Goal: Task Accomplishment & Management: Manage account settings

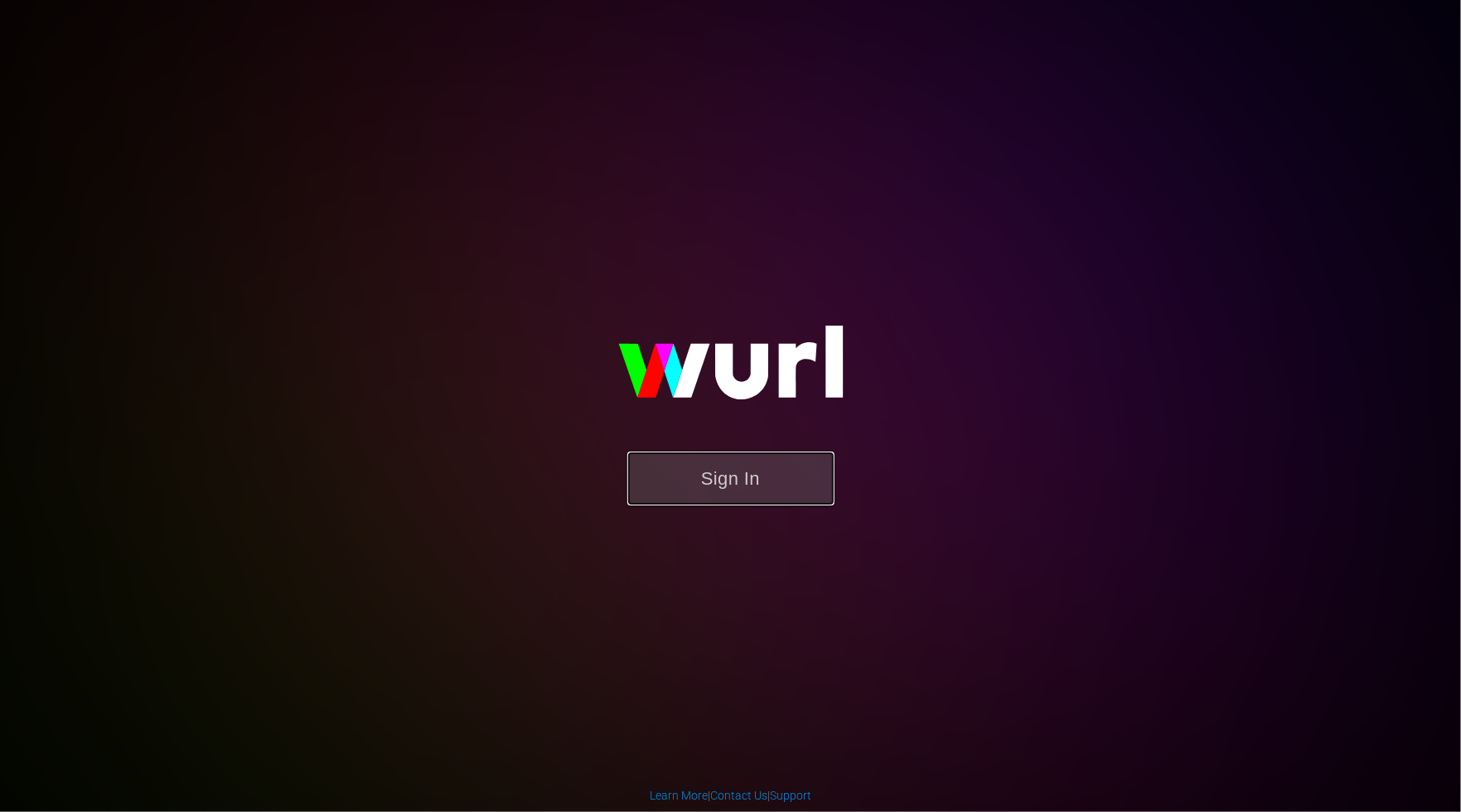
click at [742, 474] on button "Sign In" at bounding box center [731, 478] width 207 height 54
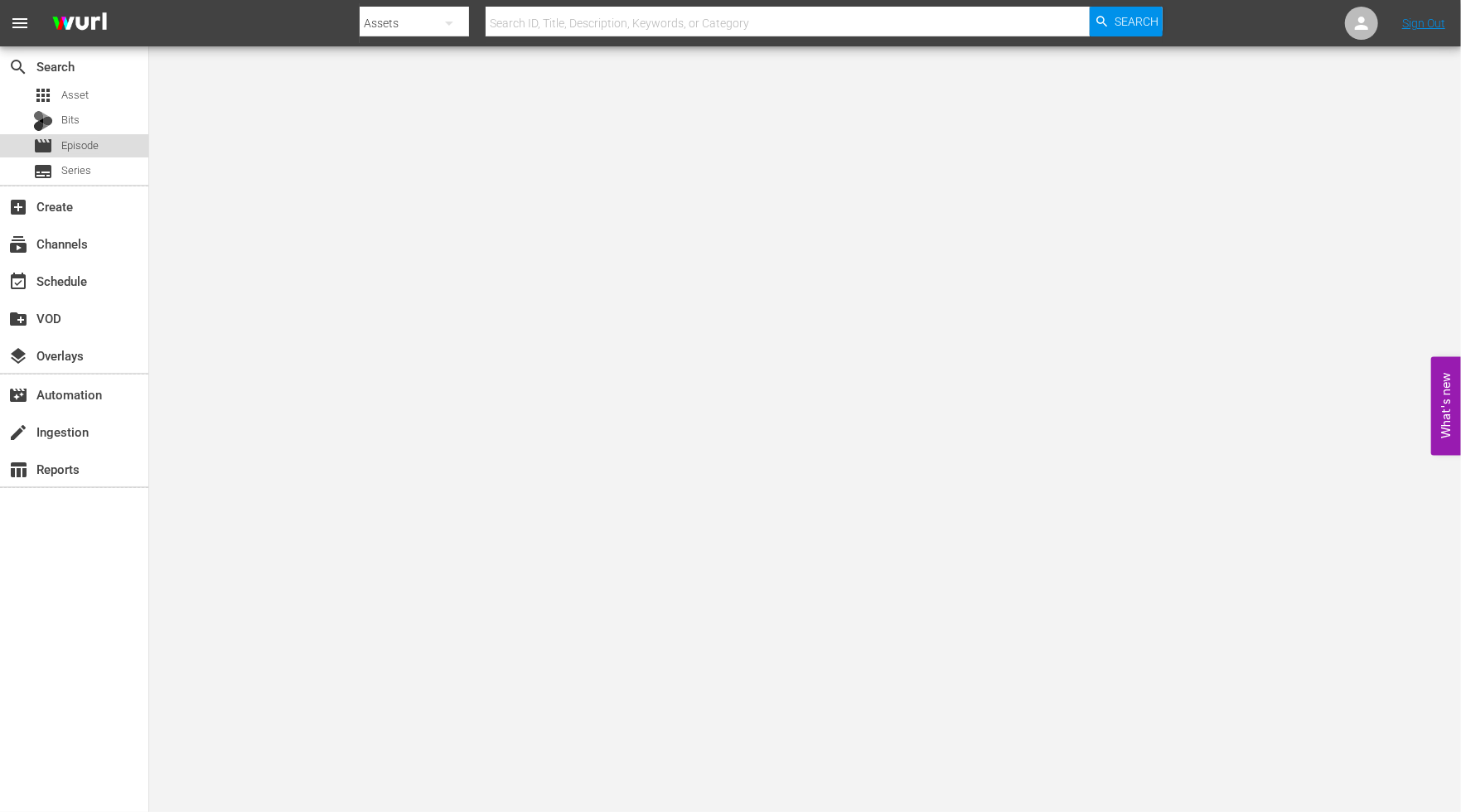
click at [61, 151] on span "Episode" at bounding box center [80, 145] width 37 height 17
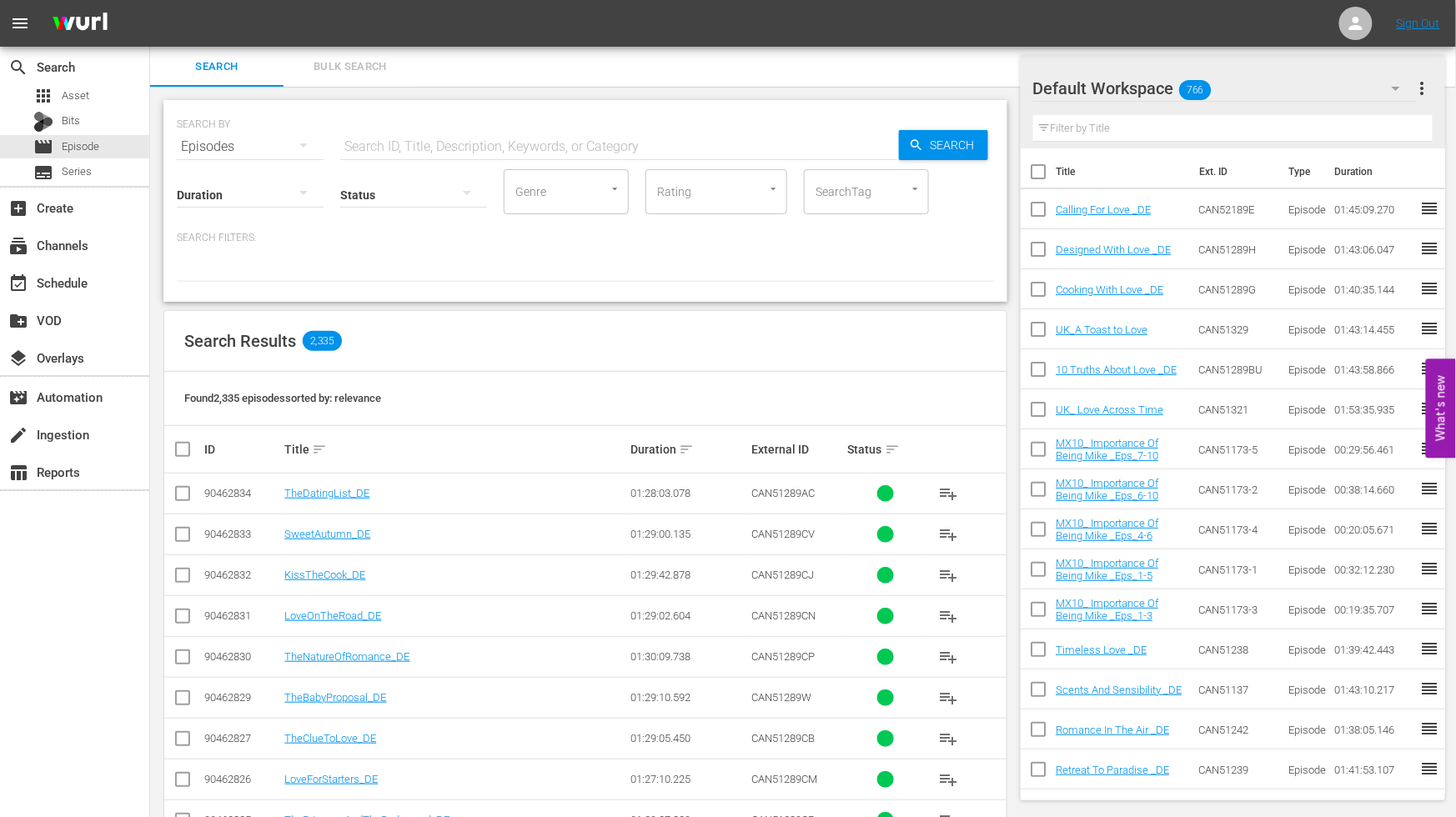
scroll to position [185, 0]
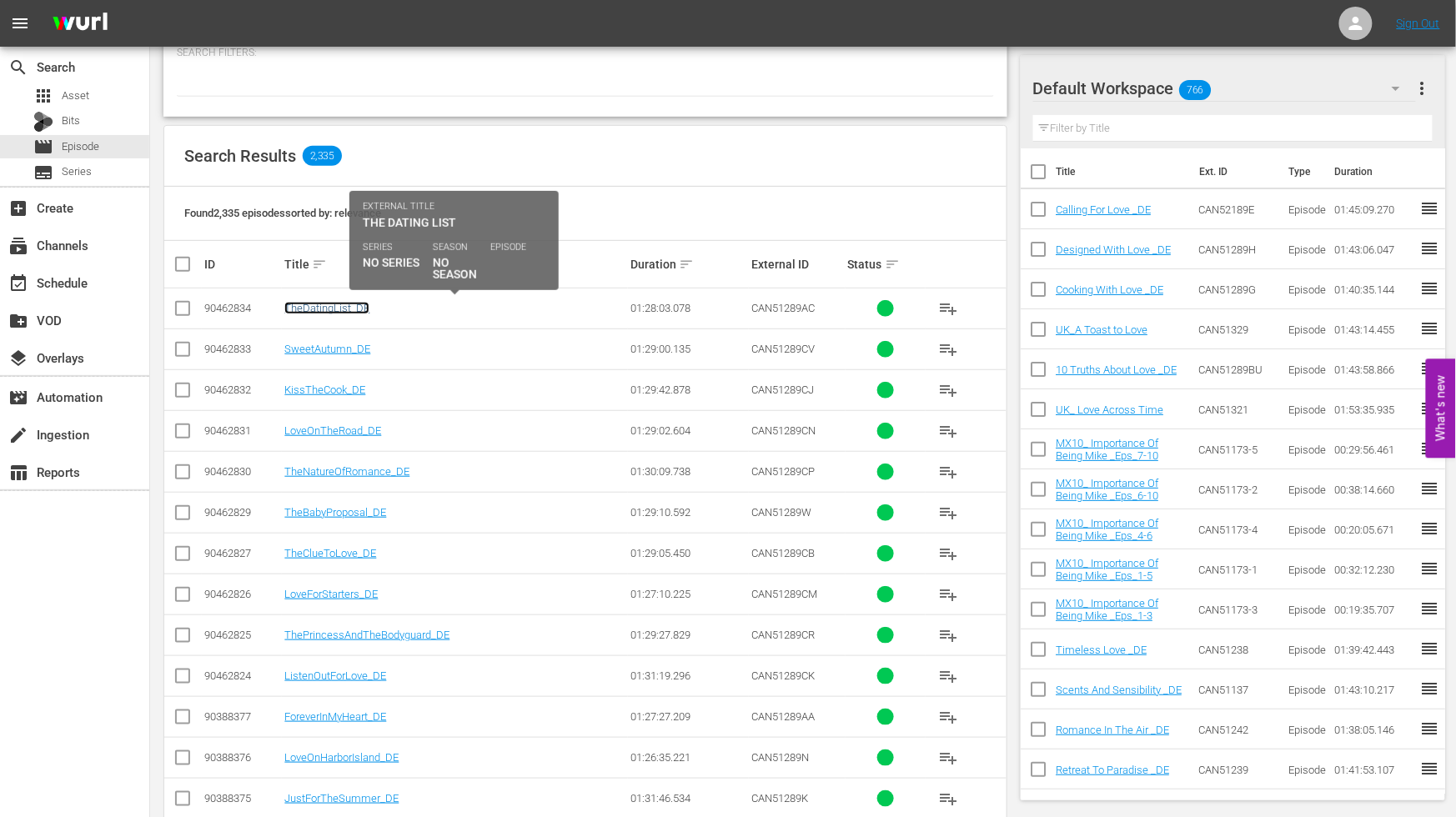
click at [342, 306] on link "TheDatingList_DE" at bounding box center [326, 308] width 85 height 12
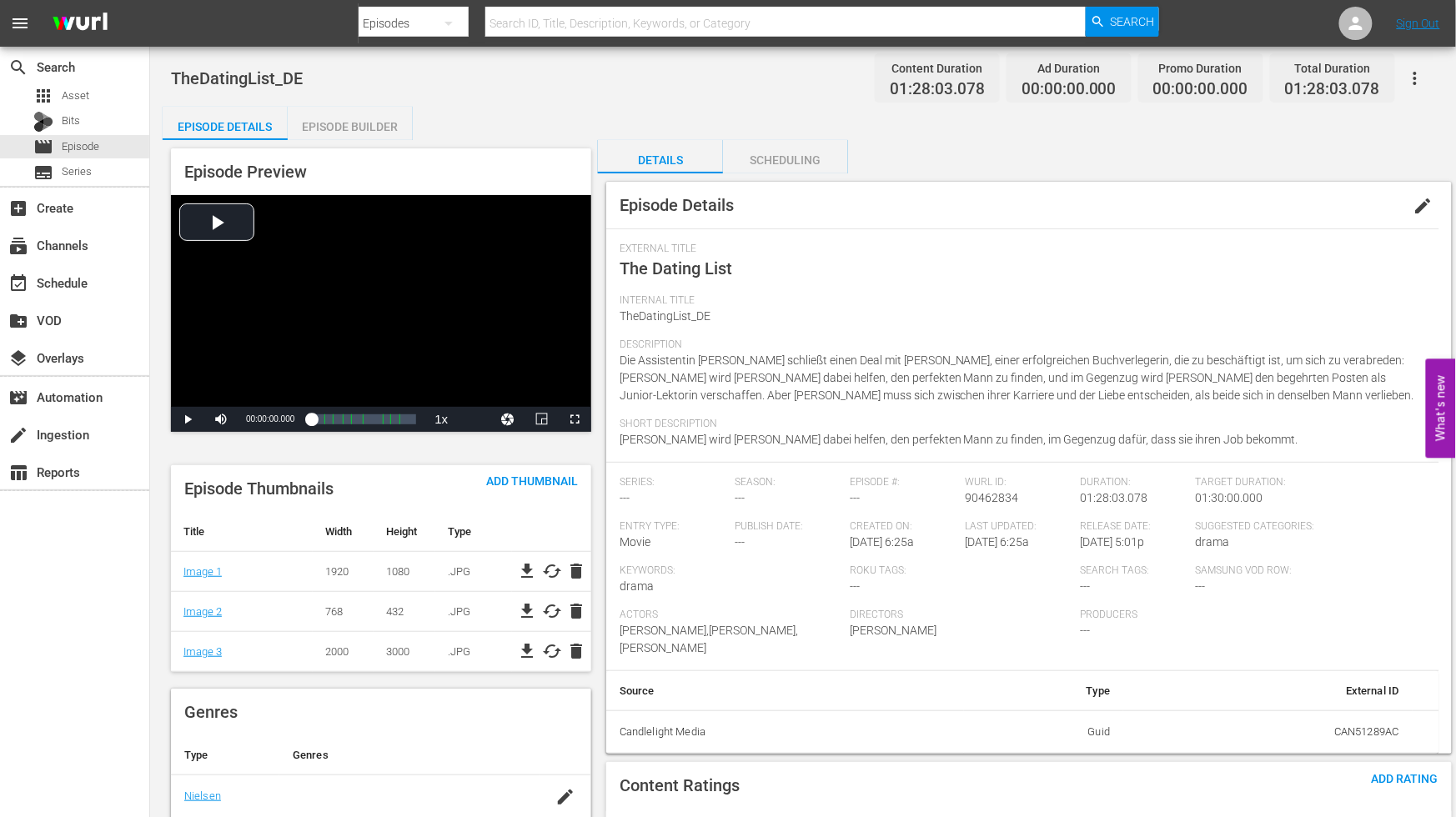
click at [1425, 208] on span "edit" at bounding box center [1424, 206] width 20 height 20
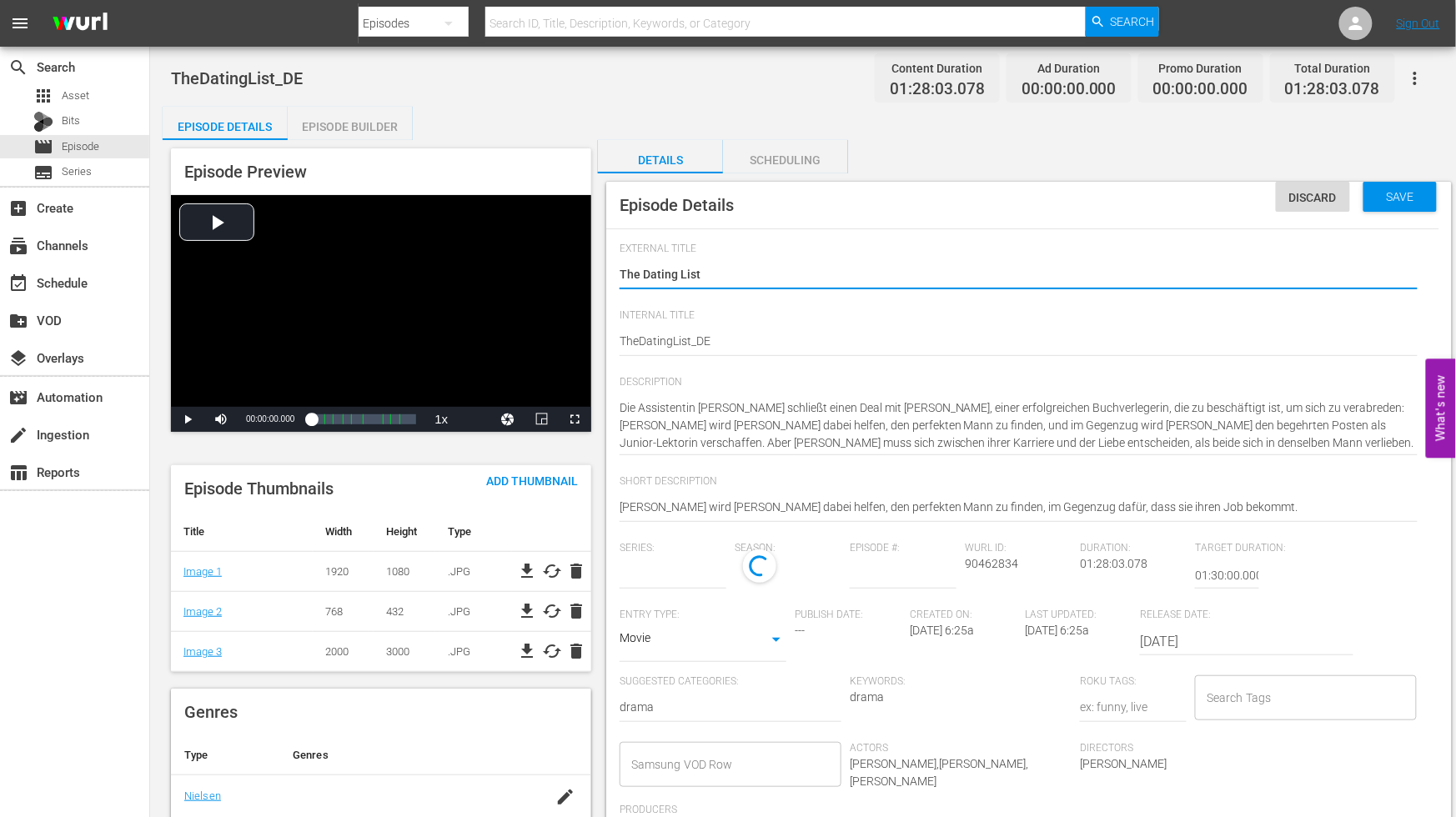
type input "No Series"
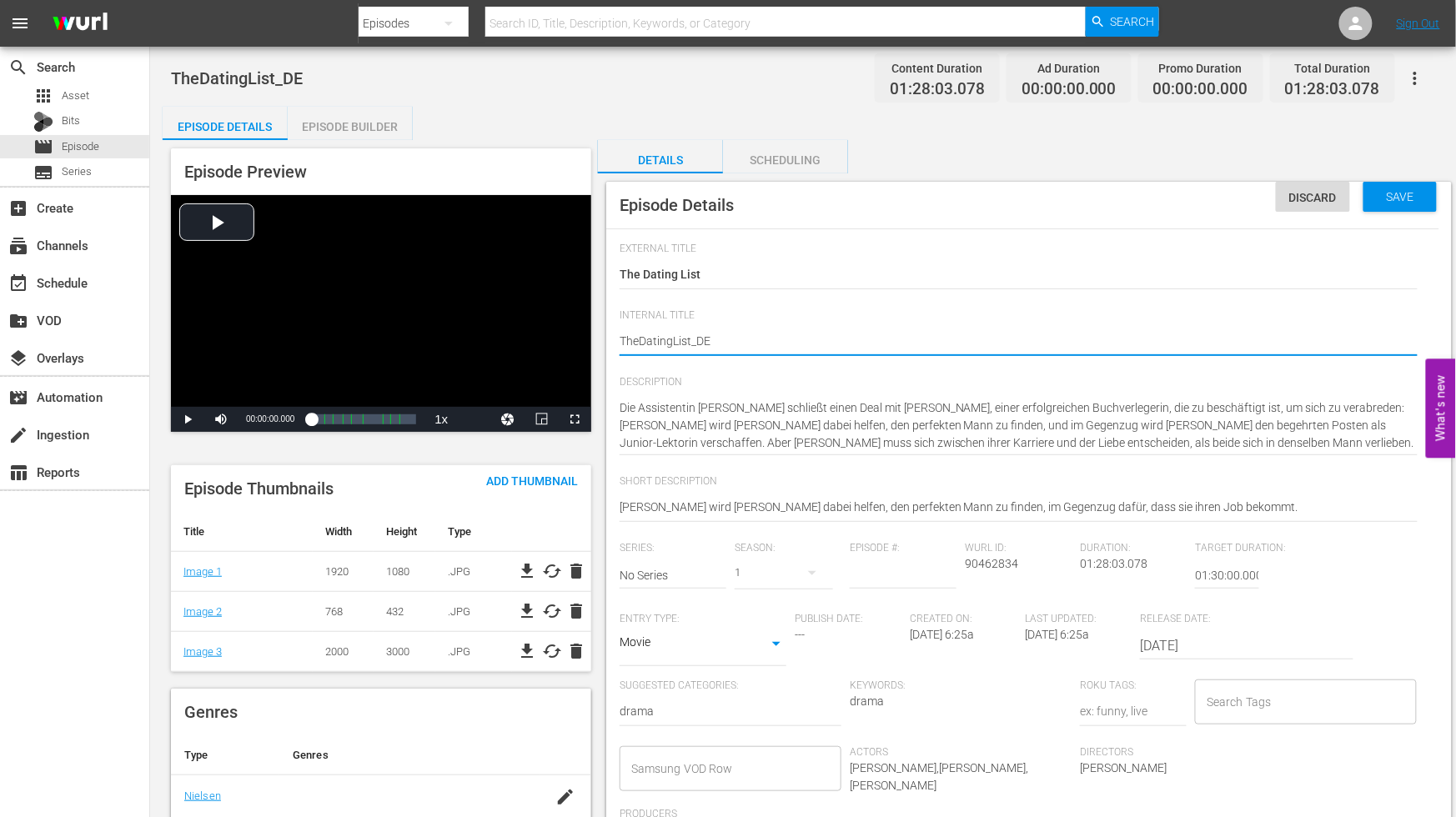
type textarea "The DatingList_DE"
click at [675, 338] on textarea "TheDatingList_DE" at bounding box center [1018, 342] width 798 height 20
type textarea "The Dating List_DE"
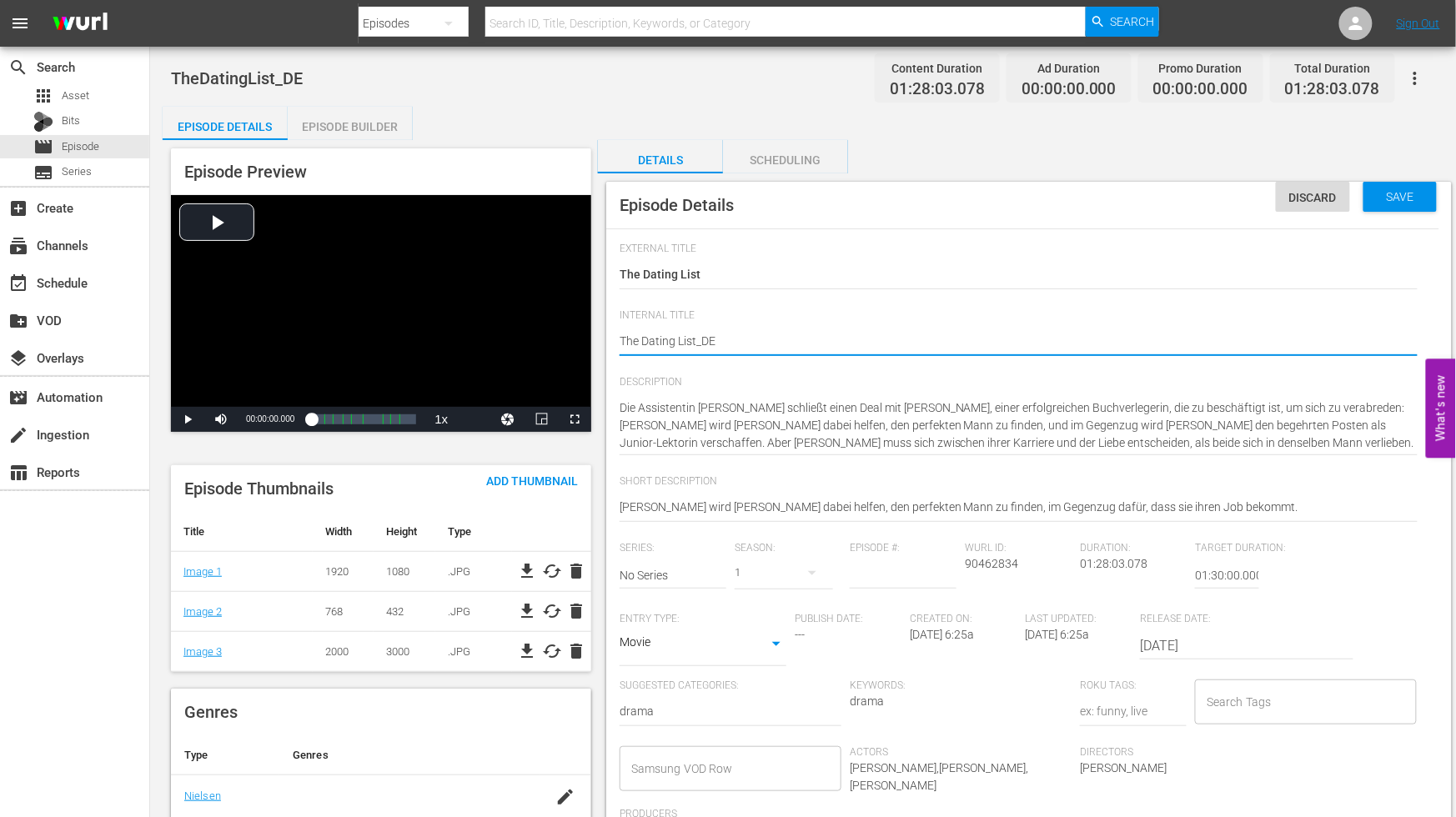
click at [695, 339] on textarea "TheDatingList_DE" at bounding box center [1018, 342] width 798 height 20
type textarea "The Dating List _DE"
click at [903, 335] on textarea "TheDatingList_DE" at bounding box center [1018, 342] width 798 height 20
type textarea "The Dating List _DE"
click at [1399, 199] on span "Save" at bounding box center [1401, 196] width 54 height 13
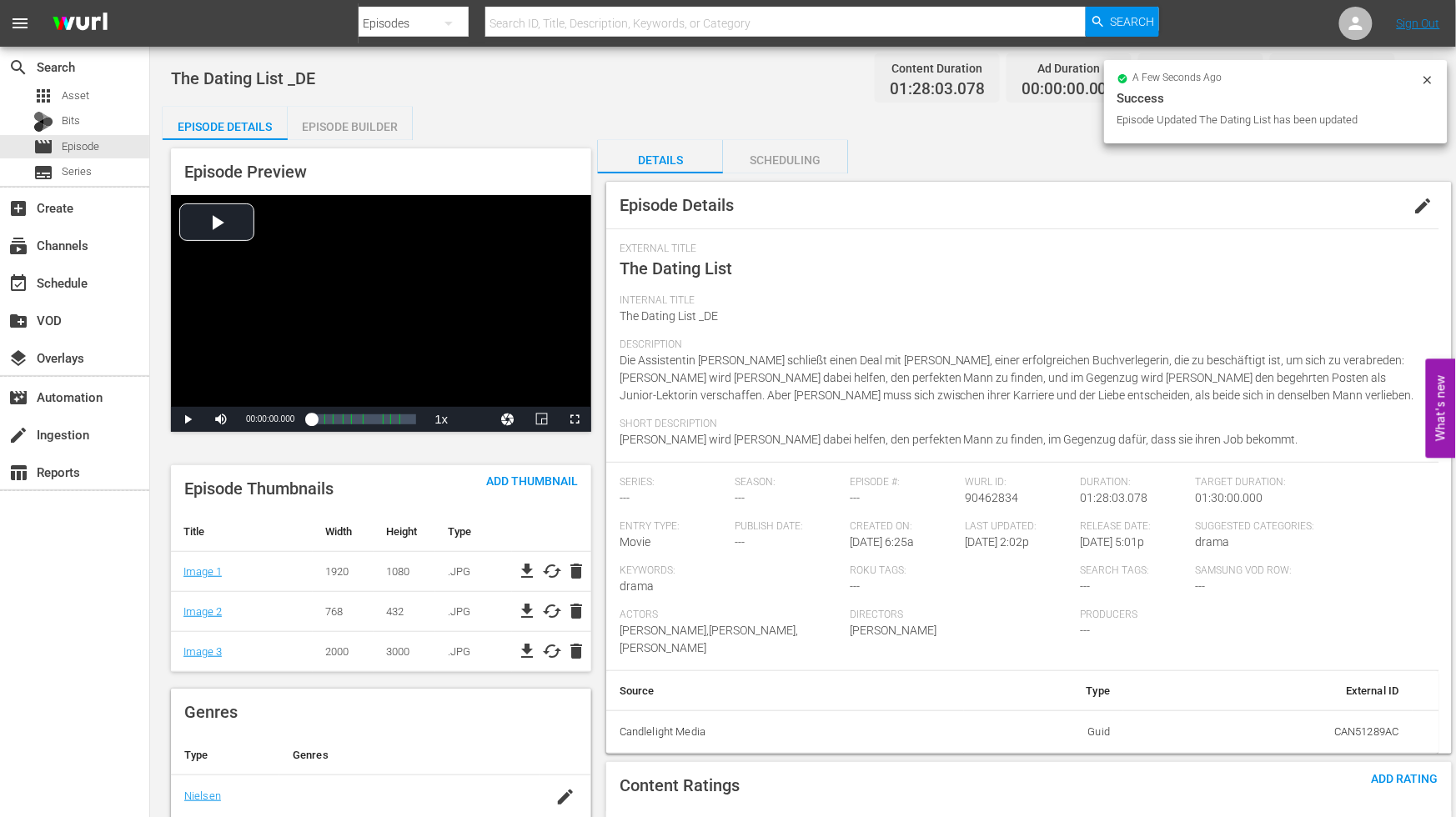
click at [348, 125] on div "Episode Builder" at bounding box center [350, 127] width 125 height 40
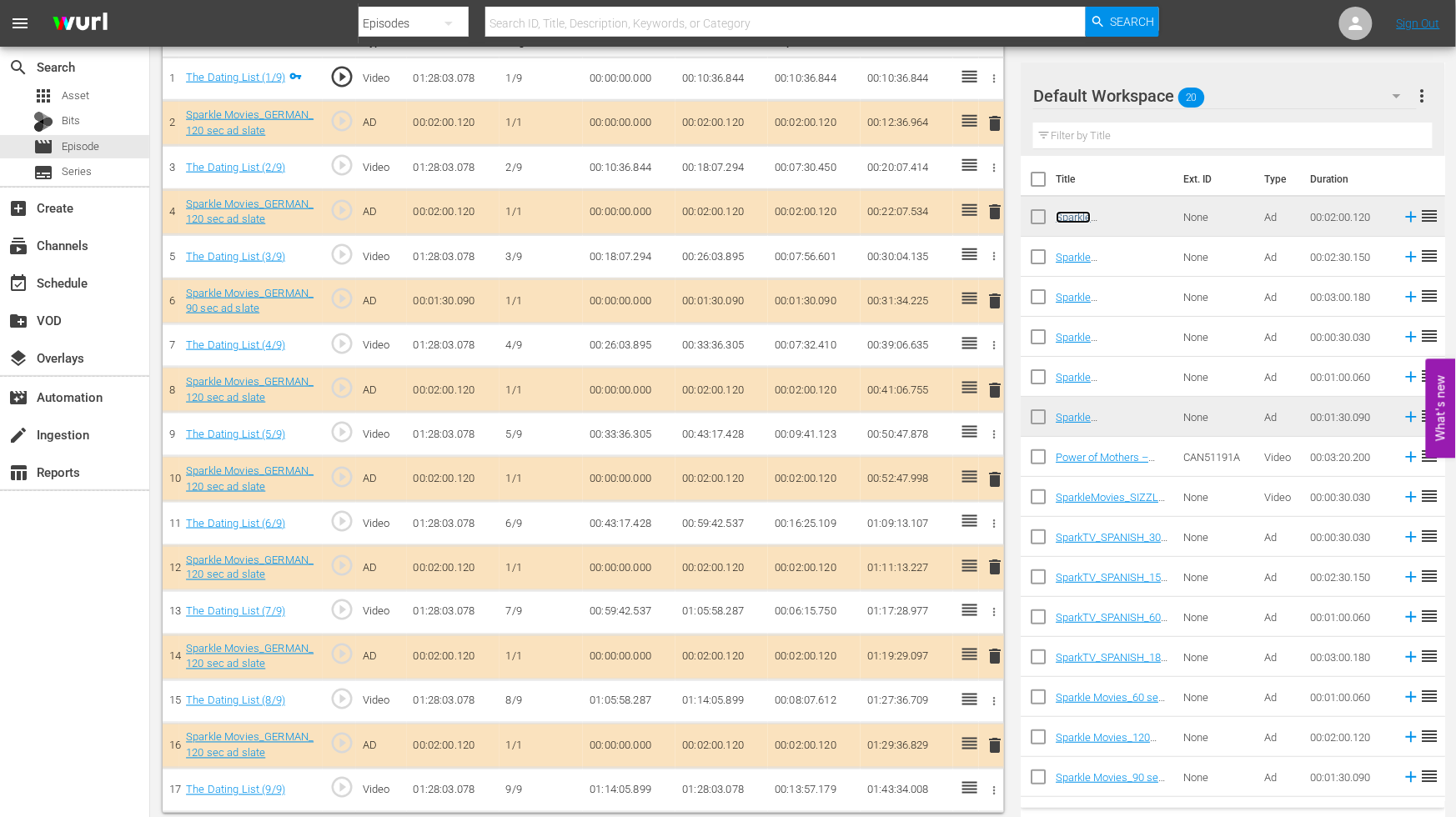
scroll to position [528, 0]
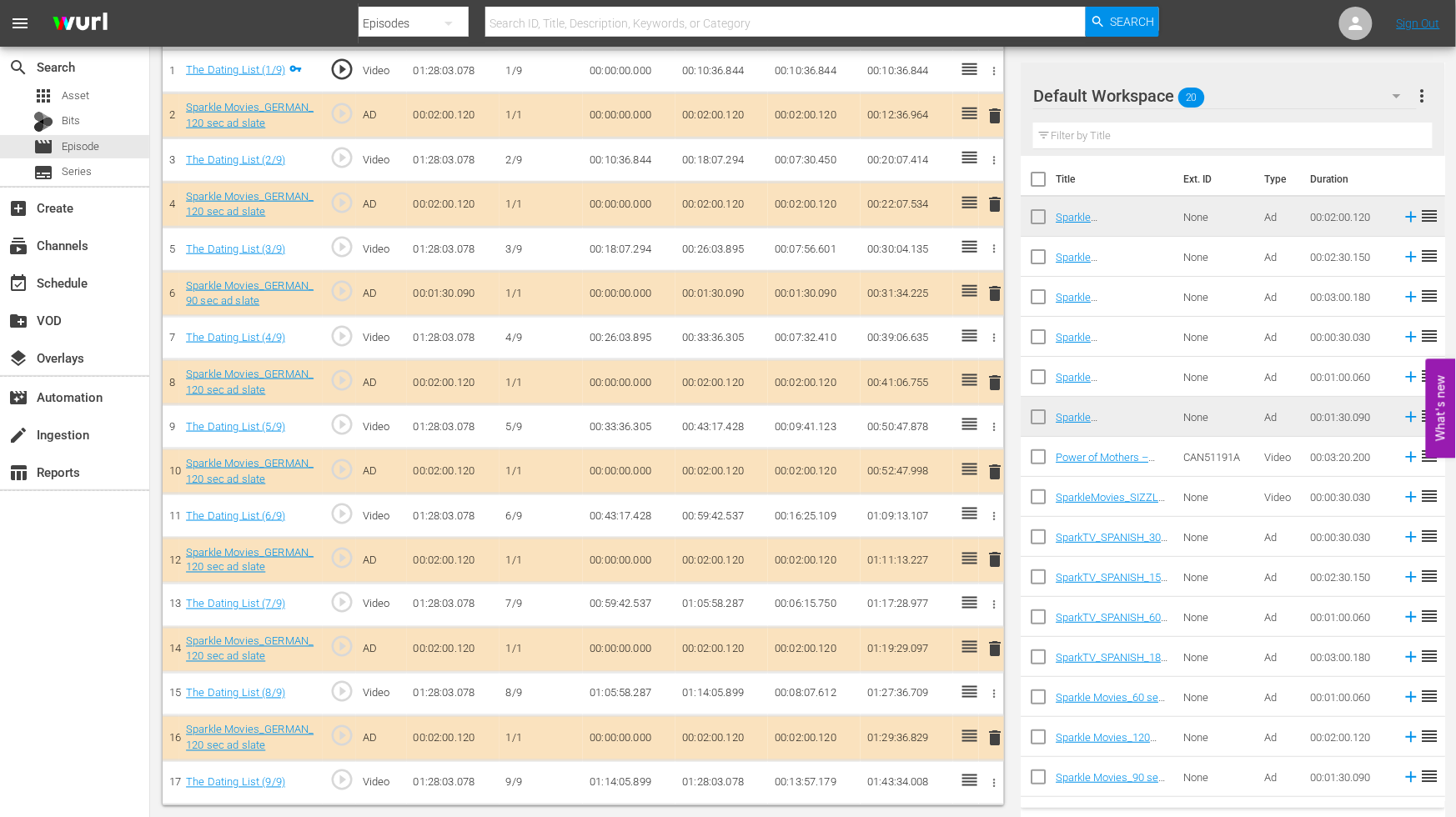
click at [995, 560] on span "delete" at bounding box center [995, 560] width 20 height 20
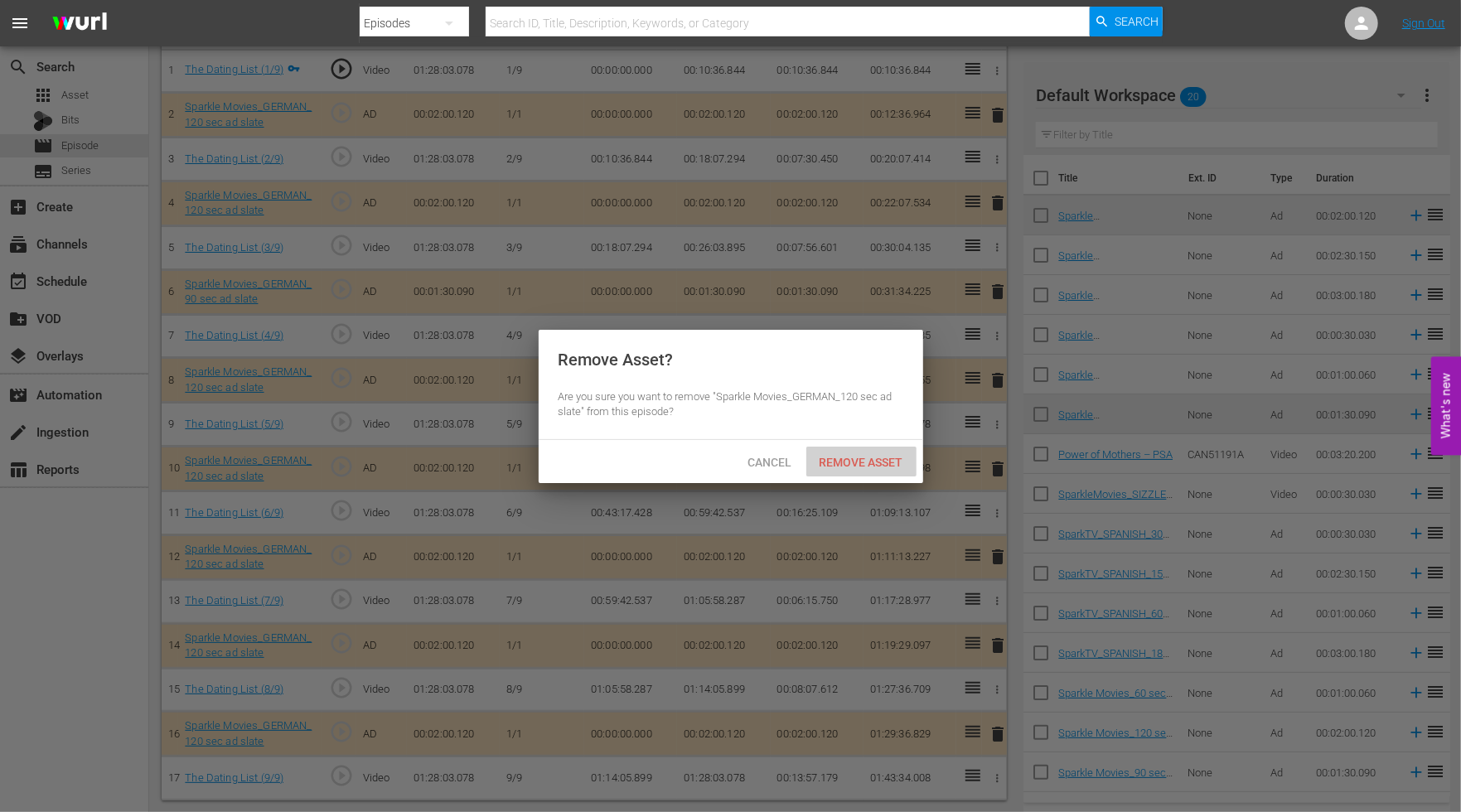
click at [877, 468] on div "Remove Asset" at bounding box center [862, 462] width 110 height 31
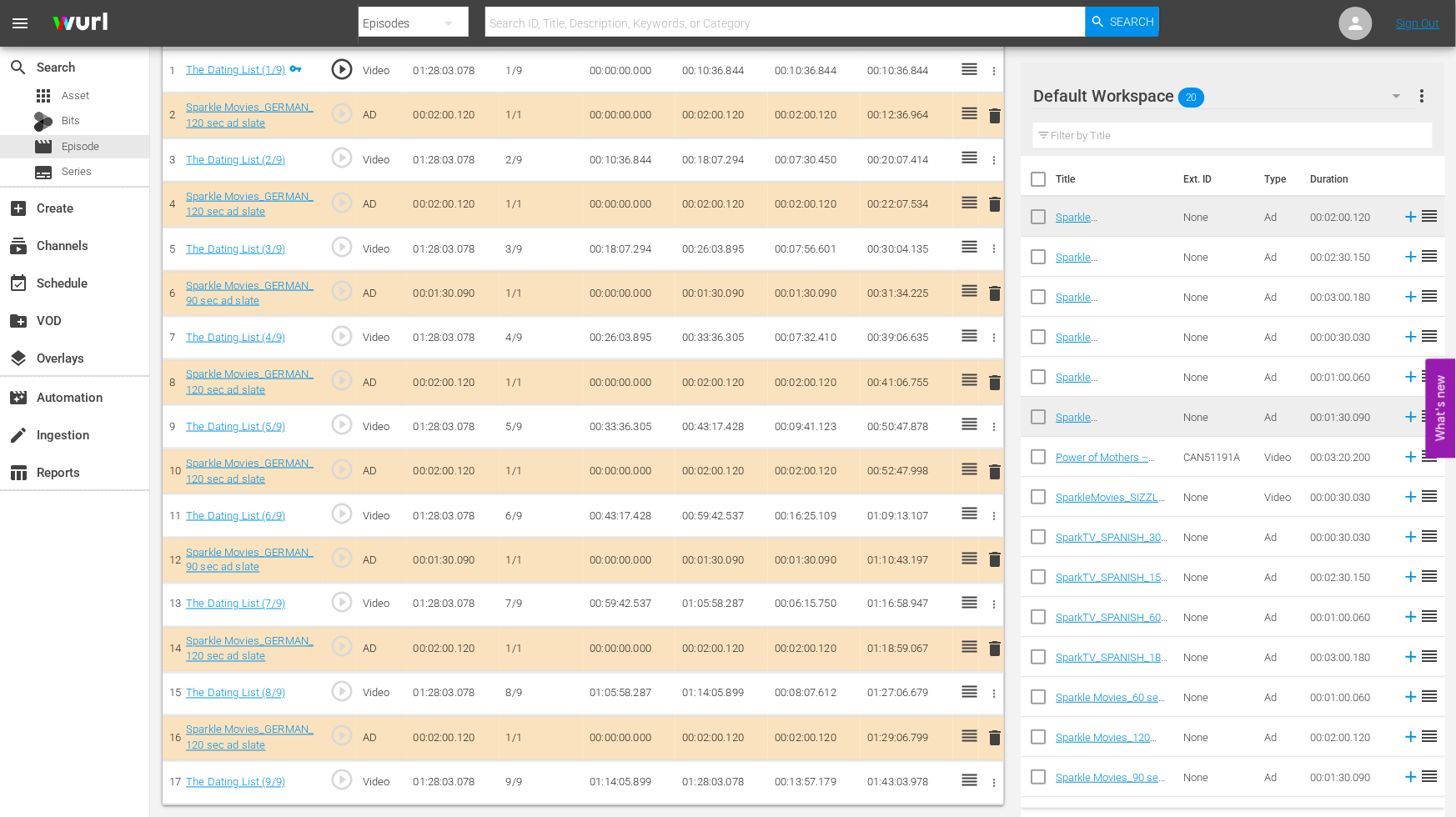
click at [991, 736] on span "delete" at bounding box center [995, 739] width 20 height 20
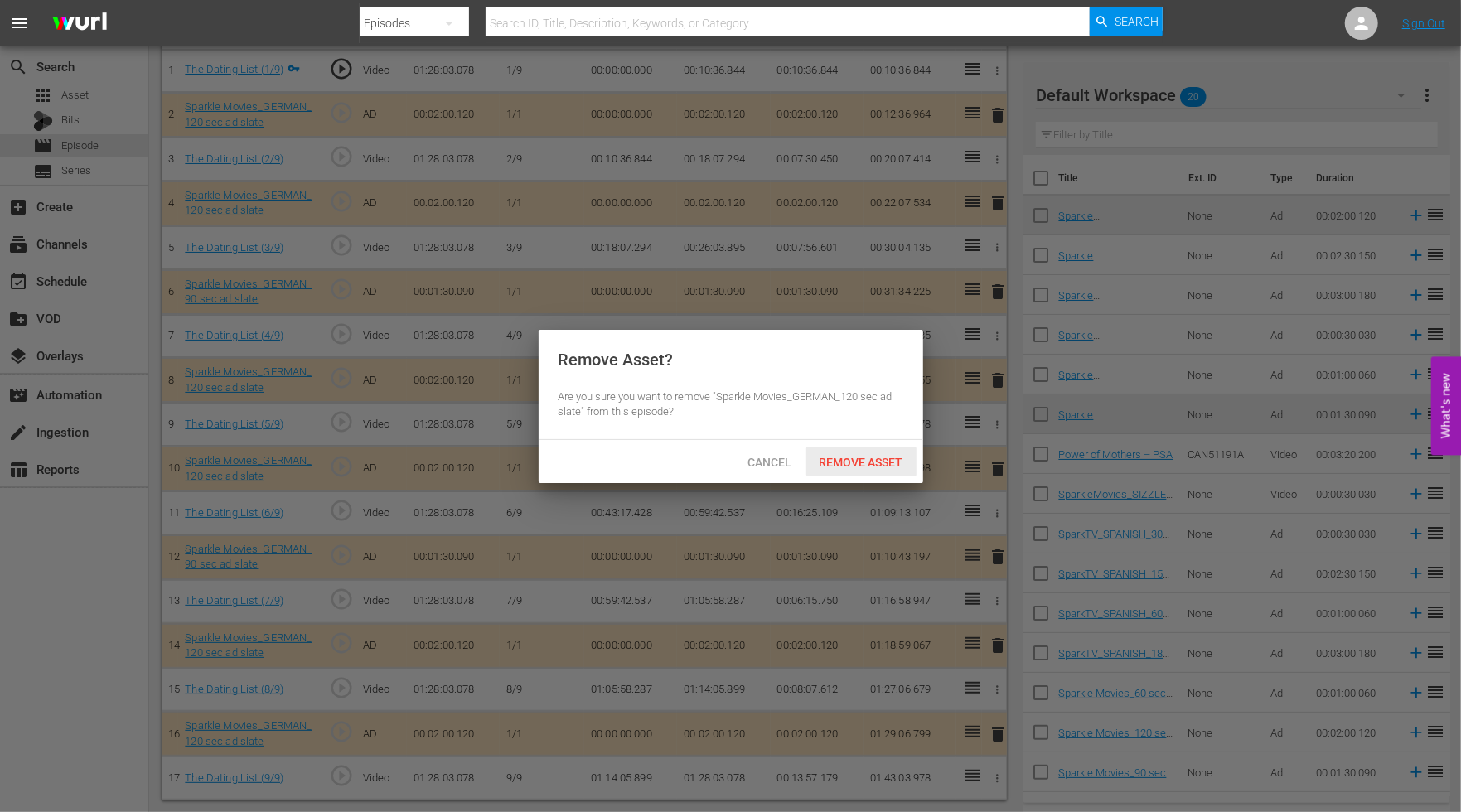
click at [868, 460] on span "Remove Asset" at bounding box center [862, 462] width 110 height 13
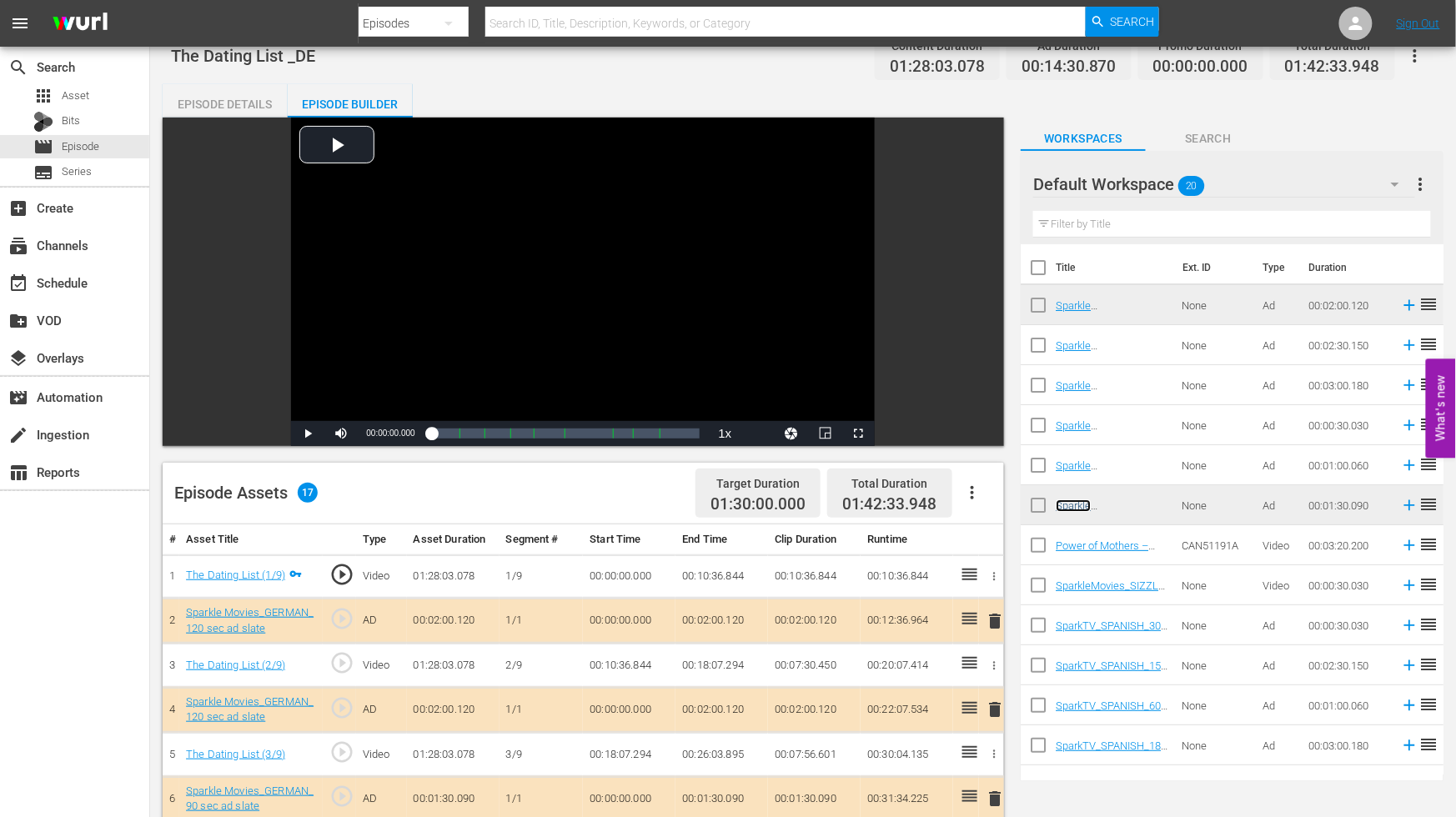
scroll to position [0, 0]
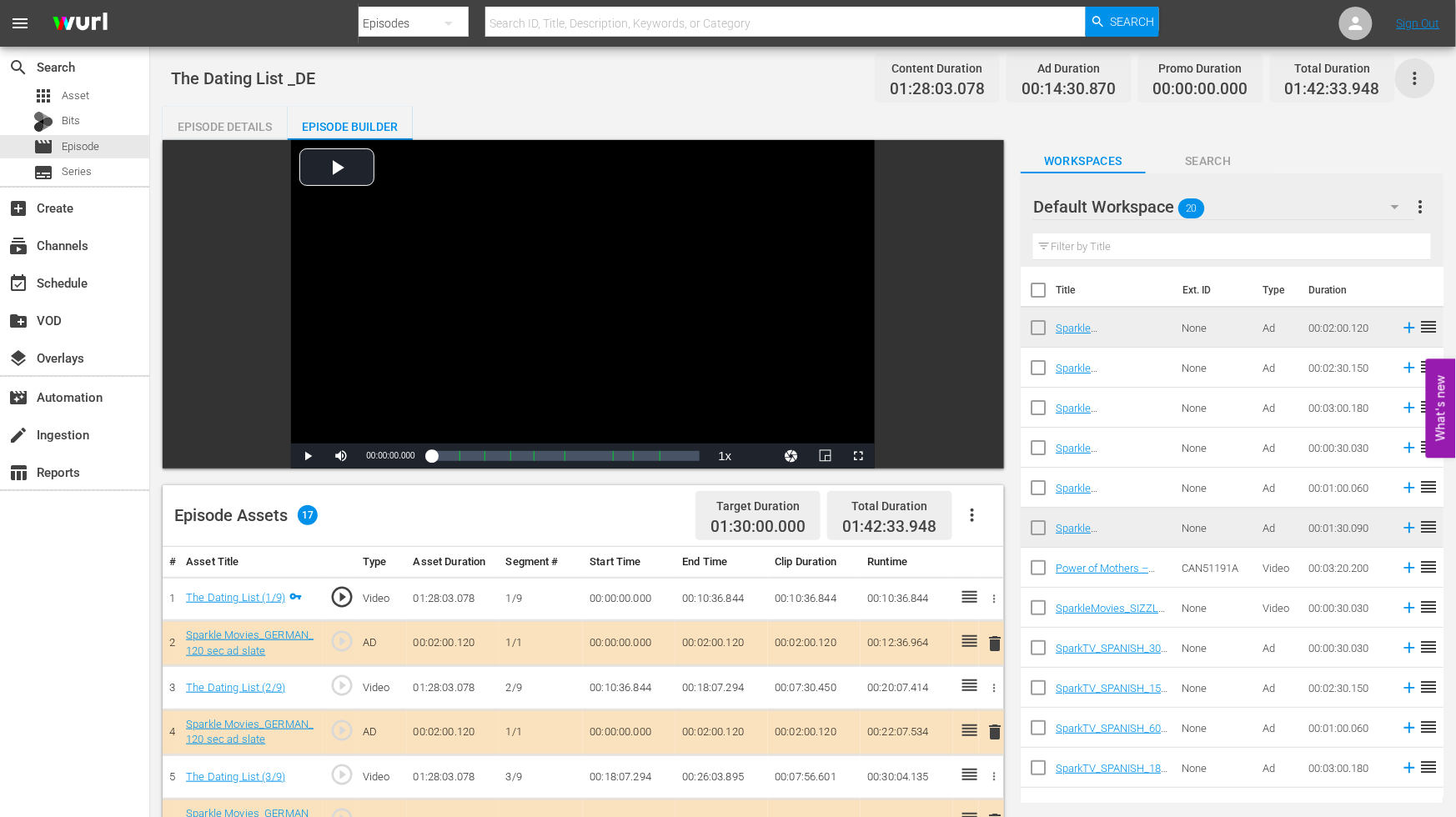
click at [1414, 75] on icon "button" at bounding box center [1415, 78] width 20 height 20
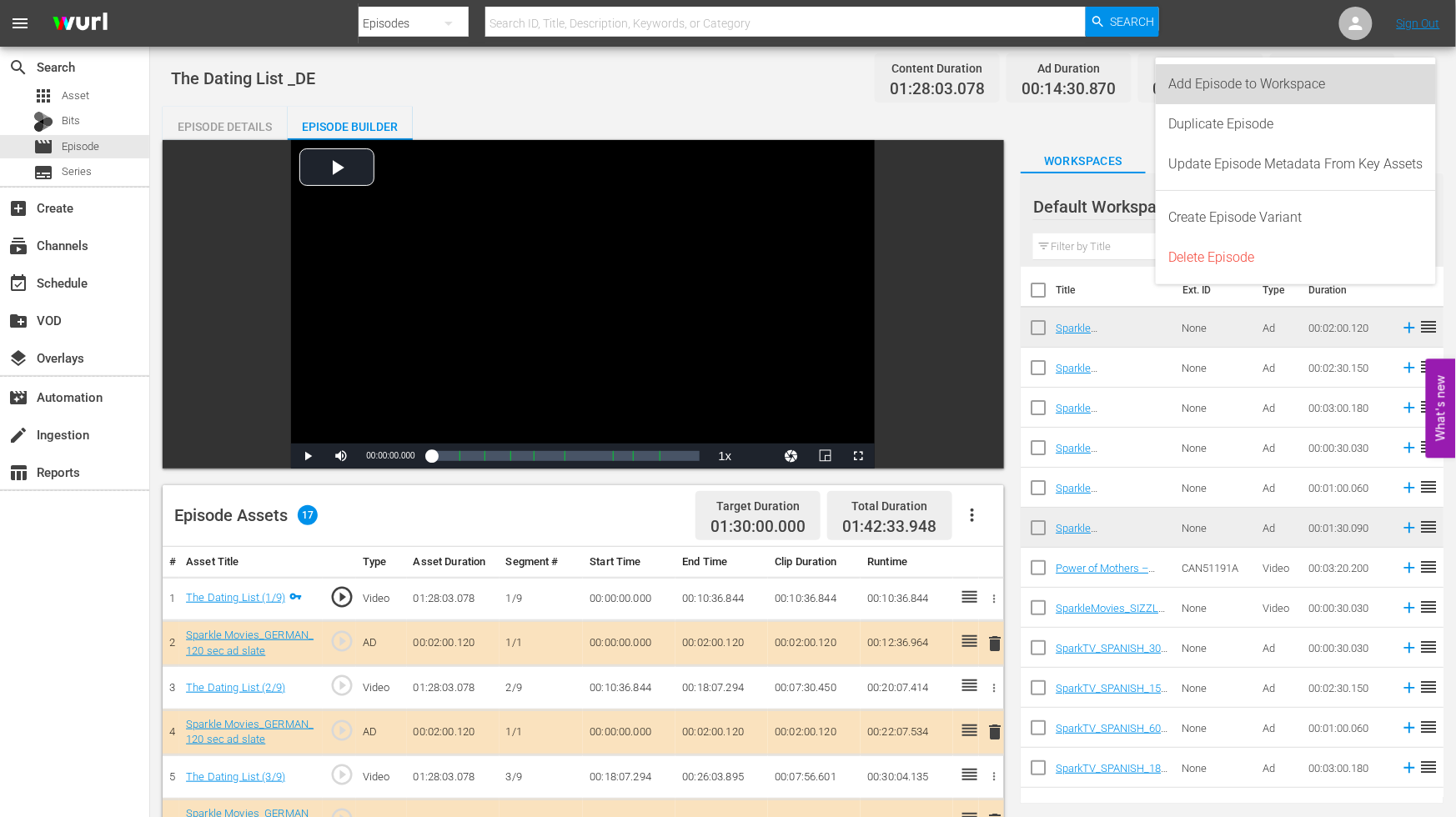
click at [1232, 75] on div "Add Episode to Workspace" at bounding box center [1296, 84] width 254 height 40
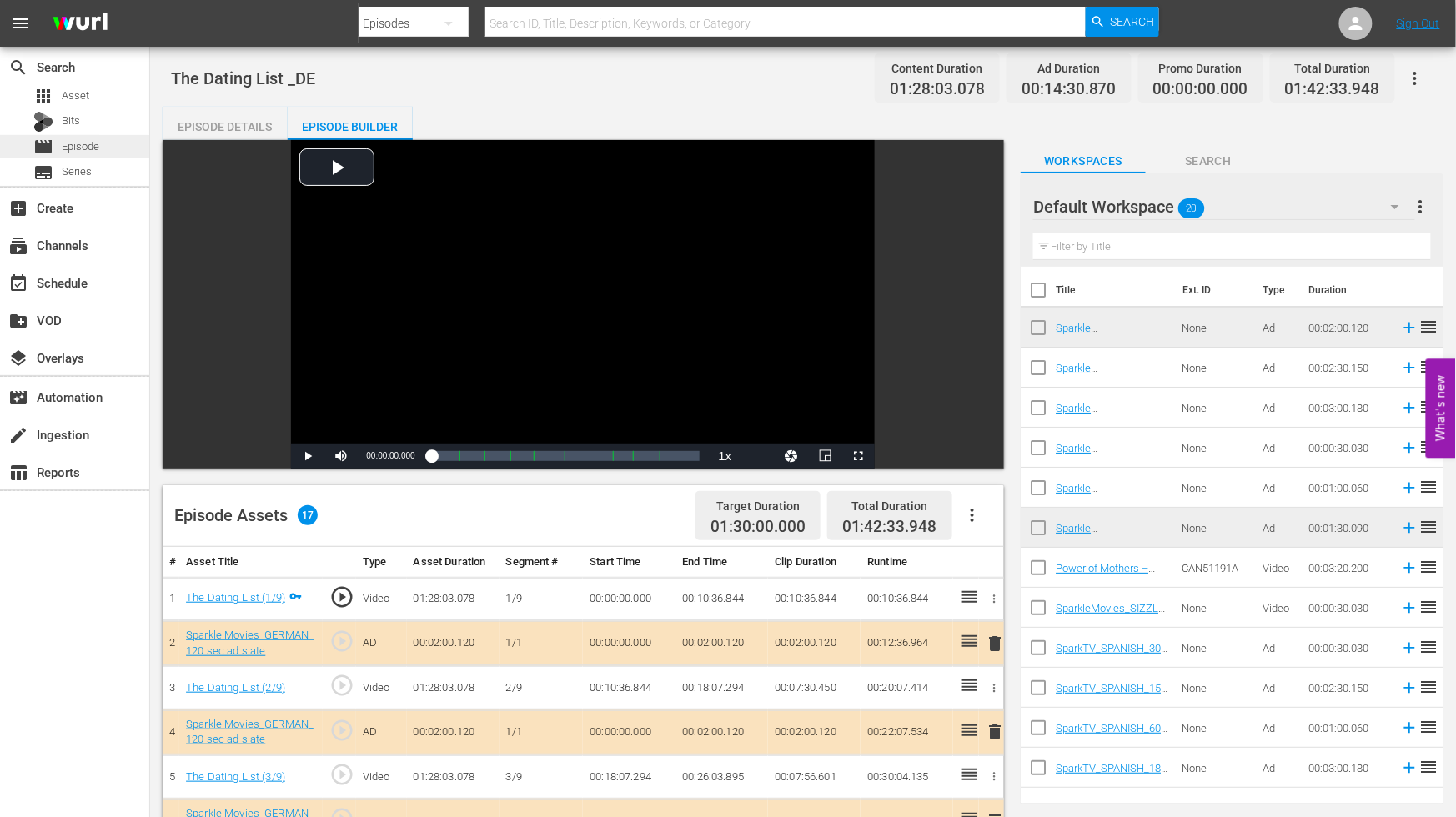
click at [98, 139] on span "Episode" at bounding box center [80, 146] width 37 height 17
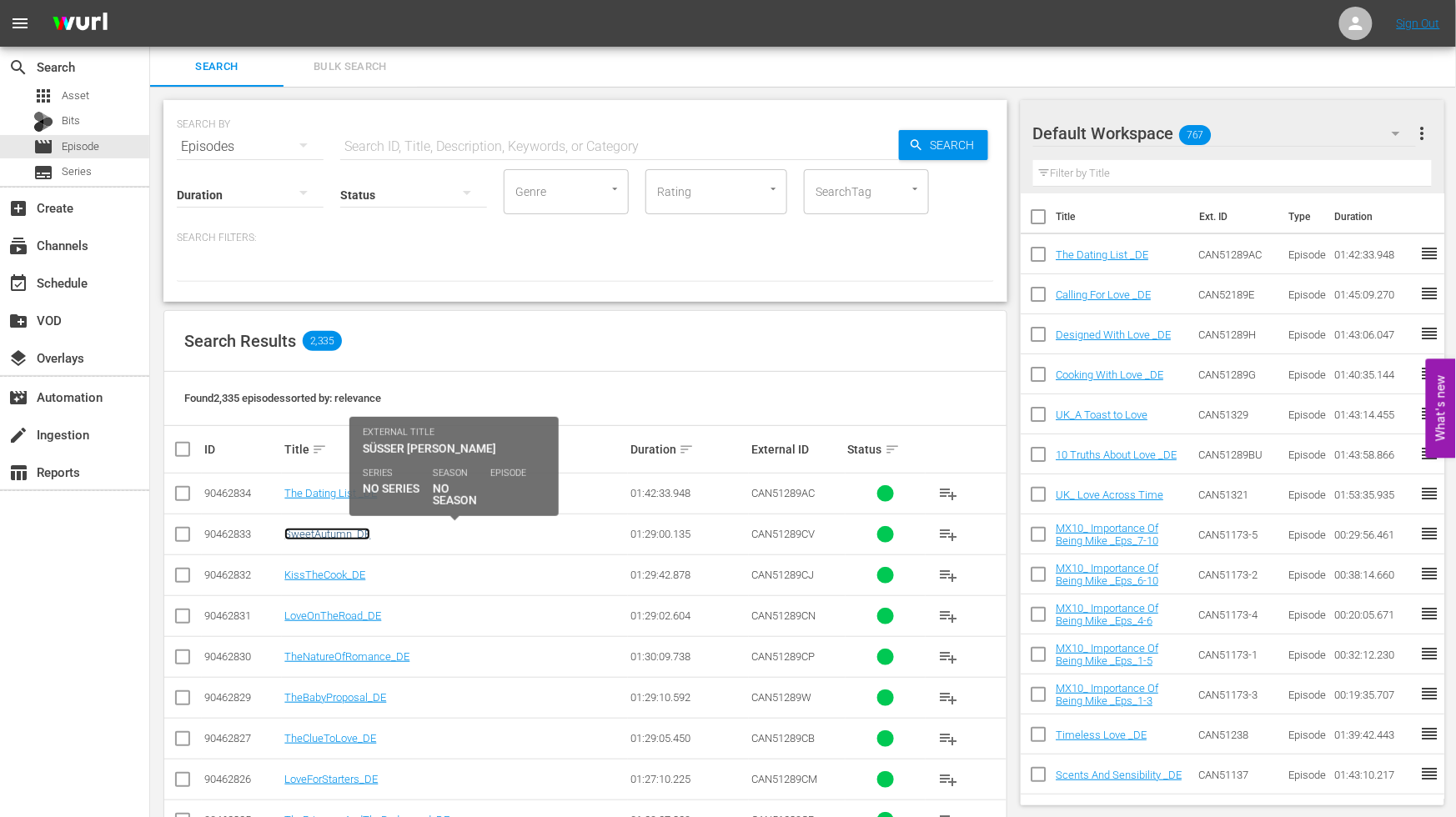
click at [325, 532] on link "SweetAutumn_DE" at bounding box center [327, 535] width 86 height 12
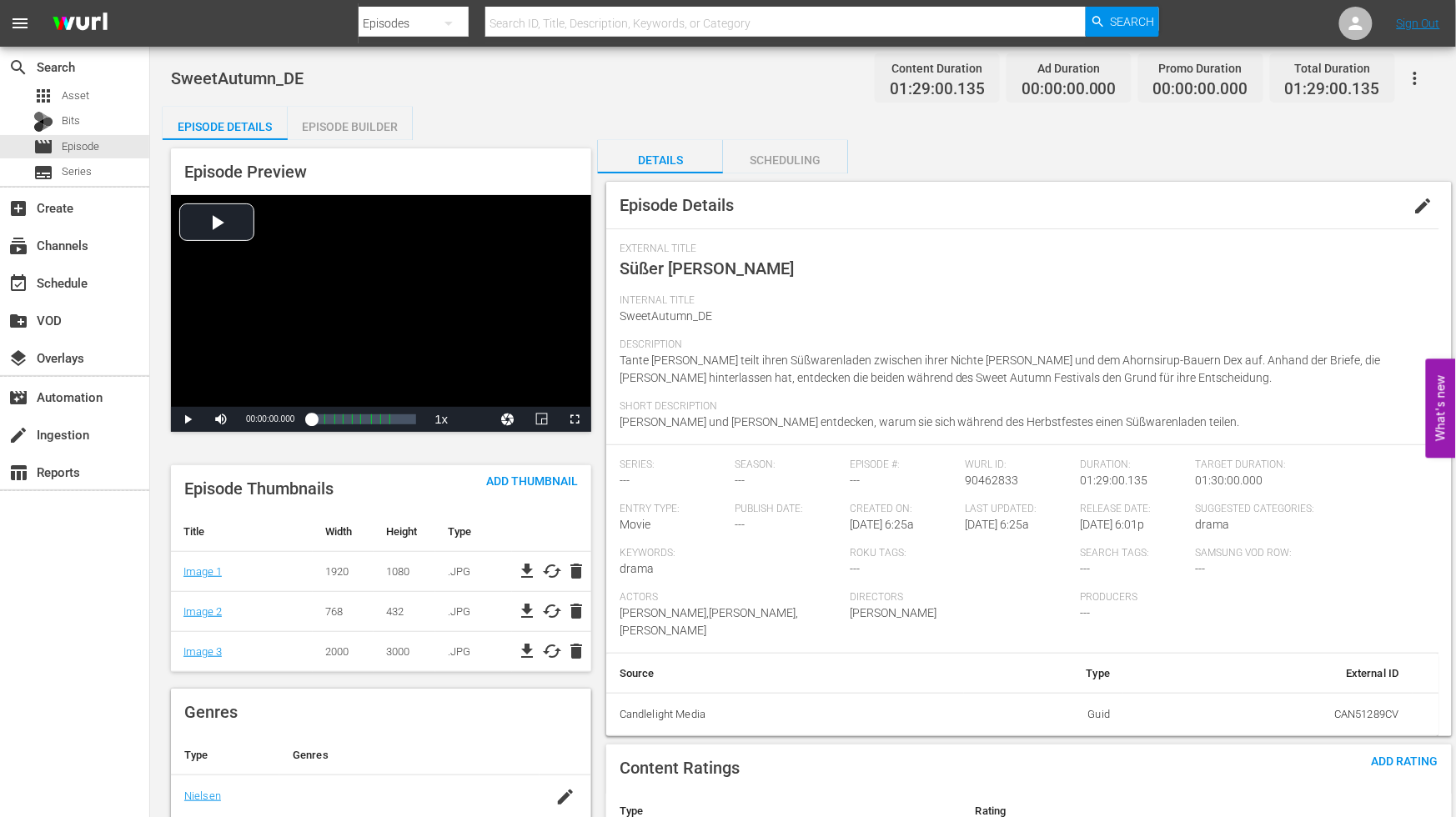
click at [1419, 202] on span "edit" at bounding box center [1424, 206] width 20 height 20
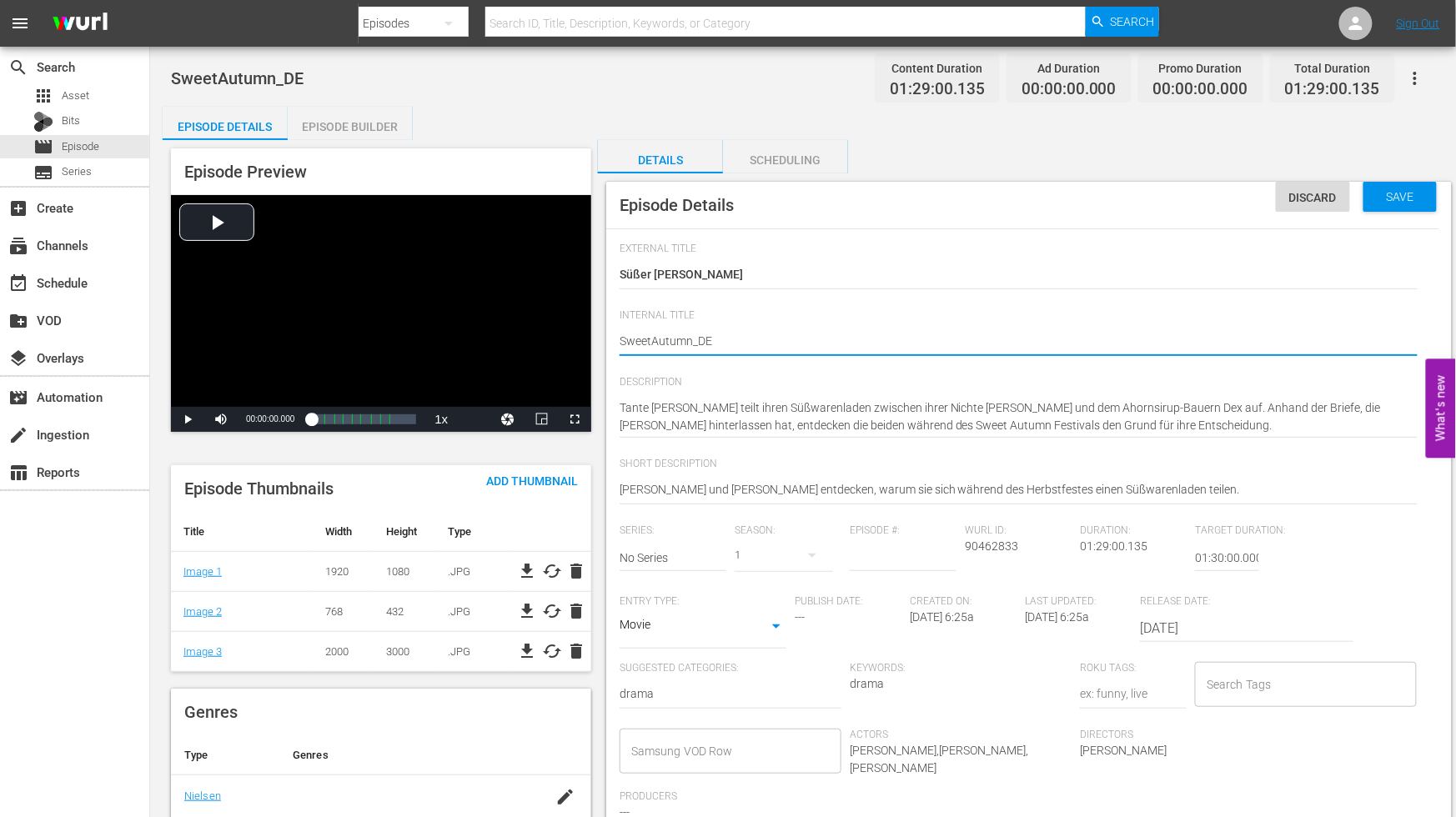
type textarea "Sweet Autumn_DE"
click at [696, 339] on textarea "SweetAutumn_DE" at bounding box center [1018, 342] width 798 height 20
type textarea "Sweet Autumn _DE"
click at [794, 346] on textarea "SweetAutumn_DE" at bounding box center [1018, 342] width 798 height 20
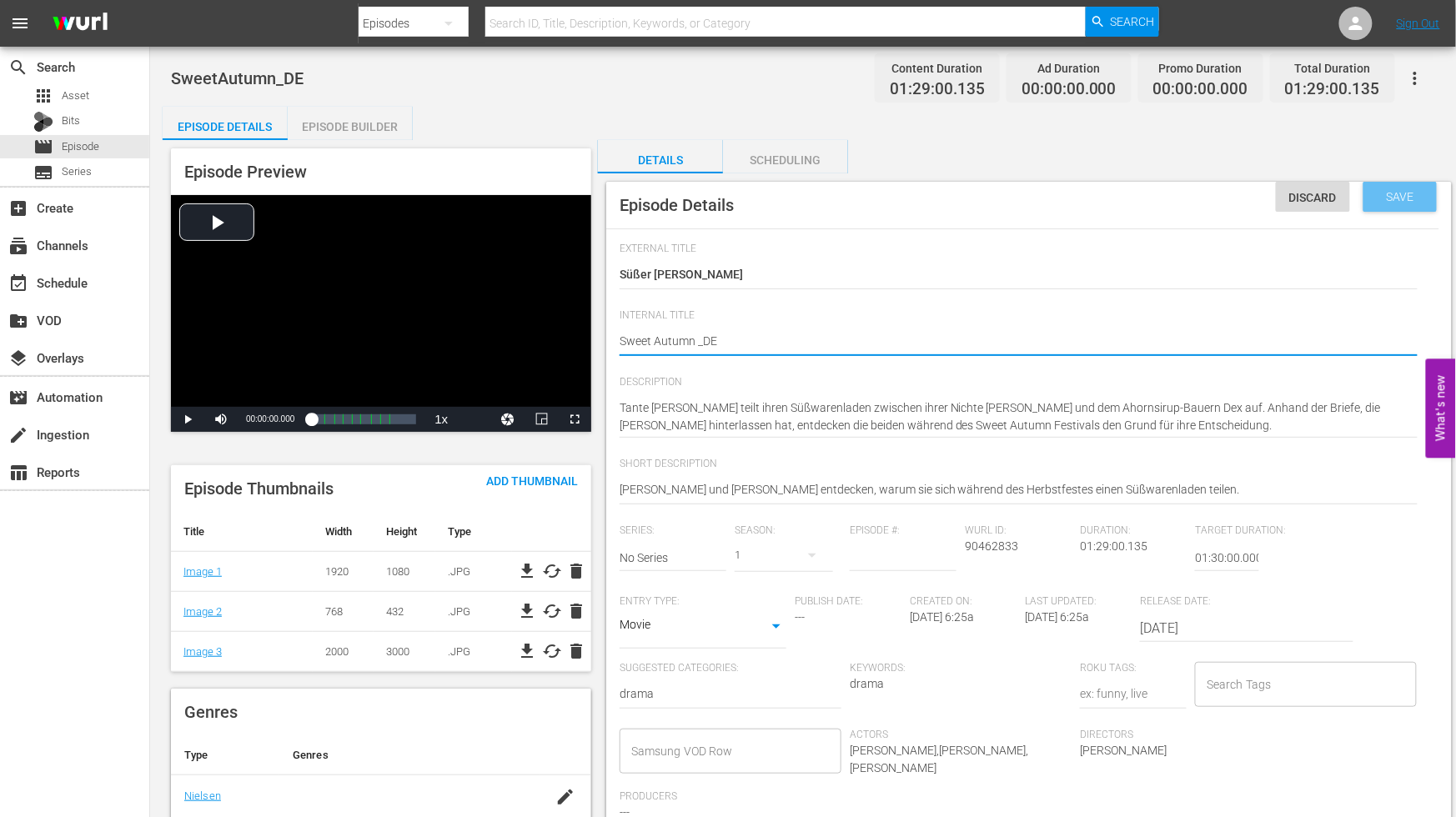
type textarea "Sweet Autumn _DE"
click at [1388, 194] on span "Save" at bounding box center [1401, 196] width 54 height 13
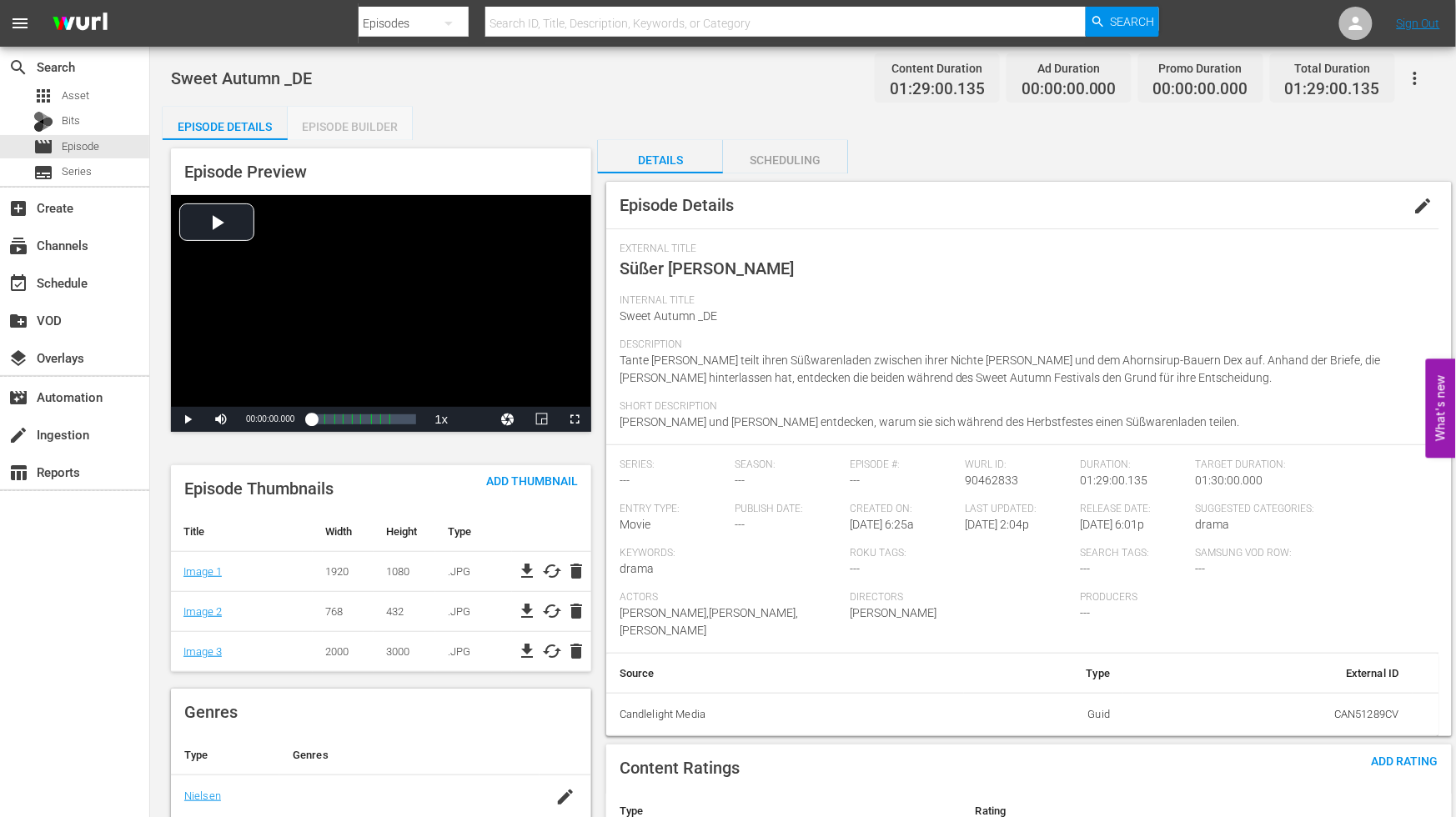
click at [332, 126] on div "Episode Builder" at bounding box center [350, 127] width 125 height 40
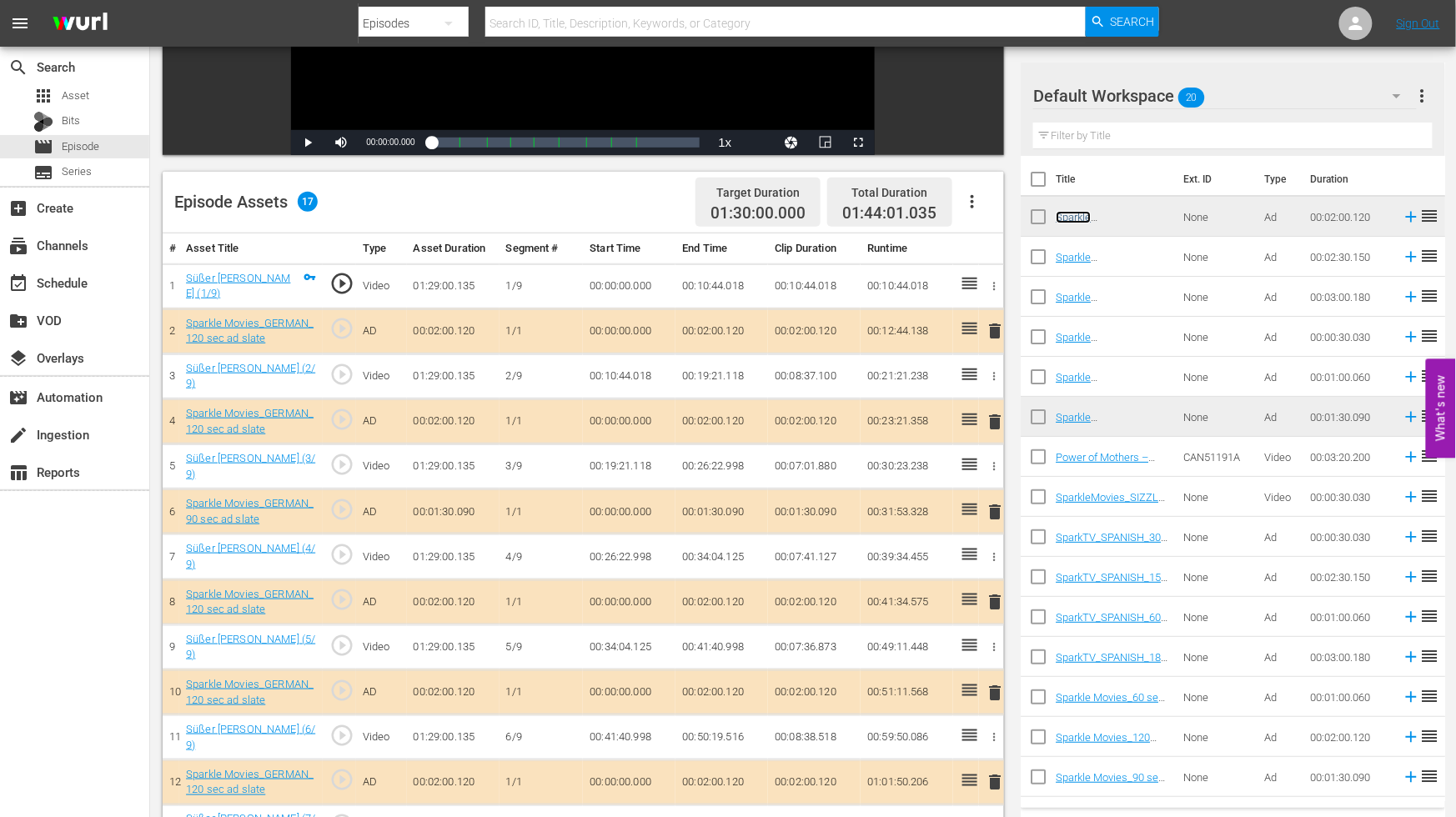
scroll to position [343, 0]
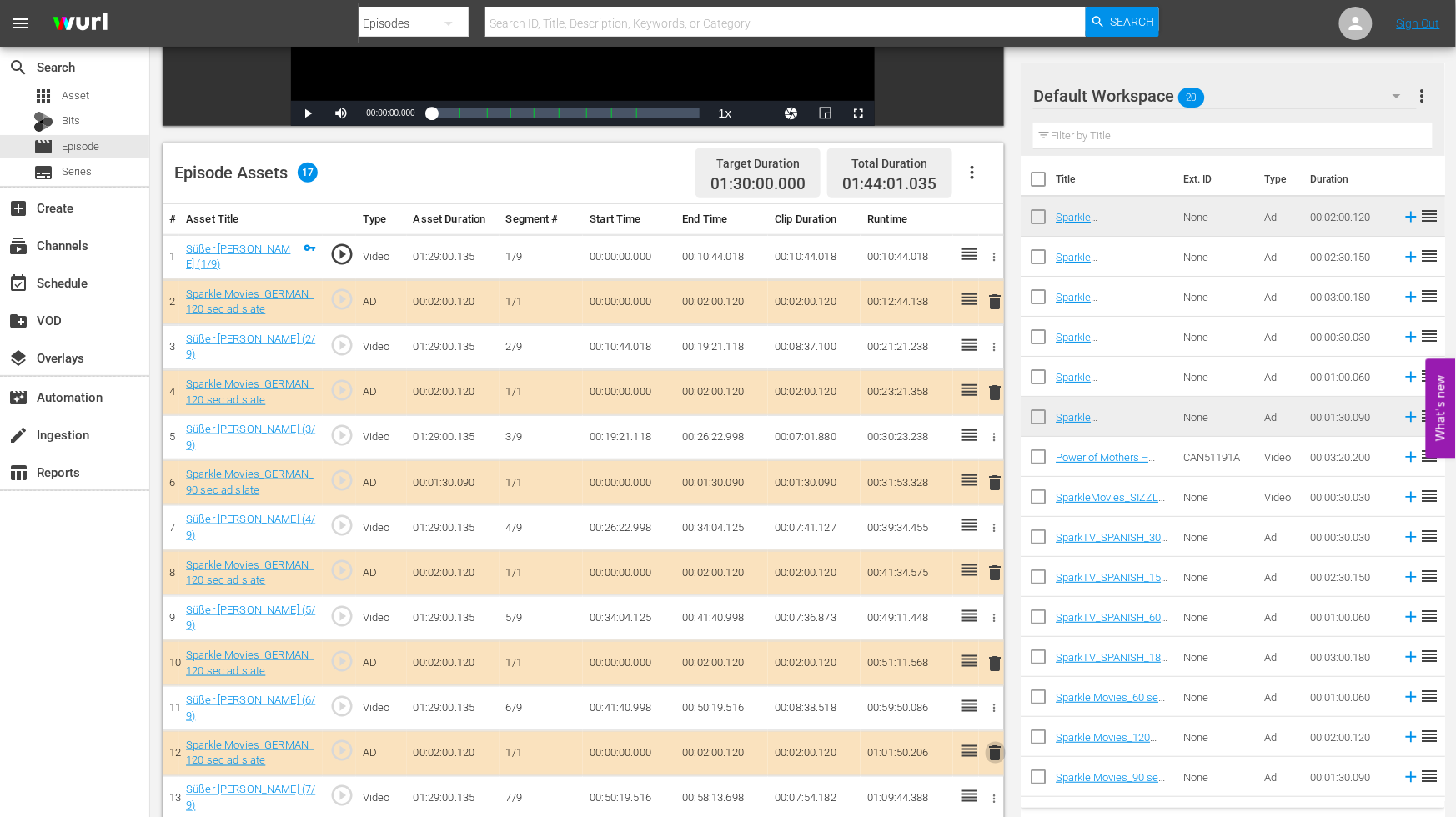
click at [995, 744] on span "delete" at bounding box center [995, 754] width 20 height 20
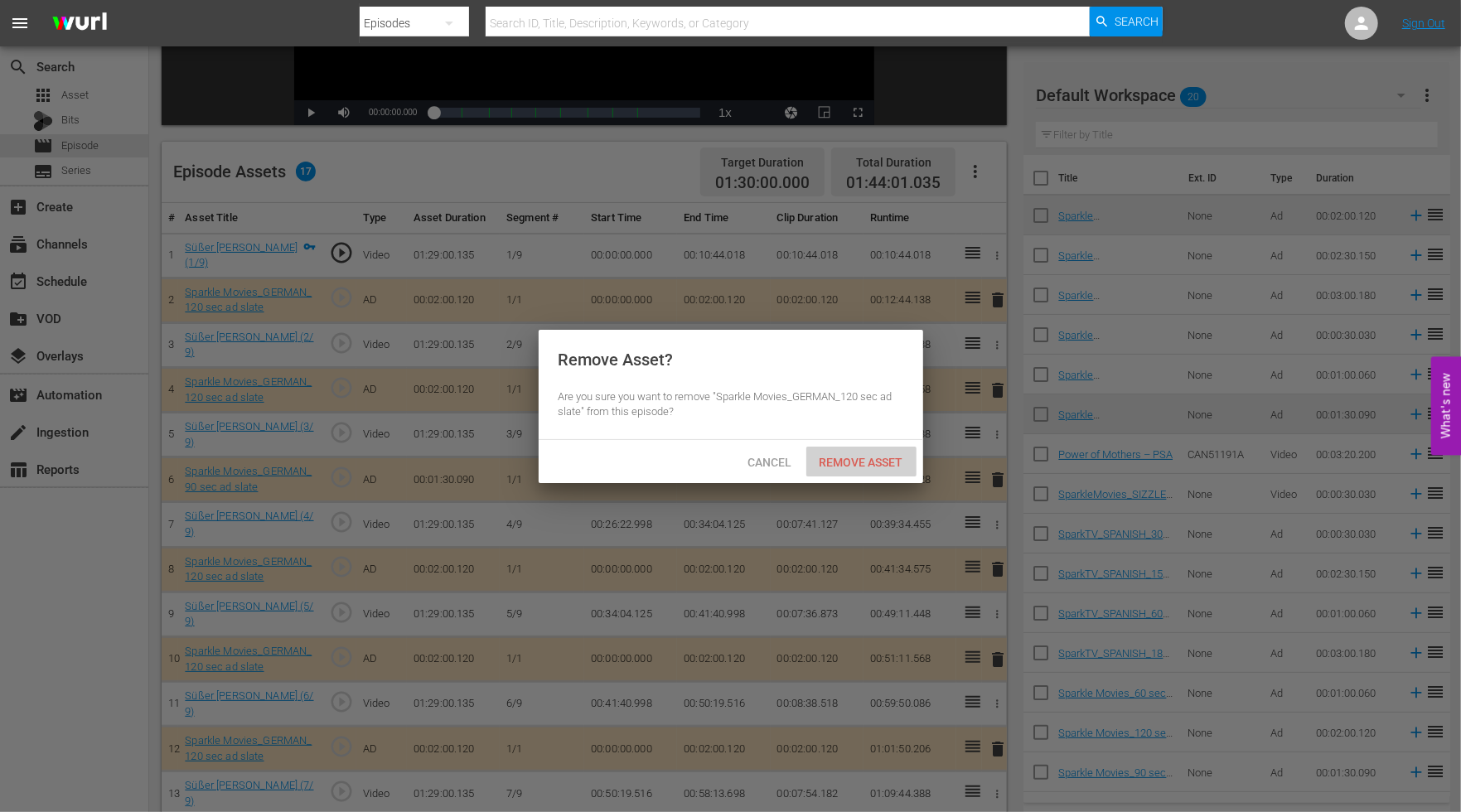
click at [854, 460] on span "Remove Asset" at bounding box center [862, 462] width 110 height 13
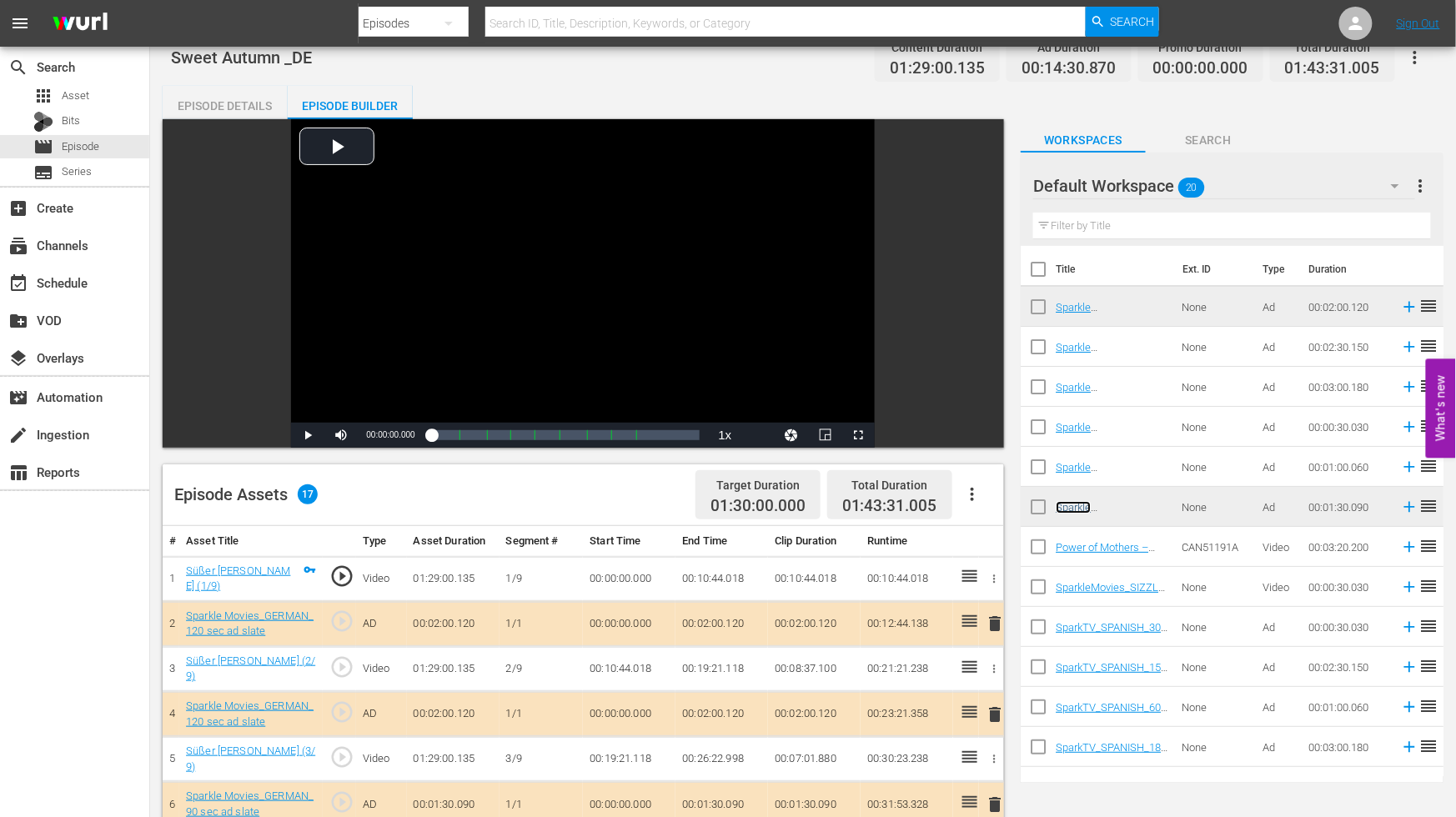
scroll to position [0, 0]
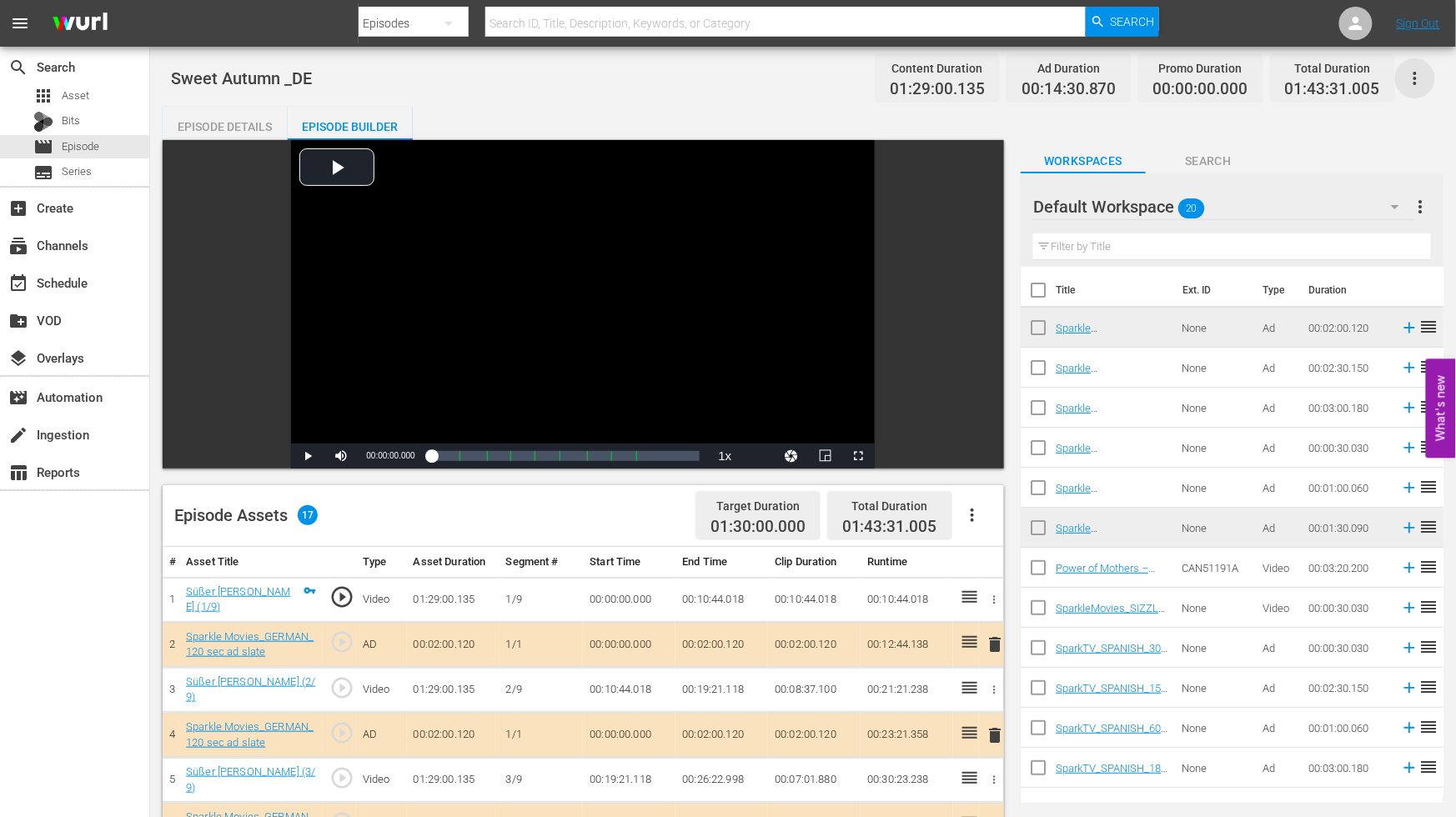
click at [1416, 79] on icon "button" at bounding box center [1415, 78] width 20 height 20
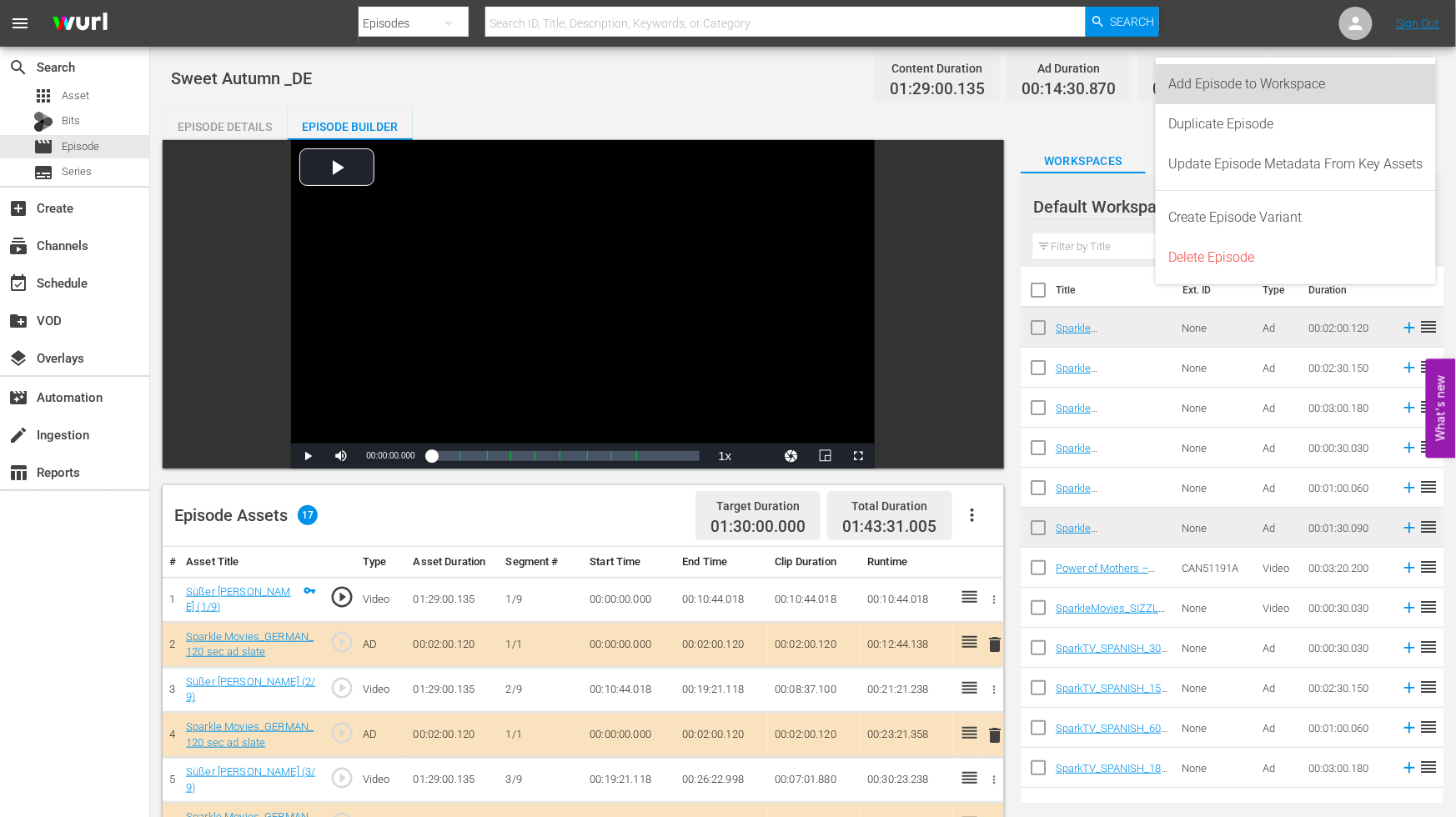
click at [1231, 81] on div "Add Episode to Workspace" at bounding box center [1296, 84] width 254 height 40
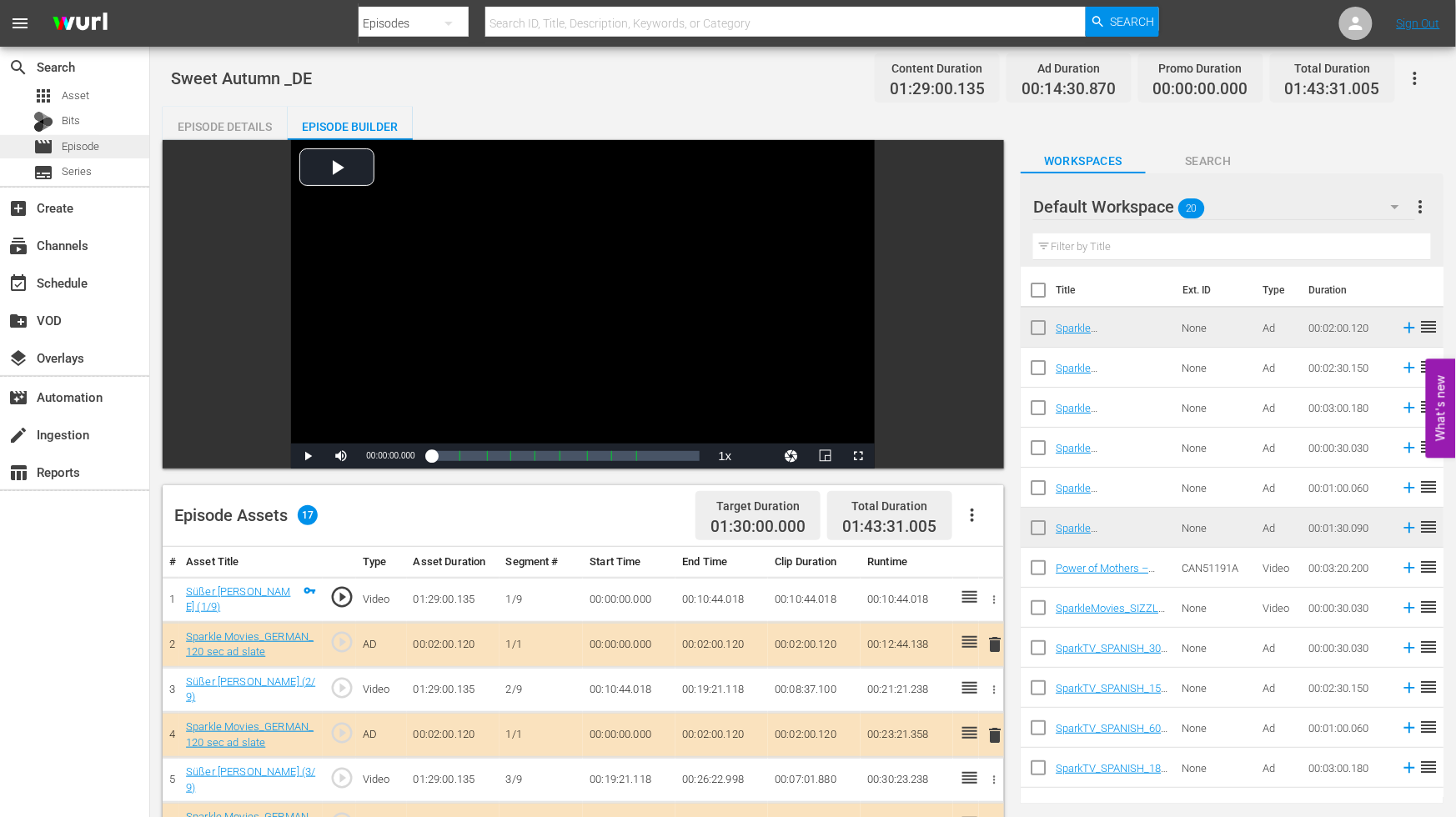
click at [70, 144] on span "Episode" at bounding box center [80, 146] width 37 height 17
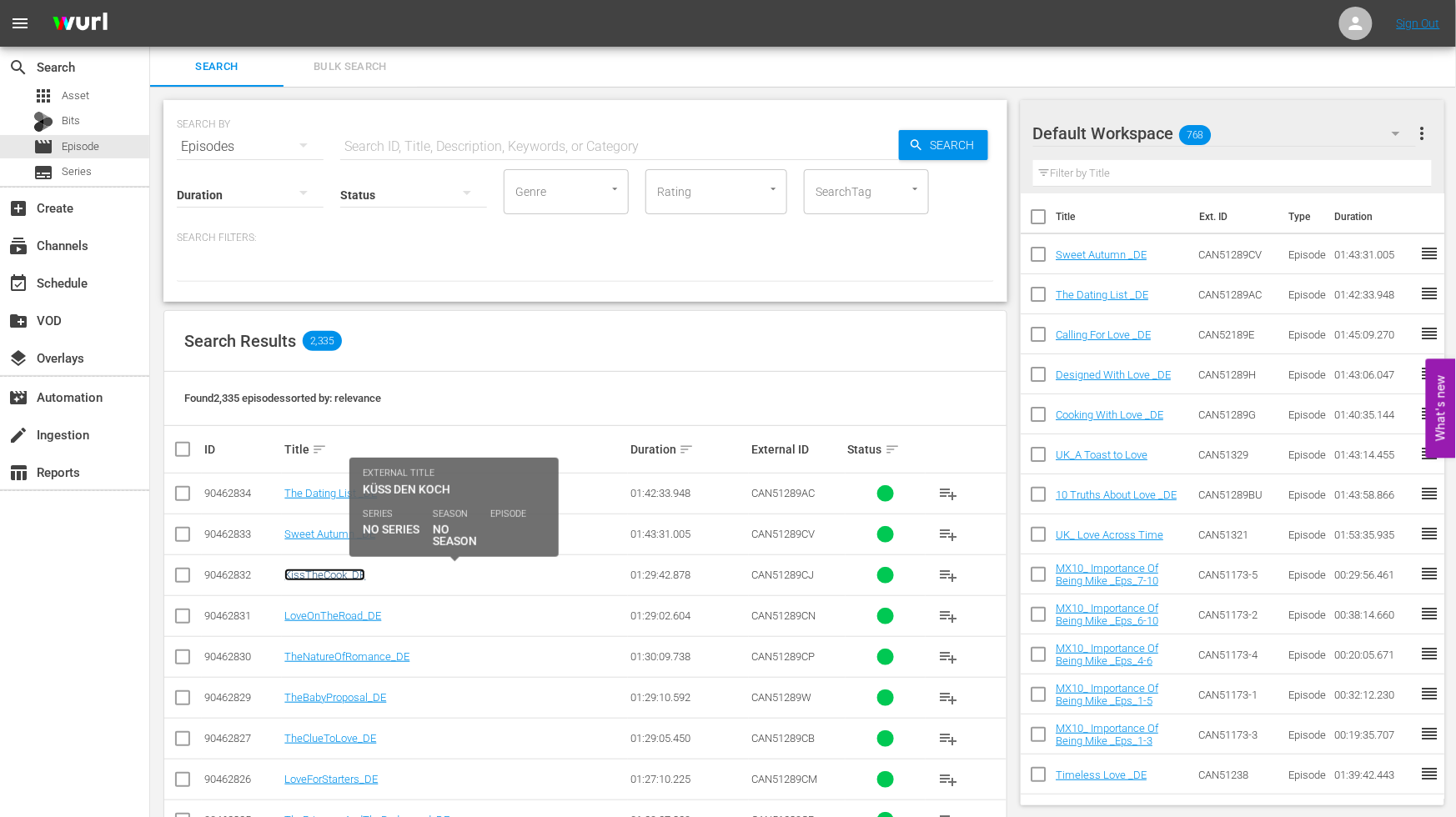
click at [307, 574] on link "KissTheCook_DE" at bounding box center [324, 575] width 81 height 12
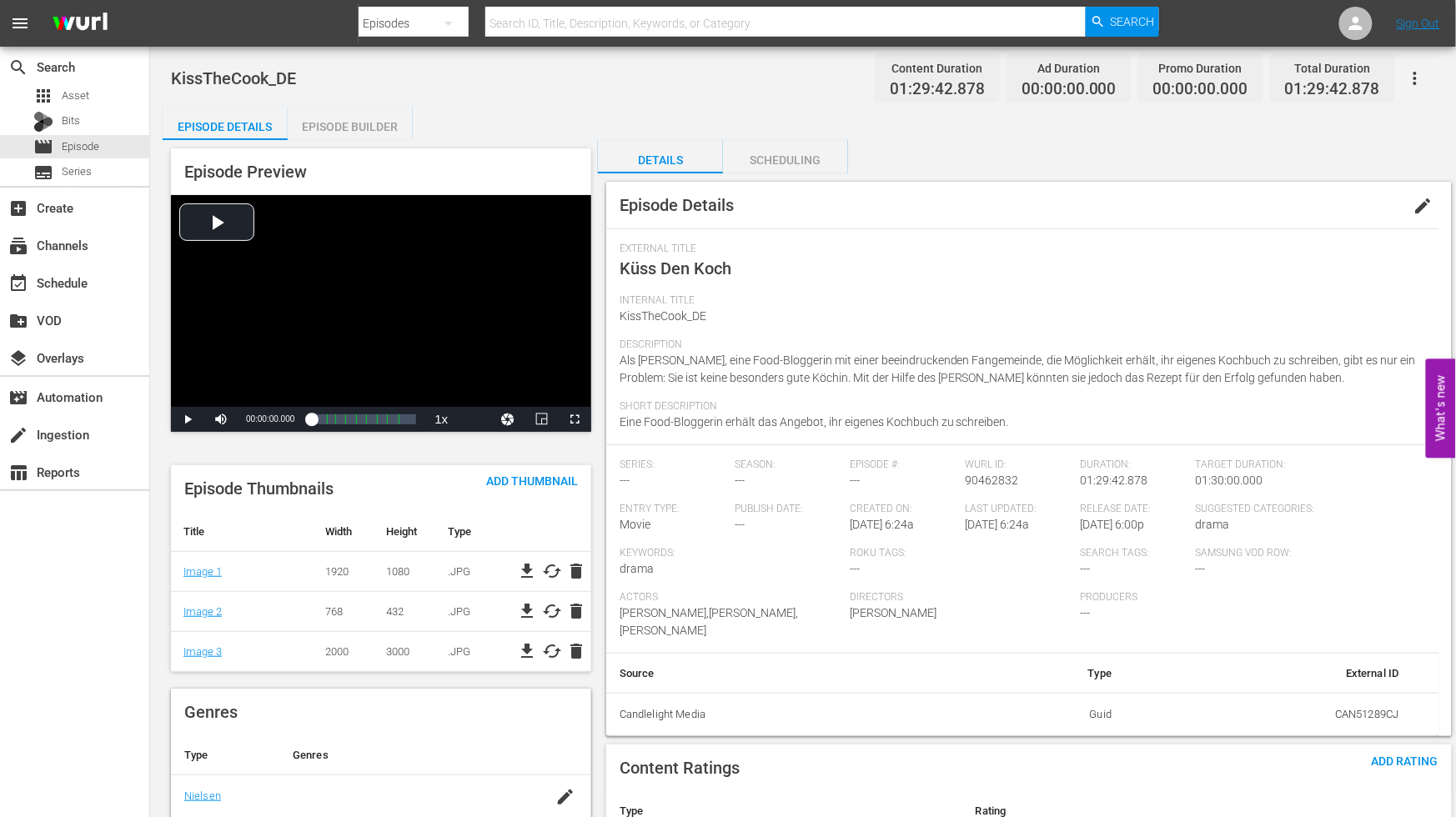
drag, startPoint x: 1419, startPoint y: 200, endPoint x: 1337, endPoint y: 215, distance: 83.4
click at [1420, 199] on span "edit" at bounding box center [1424, 206] width 20 height 20
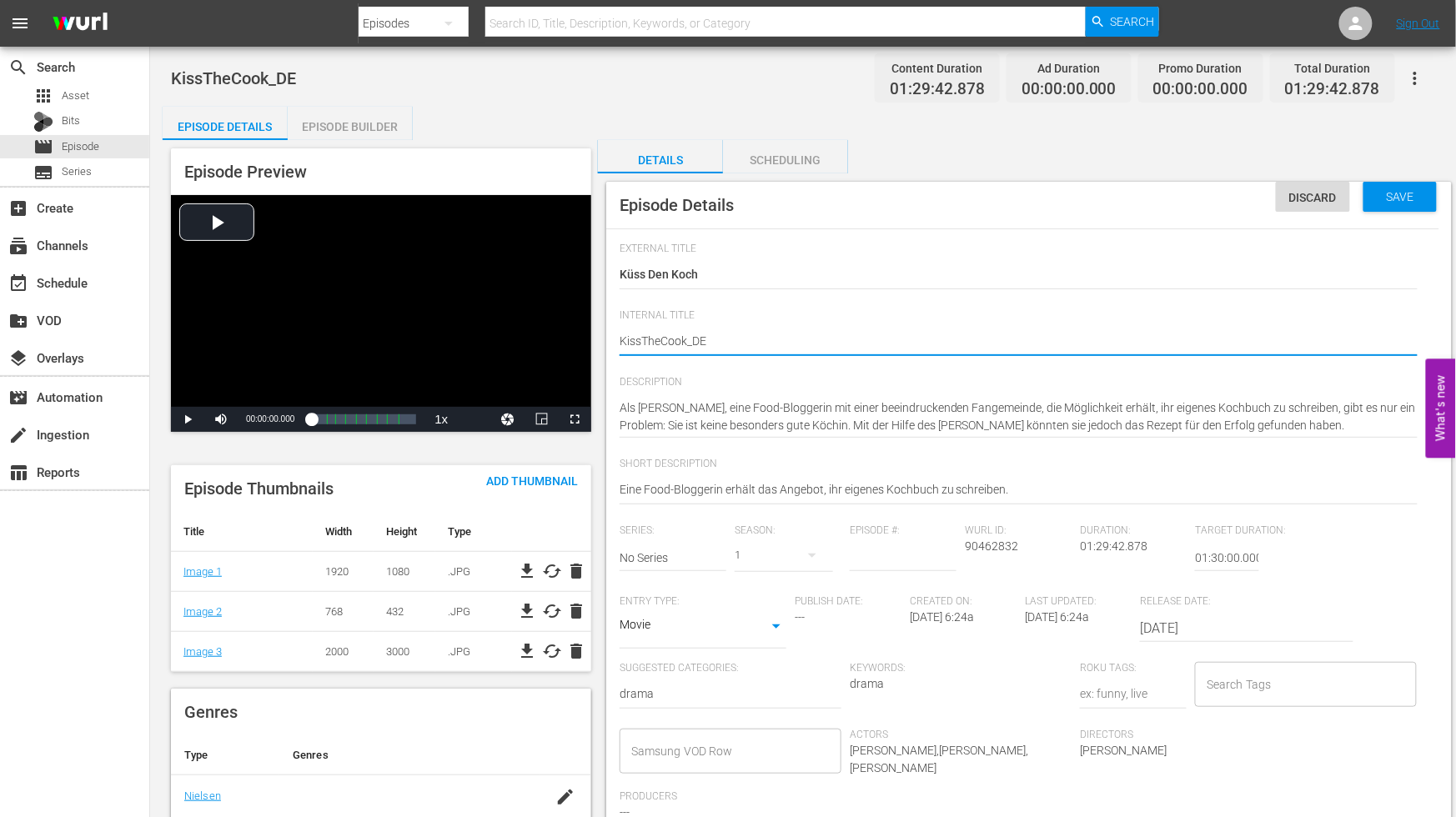
type textarea "Kiss TheCook_DE"
click at [663, 332] on textarea "KissTheCook_DE" at bounding box center [1018, 342] width 798 height 20
type textarea "Kiss The Cook_DE"
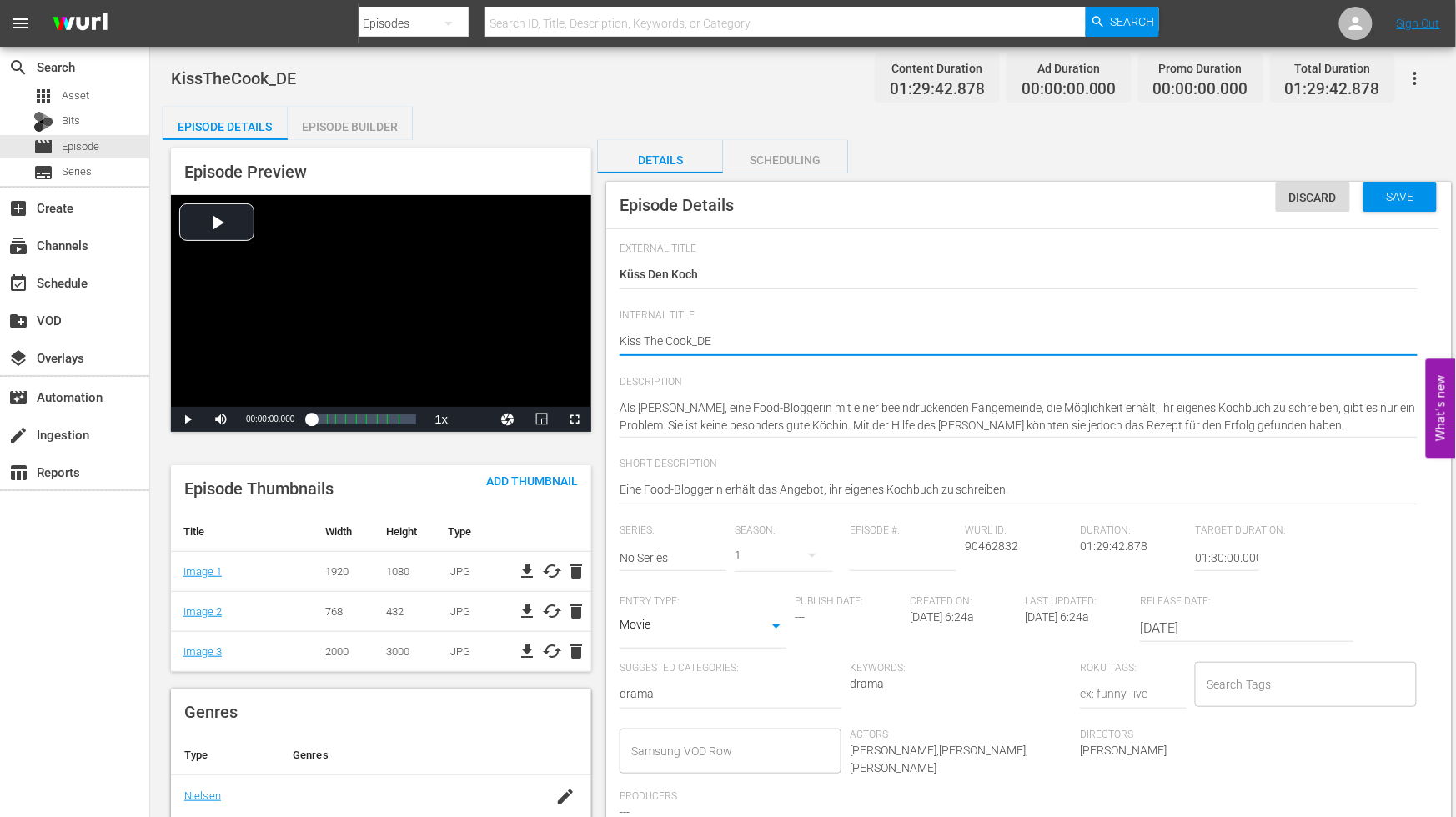
click at [691, 339] on textarea "KissTheCook_DE" at bounding box center [1018, 342] width 798 height 20
type textarea "Kiss The Cook _DE"
drag, startPoint x: 886, startPoint y: 339, endPoint x: 1156, endPoint y: 325, distance: 270.4
click at [891, 337] on textarea "KissTheCook_DE" at bounding box center [1018, 342] width 798 height 20
type textarea "Kiss The Cook _DE"
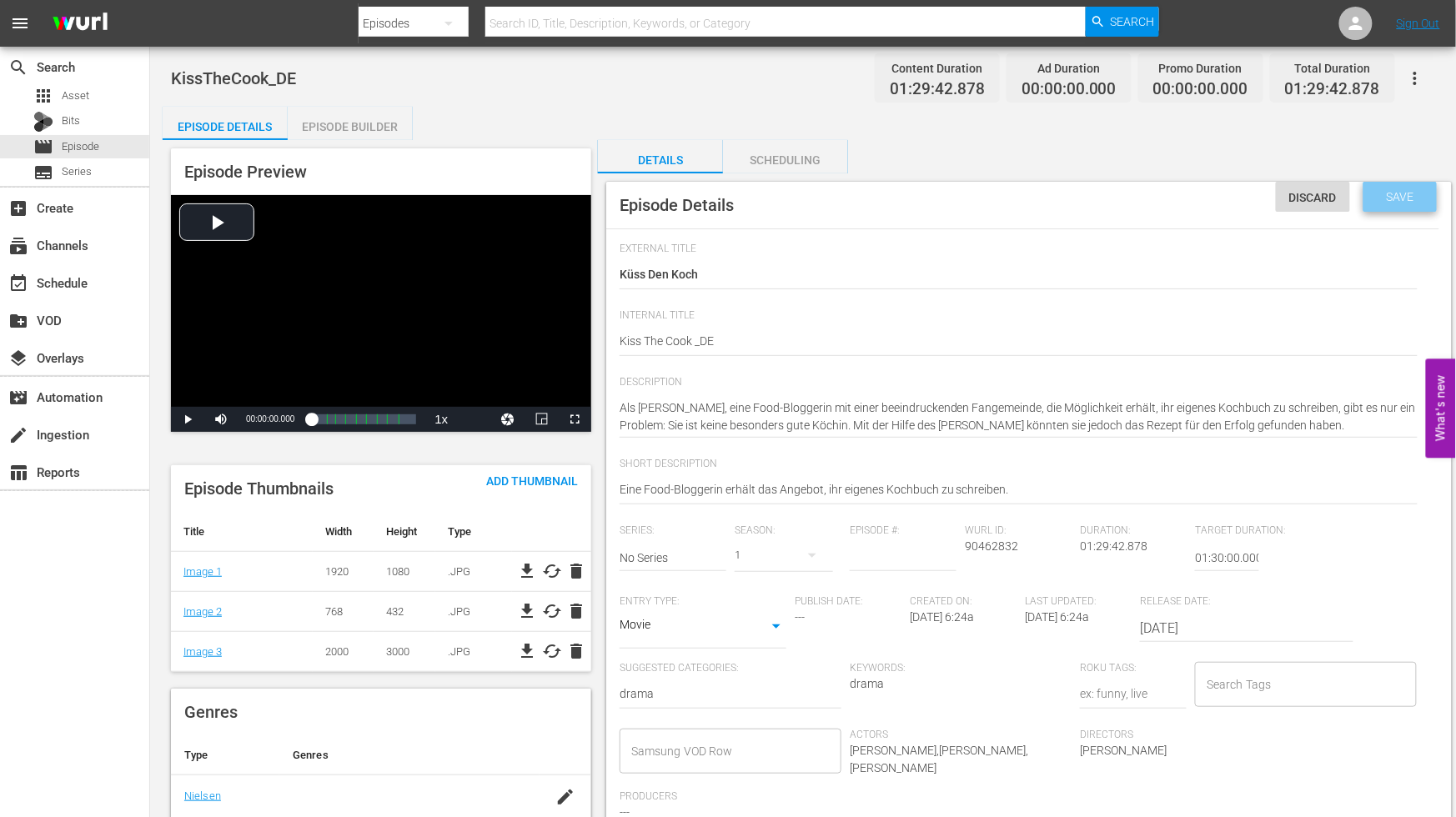
drag, startPoint x: 1398, startPoint y: 189, endPoint x: 1332, endPoint y: 184, distance: 66.2
click at [1400, 187] on div "Save" at bounding box center [1400, 197] width 73 height 30
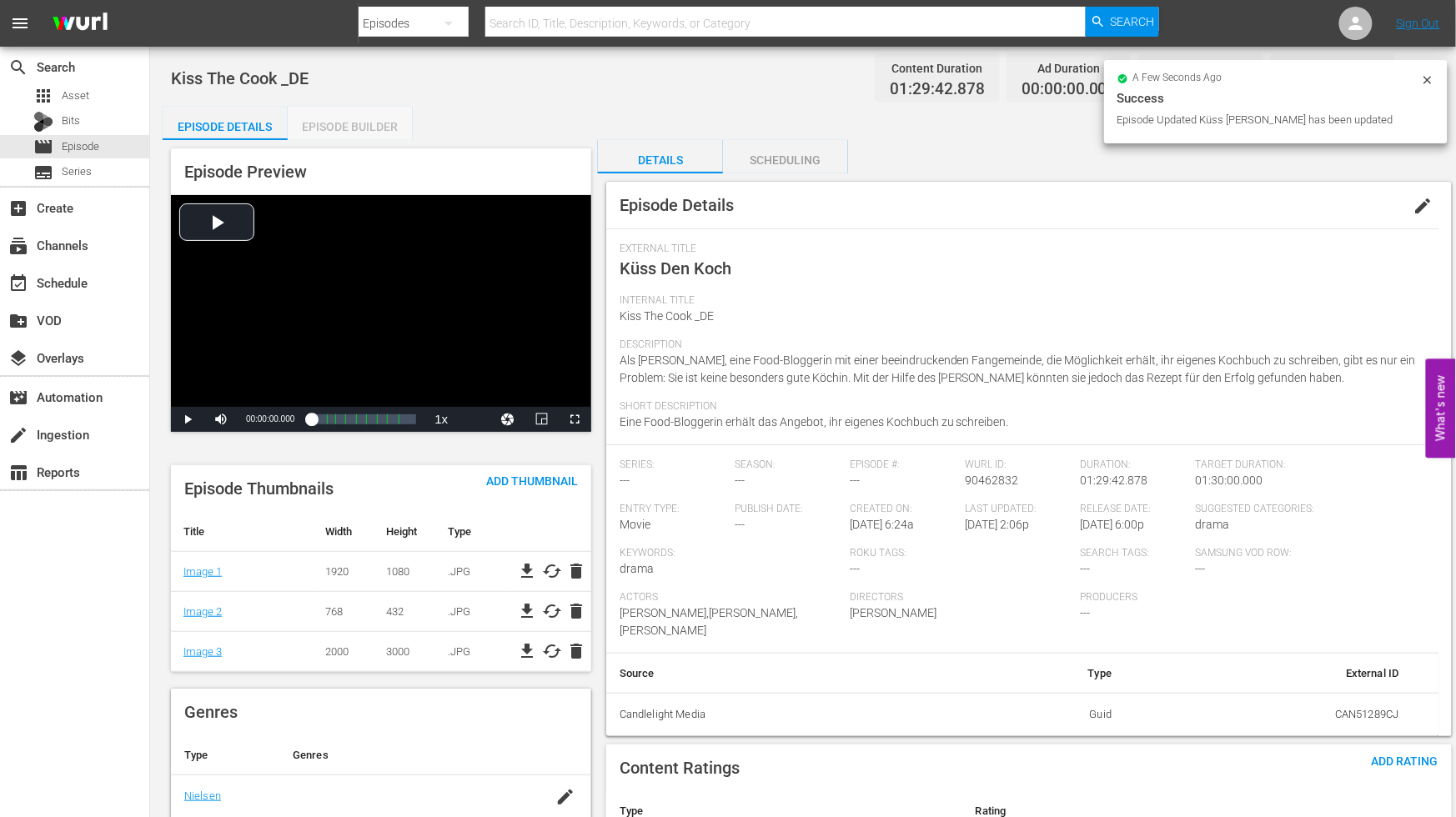
click at [358, 126] on div "Episode Builder" at bounding box center [350, 127] width 125 height 40
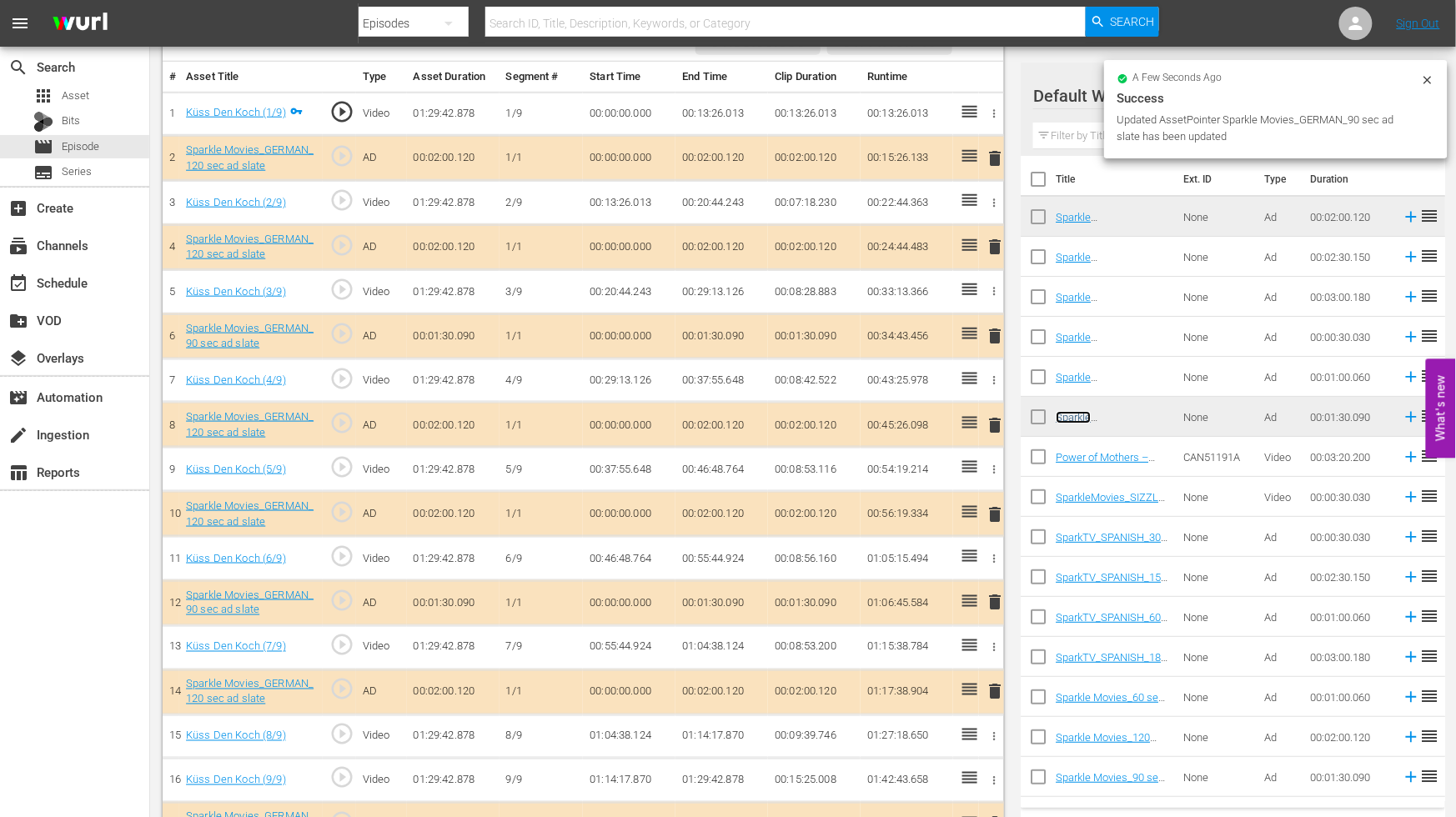
scroll to position [528, 0]
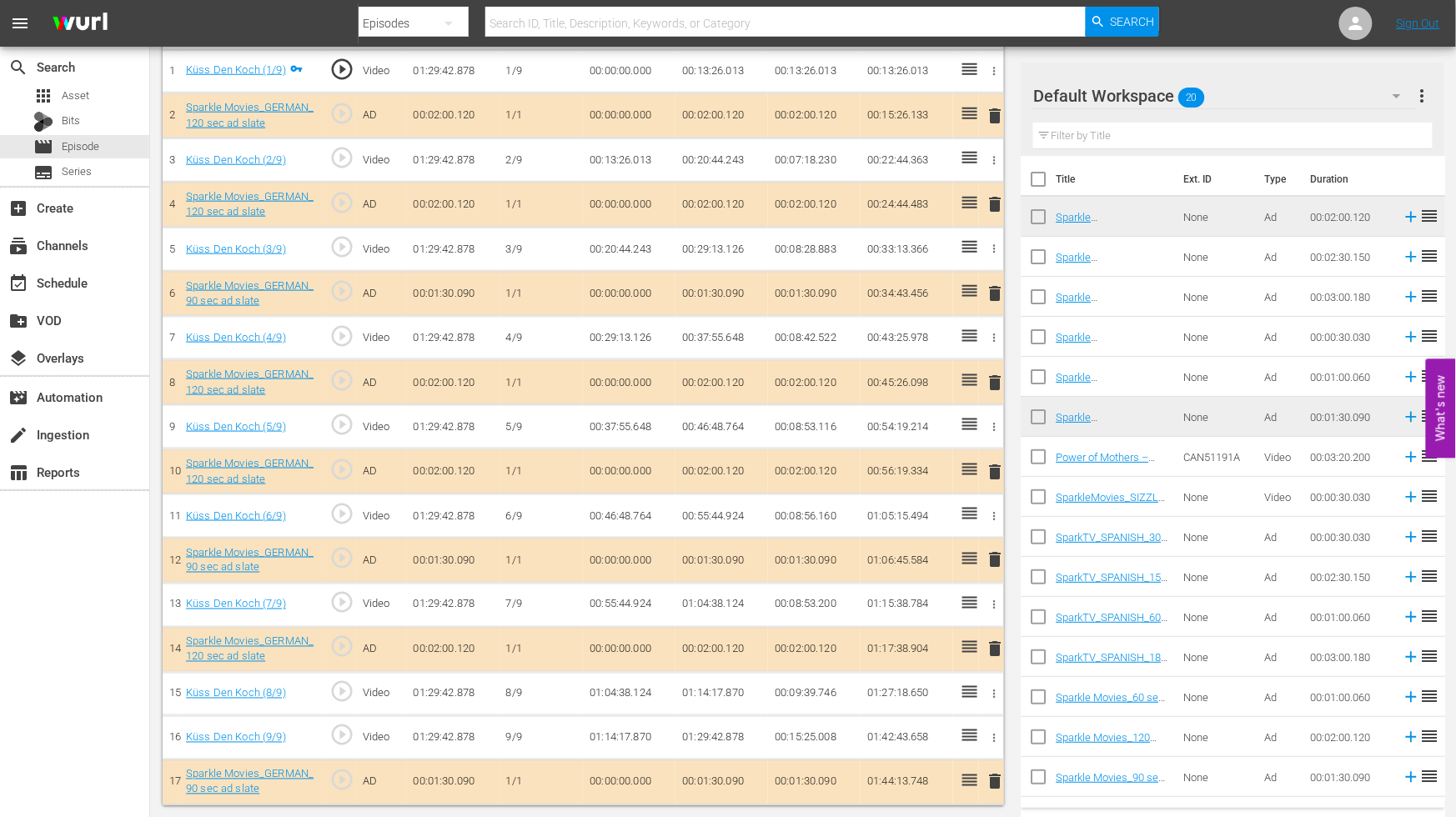
click at [1002, 779] on span "delete" at bounding box center [995, 782] width 20 height 20
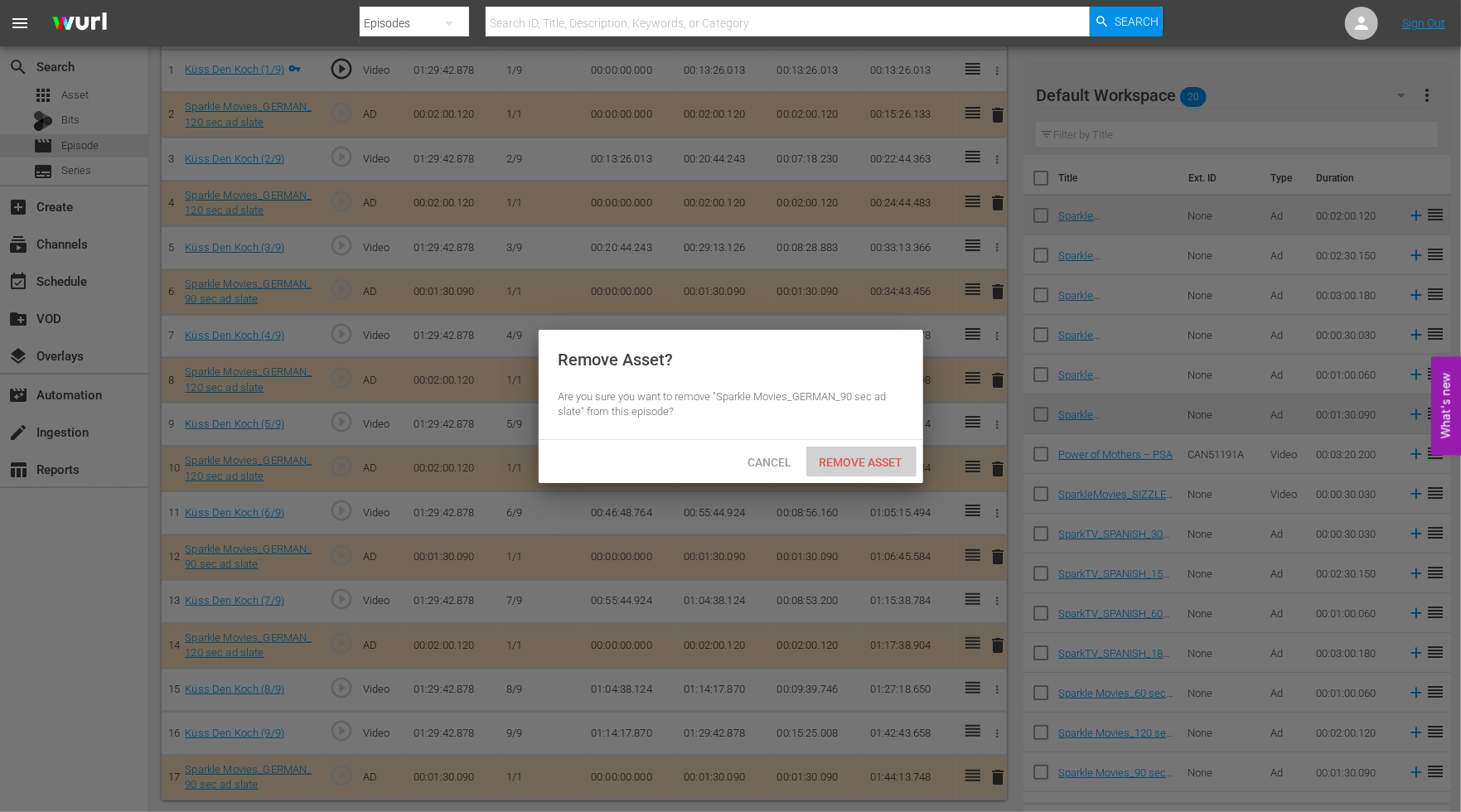
click at [861, 456] on span "Remove Asset" at bounding box center [862, 462] width 110 height 13
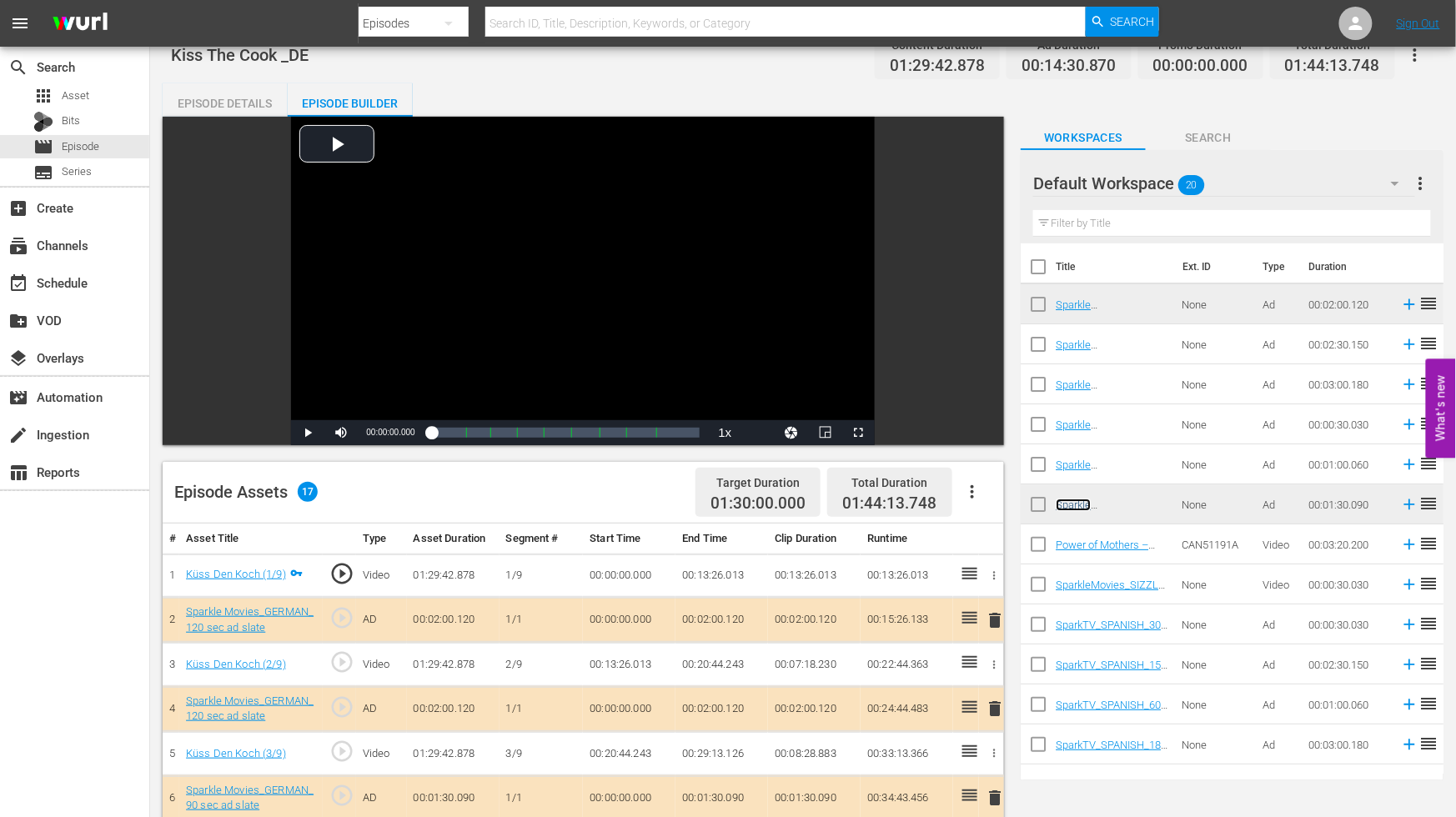
scroll to position [0, 0]
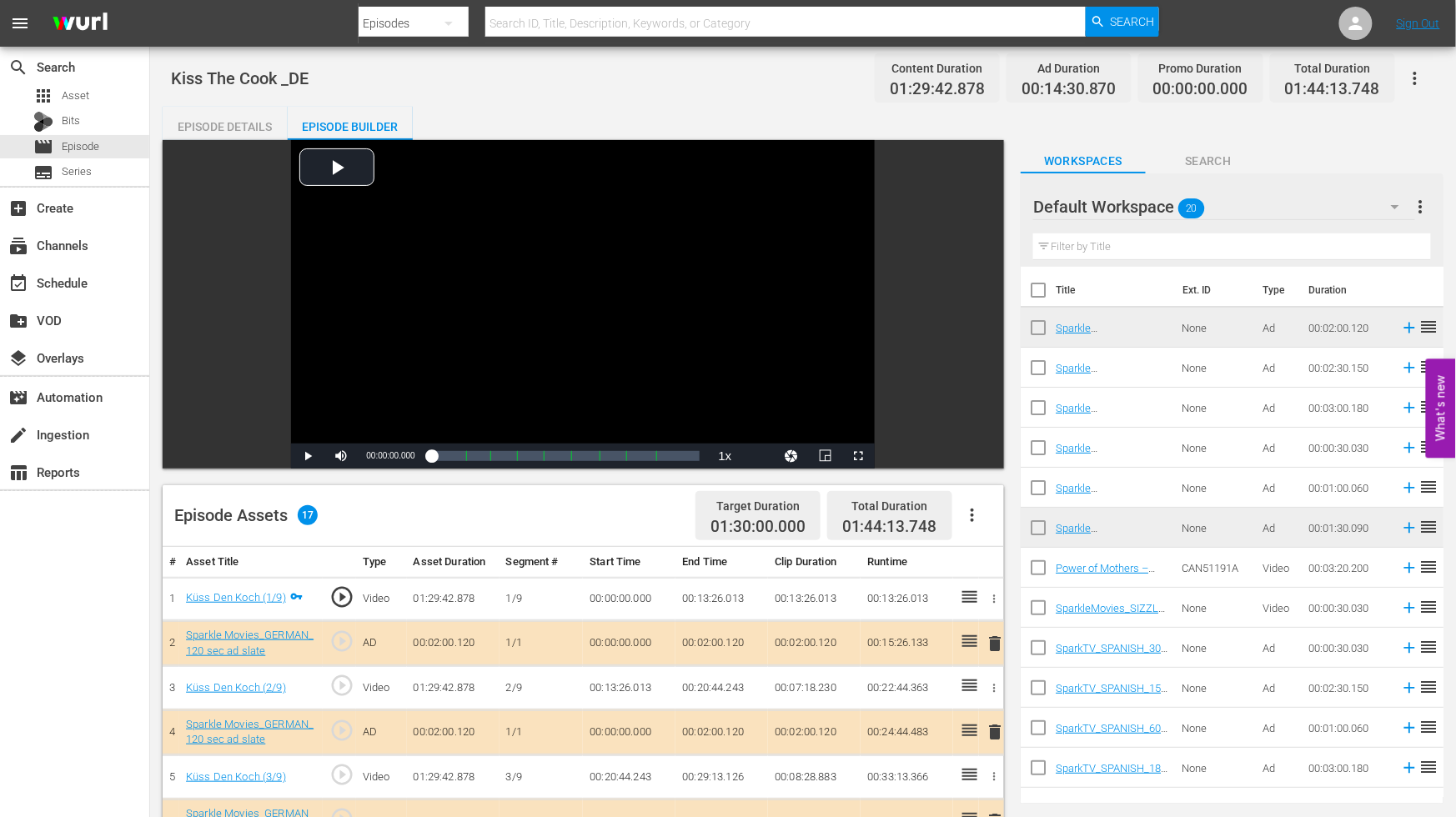
click at [1416, 73] on icon "button" at bounding box center [1416, 78] width 4 height 13
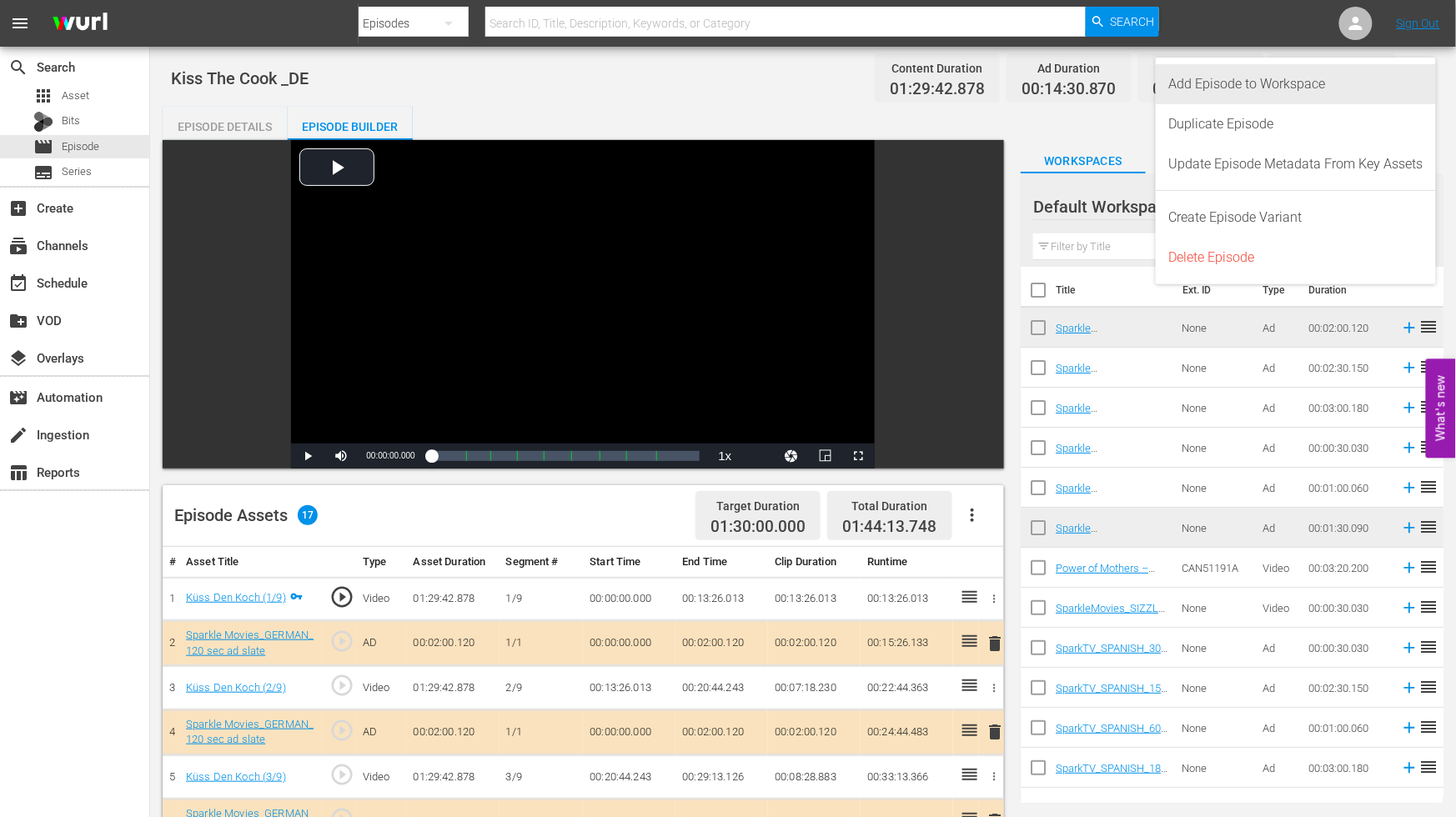
click at [1258, 85] on div "Add Episode to Workspace" at bounding box center [1296, 84] width 254 height 40
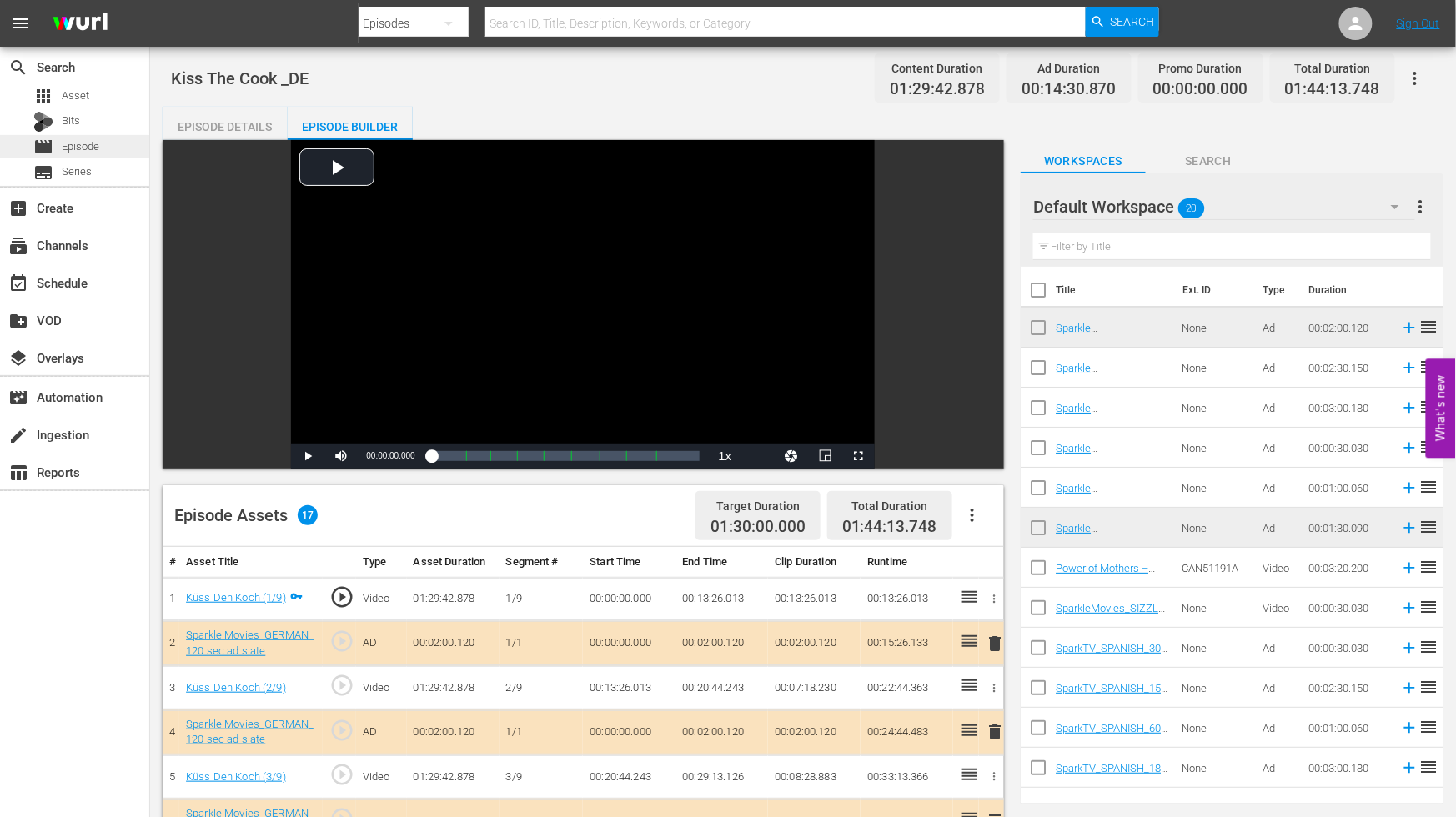
click at [103, 146] on div "movie Episode" at bounding box center [75, 147] width 150 height 23
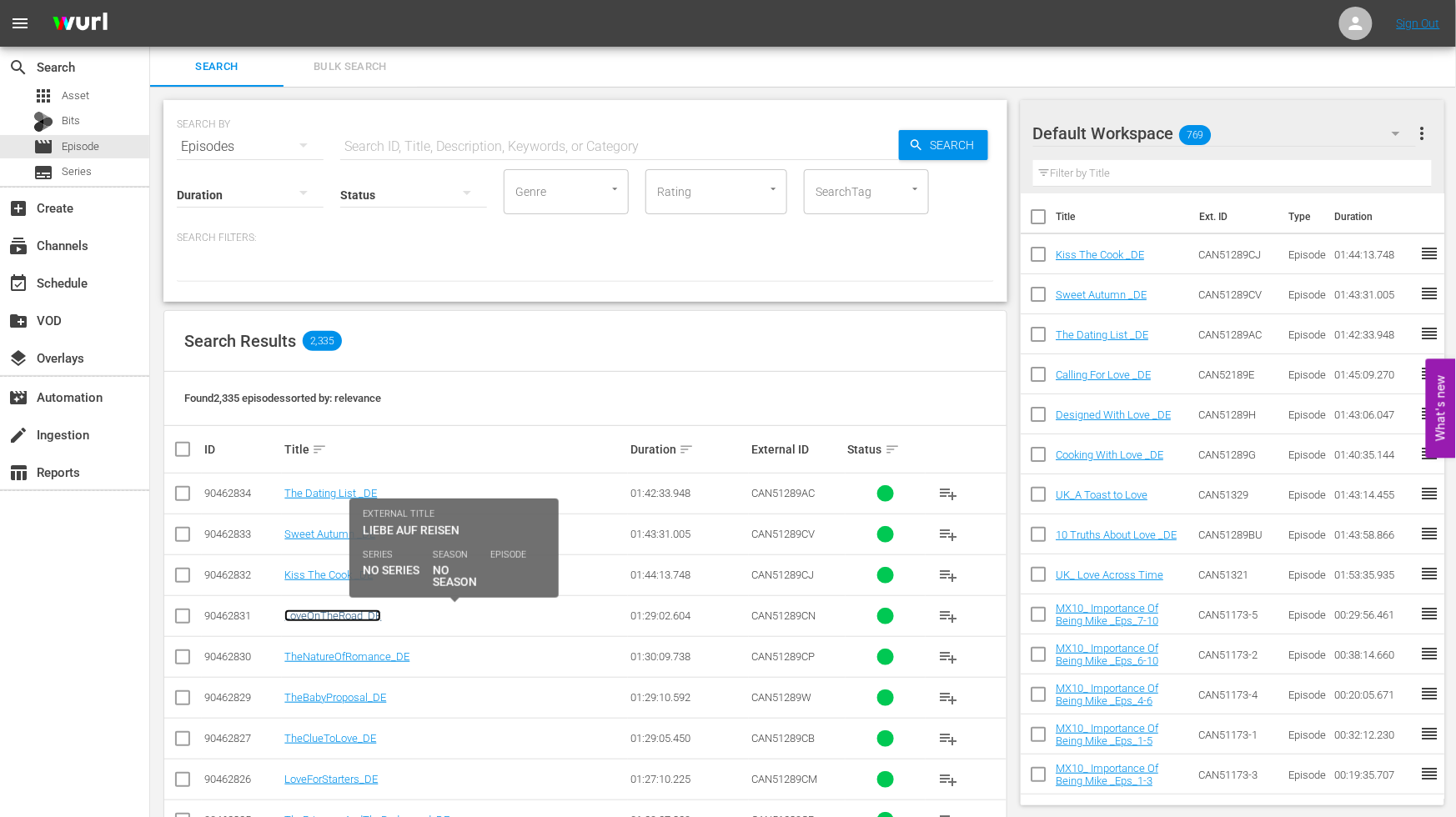
click at [331, 617] on link "LoveOnTheRoad_DE" at bounding box center [332, 616] width 97 height 12
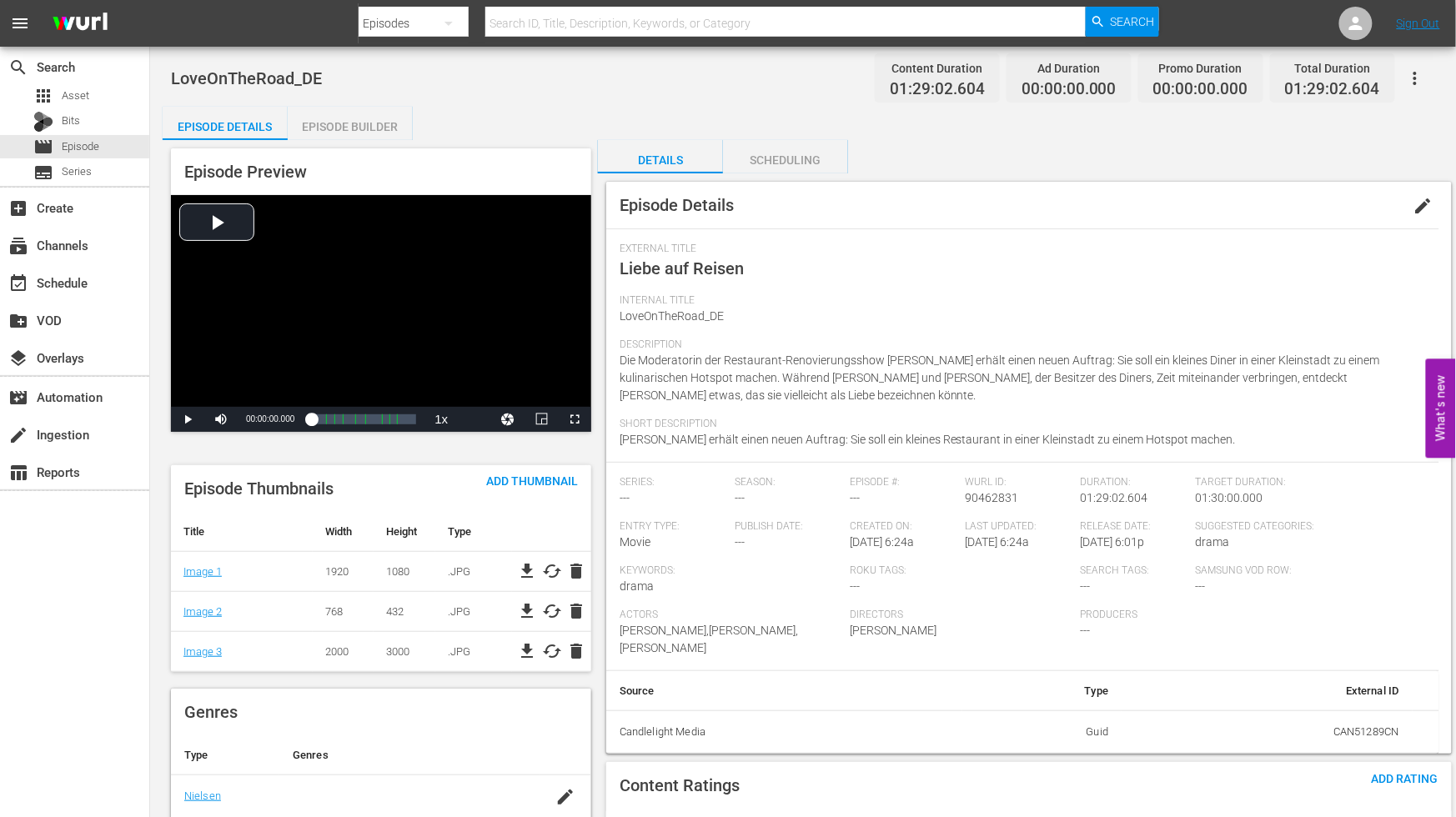
click at [1419, 202] on span "edit" at bounding box center [1424, 206] width 20 height 20
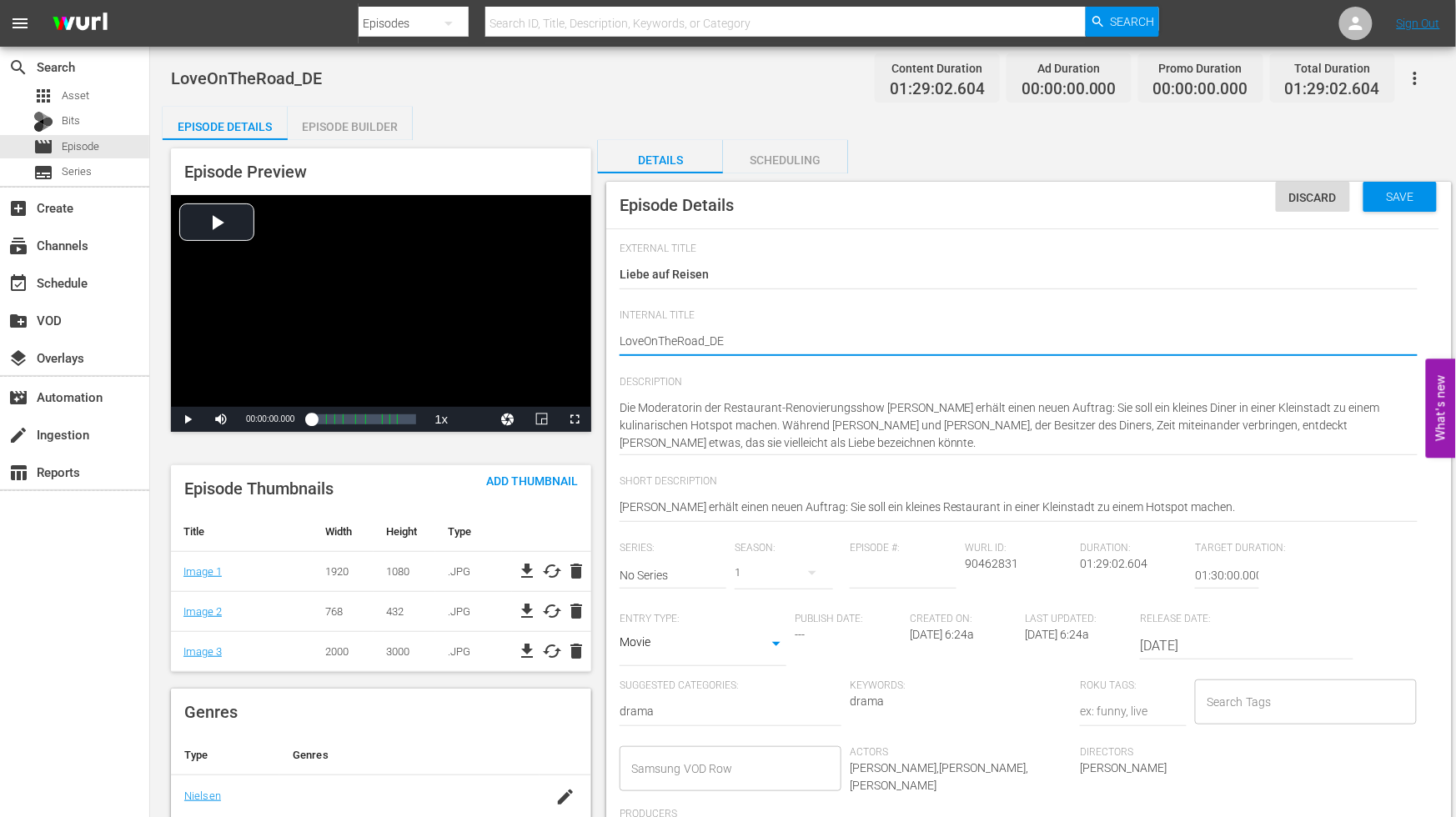
type textarea "Love OnTheRoad_DE"
click at [663, 339] on textarea "LoveOnTheRoad_DE" at bounding box center [1018, 342] width 798 height 20
type textarea "Love On TheRoad_DE"
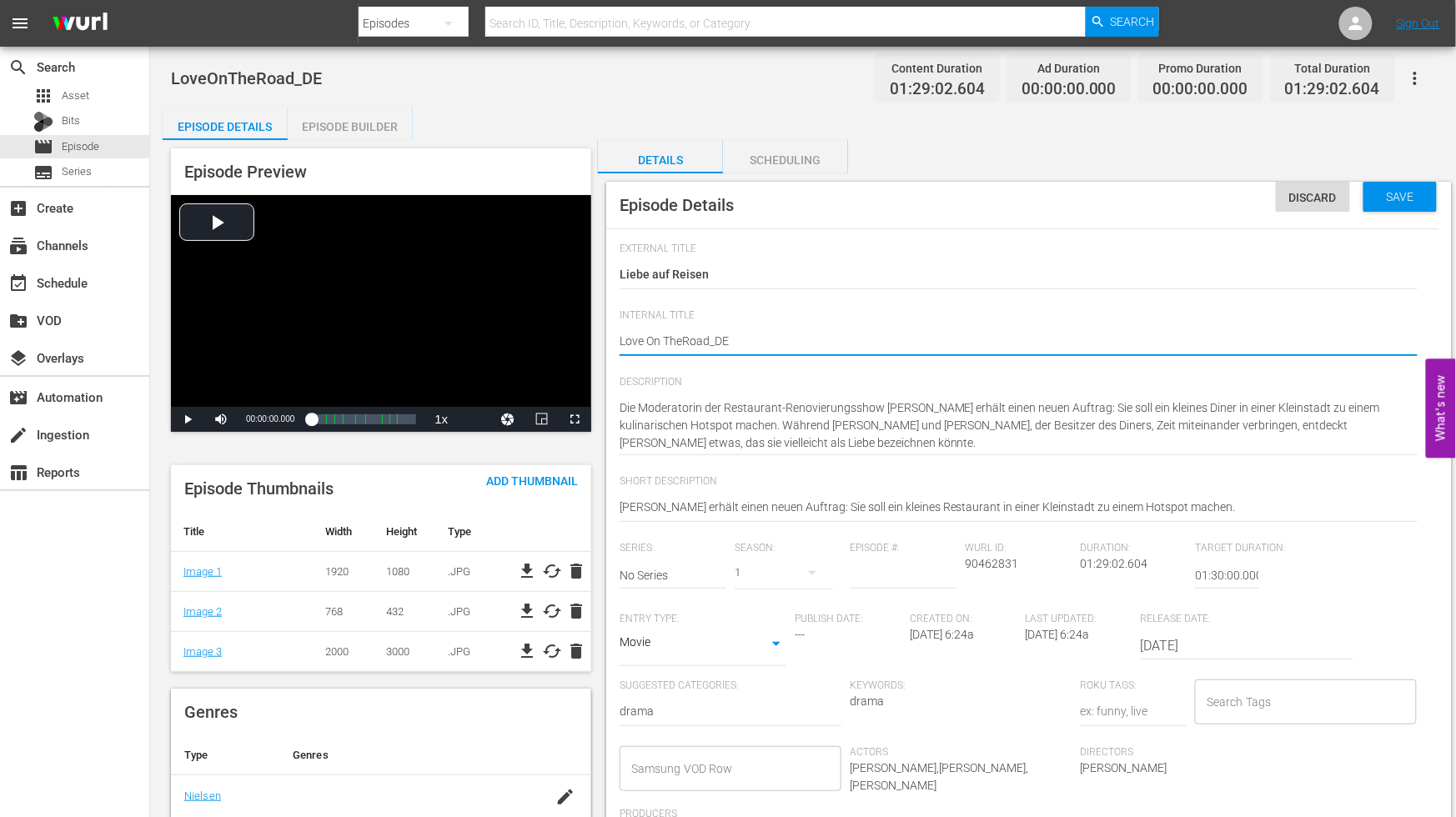
click at [682, 340] on textarea "LoveOnTheRoad_DE" at bounding box center [1018, 342] width 798 height 20
type textarea "Love On The Road_DE"
click at [710, 338] on textarea "LoveOnTheRoad_DE" at bounding box center [1018, 342] width 798 height 20
type textarea "Love On The Road _DE"
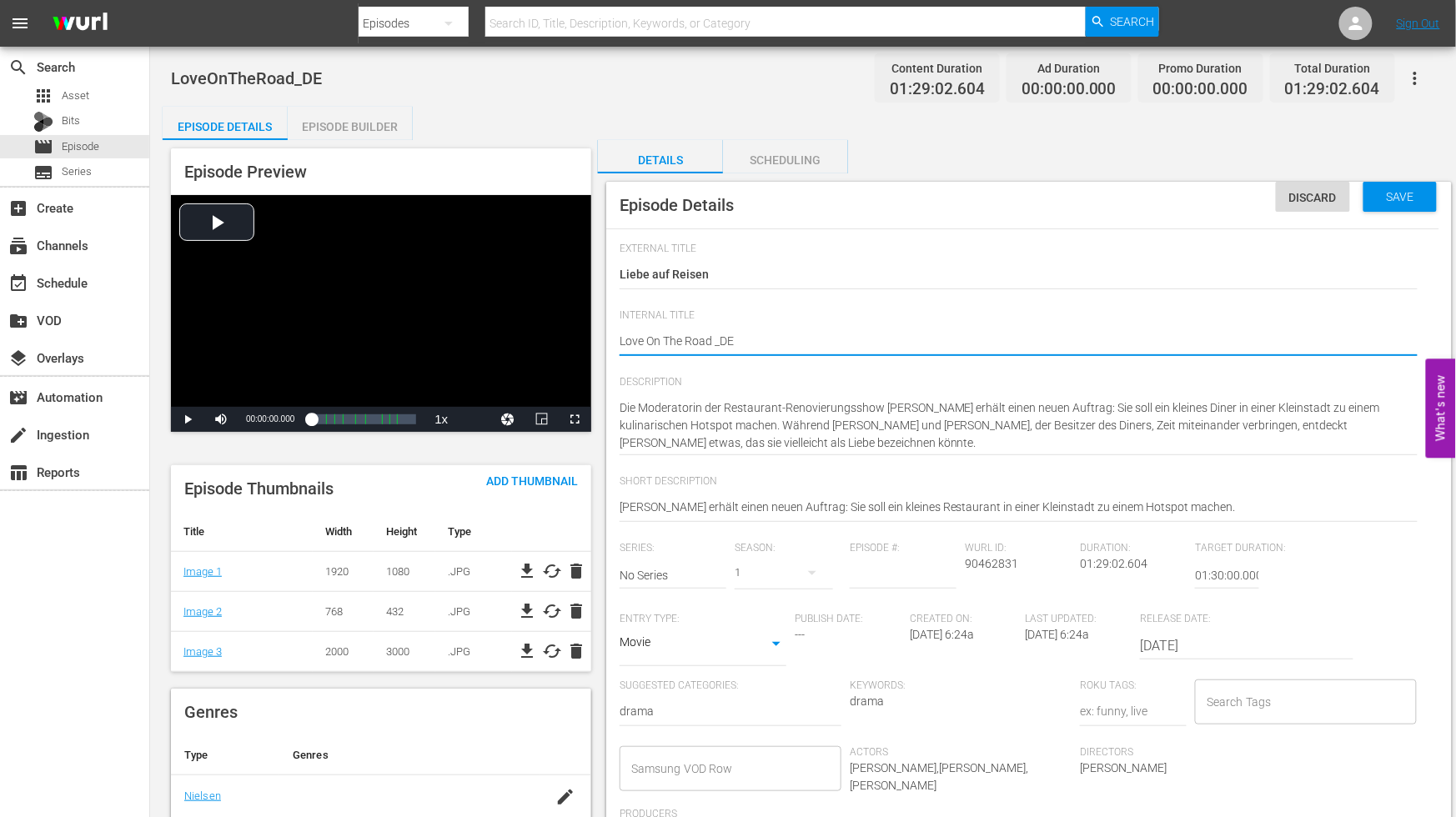
type textarea "Love On The Road _DE"
drag, startPoint x: 853, startPoint y: 328, endPoint x: 1035, endPoint y: 305, distance: 183.4
click at [866, 323] on div "LoveOnTheRoad_DE LoveOnTheRoad_DE" at bounding box center [1018, 342] width 798 height 40
click at [1410, 195] on span "Save" at bounding box center [1401, 196] width 54 height 13
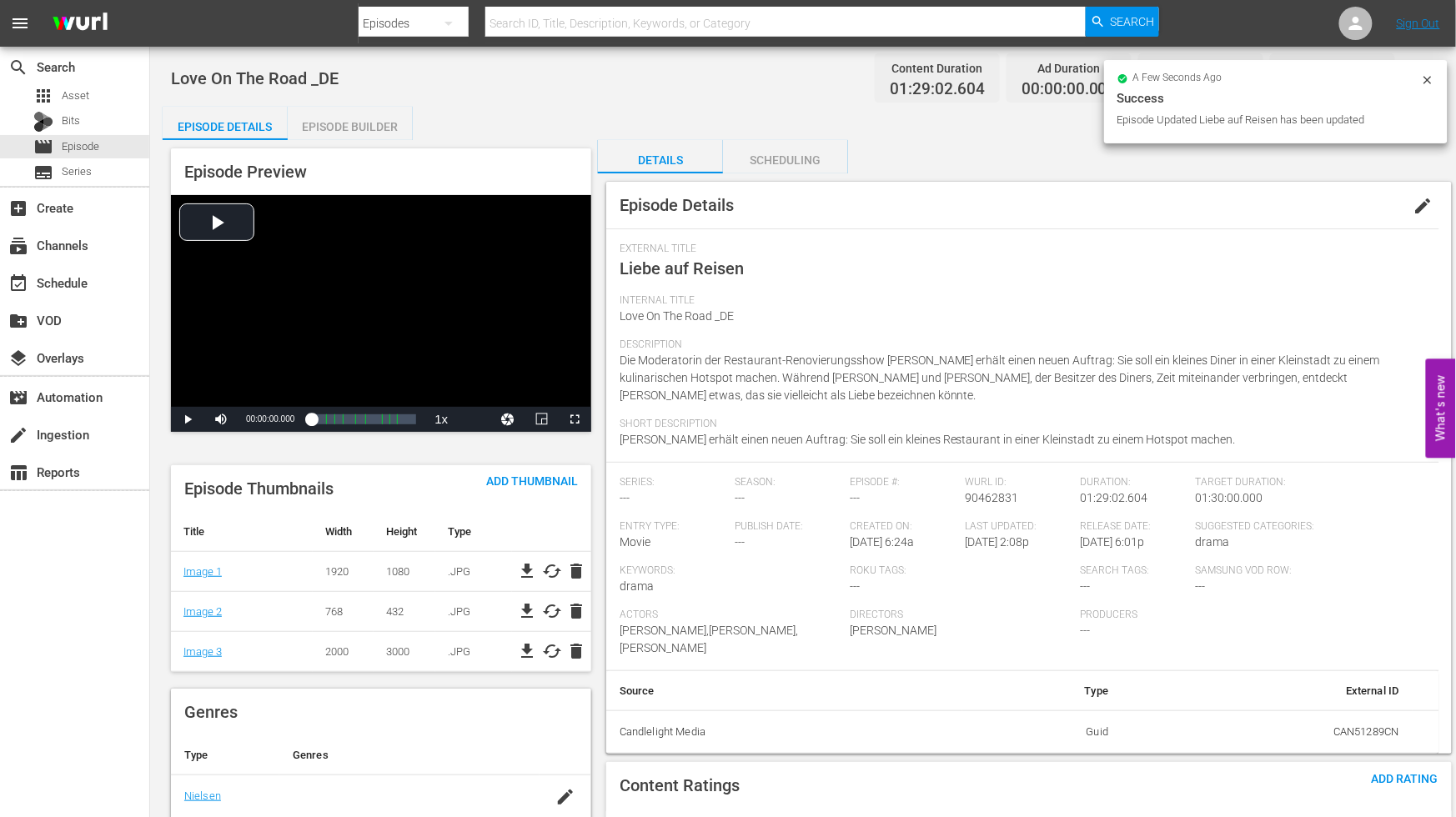
click at [362, 121] on div "Episode Builder" at bounding box center [350, 127] width 125 height 40
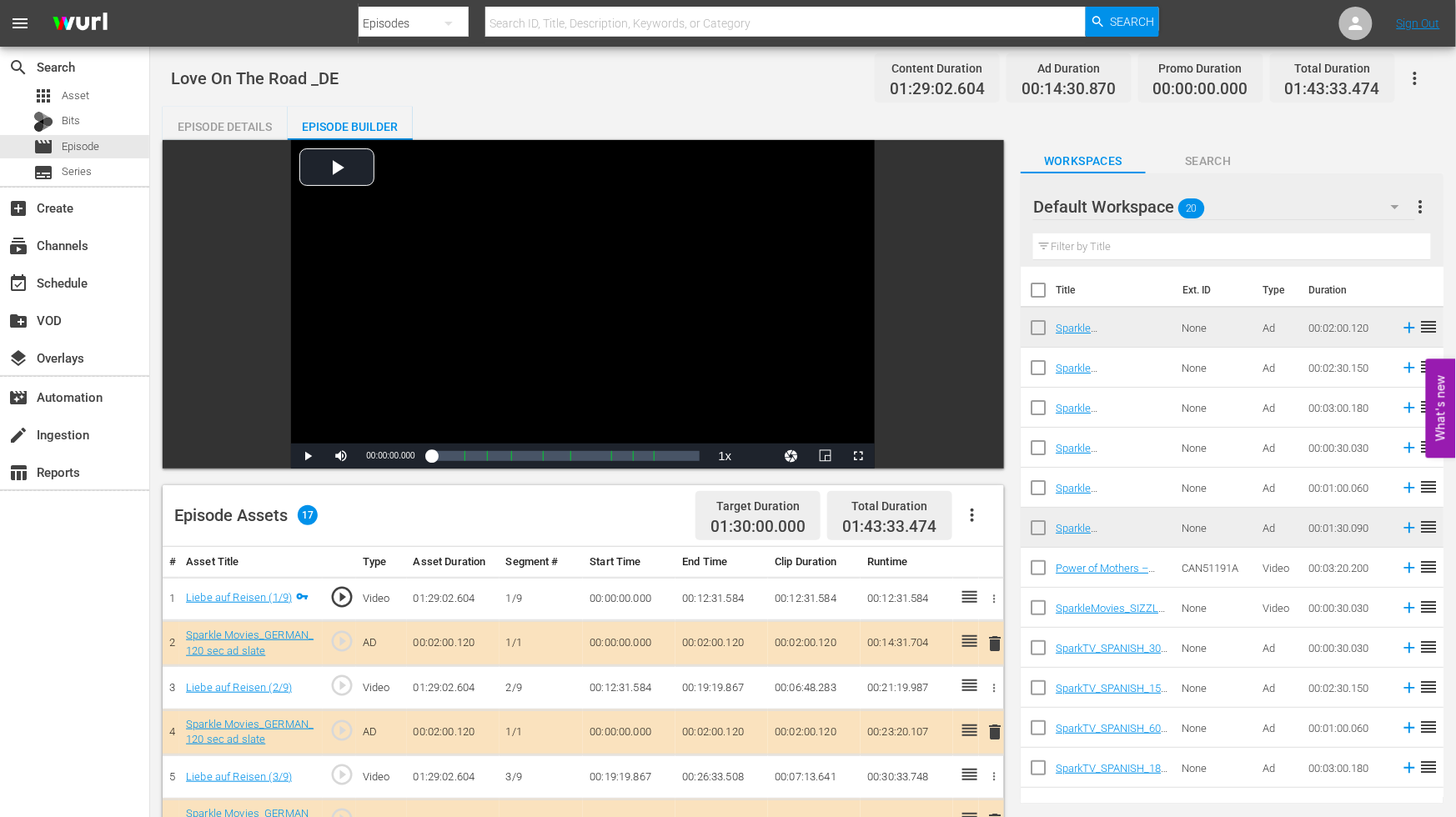
click at [1414, 73] on icon "button" at bounding box center [1415, 78] width 20 height 20
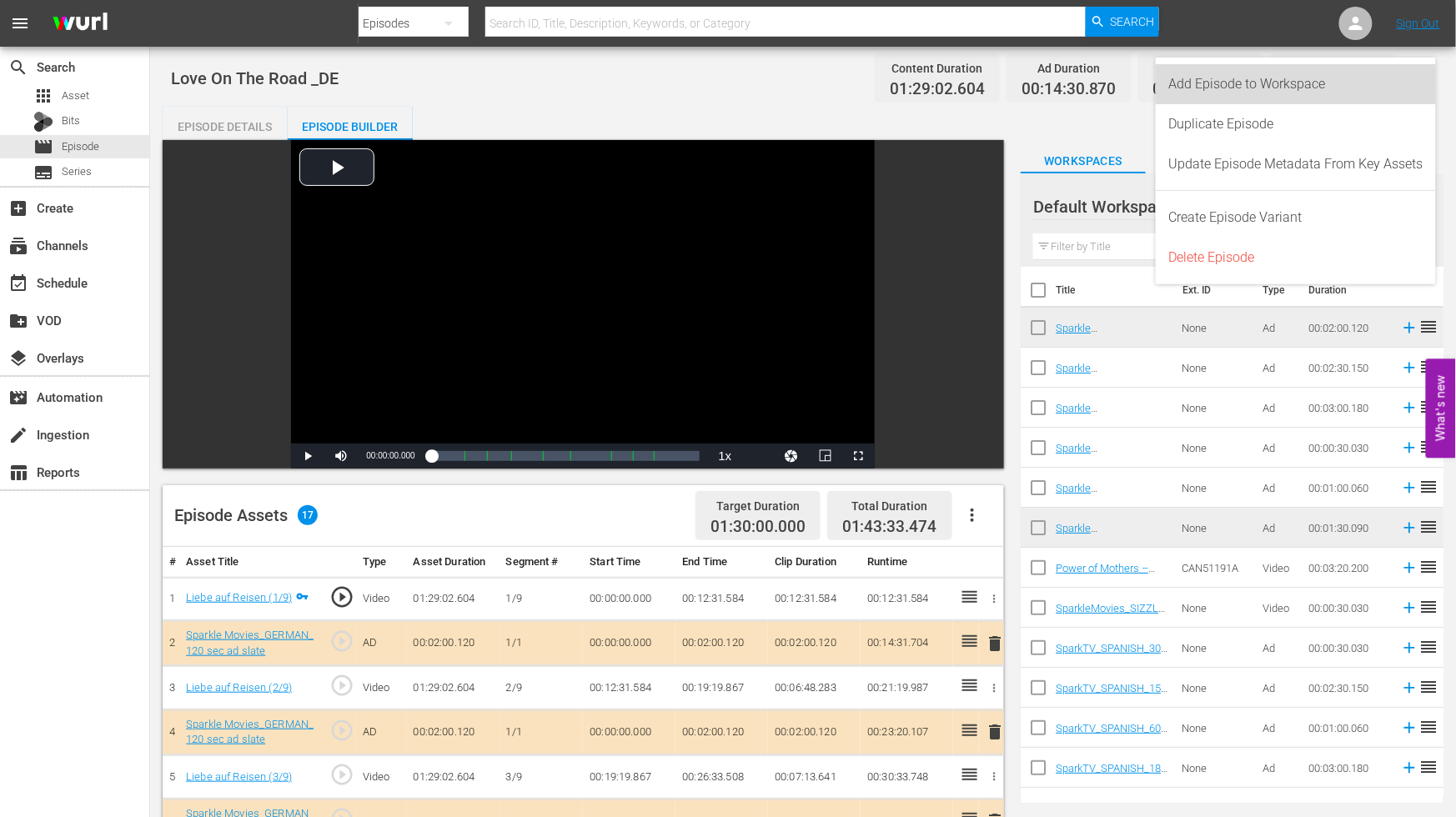
click at [1214, 80] on div "Add Episode to Workspace" at bounding box center [1296, 84] width 254 height 40
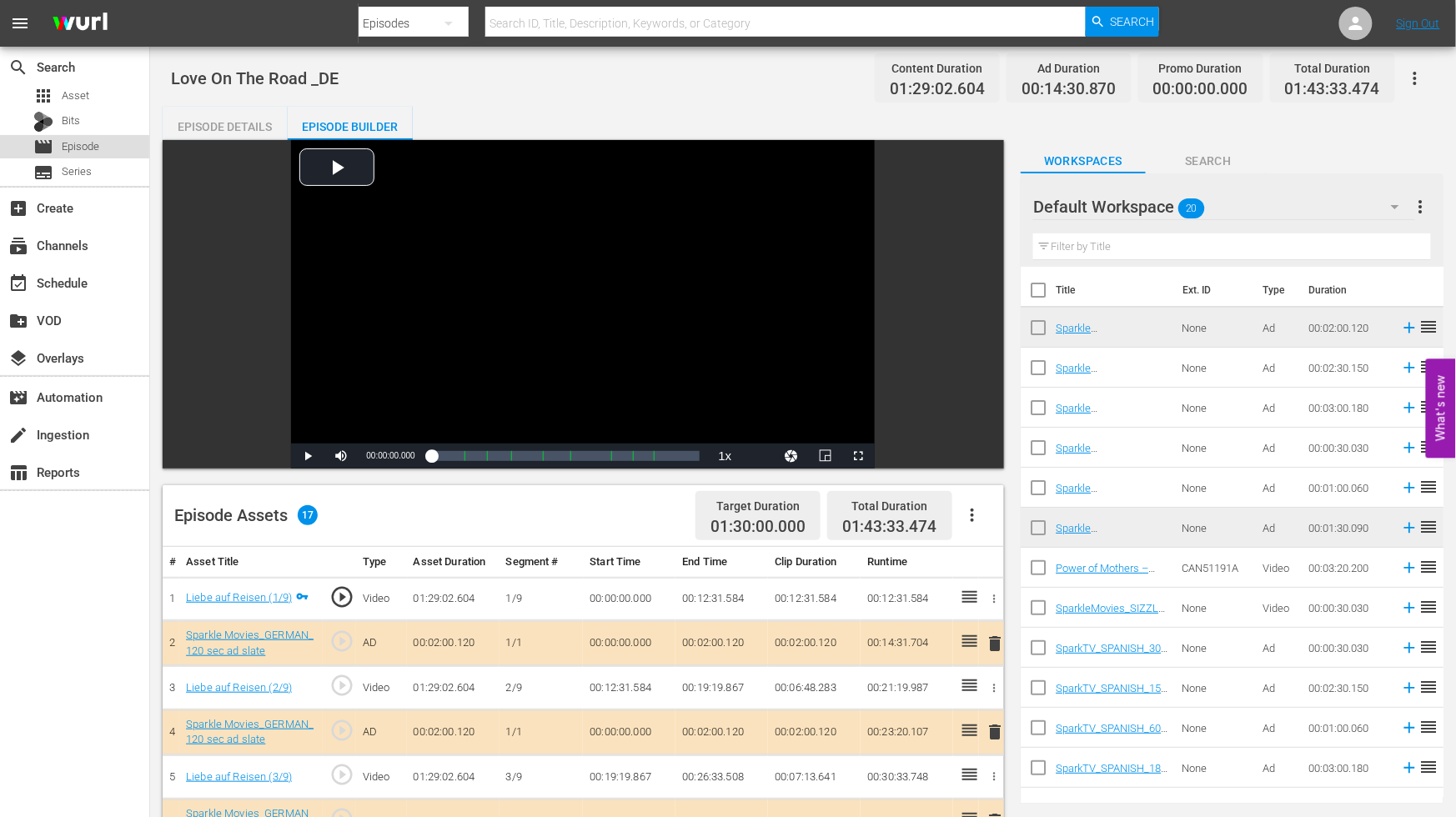
click at [86, 143] on span "Episode" at bounding box center [80, 146] width 37 height 17
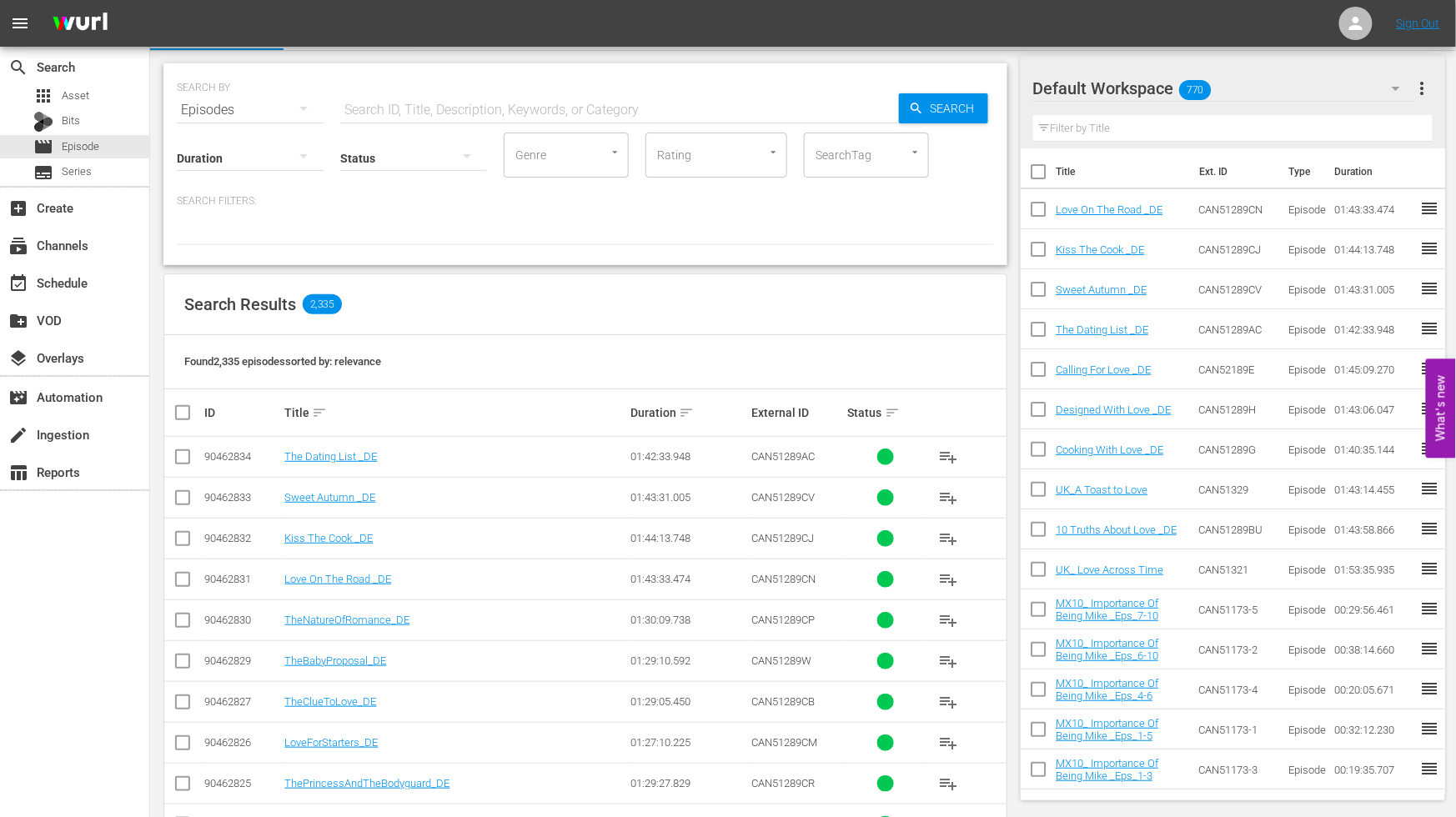
scroll to position [185, 0]
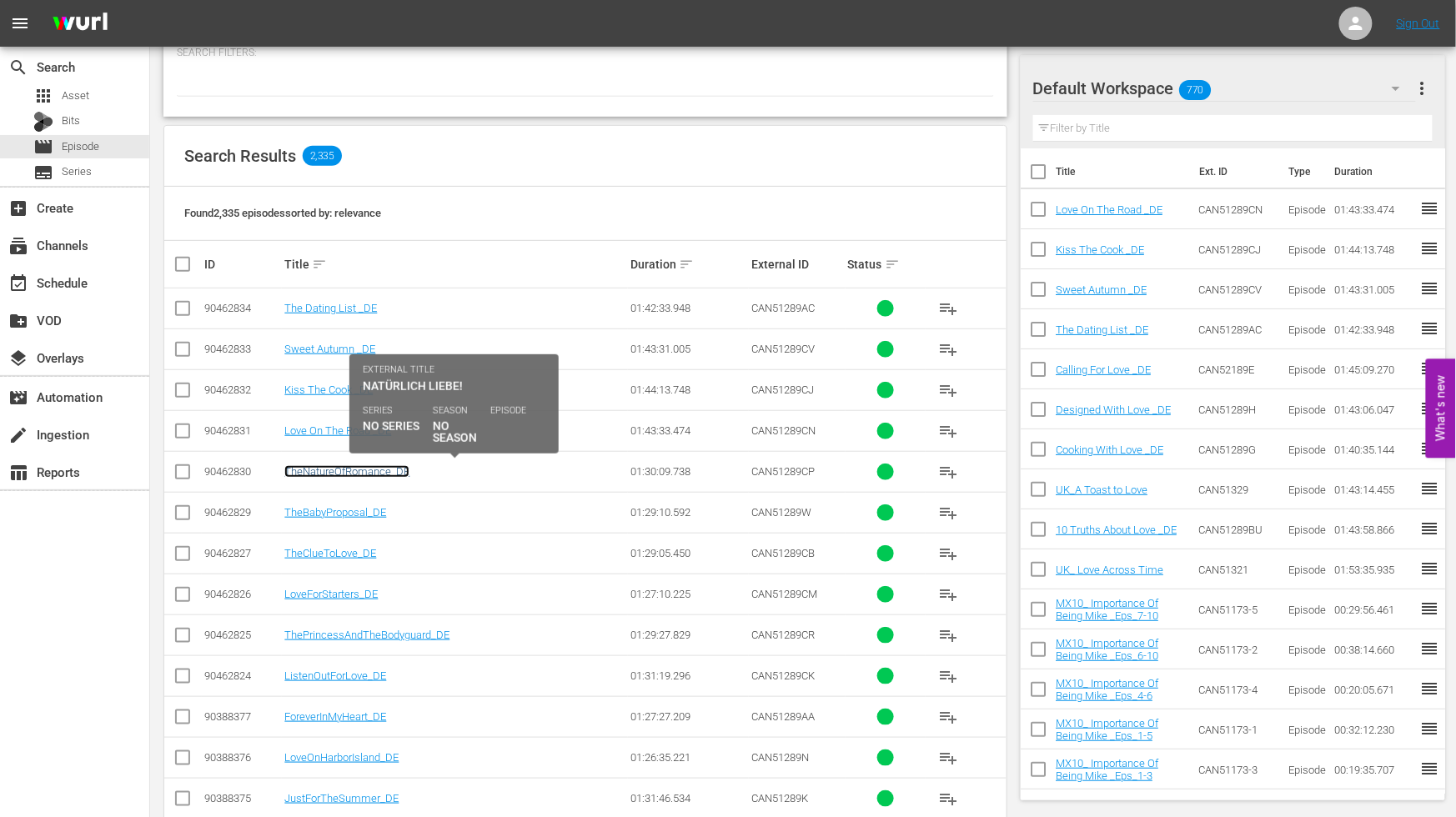
click at [346, 472] on link "TheNatureOfRomance_DE" at bounding box center [347, 471] width 125 height 12
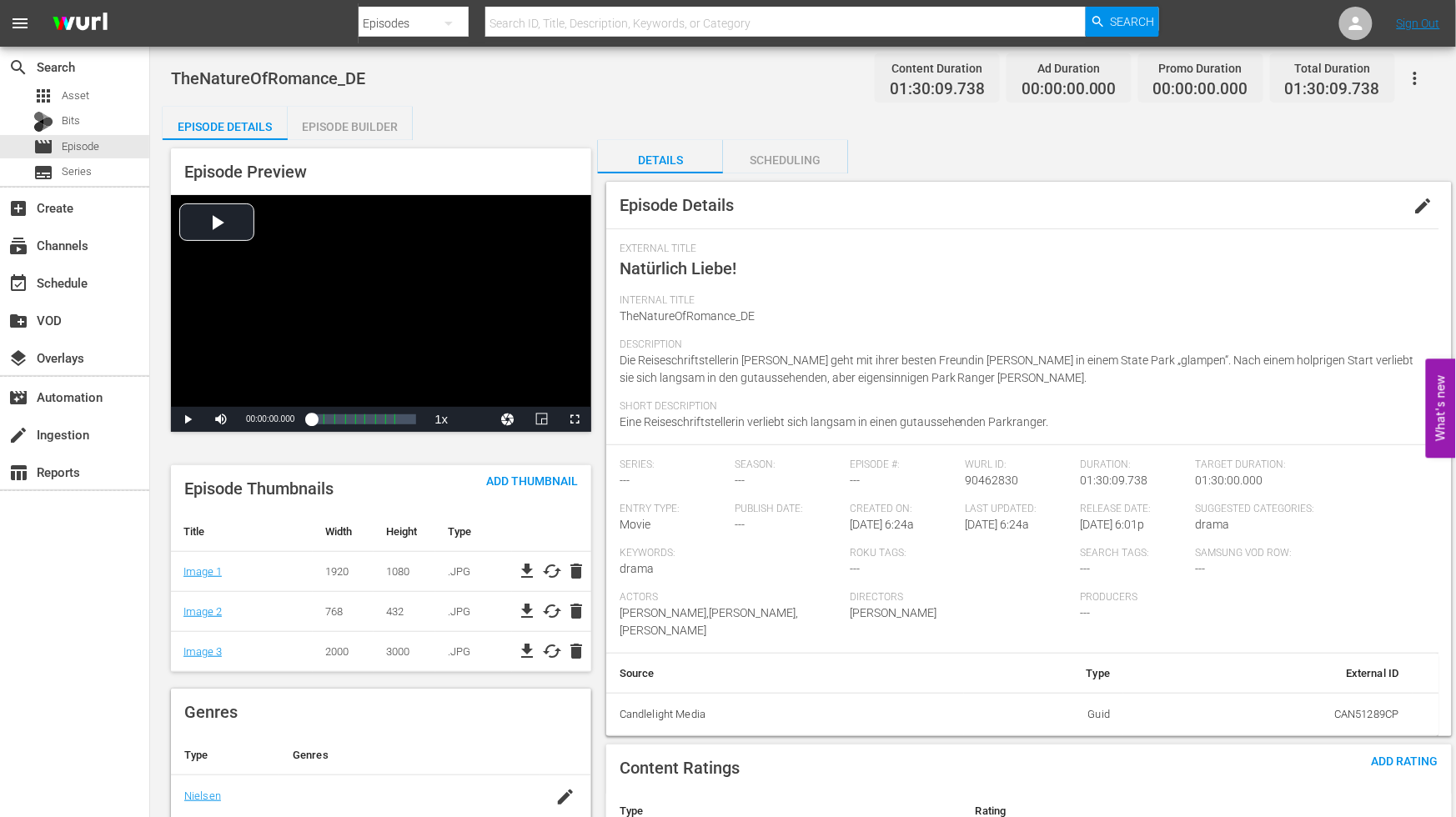
click at [1424, 204] on span "edit" at bounding box center [1424, 206] width 20 height 20
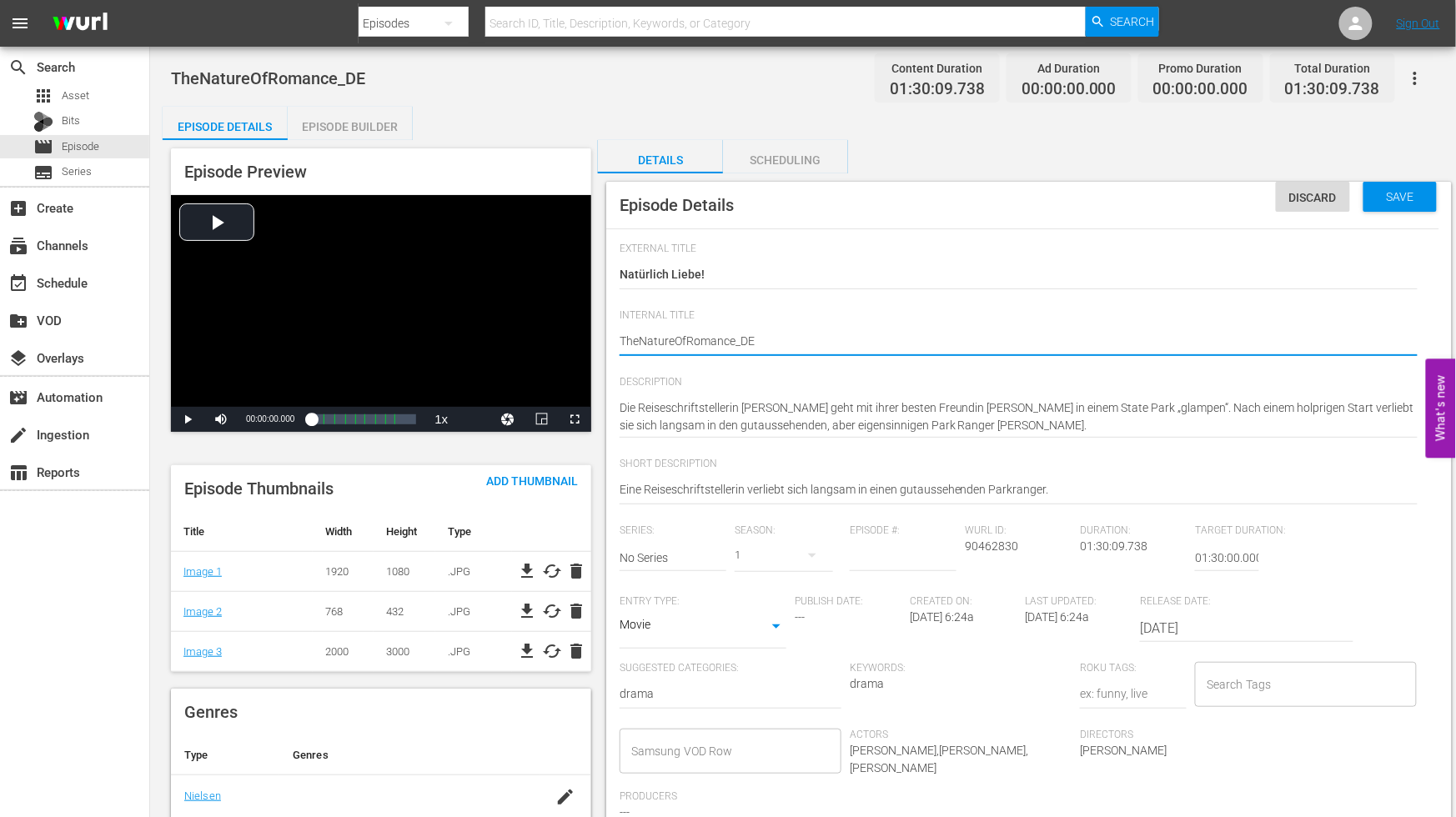
type textarea "The NatureOfRomance_DE"
click at [675, 337] on textarea "TheNatureOfRomance_DE" at bounding box center [1018, 342] width 798 height 20
type textarea "The Nature OfRomance_DE"
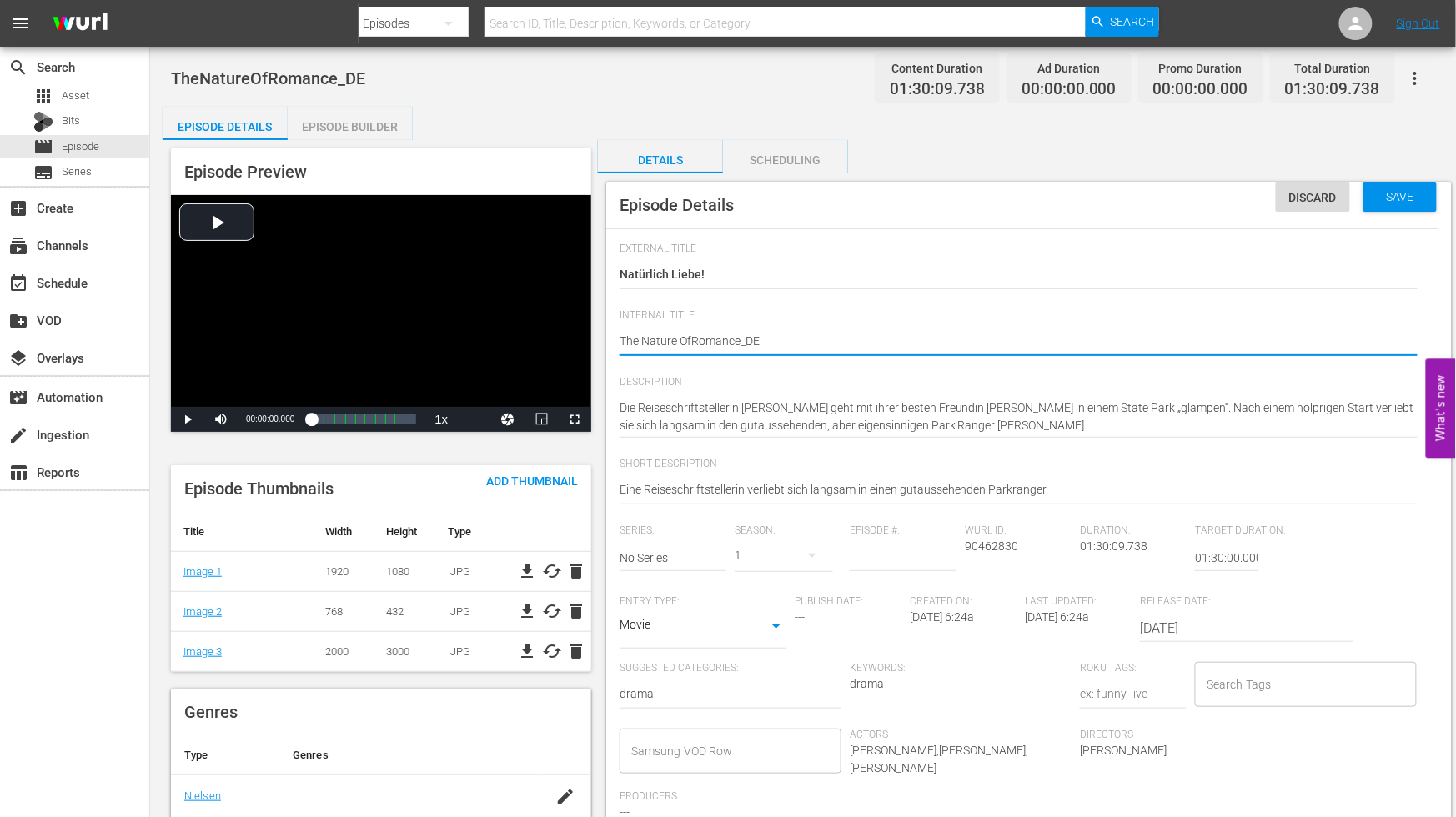
click at [690, 337] on textarea "TheNatureOfRomance_DE" at bounding box center [1018, 342] width 798 height 20
type textarea "The Nature Of Romance_DE"
click at [742, 338] on textarea "TheNatureOfRomance_DE" at bounding box center [1018, 342] width 798 height 20
type textarea "The Nature Of Romance _DE"
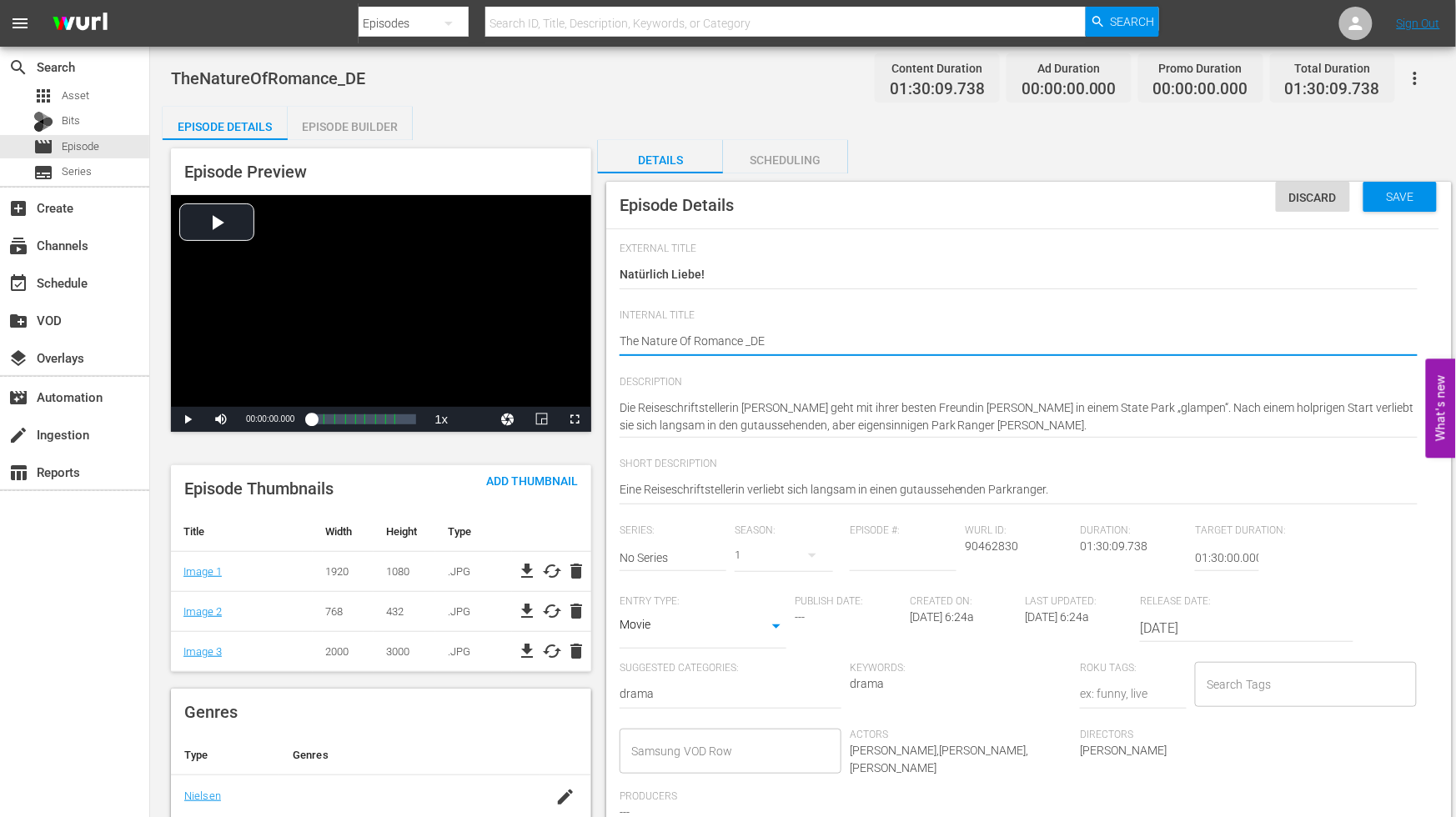
drag, startPoint x: 844, startPoint y: 337, endPoint x: 894, endPoint y: 337, distance: 50.0
click at [846, 337] on textarea "TheNatureOfRomance_DE" at bounding box center [1018, 342] width 798 height 20
type textarea "The Nature Of Romance _DE"
drag, startPoint x: 1396, startPoint y: 189, endPoint x: 1382, endPoint y: 225, distance: 38.6
click at [1397, 190] on span "Save" at bounding box center [1401, 196] width 54 height 13
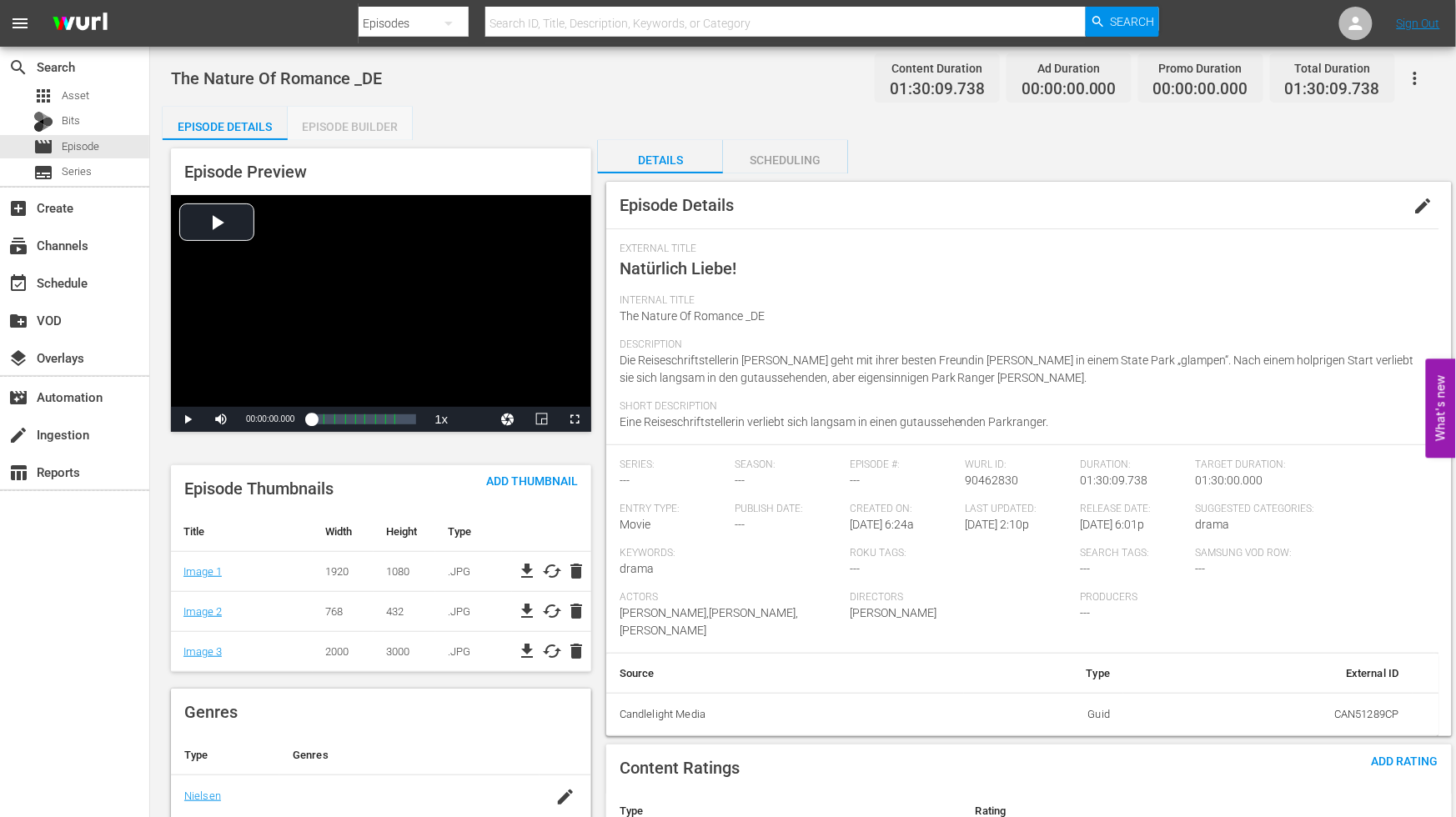
click at [360, 127] on div "Episode Builder" at bounding box center [350, 127] width 125 height 40
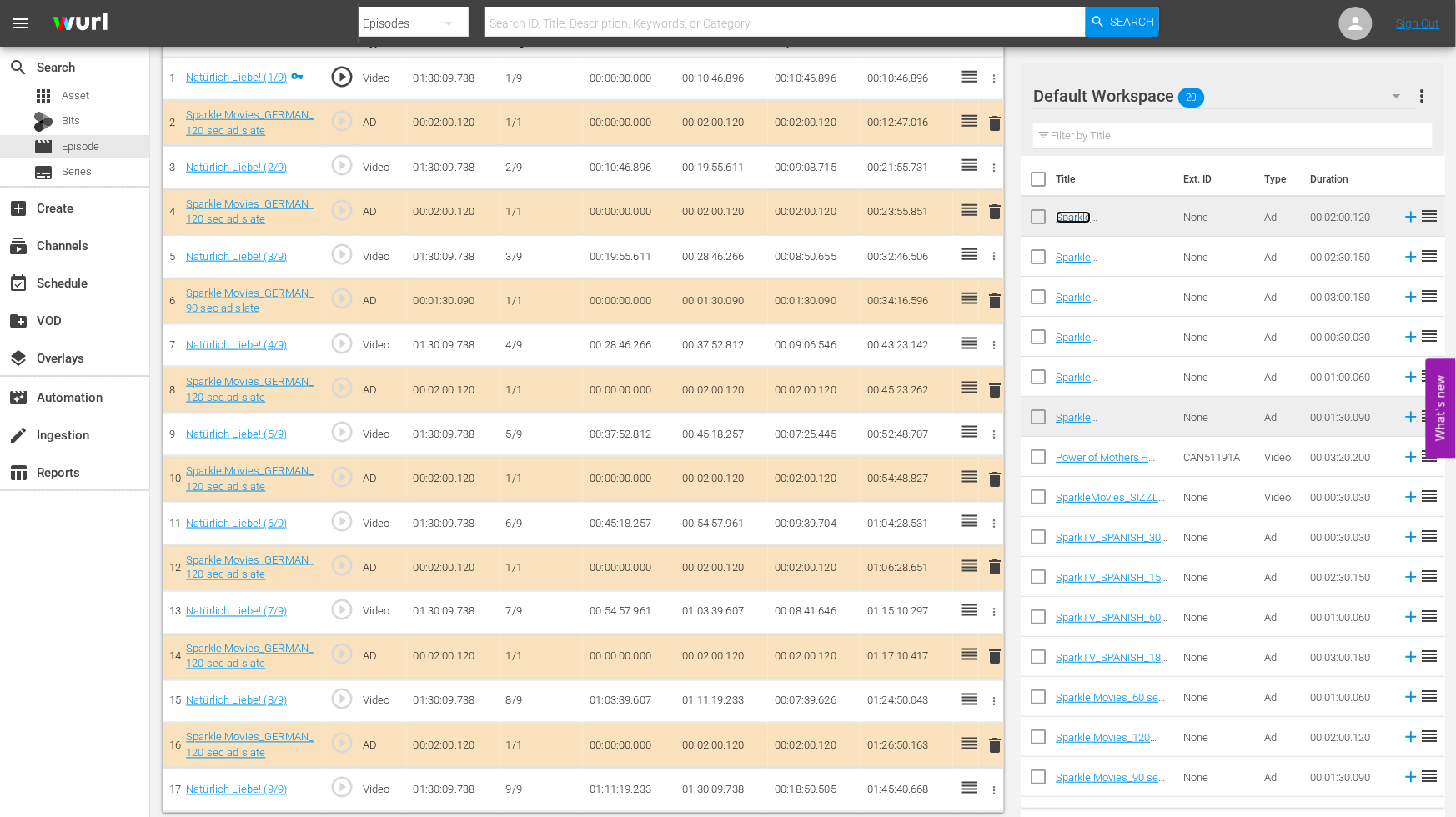
scroll to position [528, 0]
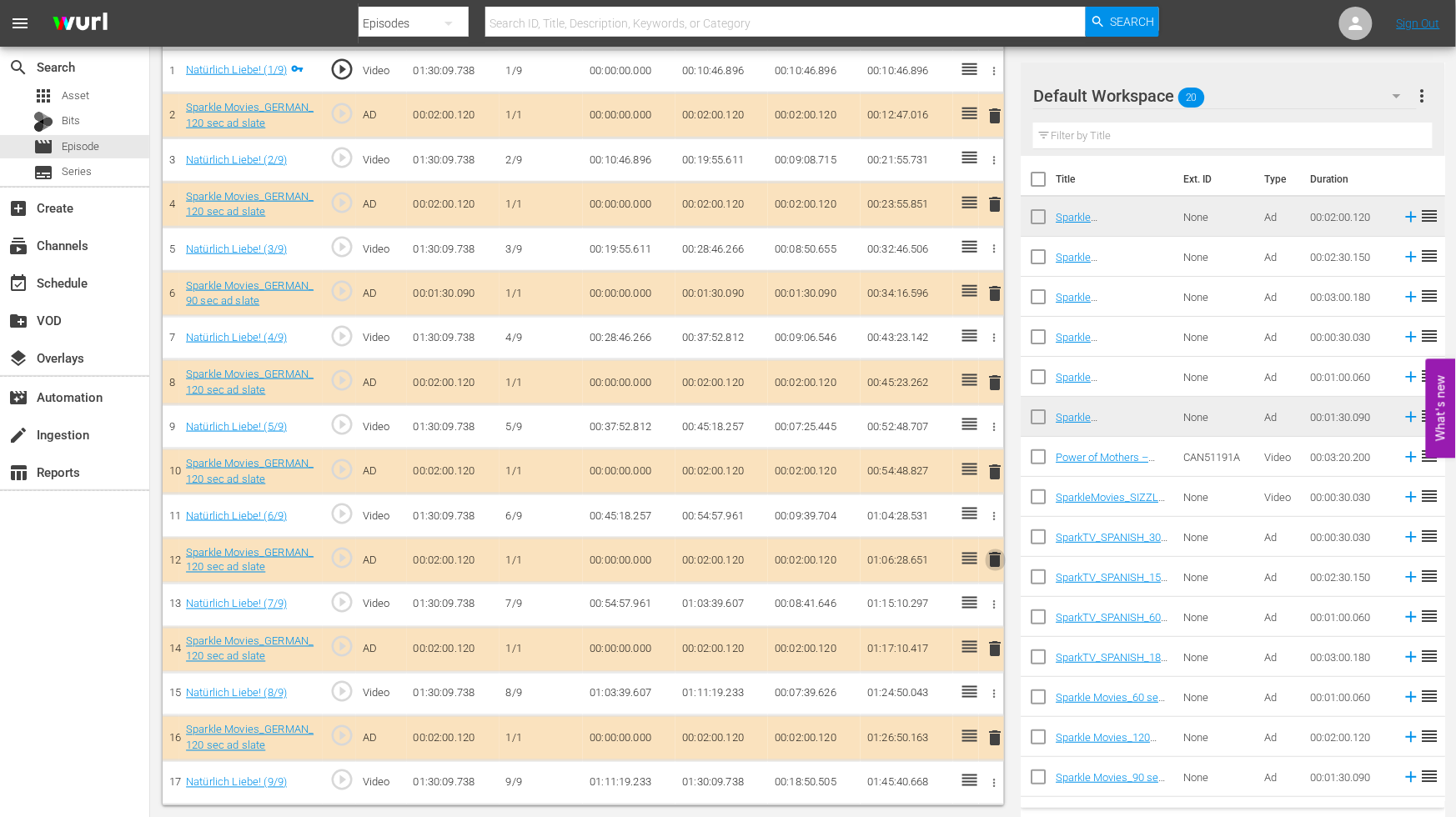
click at [994, 554] on span "delete" at bounding box center [995, 560] width 20 height 20
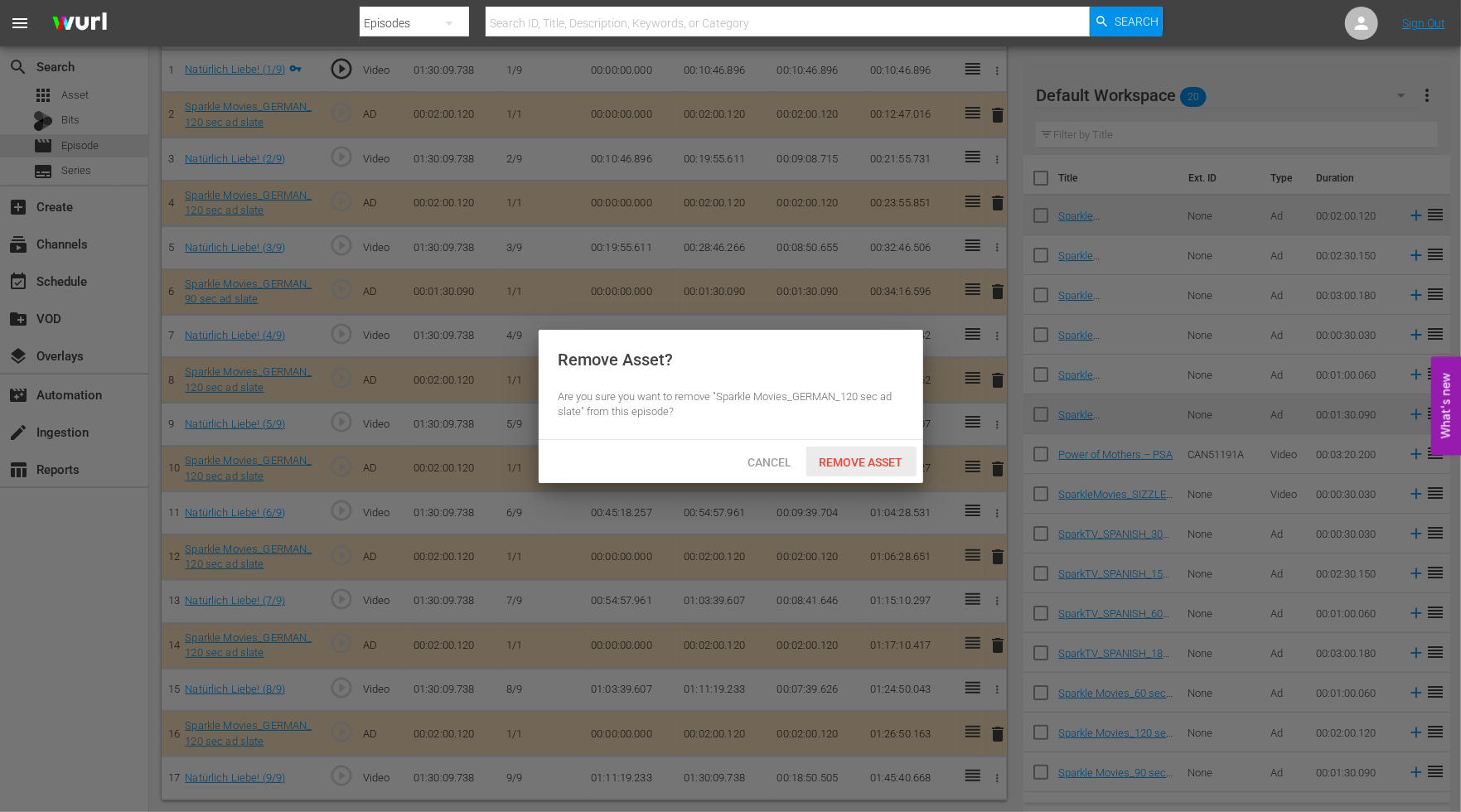
click at [850, 464] on span "Remove Asset" at bounding box center [862, 462] width 110 height 13
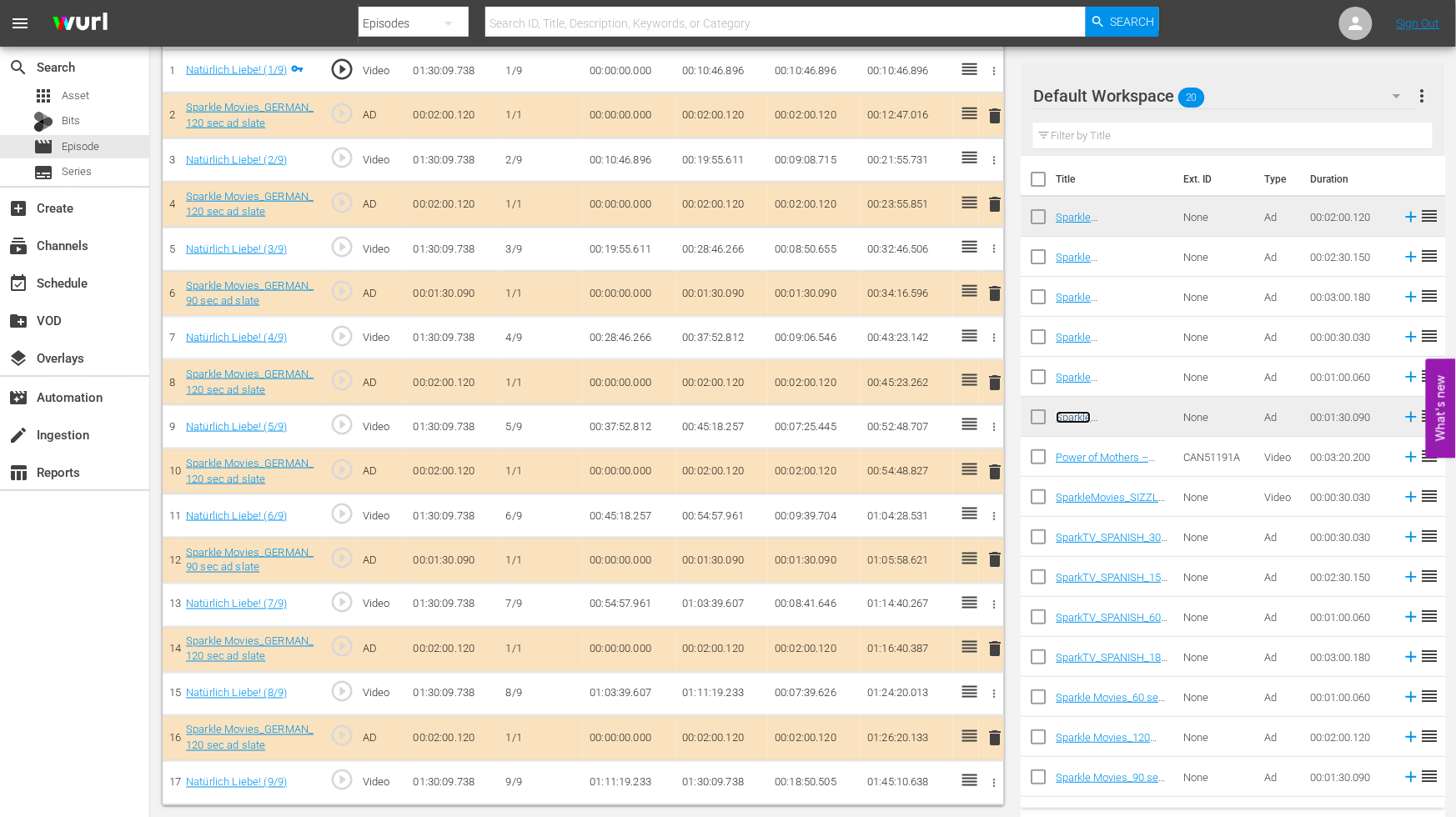
scroll to position [0, 0]
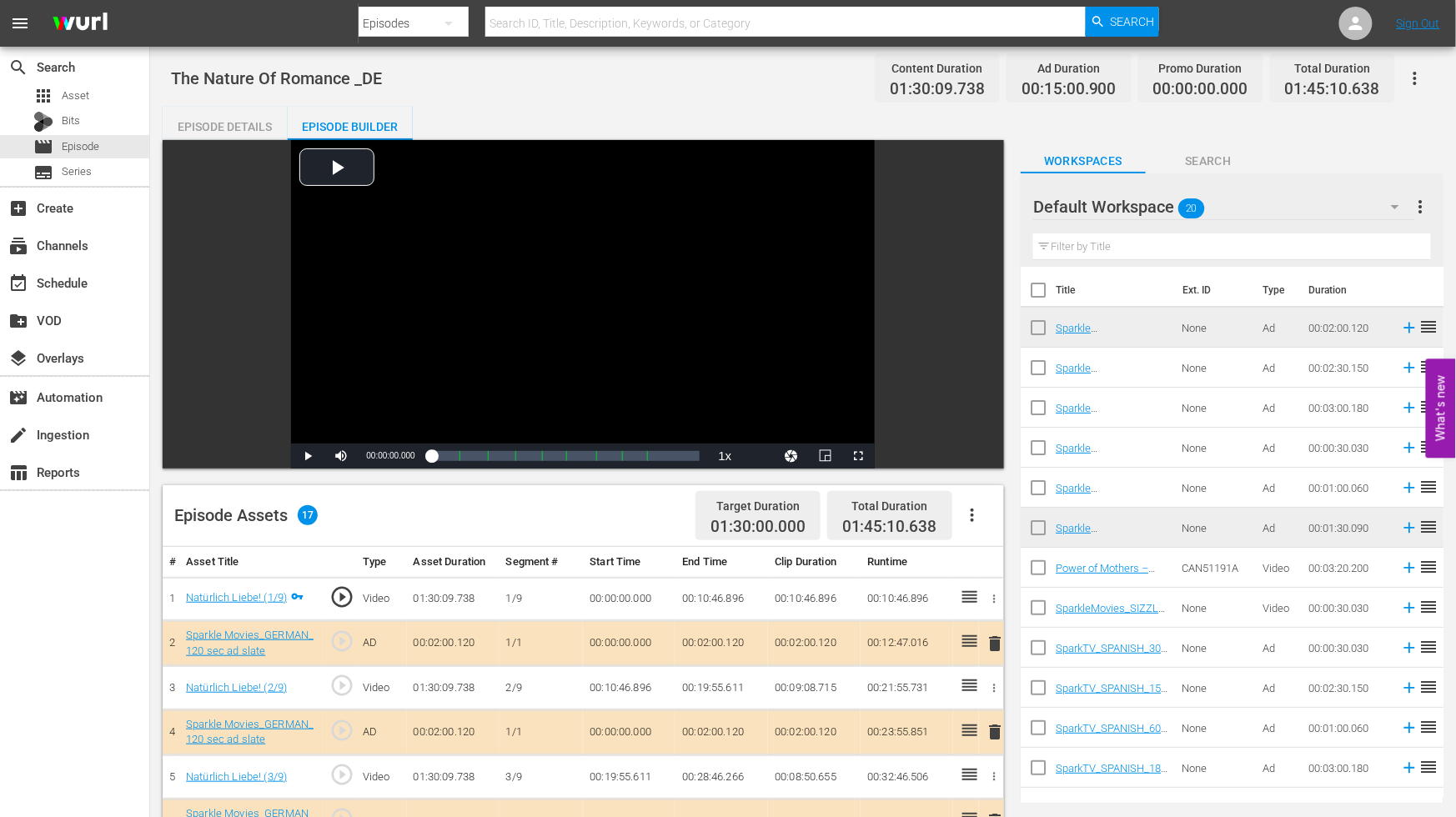
click at [1419, 69] on icon "button" at bounding box center [1415, 78] width 20 height 20
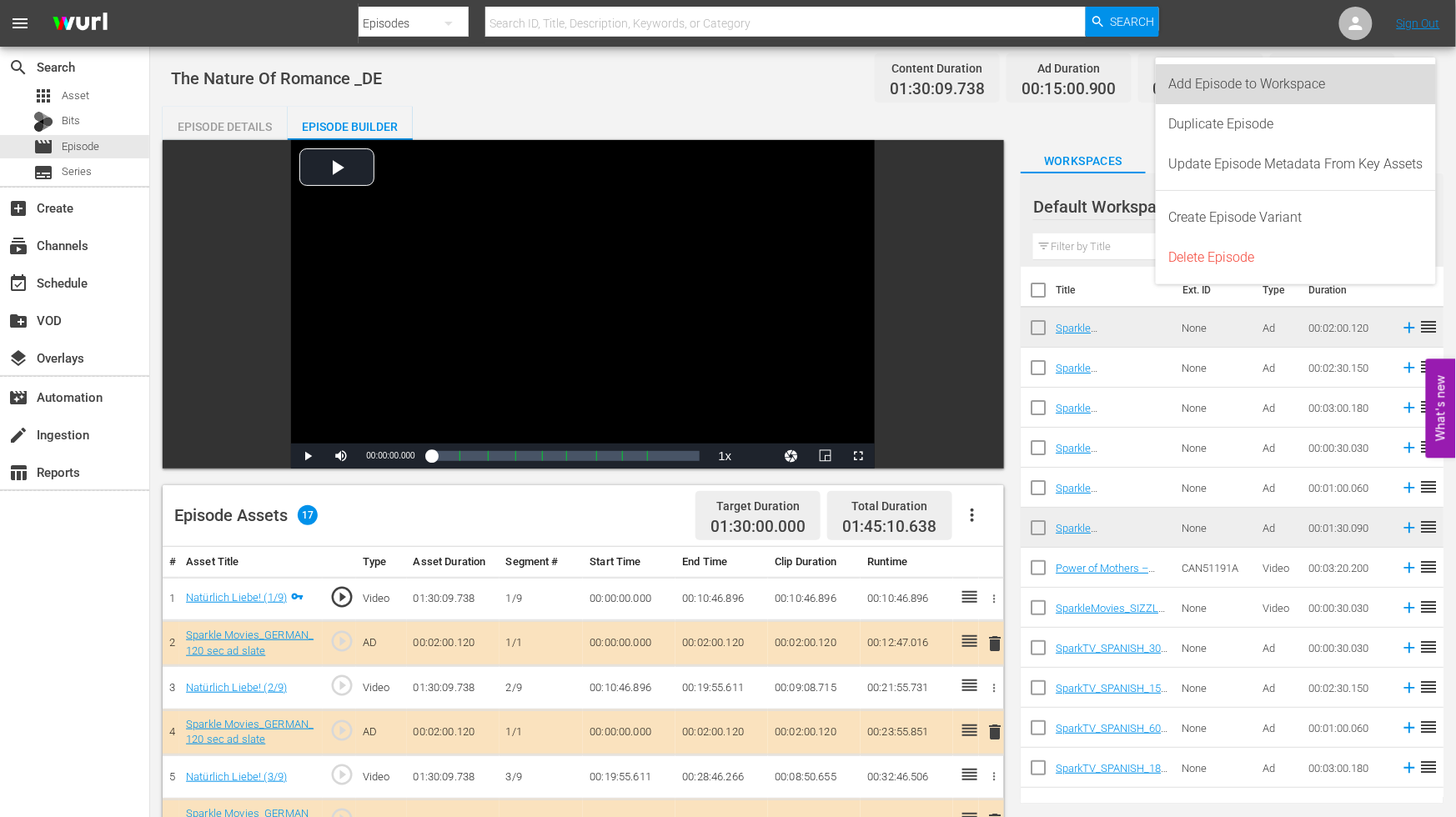
click at [1218, 78] on div "Add Episode to Workspace" at bounding box center [1296, 84] width 254 height 40
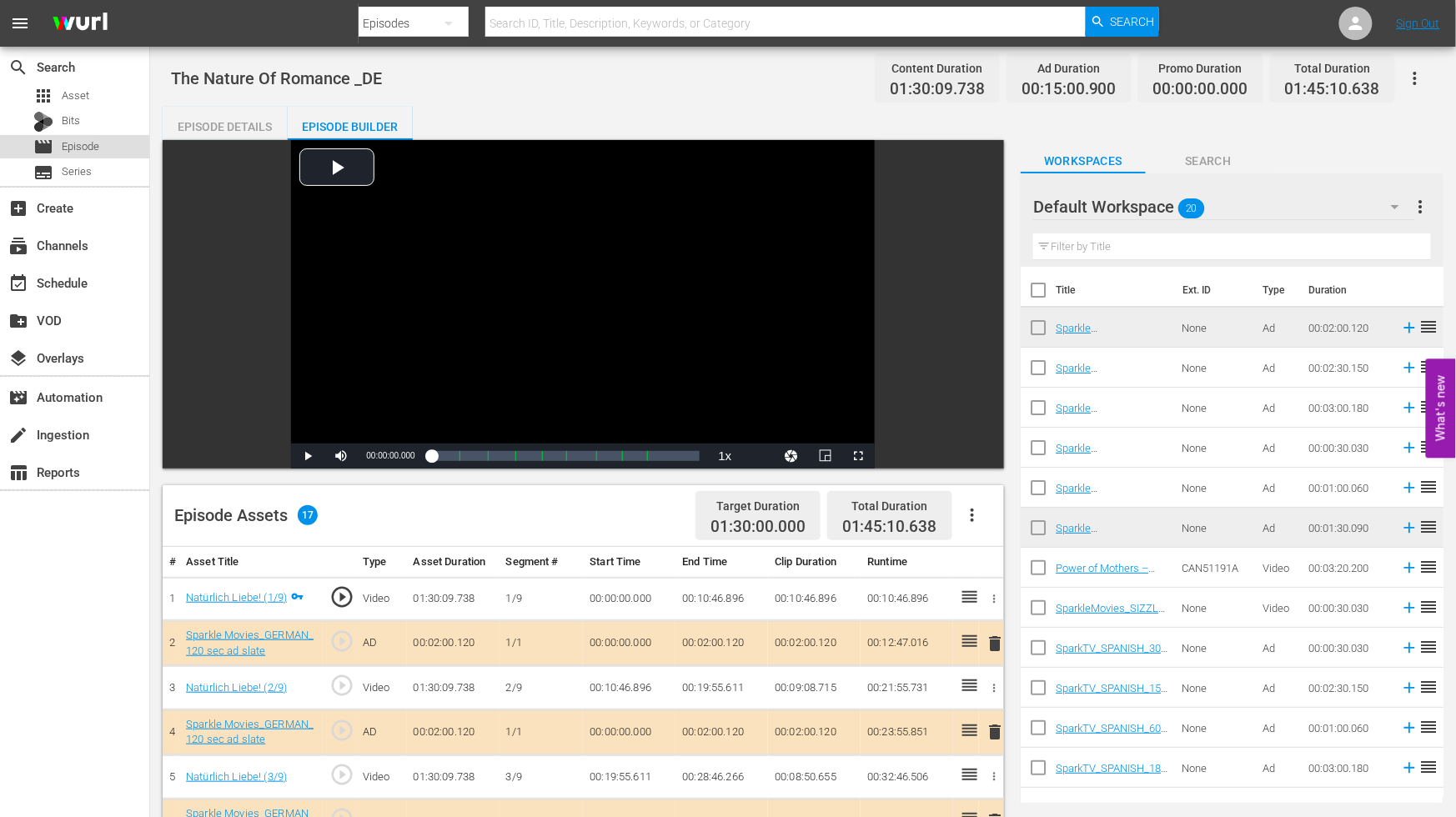
click at [68, 147] on span "Episode" at bounding box center [80, 146] width 37 height 17
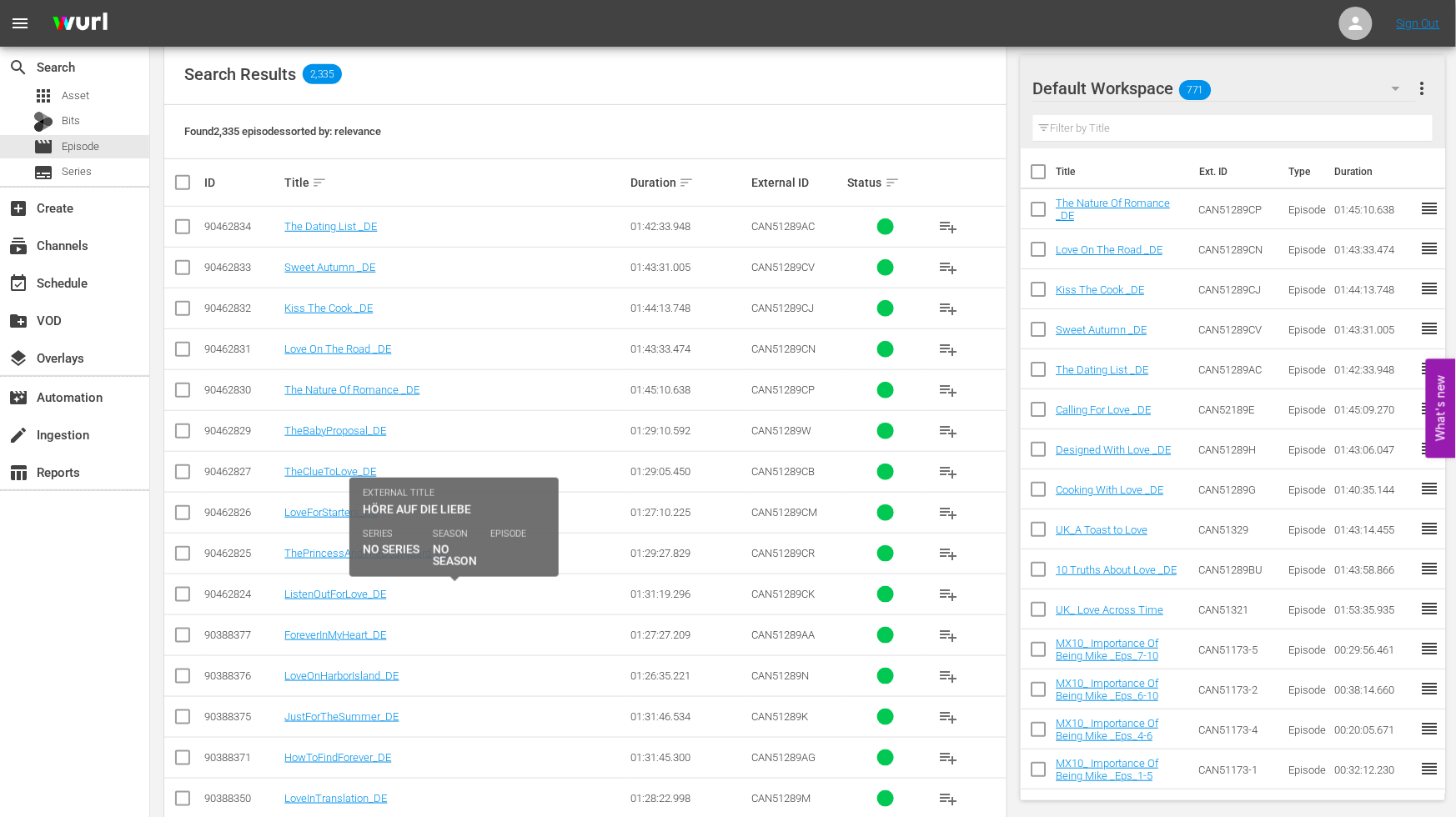
scroll to position [371, 0]
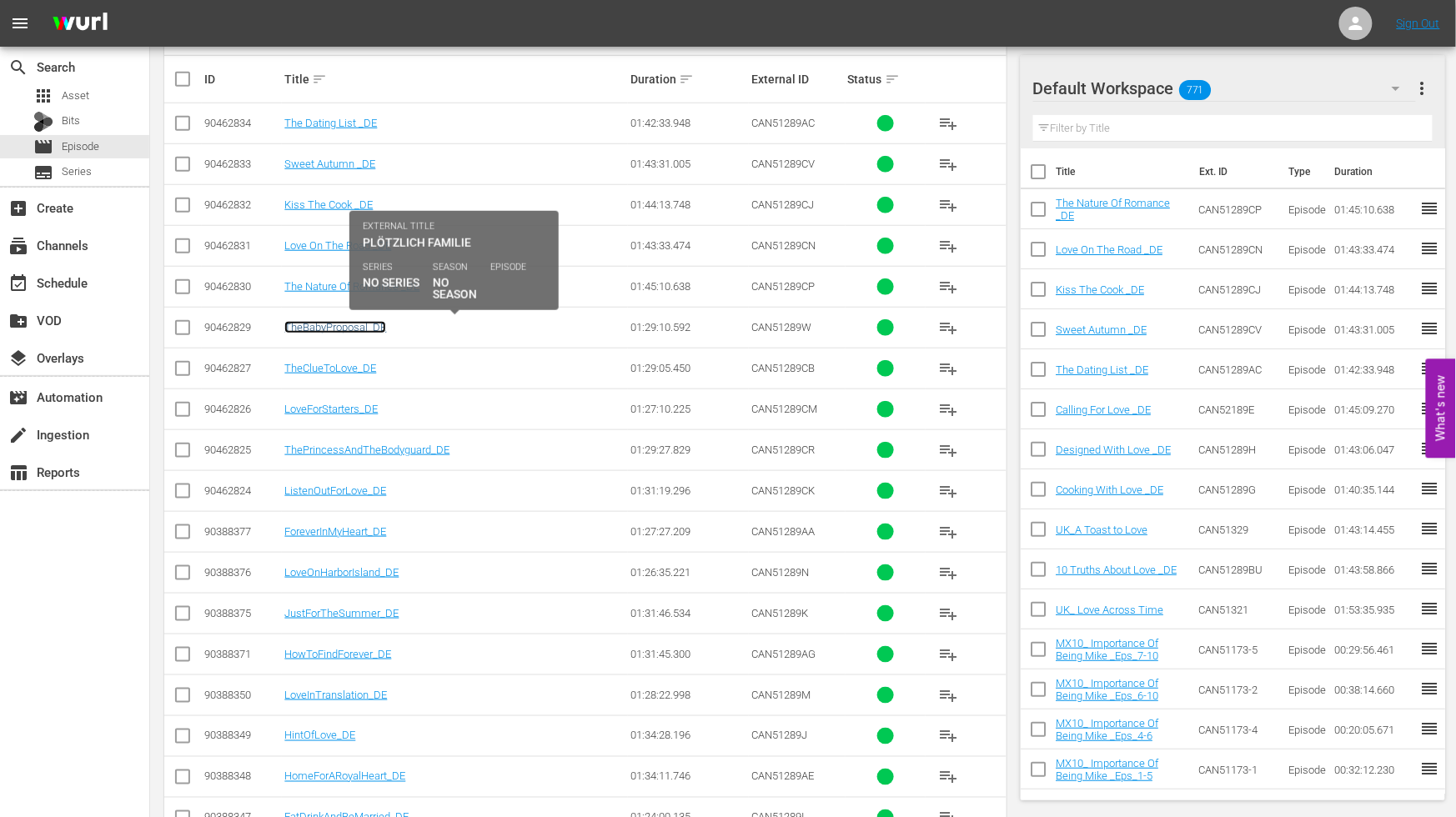
click at [321, 329] on link "TheBabyProposal_DE" at bounding box center [335, 327] width 102 height 12
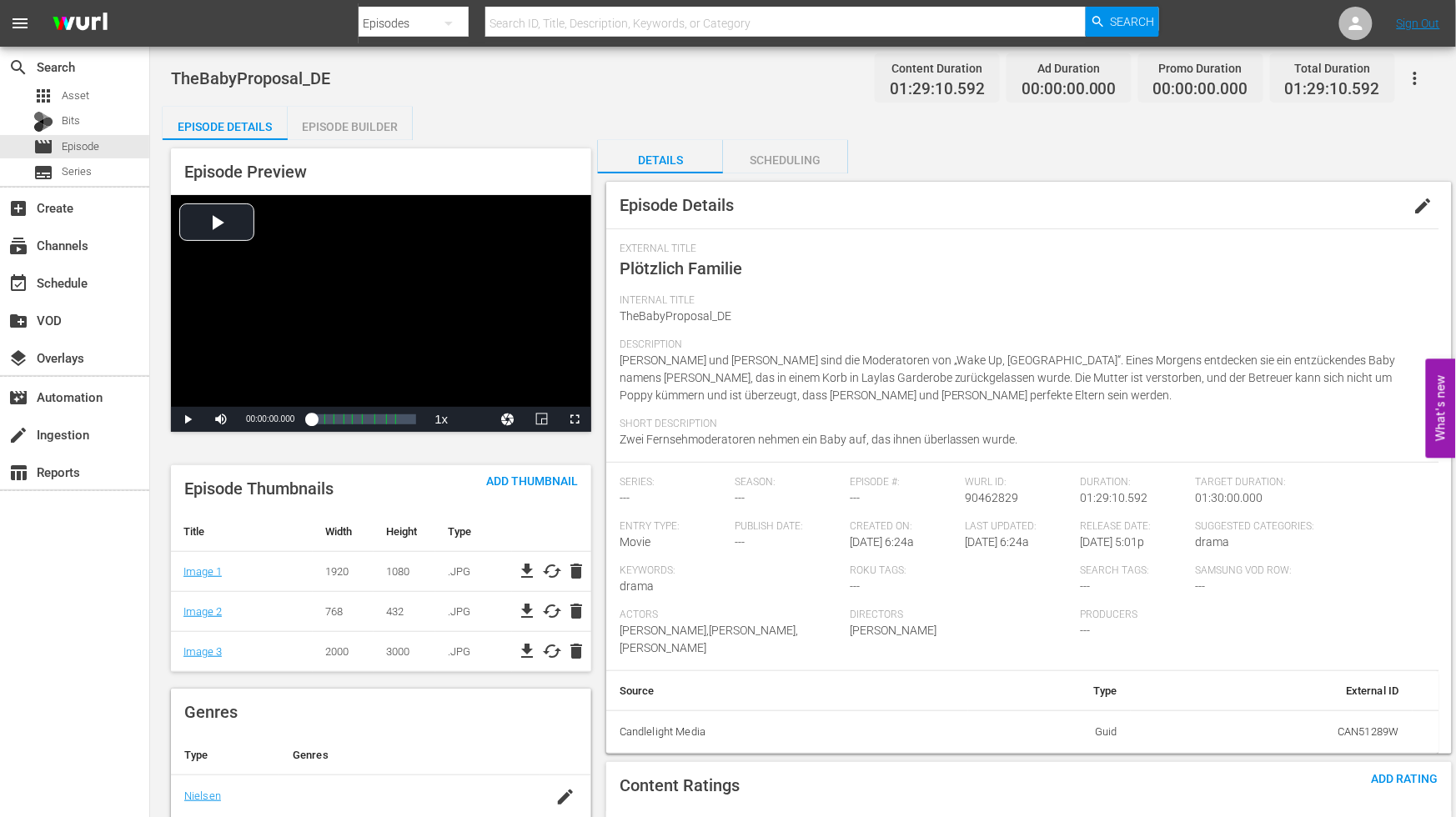
click at [1422, 196] on span "edit" at bounding box center [1424, 206] width 20 height 20
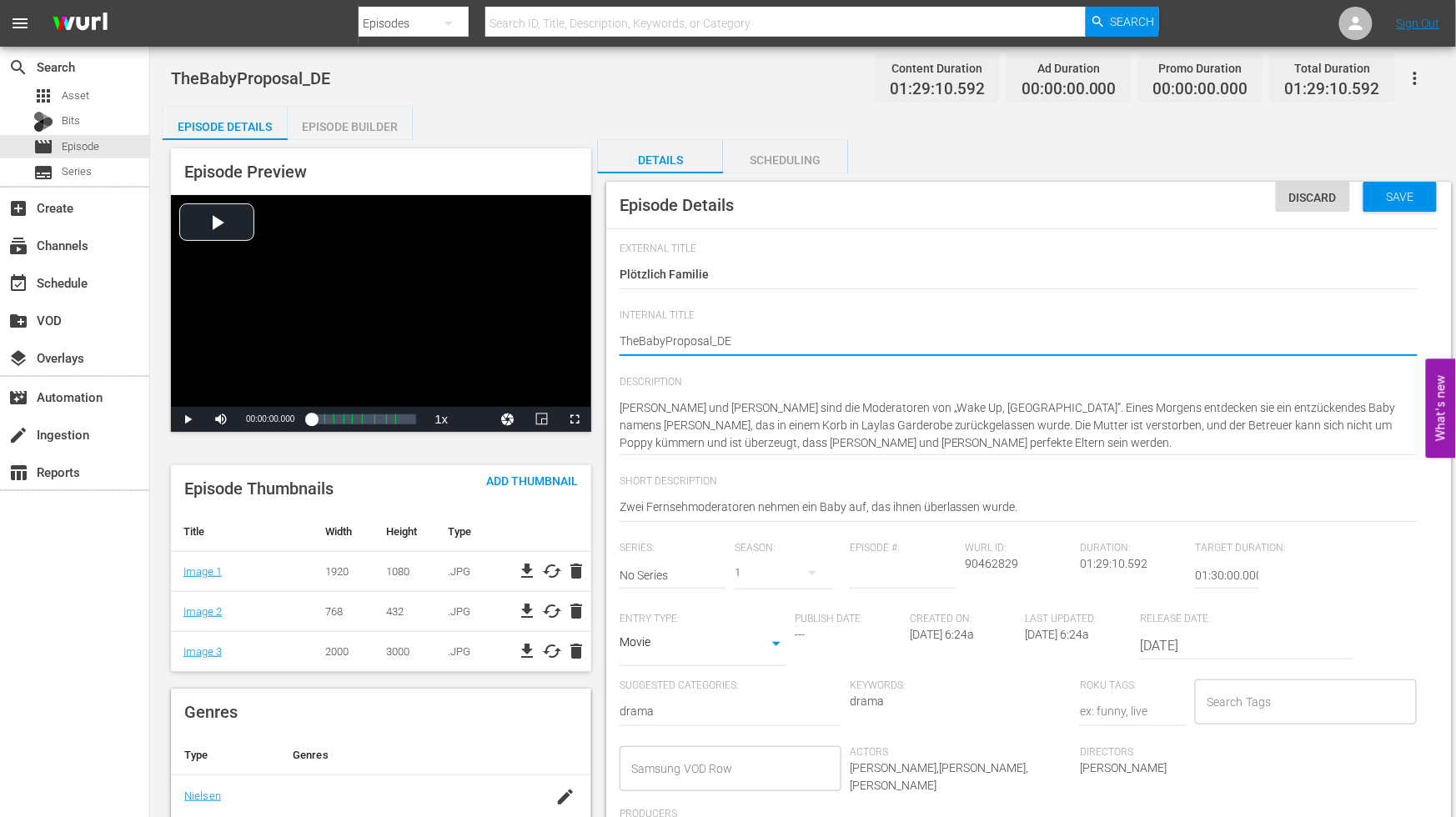
type textarea "The BabyProposal_DE"
click at [668, 339] on textarea "TheBabyProposal_DE" at bounding box center [1018, 342] width 798 height 20
type textarea "The Baby Proposal_DE"
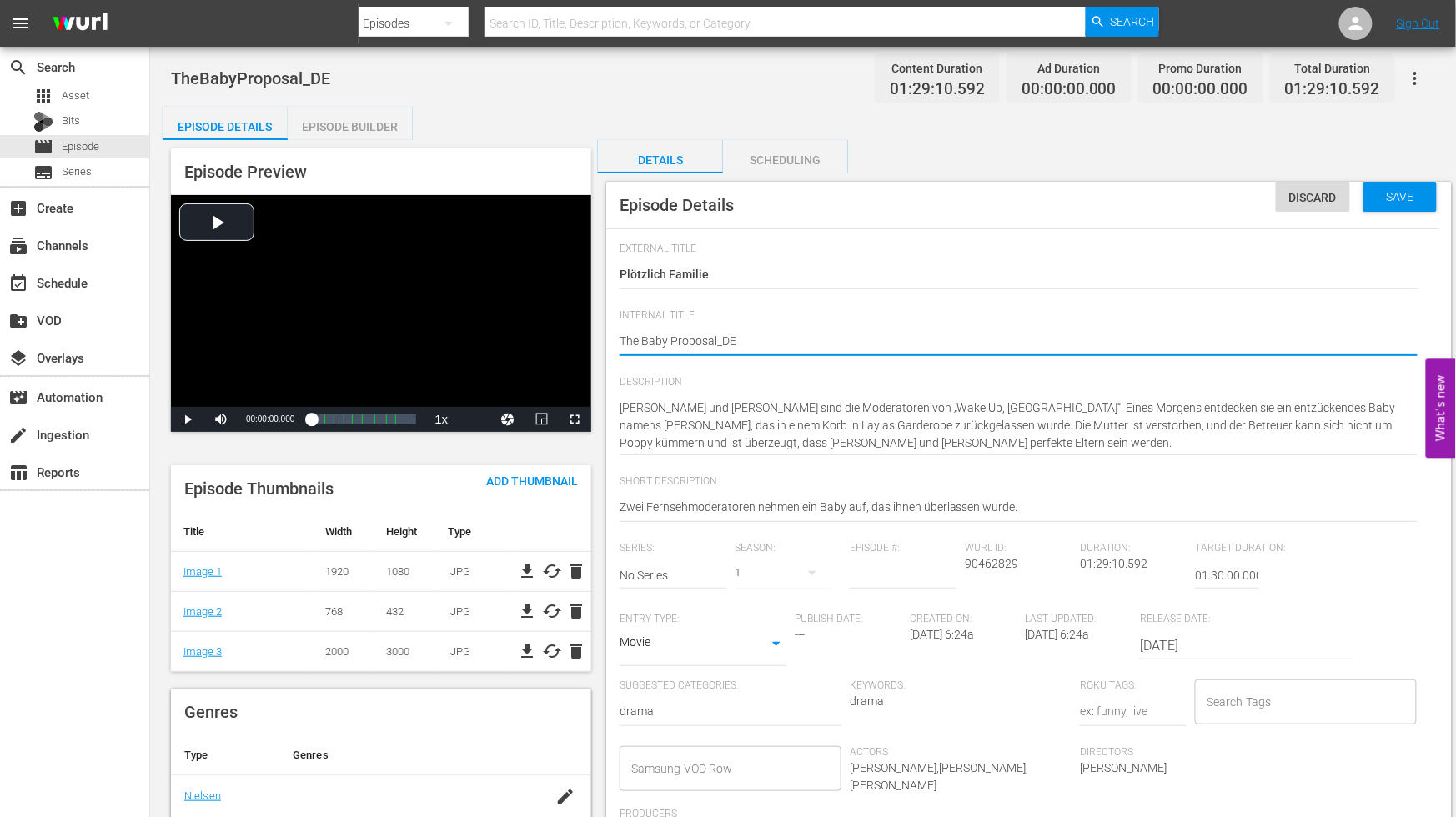
click at [715, 338] on textarea "TheBabyProposal_DE" at bounding box center [1018, 342] width 798 height 20
type textarea "The Baby Proposal _DE"
click at [829, 328] on div "TheBabyProposal_DE TheBabyProposal_DE" at bounding box center [1018, 342] width 798 height 40
click at [1399, 192] on span "Save" at bounding box center [1401, 196] width 54 height 13
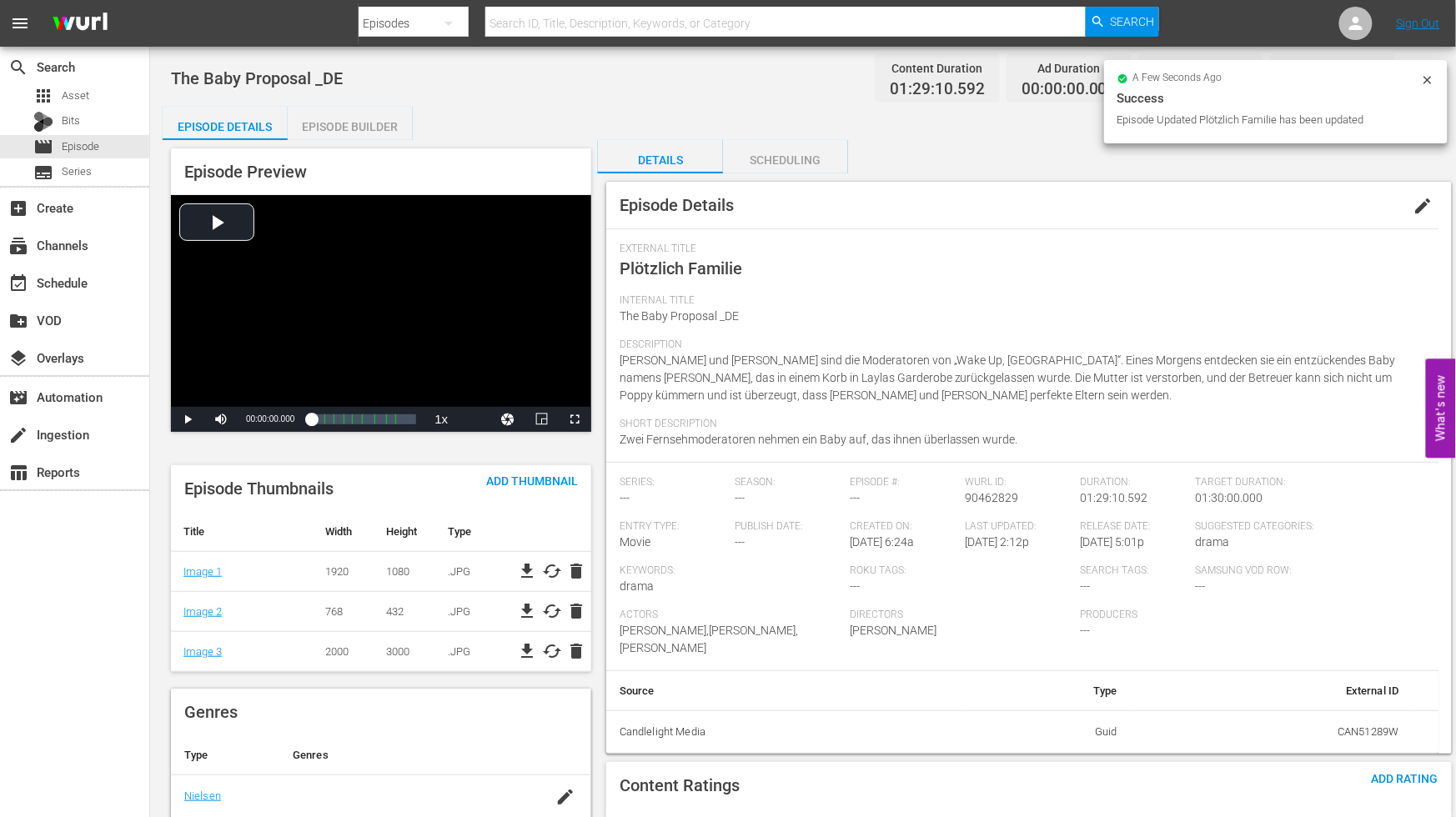
click at [351, 127] on div "Episode Builder" at bounding box center [350, 127] width 125 height 40
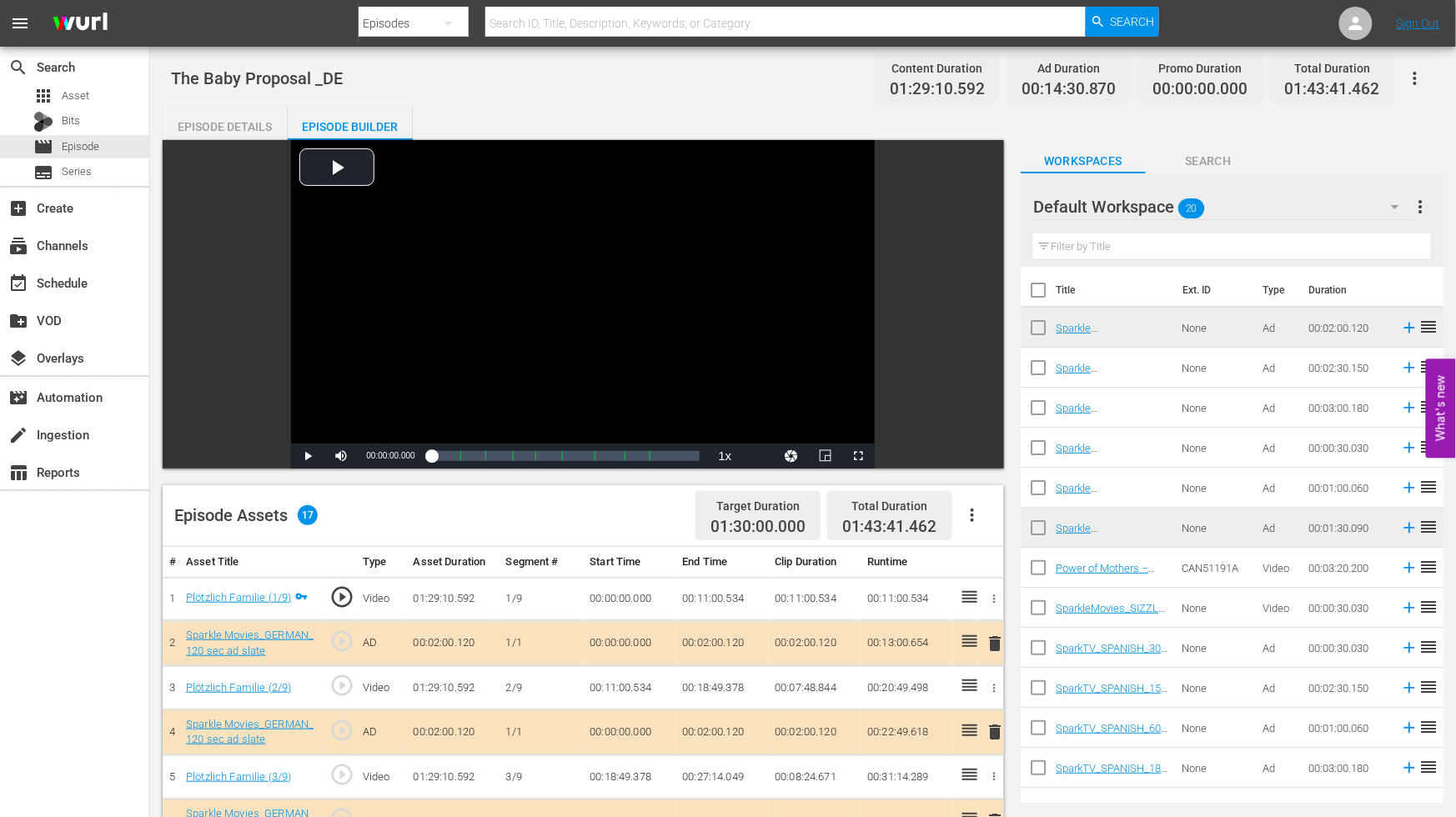
click at [1419, 75] on icon "button" at bounding box center [1415, 78] width 20 height 20
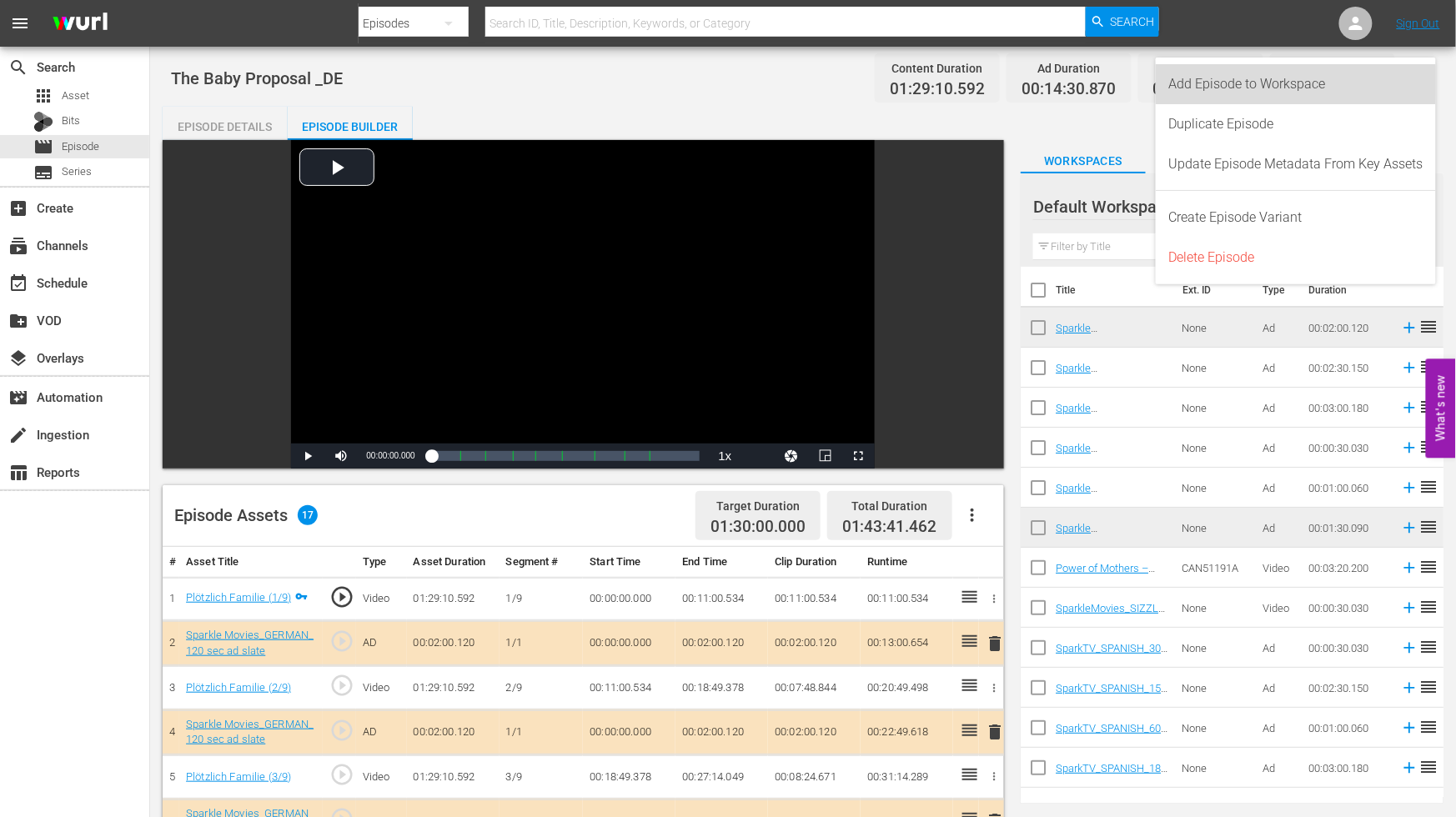
click at [1197, 81] on div "Add Episode to Workspace" at bounding box center [1296, 84] width 254 height 40
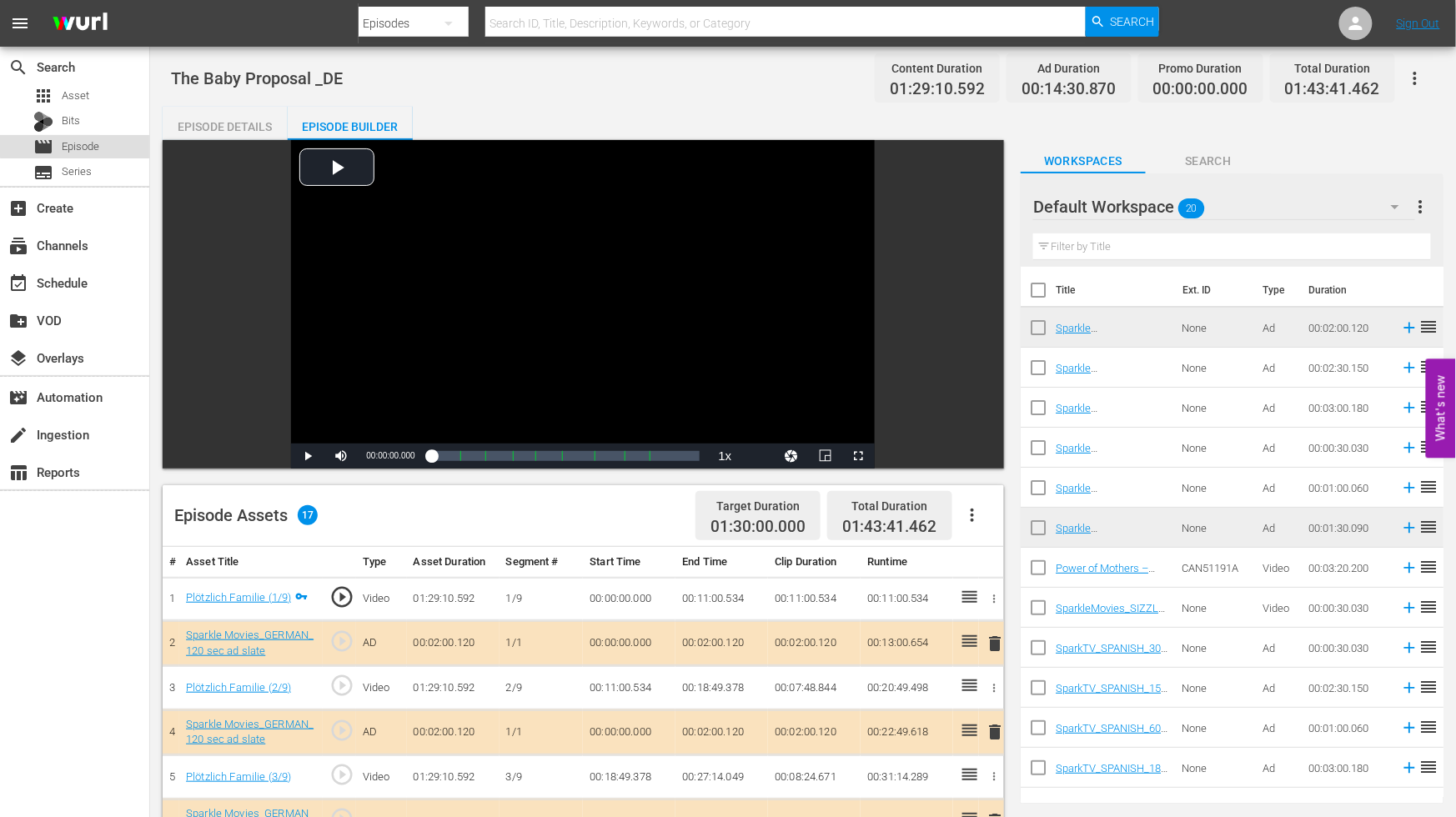
click at [94, 137] on div "movie Episode" at bounding box center [66, 147] width 66 height 23
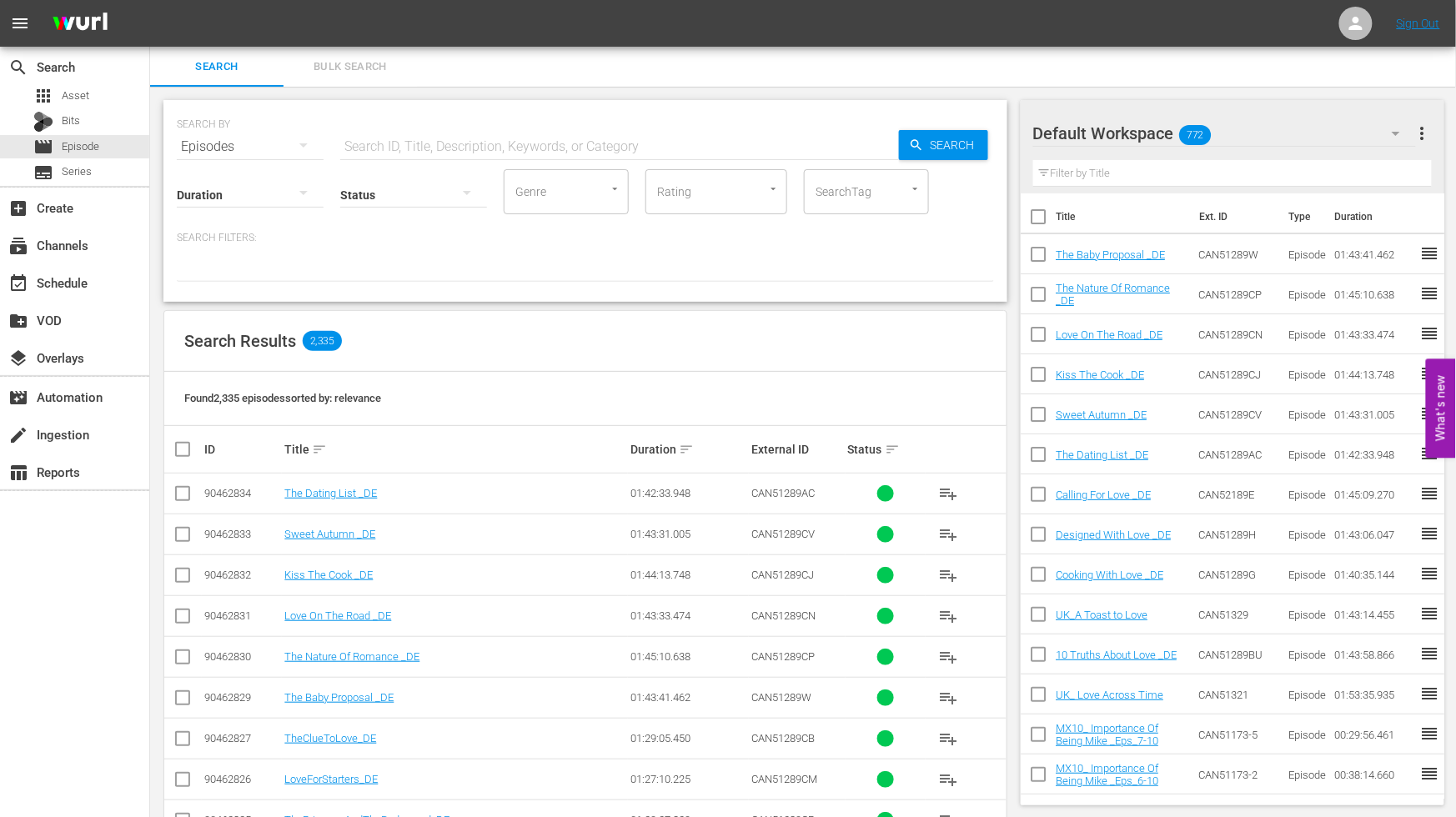
scroll to position [93, 0]
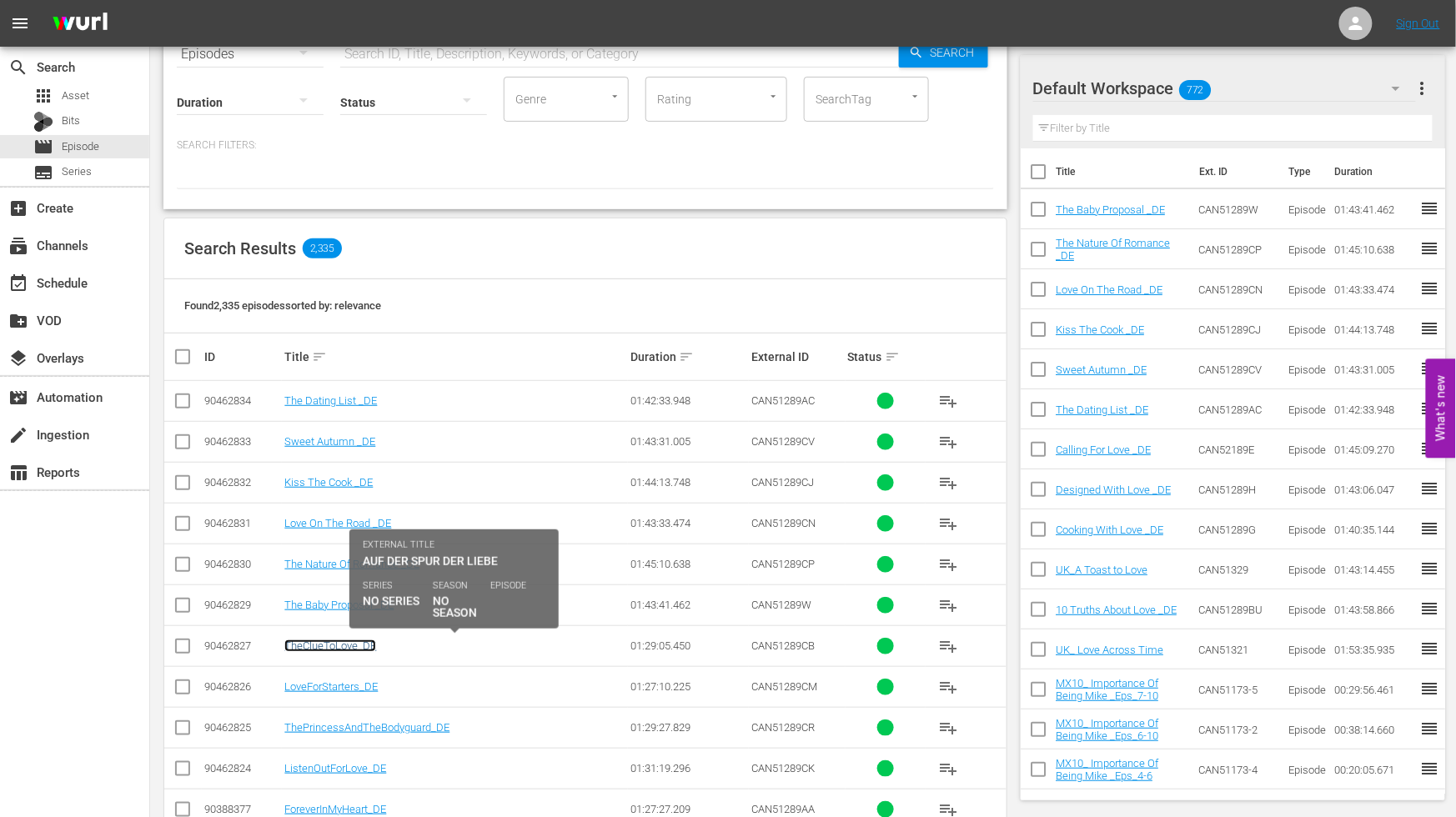
click at [334, 645] on link "TheClueToLove_DE" at bounding box center [330, 646] width 92 height 12
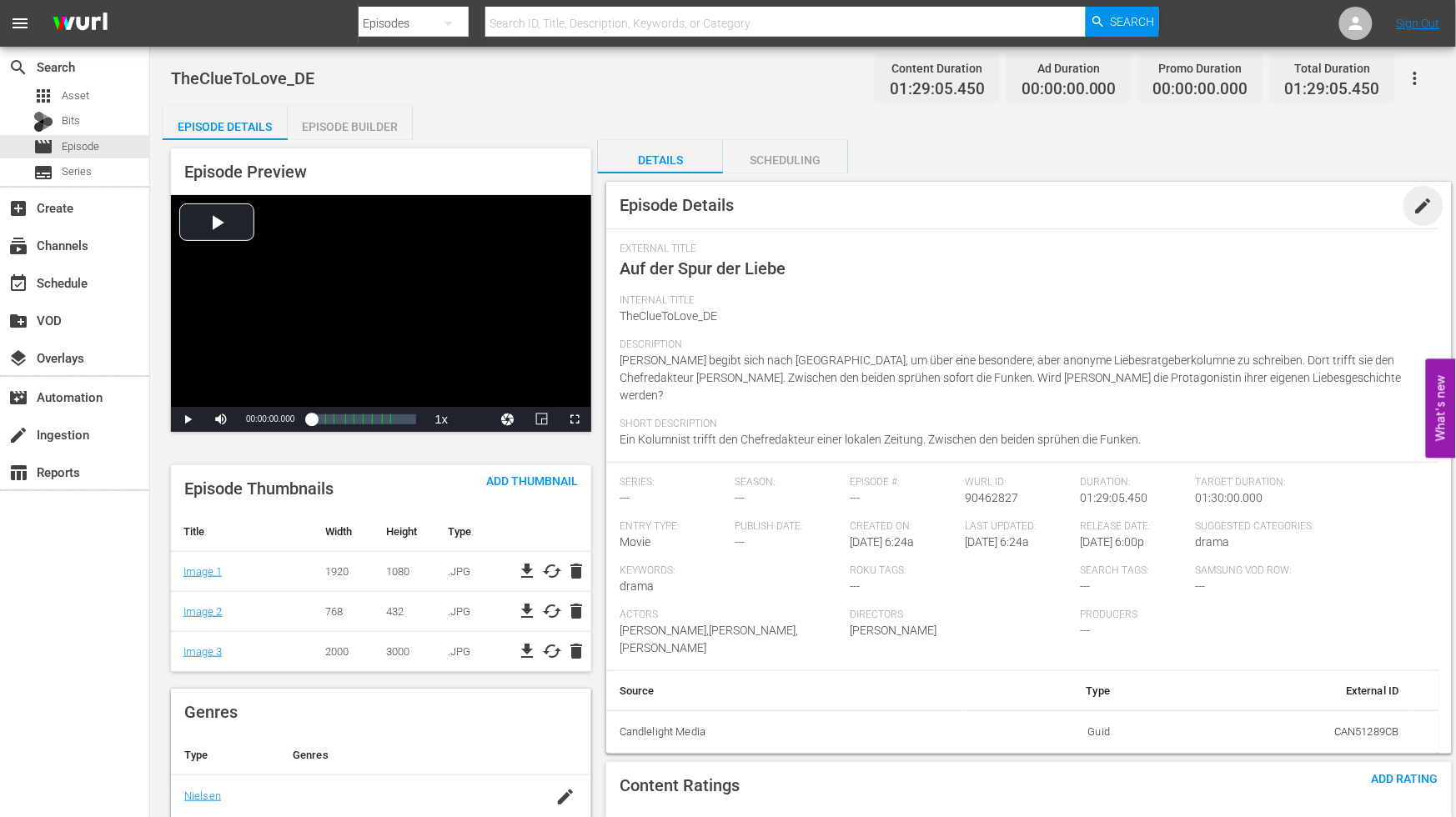
click at [1419, 200] on span "edit" at bounding box center [1424, 206] width 20 height 20
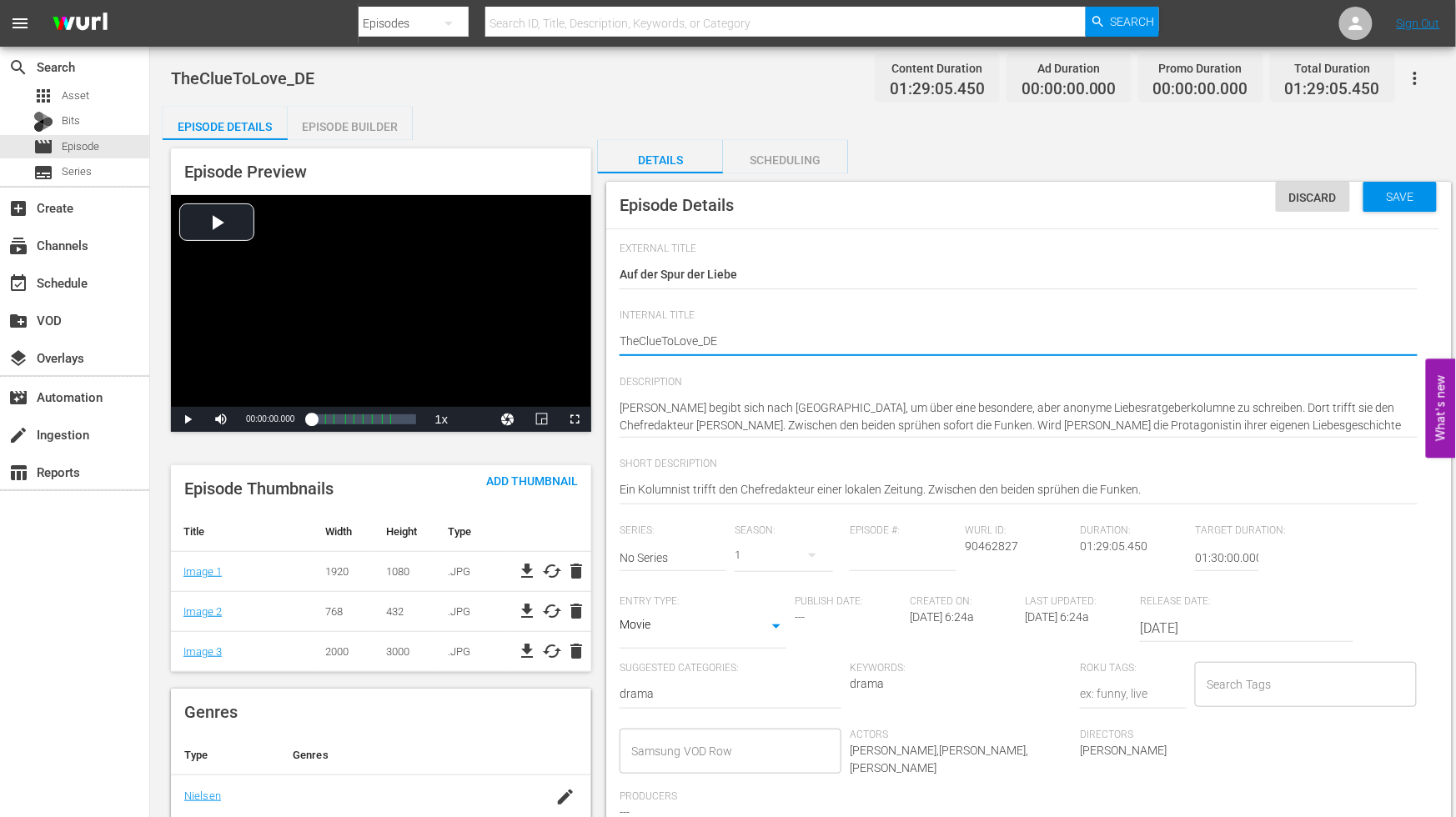
type textarea "The ClueToLove_DE"
click at [665, 338] on textarea "TheClueToLove_DE" at bounding box center [1018, 342] width 798 height 20
type textarea "The Clue ToLove_DE"
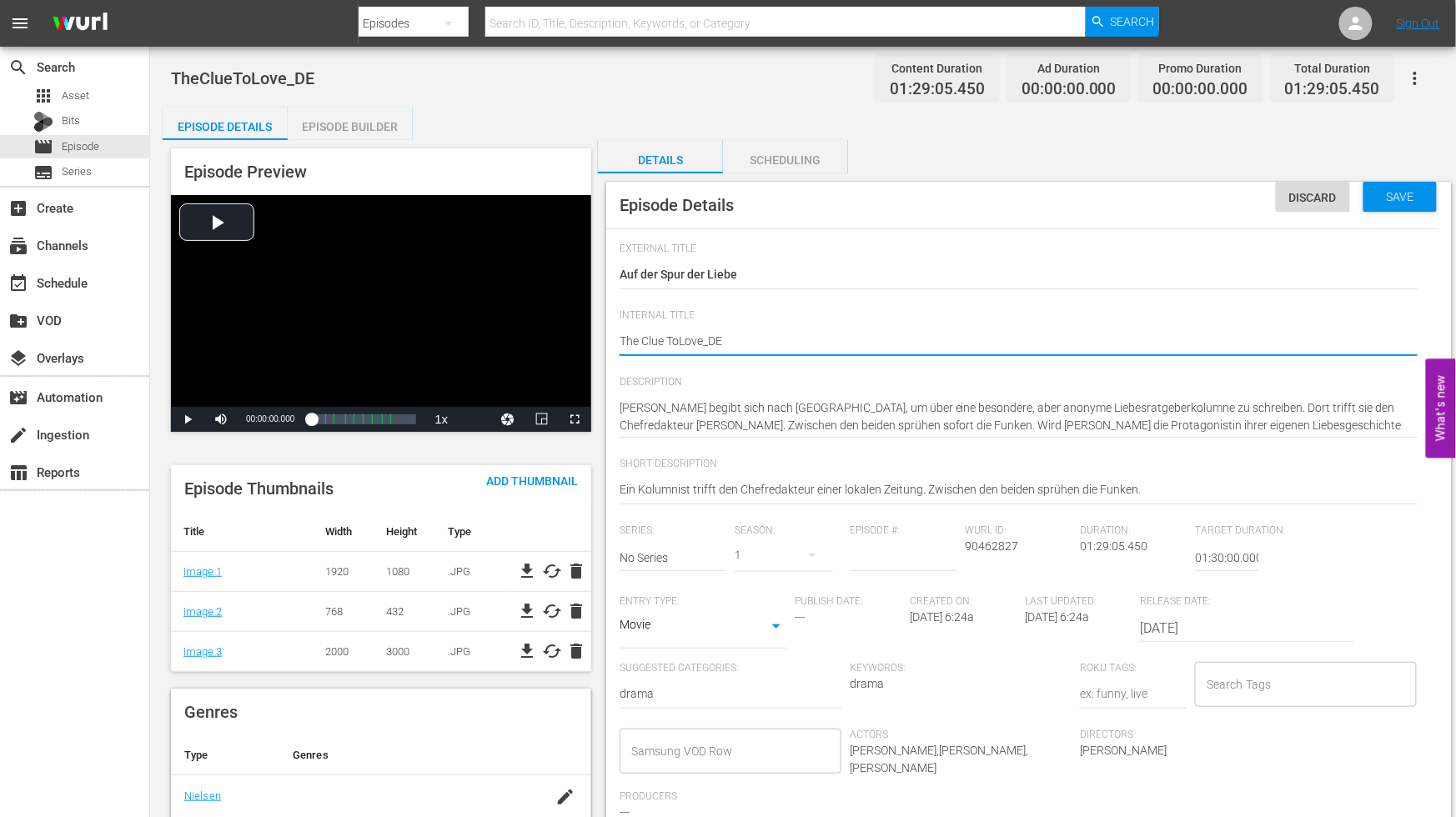
click at [680, 337] on textarea "TheClueToLove_DE" at bounding box center [1018, 342] width 798 height 20
type textarea "The Clue To Love_DE"
click at [708, 337] on textarea "TheClueToLove_DE" at bounding box center [1018, 342] width 798 height 20
type textarea "The Clue To Love _DE"
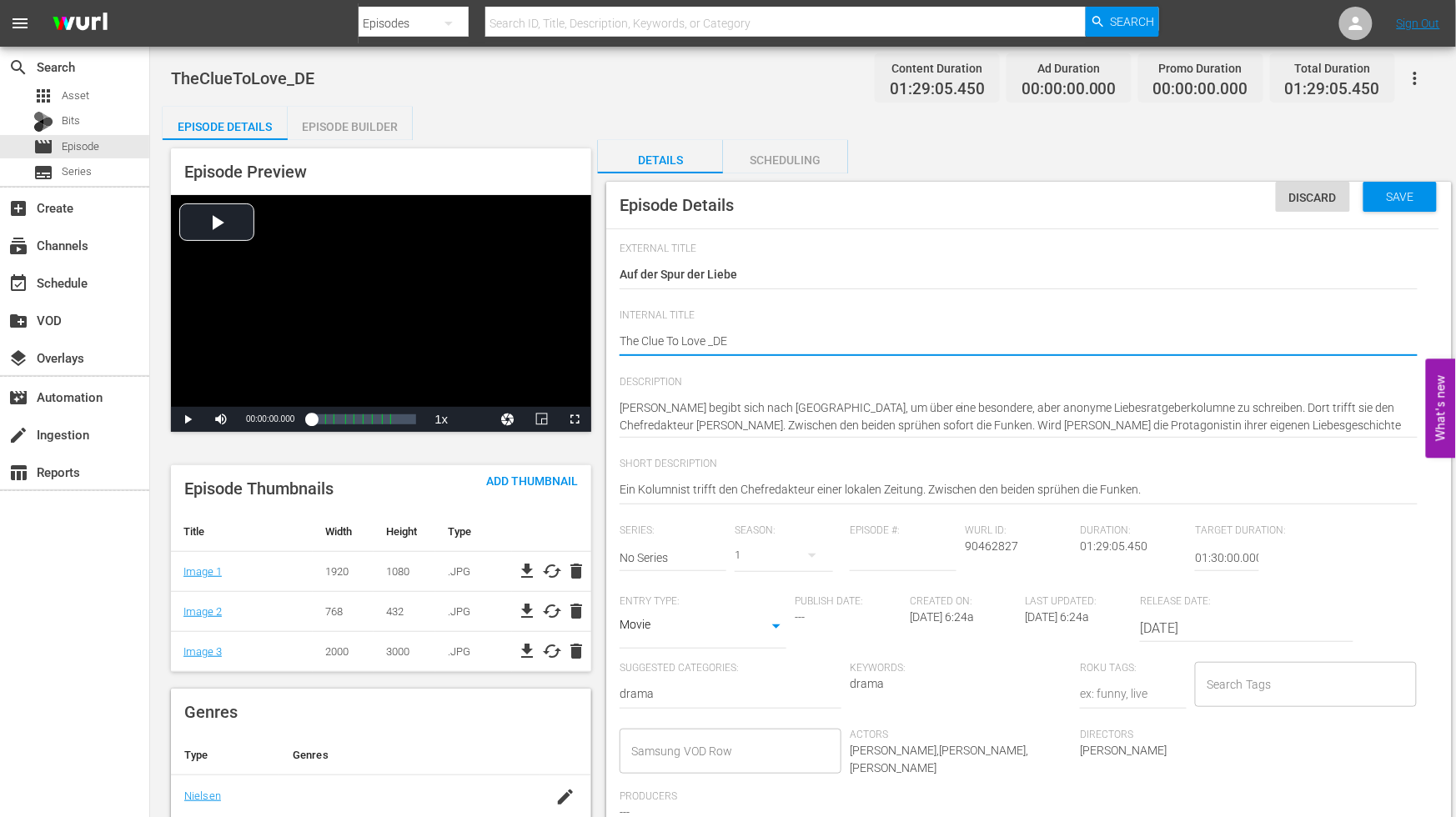
drag, startPoint x: 867, startPoint y: 342, endPoint x: 1172, endPoint y: 332, distance: 305.2
click at [871, 342] on textarea "TheClueToLove_DE" at bounding box center [1018, 342] width 798 height 20
type textarea "The Clue To Love _DE"
click at [1422, 195] on span "Save" at bounding box center [1401, 196] width 54 height 13
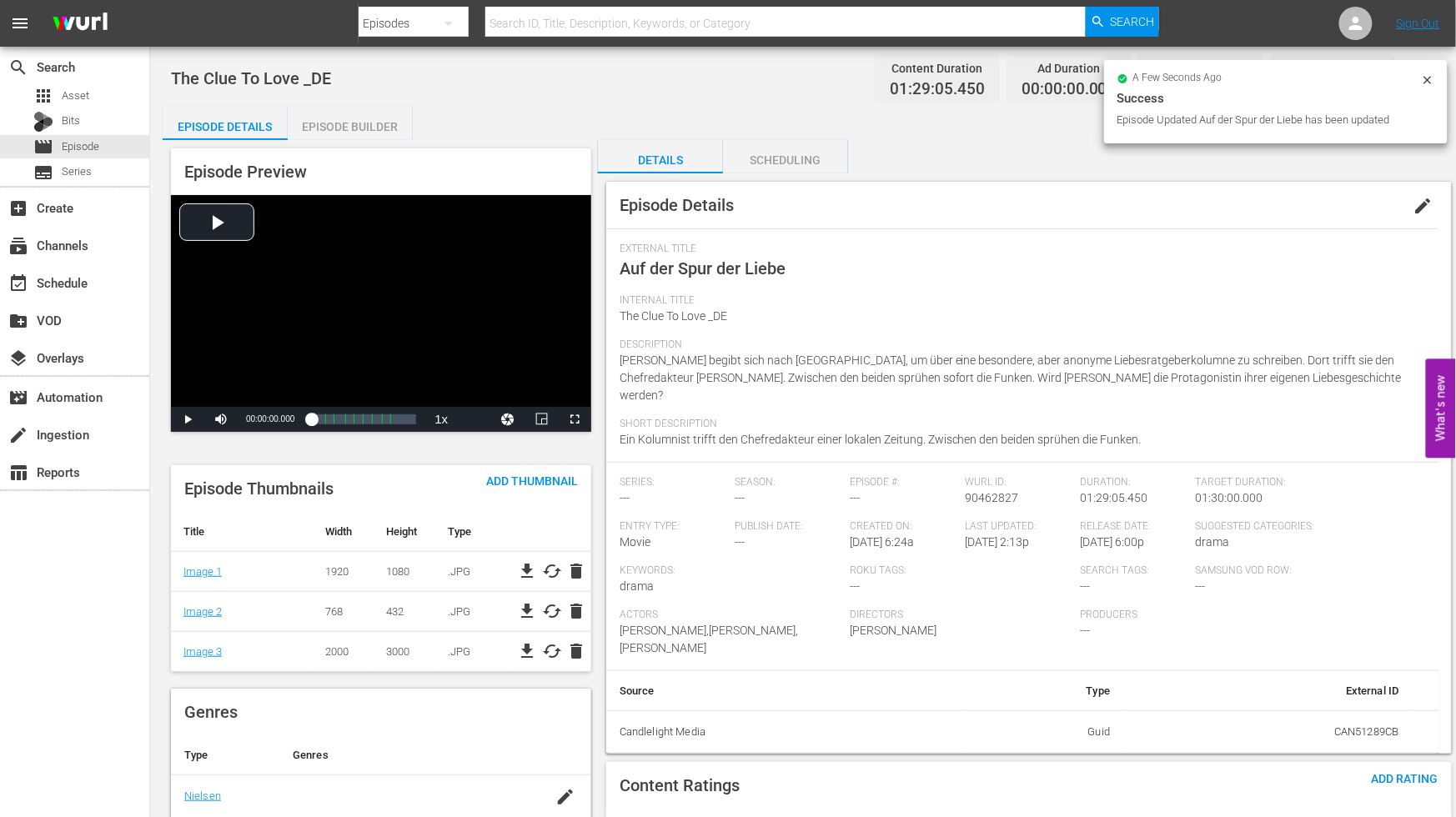
click at [348, 119] on div "Episode Builder" at bounding box center [350, 127] width 125 height 40
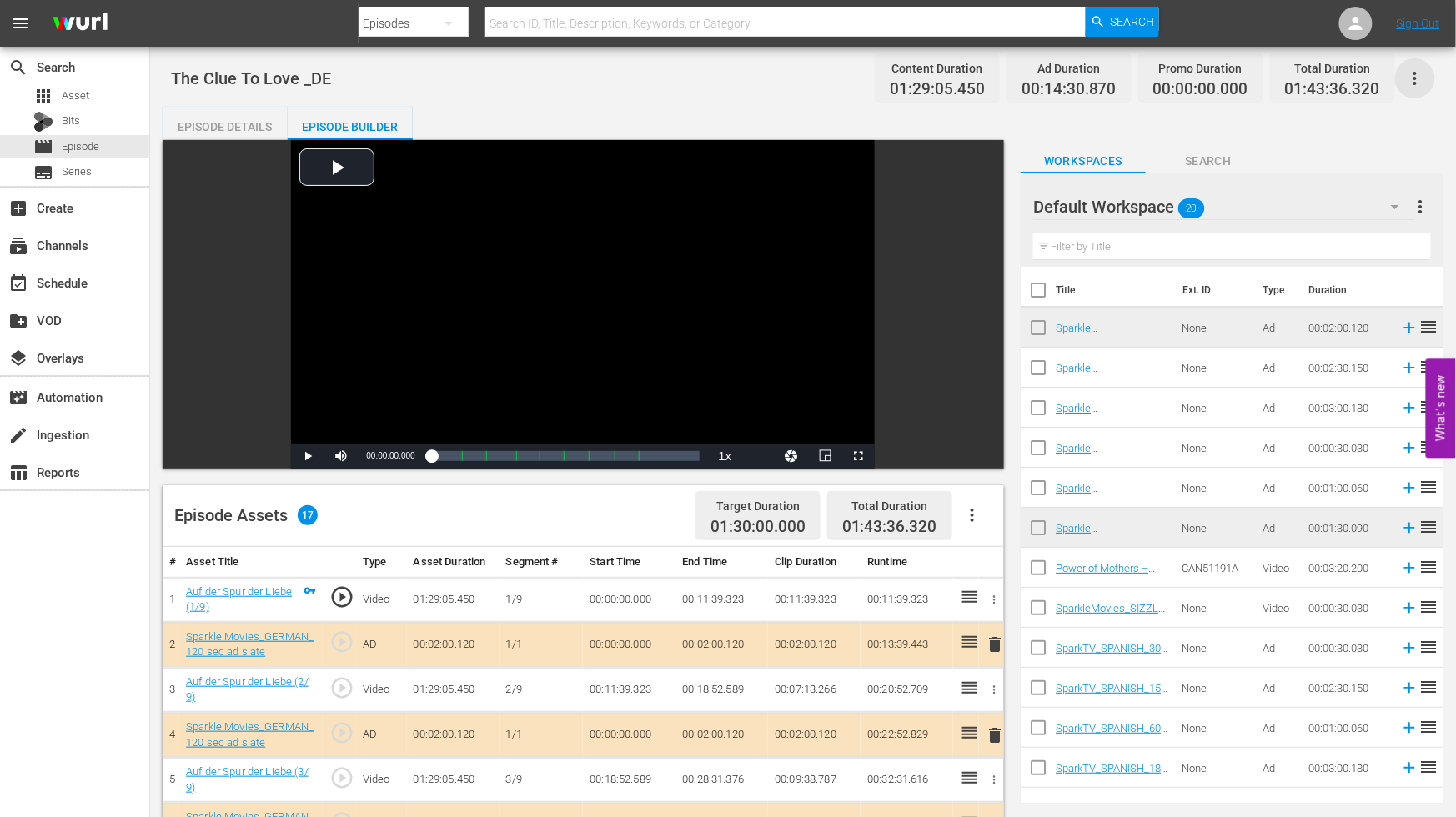
click at [1414, 75] on icon "button" at bounding box center [1415, 78] width 20 height 20
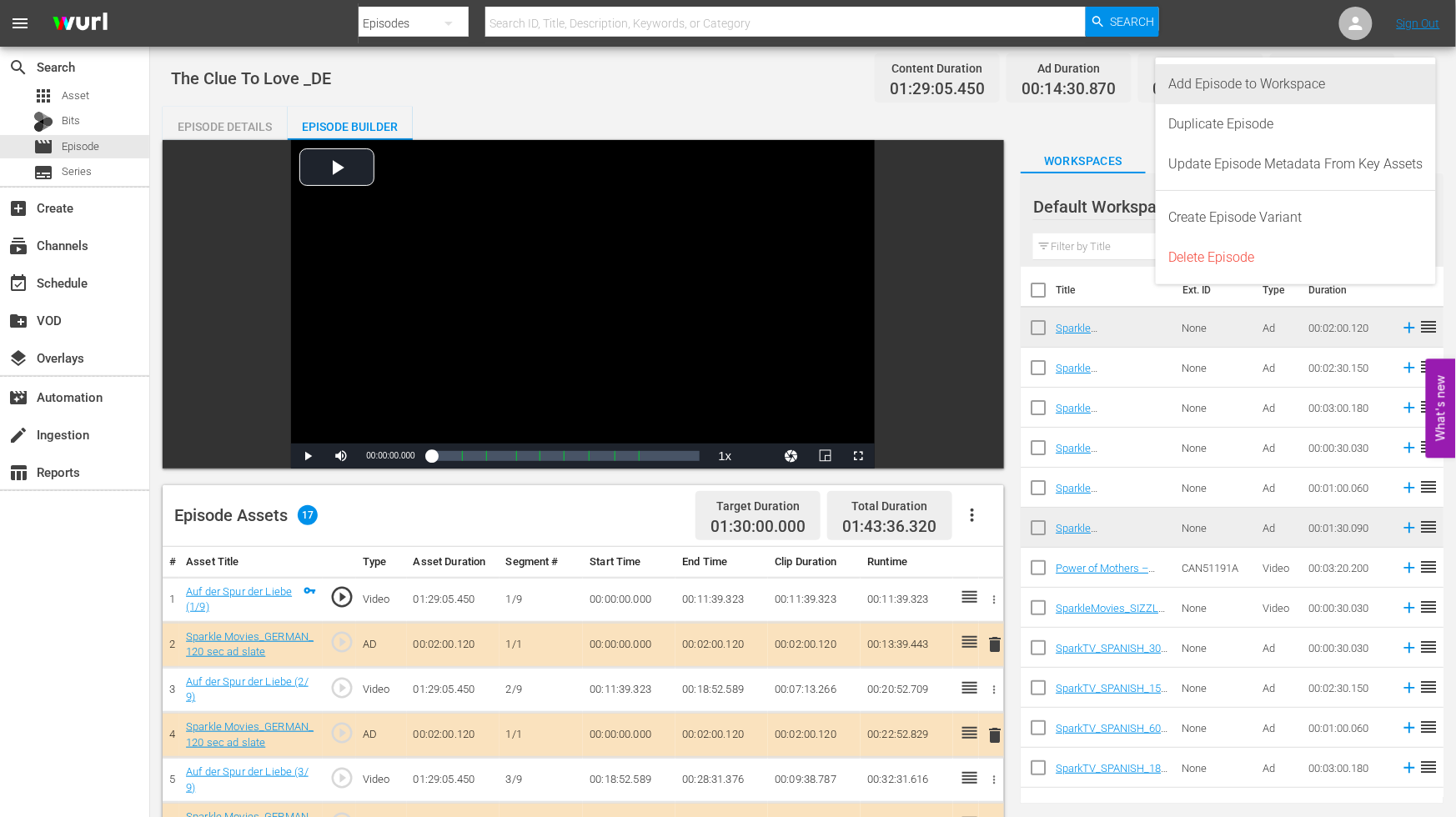
click at [1177, 85] on div "Add Episode to Workspace" at bounding box center [1296, 84] width 254 height 40
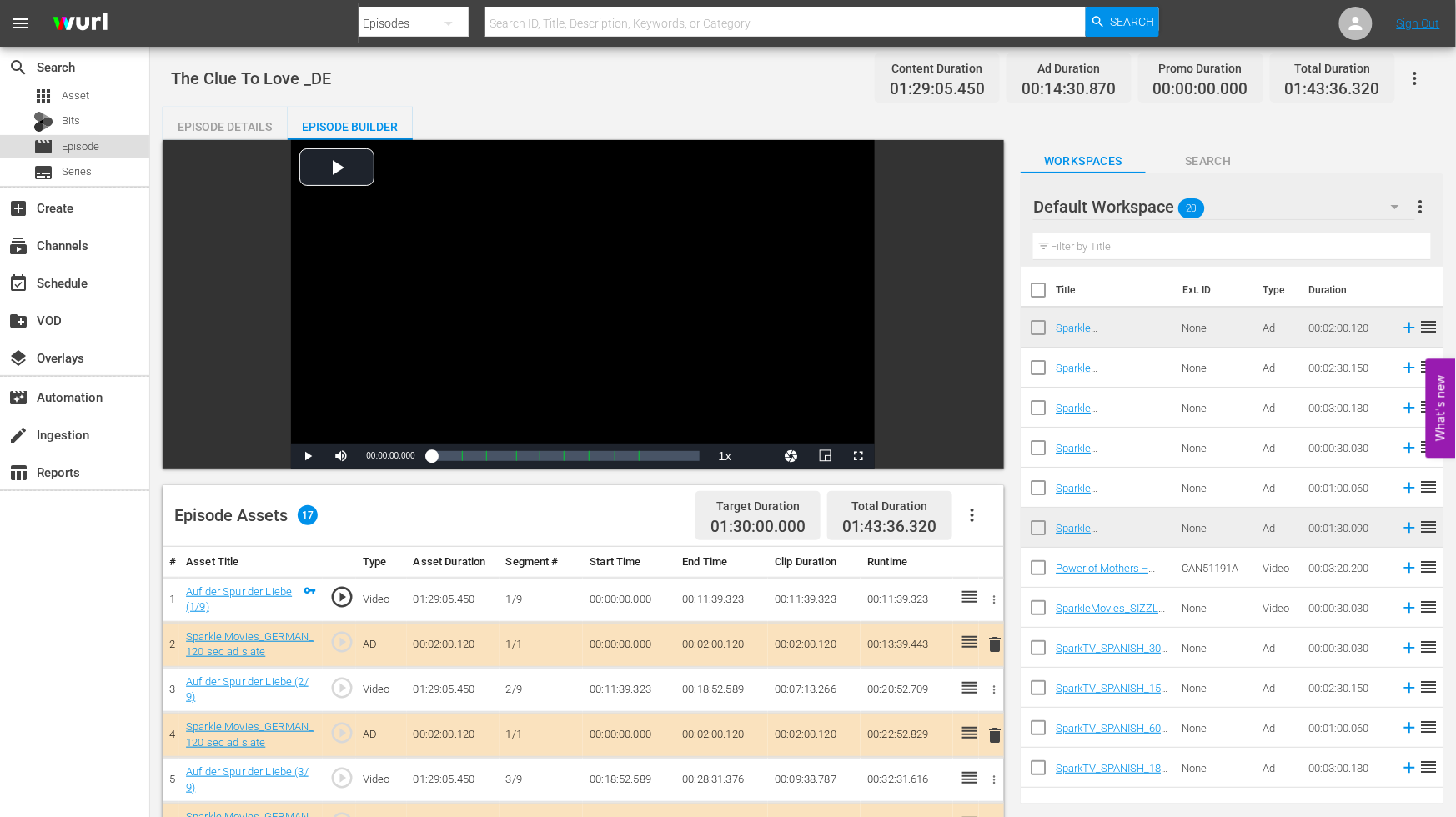
click at [94, 142] on span "Episode" at bounding box center [80, 146] width 37 height 17
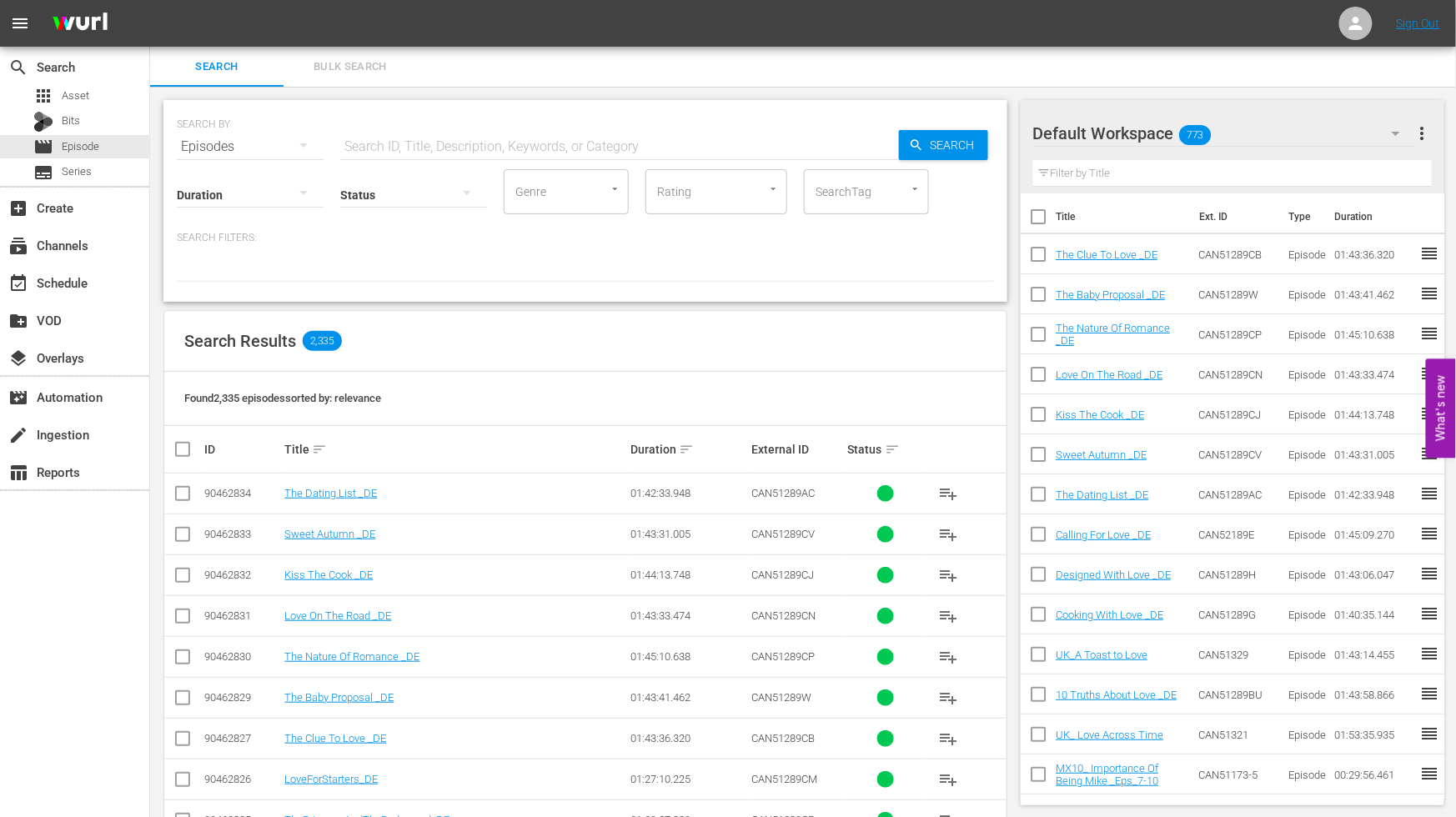
scroll to position [462, 0]
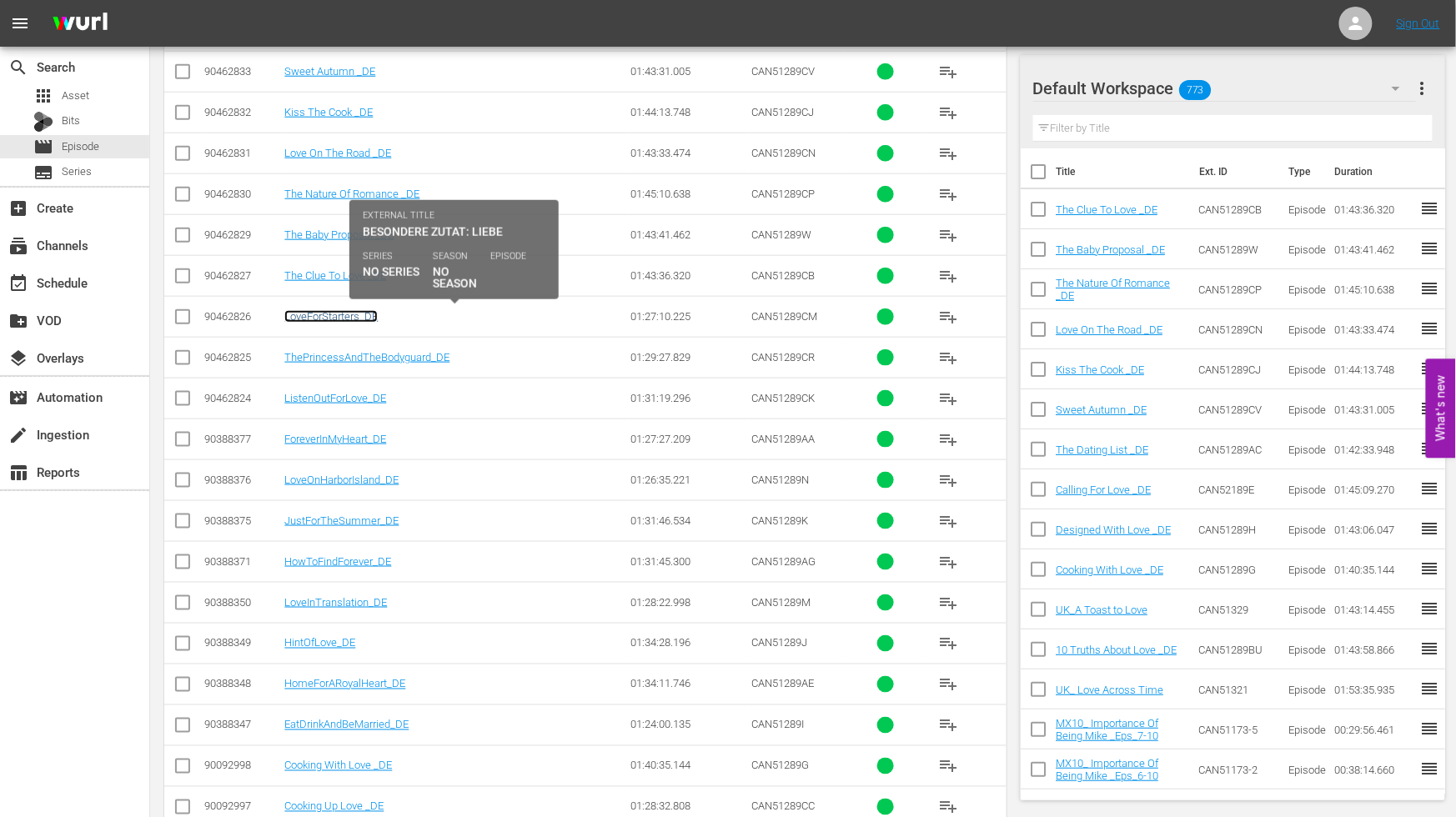
click at [332, 317] on link "LoveForStarters_DE" at bounding box center [331, 316] width 94 height 12
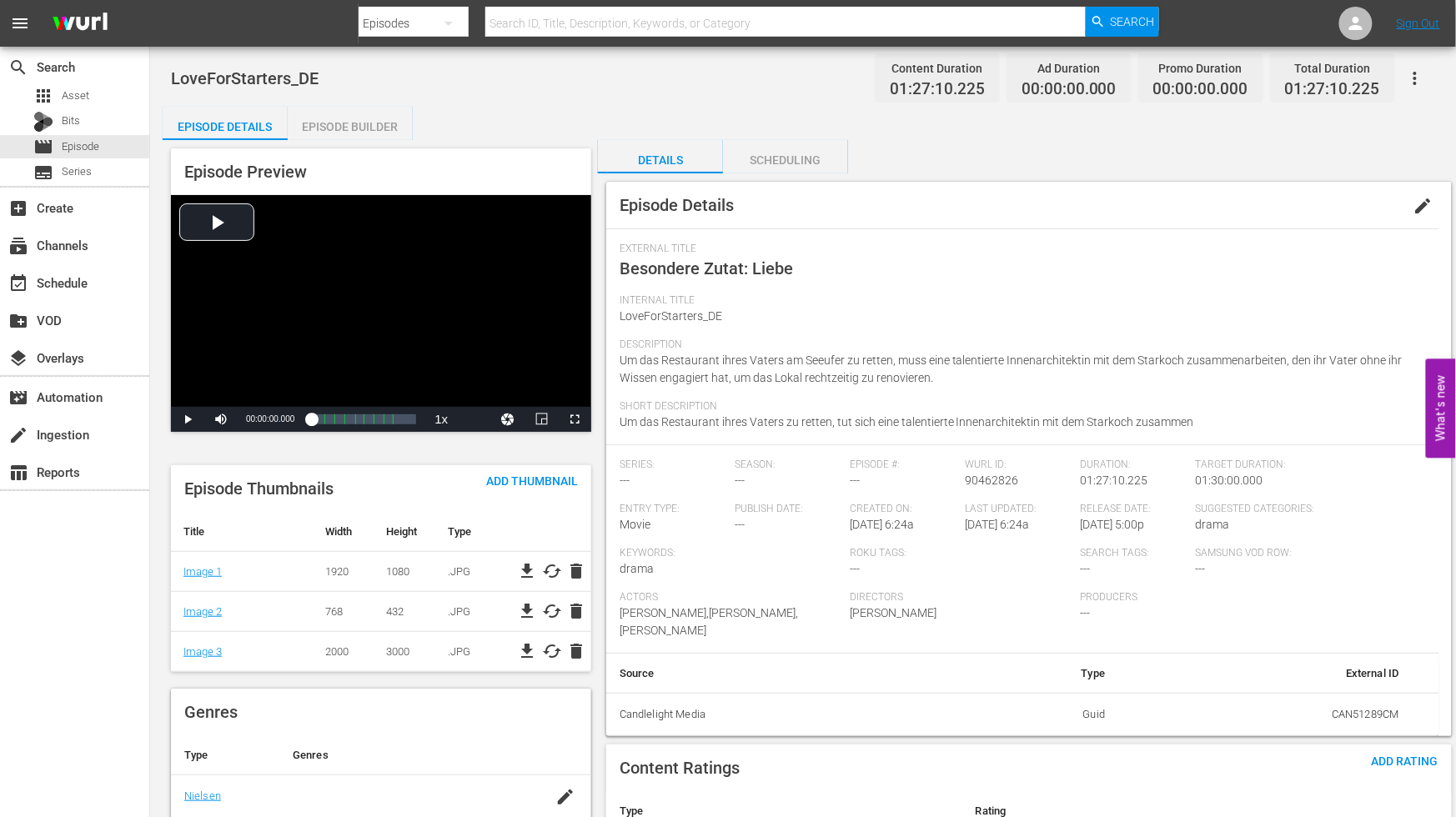
click at [1424, 200] on span "edit" at bounding box center [1424, 206] width 20 height 20
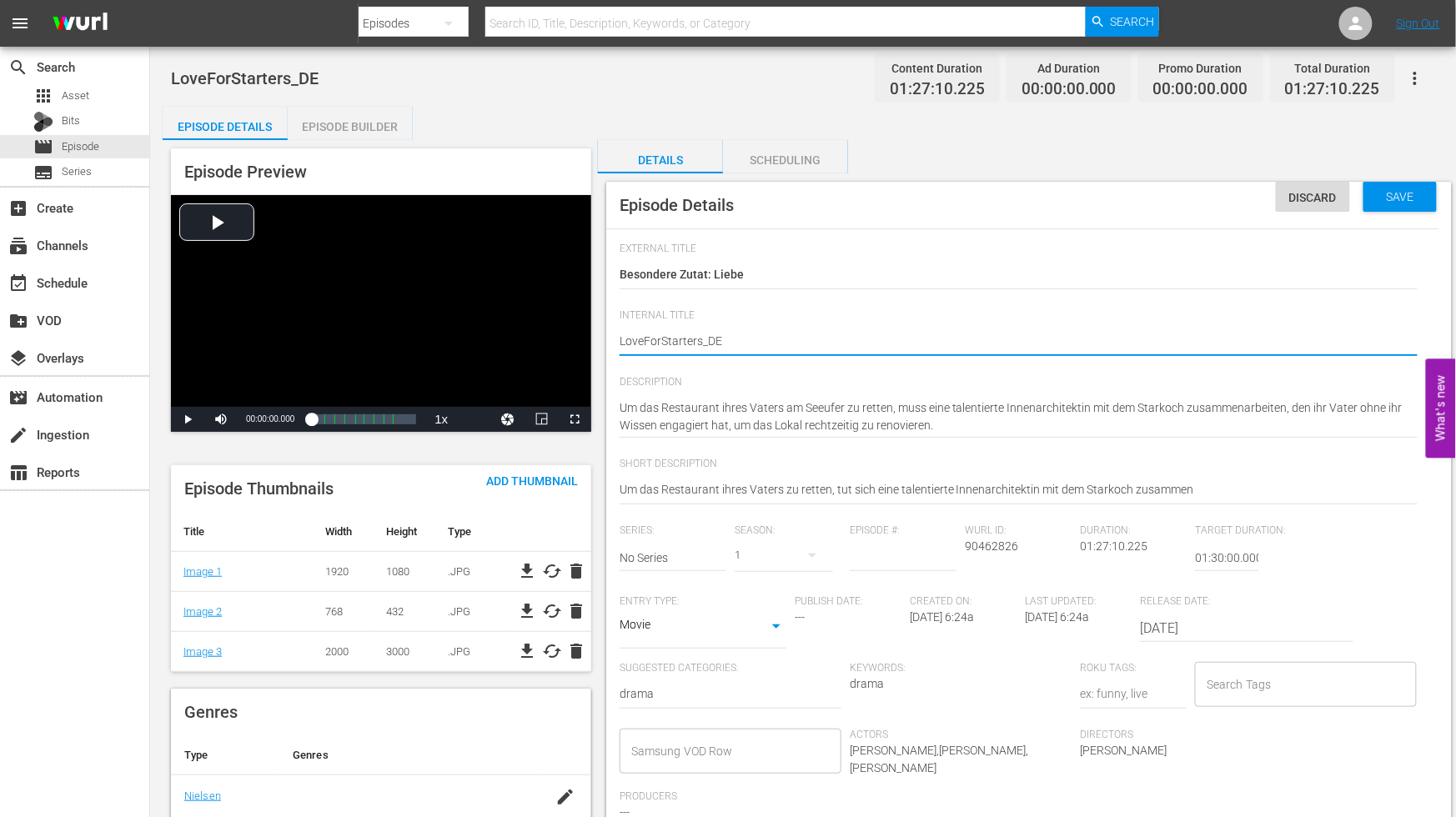
type textarea "Love ForStarters_DE"
click at [662, 338] on textarea "LoveForStarters_DE" at bounding box center [1018, 342] width 798 height 20
type textarea "Love For Starters_DE"
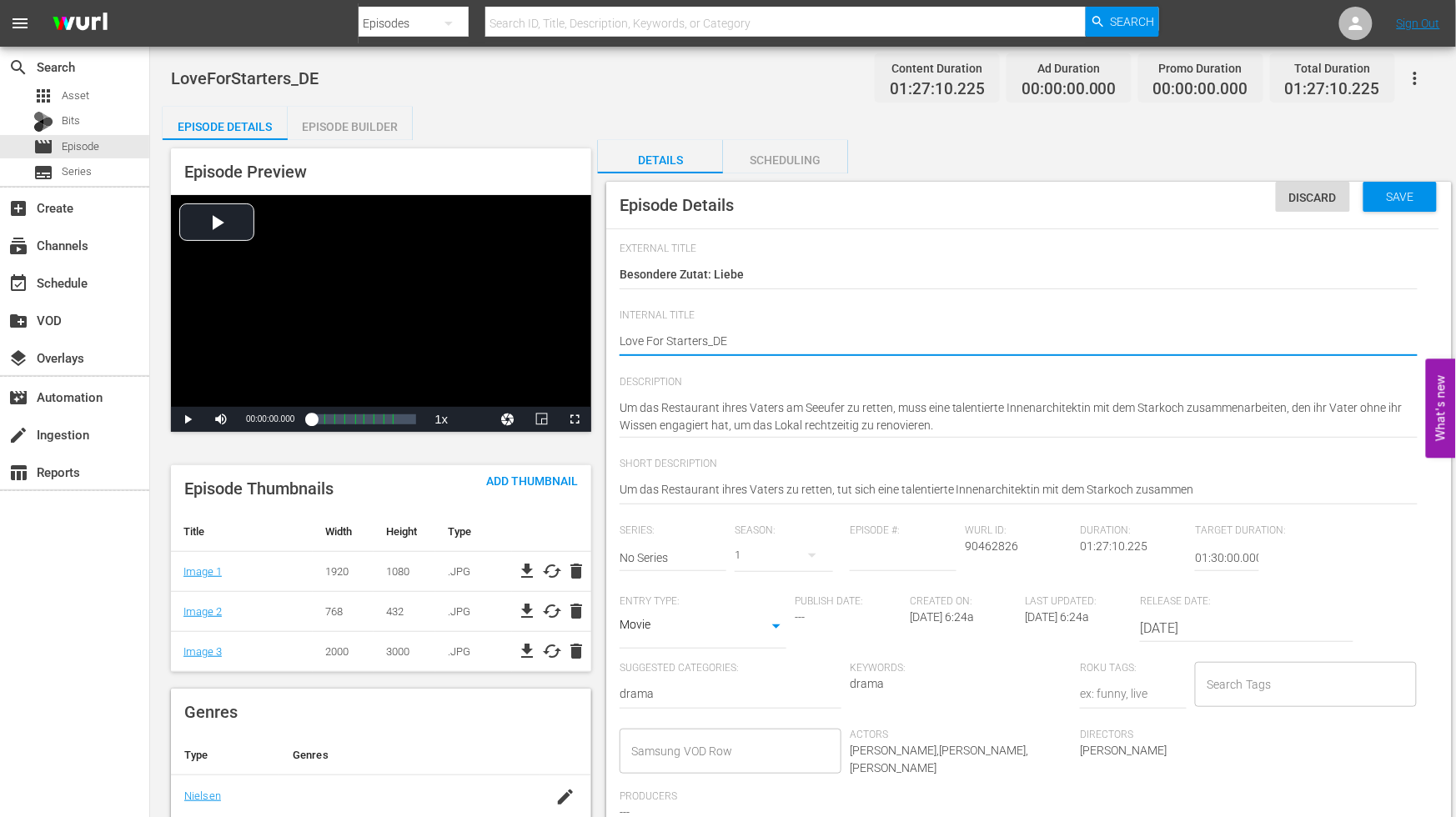
click at [707, 340] on textarea "LoveForStarters_DE" at bounding box center [1018, 342] width 798 height 20
type textarea "Love For Starters _DE"
click at [852, 340] on textarea "LoveForStarters_DE" at bounding box center [1018, 342] width 798 height 20
type textarea "Love For Starters _DE"
drag, startPoint x: 1391, startPoint y: 184, endPoint x: 1387, endPoint y: 199, distance: 15.5
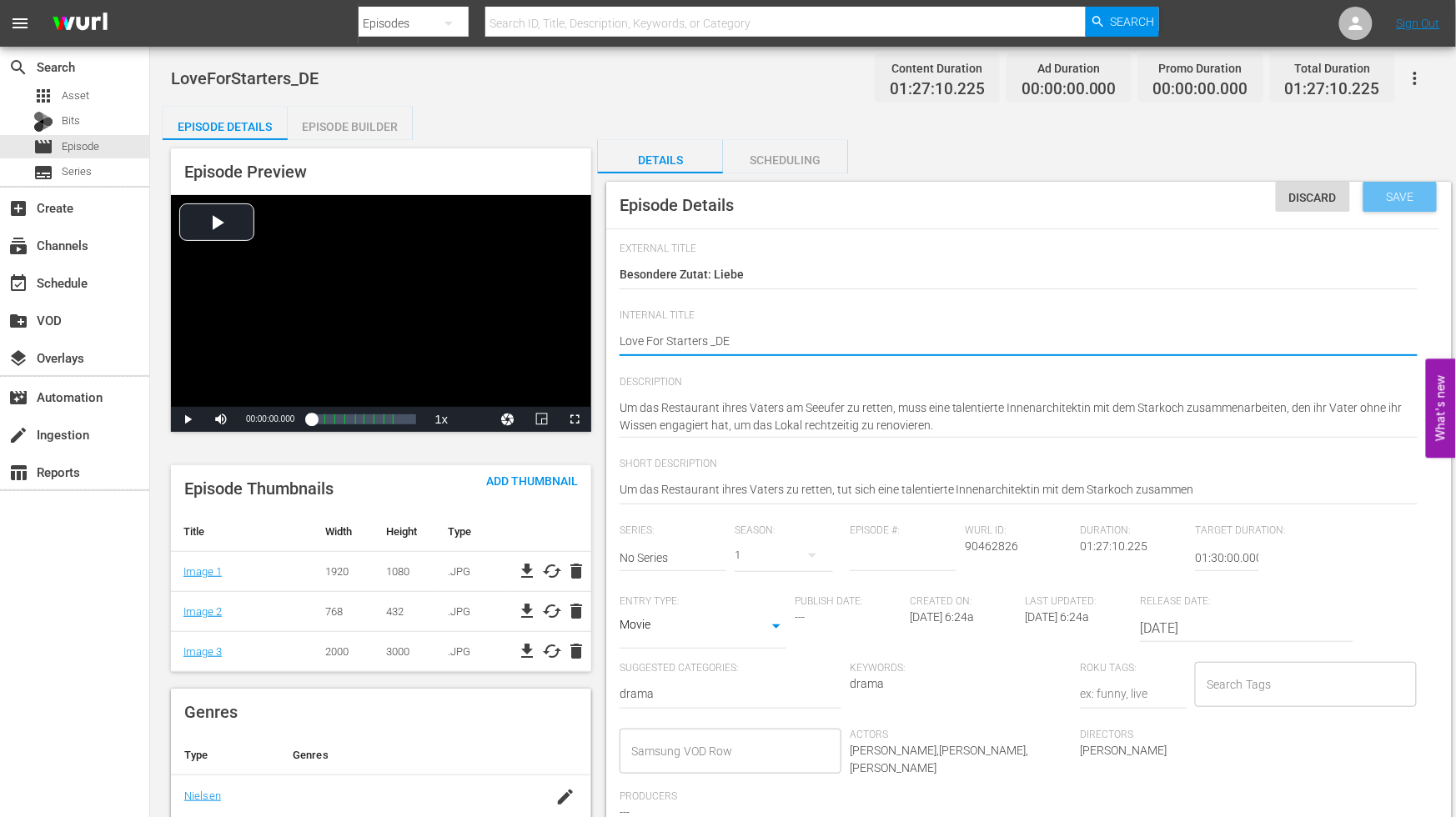
click at [1393, 188] on div "Save" at bounding box center [1400, 197] width 73 height 30
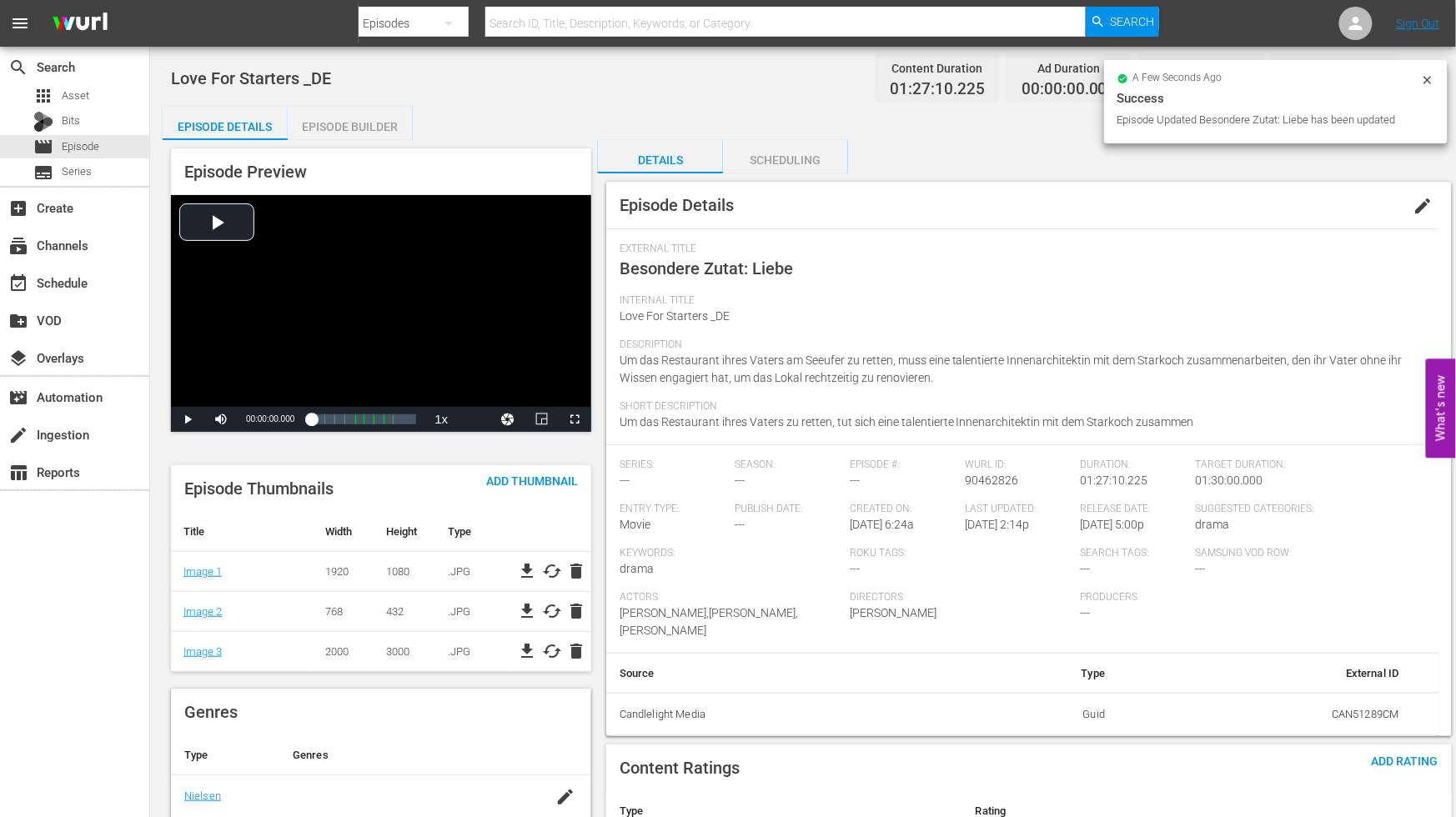
click at [360, 122] on div "Episode Builder" at bounding box center [350, 127] width 125 height 40
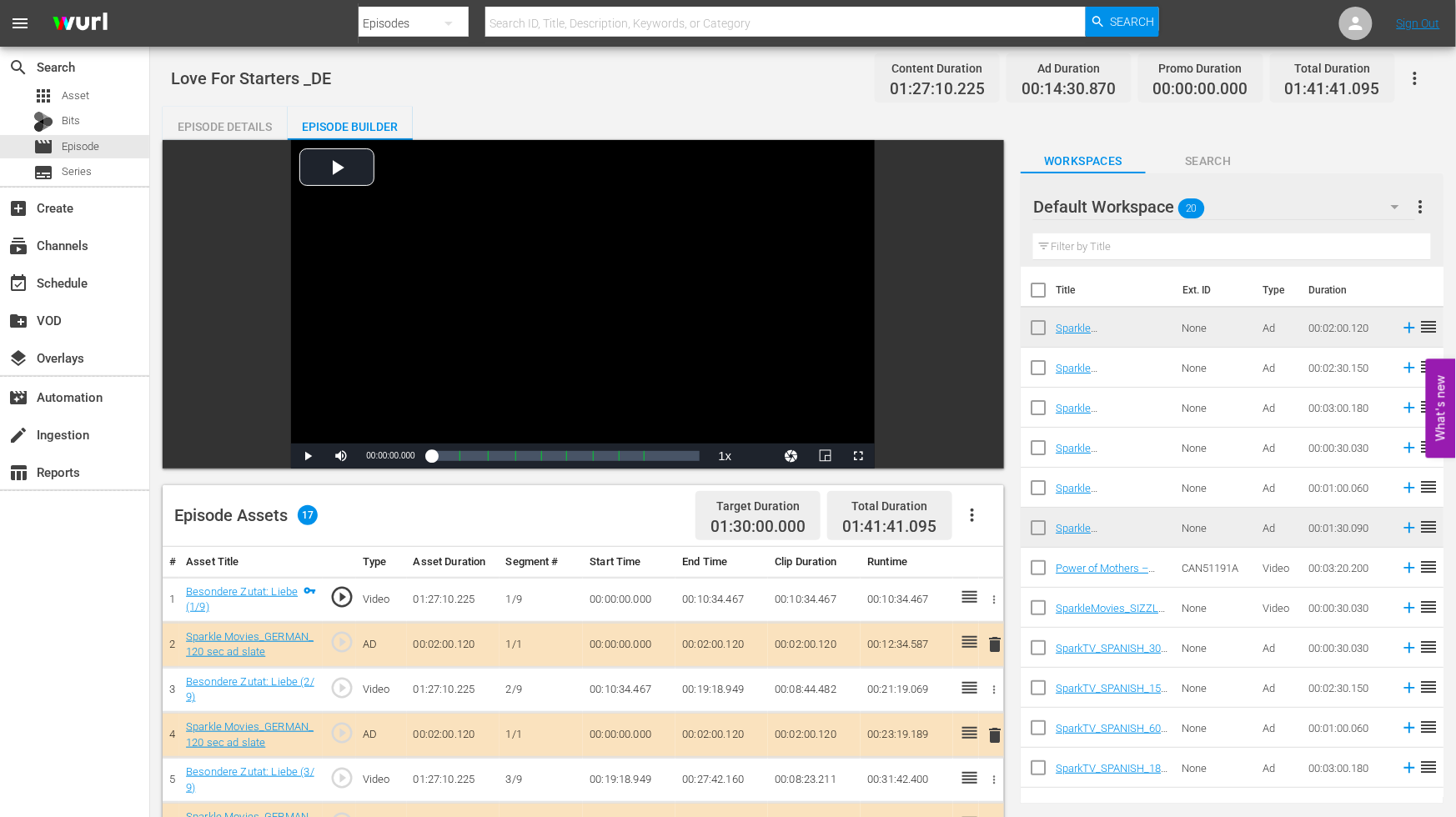
click at [1412, 75] on icon "button" at bounding box center [1415, 78] width 20 height 20
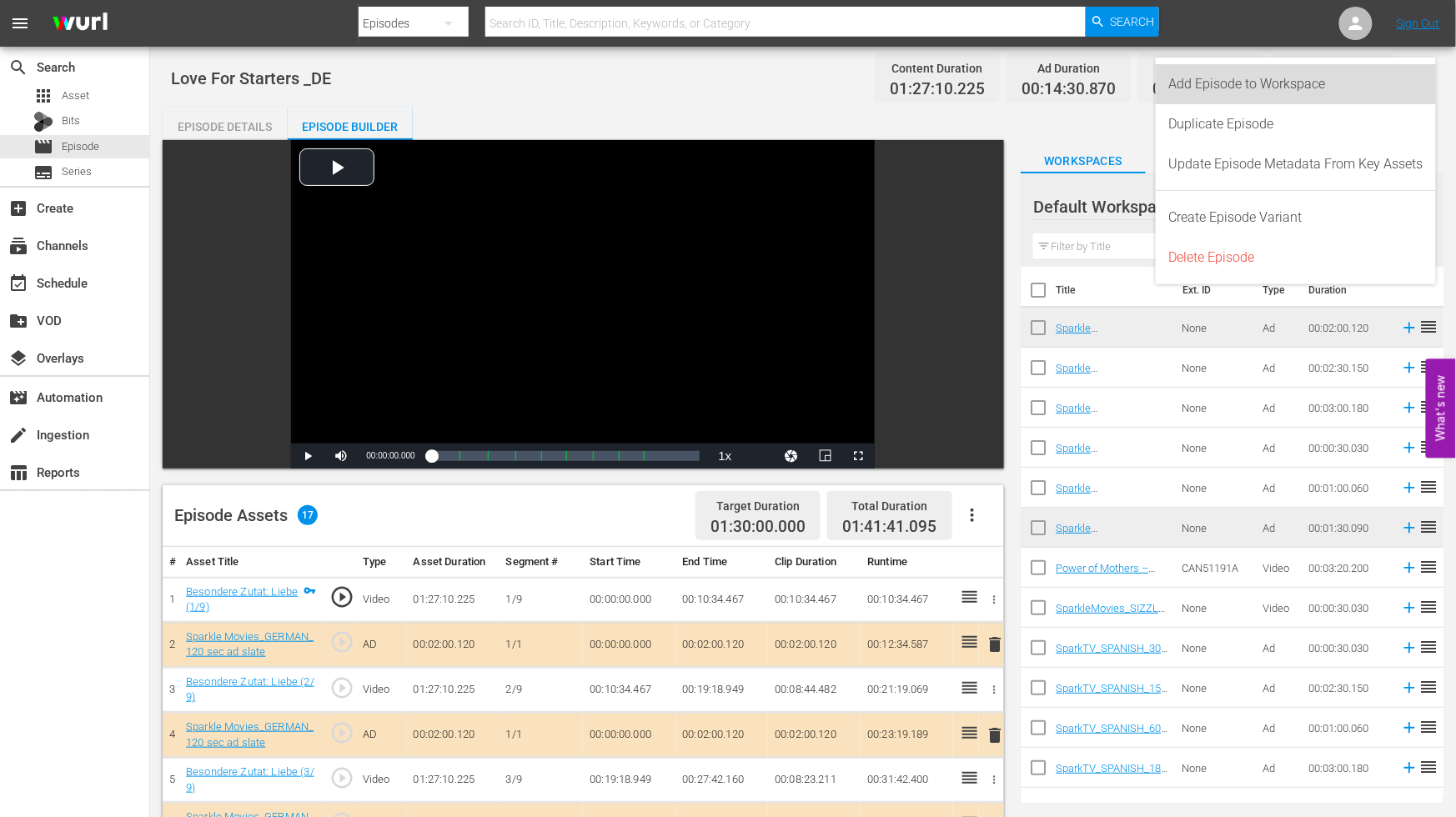
click at [1239, 81] on div "Add Episode to Workspace" at bounding box center [1296, 84] width 254 height 40
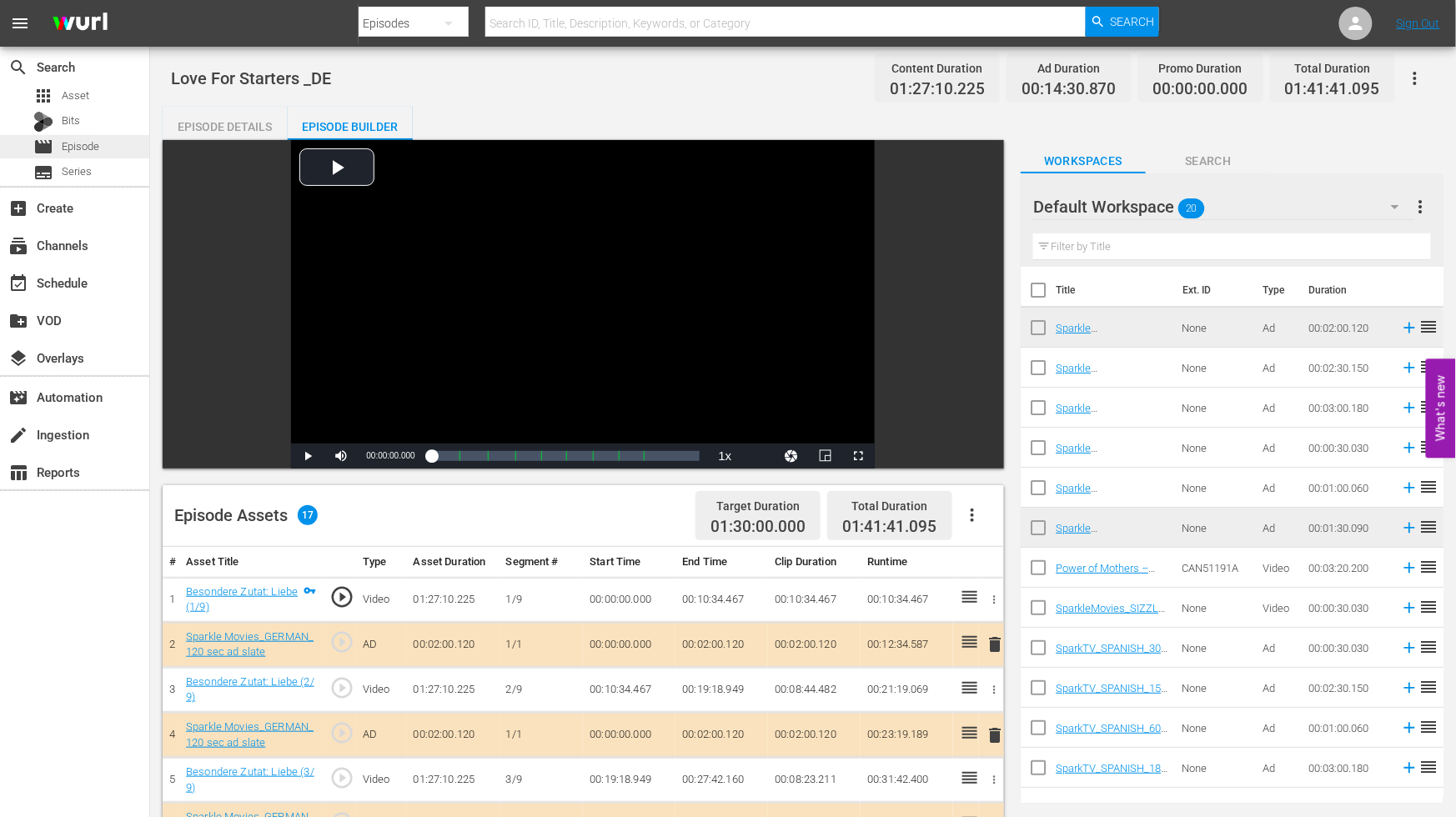
click at [85, 145] on span "Episode" at bounding box center [80, 146] width 37 height 17
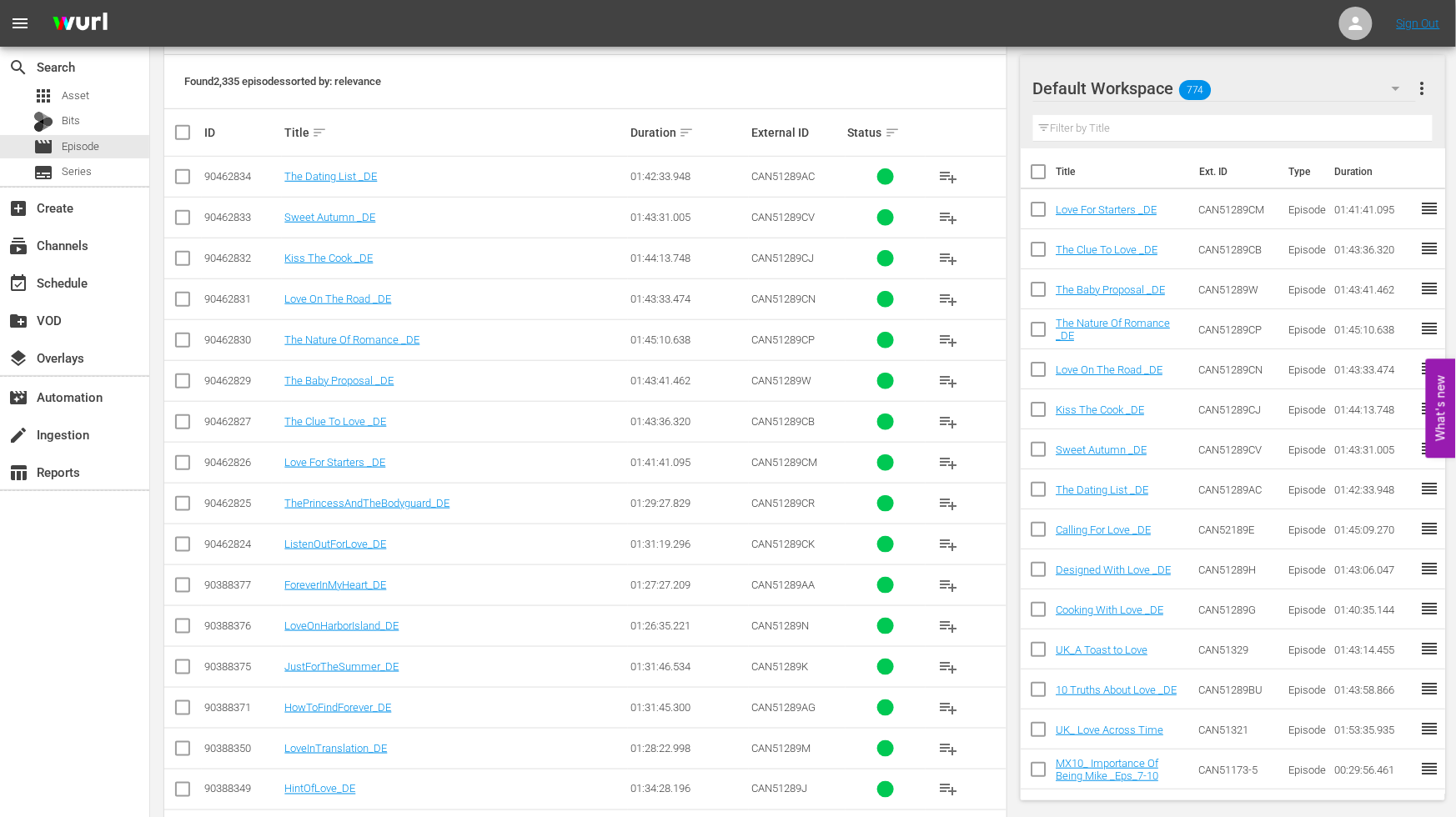
scroll to position [371, 0]
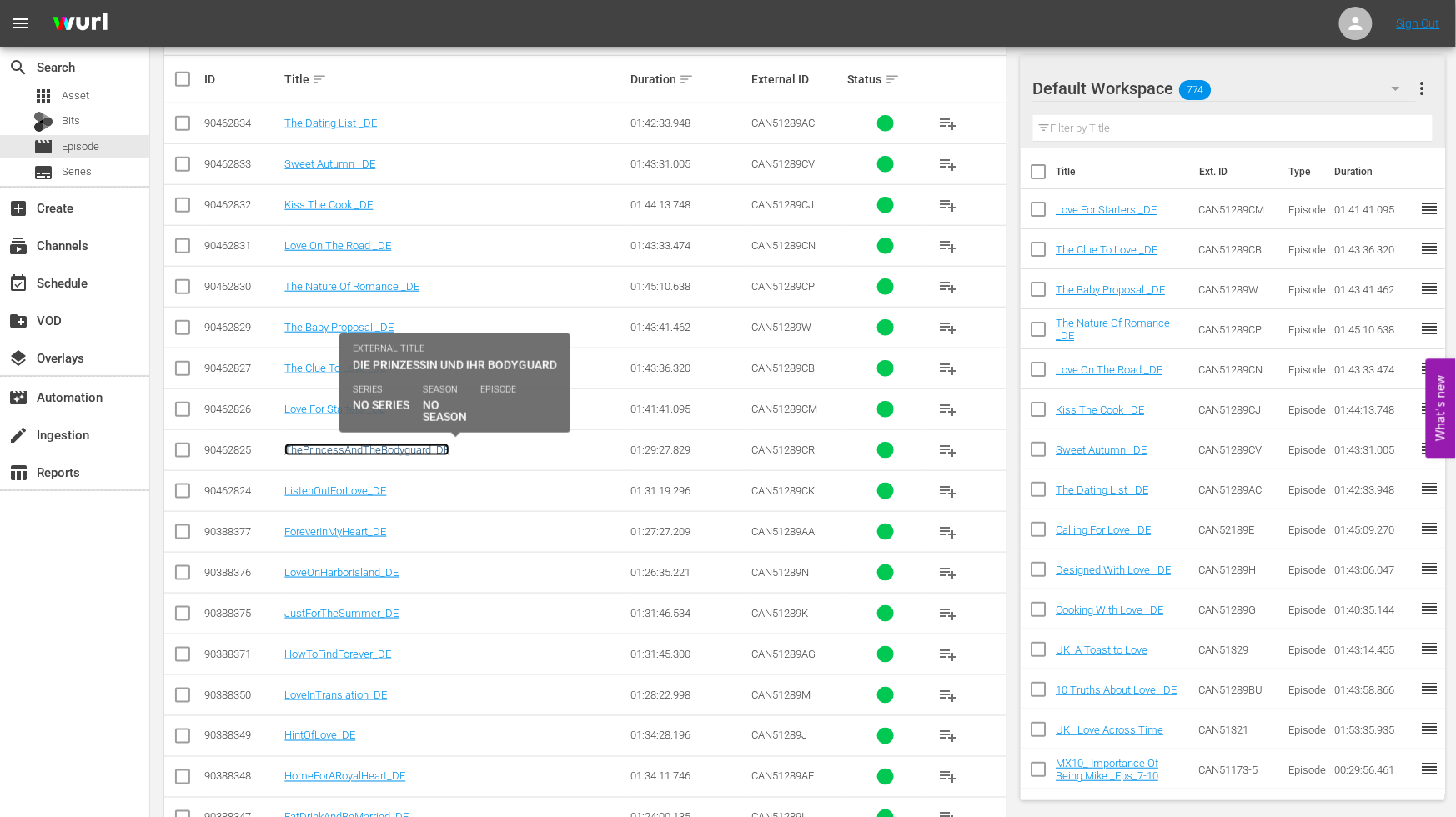
click at [356, 447] on link "ThePrincessAndTheBodyguard_DE" at bounding box center [366, 450] width 165 height 12
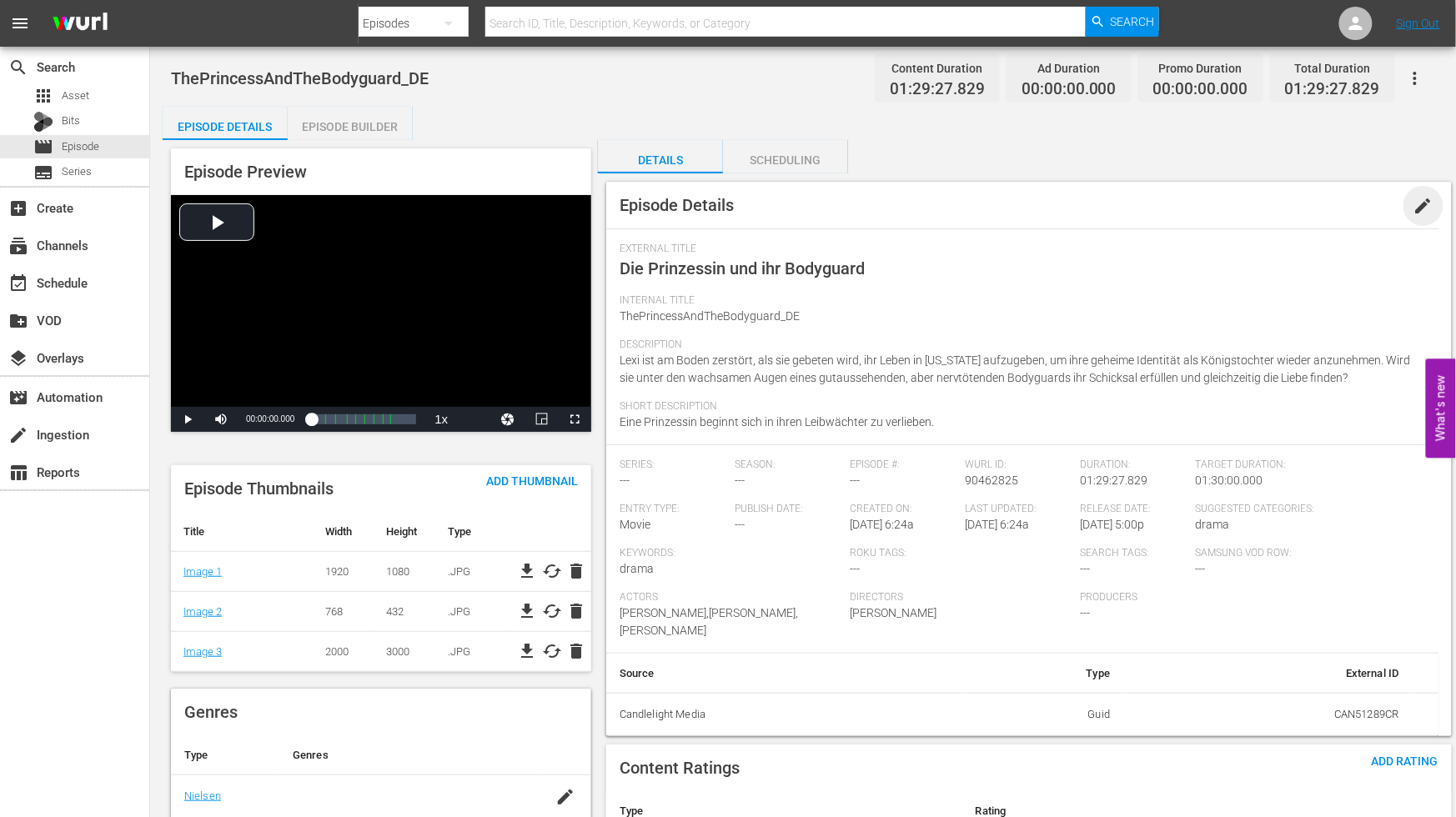
click at [1429, 199] on span "edit" at bounding box center [1424, 206] width 20 height 20
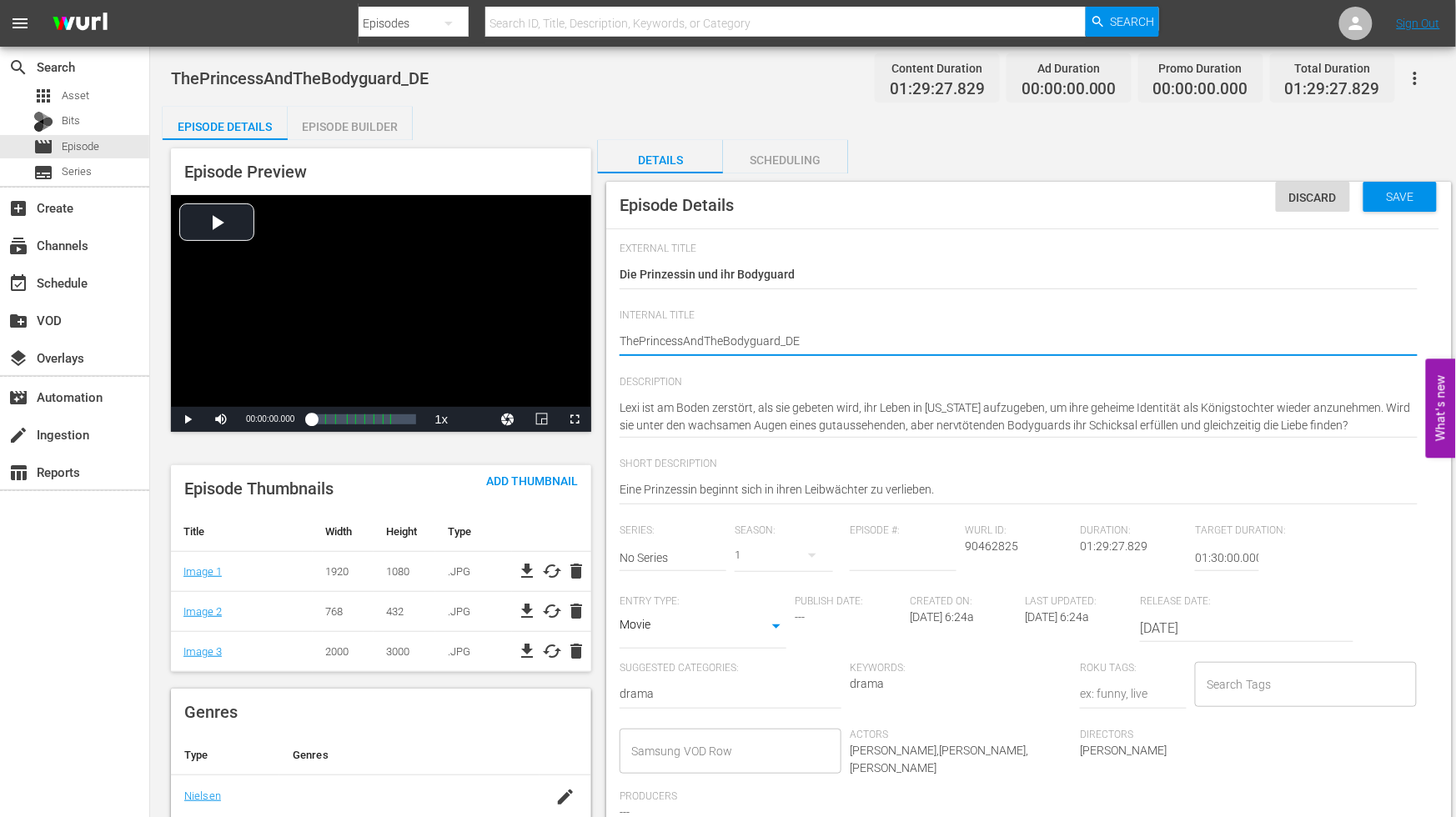
type textarea "The PrincessAndTheBodyguard_DE"
click at [684, 339] on textarea "ThePrincessAndTheBodyguard_DE" at bounding box center [1018, 342] width 798 height 20
type textarea "The Princess AndTheBodyguard_DE"
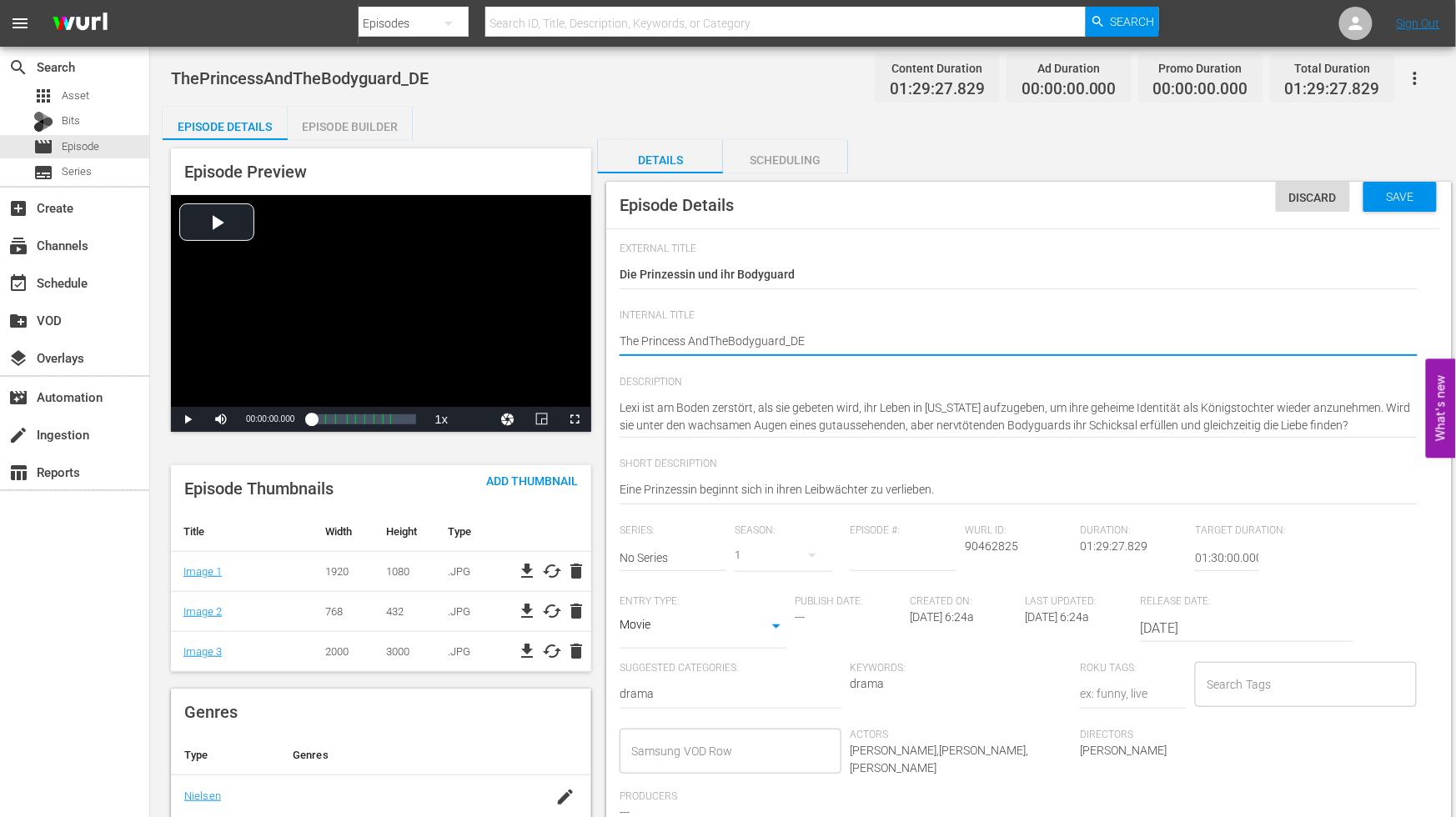
click at [709, 339] on textarea "ThePrincessAndTheBodyguard_DE" at bounding box center [1018, 342] width 798 height 20
type textarea "The Princess And TheBodyguard_DE"
click at [731, 342] on textarea "ThePrincessAndTheBodyguard_DE" at bounding box center [1018, 342] width 798 height 20
type textarea "The Princess And The Bodyguard_DE"
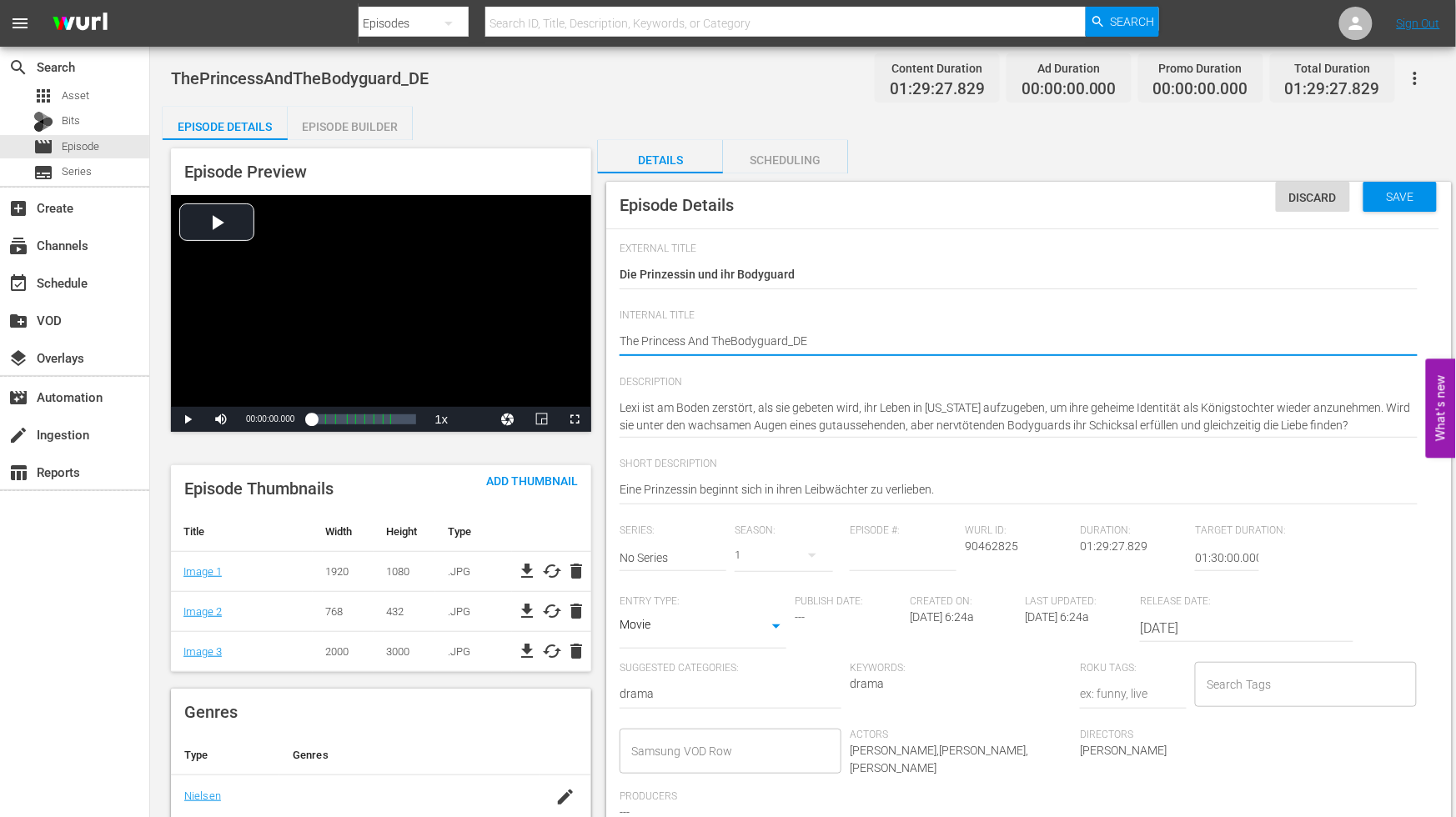
type textarea "The Princess And The Bodyguard_DE"
click at [788, 340] on textarea "ThePrincessAndTheBodyguard_DE" at bounding box center [1018, 342] width 798 height 20
type textarea "The Princess And The Bodyguard _DE"
click at [1418, 198] on span "Save" at bounding box center [1401, 196] width 54 height 13
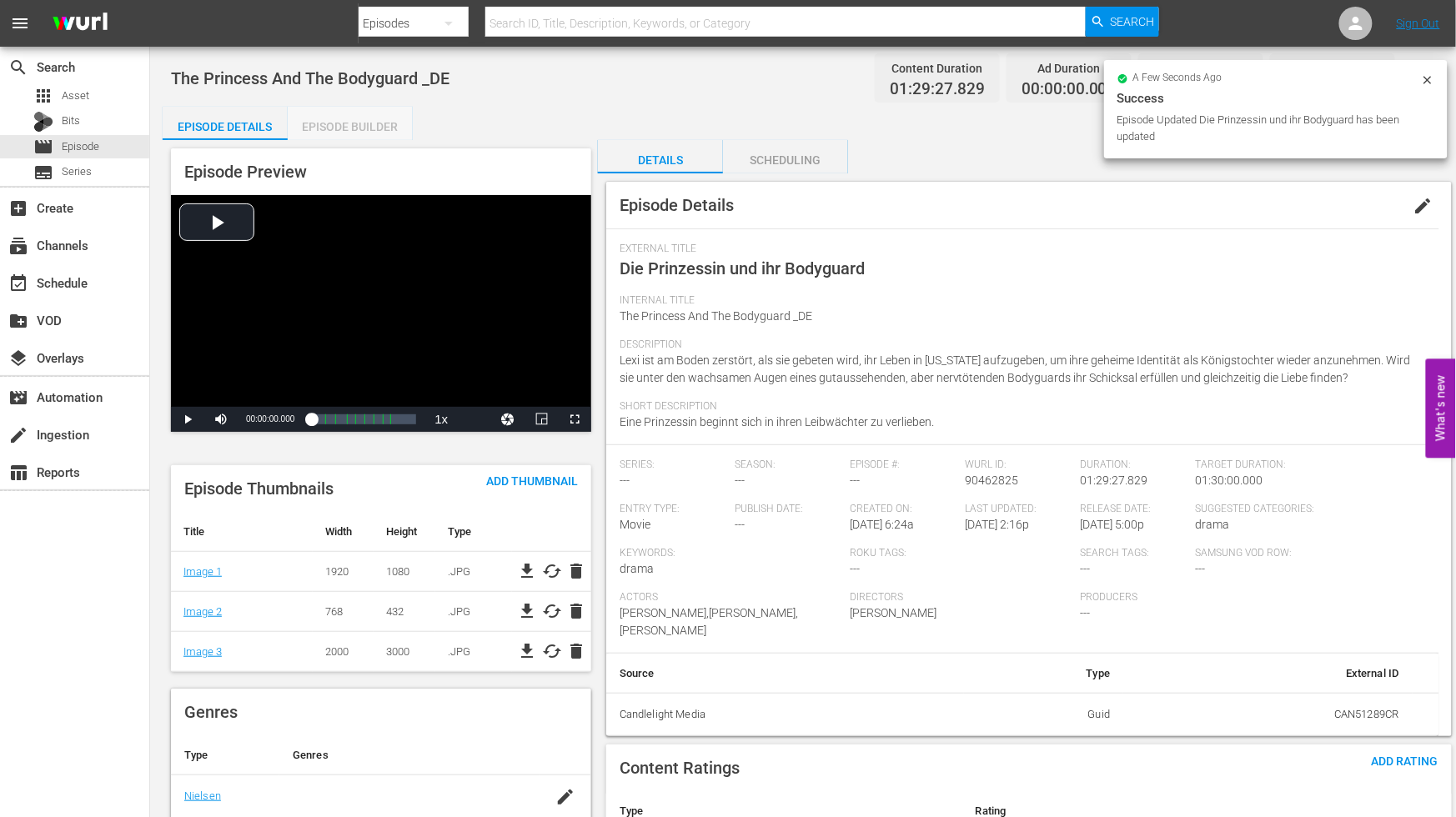
click at [338, 121] on div "Episode Builder" at bounding box center [350, 127] width 125 height 40
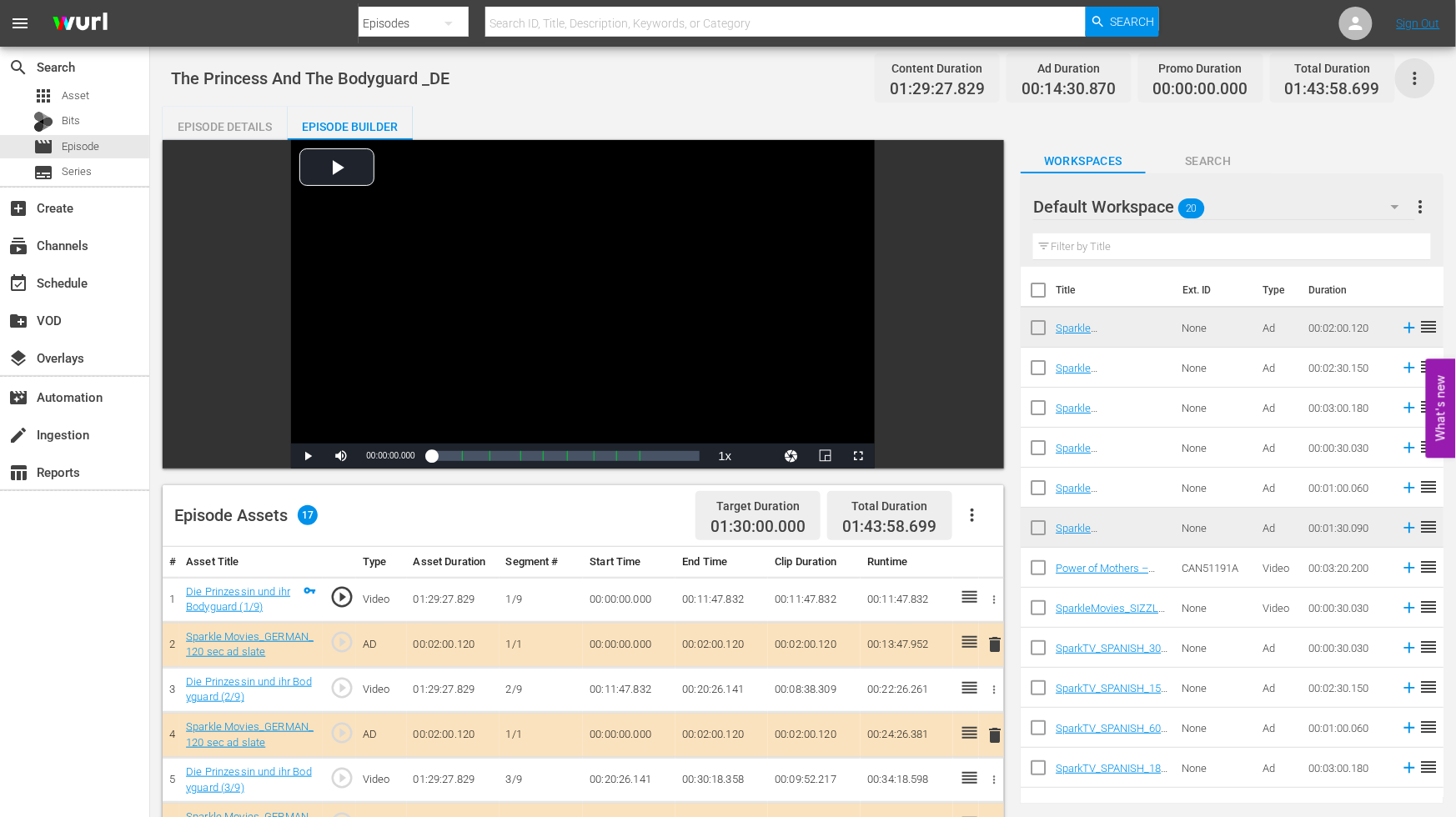
click at [1418, 72] on icon "button" at bounding box center [1415, 78] width 20 height 20
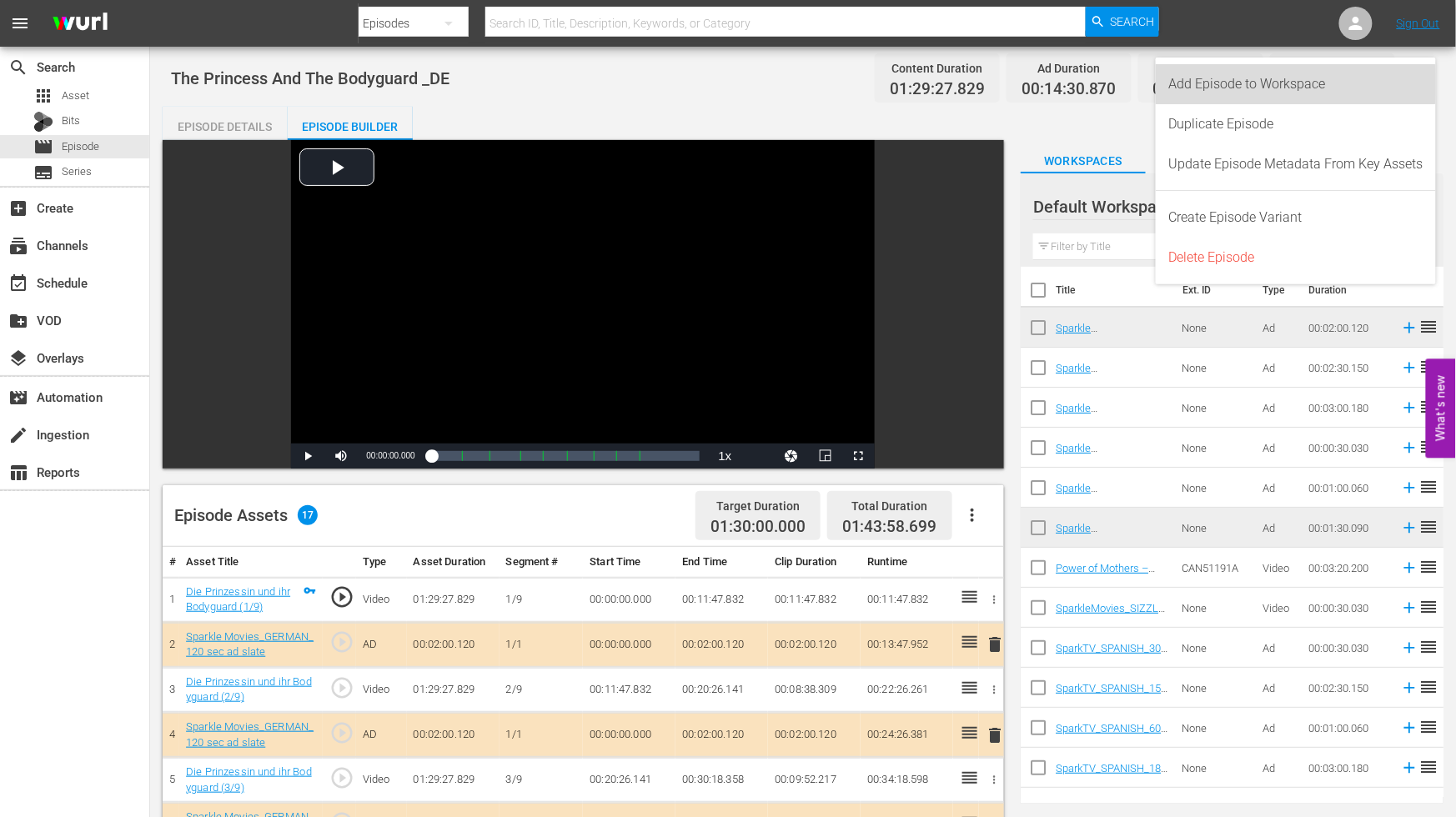
click at [1289, 85] on div "Add Episode to Workspace" at bounding box center [1296, 84] width 254 height 40
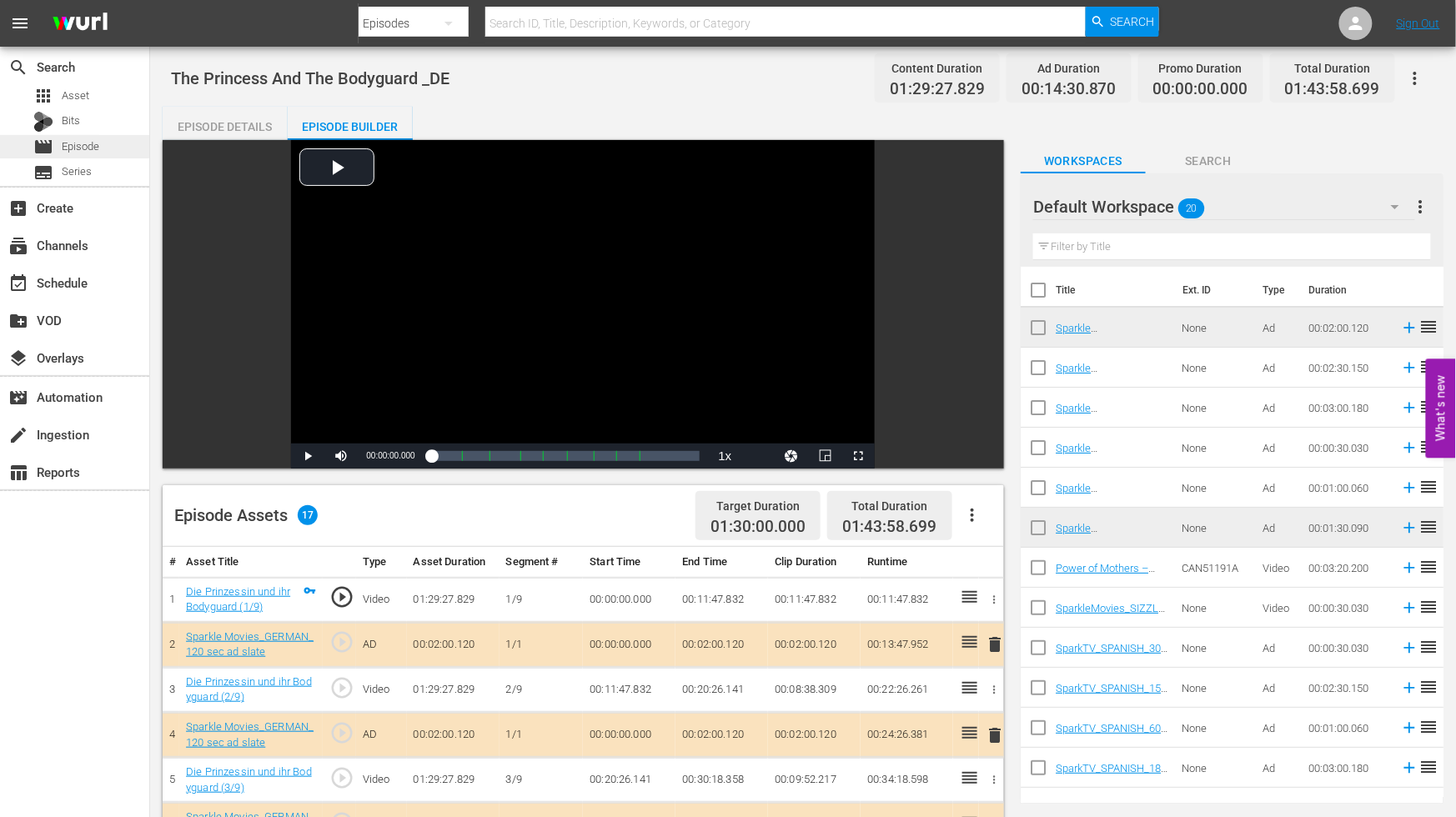
click at [90, 140] on span "Episode" at bounding box center [80, 146] width 37 height 17
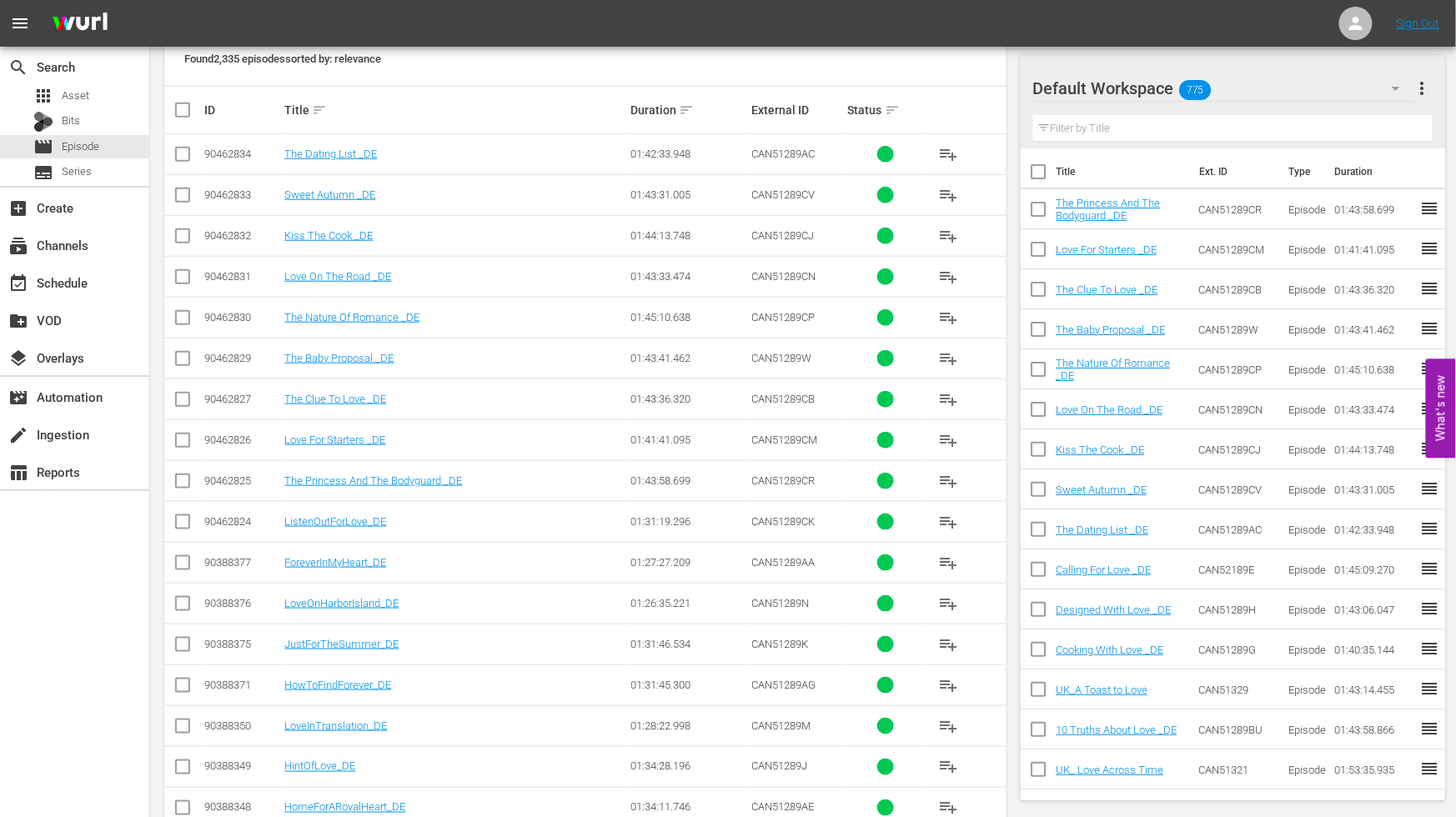
scroll to position [371, 0]
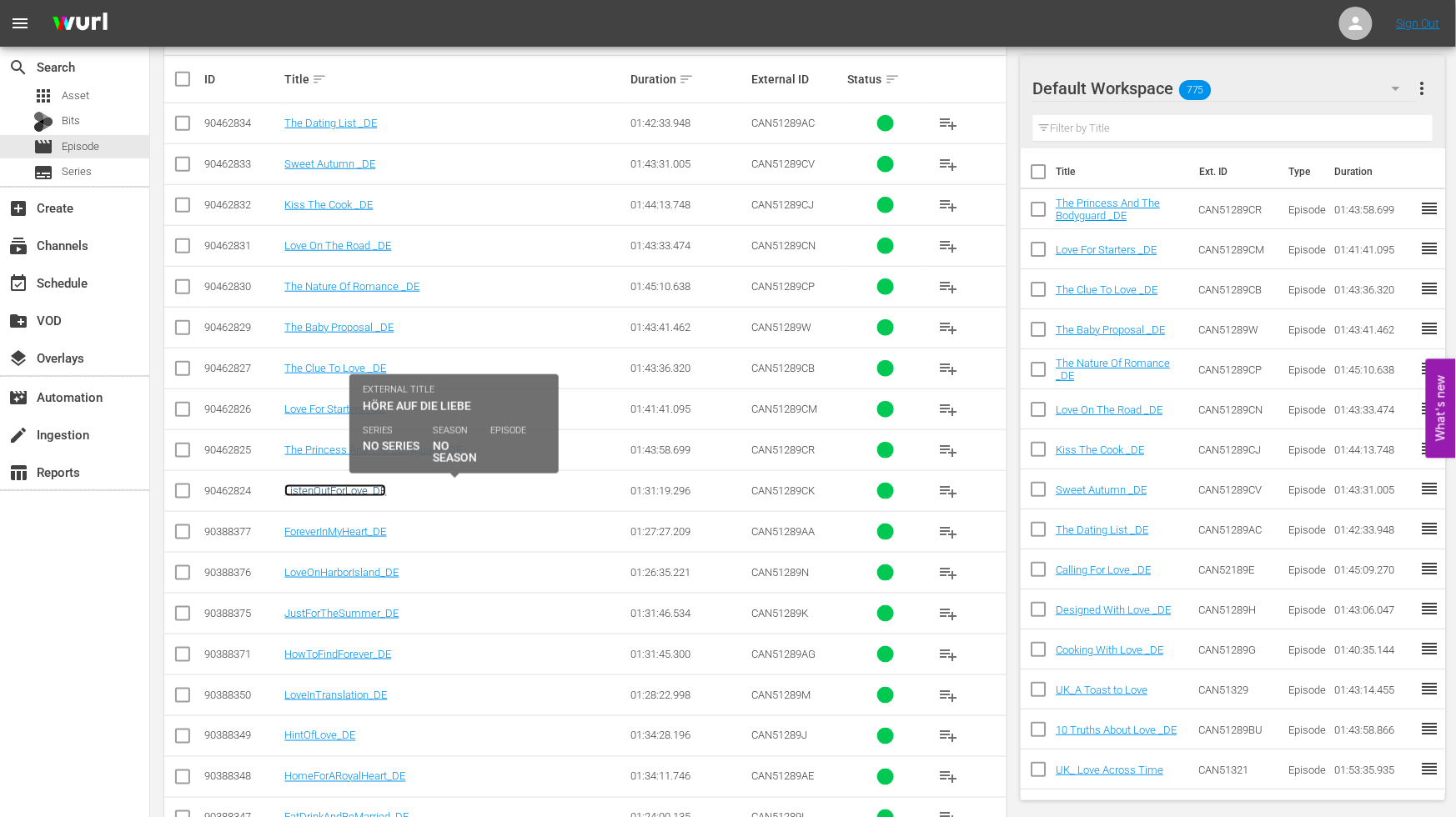
click at [347, 487] on link "ListenOutForLove_DE" at bounding box center [335, 491] width 102 height 12
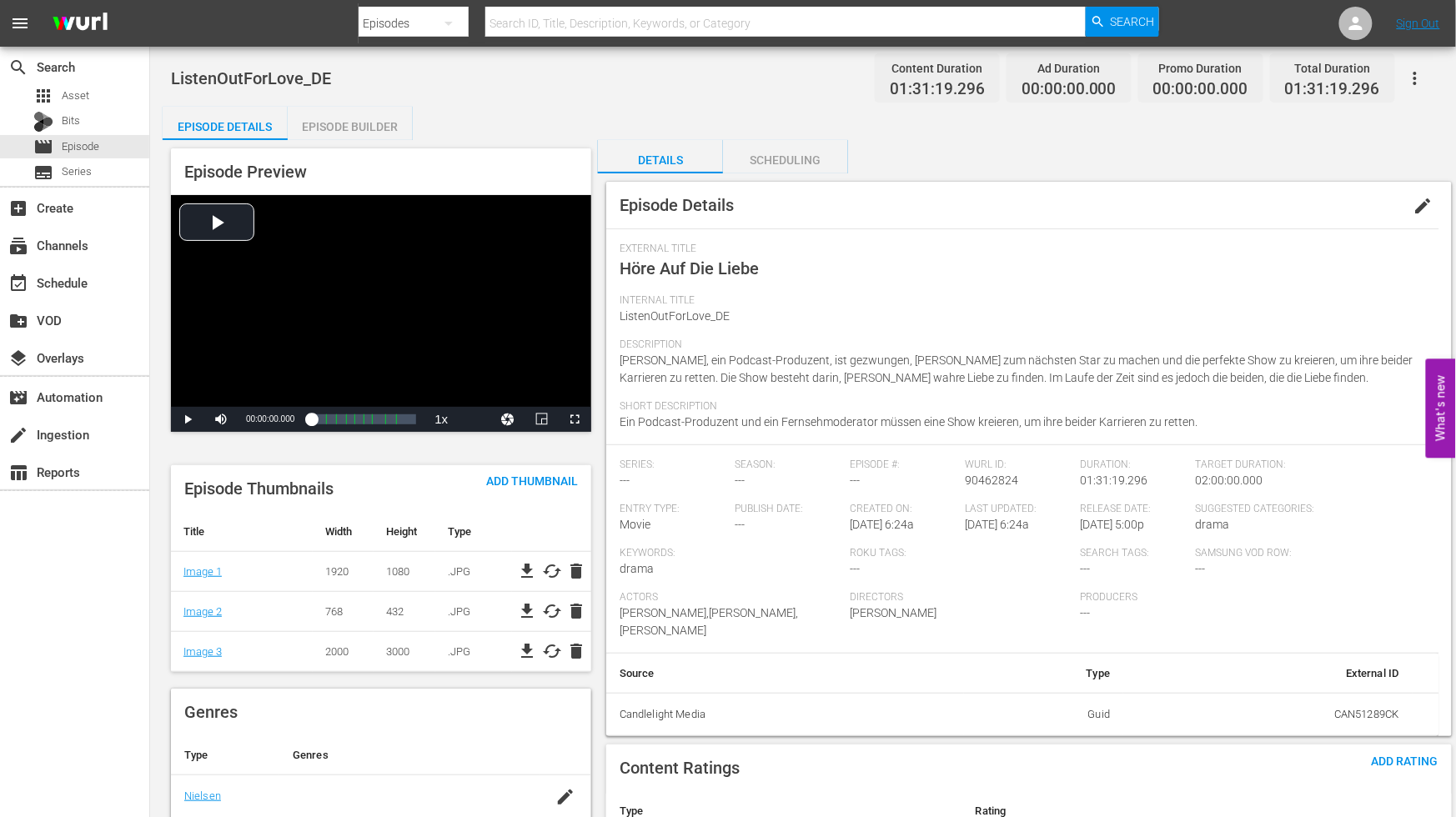
click at [1412, 202] on button "edit" at bounding box center [1423, 206] width 40 height 40
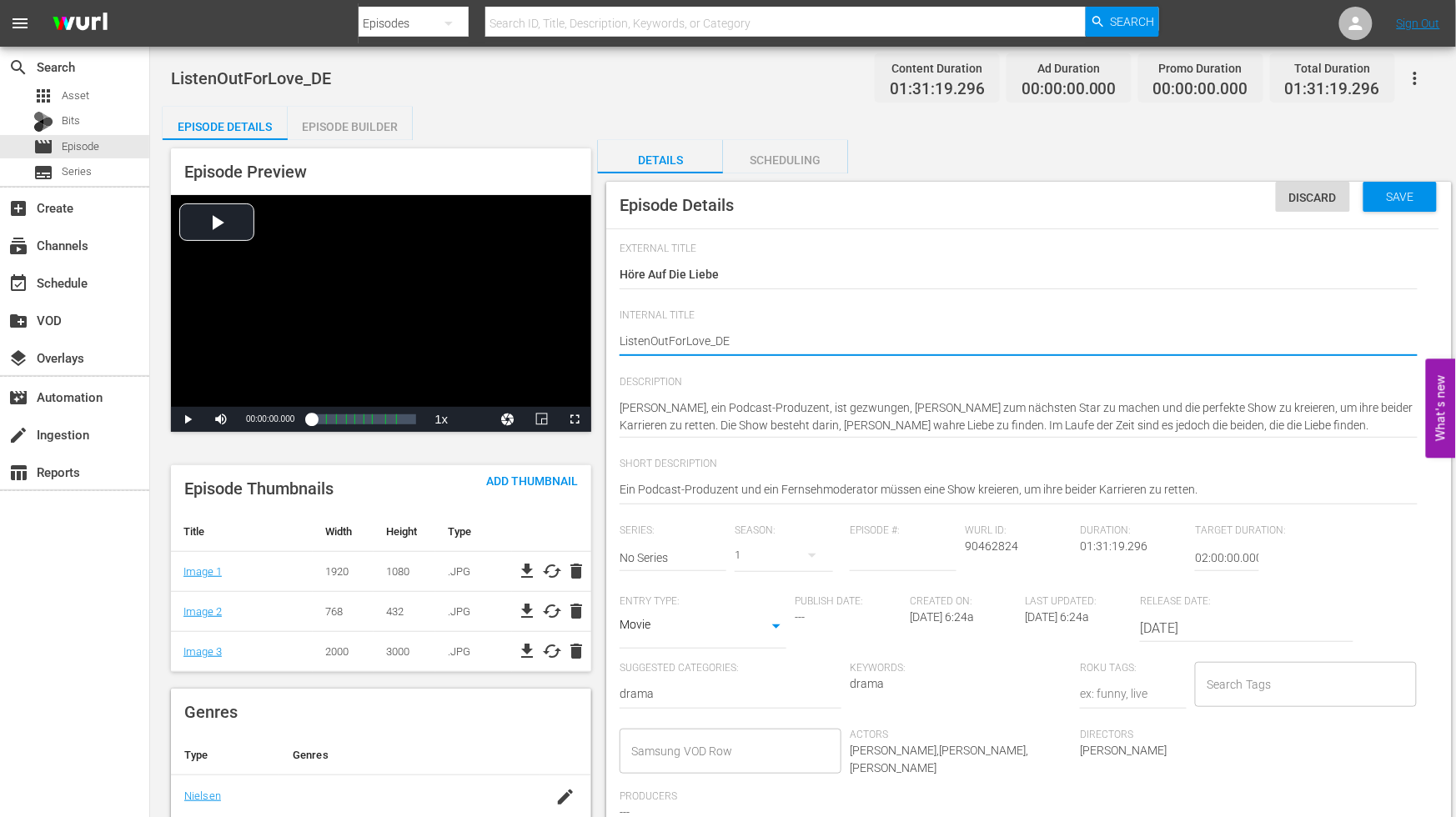
type textarea "Listen OutForLove_DE"
click at [671, 338] on textarea "ListenOutForLove_DE" at bounding box center [1018, 342] width 798 height 20
type textarea "Listen Out ForLove_DE"
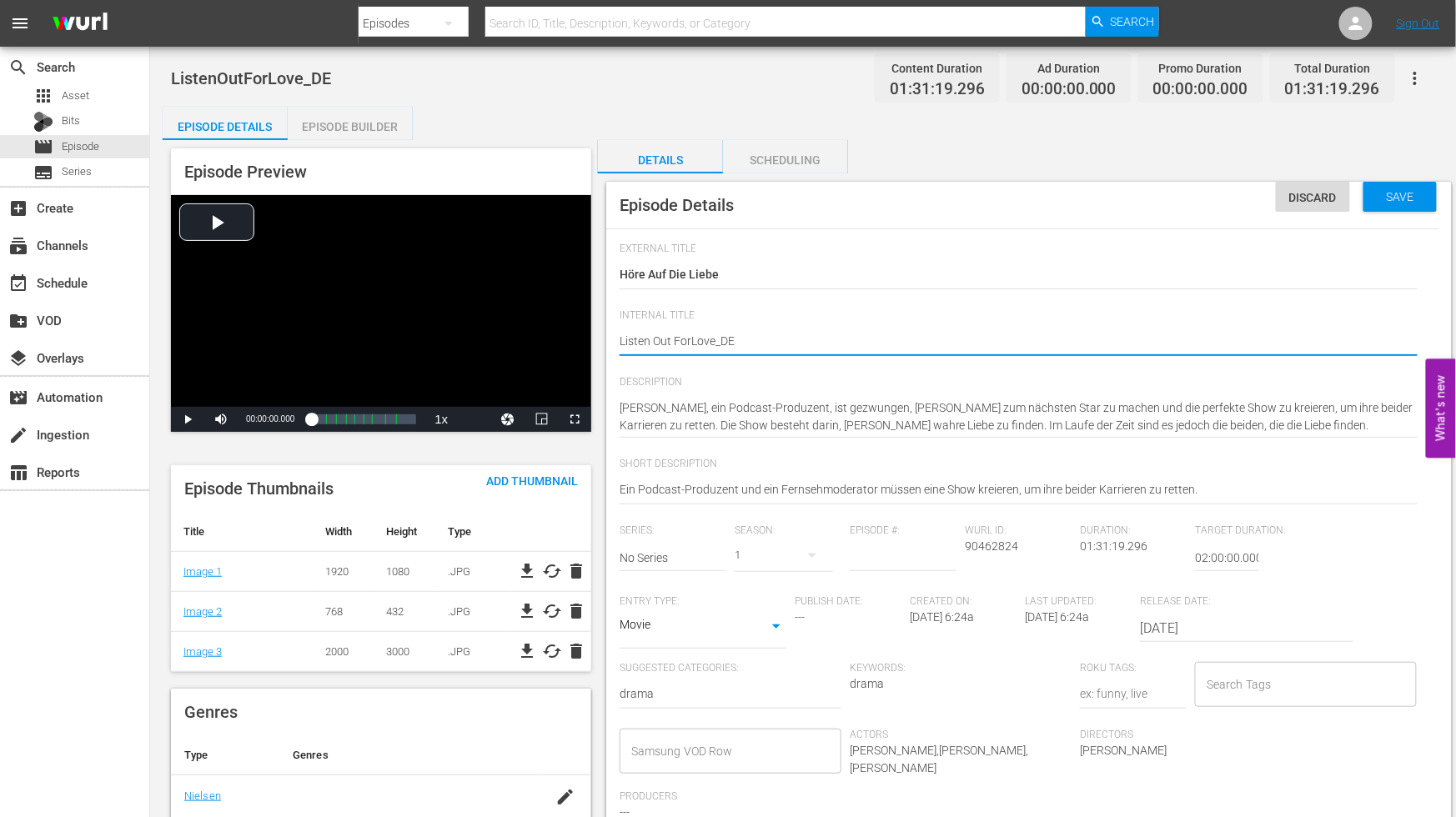
click at [689, 337] on textarea "ListenOutForLove_DE" at bounding box center [1018, 342] width 798 height 20
type textarea "Listen Out For Love_DE"
click at [716, 338] on textarea "ListenOutForLove_DE" at bounding box center [1018, 342] width 798 height 20
type textarea "Listen Out For Love _DE"
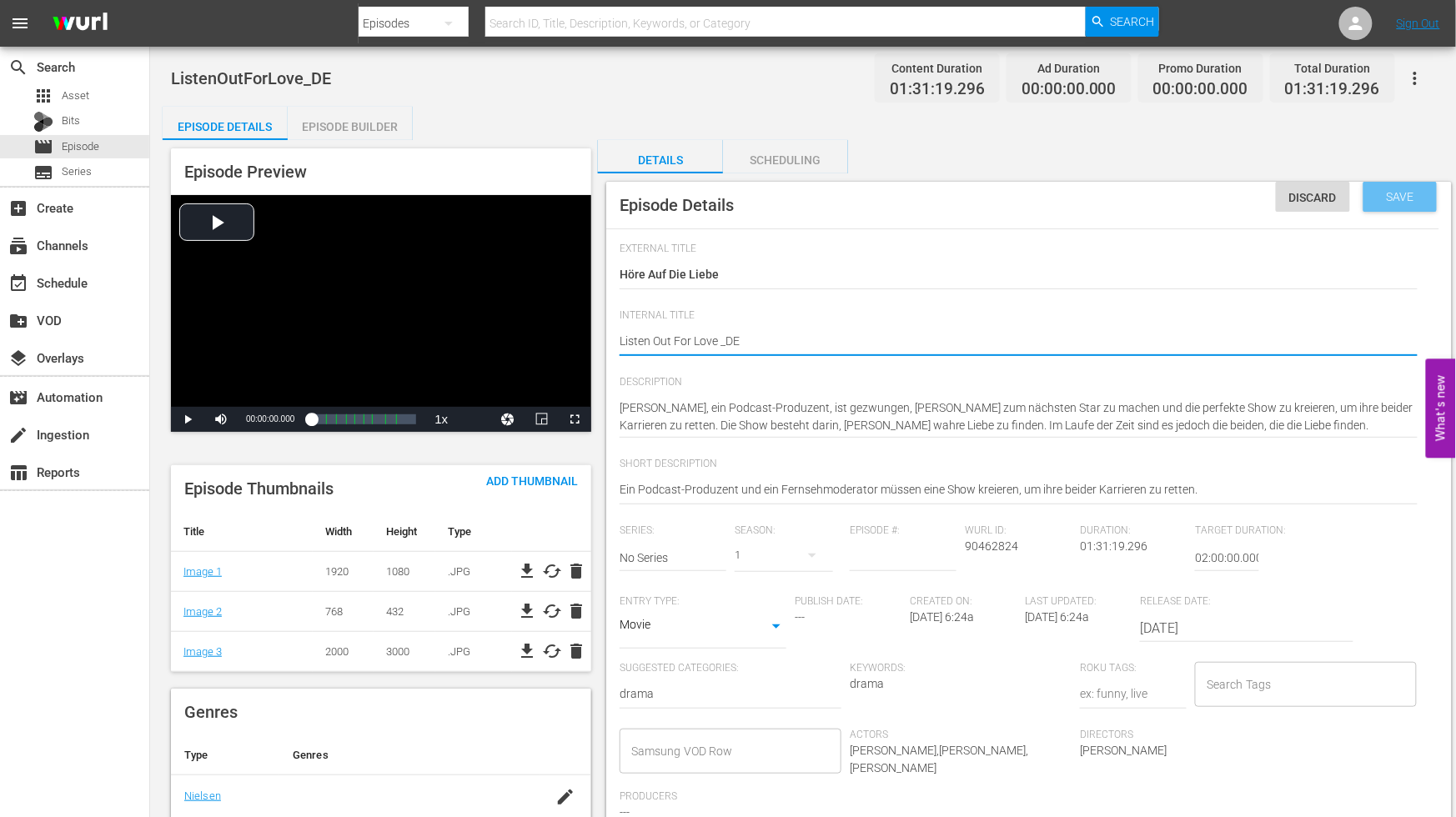
type textarea "Listen Out For Love _DE"
click at [1418, 192] on span "Save" at bounding box center [1401, 196] width 54 height 13
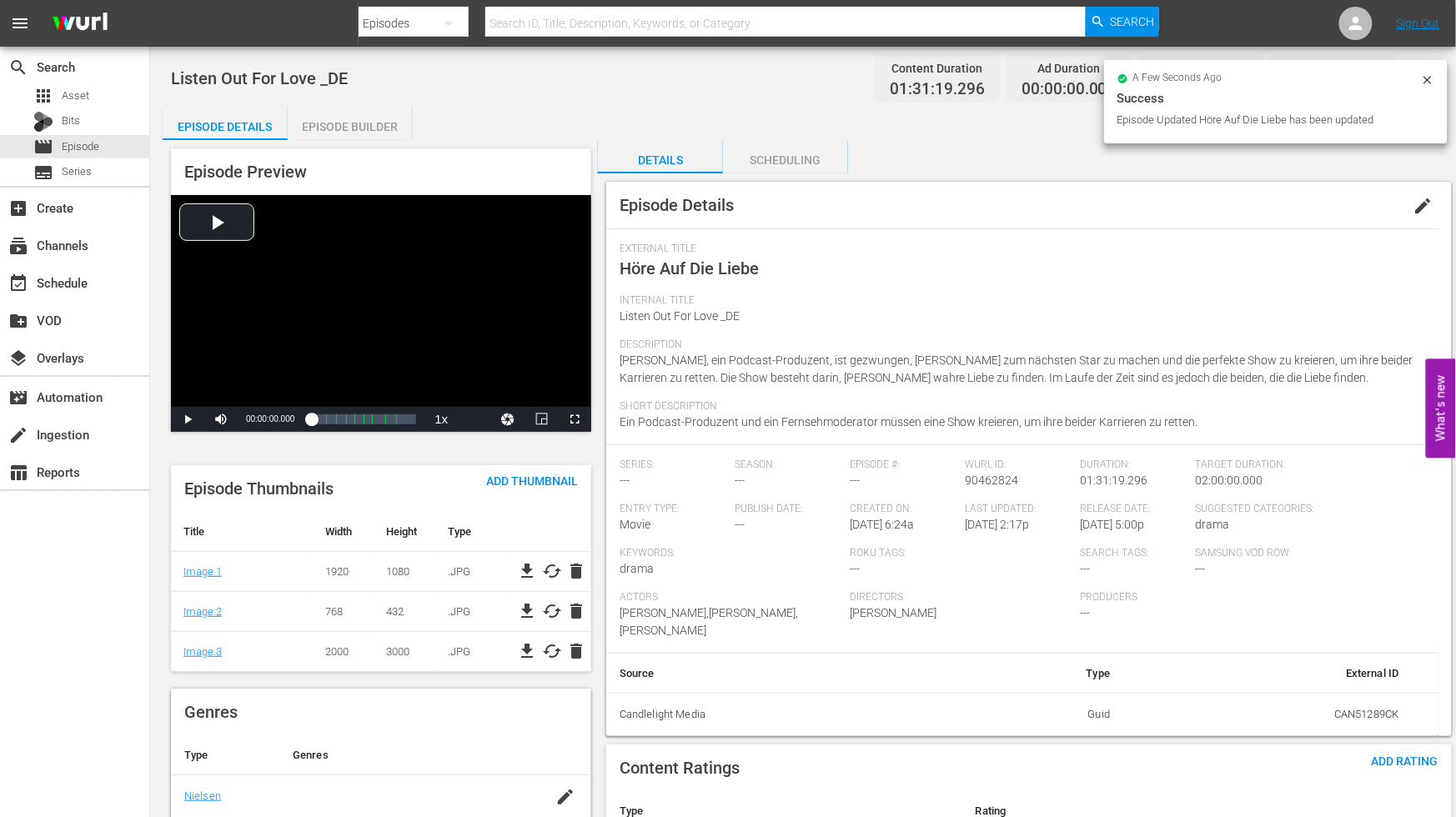
click at [363, 121] on div "Episode Builder" at bounding box center [350, 127] width 125 height 40
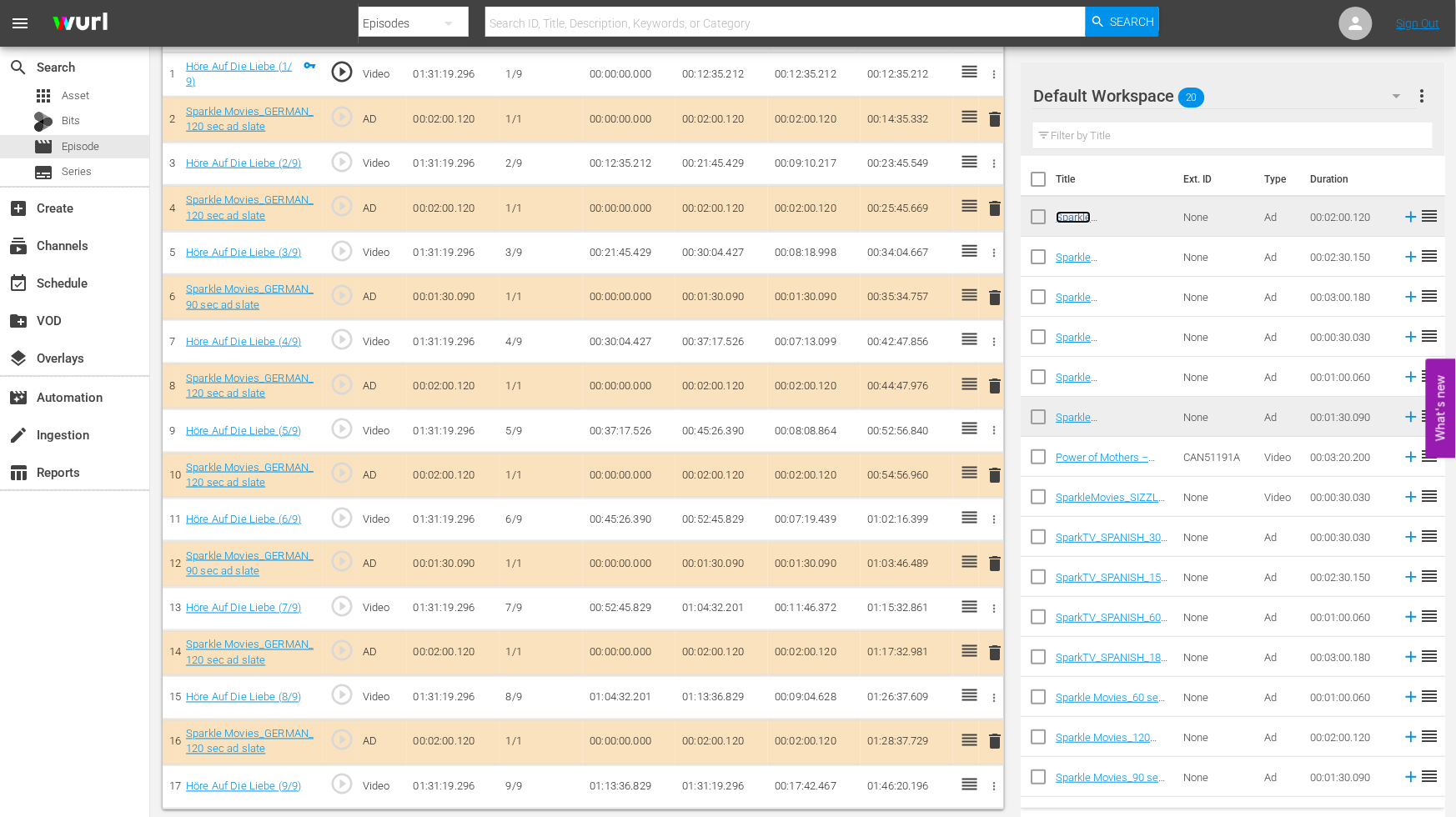
scroll to position [528, 0]
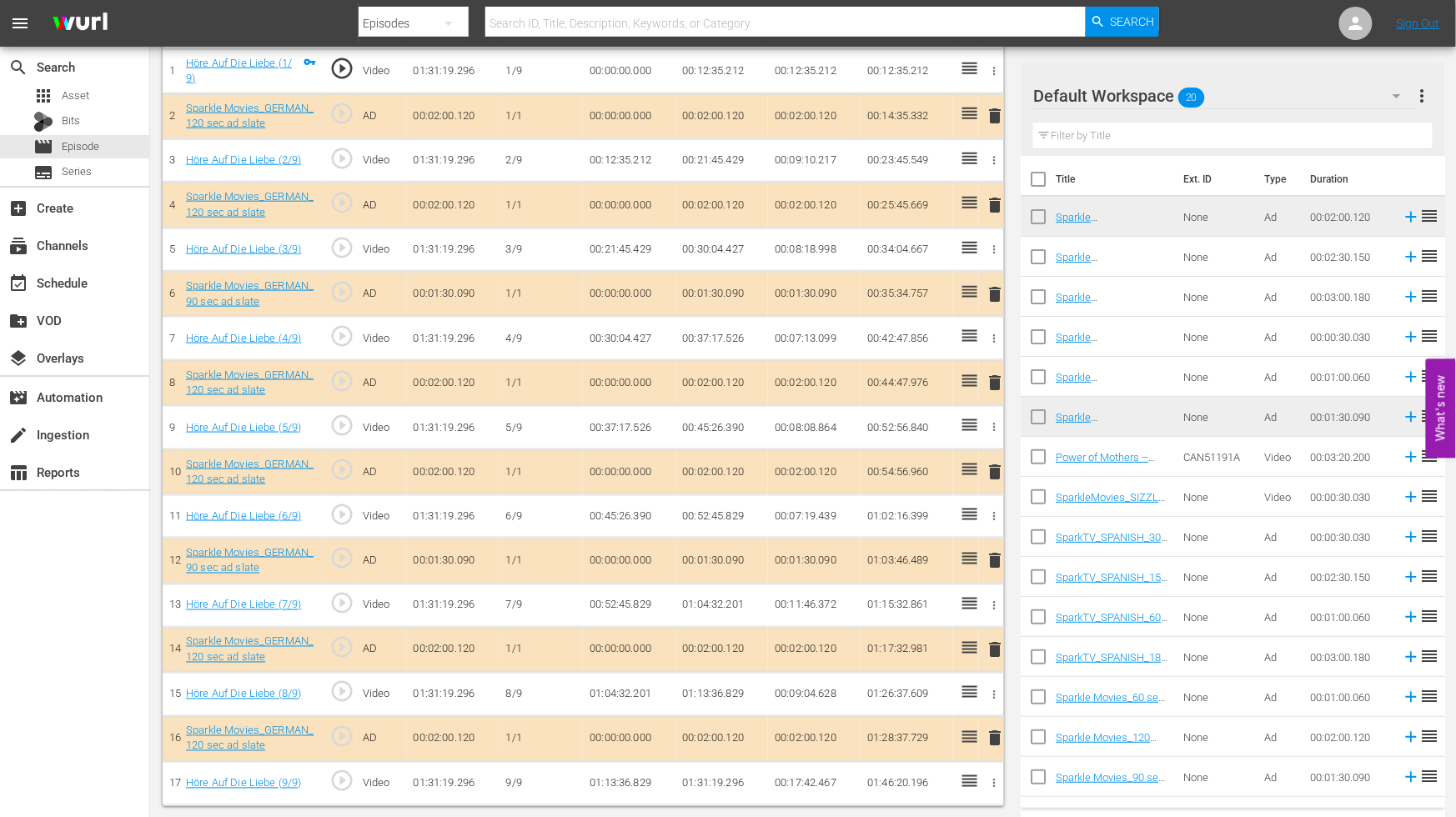
click at [1419, 92] on span "more_vert" at bounding box center [1423, 95] width 20 height 20
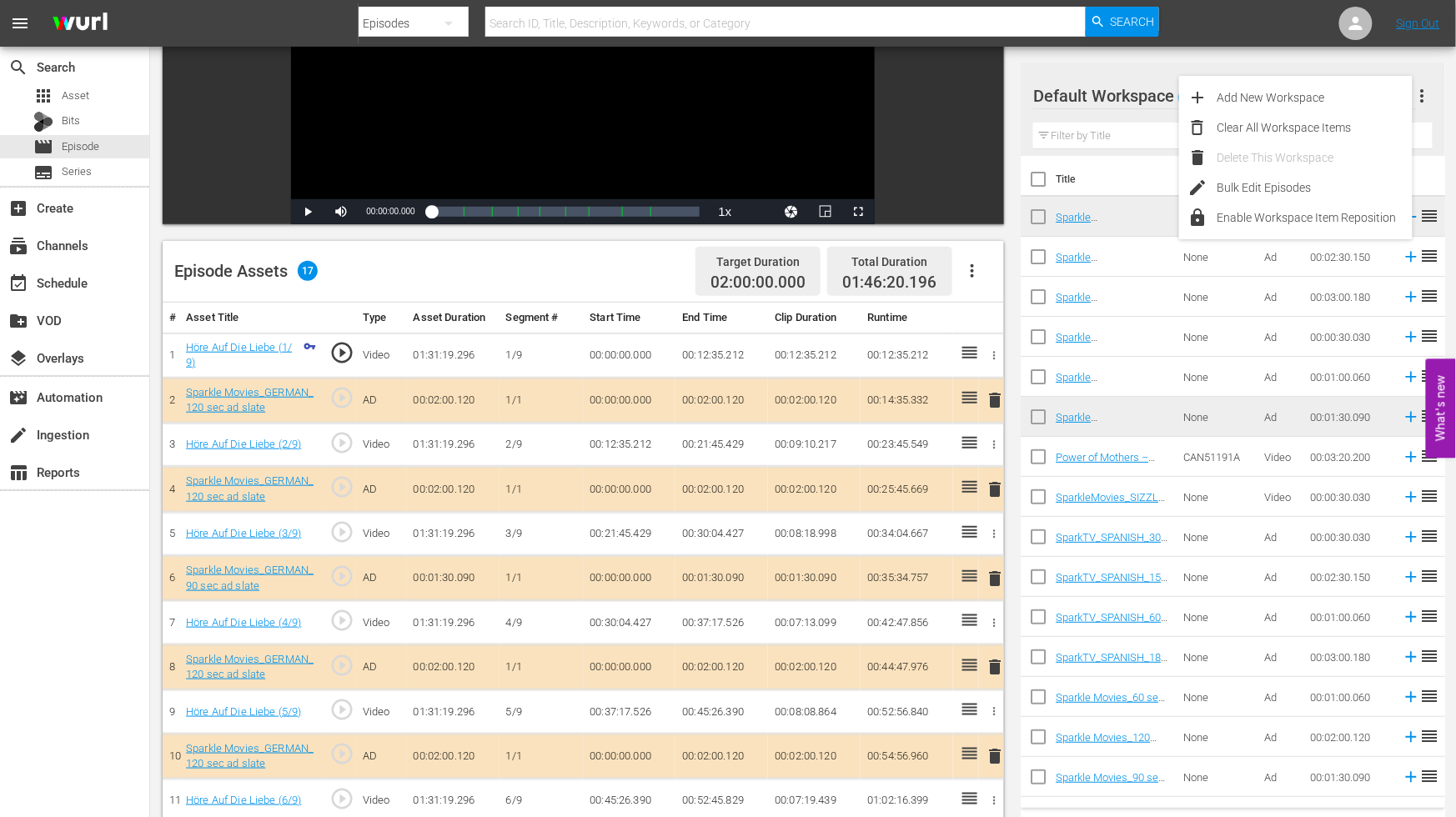
scroll to position [0, 0]
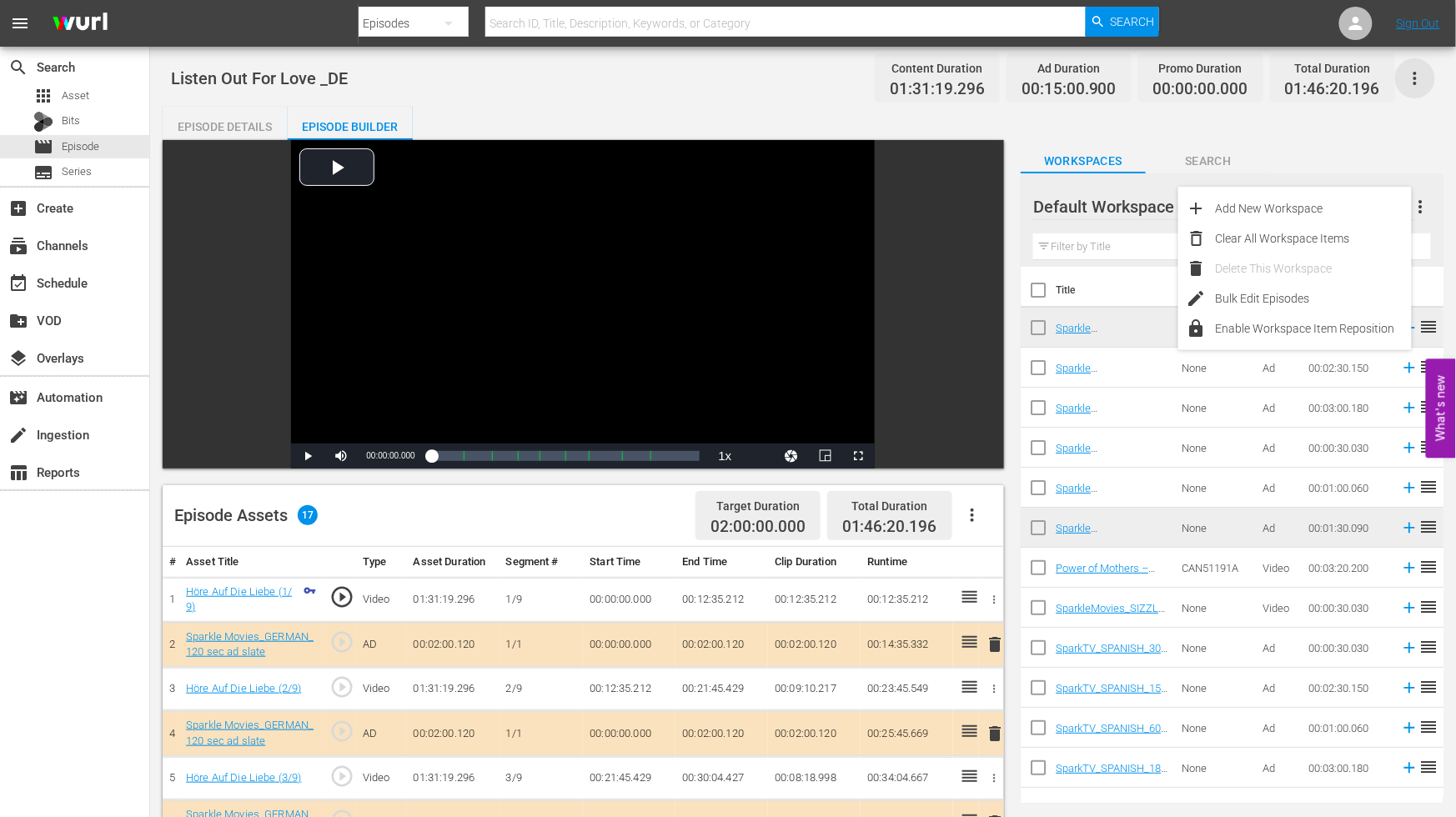
click at [1418, 77] on icon "button" at bounding box center [1415, 78] width 20 height 20
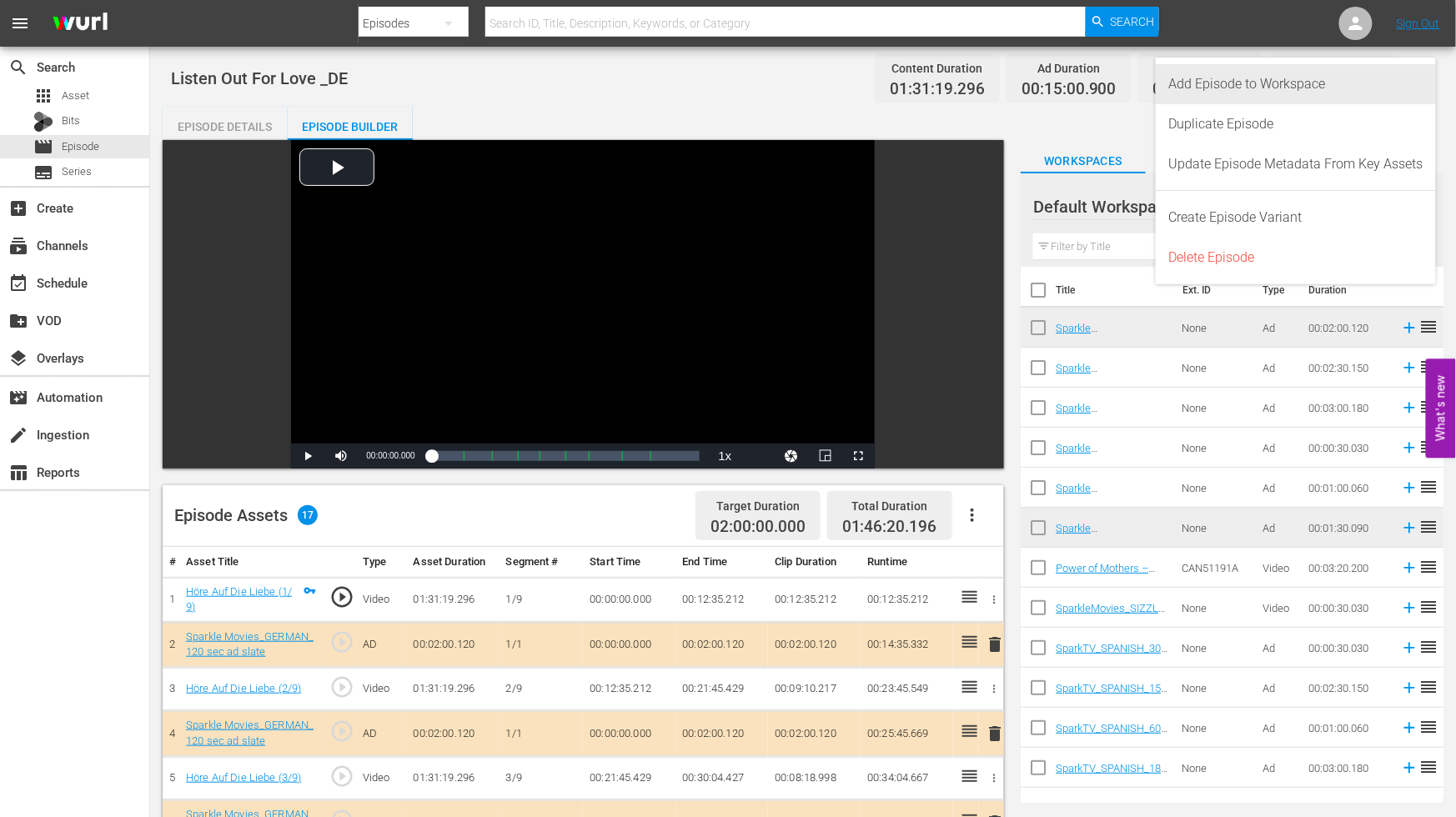
drag, startPoint x: 1214, startPoint y: 81, endPoint x: 1222, endPoint y: 85, distance: 8.9
click at [1216, 81] on div "Add Episode to Workspace" at bounding box center [1296, 84] width 254 height 40
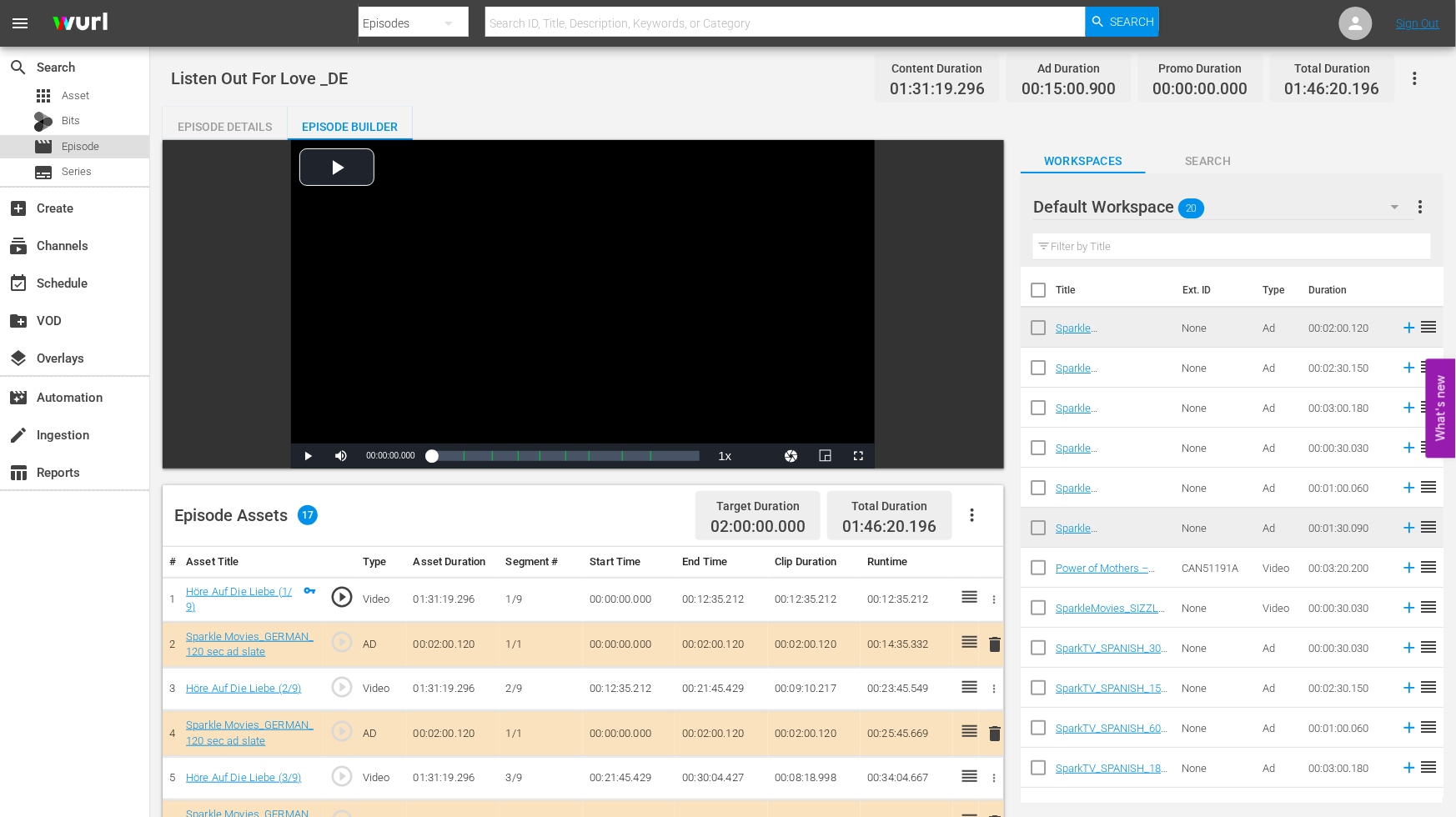
click at [93, 136] on div "movie Episode" at bounding box center [66, 147] width 66 height 23
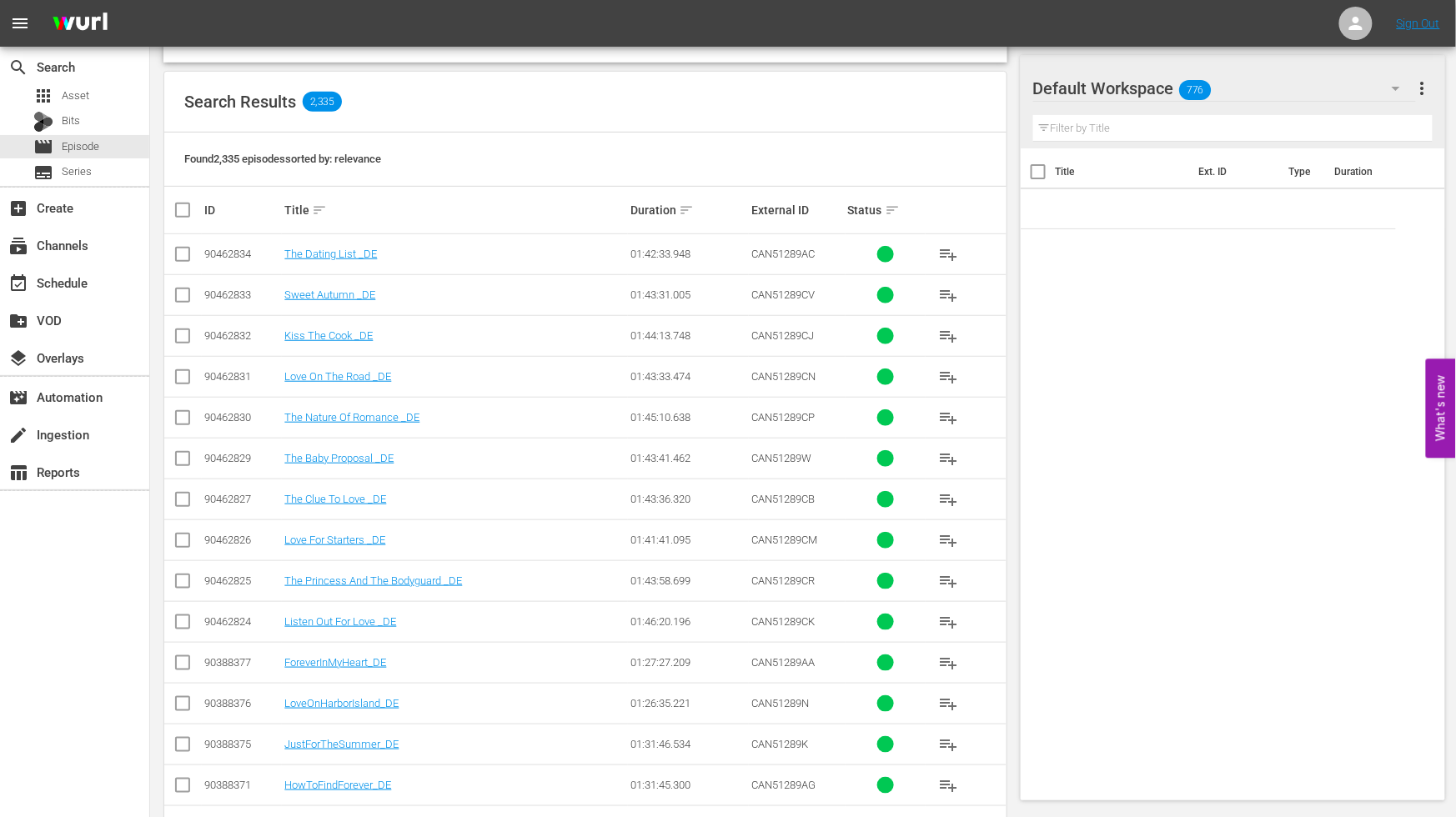
scroll to position [371, 0]
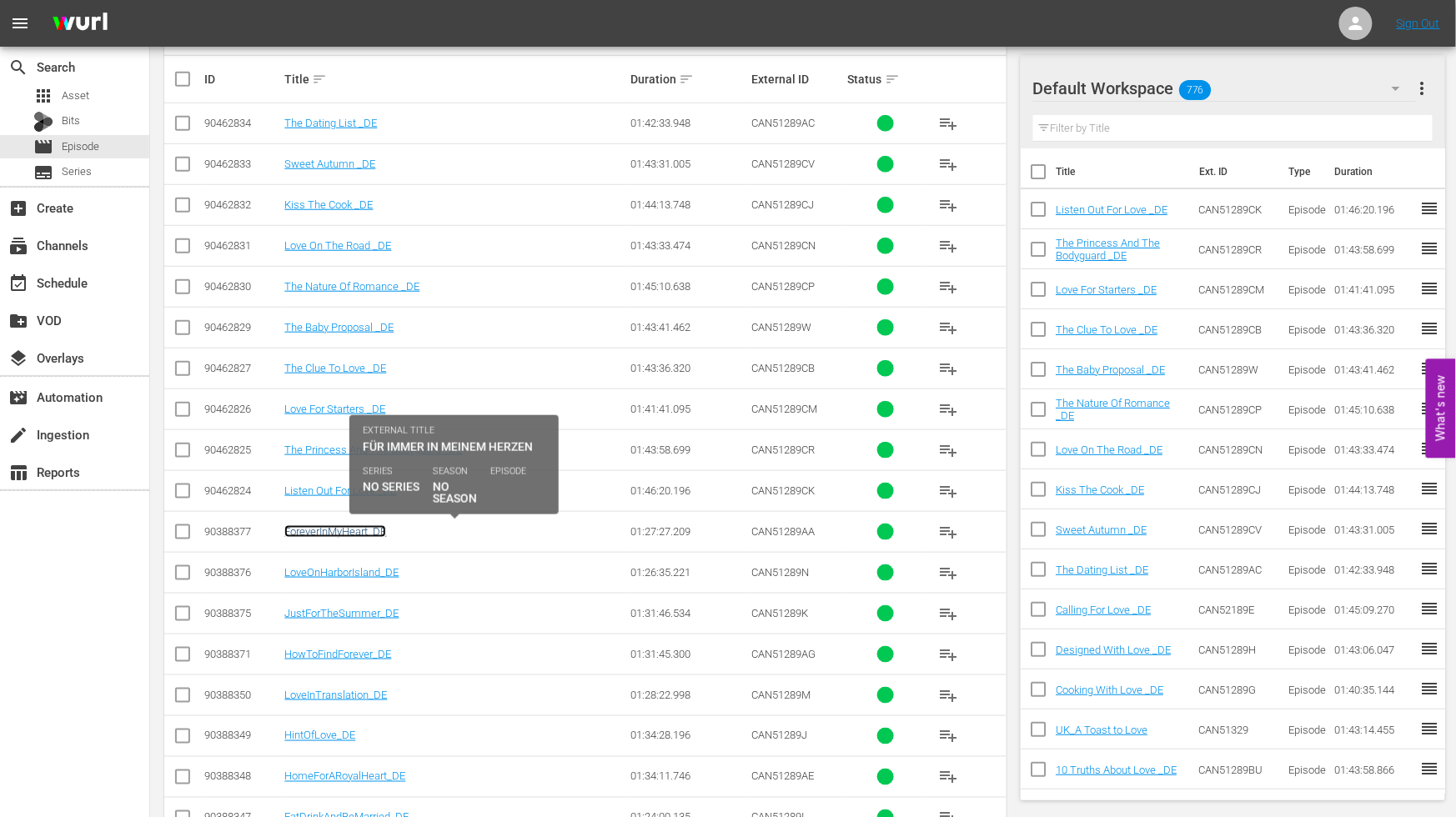
click at [319, 529] on link "ForeverInMyHeart_DE" at bounding box center [335, 532] width 102 height 12
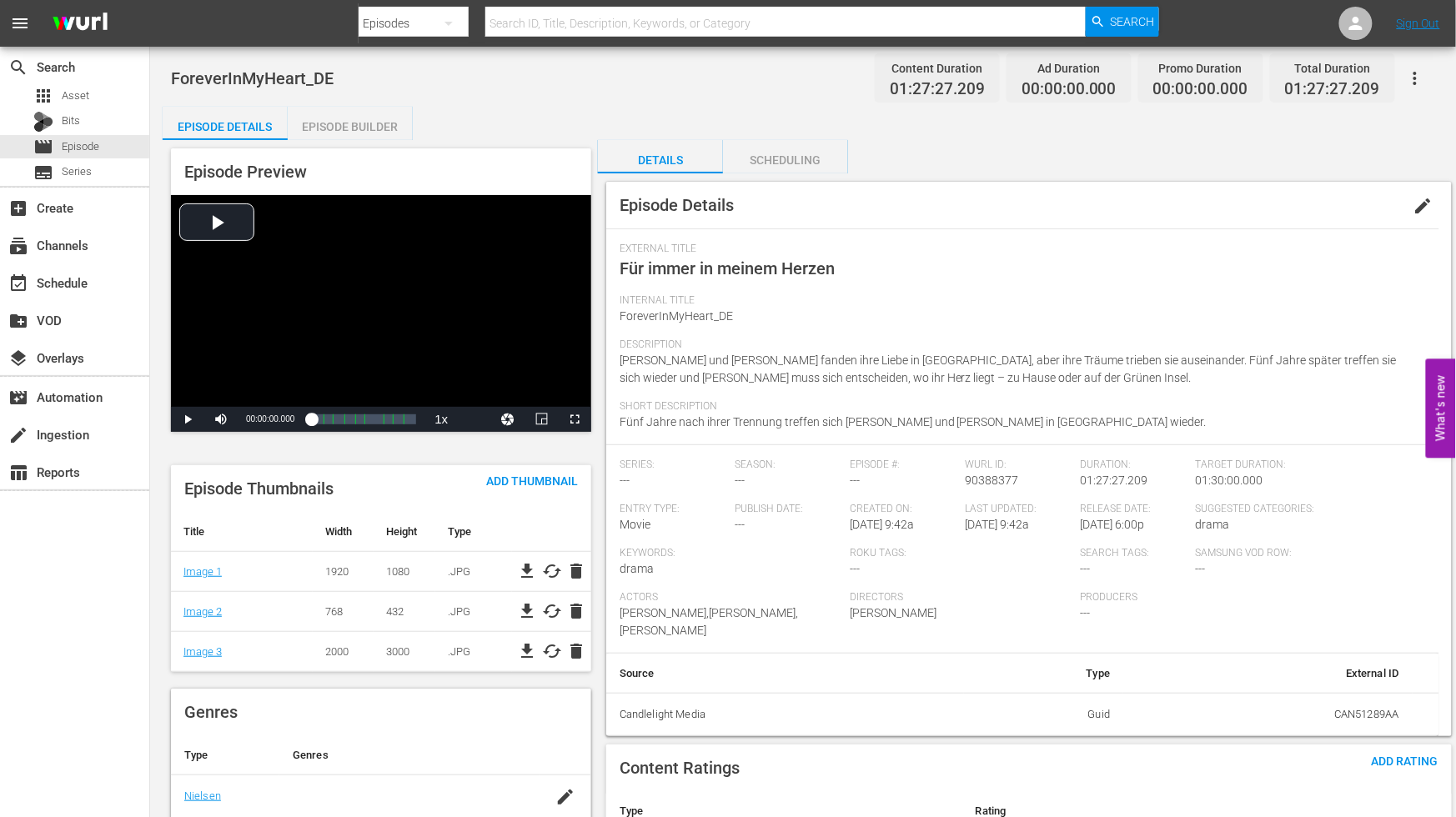
click at [1415, 201] on span "edit" at bounding box center [1424, 206] width 20 height 20
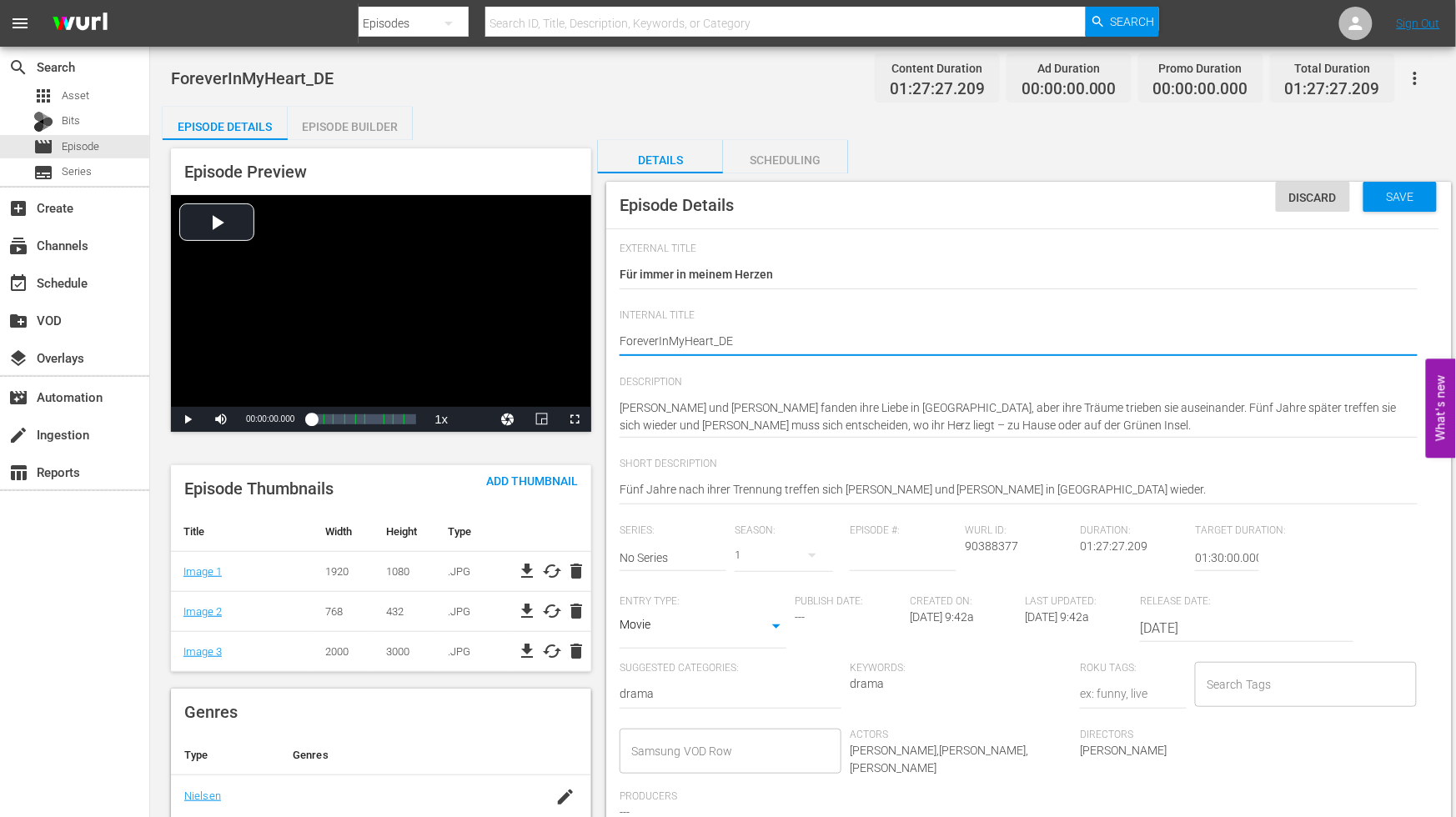
type textarea "Forever InMyHeart_DE"
click at [671, 336] on textarea "ForeverInMyHeart_DE" at bounding box center [1018, 342] width 798 height 20
type textarea "Forever In MyHeart_DE"
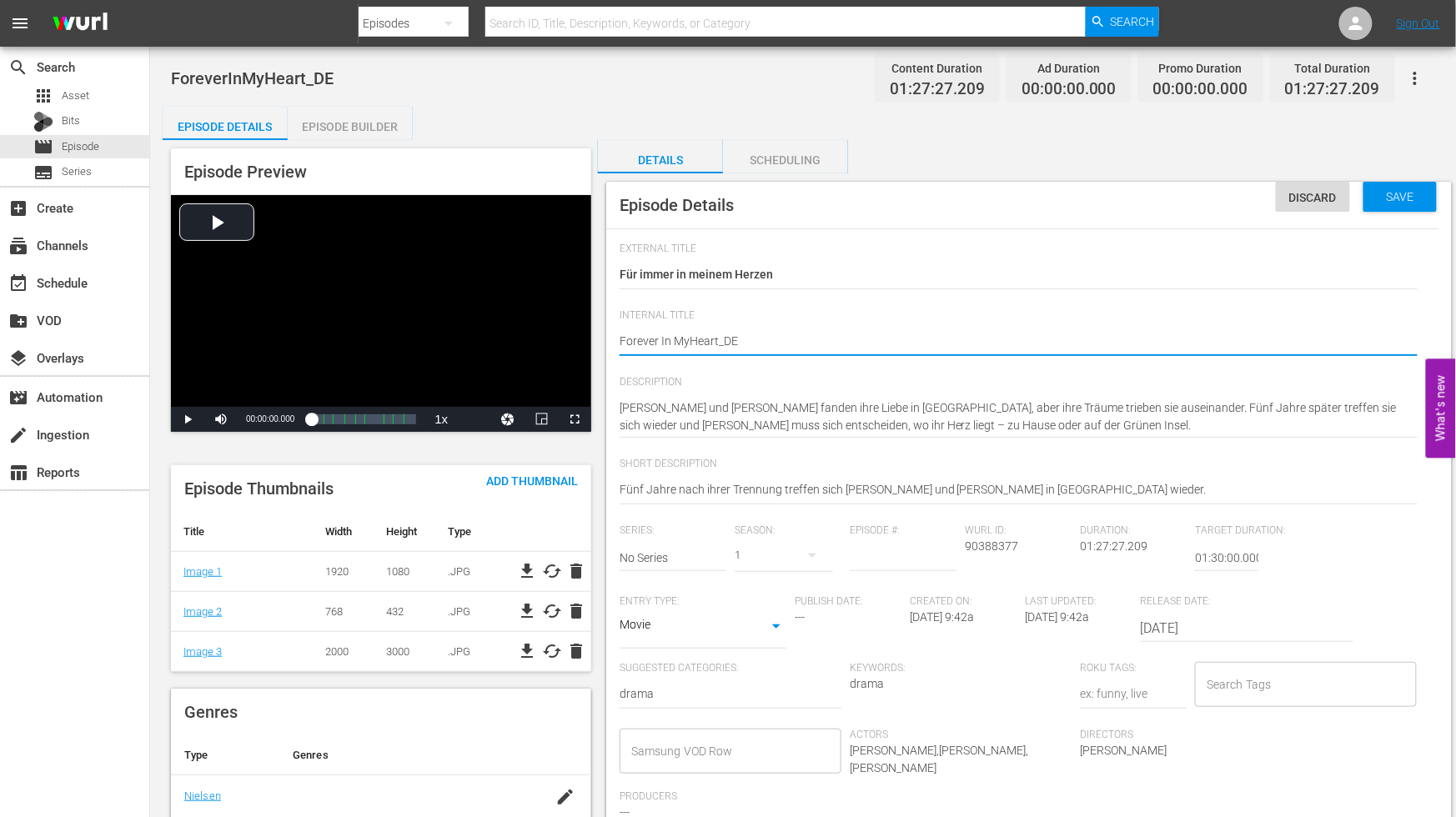
click at [686, 339] on textarea "ForeverInMyHeart_DE" at bounding box center [1018, 342] width 798 height 20
type textarea "Forever In My Heart_DE"
click at [720, 345] on textarea "ForeverInMyHeart_DE" at bounding box center [1018, 342] width 798 height 20
type textarea "Forever In My Heart _DE"
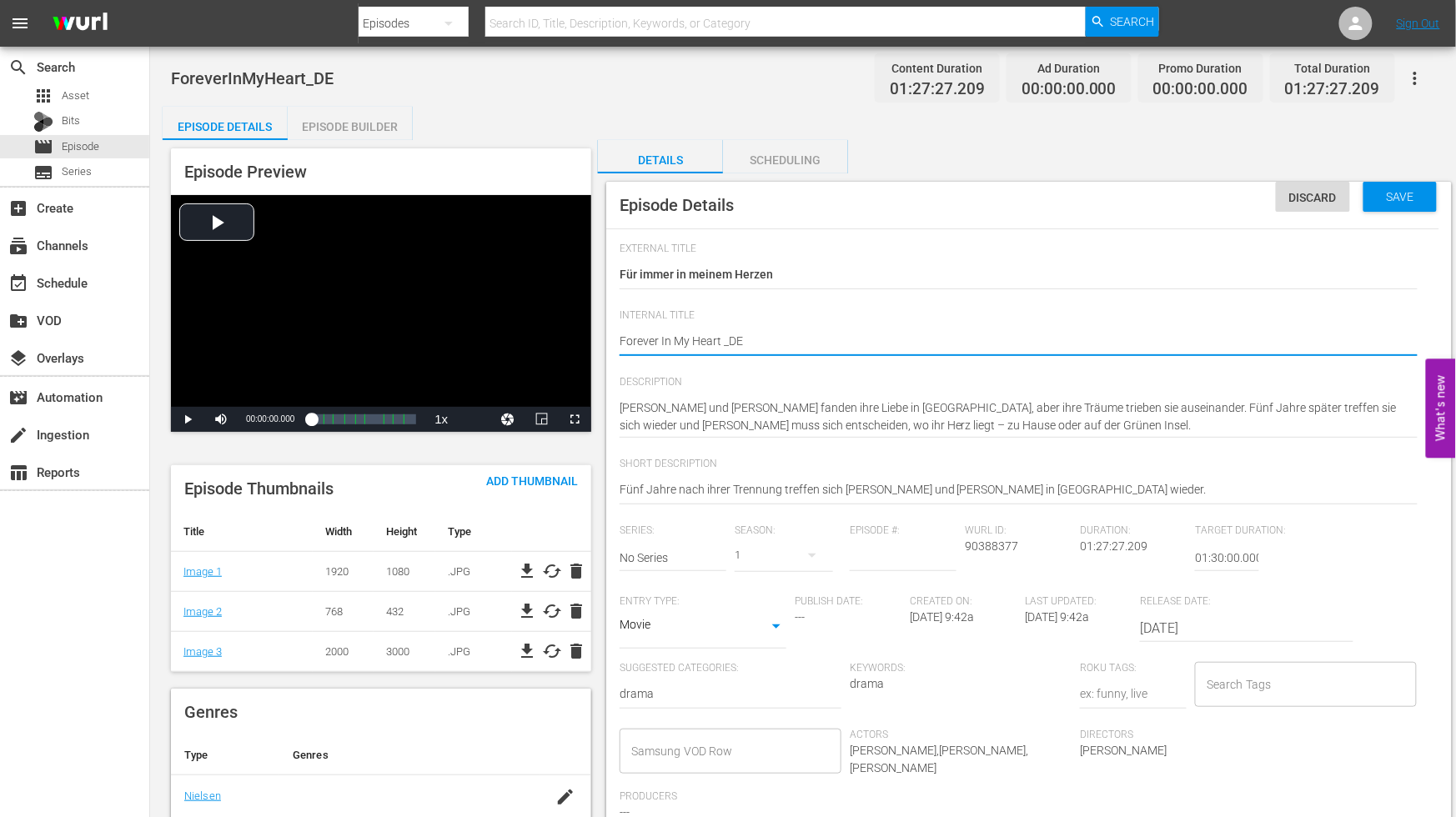
drag, startPoint x: 866, startPoint y: 338, endPoint x: 1040, endPoint y: 327, distance: 174.3
click at [868, 338] on textarea "ForeverInMyHeart_DE" at bounding box center [1018, 342] width 798 height 20
type textarea "Forever In My Heart _DE"
click at [1377, 193] on span "Save" at bounding box center [1401, 196] width 54 height 13
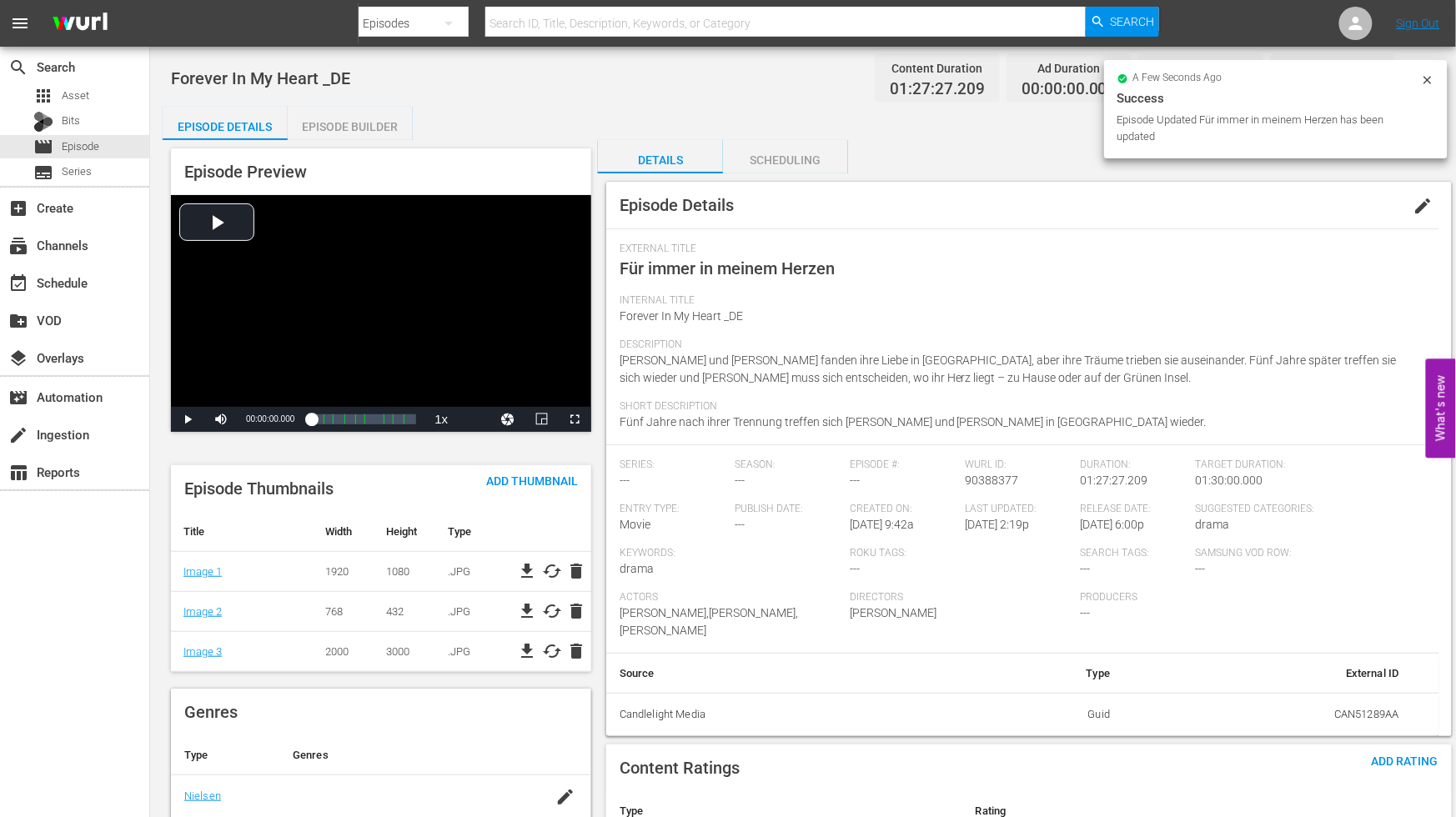
click at [343, 130] on div "Episode Builder" at bounding box center [350, 127] width 125 height 40
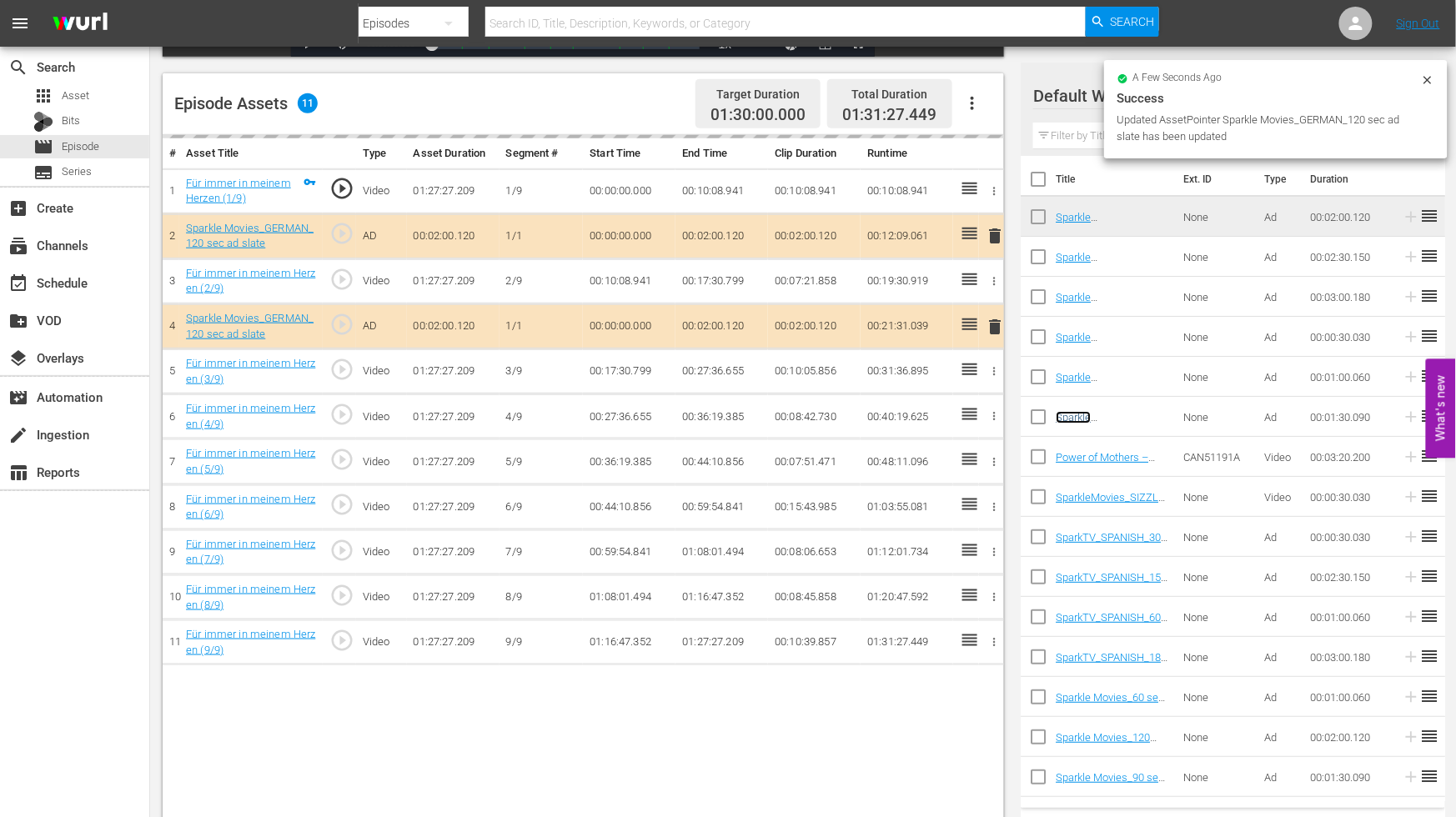
scroll to position [435, 0]
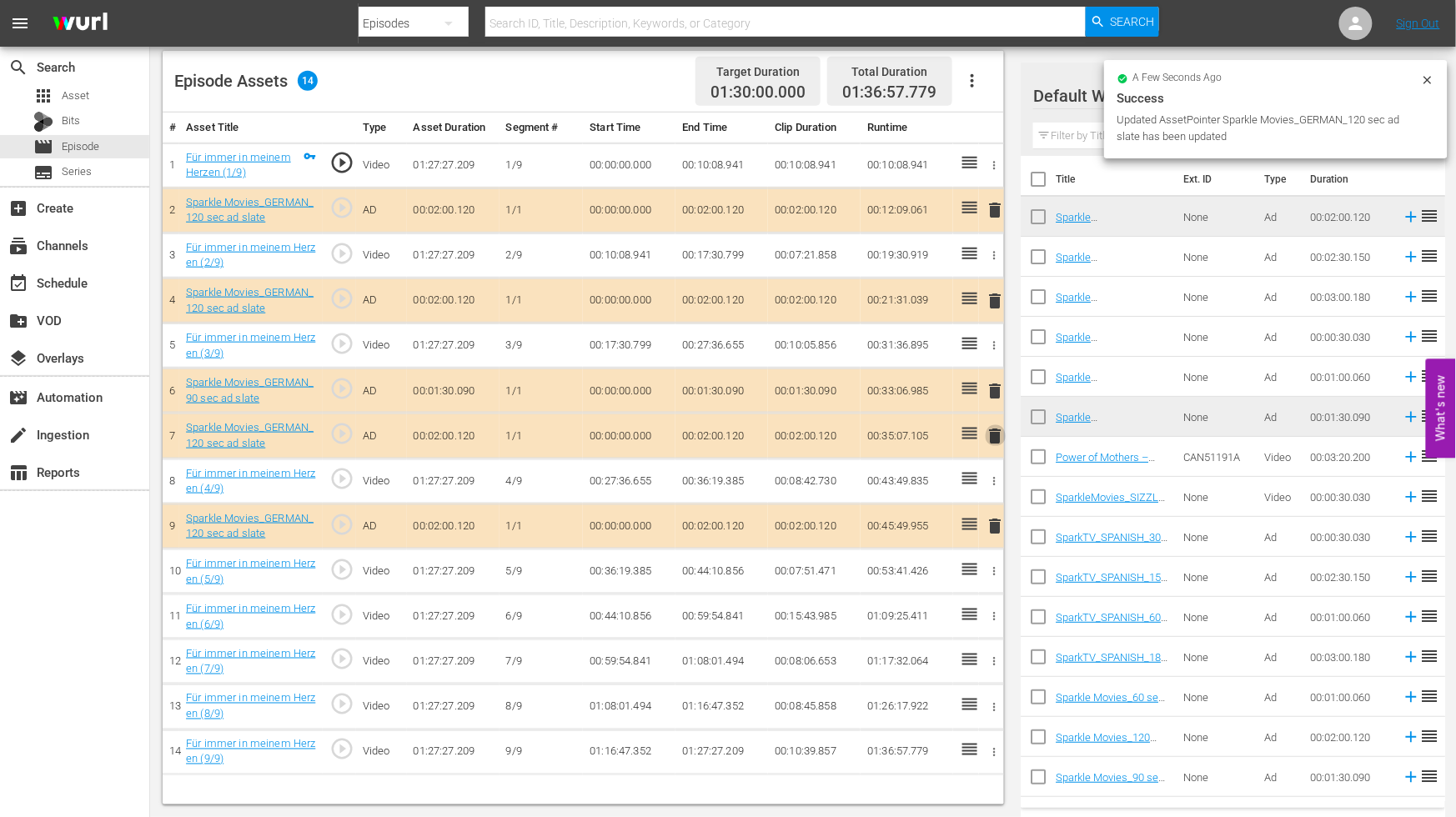
click at [994, 434] on span "delete" at bounding box center [995, 436] width 20 height 20
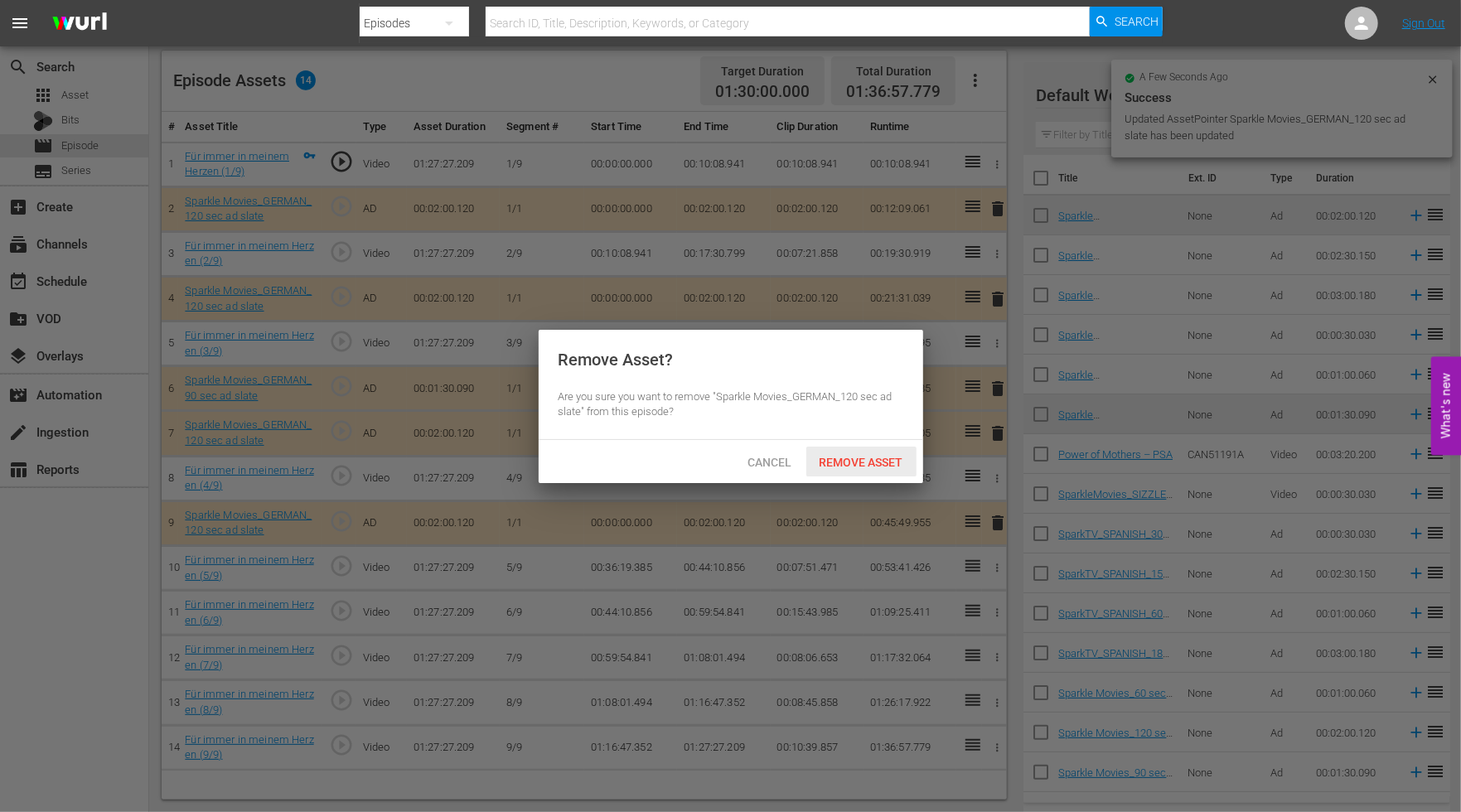
click at [851, 456] on span "Remove Asset" at bounding box center [862, 462] width 110 height 13
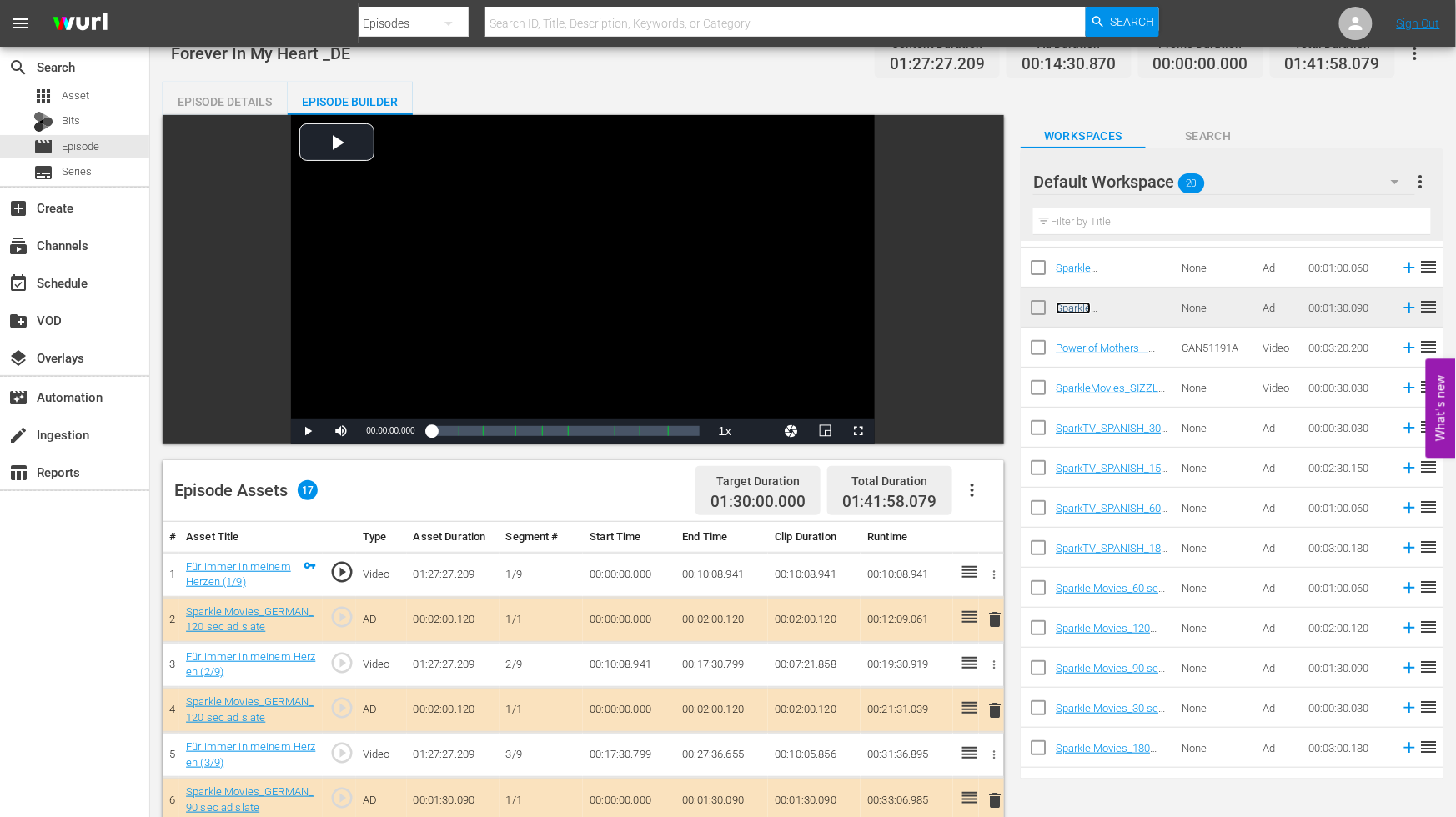
scroll to position [0, 0]
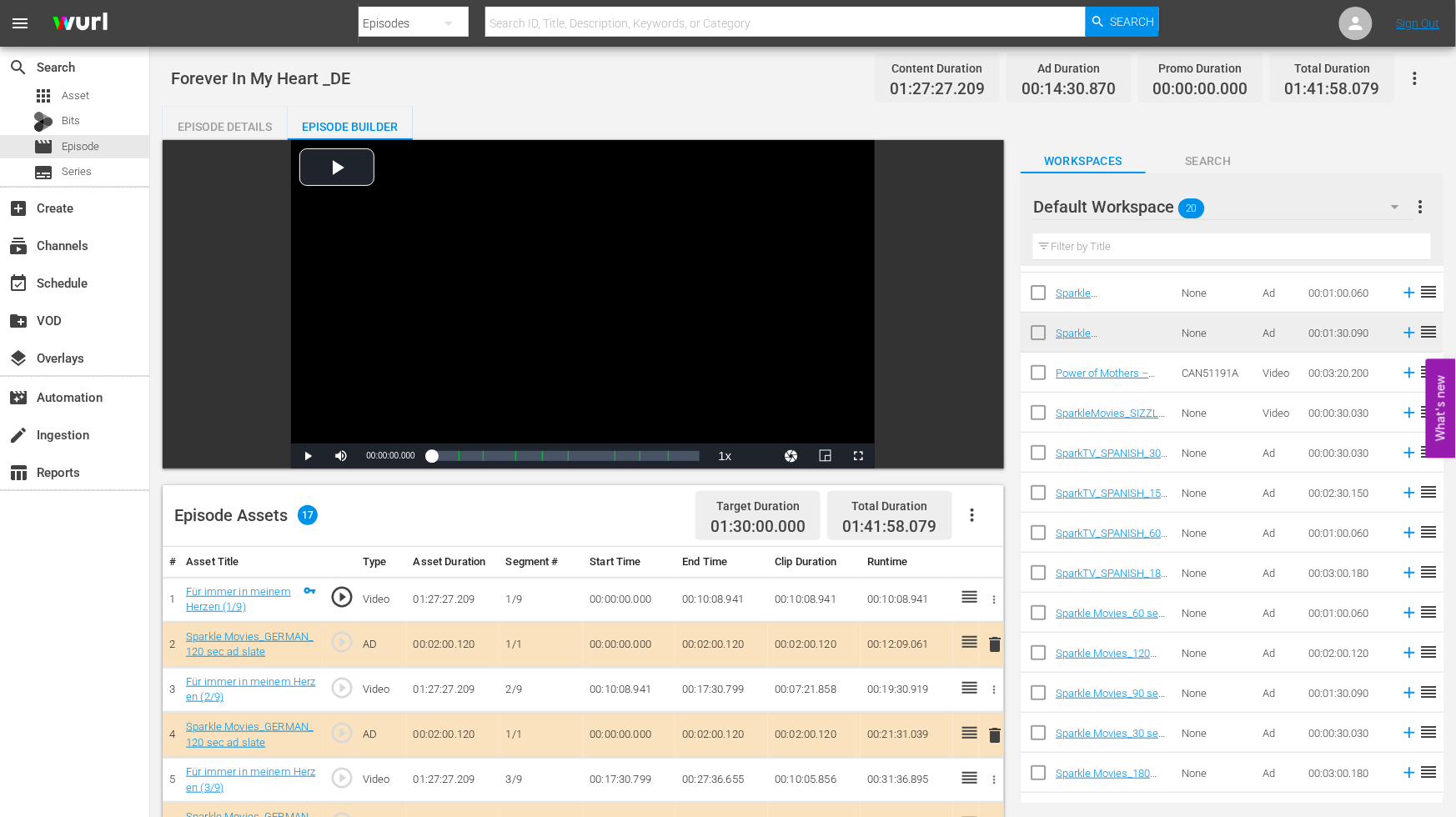
click at [1411, 73] on icon "button" at bounding box center [1415, 78] width 20 height 20
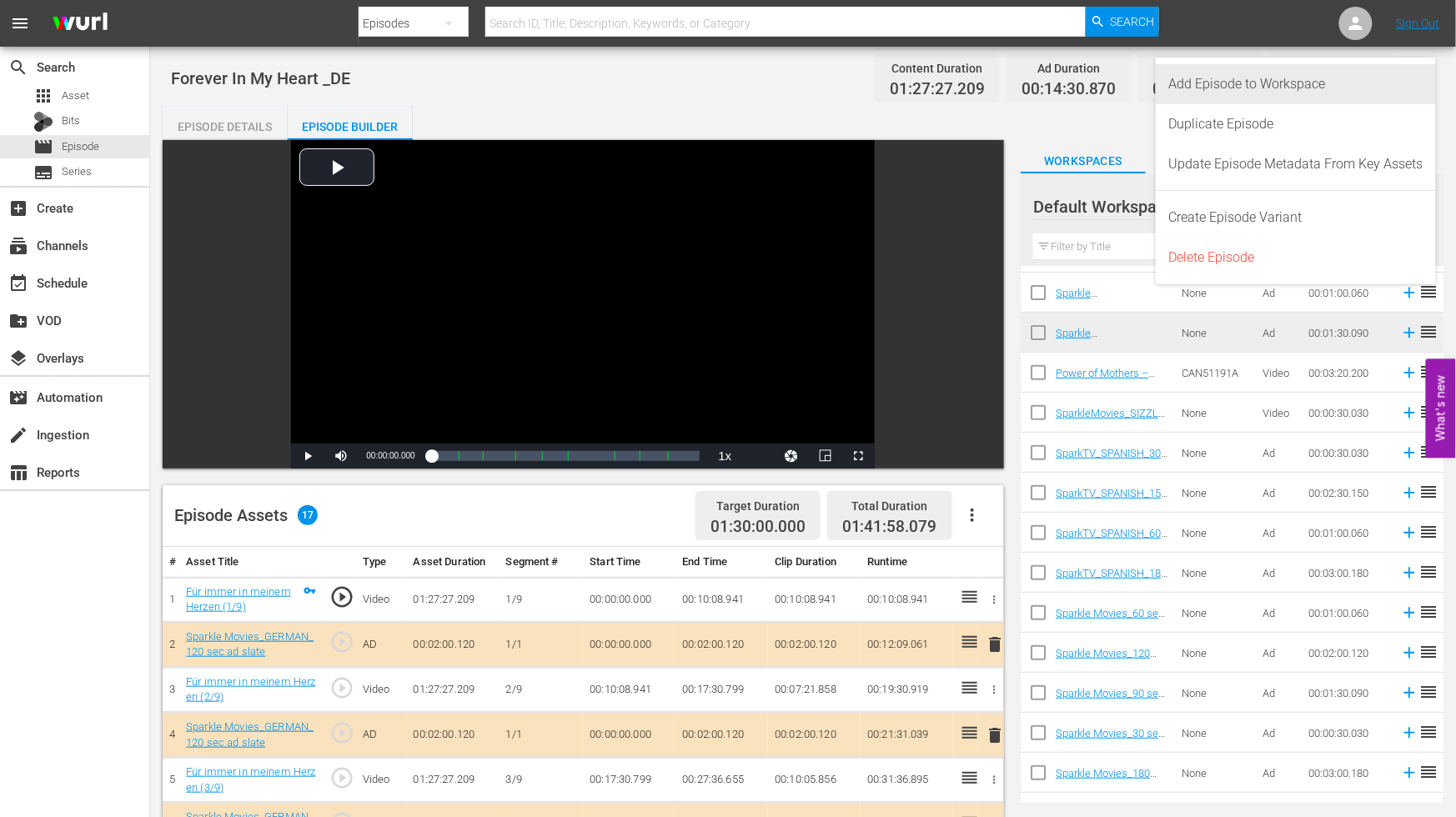
click at [1277, 80] on div "Add Episode to Workspace" at bounding box center [1296, 84] width 254 height 40
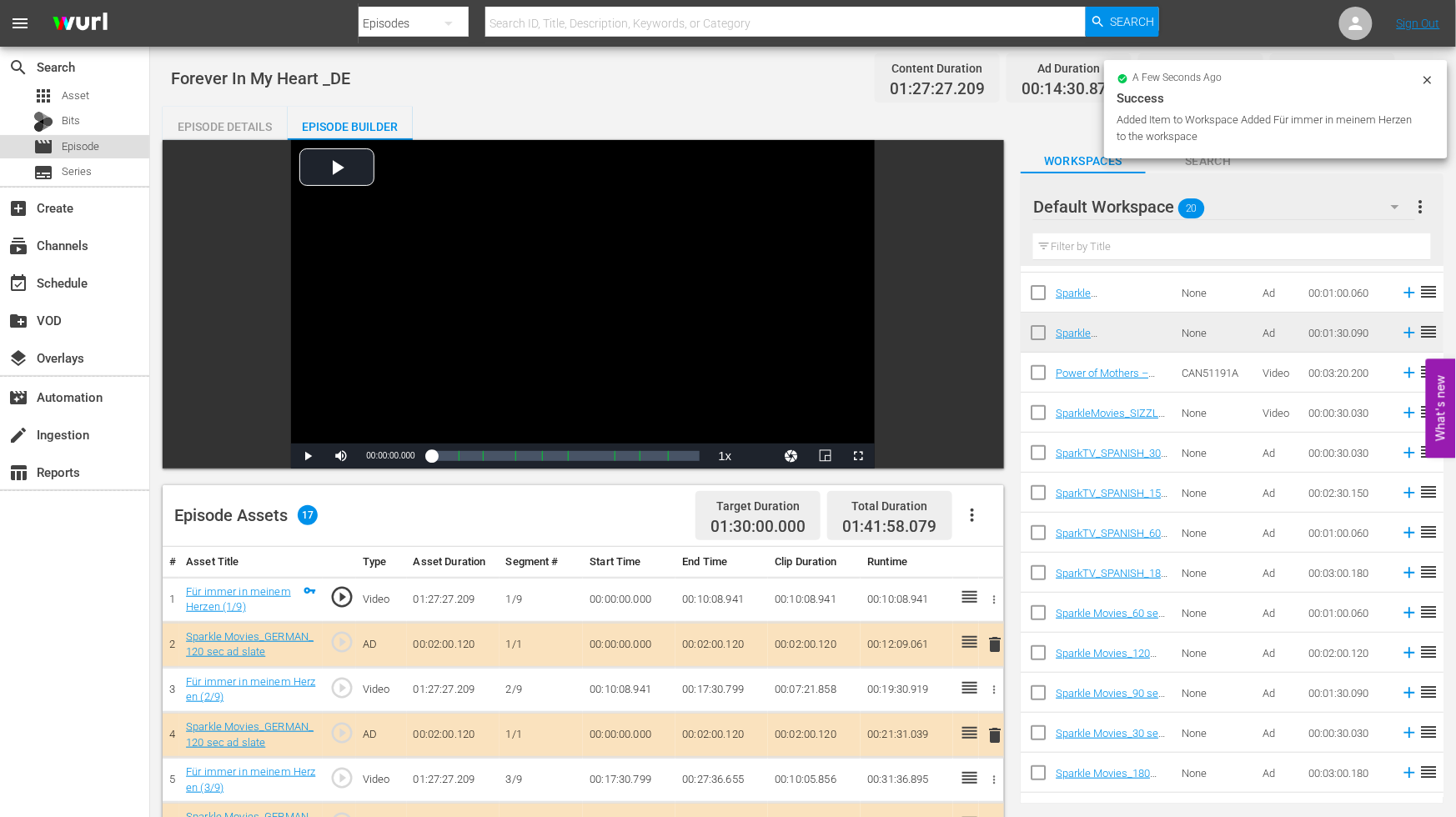
click at [80, 142] on span "Episode" at bounding box center [80, 146] width 37 height 17
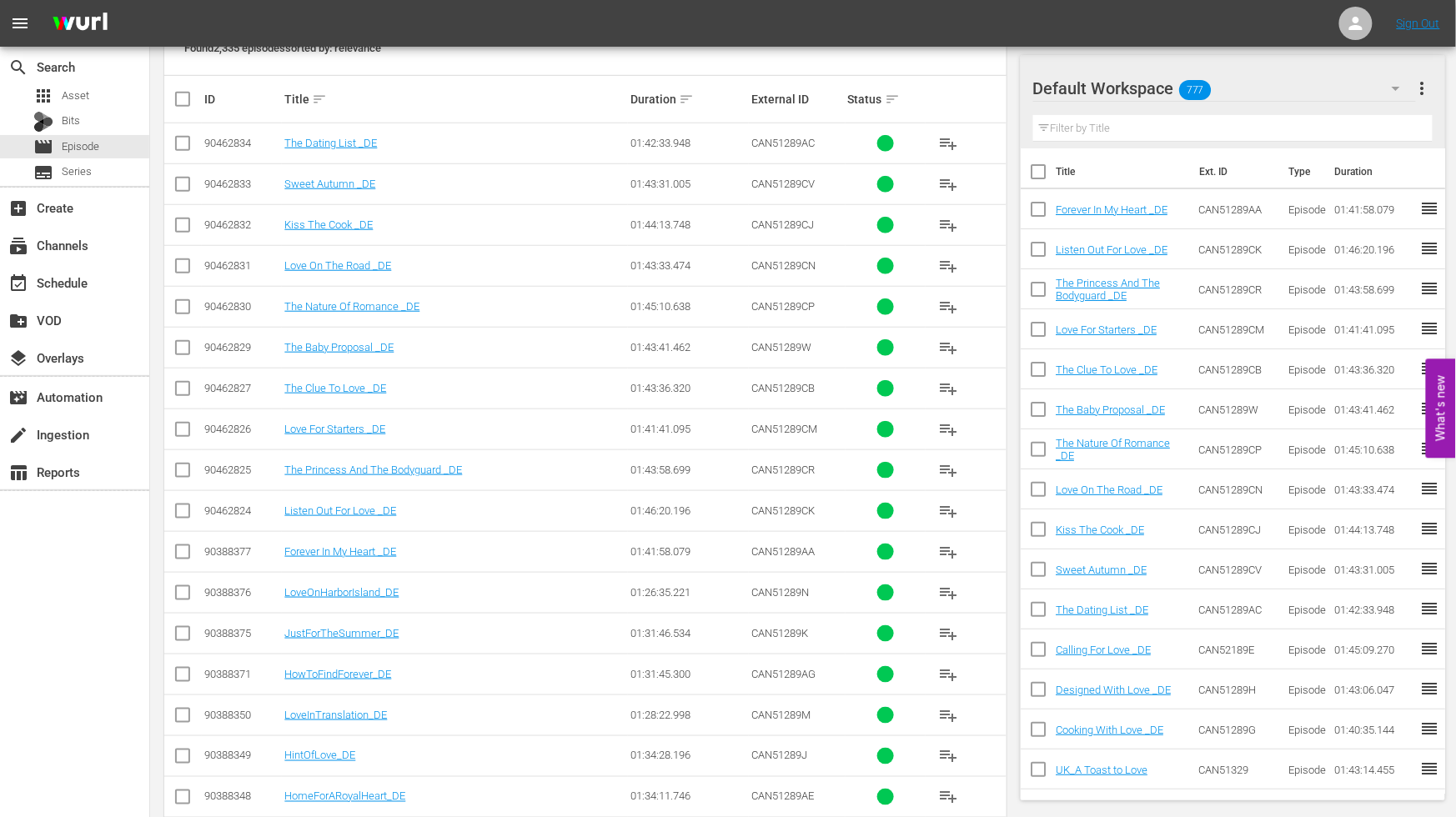
scroll to position [462, 0]
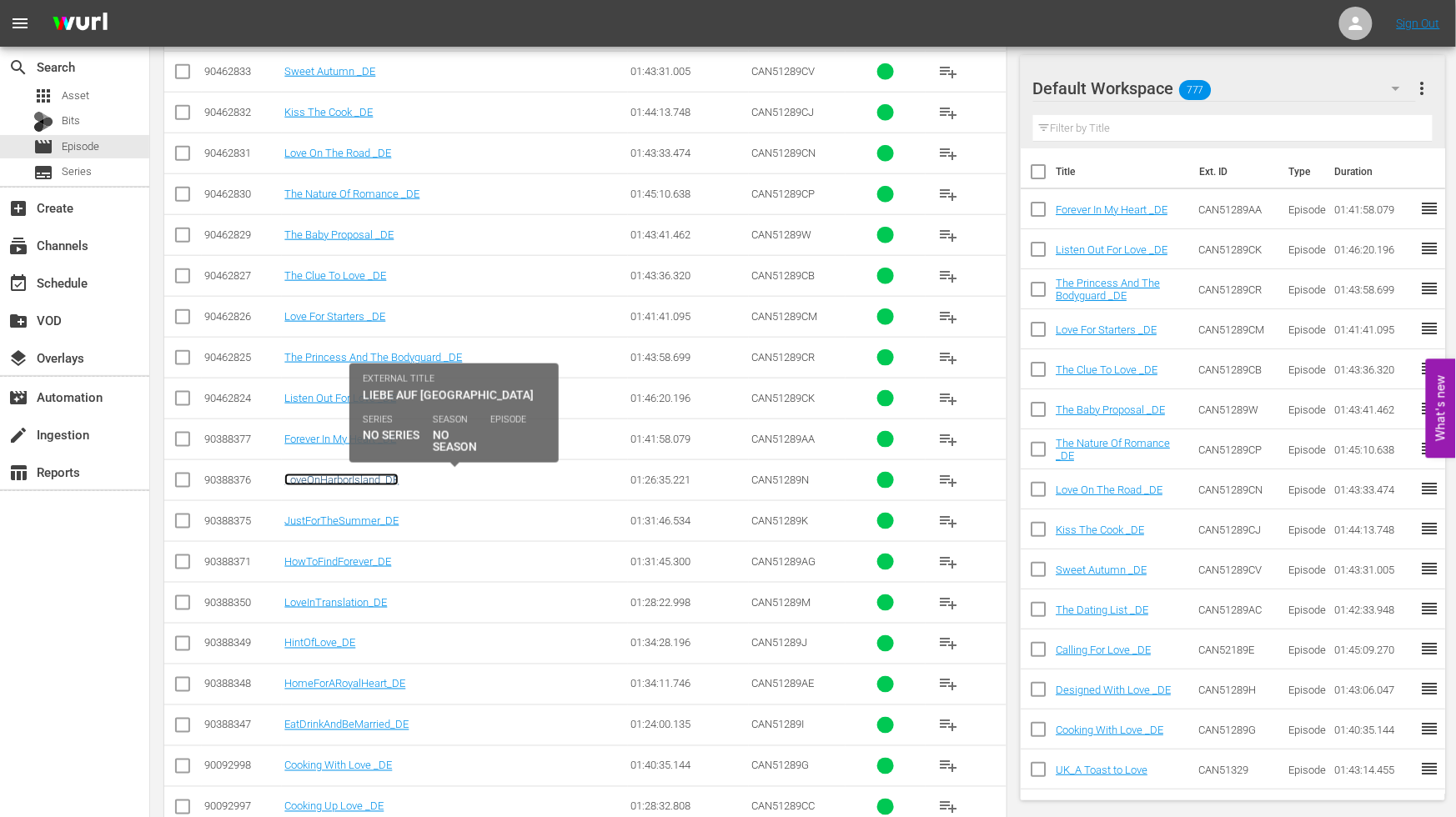
click at [321, 481] on link "LoveOnHarborIsland_DE" at bounding box center [341, 480] width 114 height 12
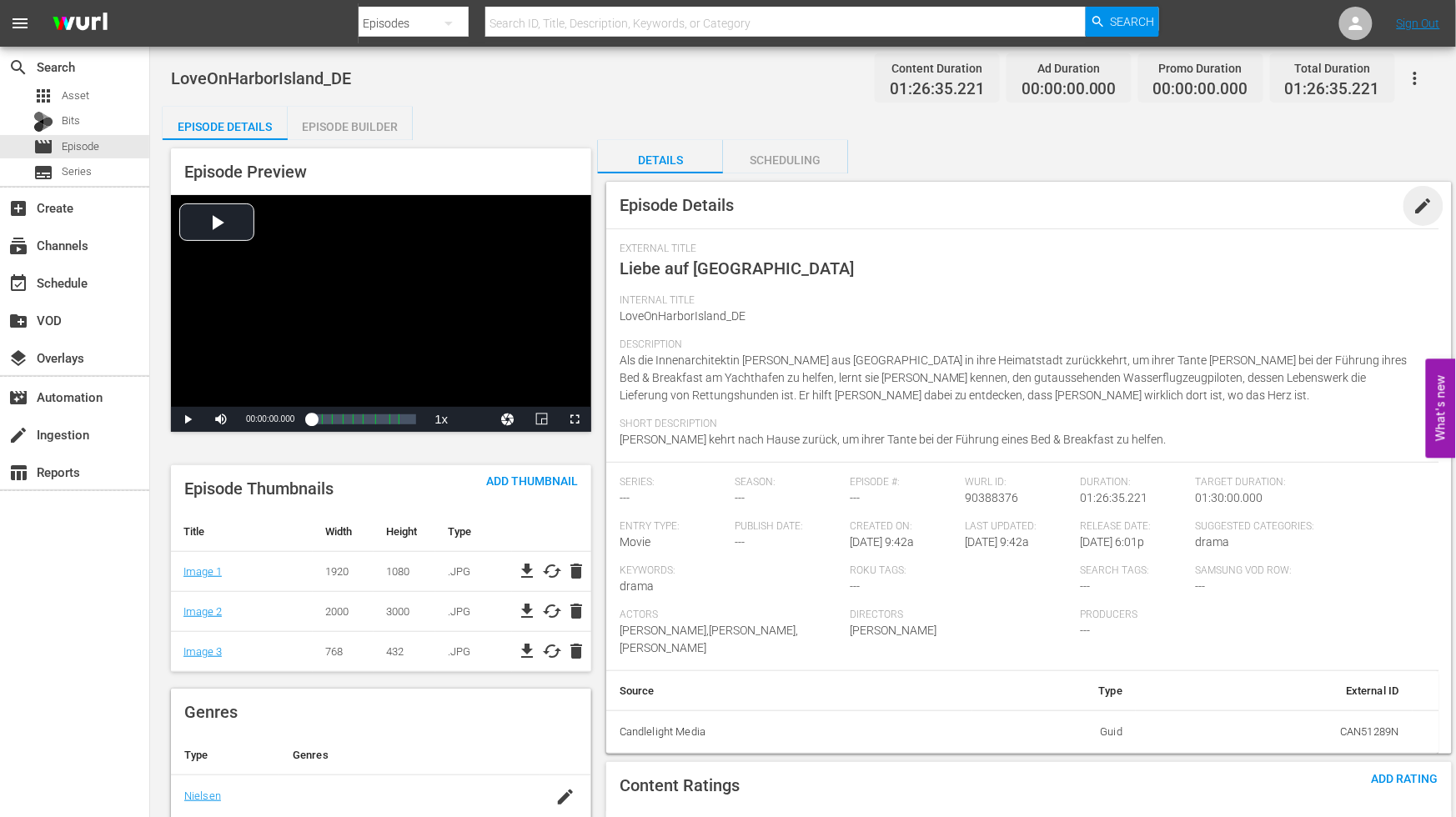
click at [1419, 208] on span "edit" at bounding box center [1424, 206] width 20 height 20
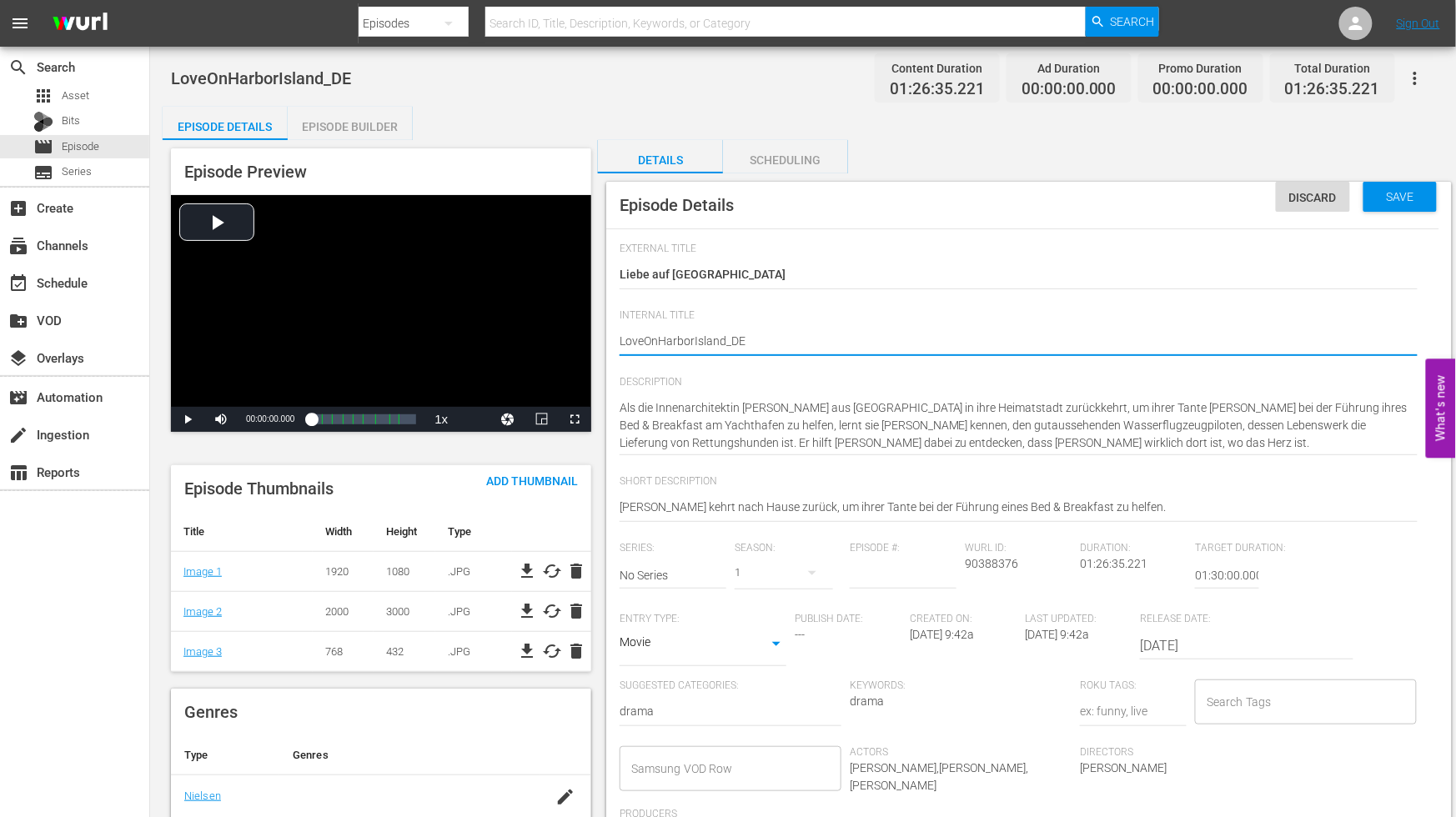
type textarea "Love OnHarborIsland_DE"
click at [661, 338] on textarea "LoveOnHarborIsland_DE" at bounding box center [1018, 342] width 798 height 20
type textarea "Love On HarborIsland_DE"
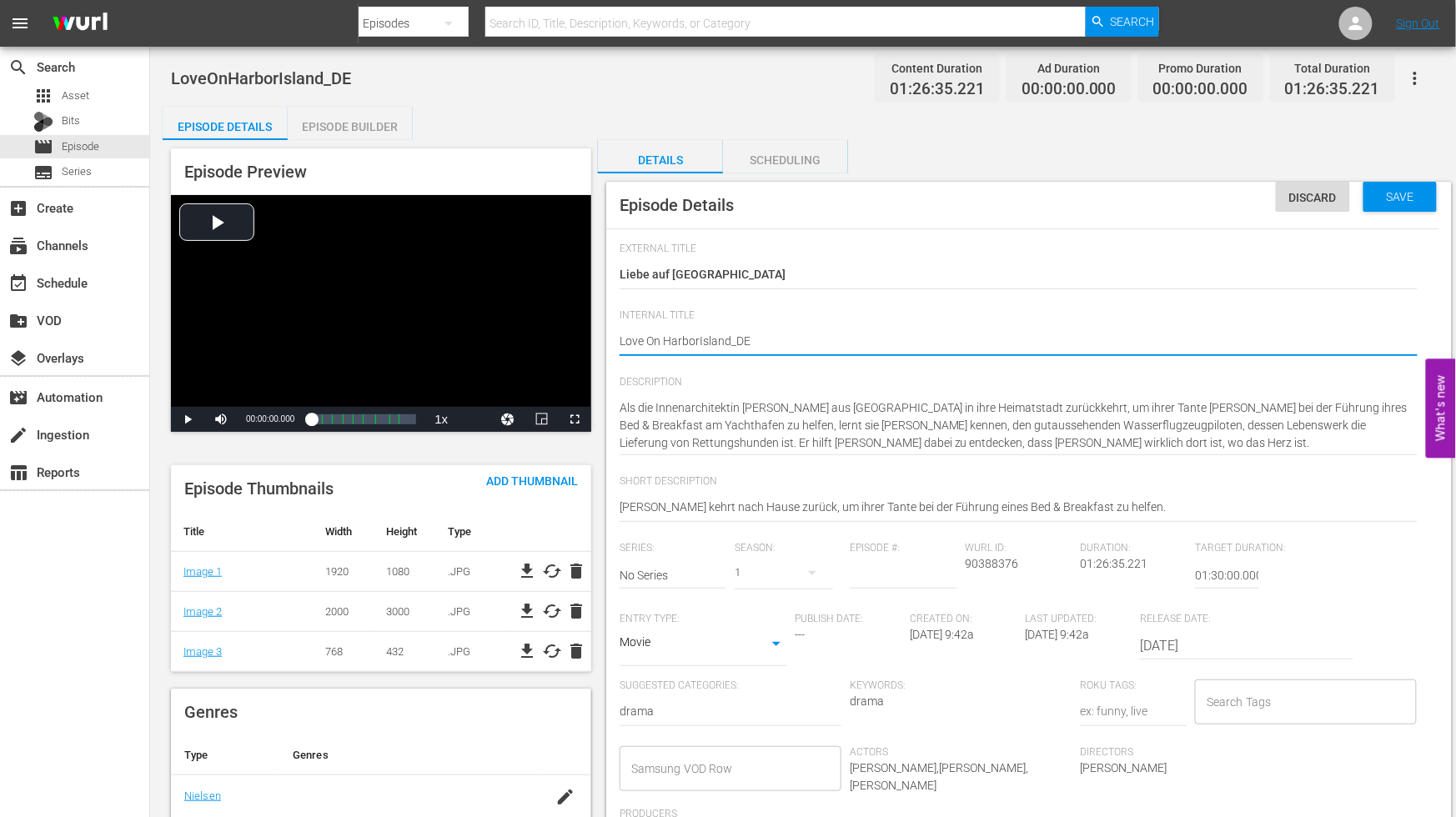
click at [699, 335] on textarea "LoveOnHarborIsland_DE" at bounding box center [1018, 342] width 798 height 20
type textarea "Love On [GEOGRAPHIC_DATA]"
click at [734, 336] on textarea "LoveOnHarborIsland_DE" at bounding box center [1018, 342] width 798 height 20
type textarea "Love On [GEOGRAPHIC_DATA] _DE"
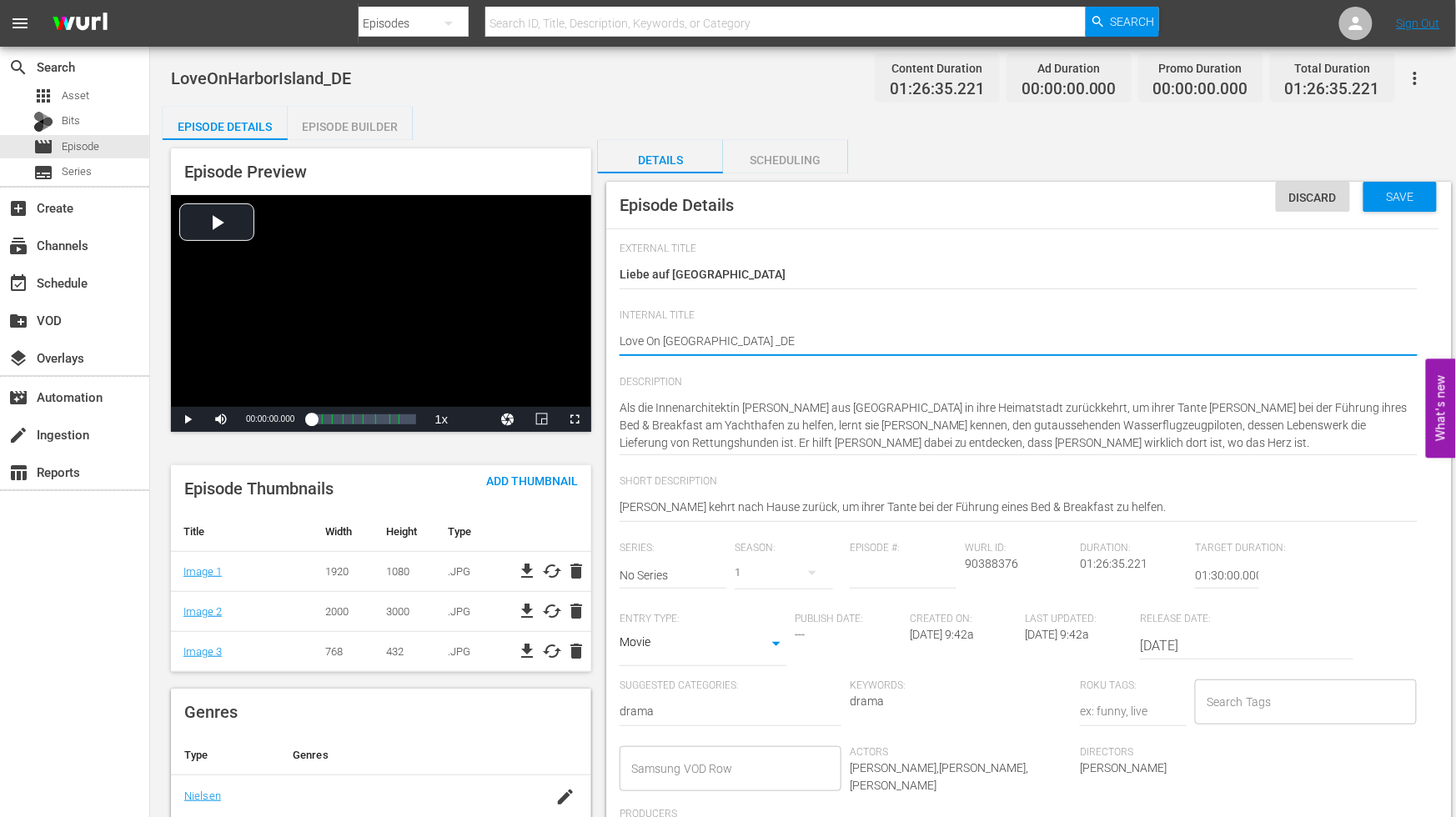
drag, startPoint x: 786, startPoint y: 335, endPoint x: 804, endPoint y: 335, distance: 18.0
click at [789, 335] on textarea "LoveOnHarborIsland_DE" at bounding box center [1018, 342] width 798 height 20
type textarea "Love On [GEOGRAPHIC_DATA] _DE"
click at [1402, 195] on span "Save" at bounding box center [1401, 196] width 54 height 13
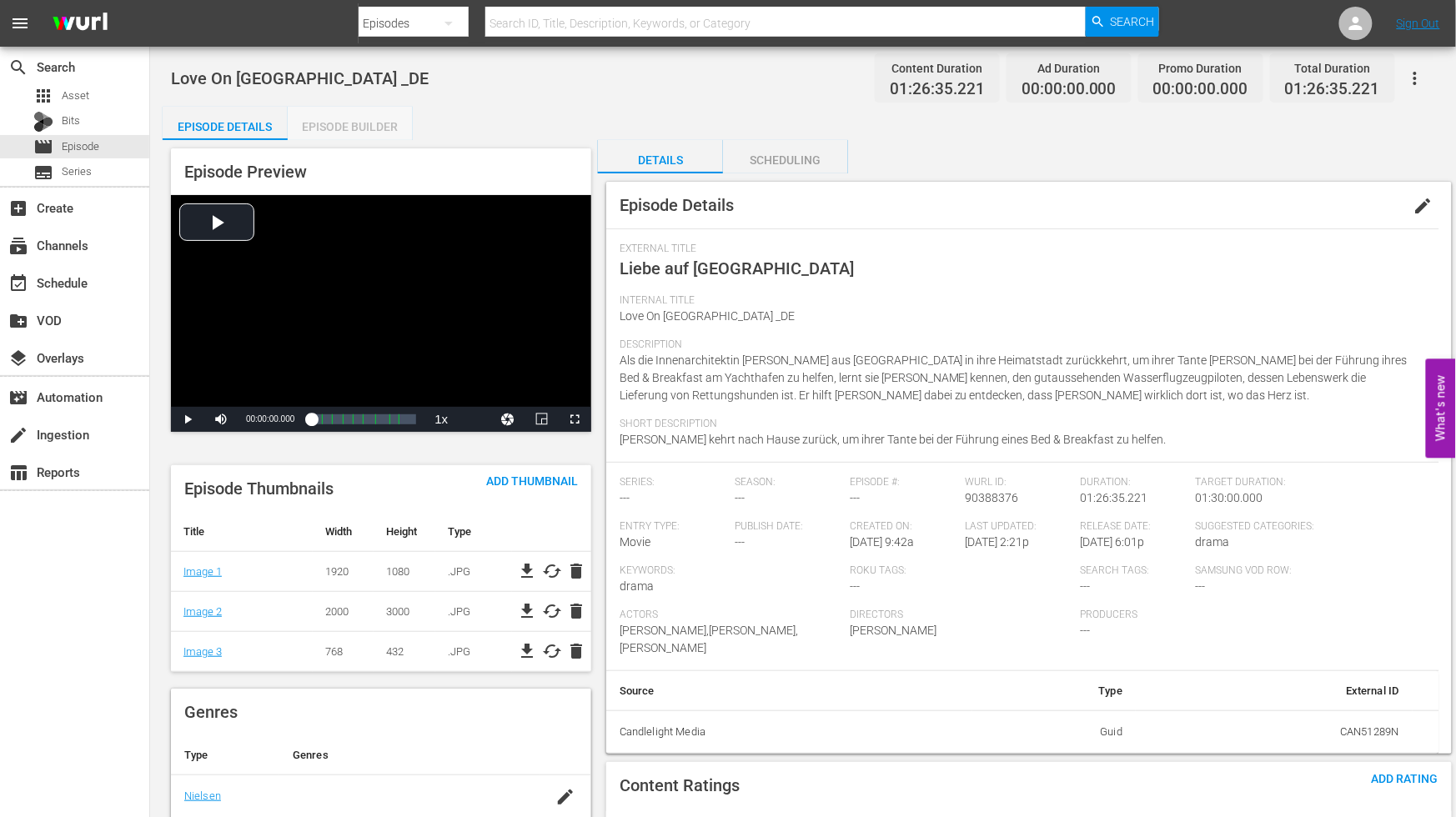
click at [325, 118] on div "Episode Builder" at bounding box center [350, 127] width 125 height 40
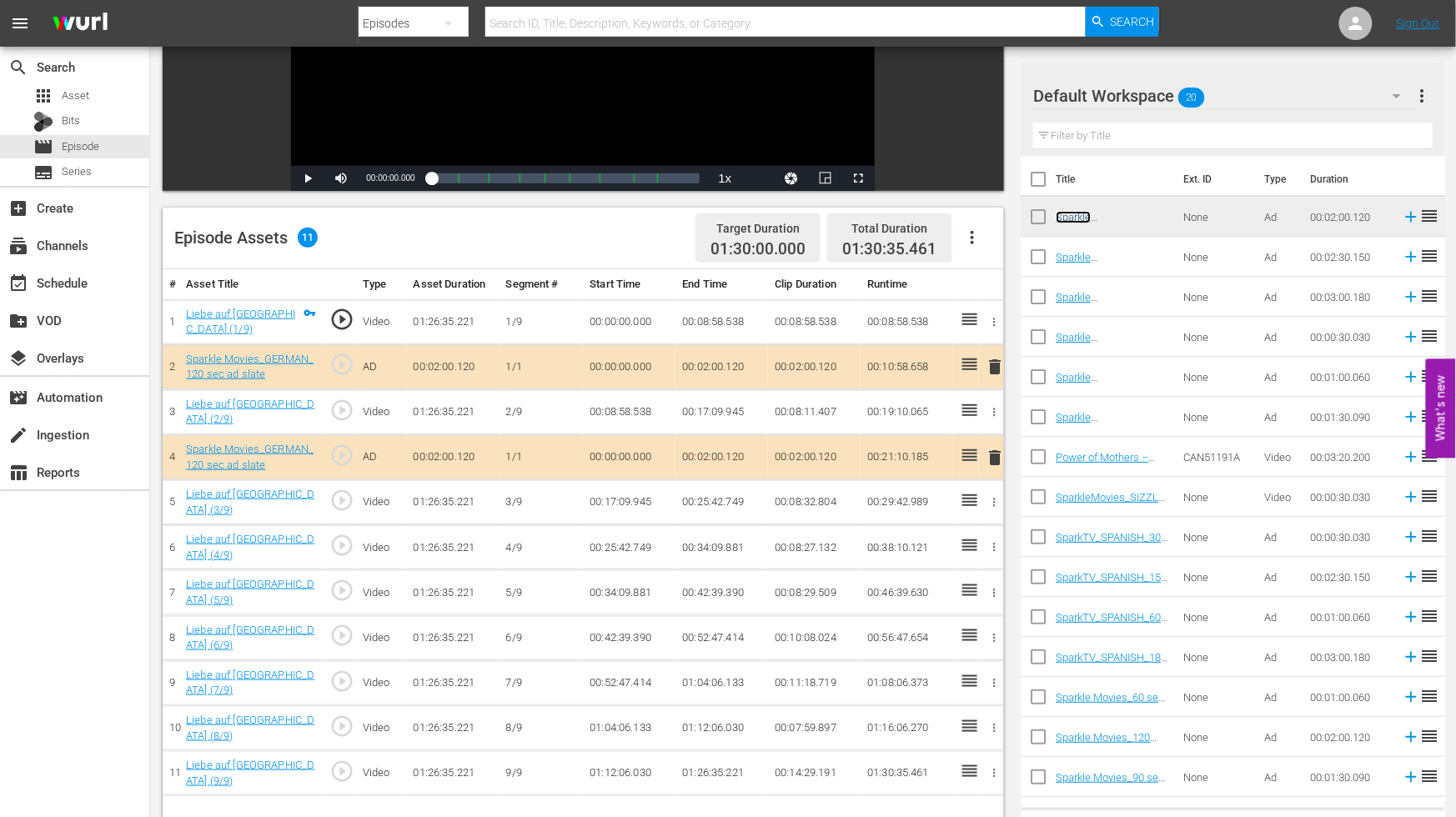
scroll to position [435, 0]
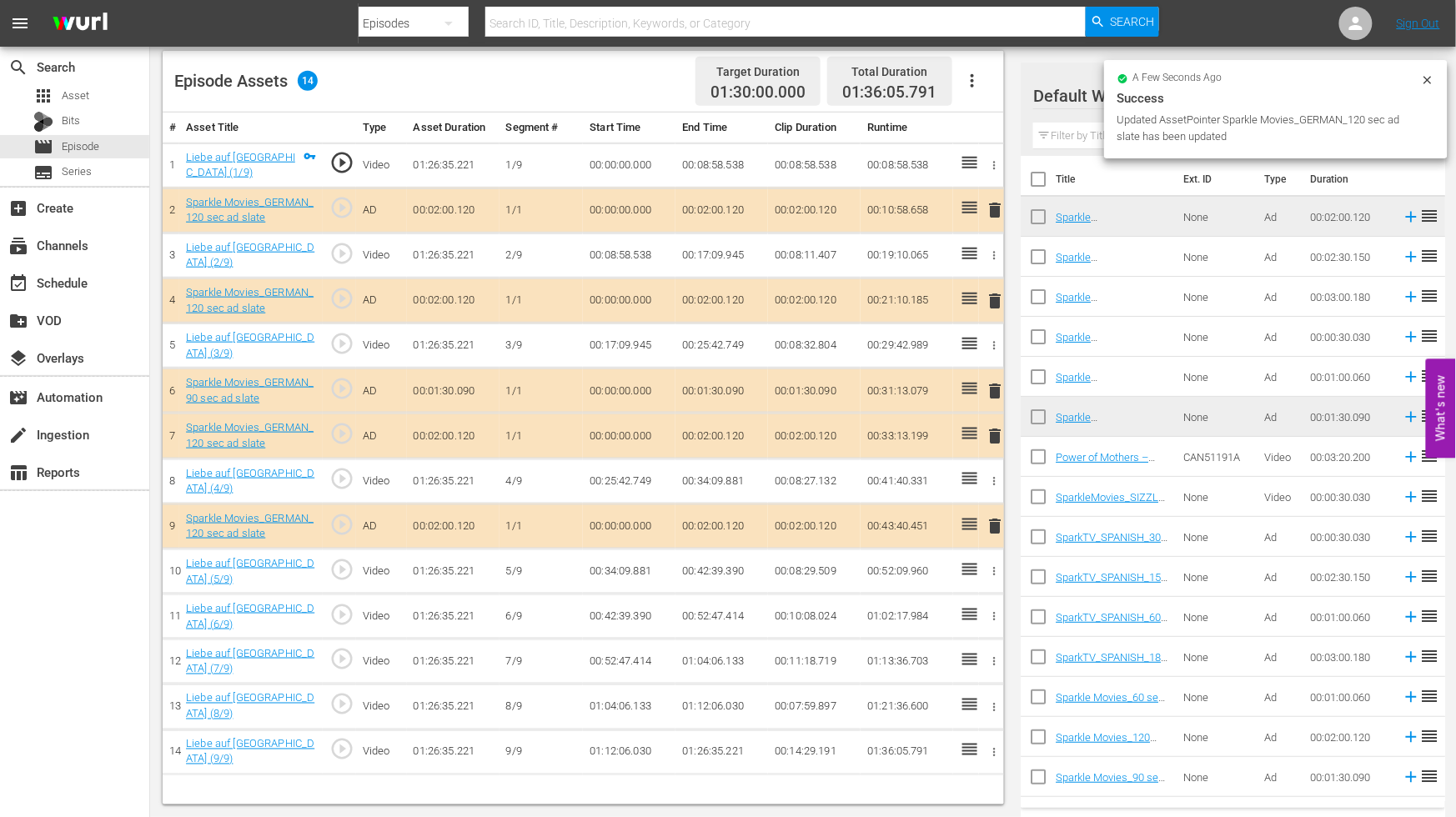
click at [996, 435] on span "delete" at bounding box center [995, 436] width 20 height 20
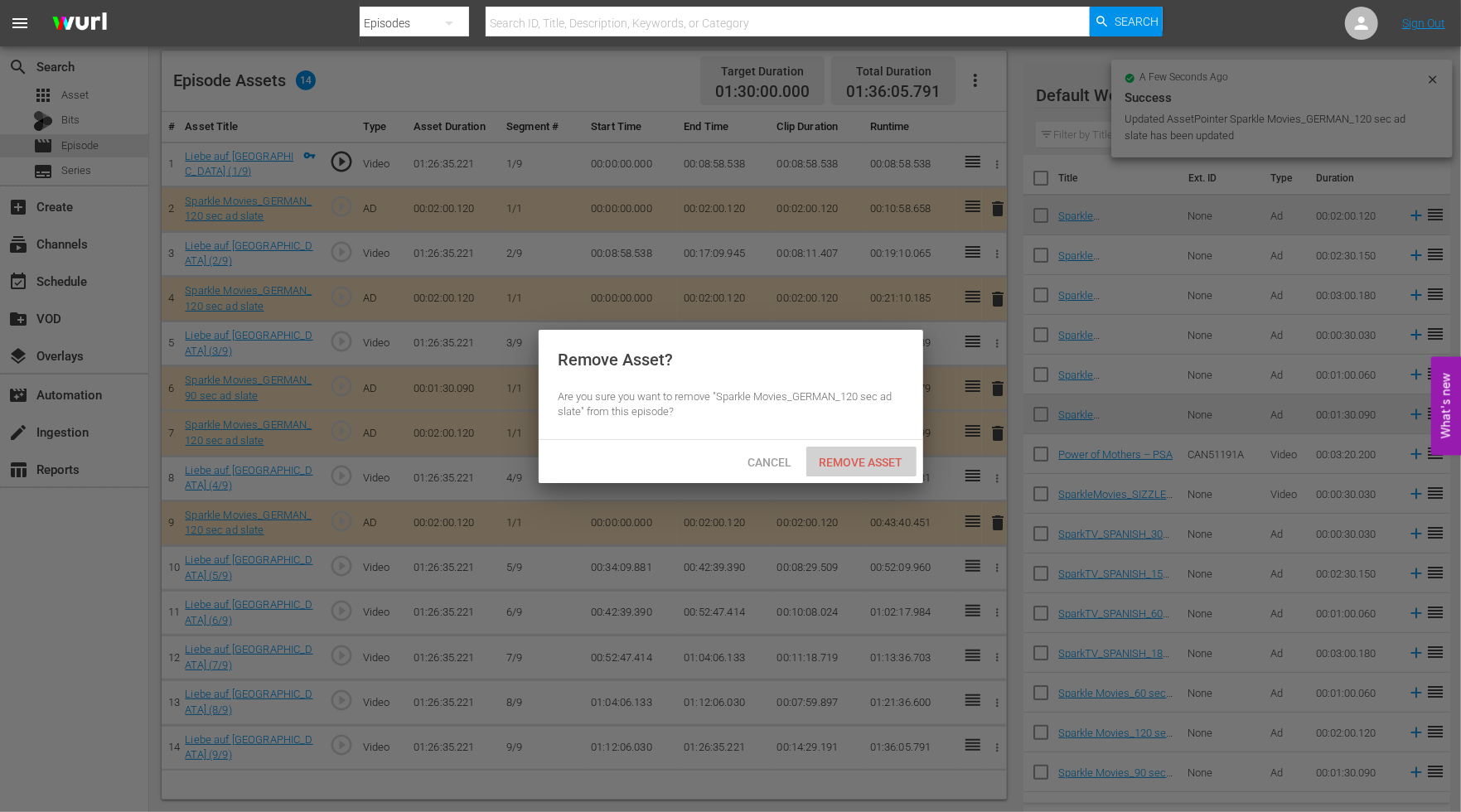
click at [873, 460] on span "Remove Asset" at bounding box center [862, 462] width 110 height 13
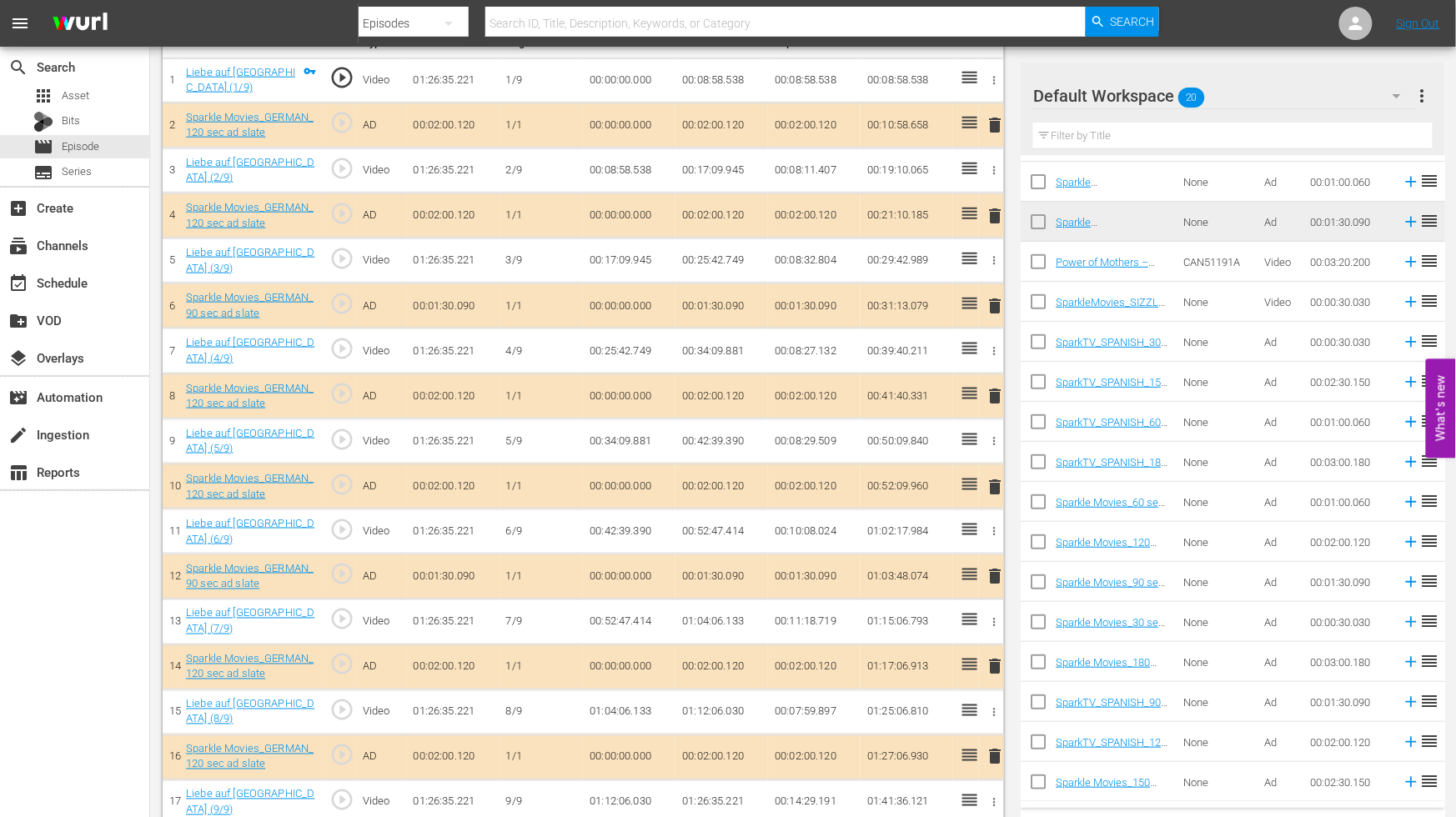
scroll to position [542, 0]
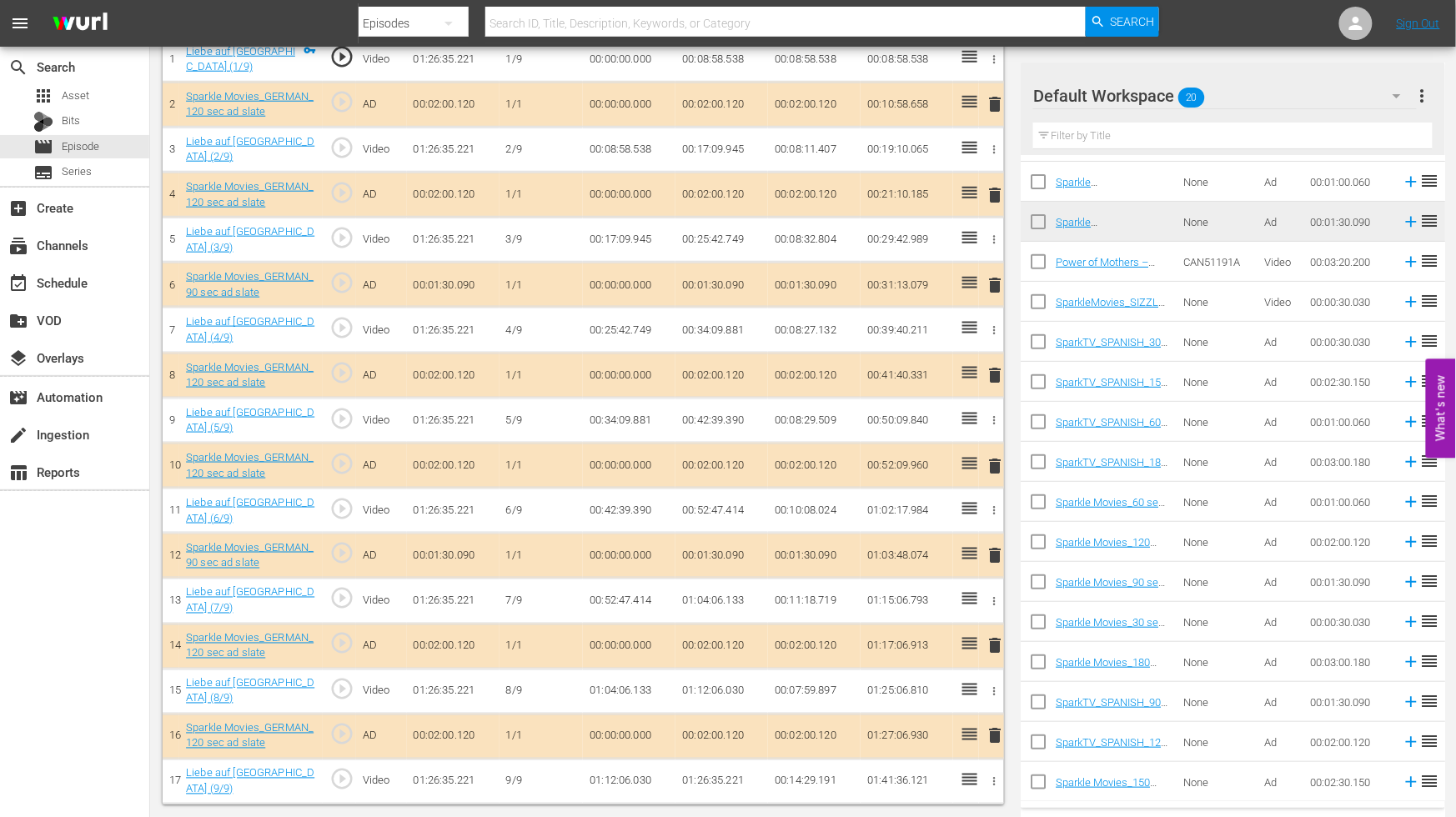
click at [997, 731] on span "delete" at bounding box center [995, 736] width 20 height 20
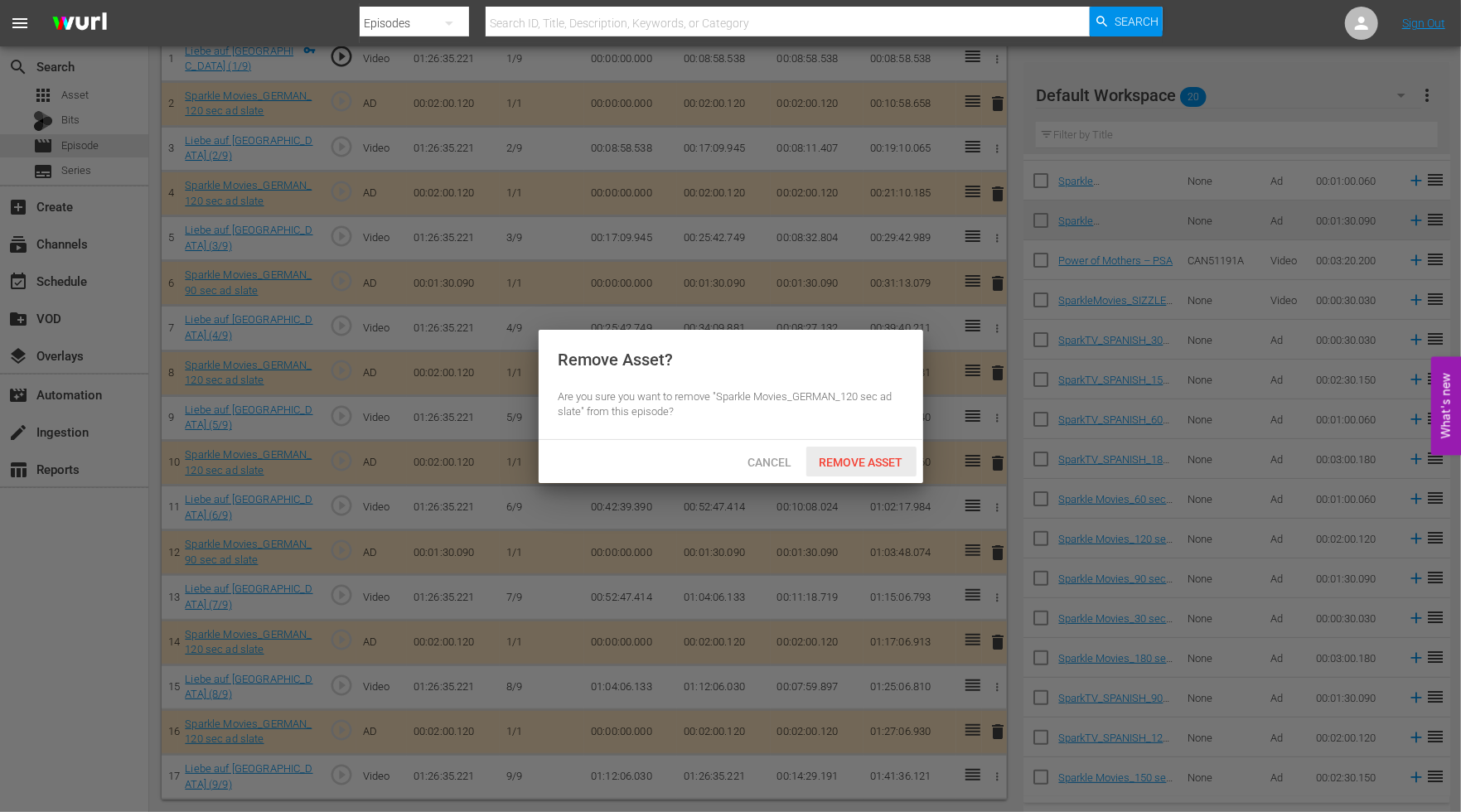
click at [864, 456] on span "Remove Asset" at bounding box center [862, 462] width 110 height 13
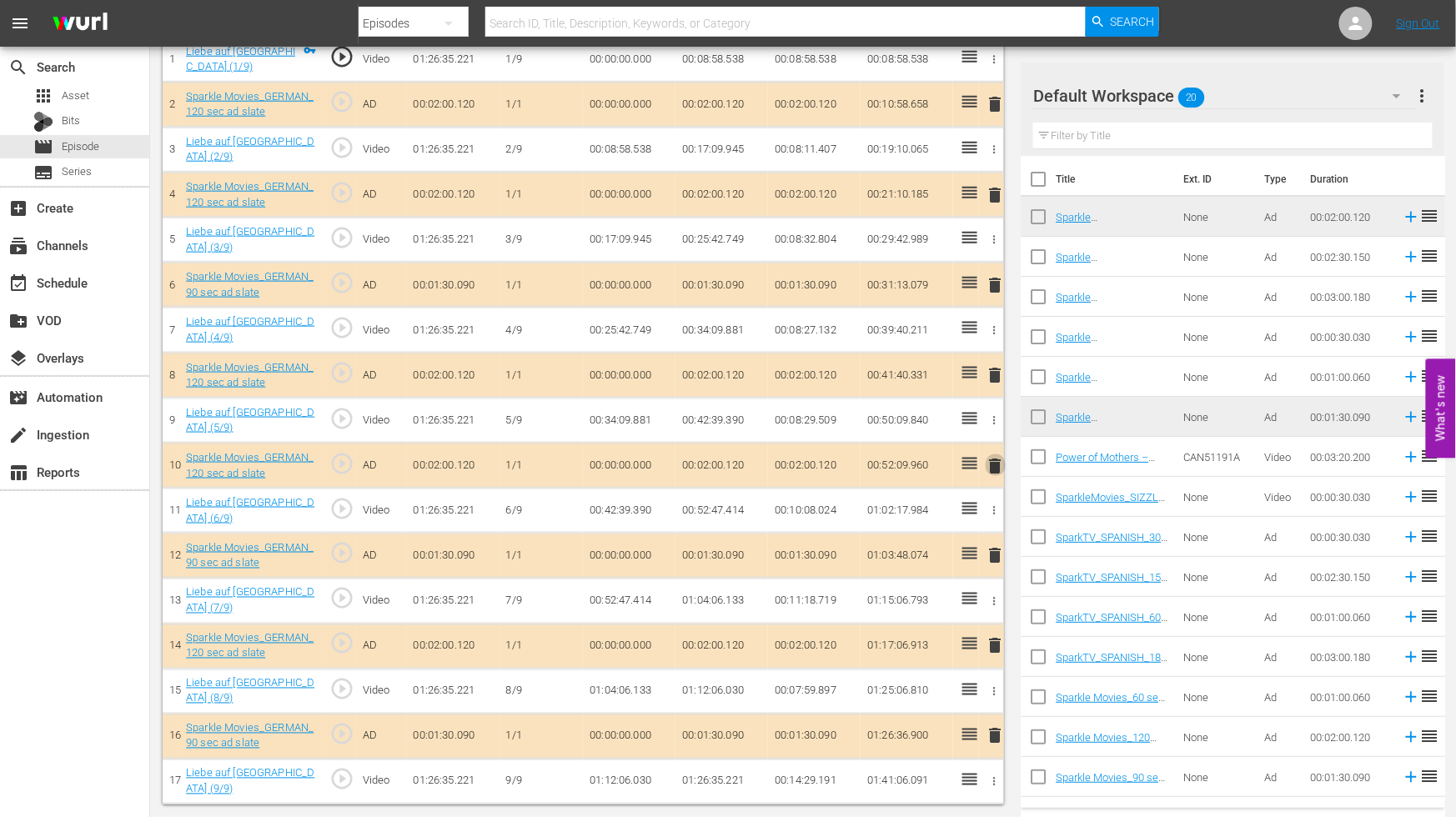
click at [993, 468] on span "delete" at bounding box center [995, 466] width 20 height 20
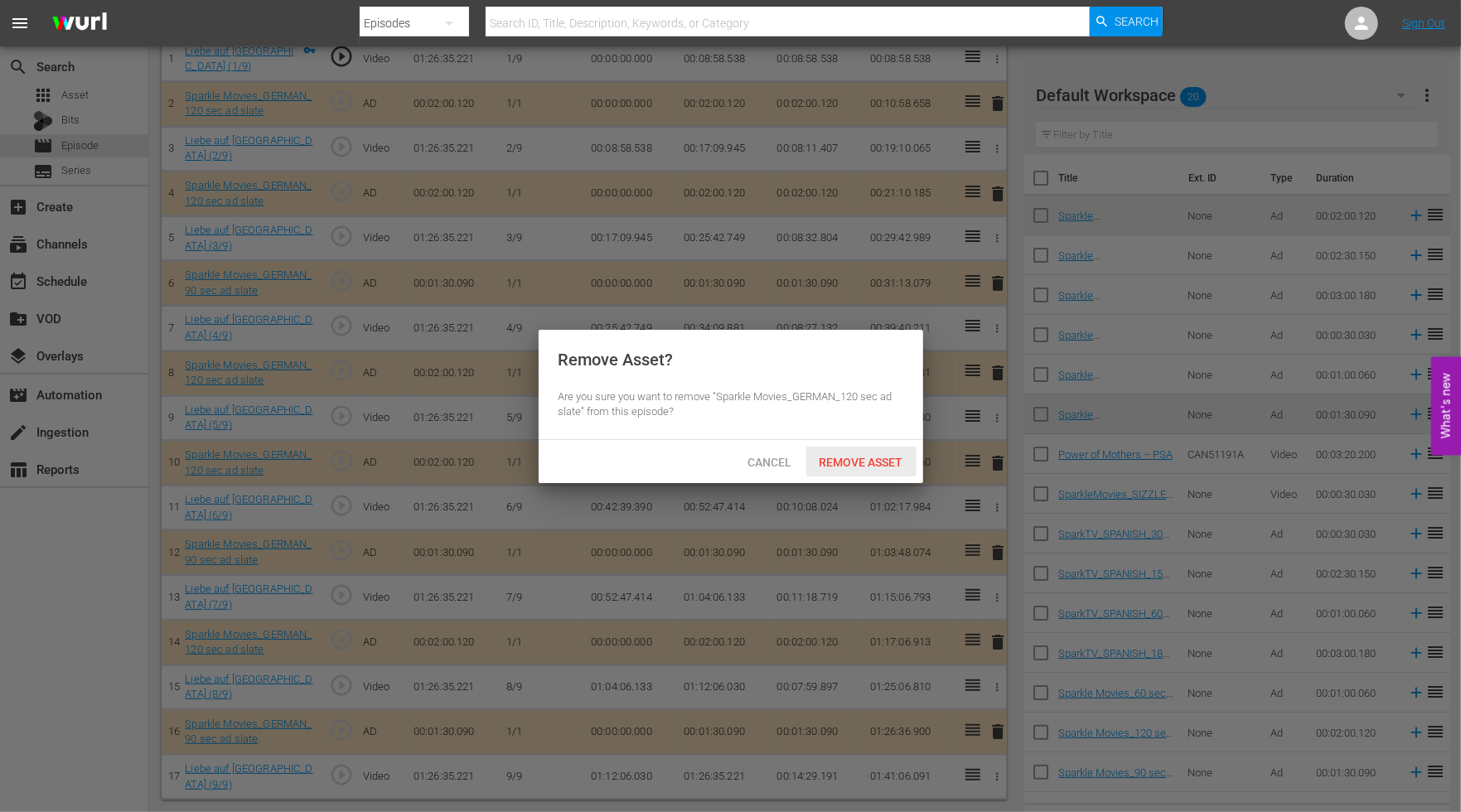
click at [867, 456] on span "Remove Asset" at bounding box center [862, 462] width 110 height 13
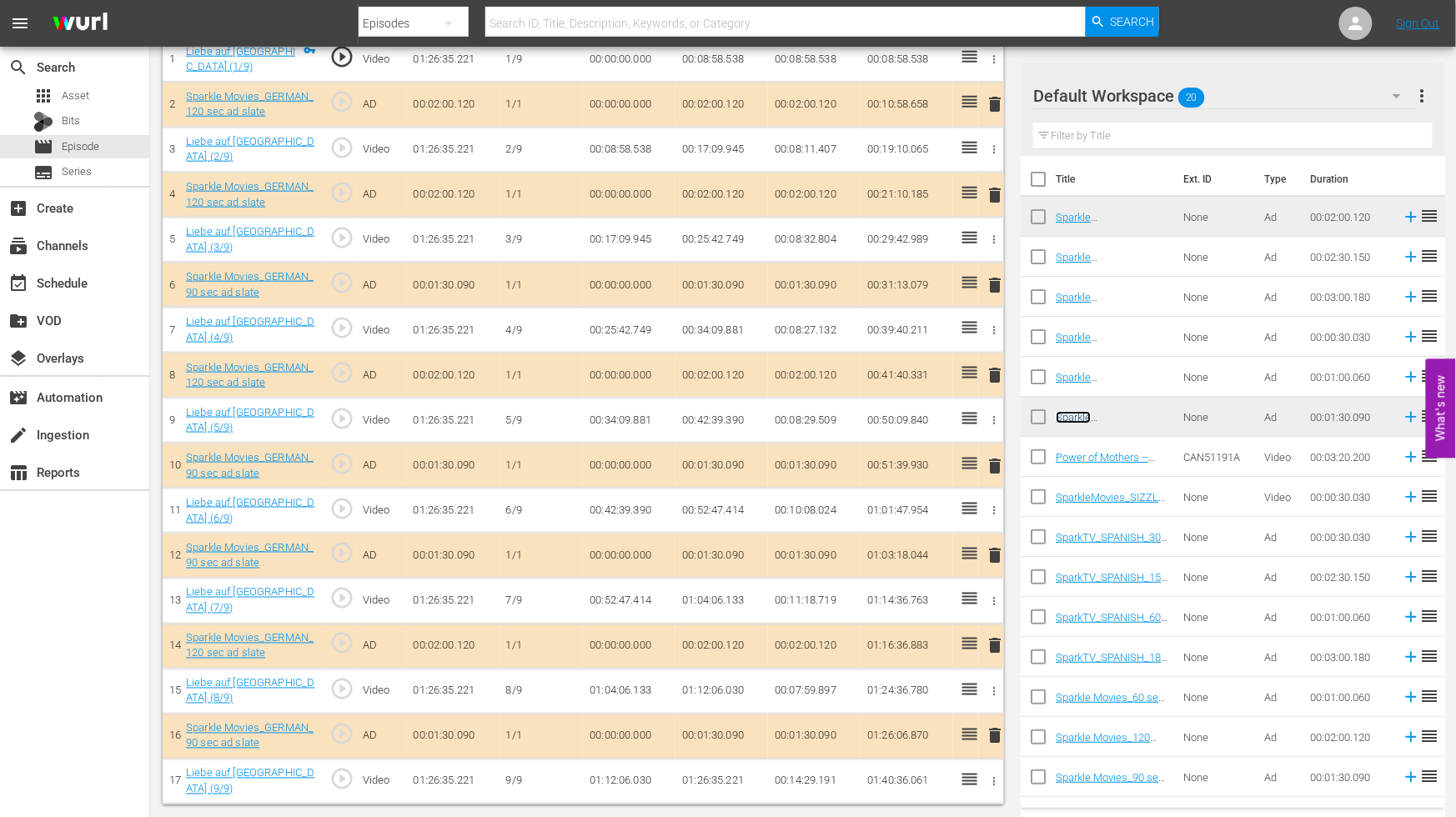
scroll to position [0, 0]
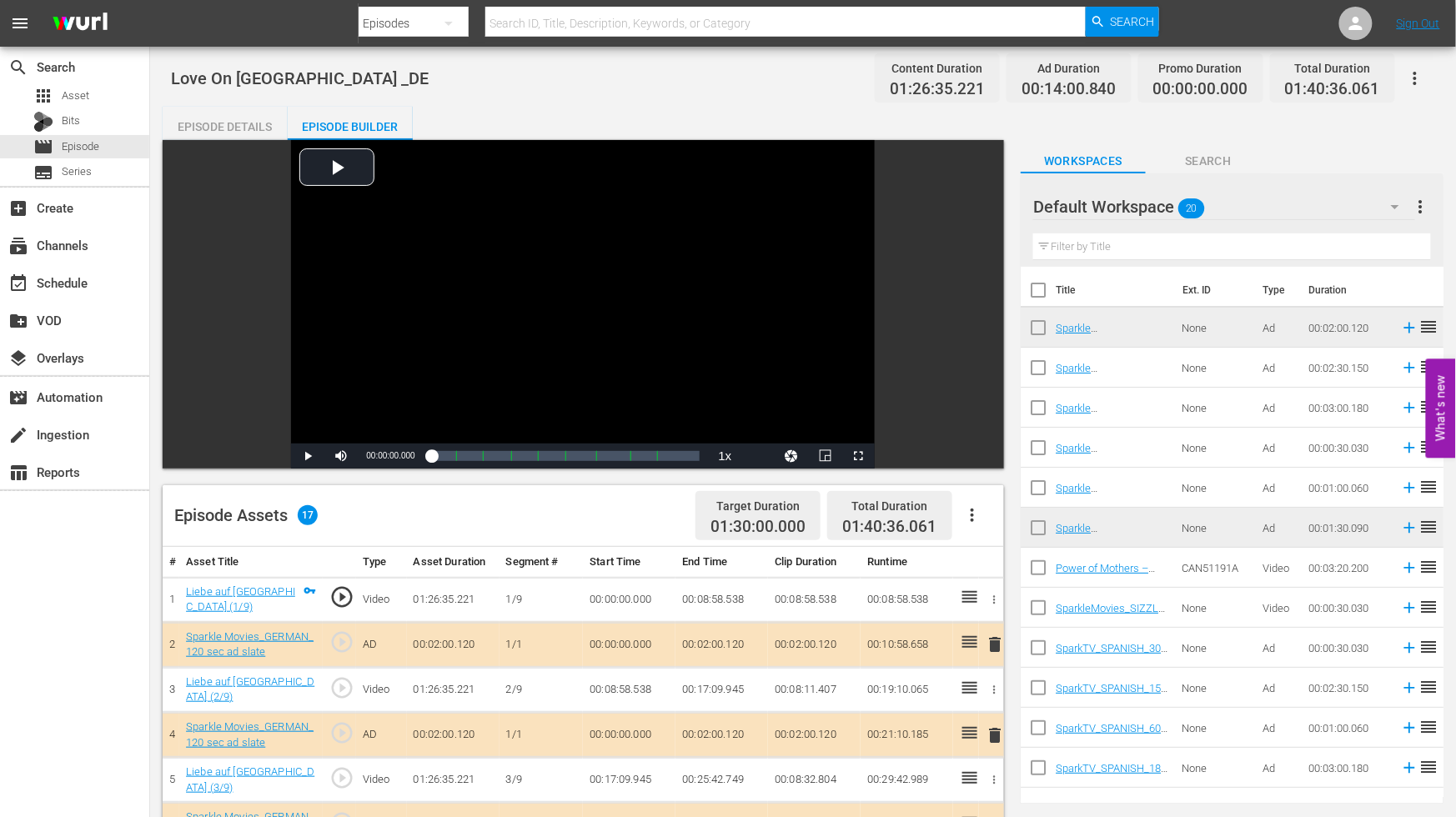
click at [1419, 76] on icon "button" at bounding box center [1415, 78] width 20 height 20
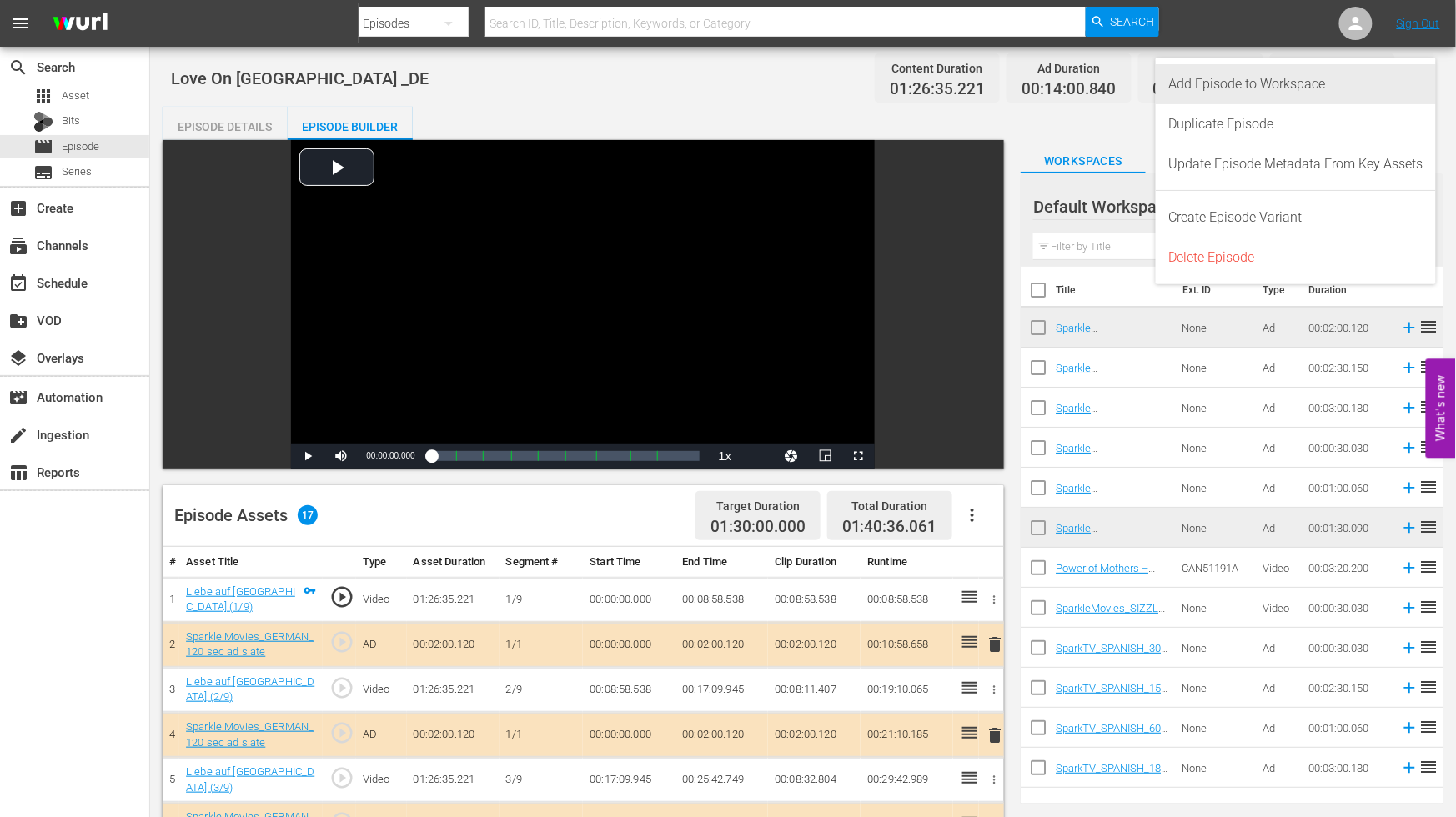
click at [1287, 77] on div "Add Episode to Workspace" at bounding box center [1296, 84] width 254 height 40
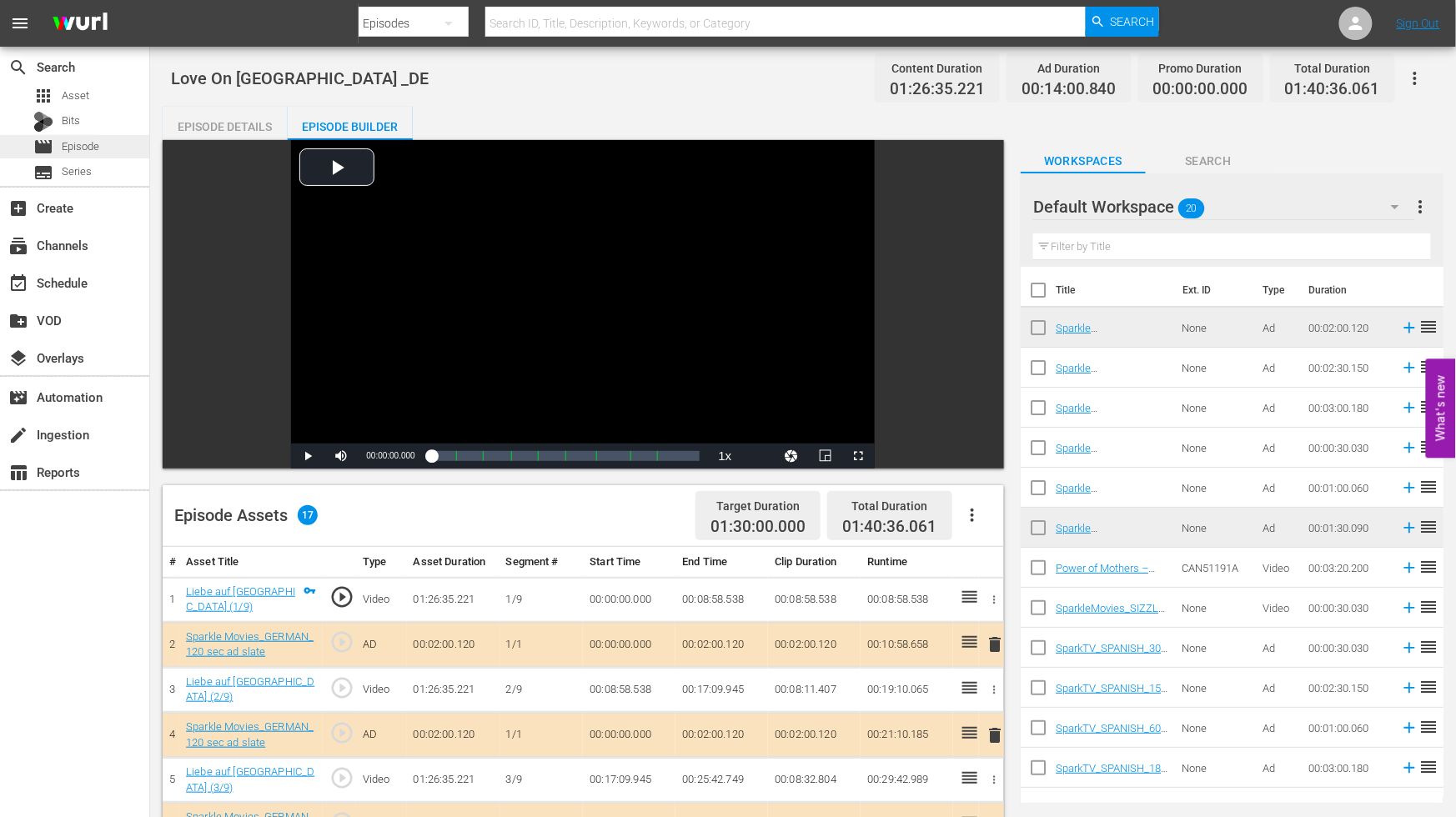
click at [86, 143] on span "Episode" at bounding box center [80, 146] width 37 height 17
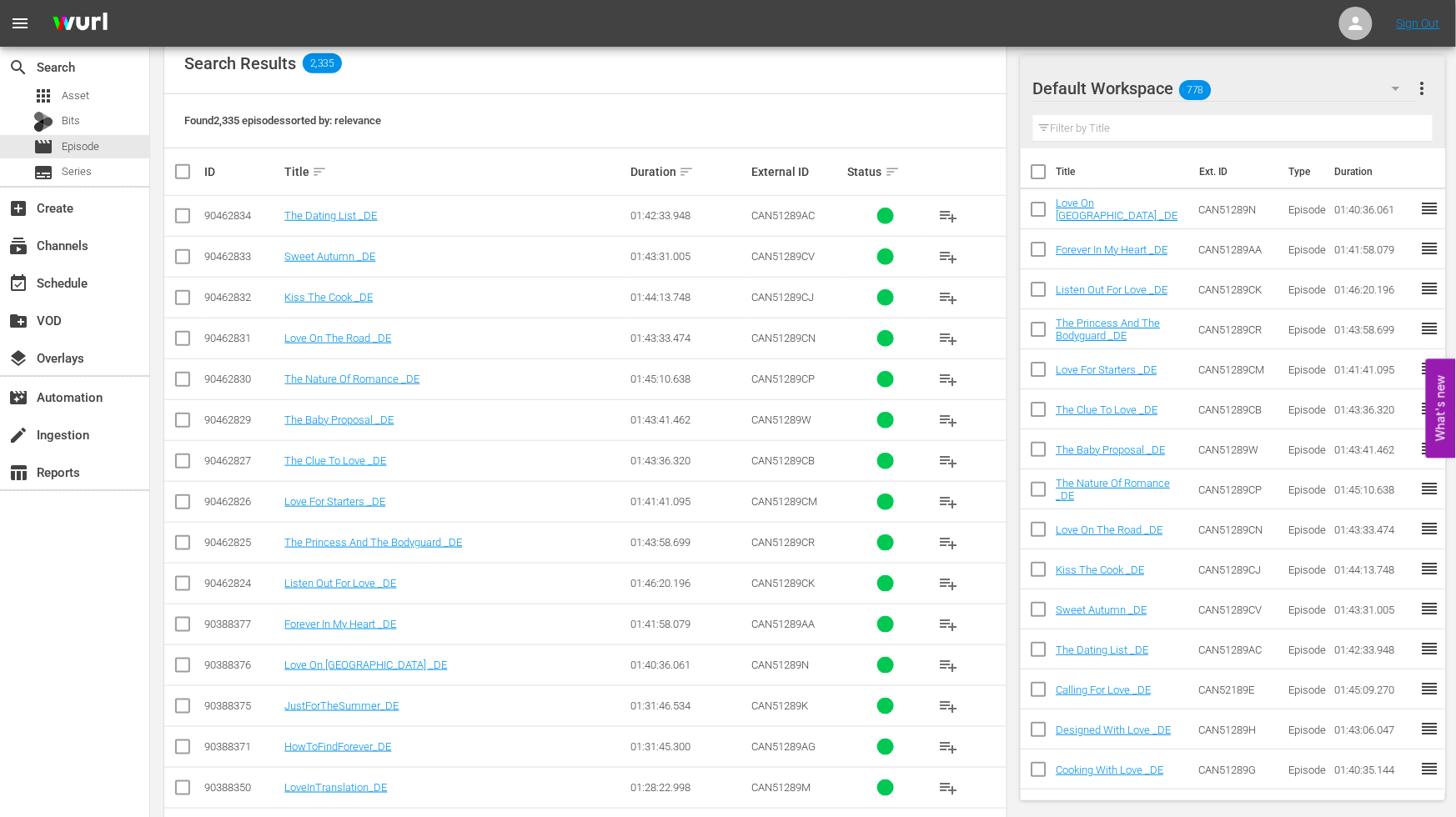
scroll to position [462, 0]
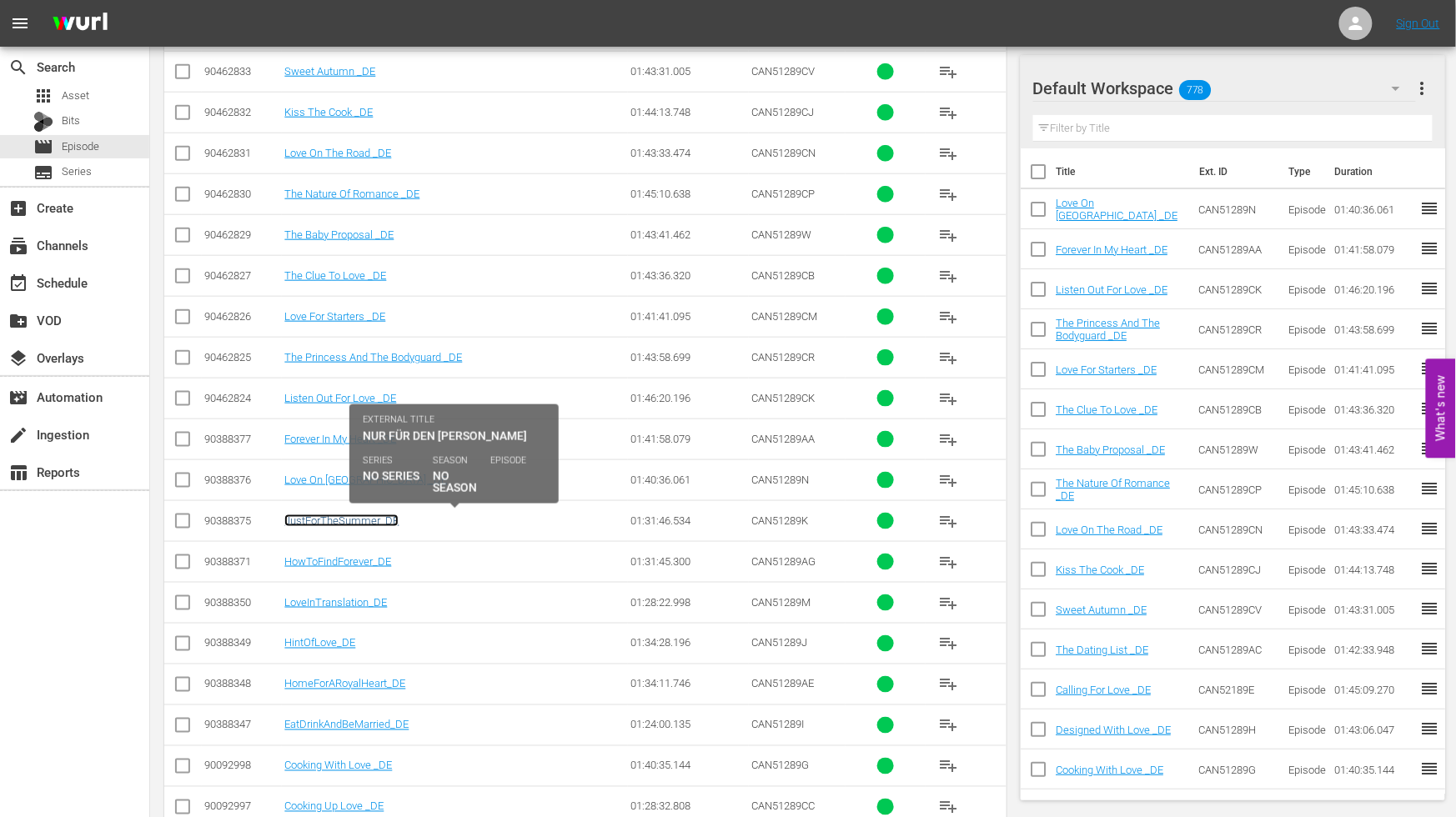
click at [335, 521] on link "JustForTheSummer_DE" at bounding box center [341, 521] width 114 height 12
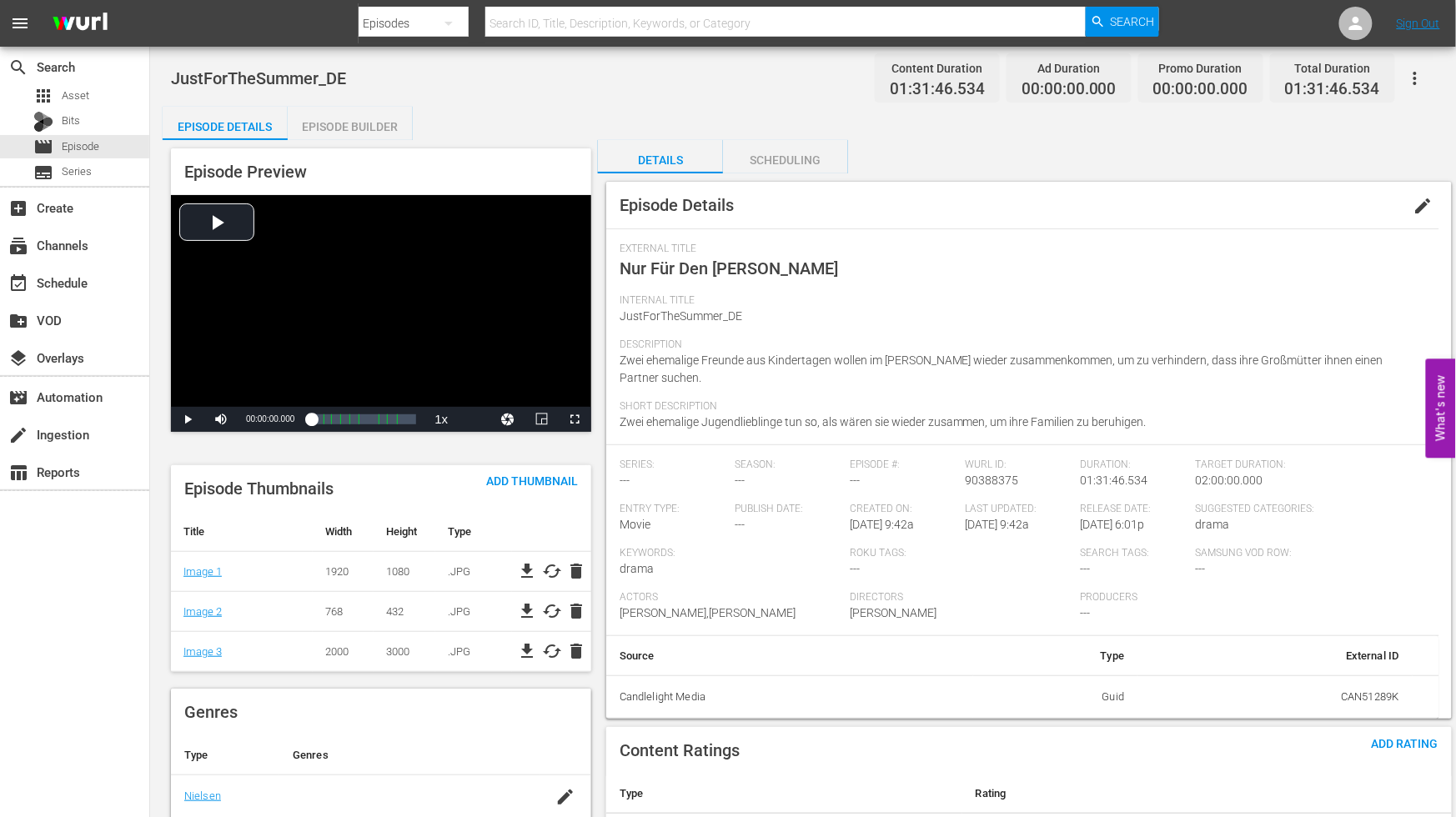
click at [1424, 204] on span "edit" at bounding box center [1424, 206] width 20 height 20
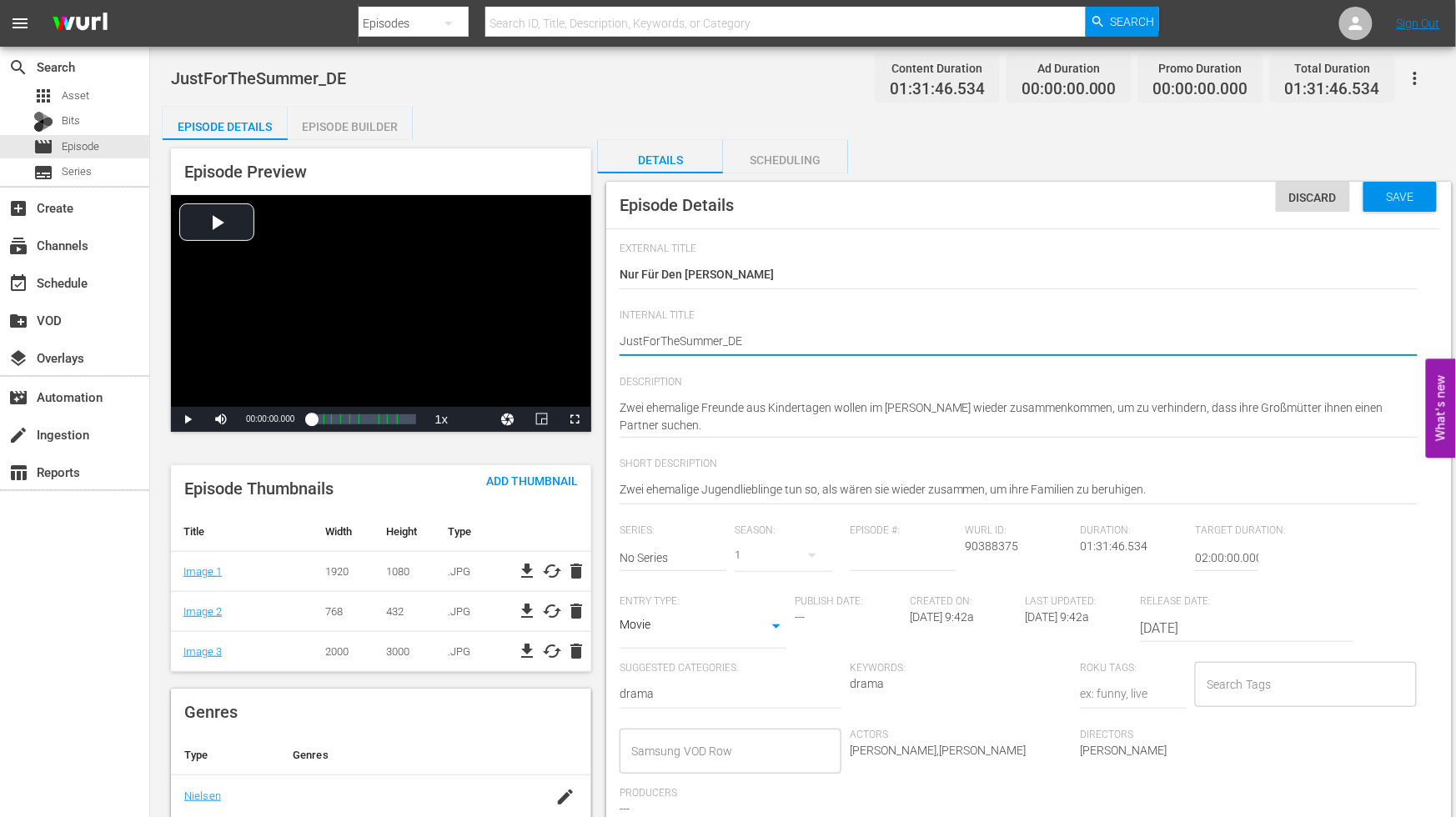
type textarea "Just ForTheSummer_DE"
click at [660, 337] on textarea "JustForTheSummer_DE" at bounding box center [1018, 342] width 798 height 20
type textarea "Just For TheSummer_DE"
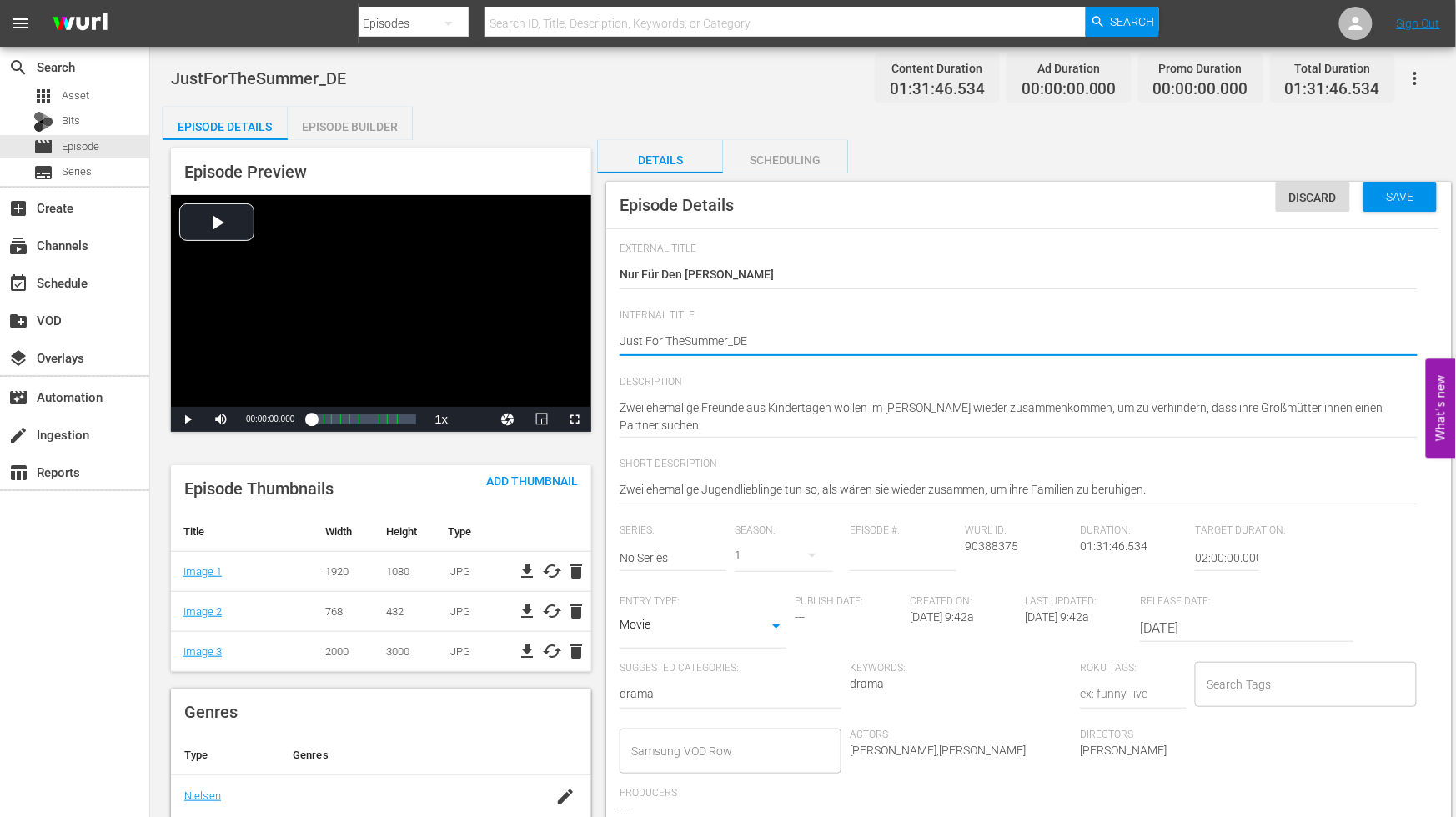
click at [682, 340] on textarea "JustForTheSummer_DE" at bounding box center [1018, 342] width 798 height 20
type textarea "Just For The Summer_DE"
click at [730, 335] on textarea "JustForTheSummer_DE" at bounding box center [1018, 342] width 798 height 20
type textarea "Just For The Summer _DE"
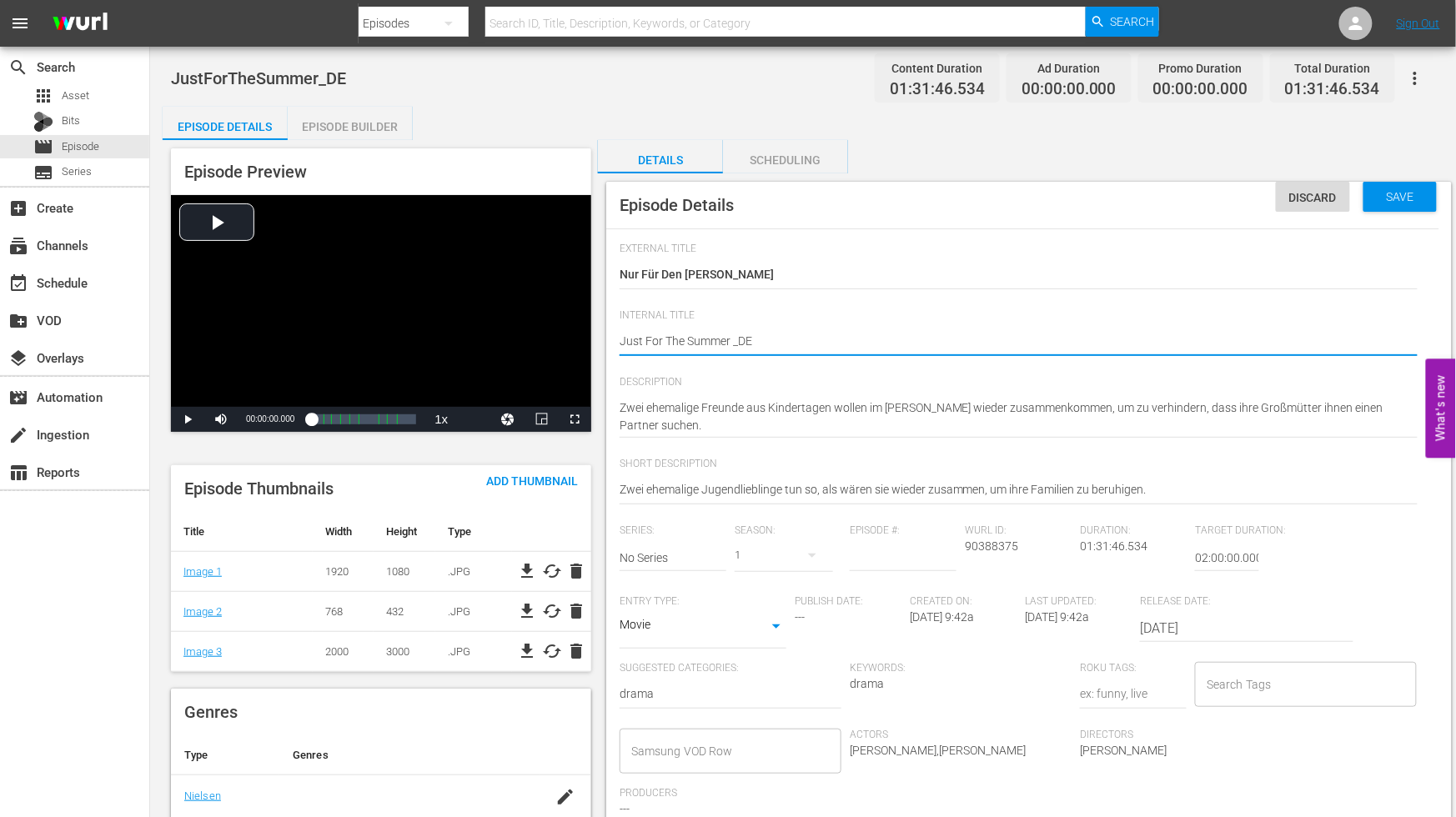
click at [823, 331] on div "JustForTheSummer_DE JustForTheSummer_DE" at bounding box center [1018, 342] width 798 height 40
type textarea "Just For The Summer _DE"
drag, startPoint x: 1405, startPoint y: 196, endPoint x: 1394, endPoint y: 197, distance: 11.0
click at [1405, 196] on span "Save" at bounding box center [1401, 196] width 54 height 13
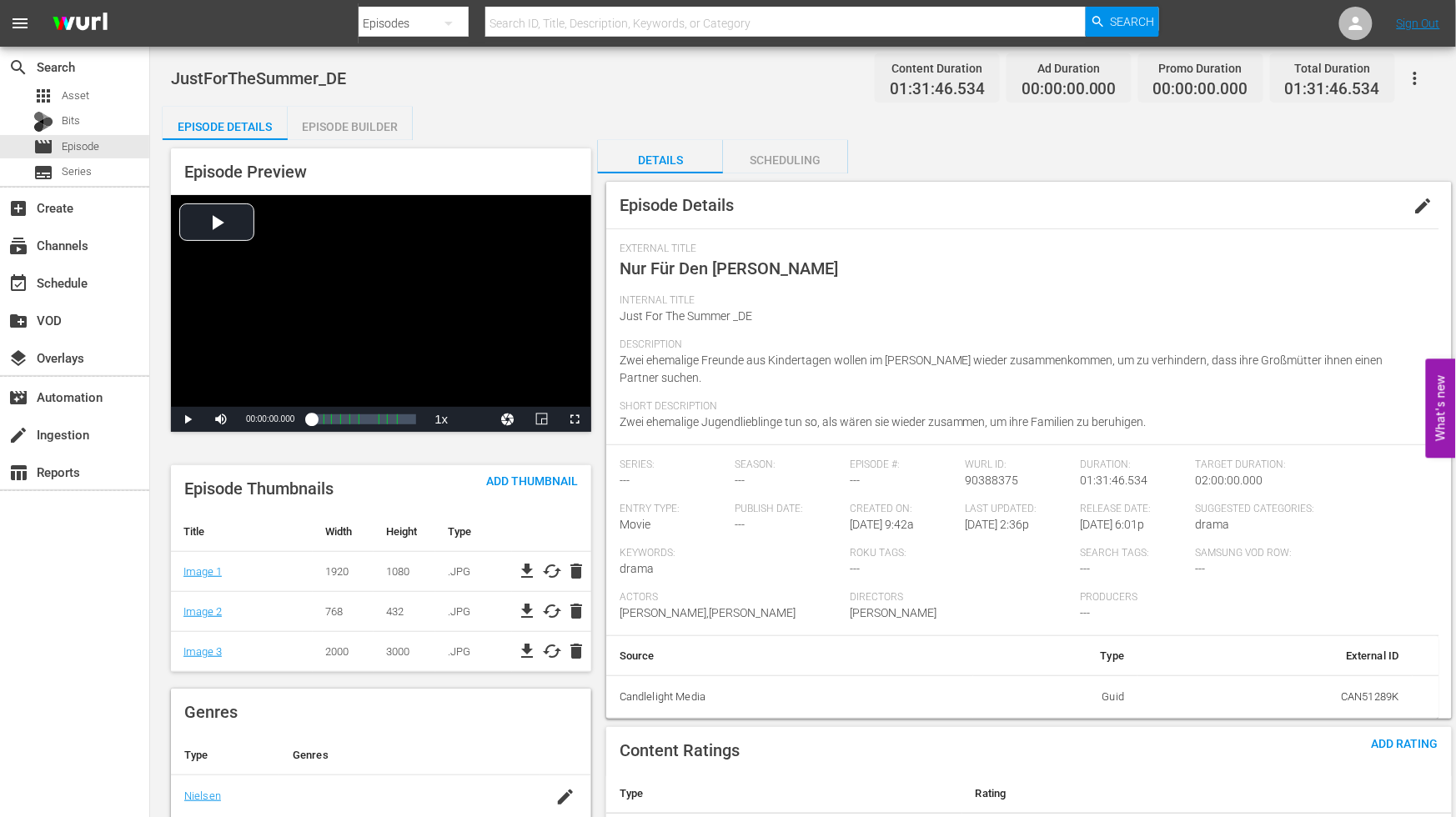
click at [343, 124] on div "Episode Builder" at bounding box center [350, 127] width 125 height 40
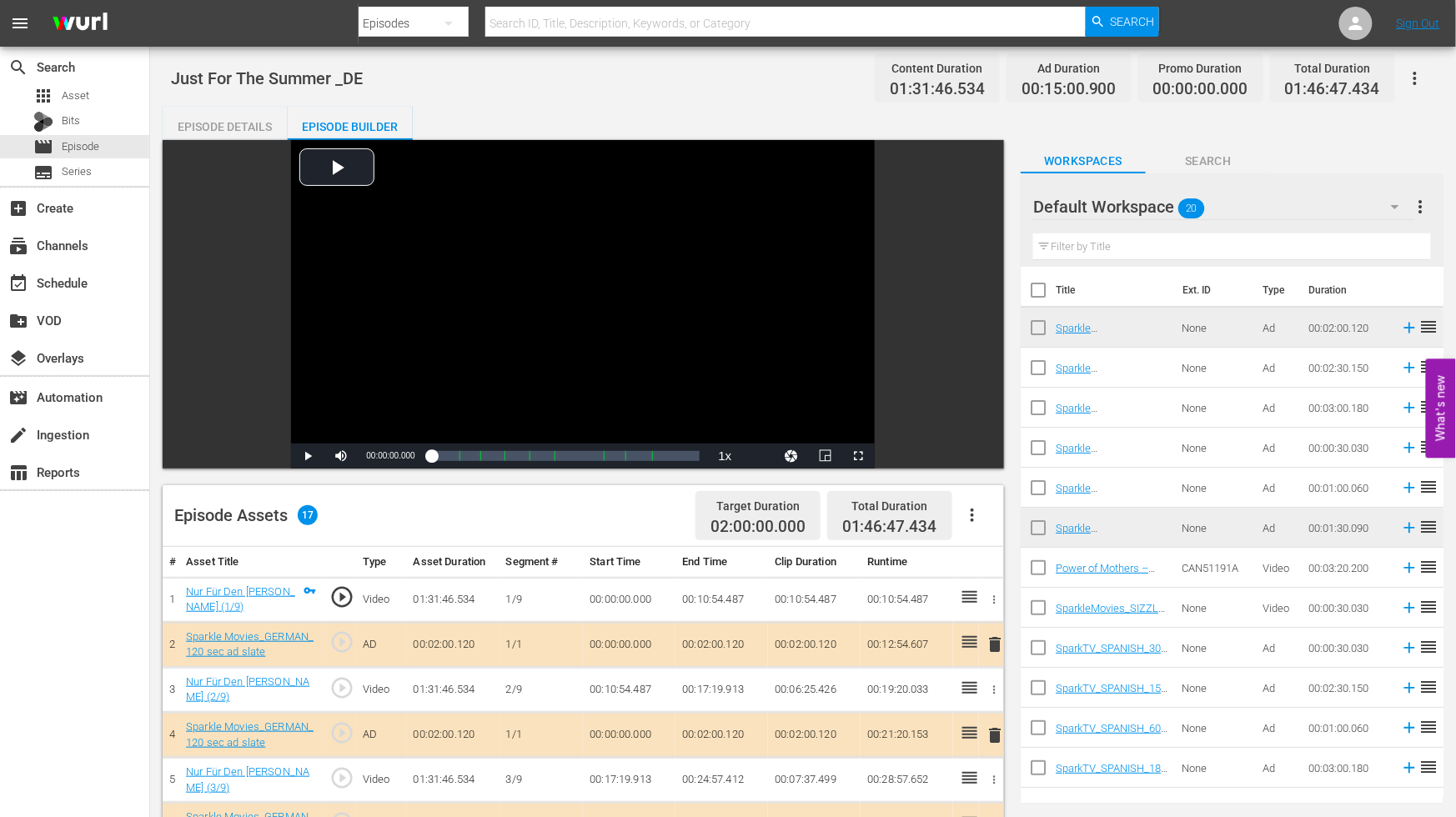
click at [1411, 71] on icon "button" at bounding box center [1415, 78] width 20 height 20
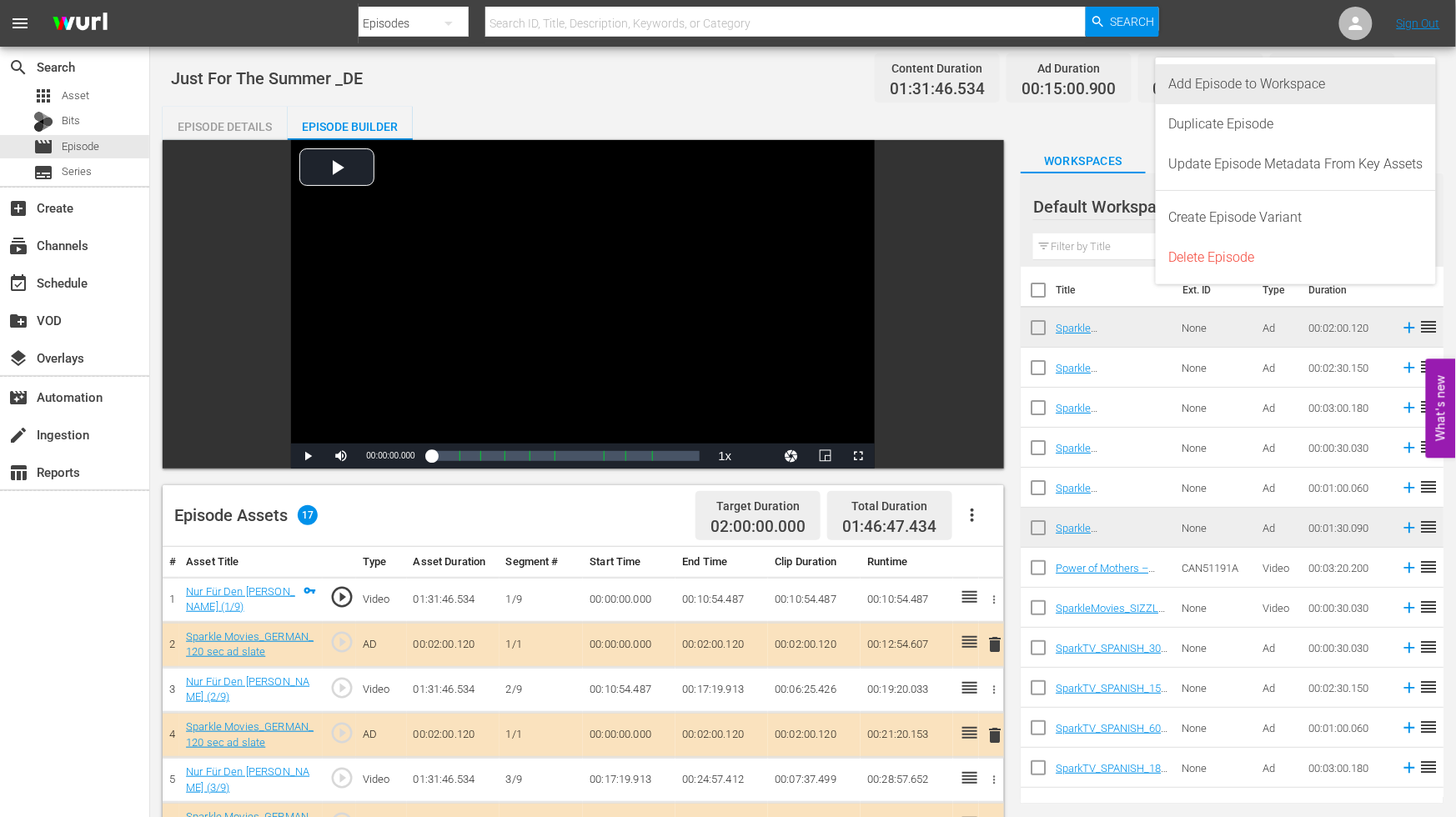
click at [1189, 79] on div "Add Episode to Workspace" at bounding box center [1296, 84] width 254 height 40
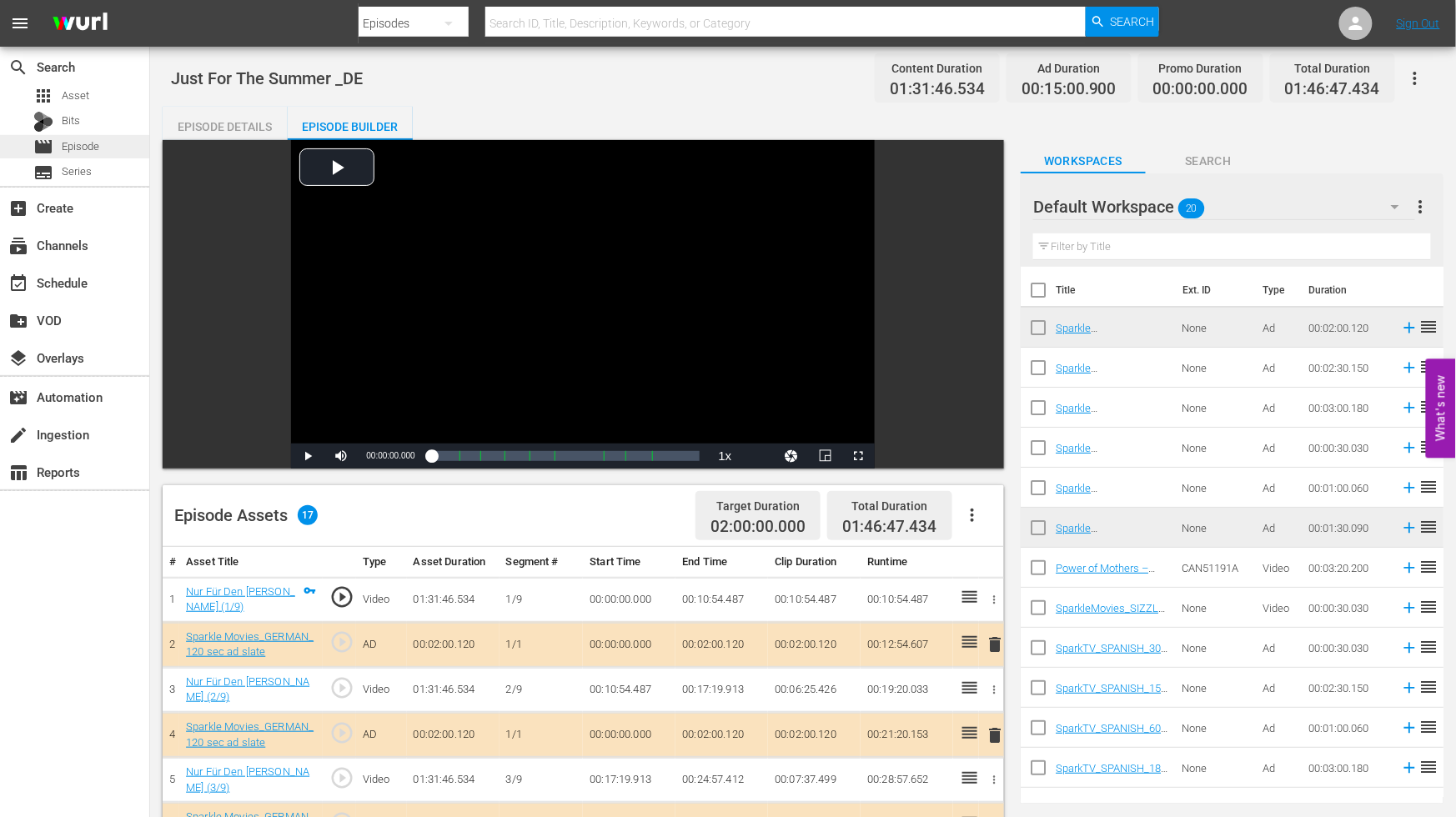
click at [98, 149] on span "Episode" at bounding box center [80, 146] width 37 height 17
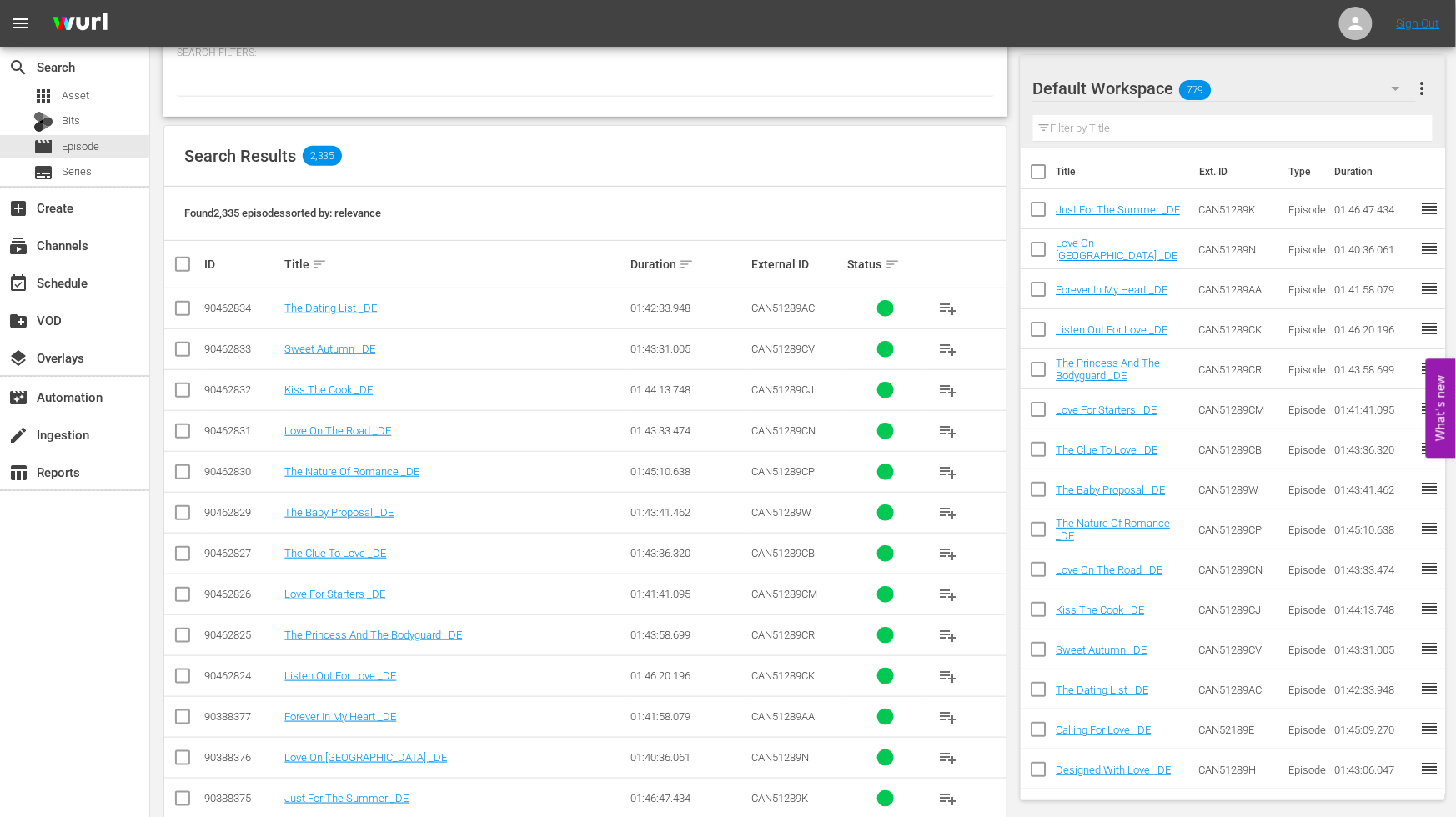
scroll to position [462, 0]
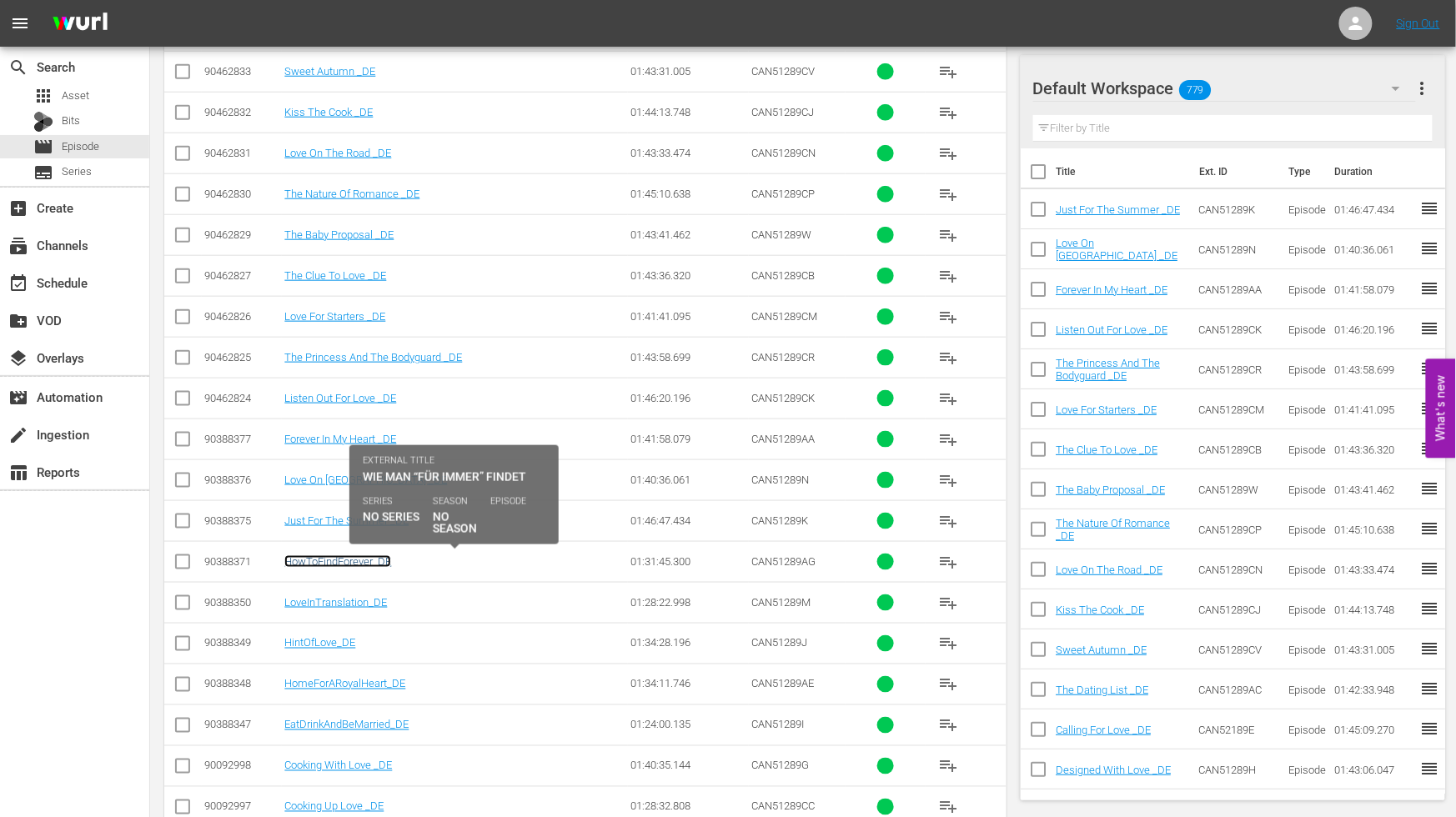
click at [344, 562] on link "HowToFindForever_DE" at bounding box center [338, 561] width 107 height 12
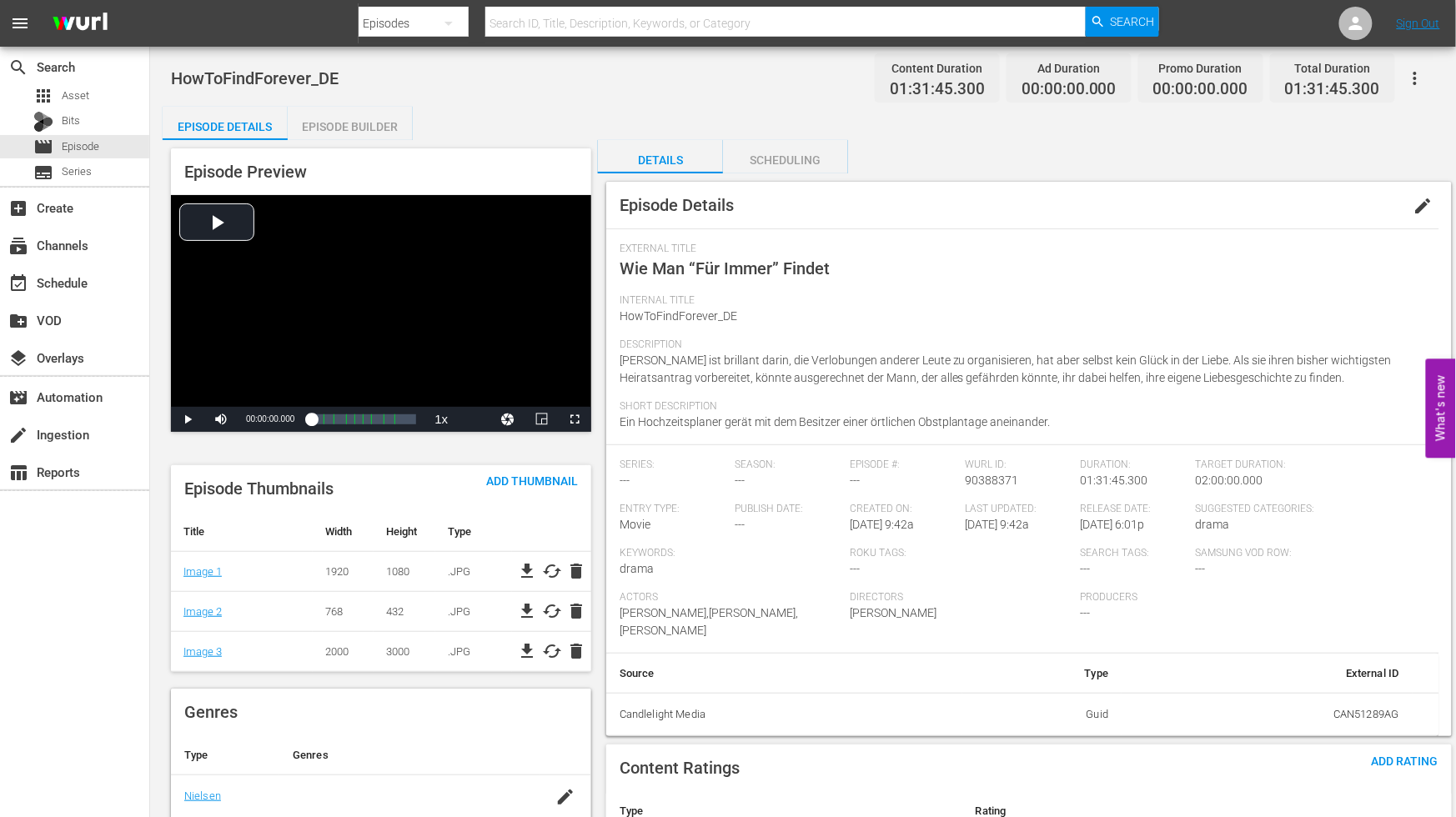
drag, startPoint x: 1425, startPoint y: 202, endPoint x: 1368, endPoint y: 230, distance: 63.5
click at [1425, 202] on span "edit" at bounding box center [1424, 206] width 20 height 20
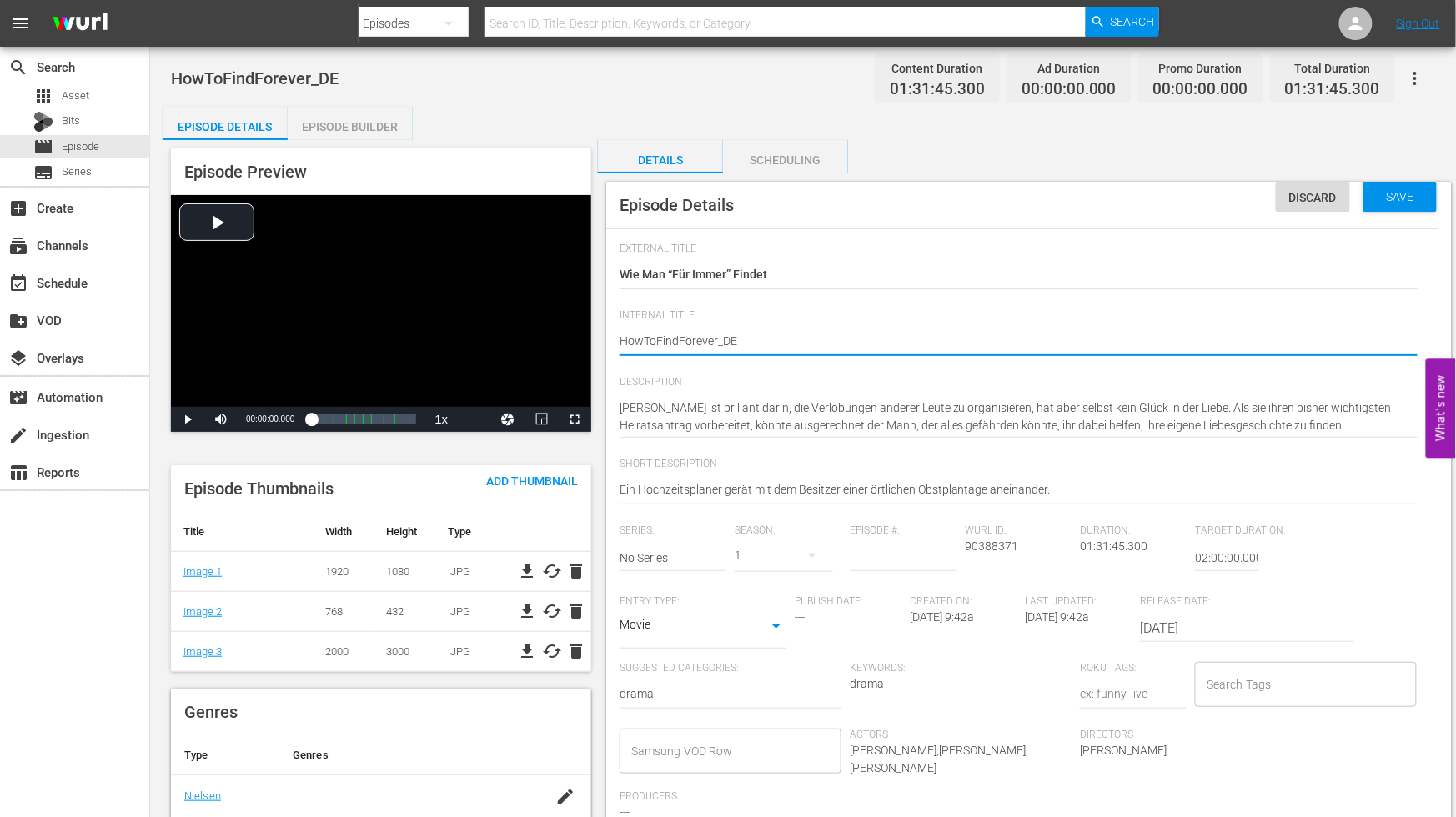
type textarea "How ToFindForever_DE"
click at [656, 339] on textarea "HowToFindForever_DE" at bounding box center [1018, 342] width 798 height 20
type textarea "How To FindForever_DE"
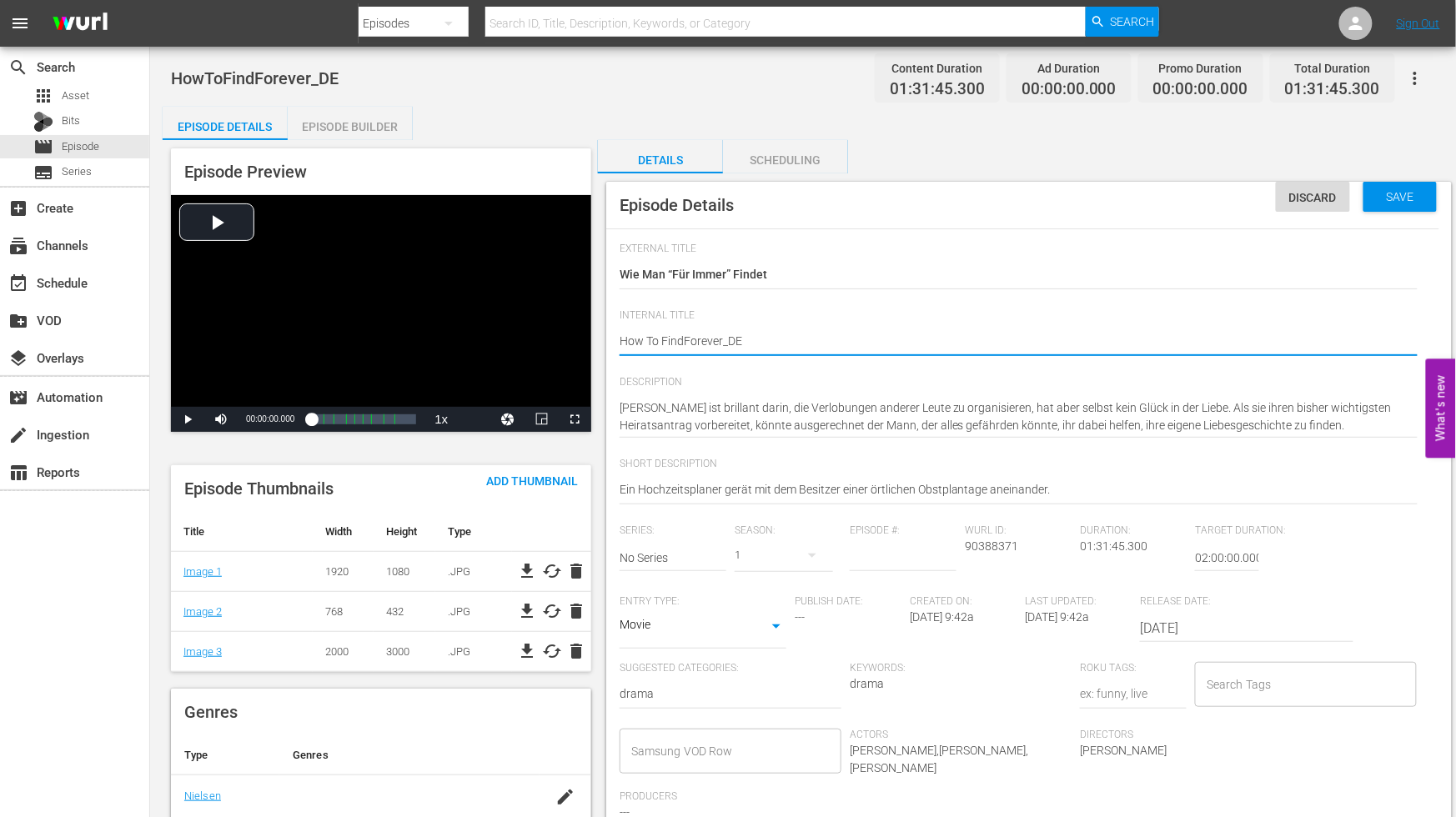
click at [682, 339] on textarea "HowToFindForever_DE" at bounding box center [1018, 342] width 798 height 20
type textarea "How To Find Forever_DE"
click at [723, 339] on textarea "HowToFindForever_DE" at bounding box center [1018, 342] width 798 height 20
type textarea "How To Find Foreve r_DE"
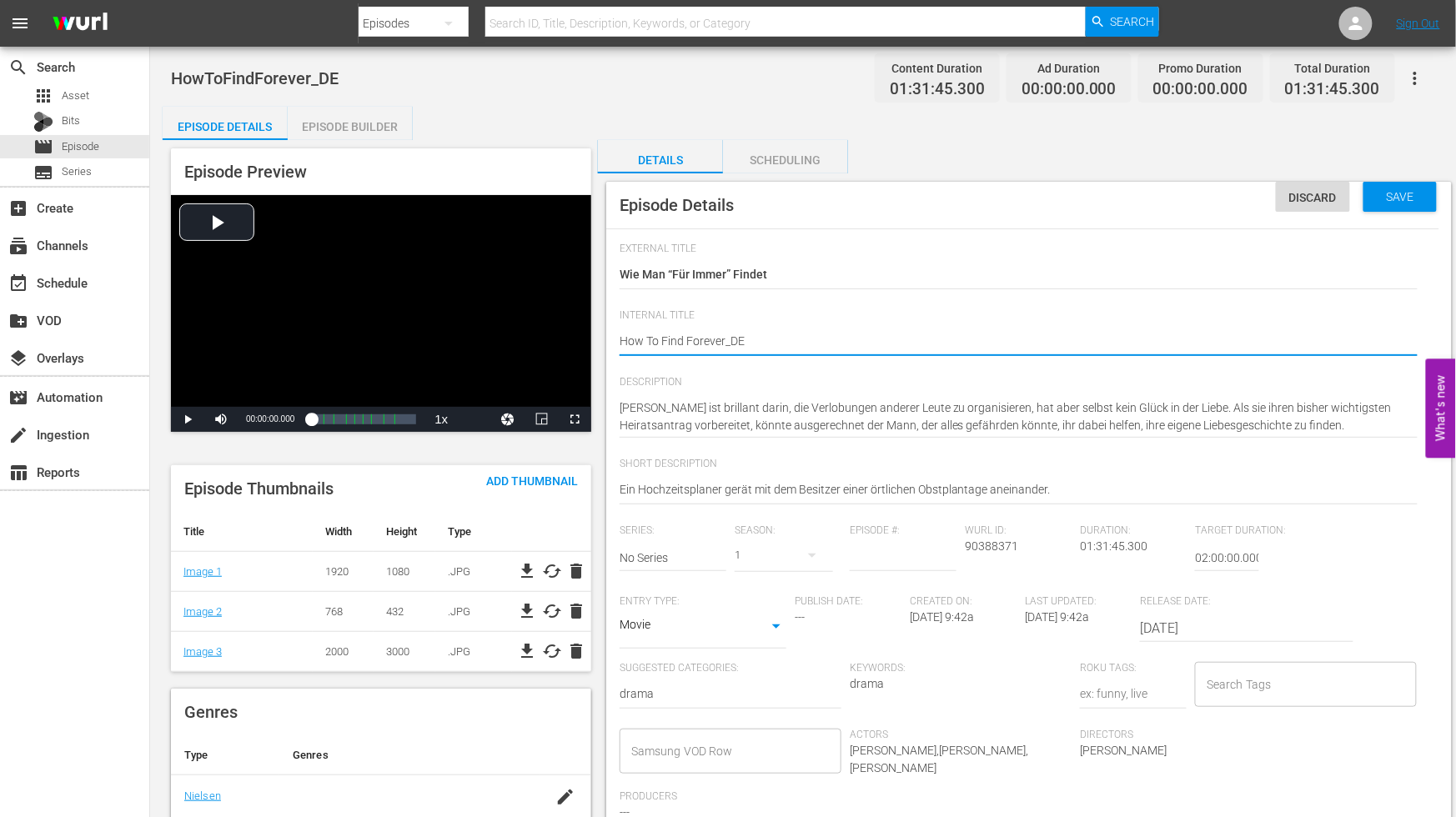
type textarea "How To Find Foreve r_DE"
click at [877, 332] on textarea "HowToFindForever_DE" at bounding box center [1018, 342] width 798 height 20
click at [726, 340] on textarea "HowToFindForever_DE" at bounding box center [1018, 342] width 798 height 20
type textarea "How To Find Foreve _DE"
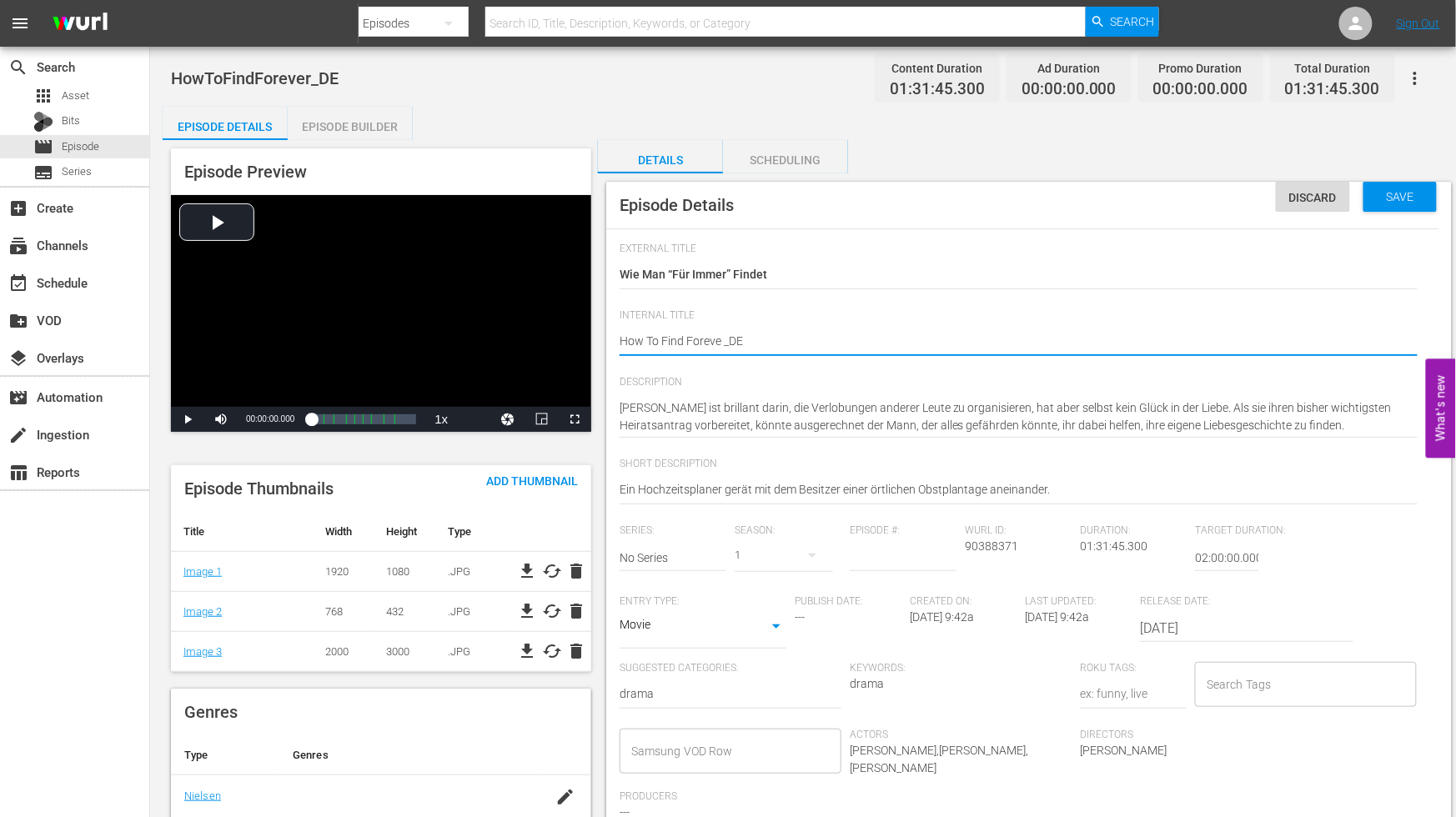
type textarea "How To Find Foreve_DE"
type textarea "How To Find Forever_DE"
type textarea "How To Find Forever _DE"
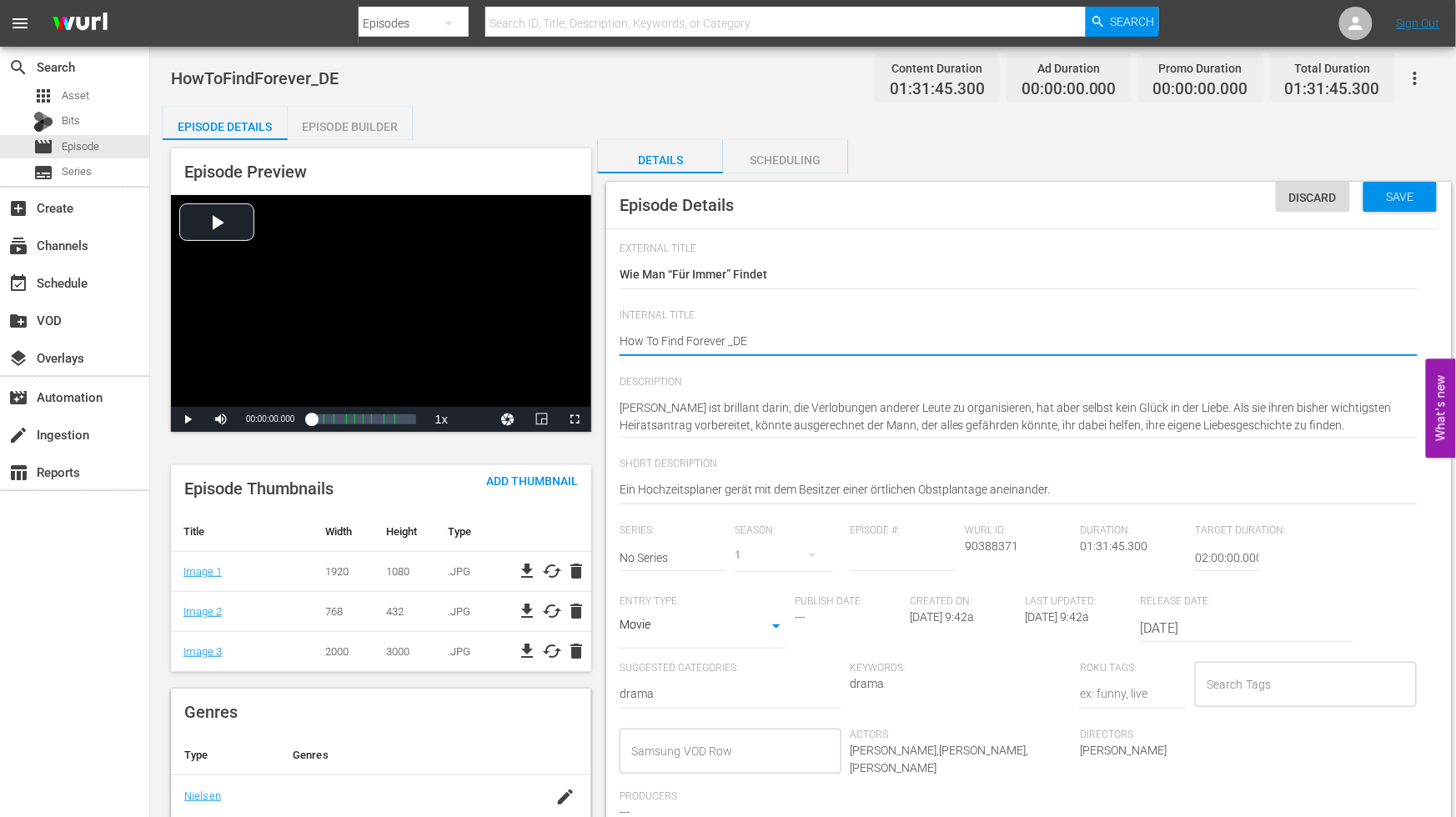
type textarea "How To Find Forever _DE"
click at [1438, 192] on div "Discard Save" at bounding box center [1364, 197] width 176 height 30
click at [1394, 184] on div "Save" at bounding box center [1400, 197] width 73 height 30
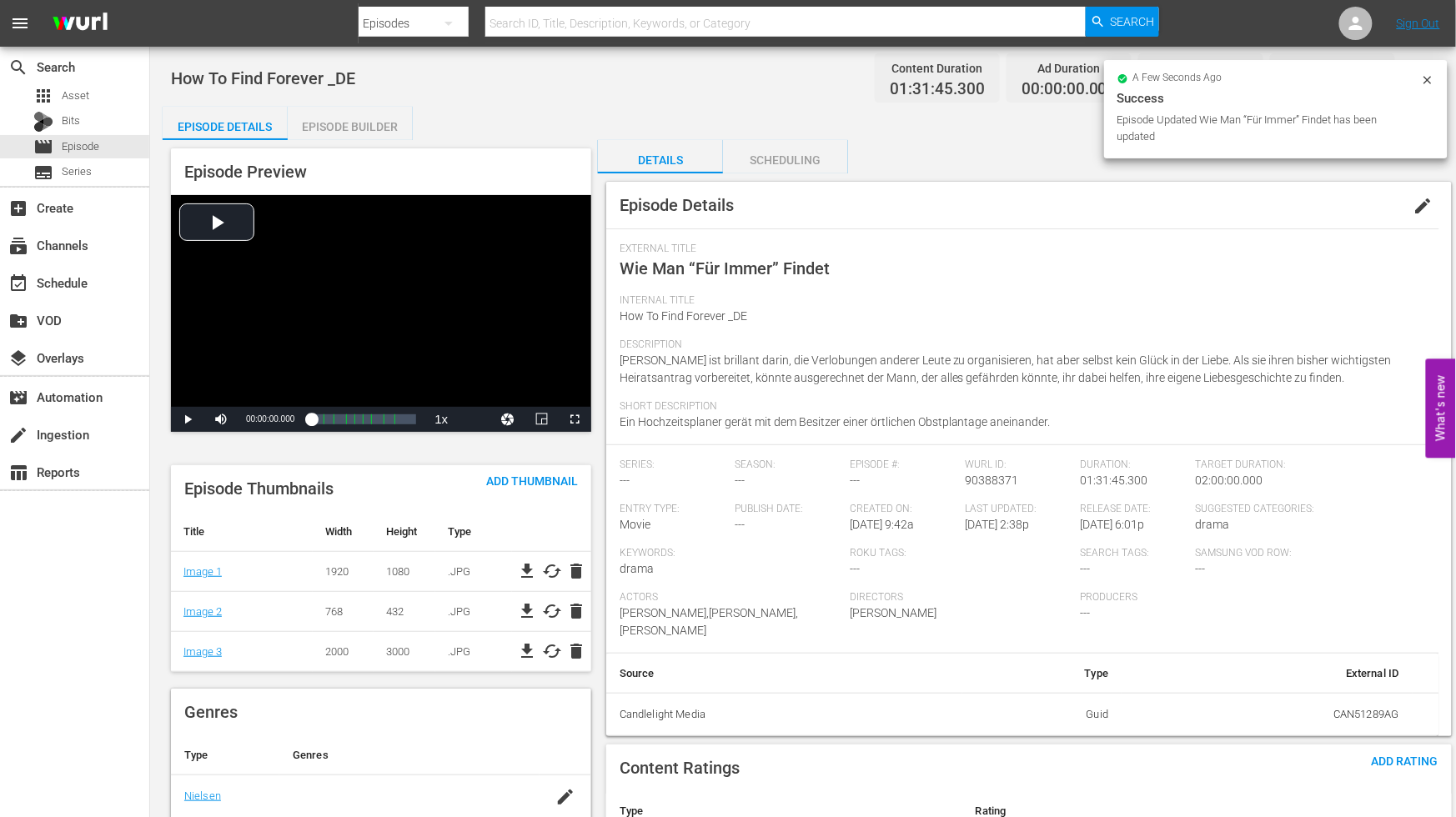
click at [343, 127] on div "Episode Builder" at bounding box center [350, 127] width 125 height 40
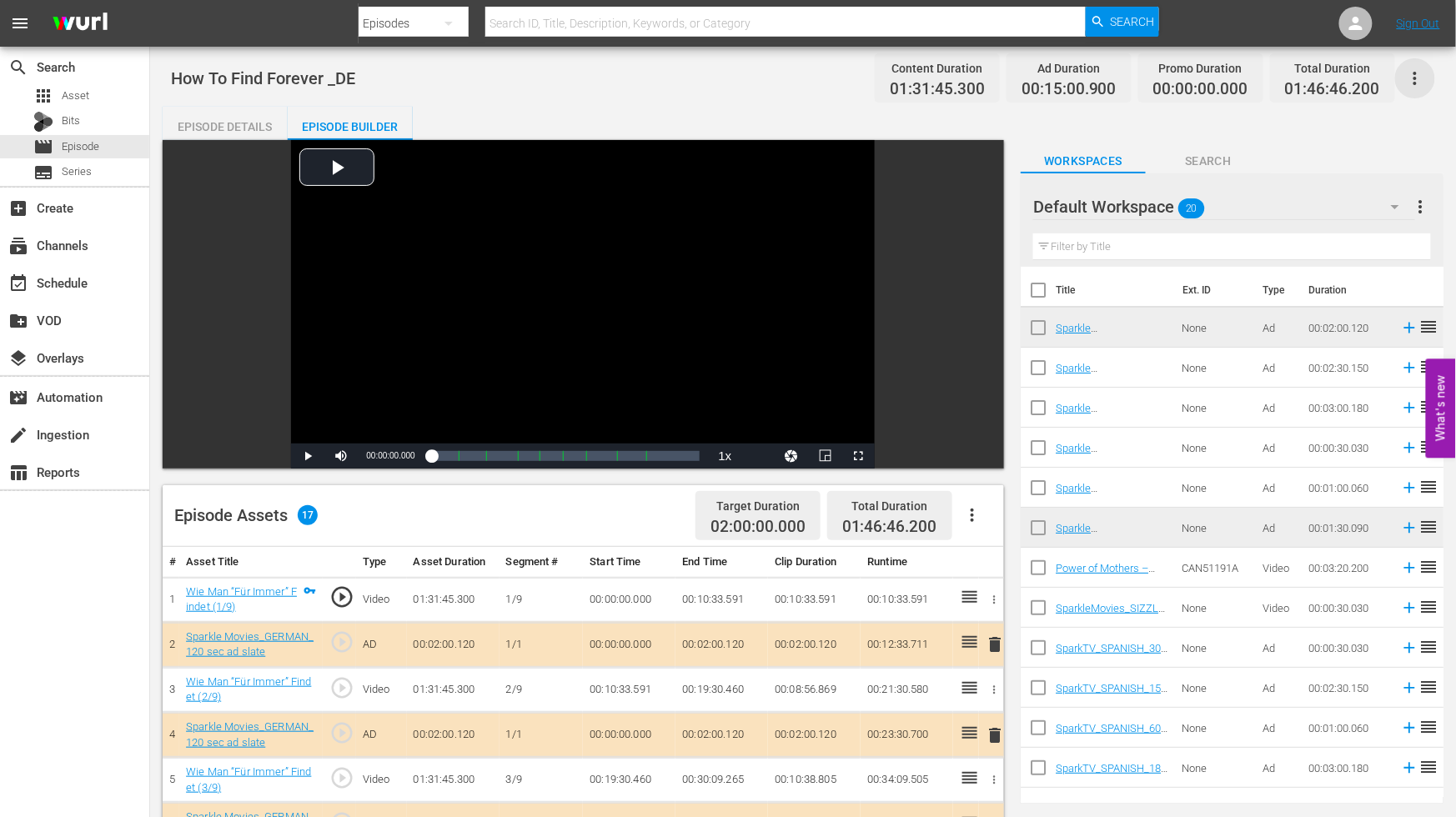
click at [1413, 69] on icon "button" at bounding box center [1415, 78] width 20 height 20
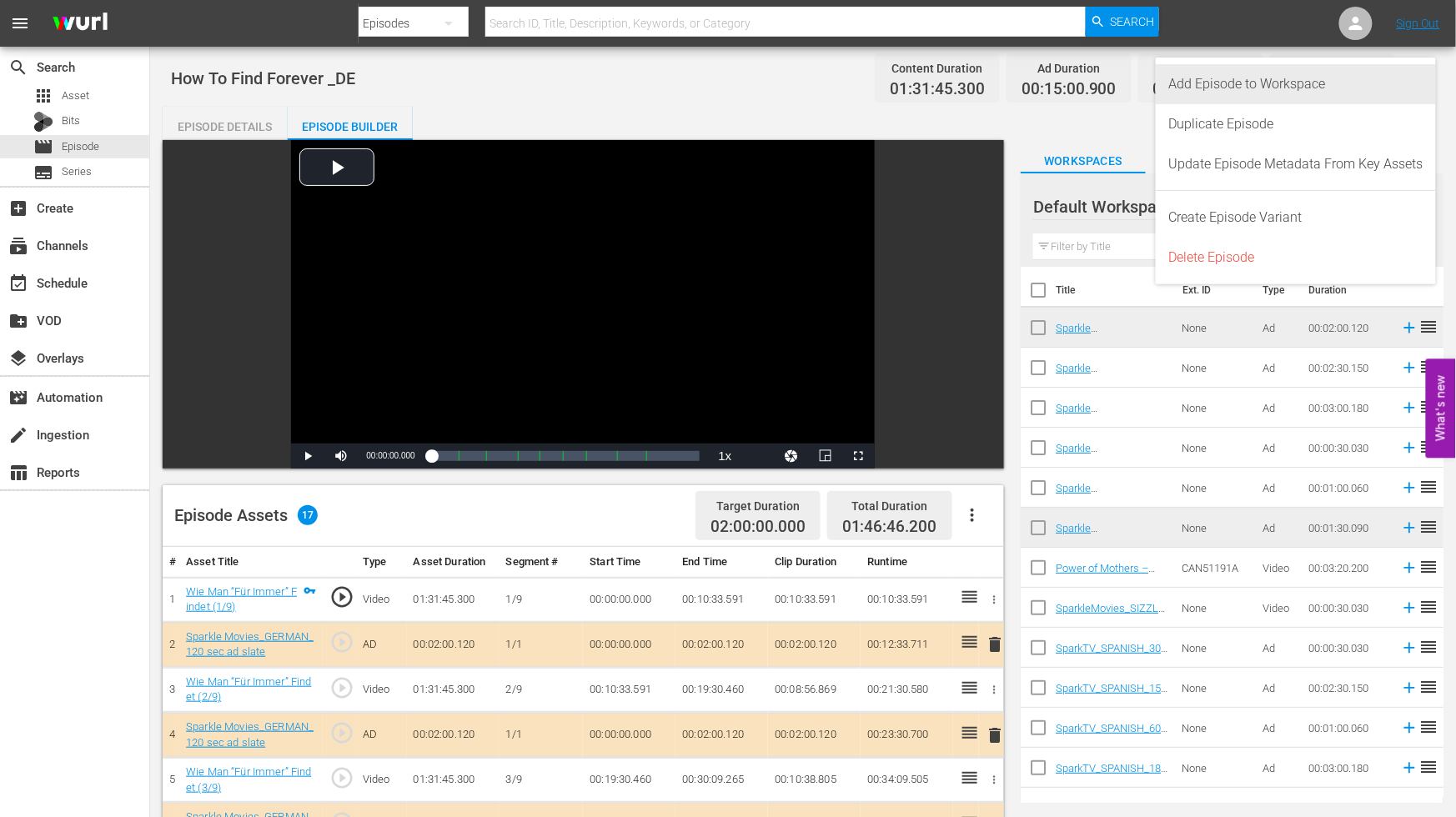
click at [1219, 81] on div "Add Episode to Workspace" at bounding box center [1296, 84] width 254 height 40
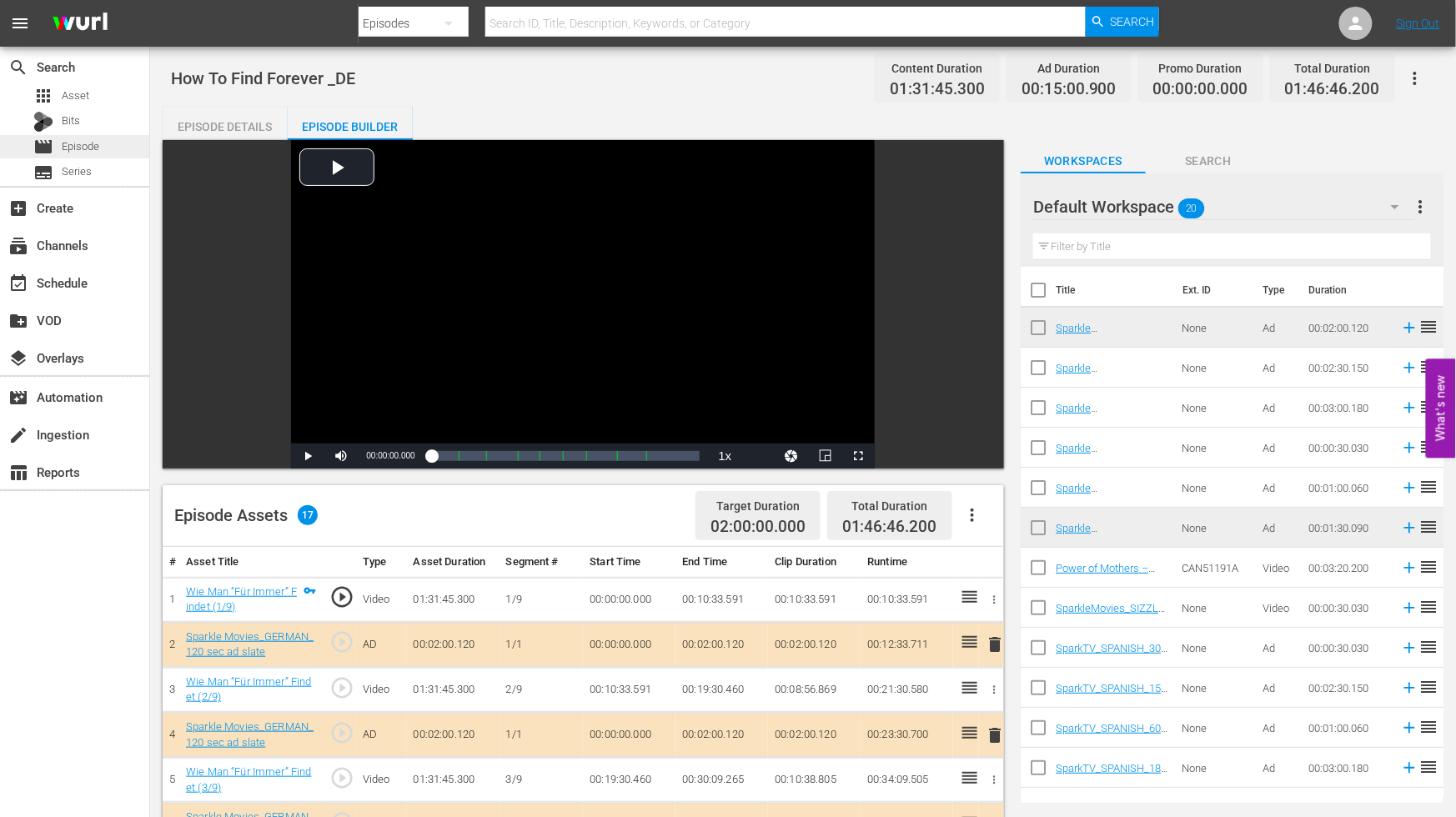
click at [110, 145] on div "movie Episode" at bounding box center [75, 147] width 150 height 23
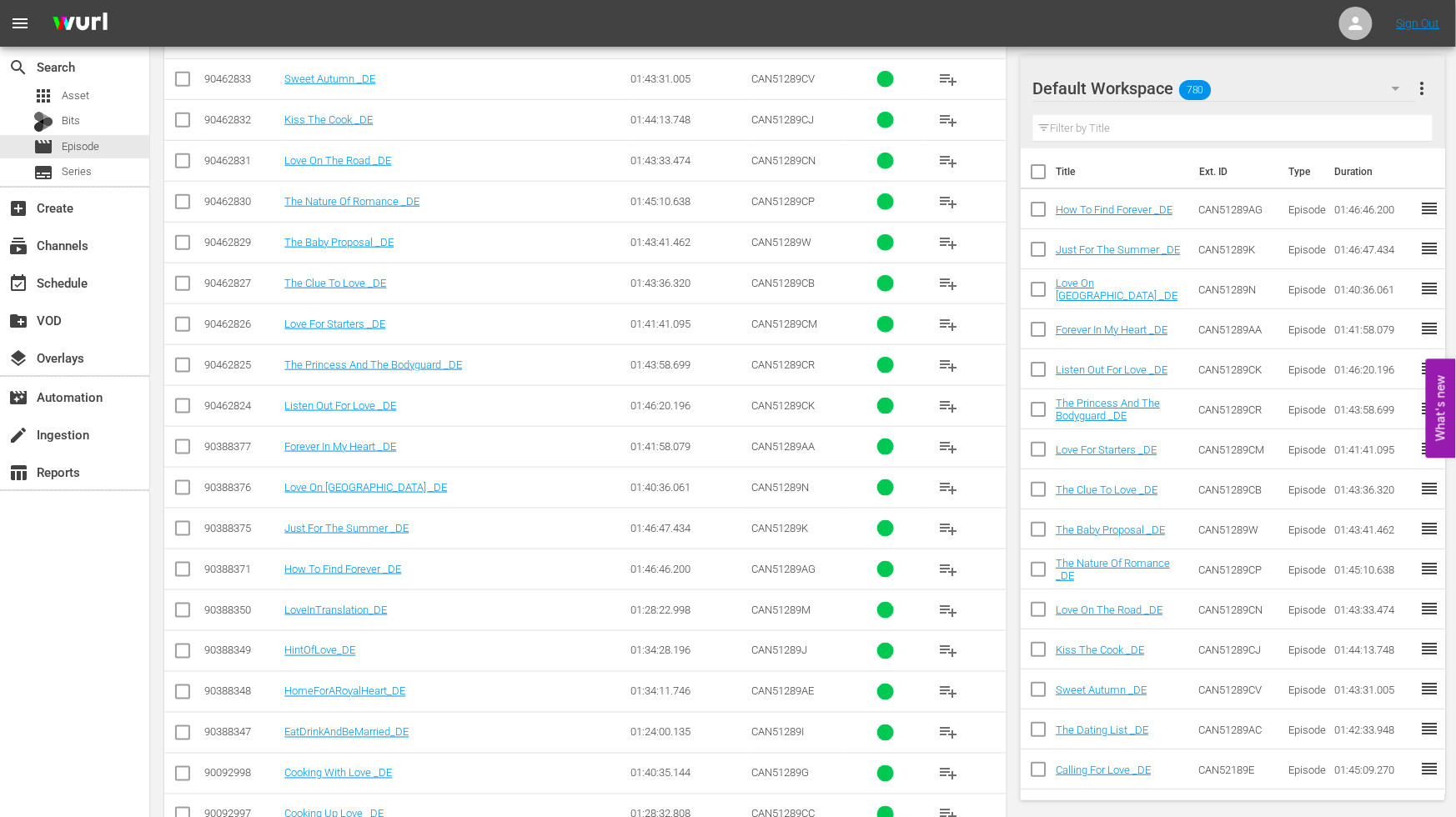
scroll to position [462, 0]
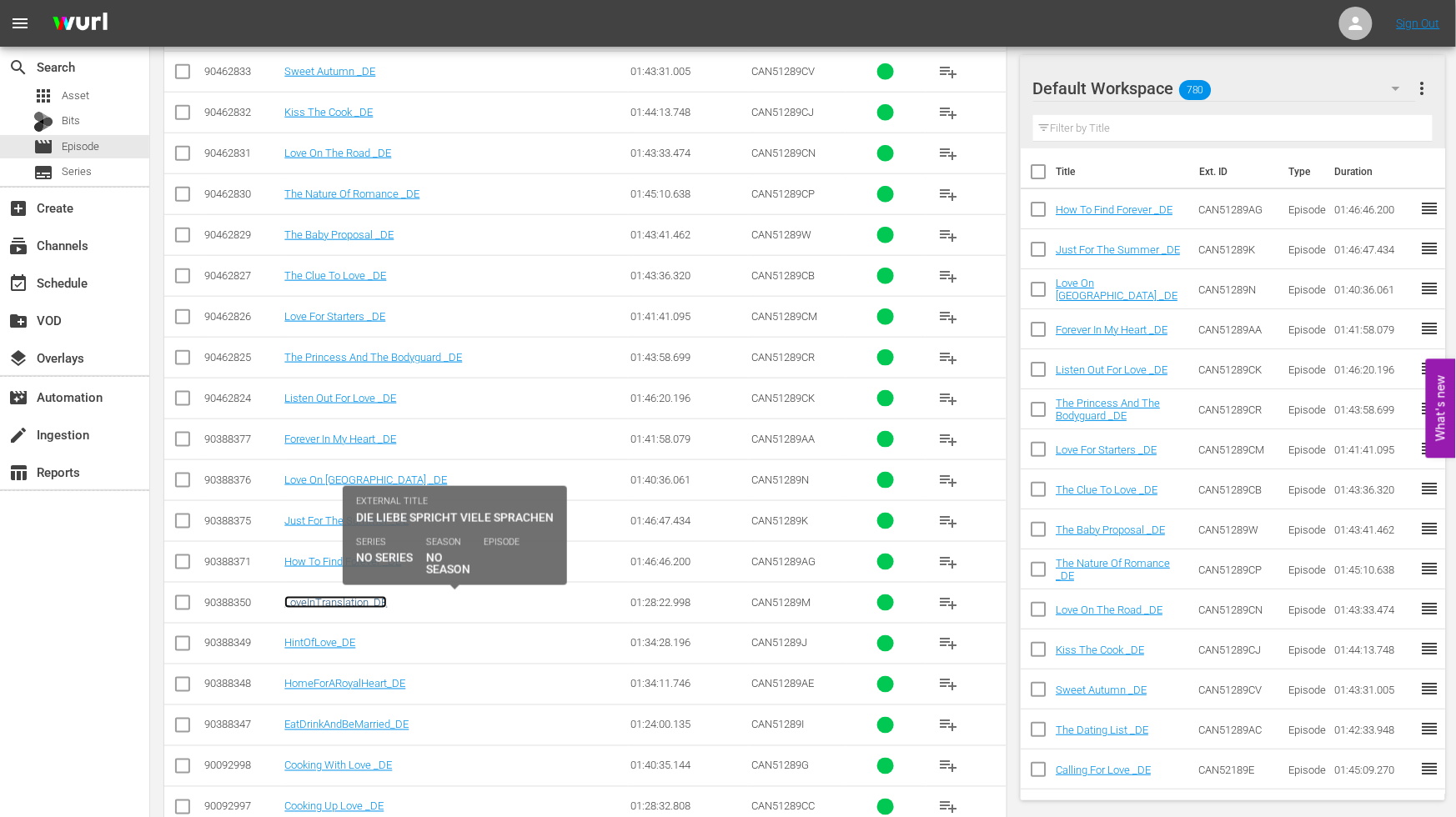
click at [329, 599] on link "LoveInTranslation_DE" at bounding box center [335, 602] width 102 height 12
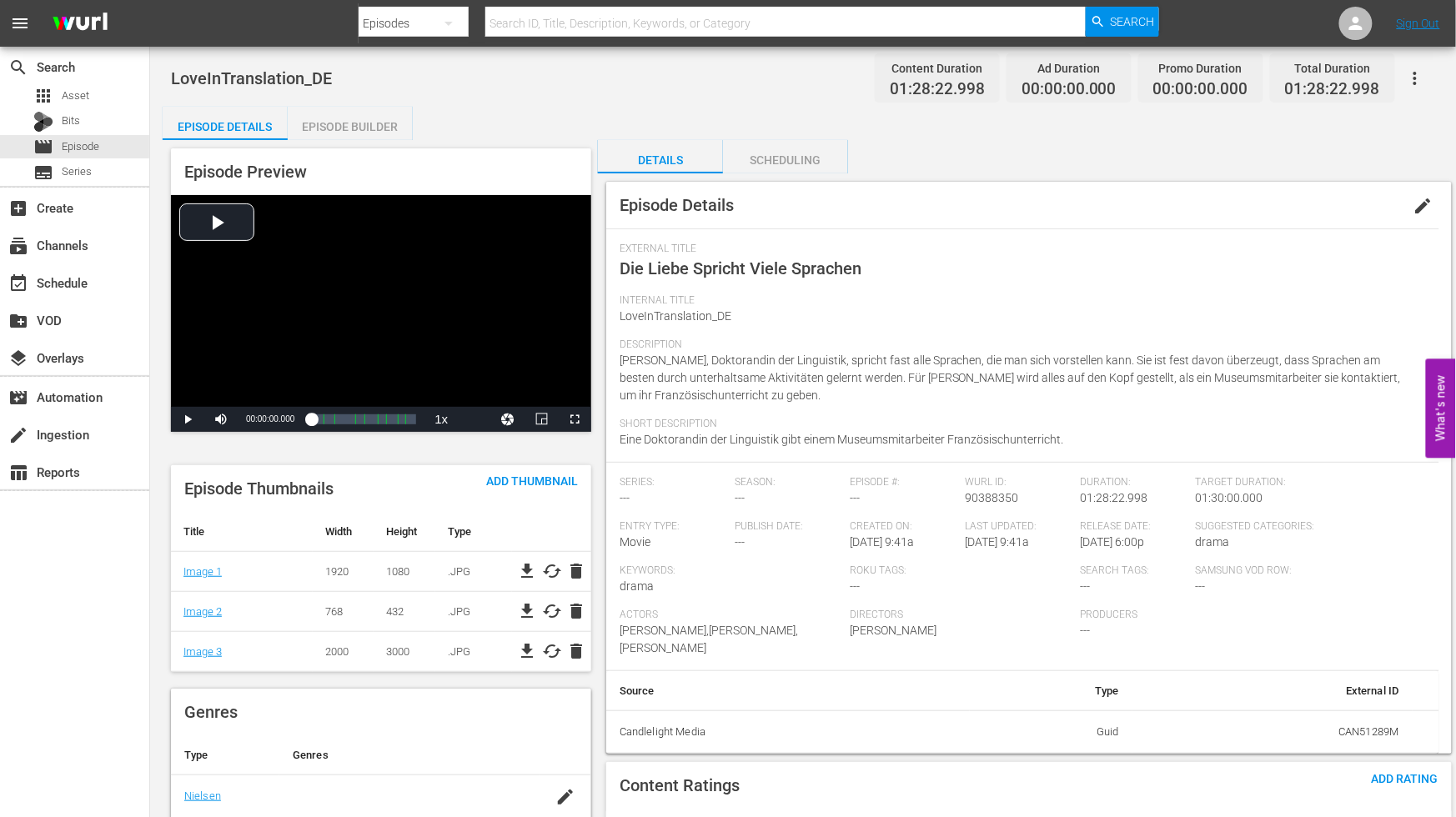
click at [1424, 196] on span "edit" at bounding box center [1424, 206] width 20 height 20
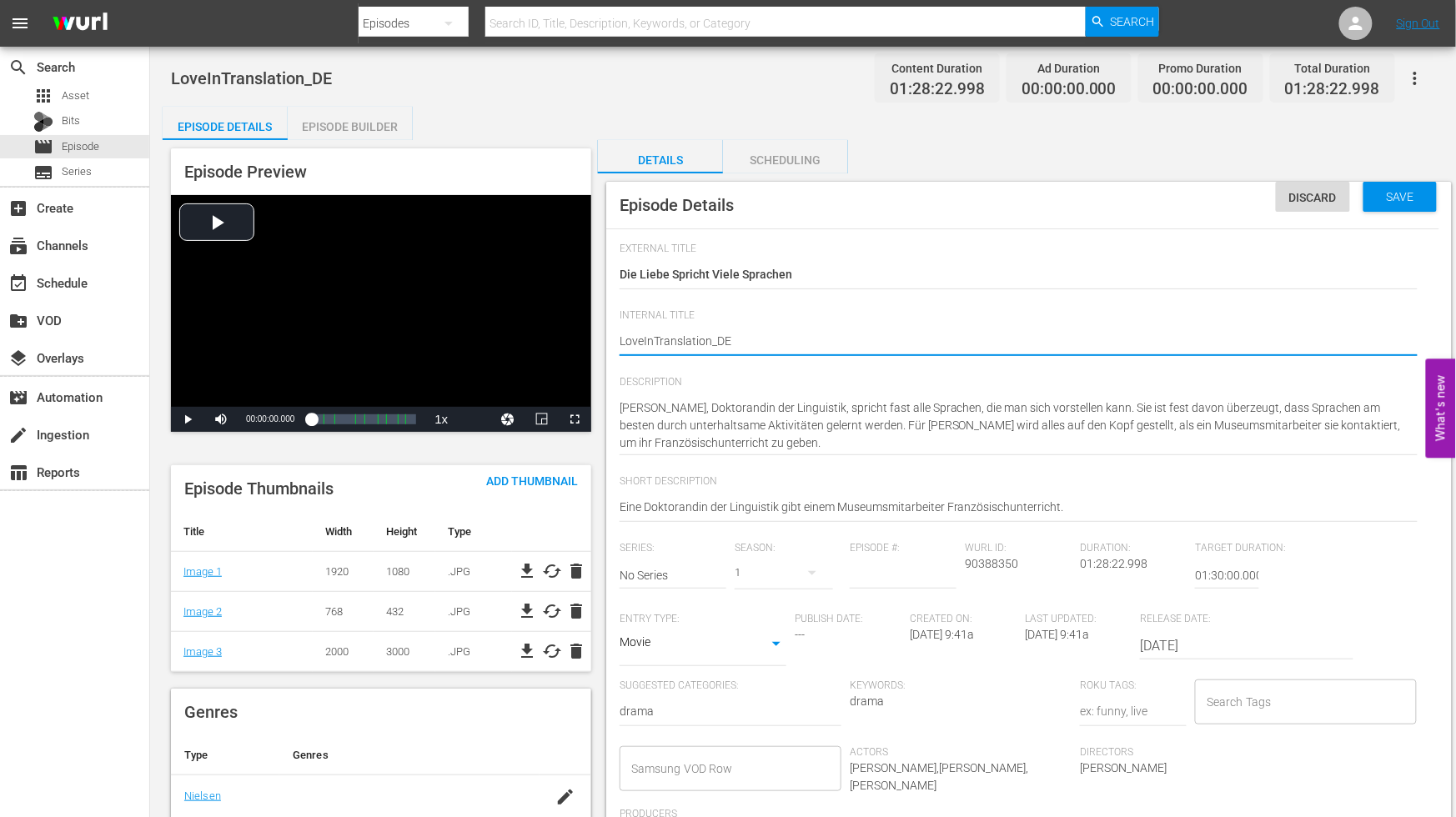
type textarea "Love InTranslation_DE"
click at [656, 335] on textarea "LoveInTranslation_DE" at bounding box center [1018, 342] width 798 height 20
type textarea "Love In Translation_DE"
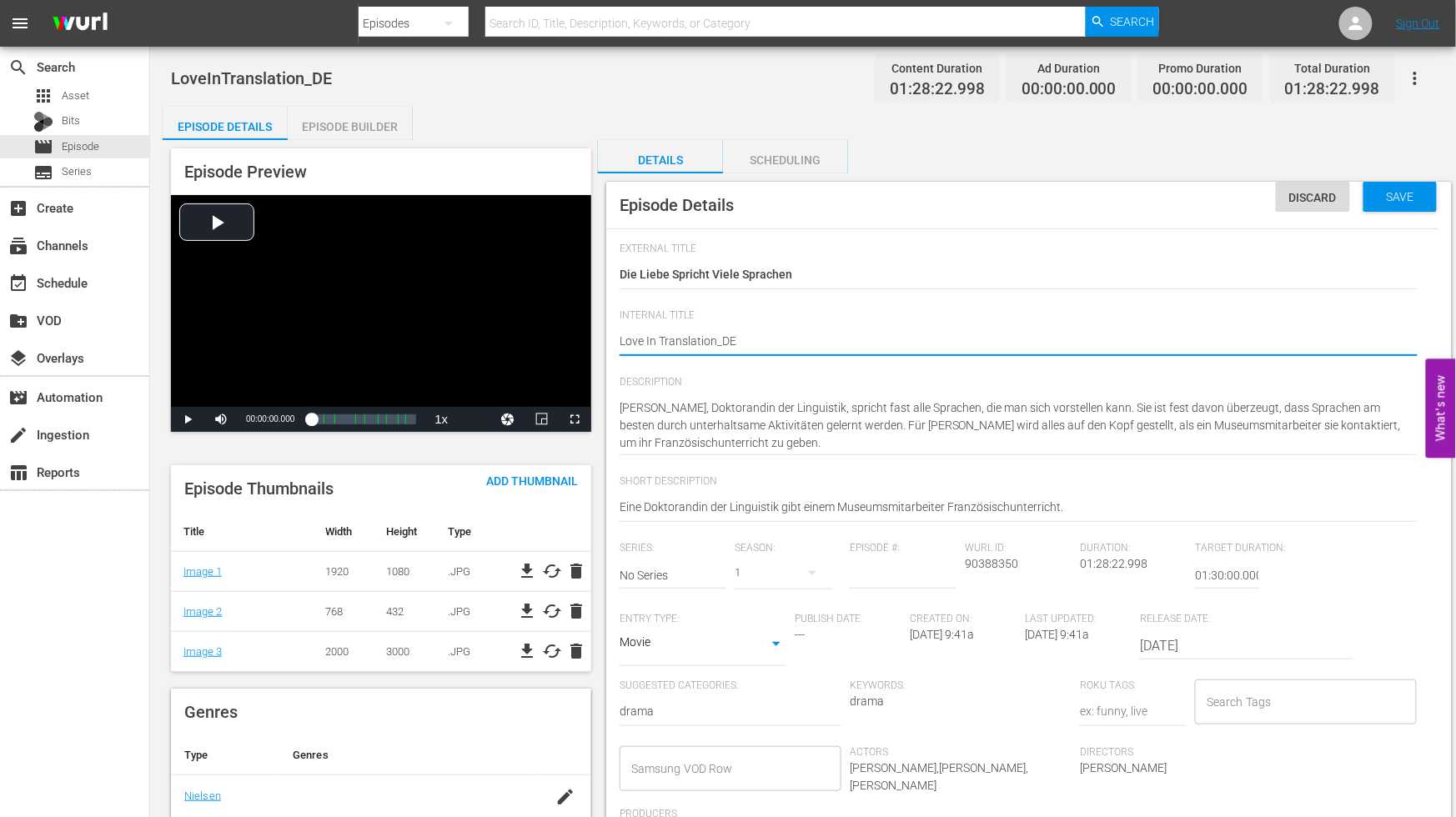
click at [716, 338] on textarea "LoveInTranslation_DE" at bounding box center [1018, 342] width 798 height 20
type textarea "Love In Translation _DE"
drag, startPoint x: 901, startPoint y: 339, endPoint x: 1047, endPoint y: 334, distance: 146.1
click at [906, 338] on textarea "LoveInTranslation_DE" at bounding box center [1018, 342] width 798 height 20
type textarea "Love In Translation _DE"
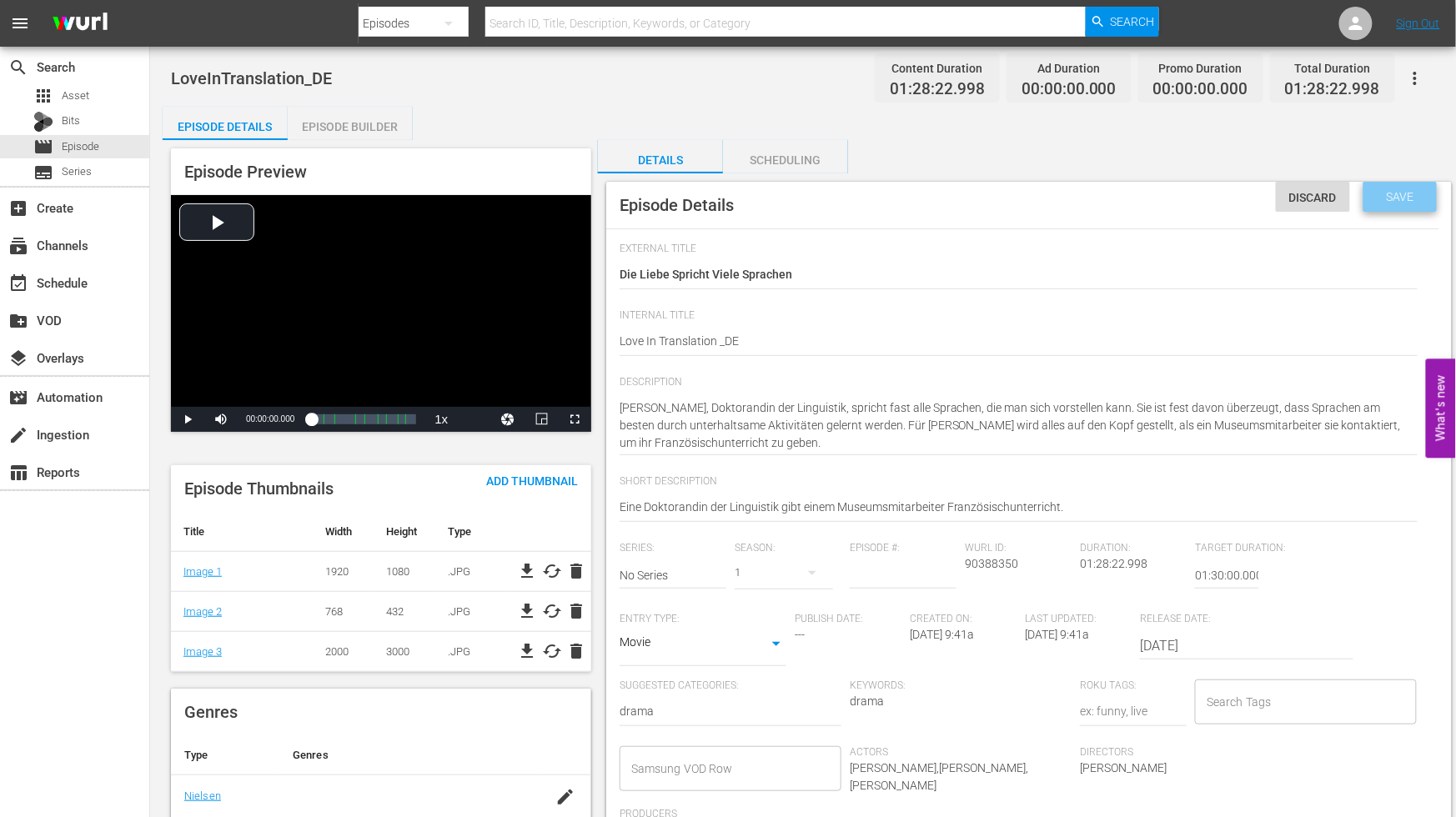
click at [1411, 202] on div "Save" at bounding box center [1400, 197] width 73 height 30
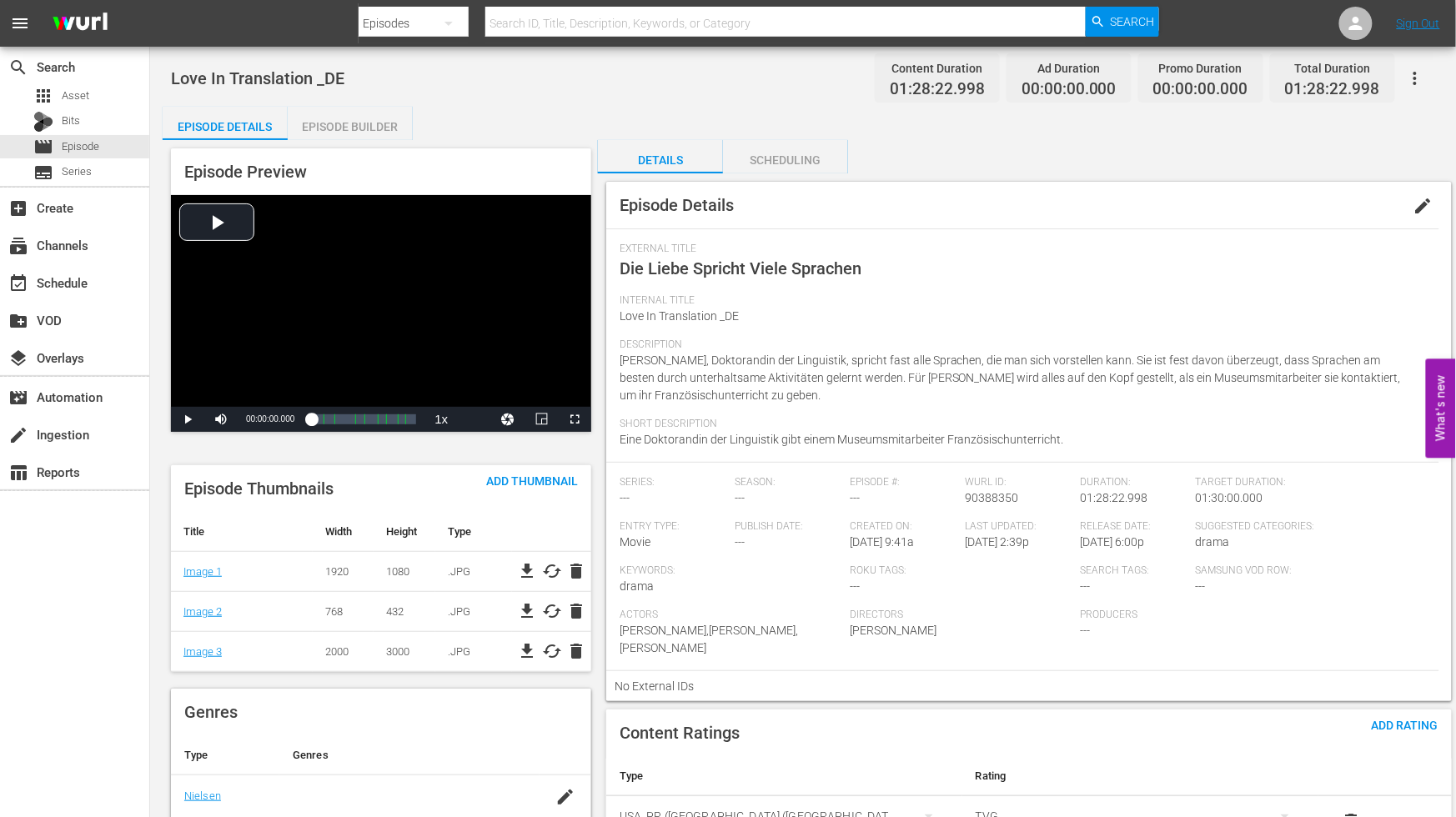
drag, startPoint x: 339, startPoint y: 120, endPoint x: 339, endPoint y: 134, distance: 14.0
click at [339, 122] on div "Episode Builder" at bounding box center [350, 127] width 125 height 40
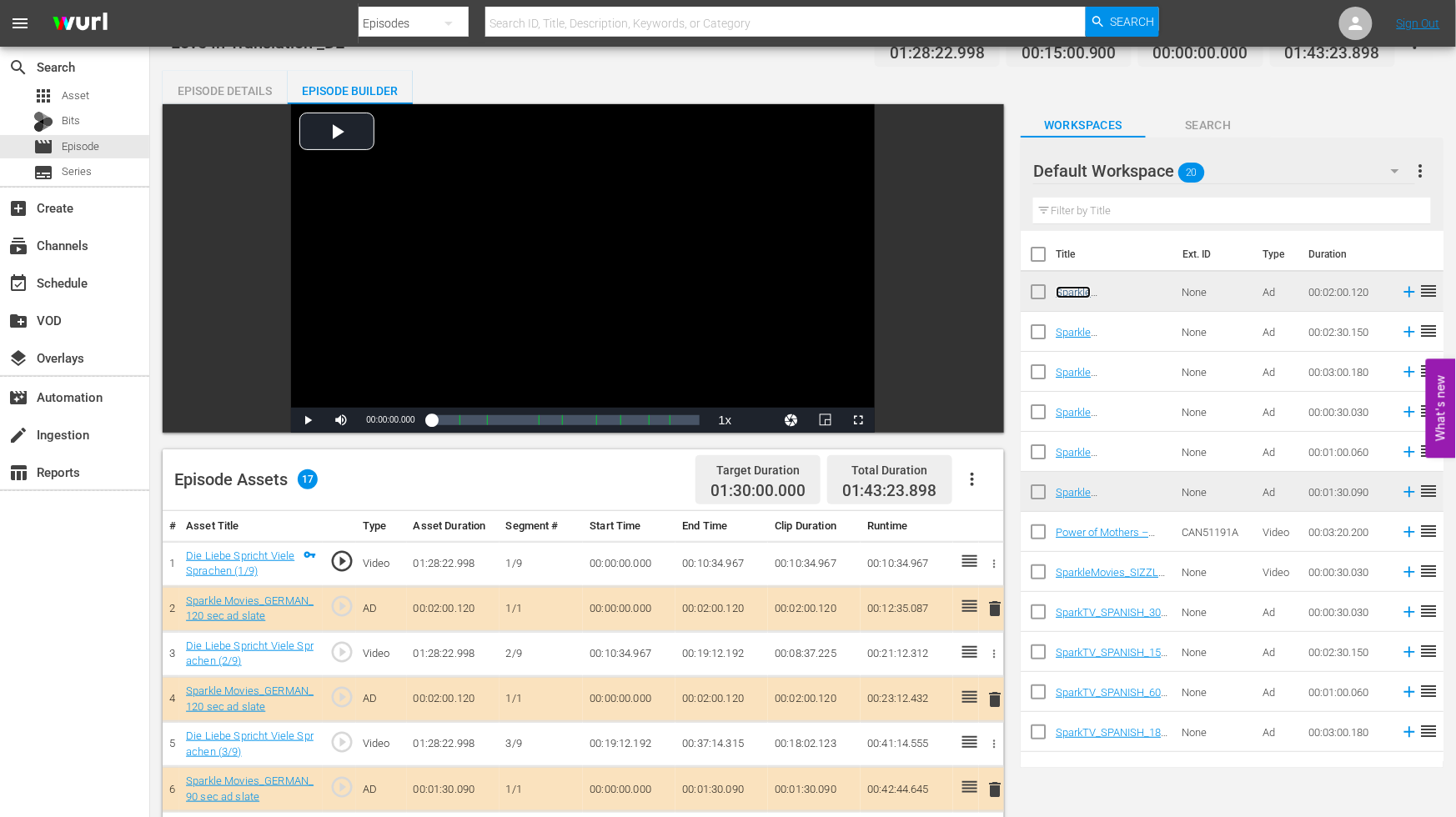
scroll to position [542, 0]
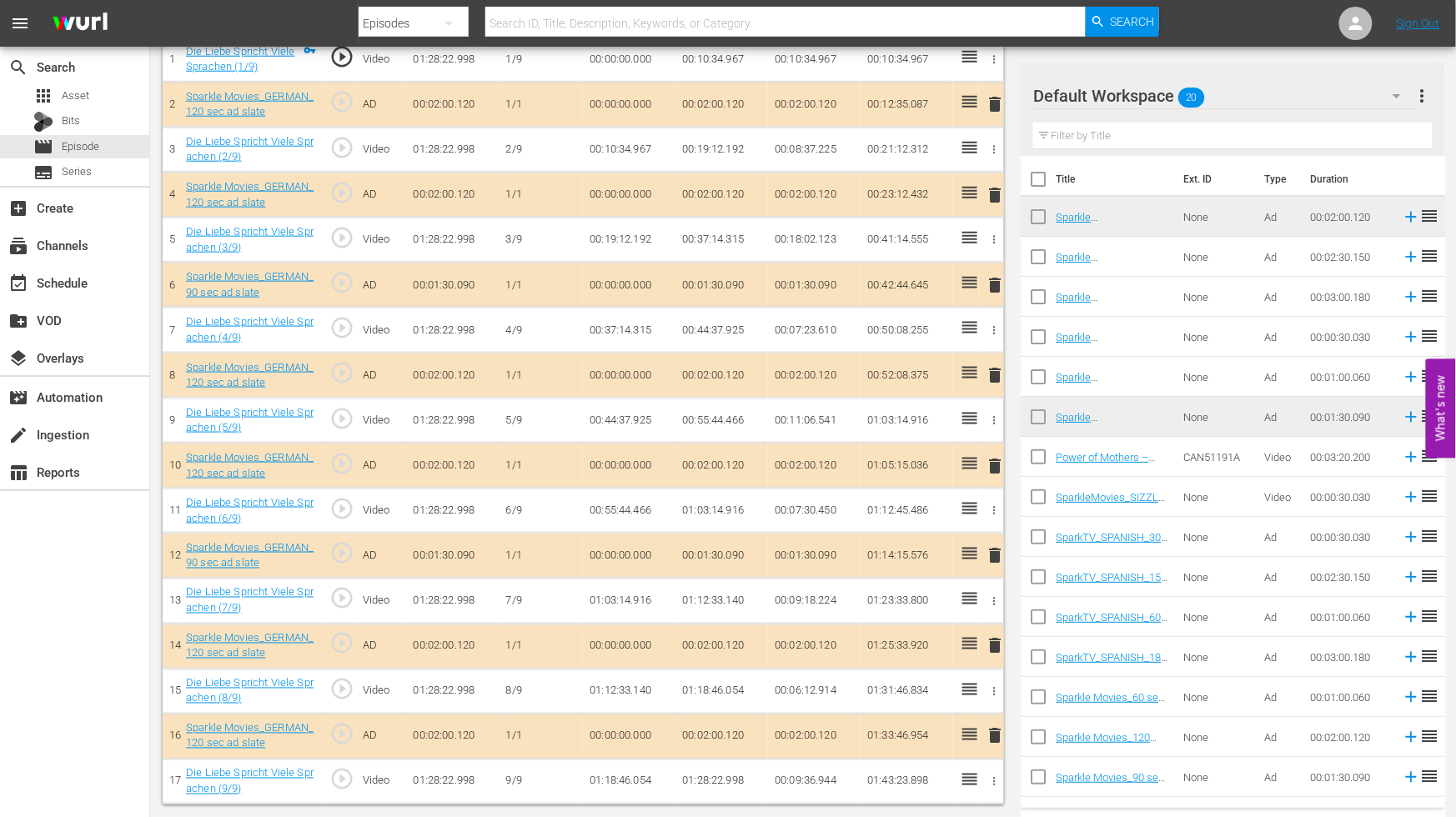
click at [999, 734] on span "delete" at bounding box center [995, 736] width 20 height 20
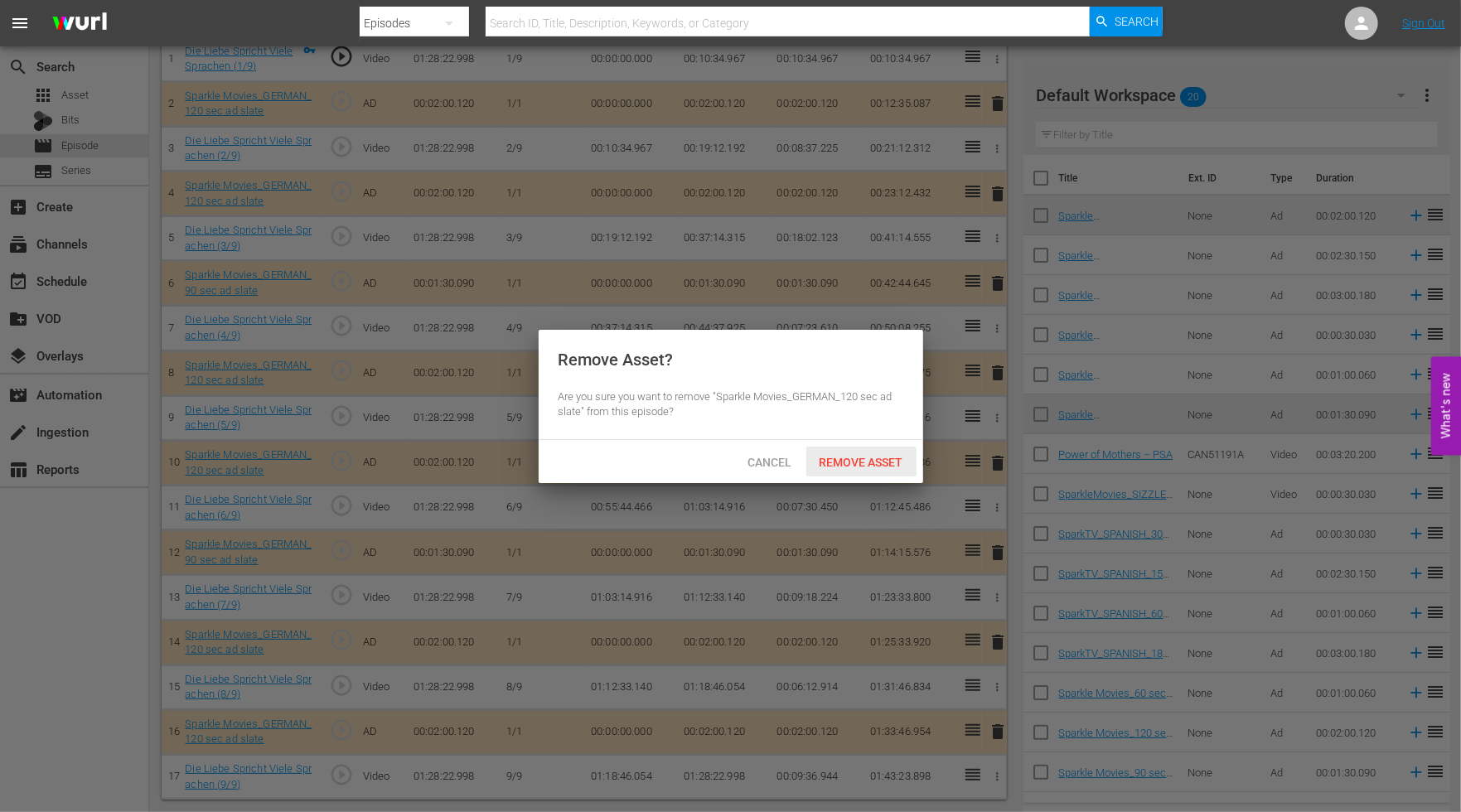
click at [880, 464] on span "Remove Asset" at bounding box center [862, 462] width 110 height 13
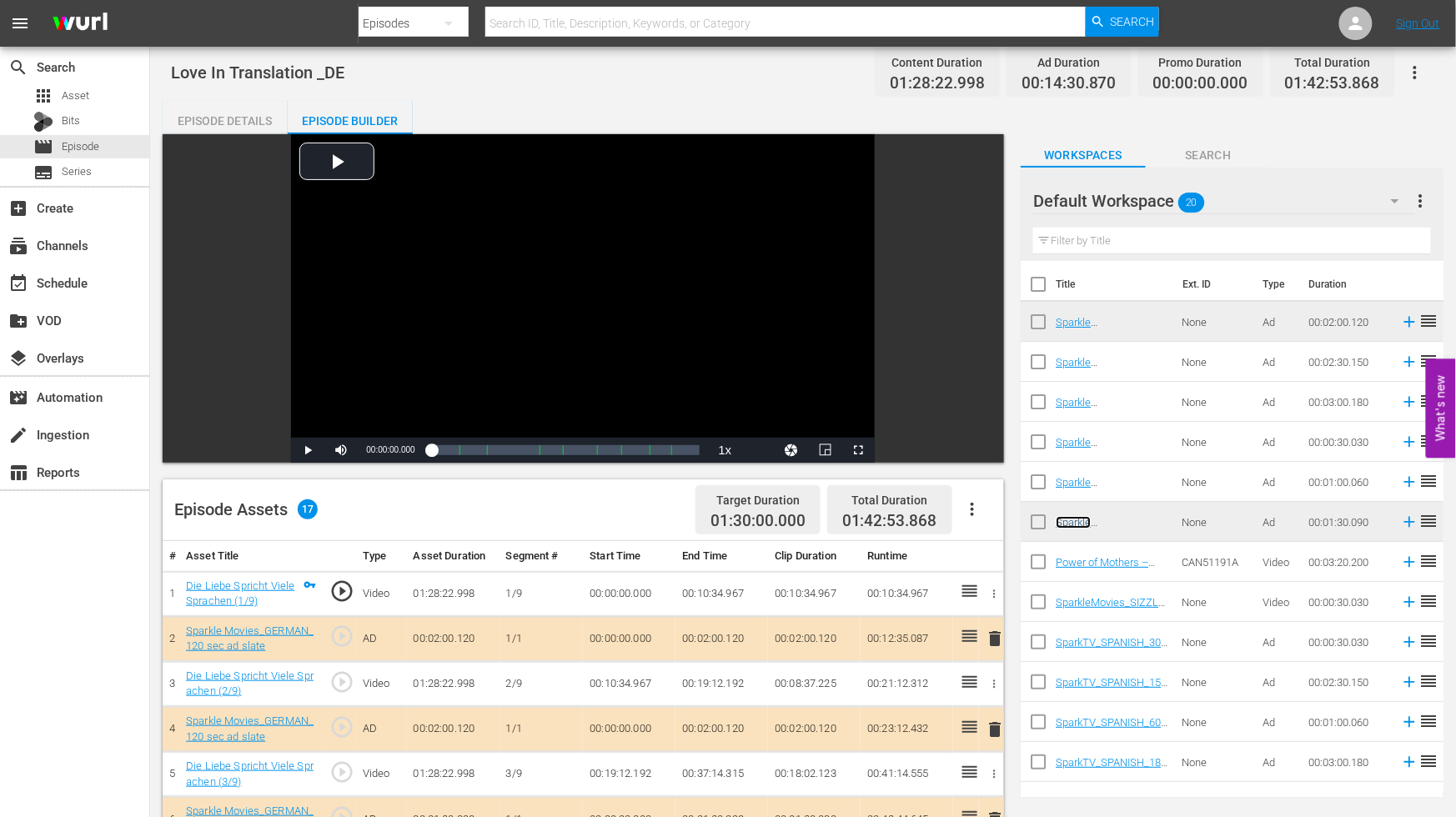
scroll to position [0, 0]
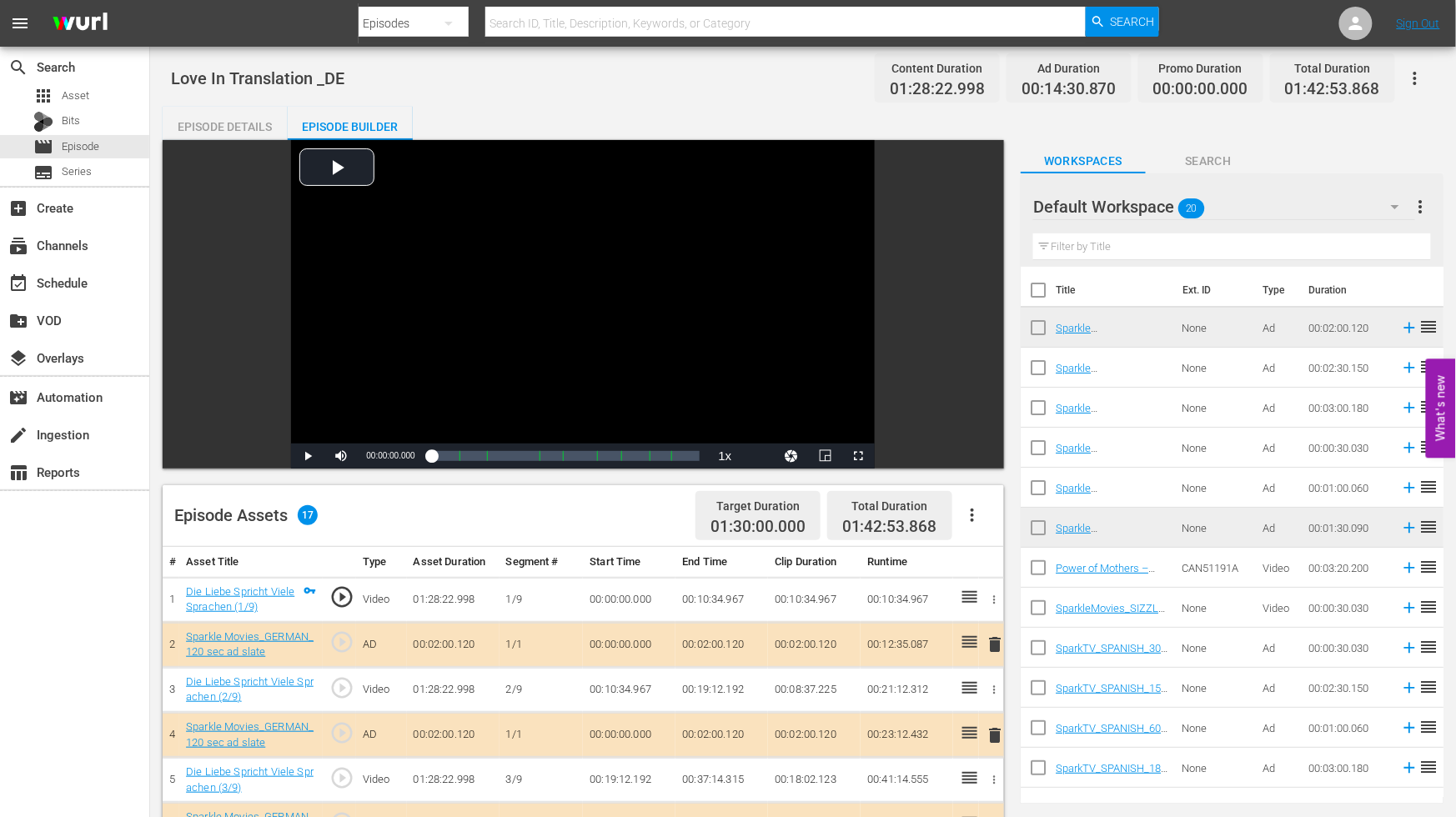
click at [1410, 75] on icon "button" at bounding box center [1415, 78] width 20 height 20
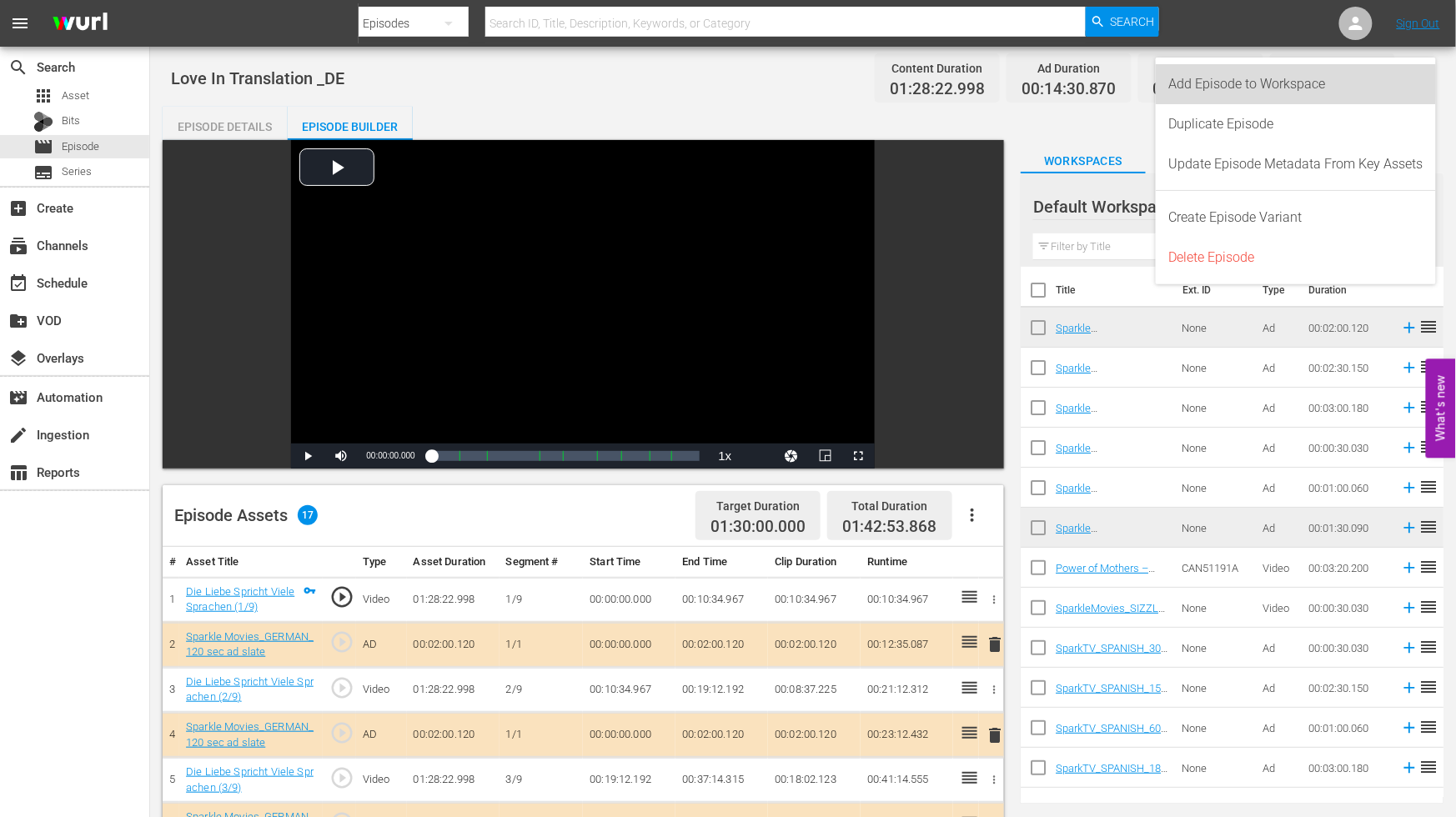
click at [1207, 82] on div "Add Episode to Workspace" at bounding box center [1296, 84] width 254 height 40
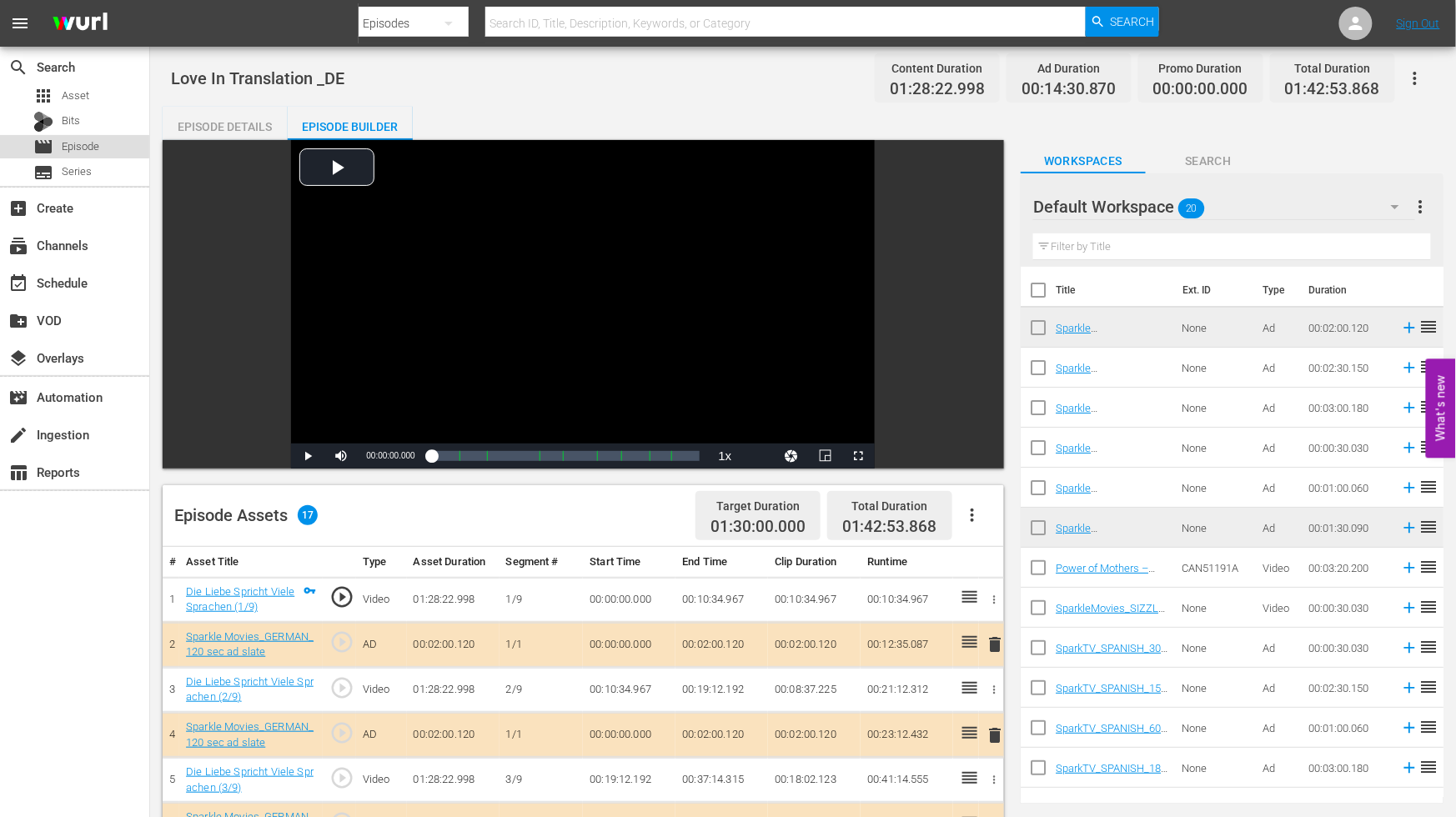
click at [86, 143] on span "Episode" at bounding box center [80, 146] width 37 height 17
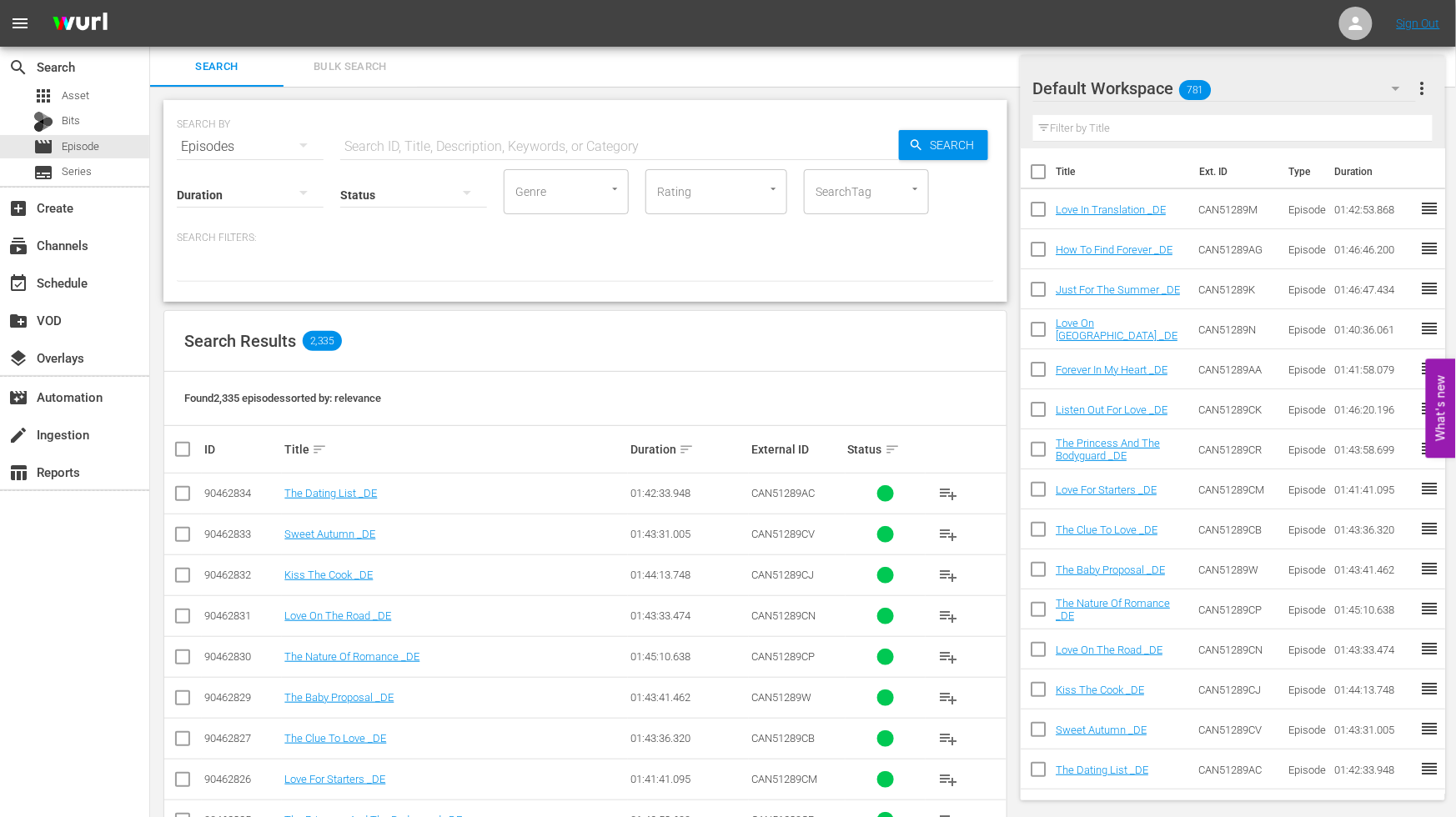
scroll to position [462, 0]
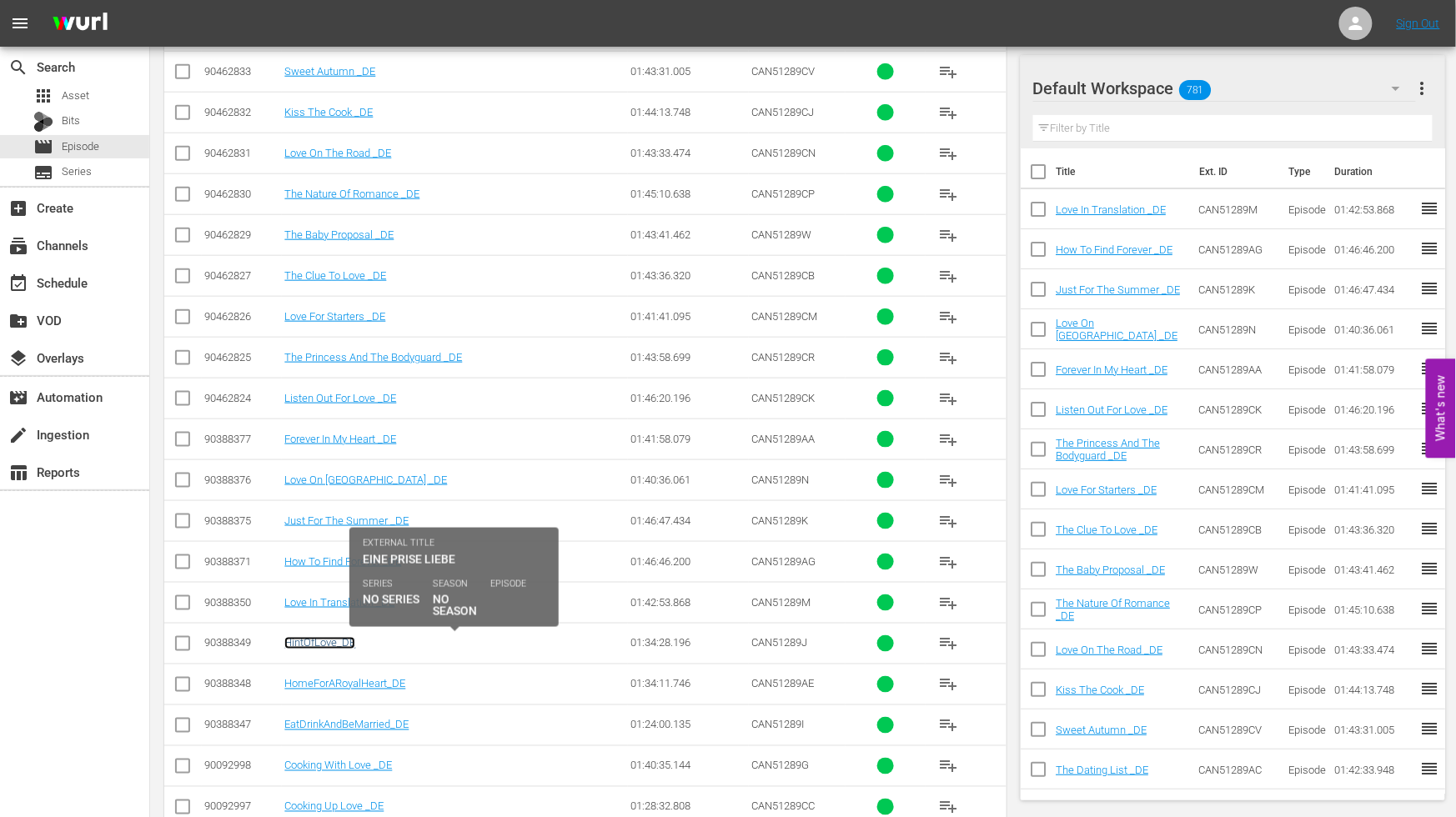
click at [320, 645] on link "HintOfLove_DE" at bounding box center [320, 643] width 71 height 12
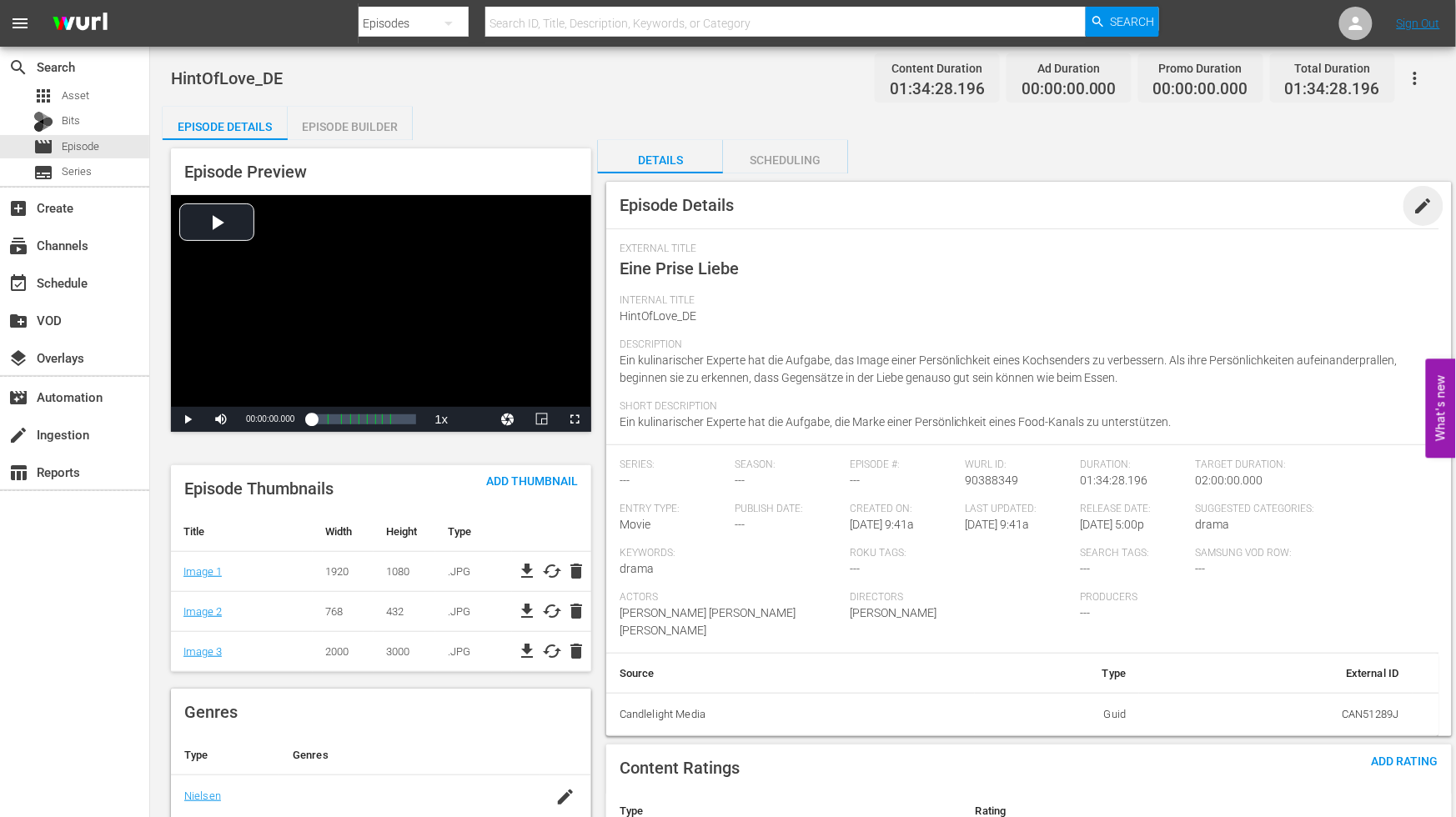
click at [1425, 205] on span "edit" at bounding box center [1424, 206] width 20 height 20
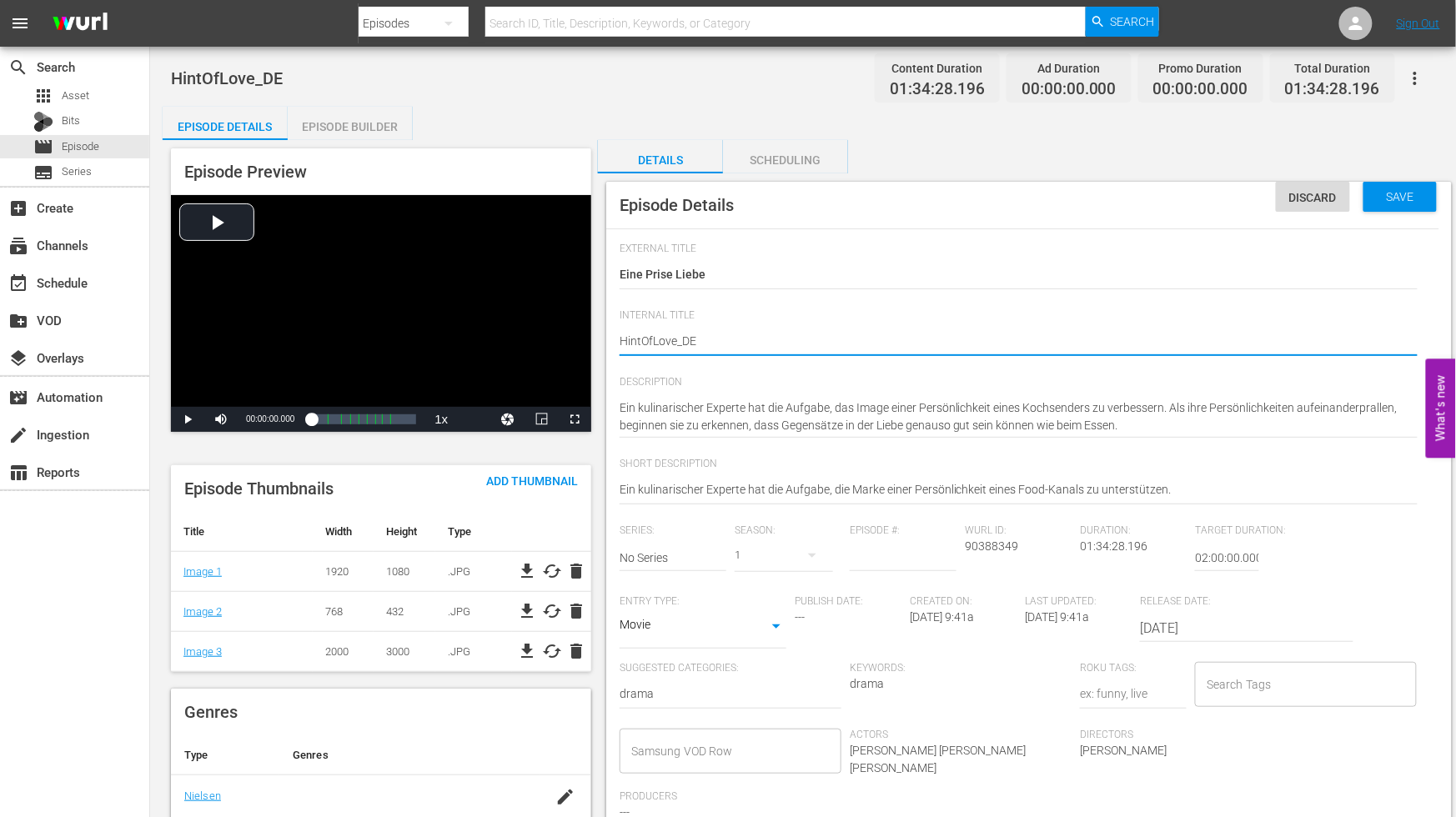
type textarea "Hint OfLove_DE"
click at [655, 339] on textarea "HintOfLove_DE" at bounding box center [1018, 342] width 798 height 20
type textarea "Hint Of Love_DE"
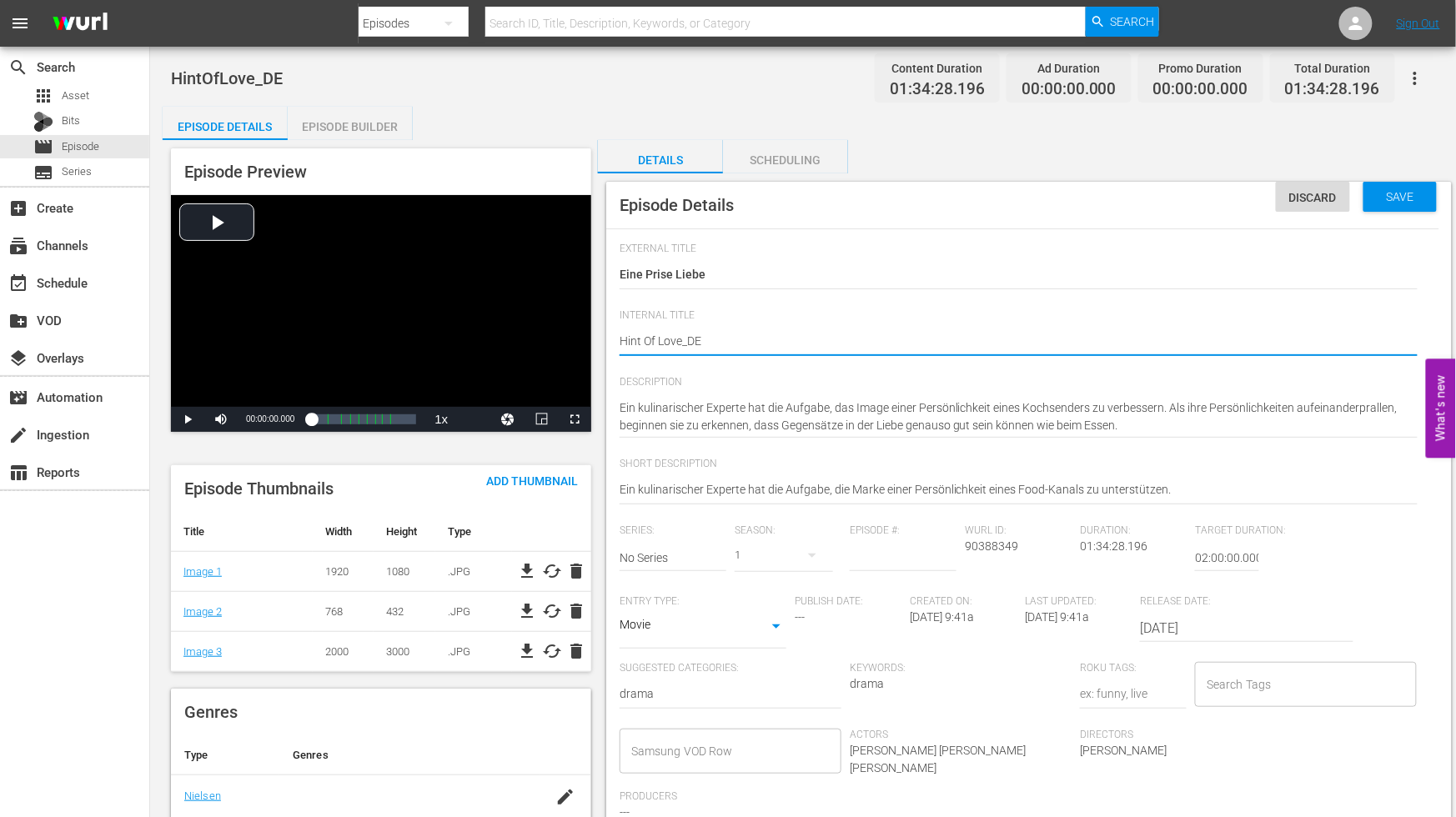
click at [684, 337] on textarea "HintOfLove_DE" at bounding box center [1018, 342] width 798 height 20
type textarea "Hint Of Love _DE"
drag, startPoint x: 836, startPoint y: 337, endPoint x: 978, endPoint y: 311, distance: 144.4
click at [840, 333] on textarea "HintOfLove_DE" at bounding box center [1018, 342] width 798 height 20
type textarea "Hint Of Love _DE"
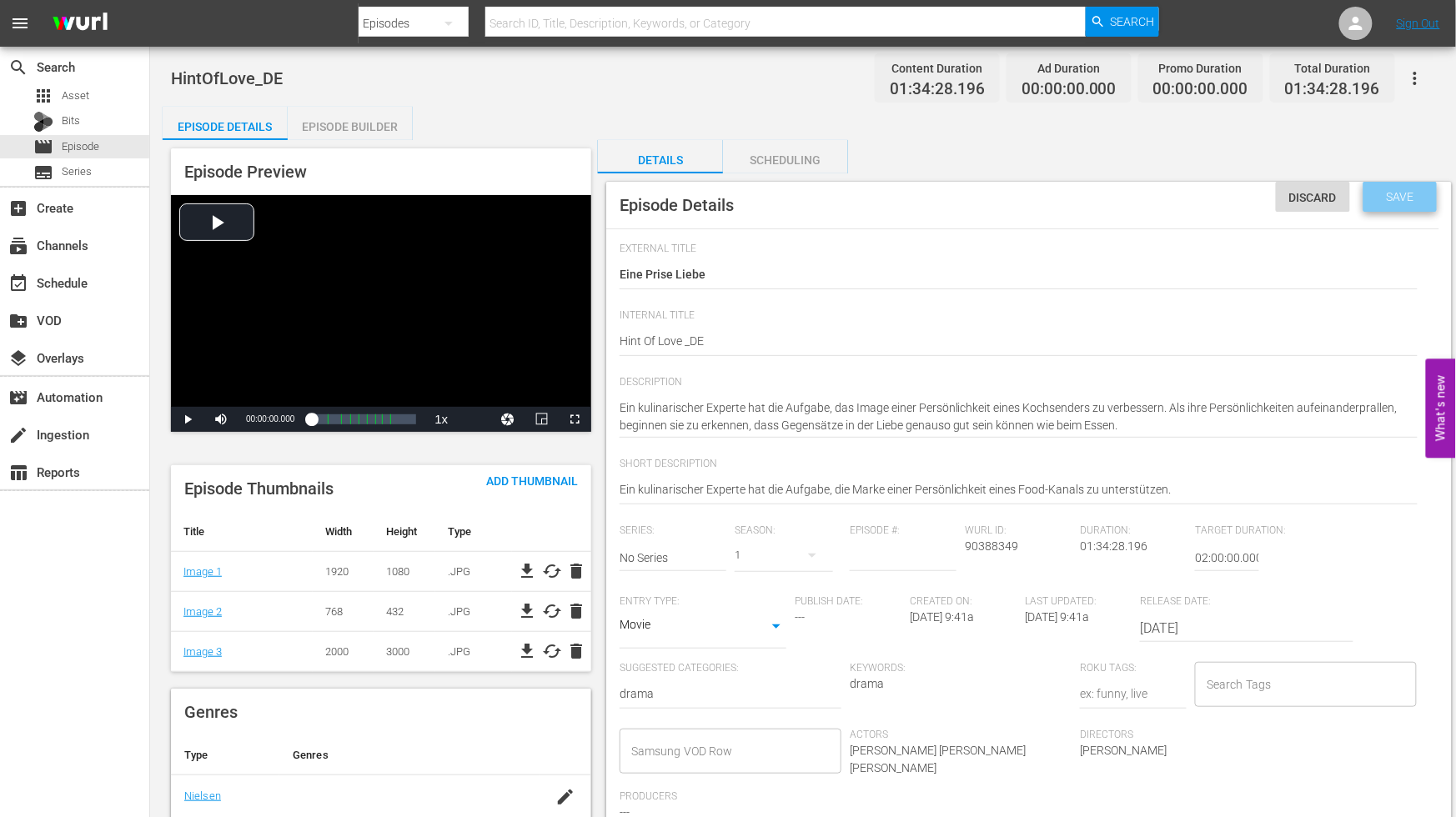
drag, startPoint x: 1386, startPoint y: 201, endPoint x: 1396, endPoint y: 193, distance: 12.8
click at [1386, 200] on span "Save" at bounding box center [1401, 196] width 54 height 13
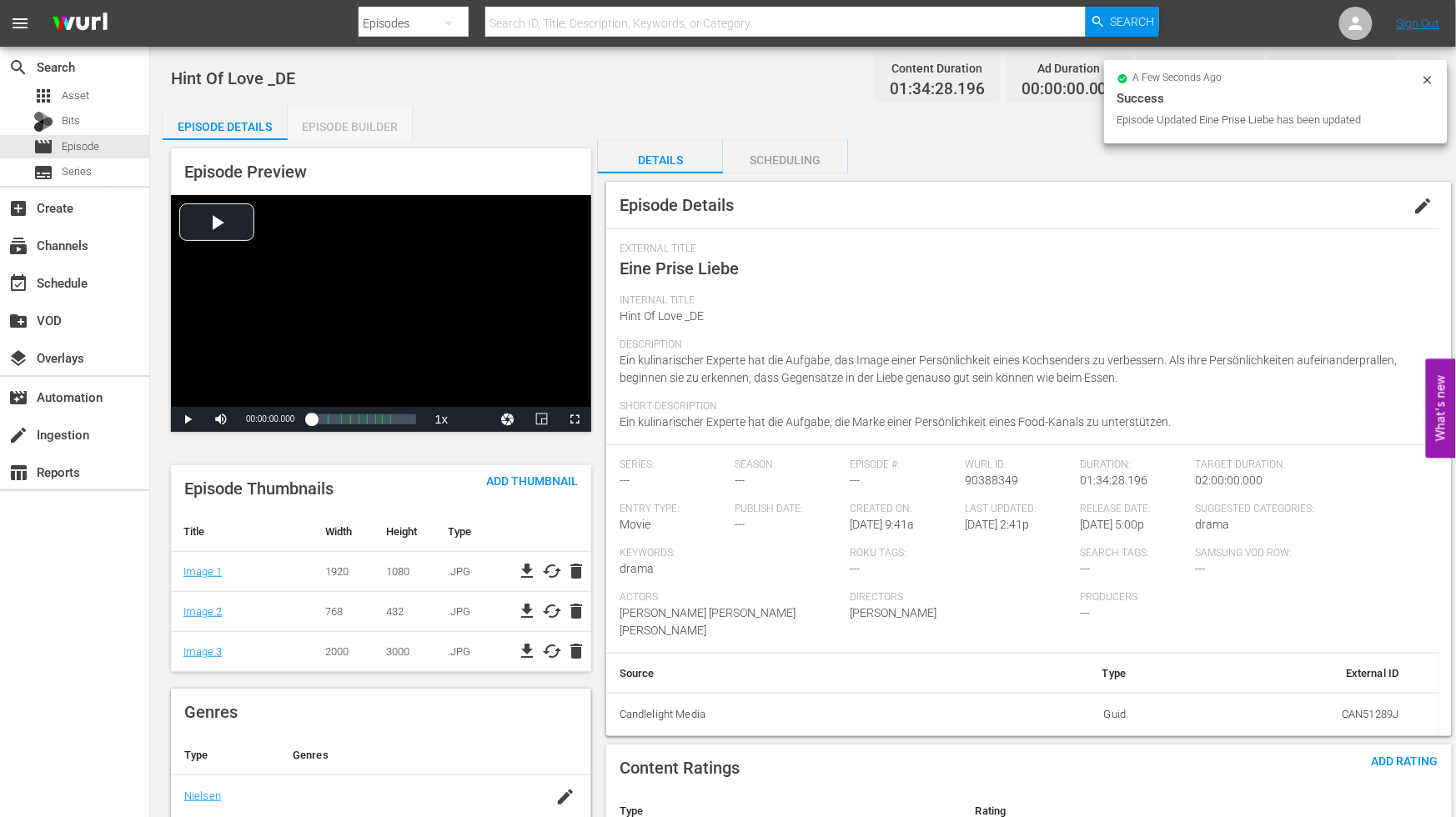
click at [323, 128] on div "Episode Builder" at bounding box center [350, 127] width 125 height 40
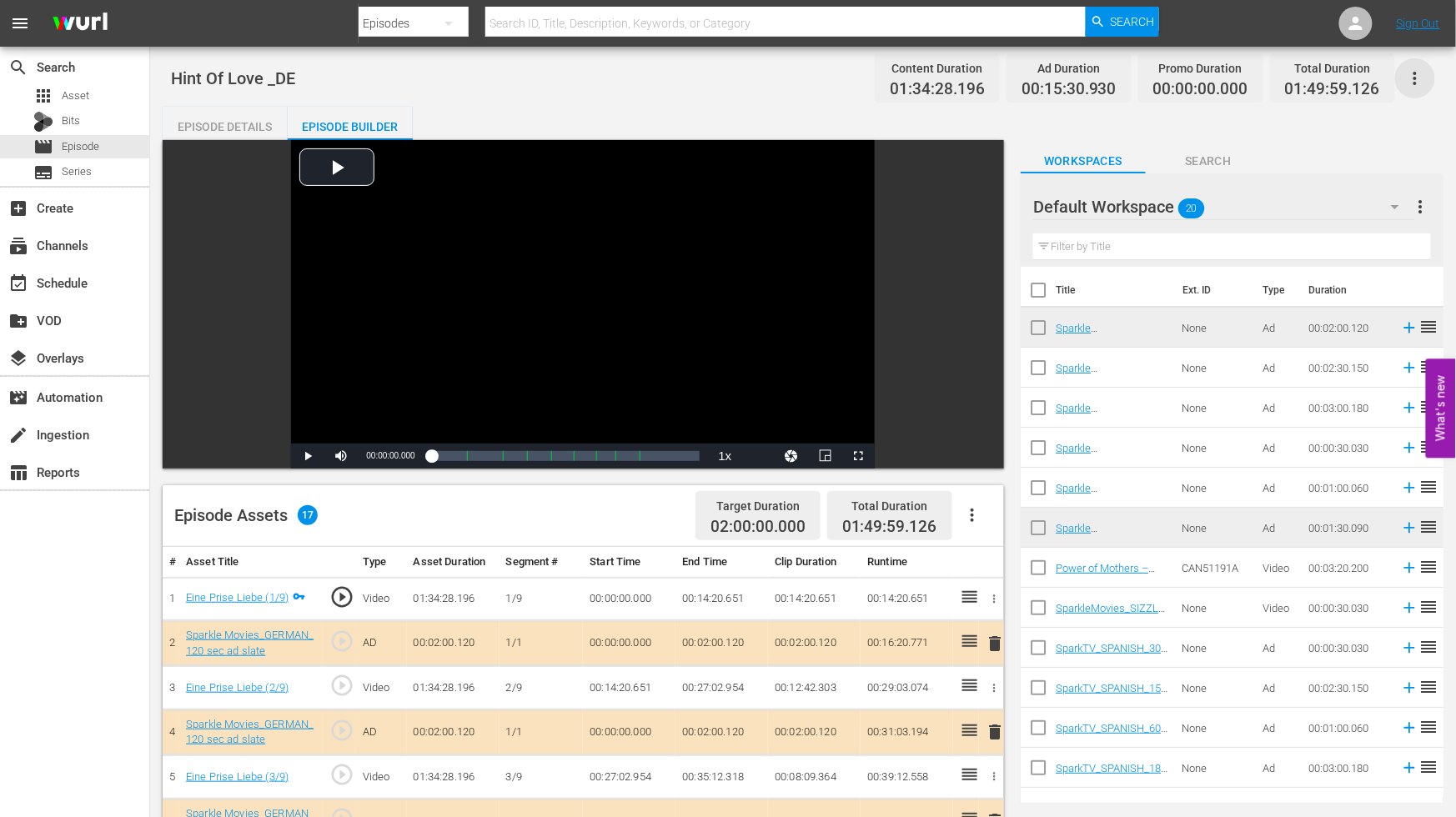
click at [1415, 69] on icon "button" at bounding box center [1415, 78] width 20 height 20
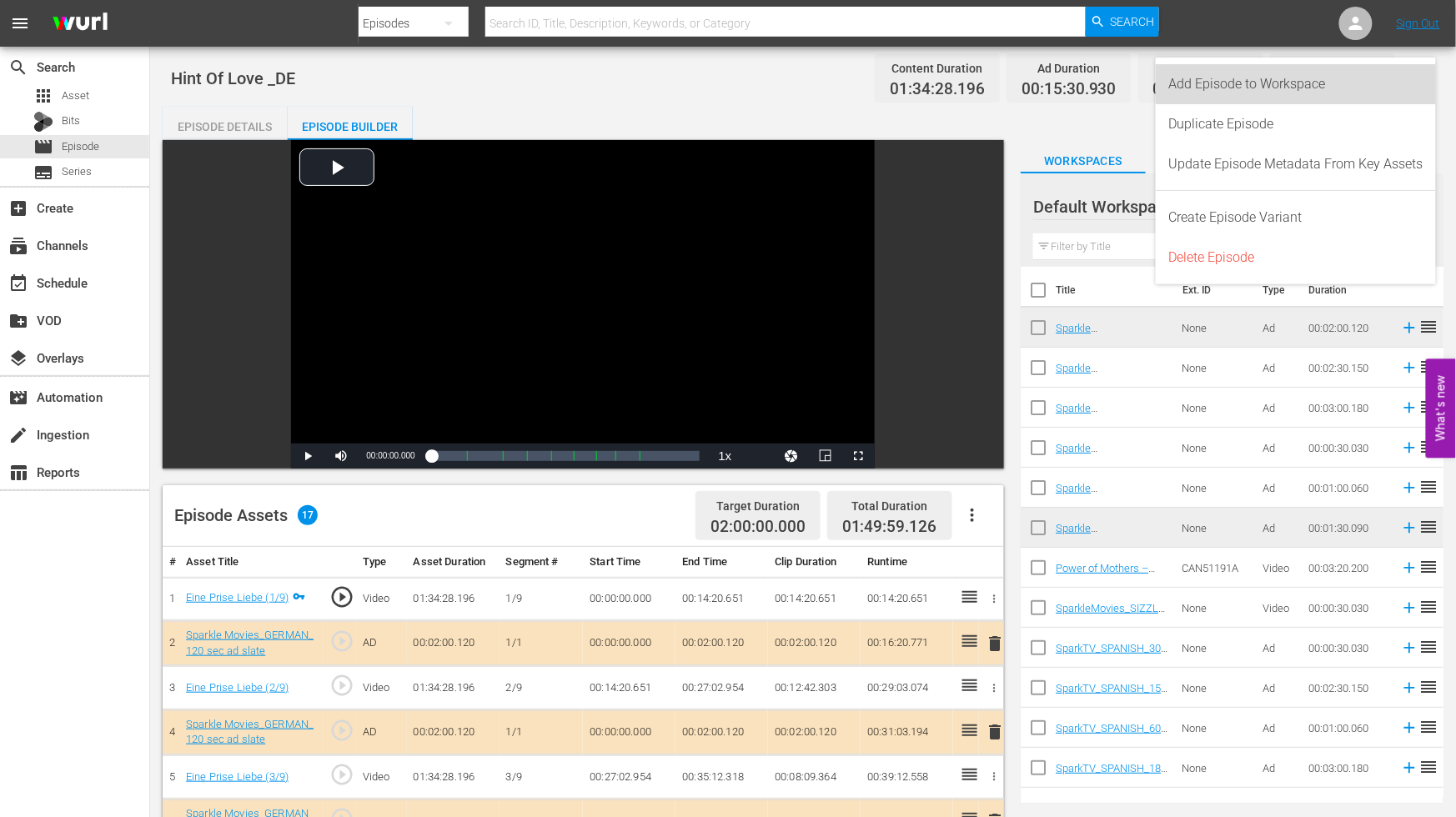
click at [1215, 86] on div "Add Episode to Workspace" at bounding box center [1296, 84] width 254 height 40
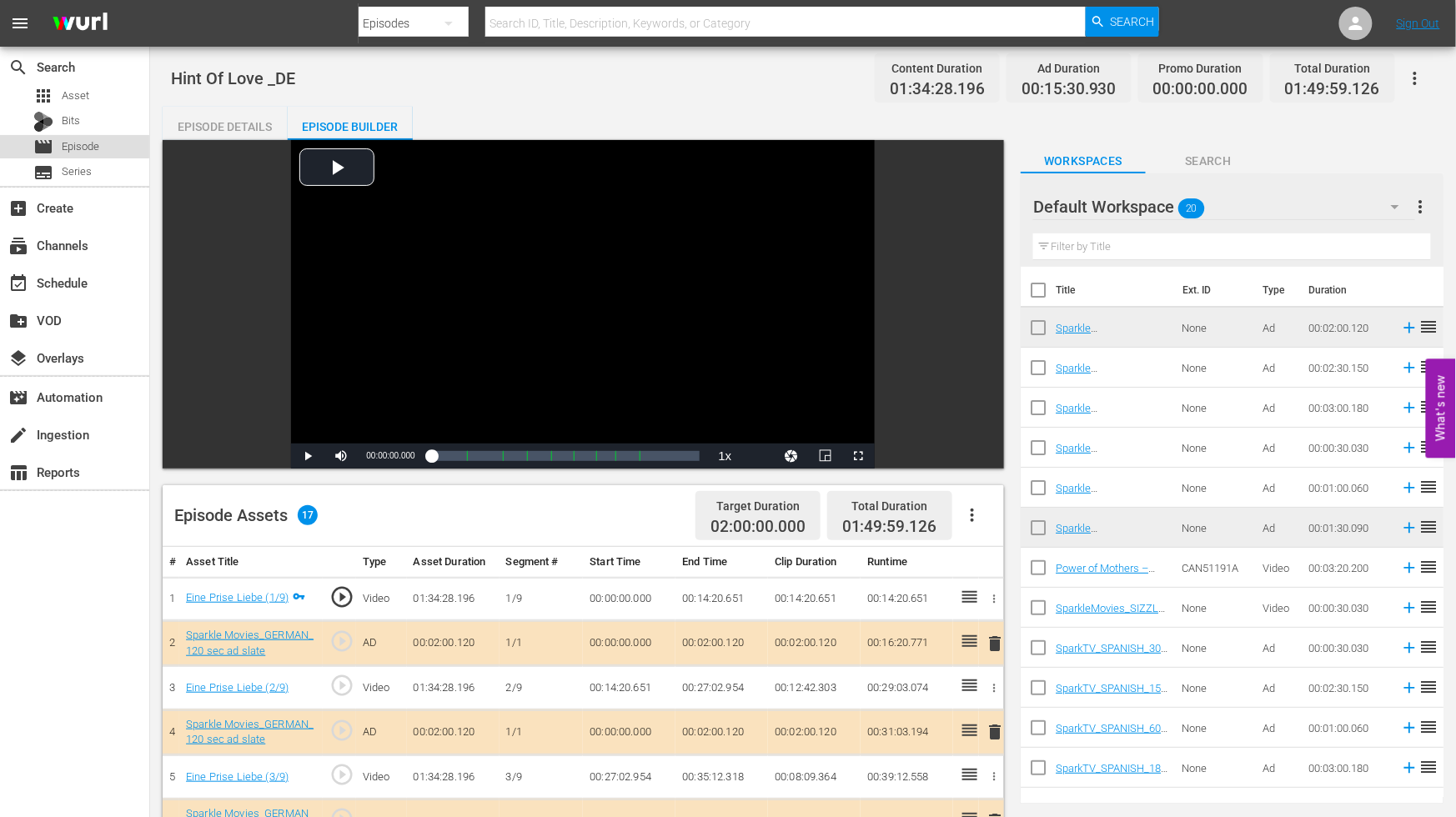
click at [85, 152] on span "Episode" at bounding box center [80, 146] width 37 height 17
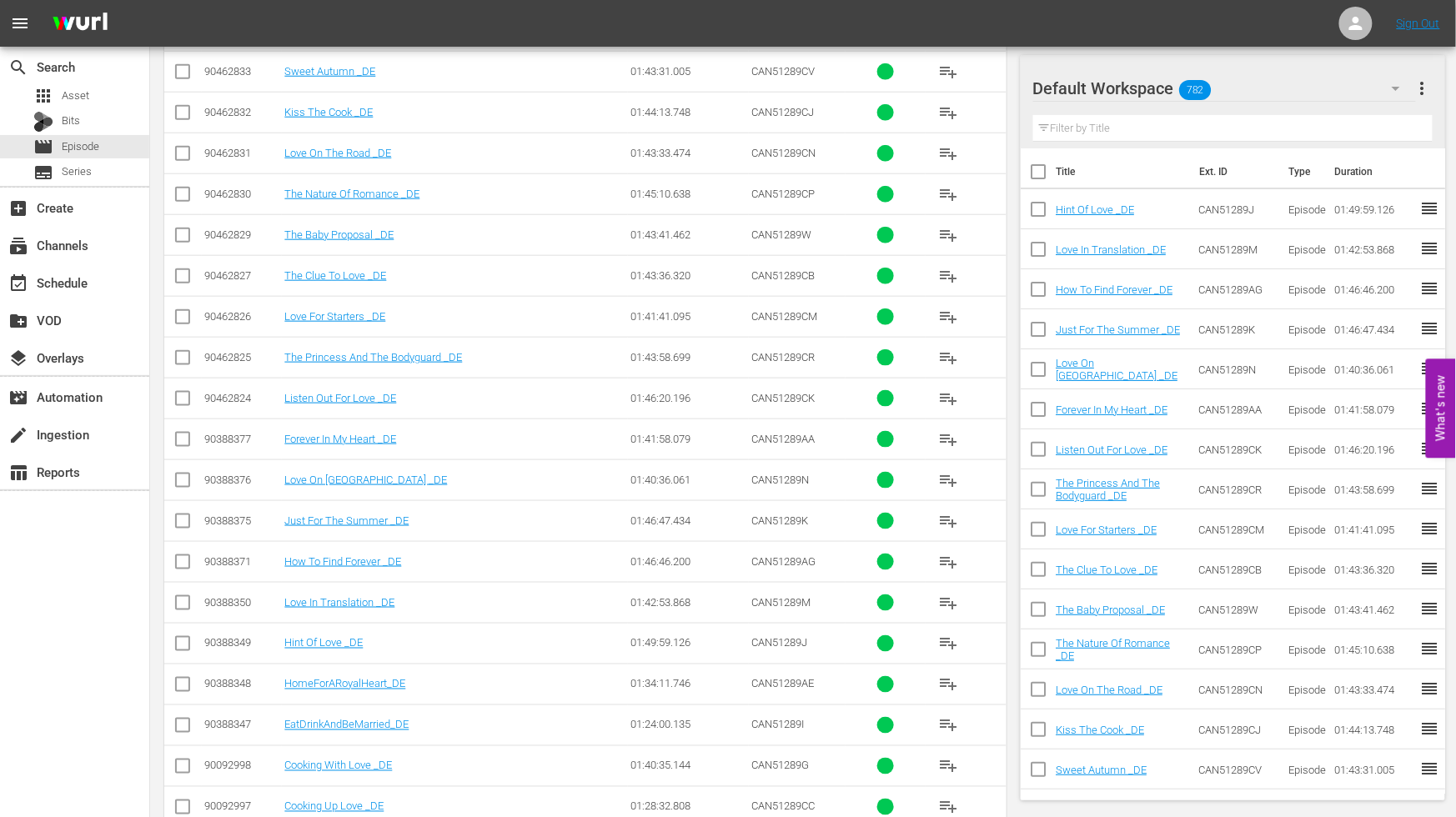
scroll to position [545, 0]
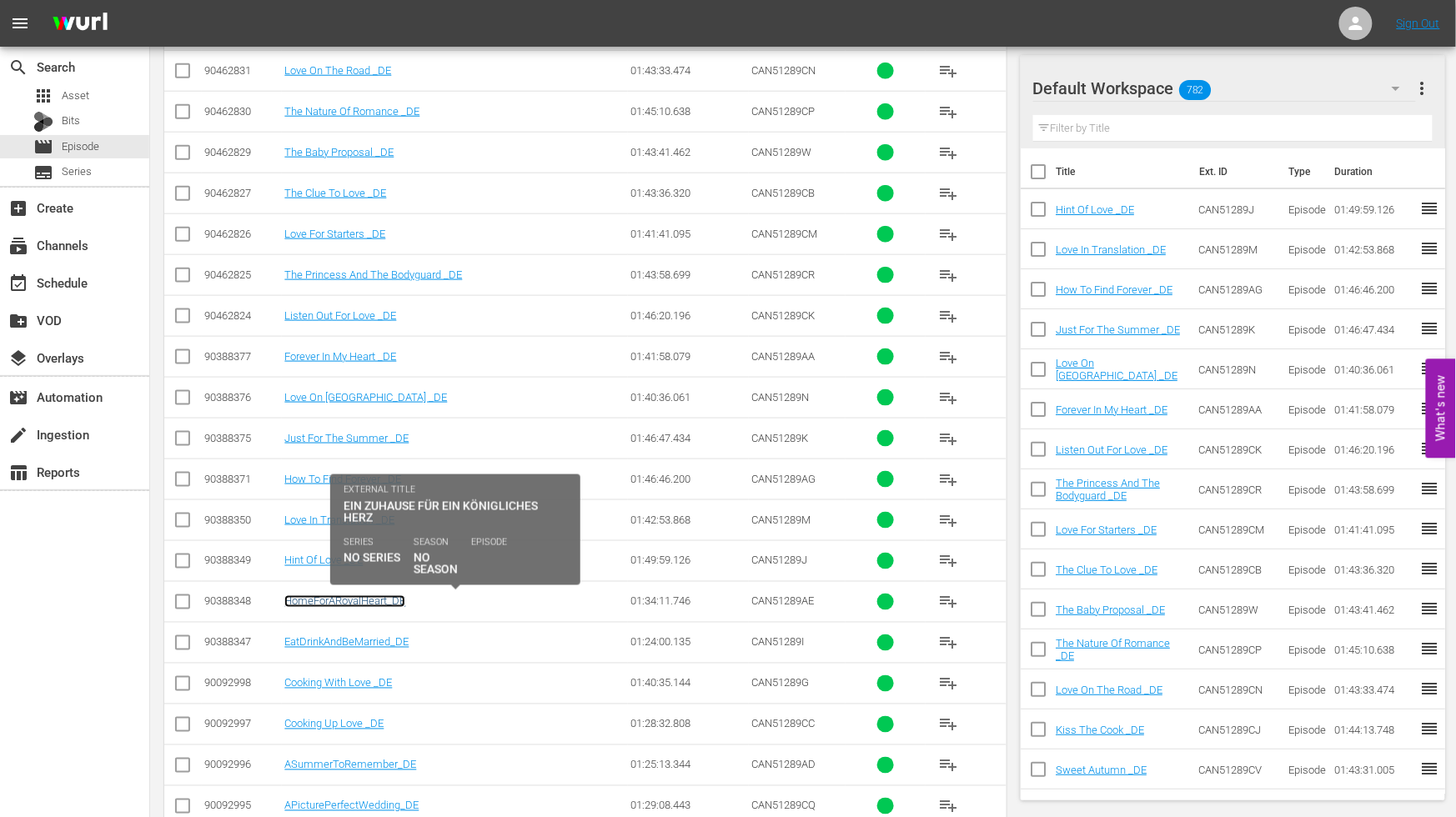
click at [360, 599] on link "HomeForARoyalHeart_DE" at bounding box center [345, 601] width 121 height 12
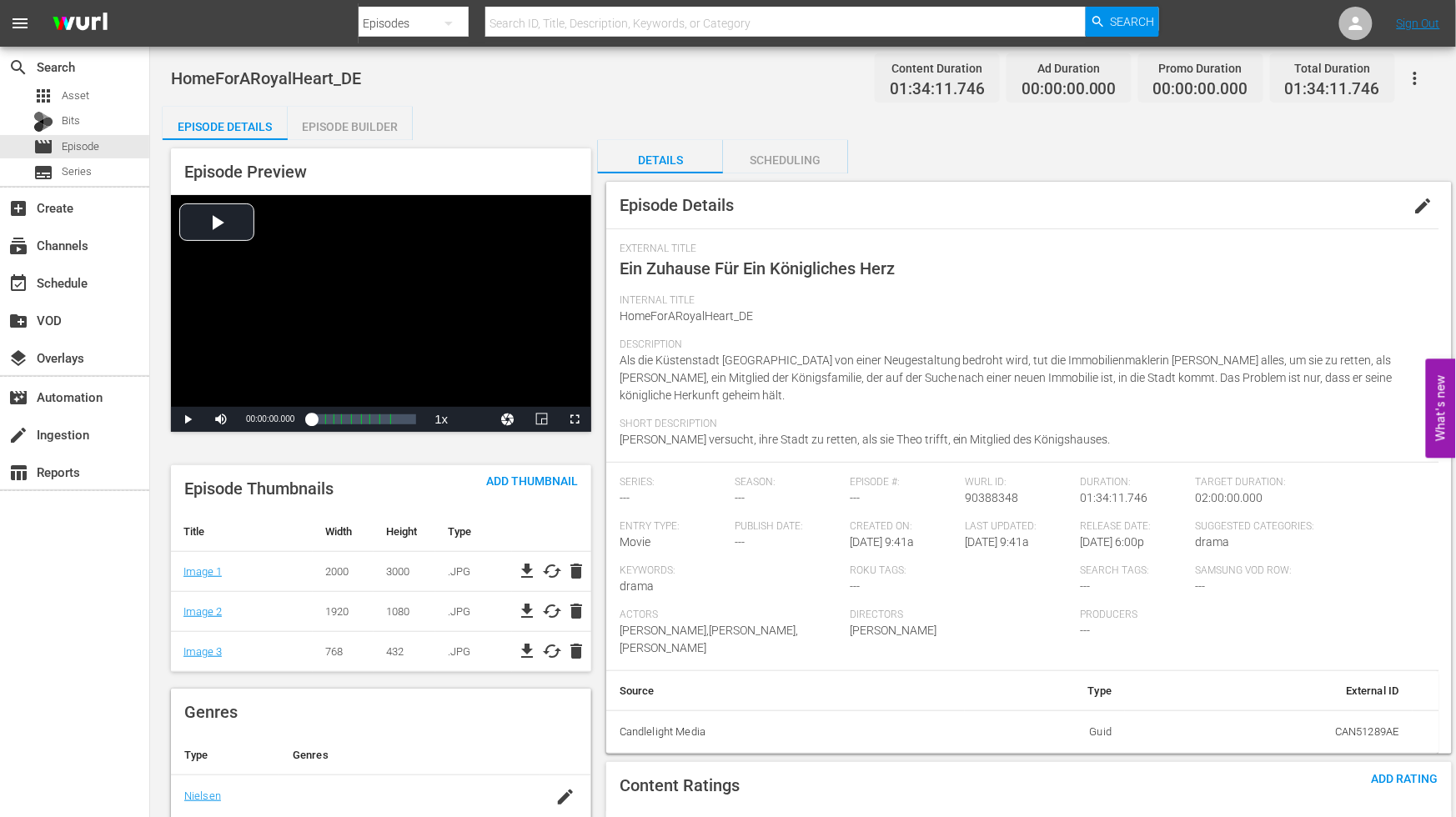
click at [1423, 206] on span "edit" at bounding box center [1424, 206] width 20 height 20
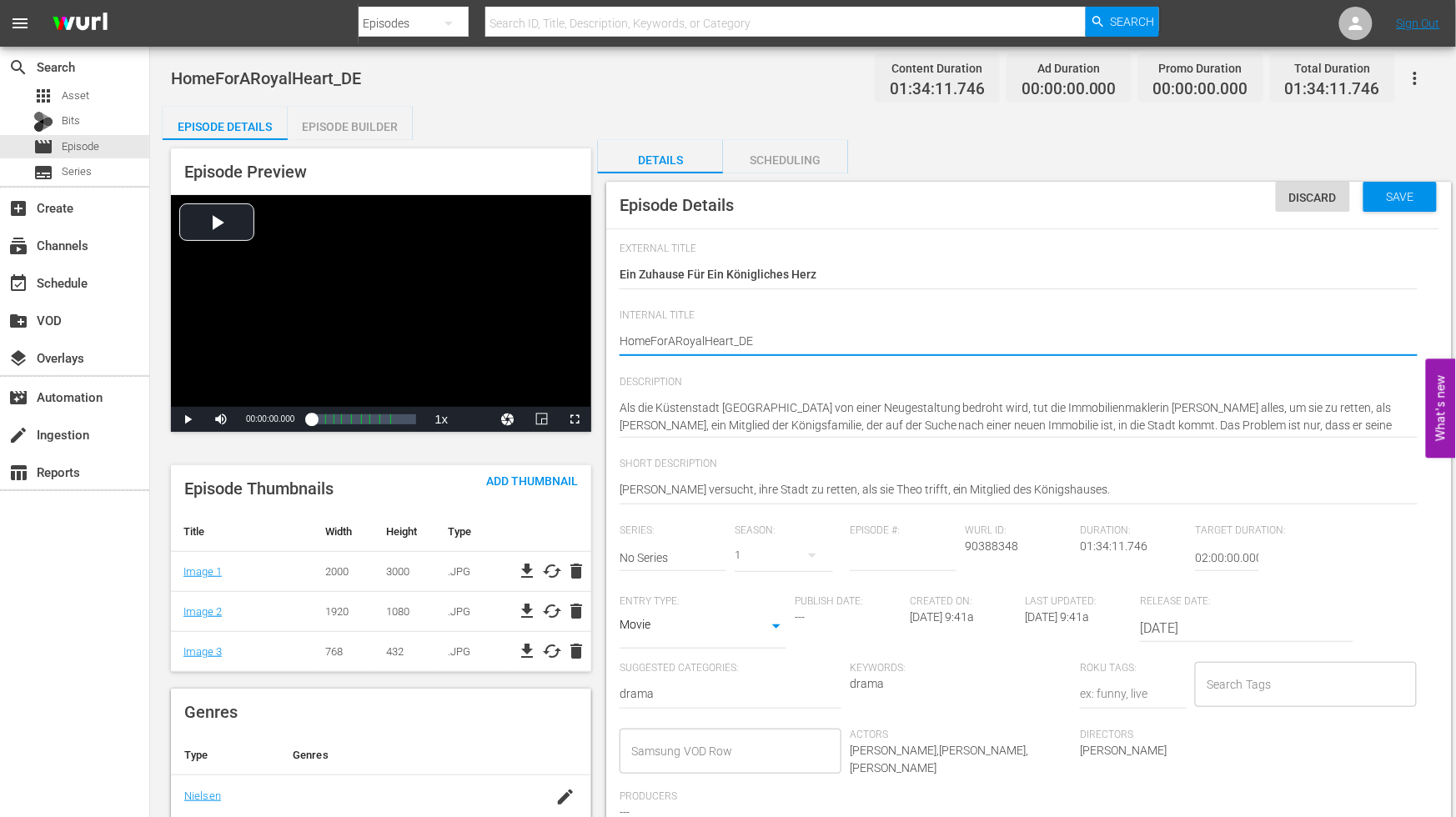
type textarea "Home ForARoyalHeart_DE"
click at [670, 333] on textarea "HomeForARoyalHeart_DE" at bounding box center [1018, 342] width 798 height 20
type textarea "Home For ARoyalHeart_DE"
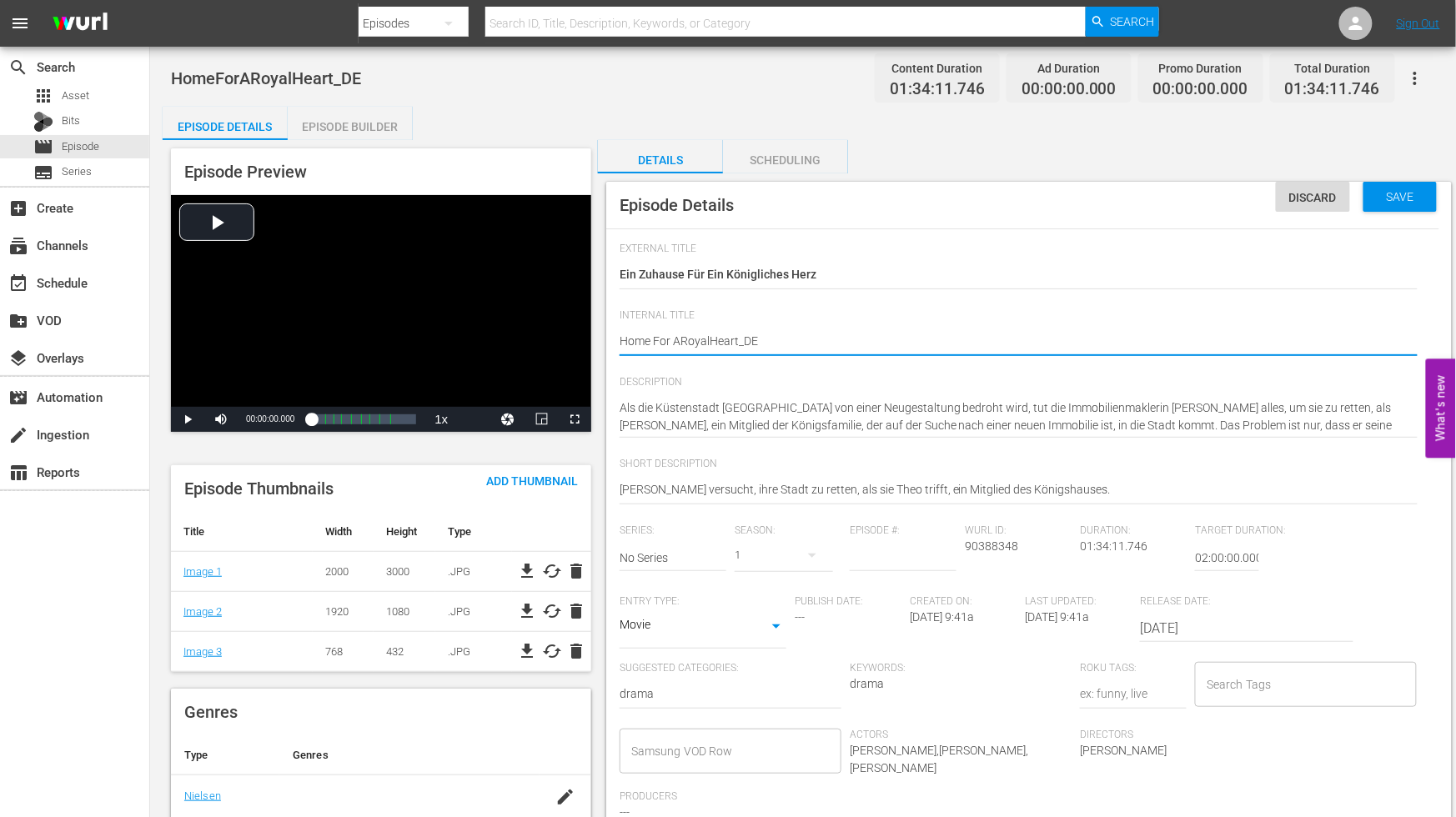
click at [679, 339] on textarea "HomeForARoyalHeart_DE" at bounding box center [1018, 342] width 798 height 20
type textarea "Home For A RoyalHeart_DE"
click at [710, 337] on textarea "HomeForARoyalHeart_DE" at bounding box center [1018, 342] width 798 height 20
type textarea "Home For A Royal Heart_DE"
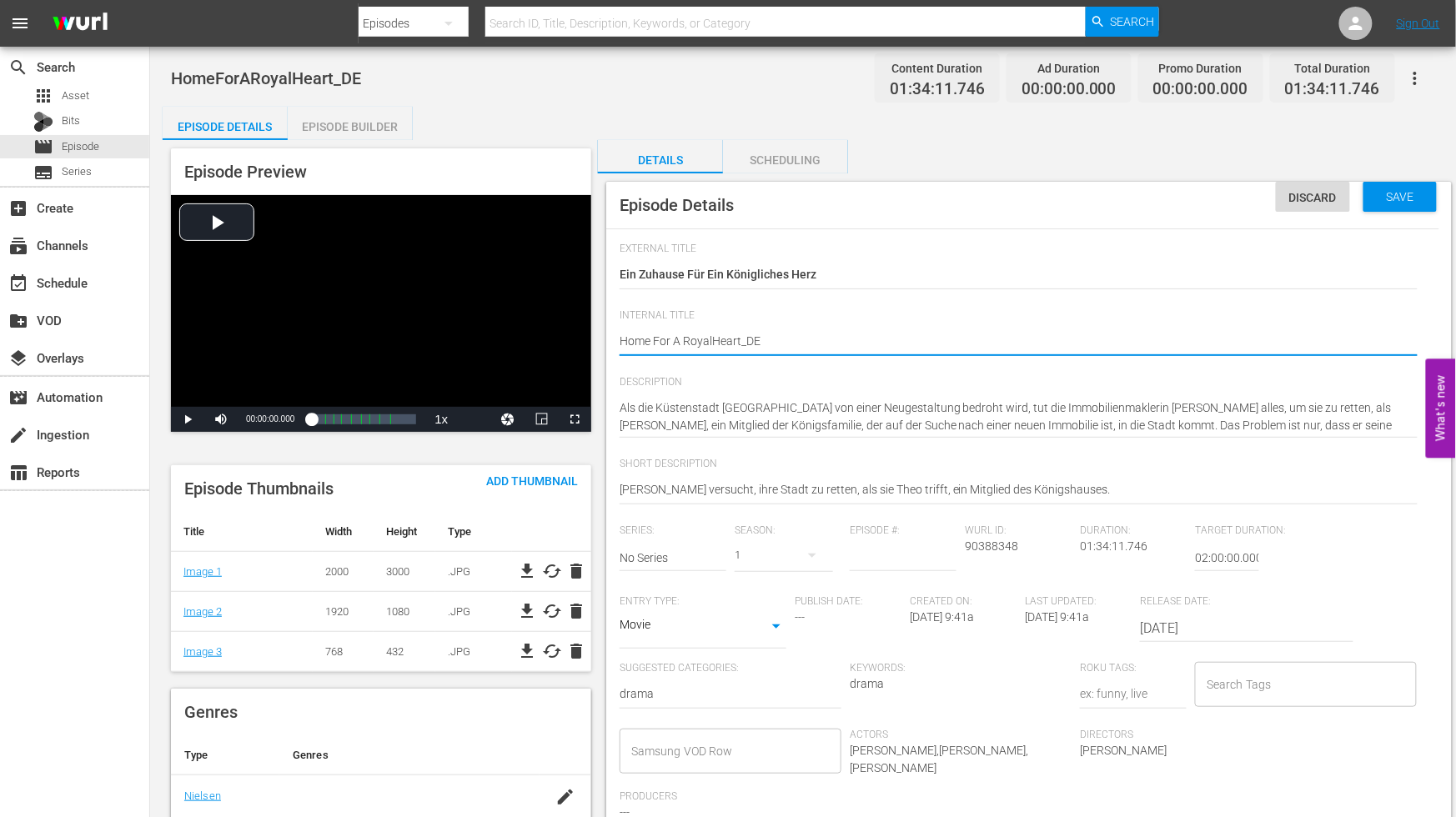
type textarea "Home For A Royal Heart_DE"
click at [742, 338] on textarea "HomeForARoyalHeart_DE" at bounding box center [1018, 342] width 798 height 20
type textarea "Home For A Royal Heart _DE"
click at [845, 345] on textarea "HomeForARoyalHeart_DE" at bounding box center [1018, 342] width 798 height 20
type textarea "Home For A Royal Heart _DE"
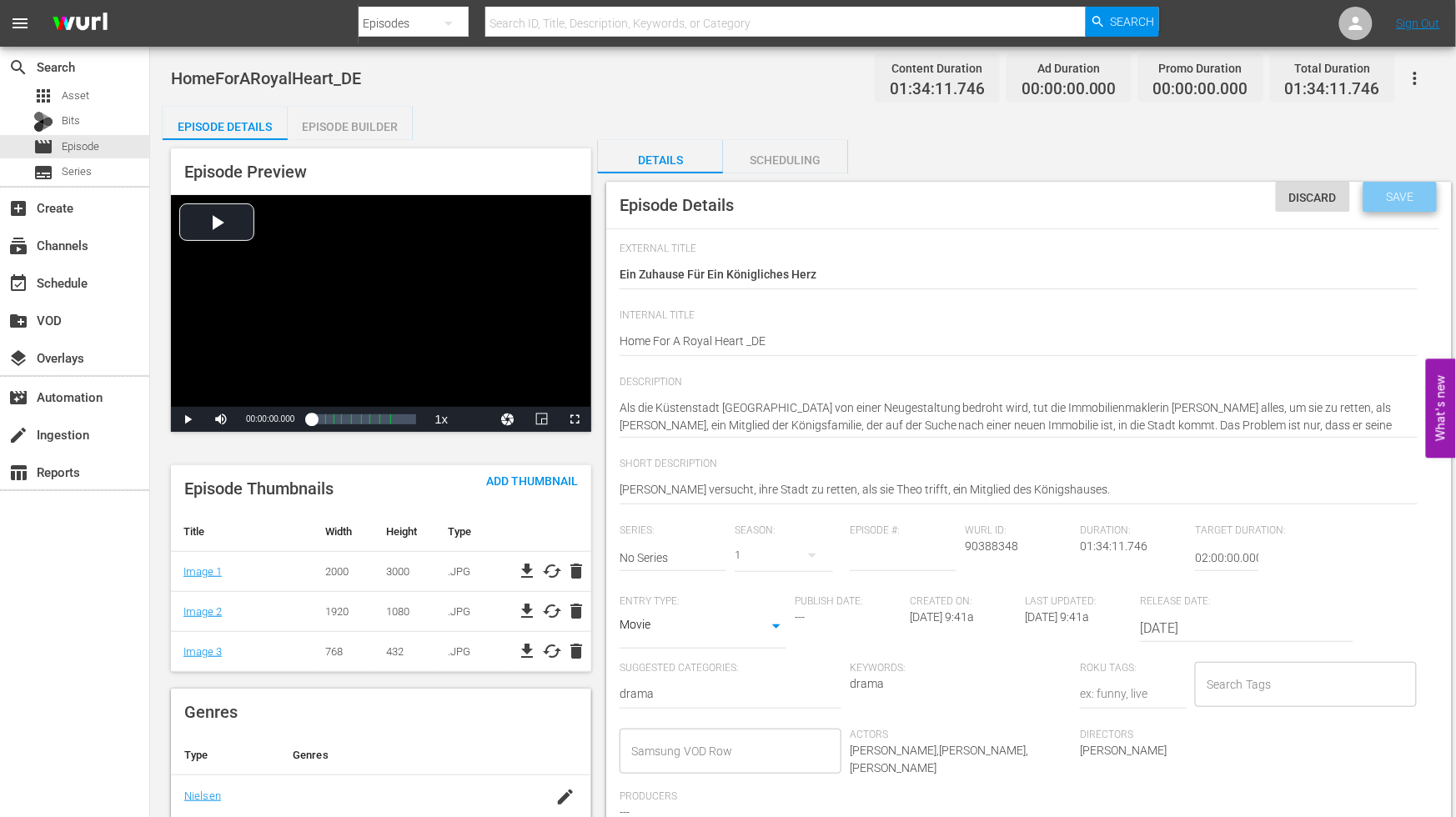
click at [1400, 199] on span "Save" at bounding box center [1401, 196] width 54 height 13
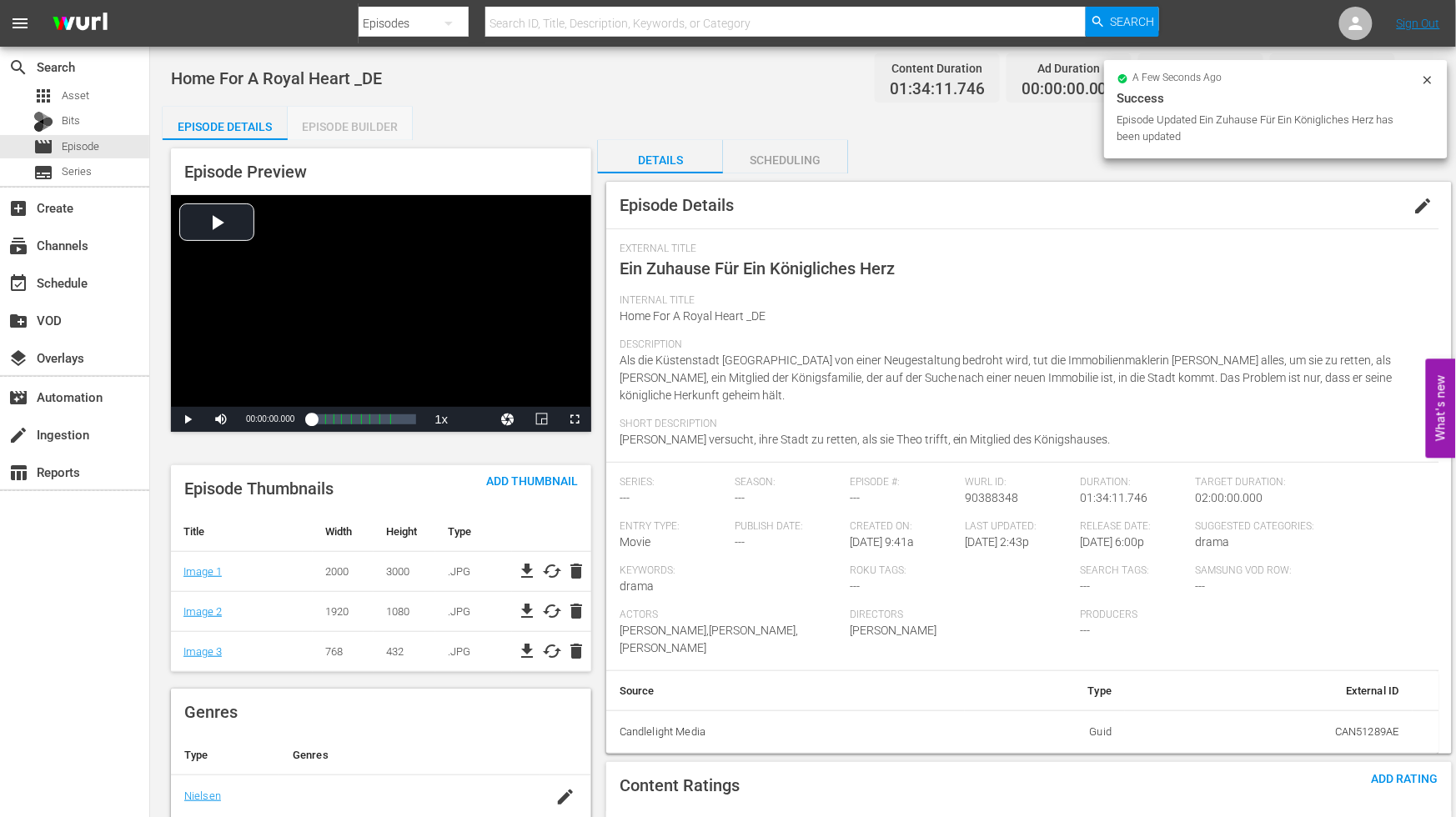
click at [348, 121] on div "Episode Builder" at bounding box center [350, 127] width 125 height 40
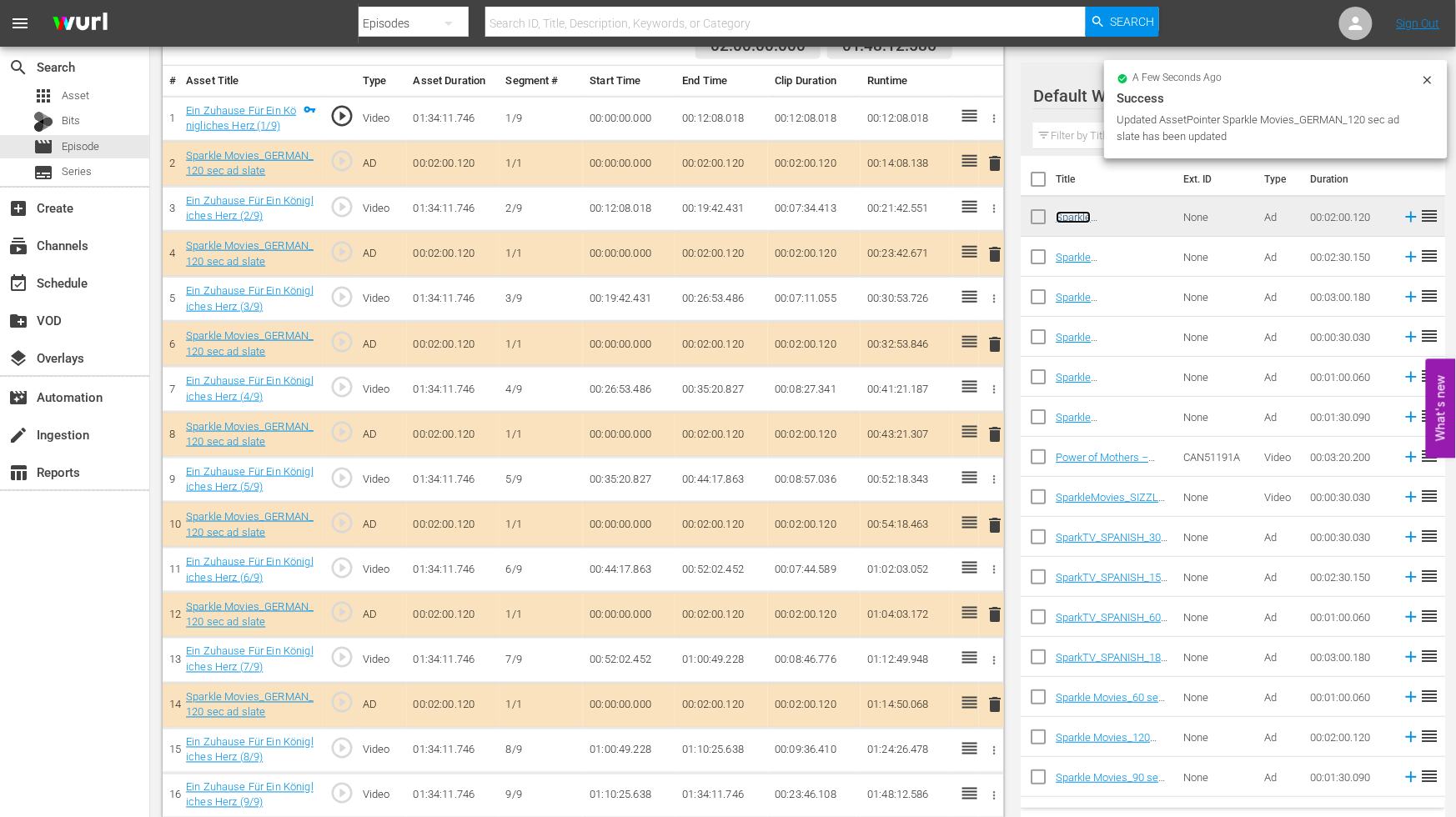
scroll to position [496, 0]
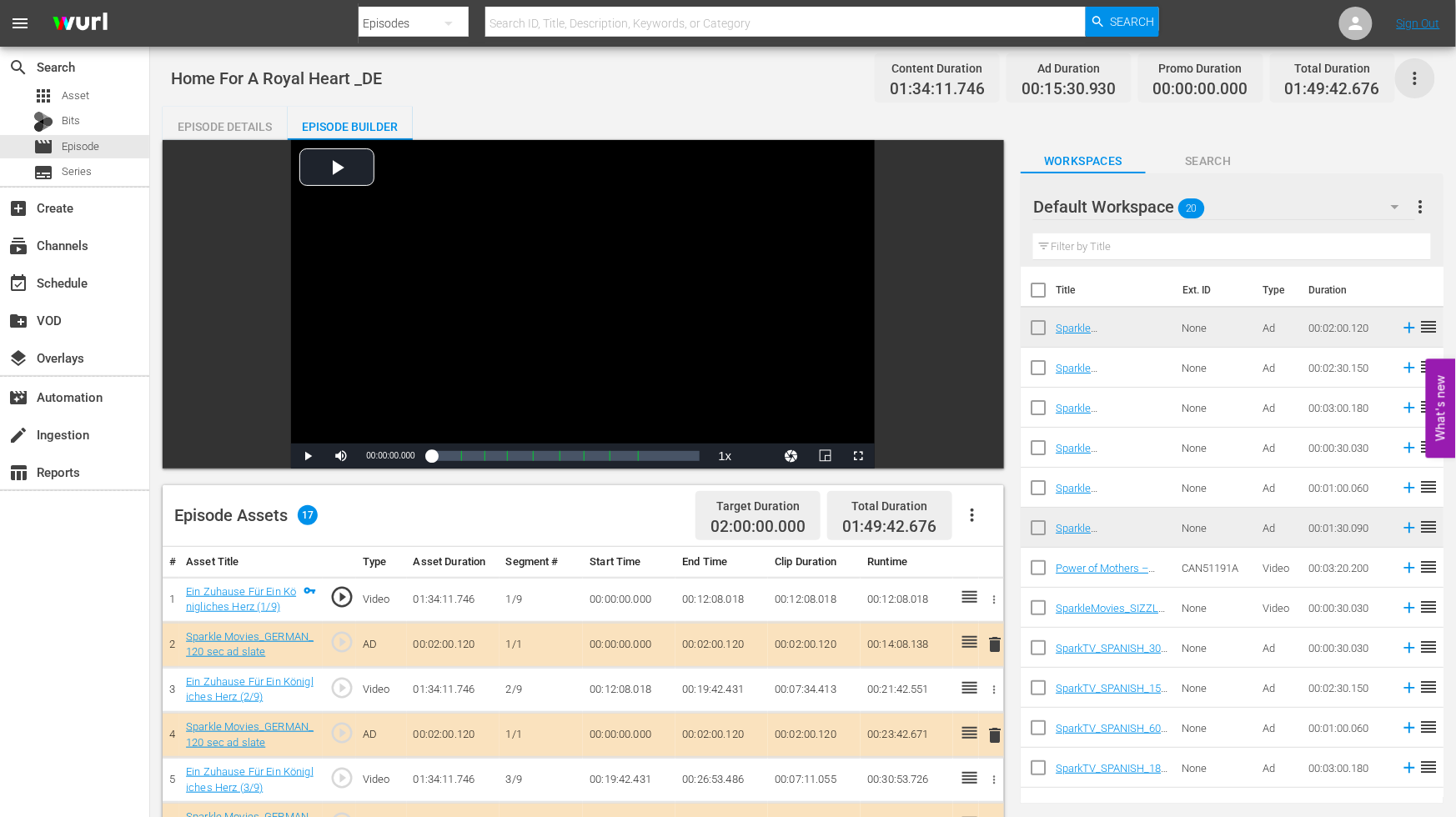
click at [1418, 82] on icon "button" at bounding box center [1415, 78] width 20 height 20
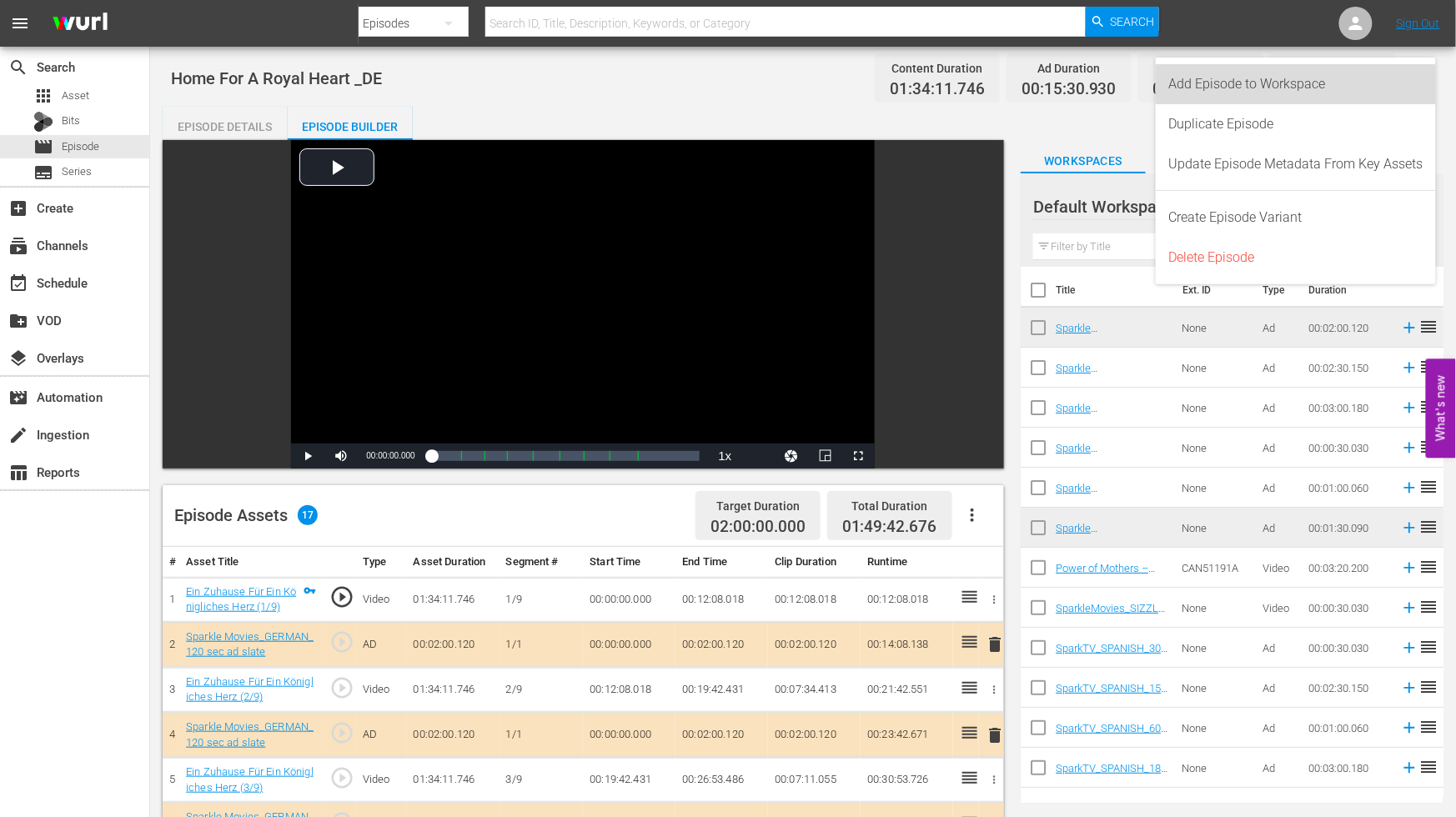
click at [1313, 78] on div "Add Episode to Workspace" at bounding box center [1296, 84] width 254 height 40
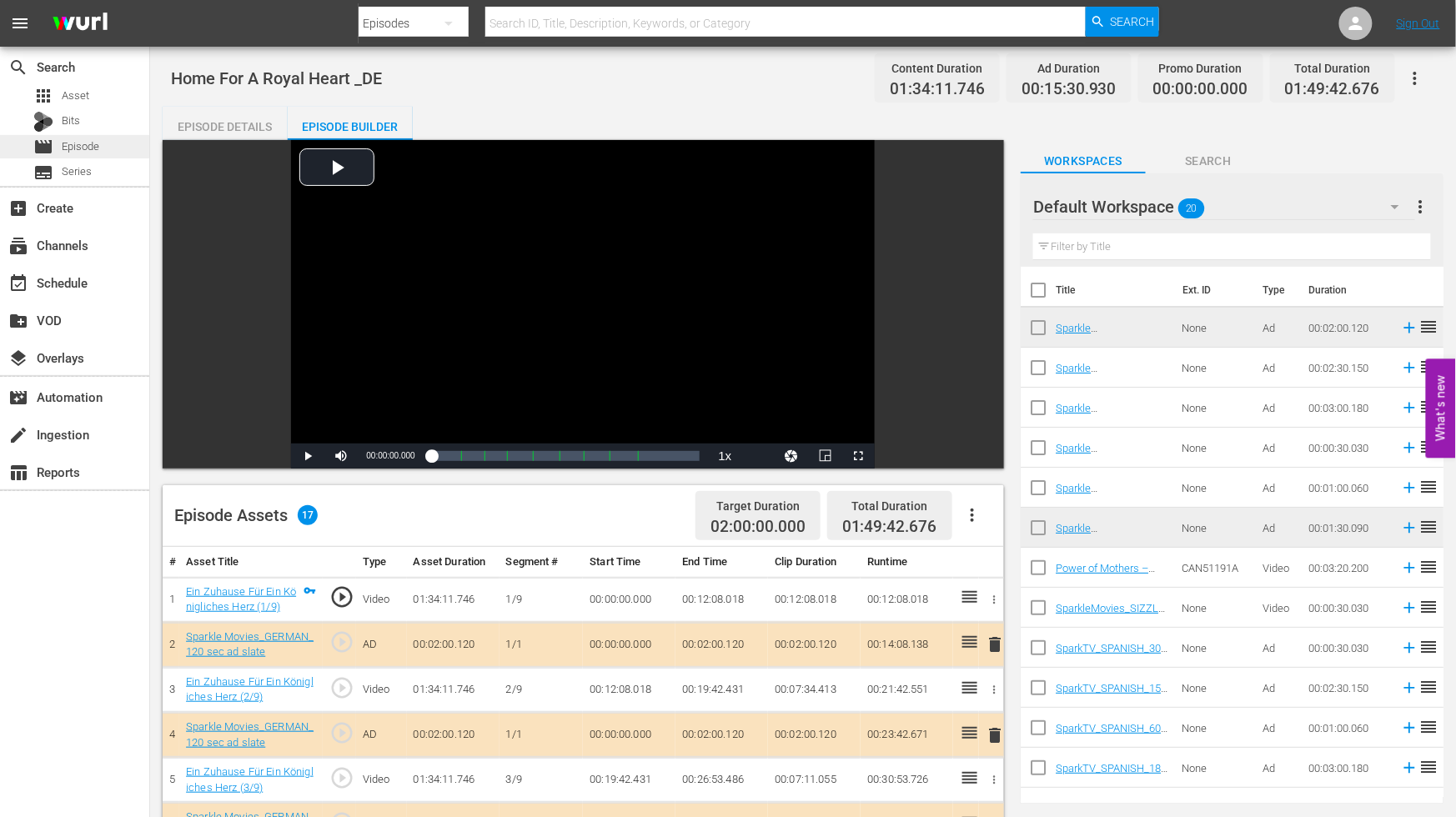
click at [114, 150] on div "movie Episode" at bounding box center [75, 147] width 150 height 23
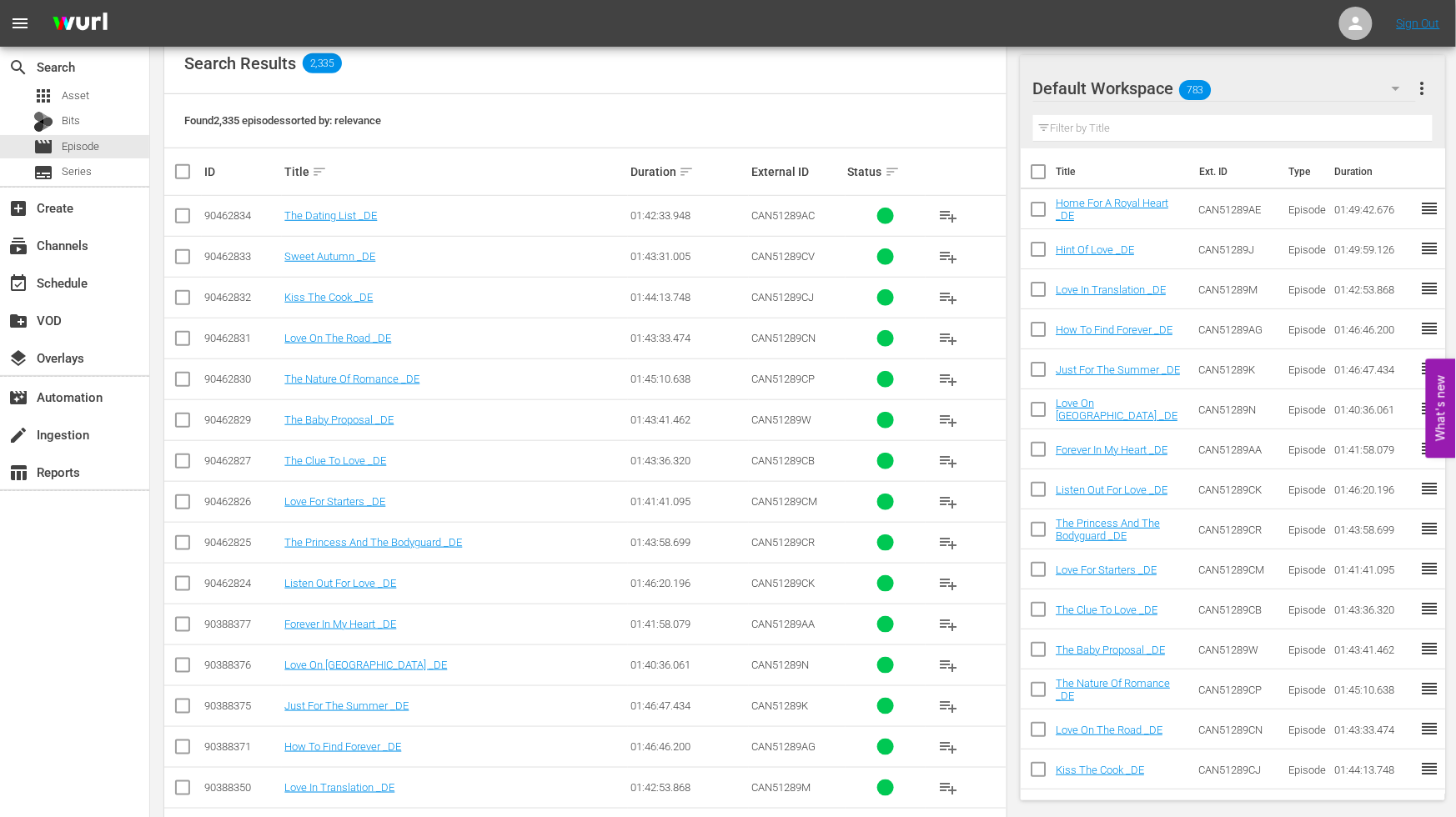
scroll to position [545, 0]
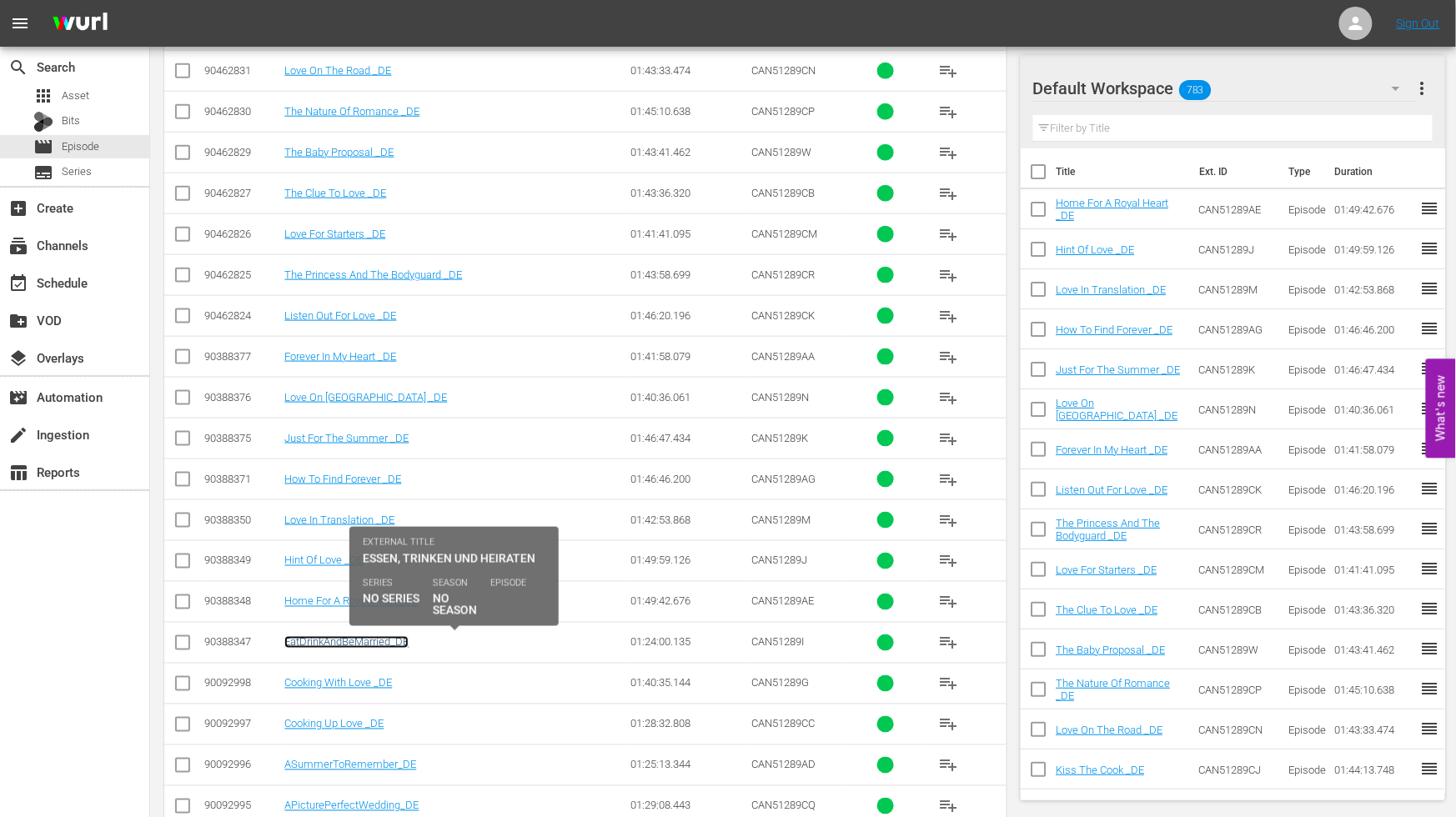
click at [348, 639] on link "EatDrinkAndBeMarried_DE" at bounding box center [346, 642] width 124 height 12
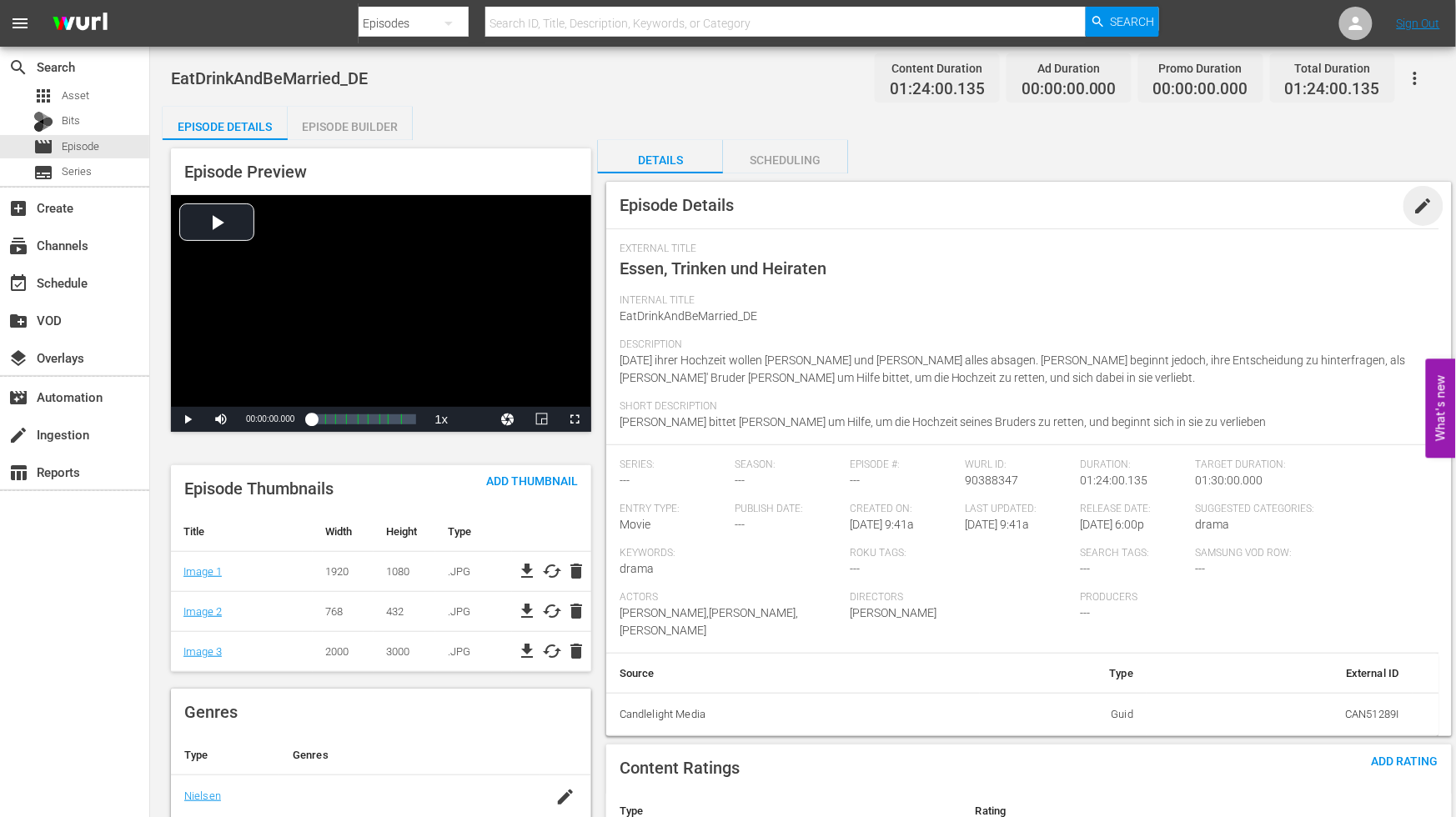
click at [1419, 206] on span "edit" at bounding box center [1424, 206] width 20 height 20
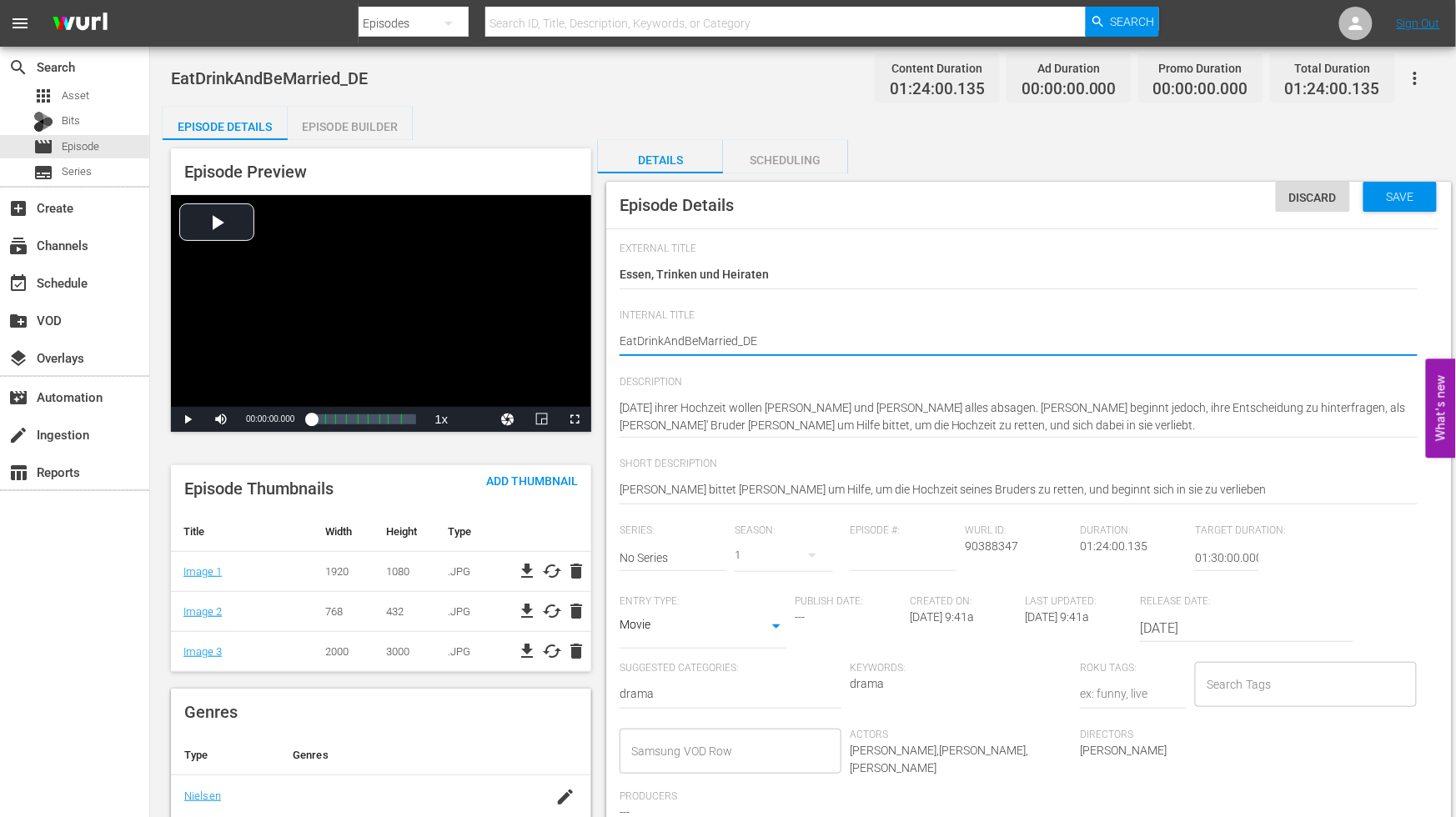
type textarea "Eat DrinkAndBeMarried_DE"
click at [666, 335] on textarea "EatDrinkAndBeMarried_DE" at bounding box center [1018, 342] width 798 height 20
type textarea "Eat Drink AndBeMarried_DE"
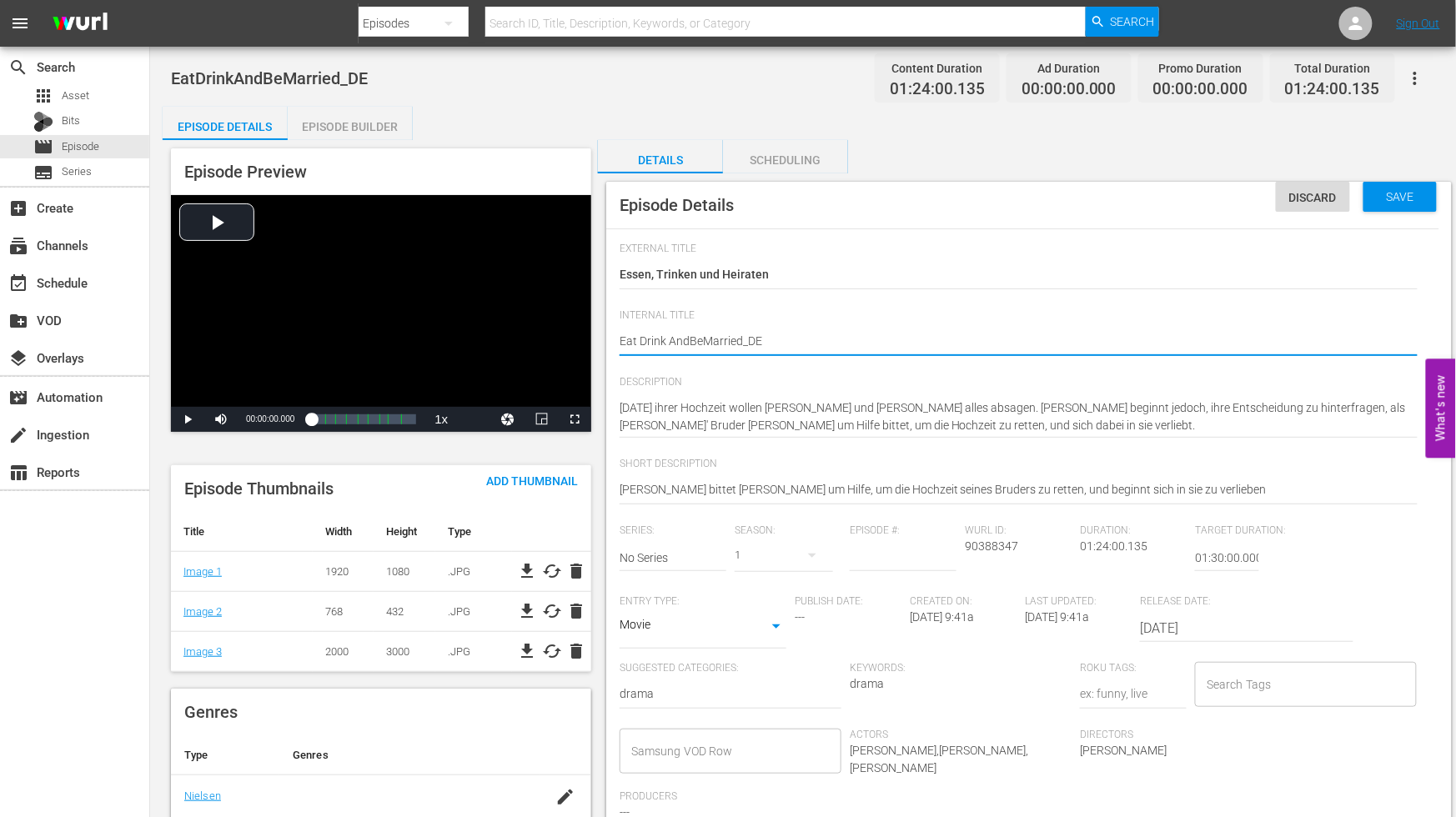
click at [688, 335] on textarea "EatDrinkAndBeMarried_DE" at bounding box center [1018, 342] width 798 height 20
type textarea "Eat Drink And BeMarried_DE"
click at [706, 338] on textarea "EatDrinkAndBeMarried_DE" at bounding box center [1018, 342] width 798 height 20
type textarea "Eat Drink And Be Married_DE"
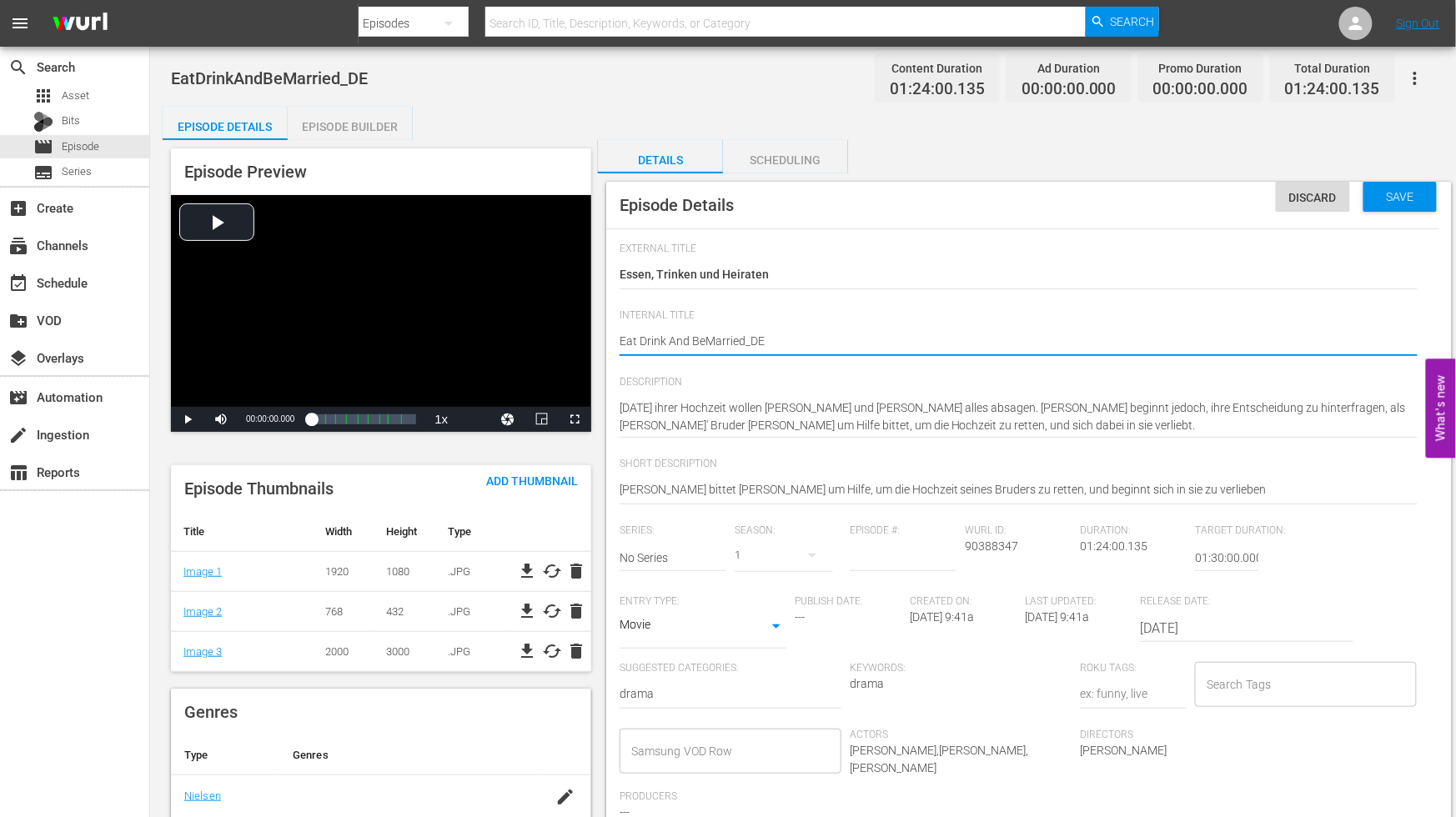
type textarea "Eat Drink And Be Married_DE"
click at [747, 338] on textarea "EatDrinkAndBeMarried_DE" at bounding box center [1018, 342] width 798 height 20
type textarea "Eat Drink And Be Married _DE"
drag, startPoint x: 906, startPoint y: 330, endPoint x: 927, endPoint y: 330, distance: 21.0
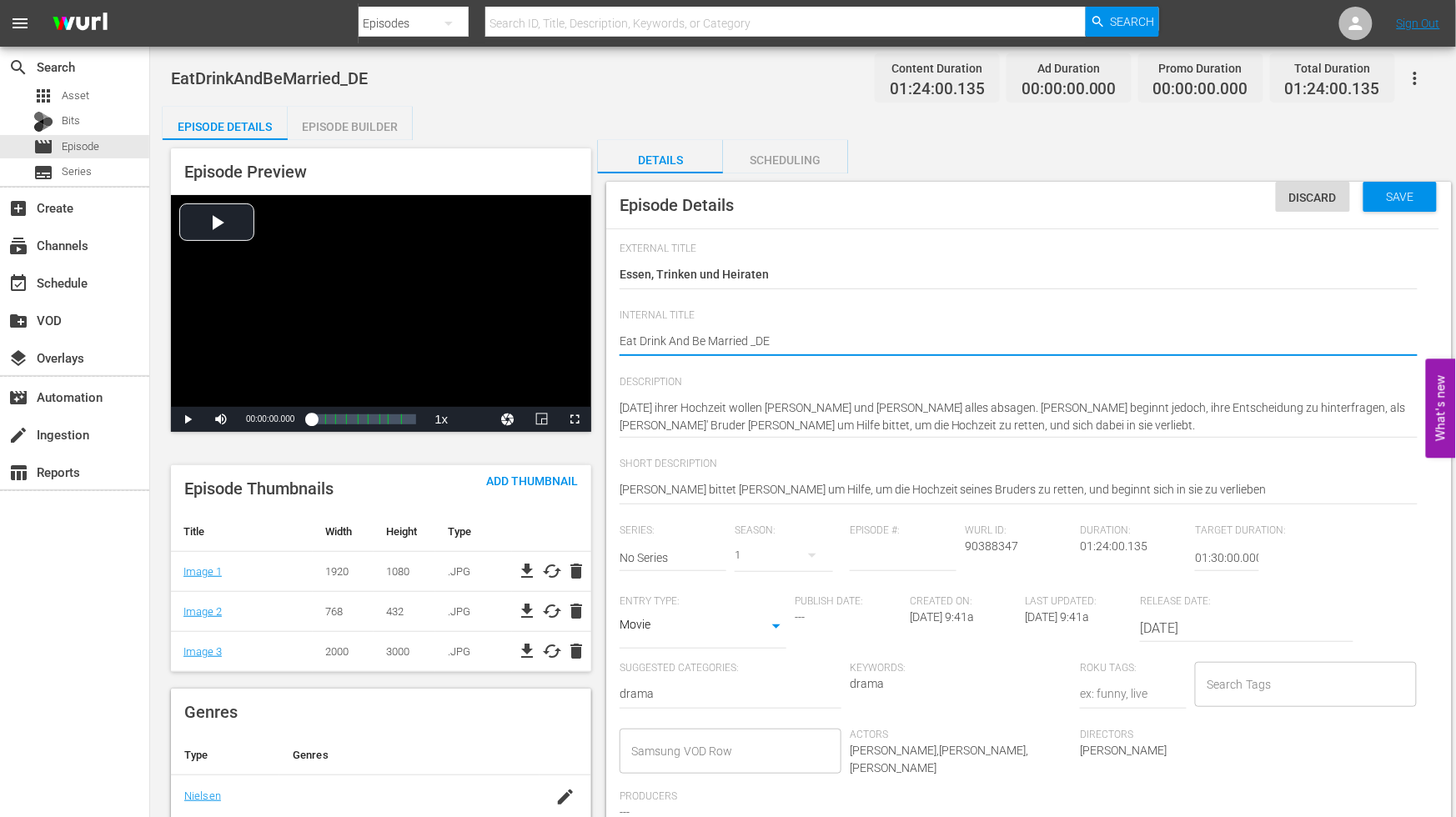
click at [906, 330] on div "EatDrinkAndBeMarried_DE EatDrinkAndBeMarried_DE" at bounding box center [1018, 342] width 798 height 40
click at [1402, 192] on span "Save" at bounding box center [1401, 196] width 54 height 13
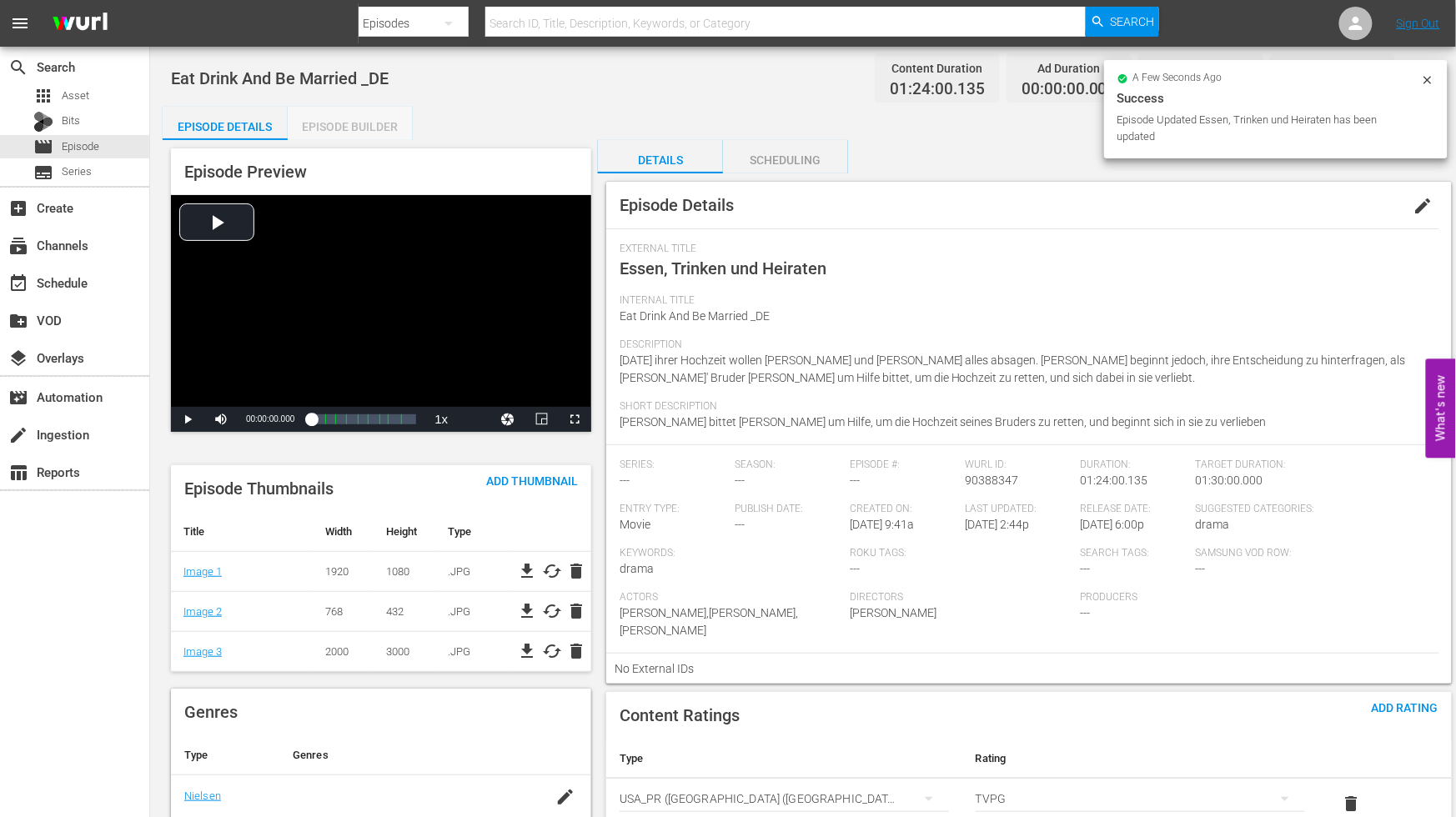
click at [368, 123] on div "Episode Builder" at bounding box center [350, 127] width 125 height 40
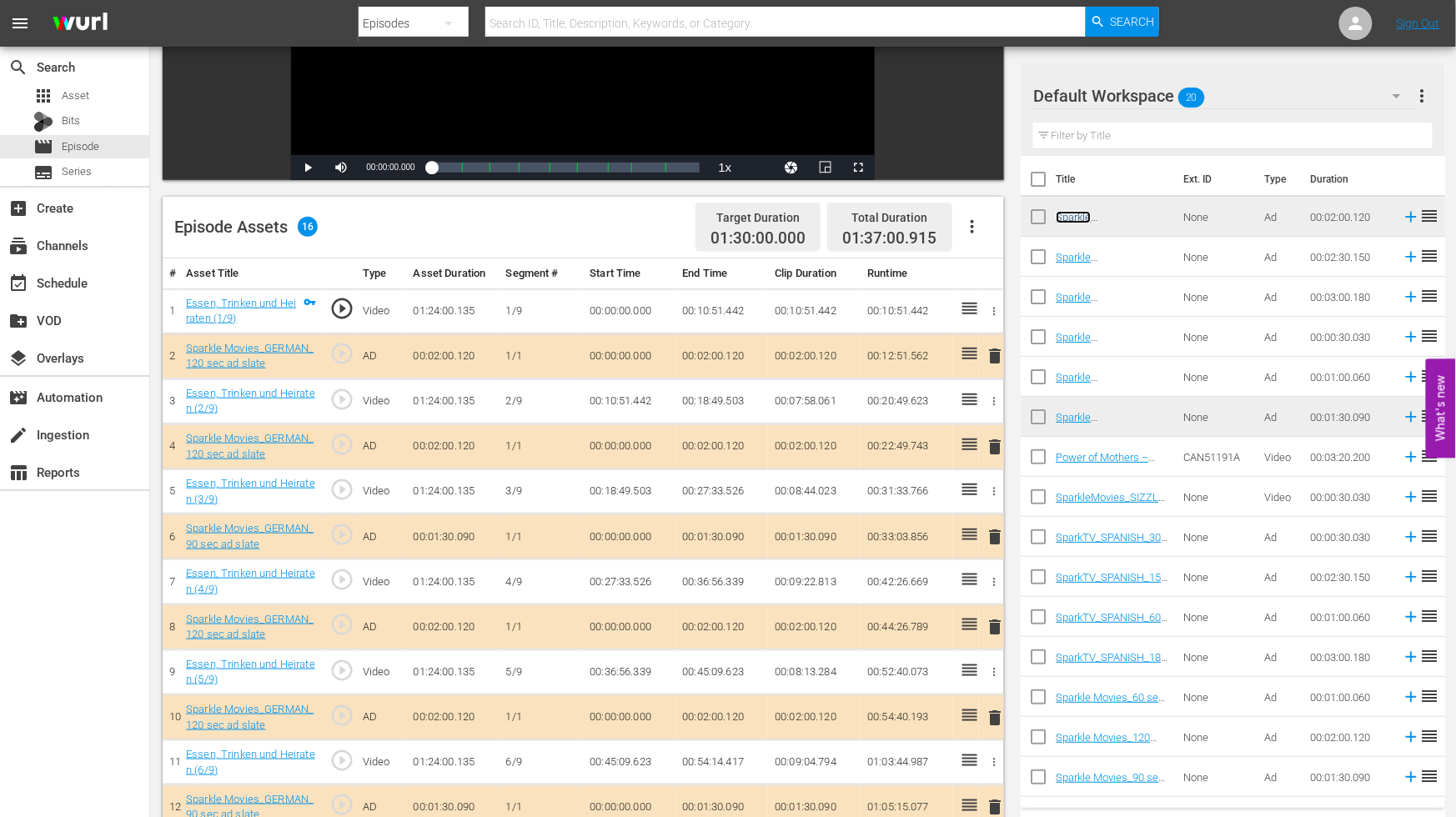
scroll to position [496, 0]
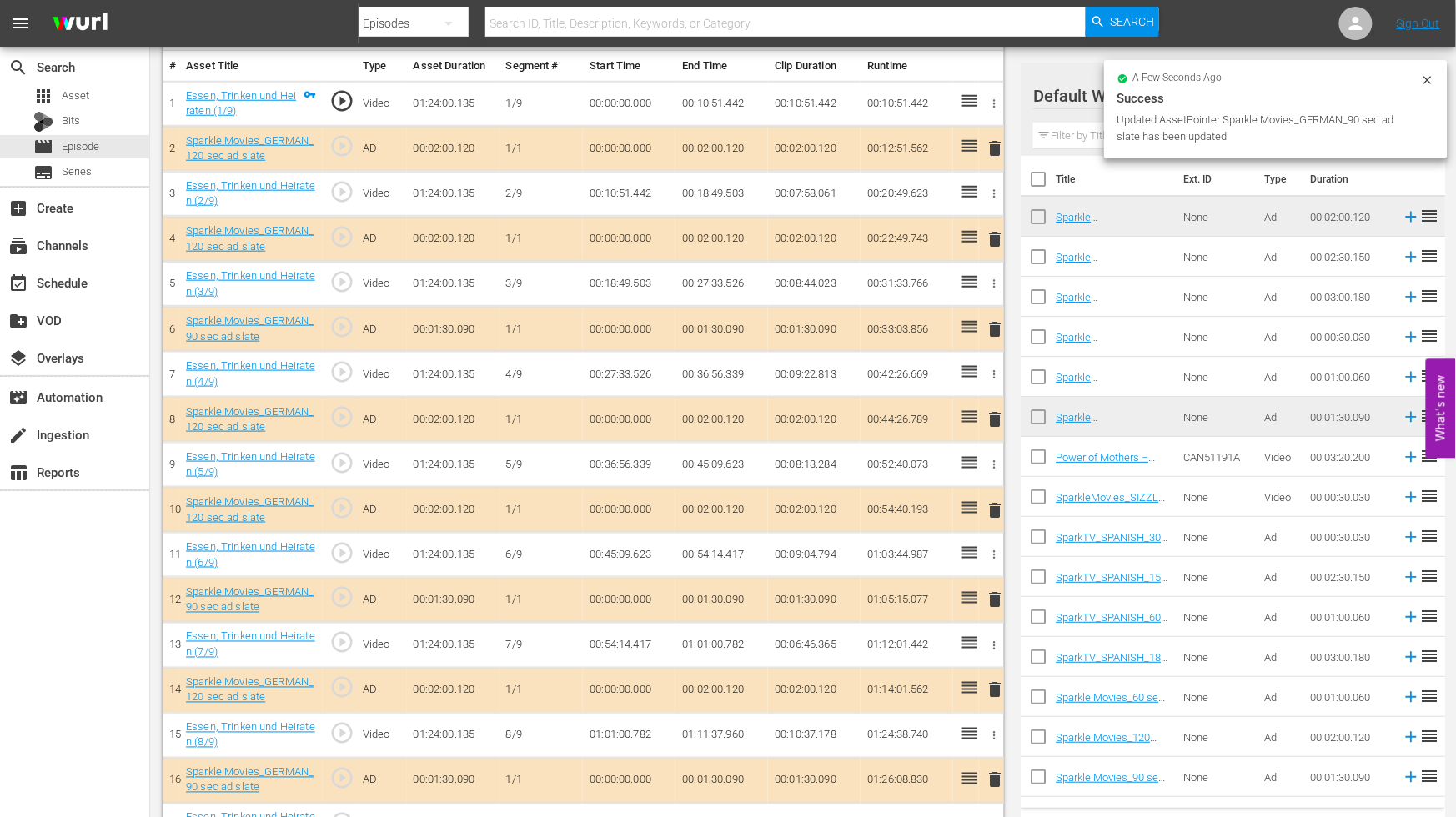
click at [997, 415] on span "delete" at bounding box center [995, 420] width 20 height 20
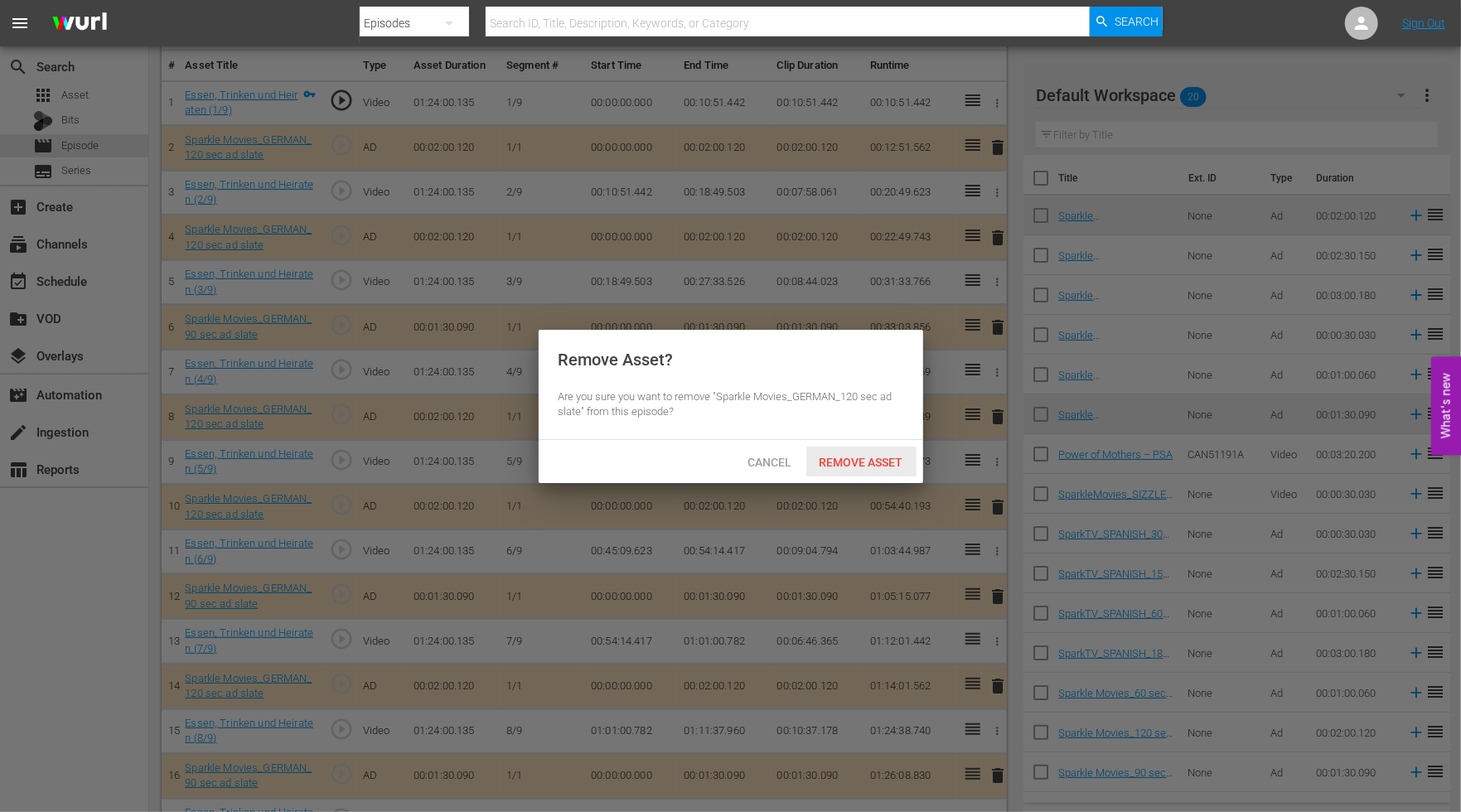
click at [858, 459] on span "Remove Asset" at bounding box center [862, 462] width 110 height 13
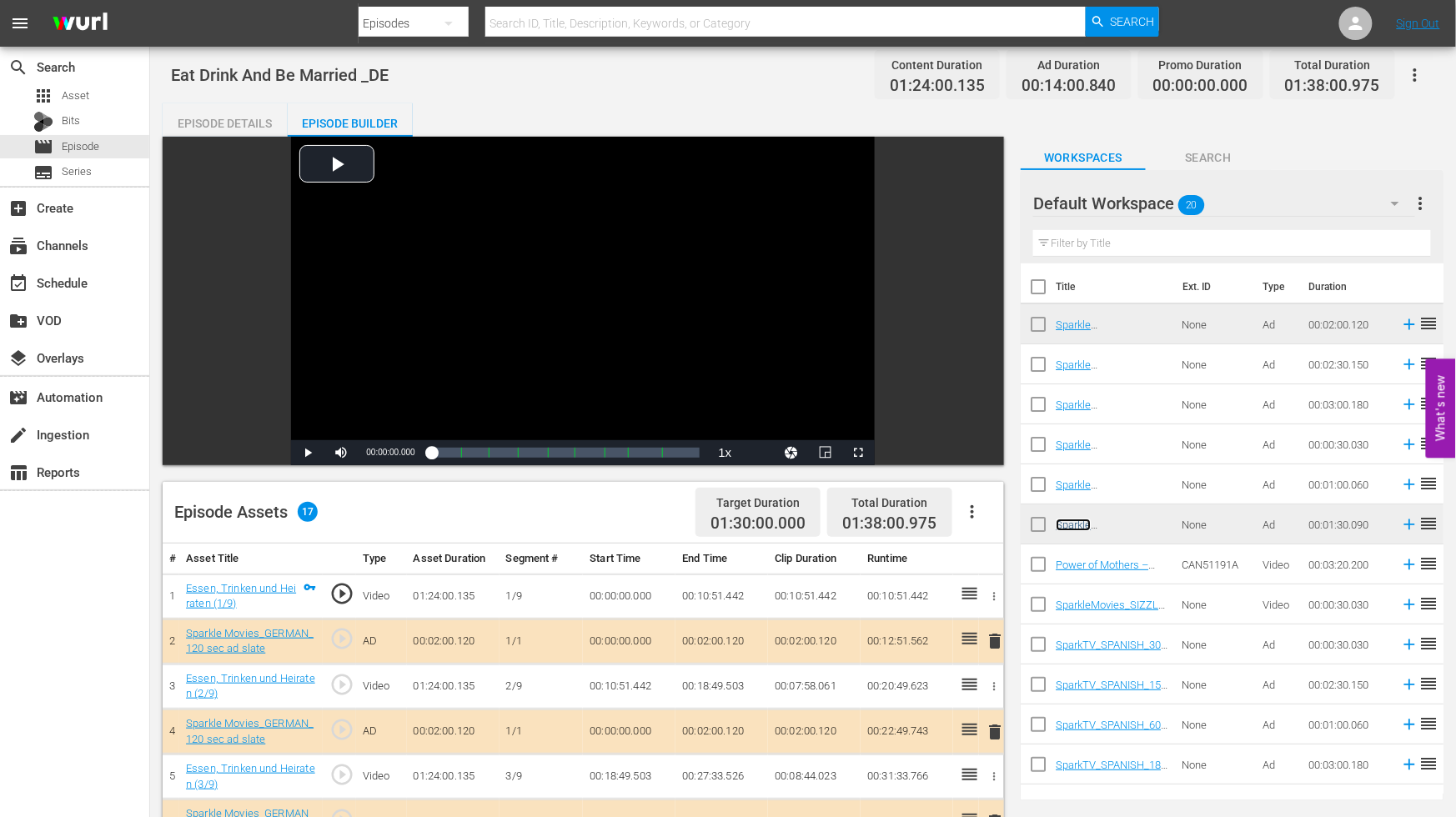
scroll to position [0, 0]
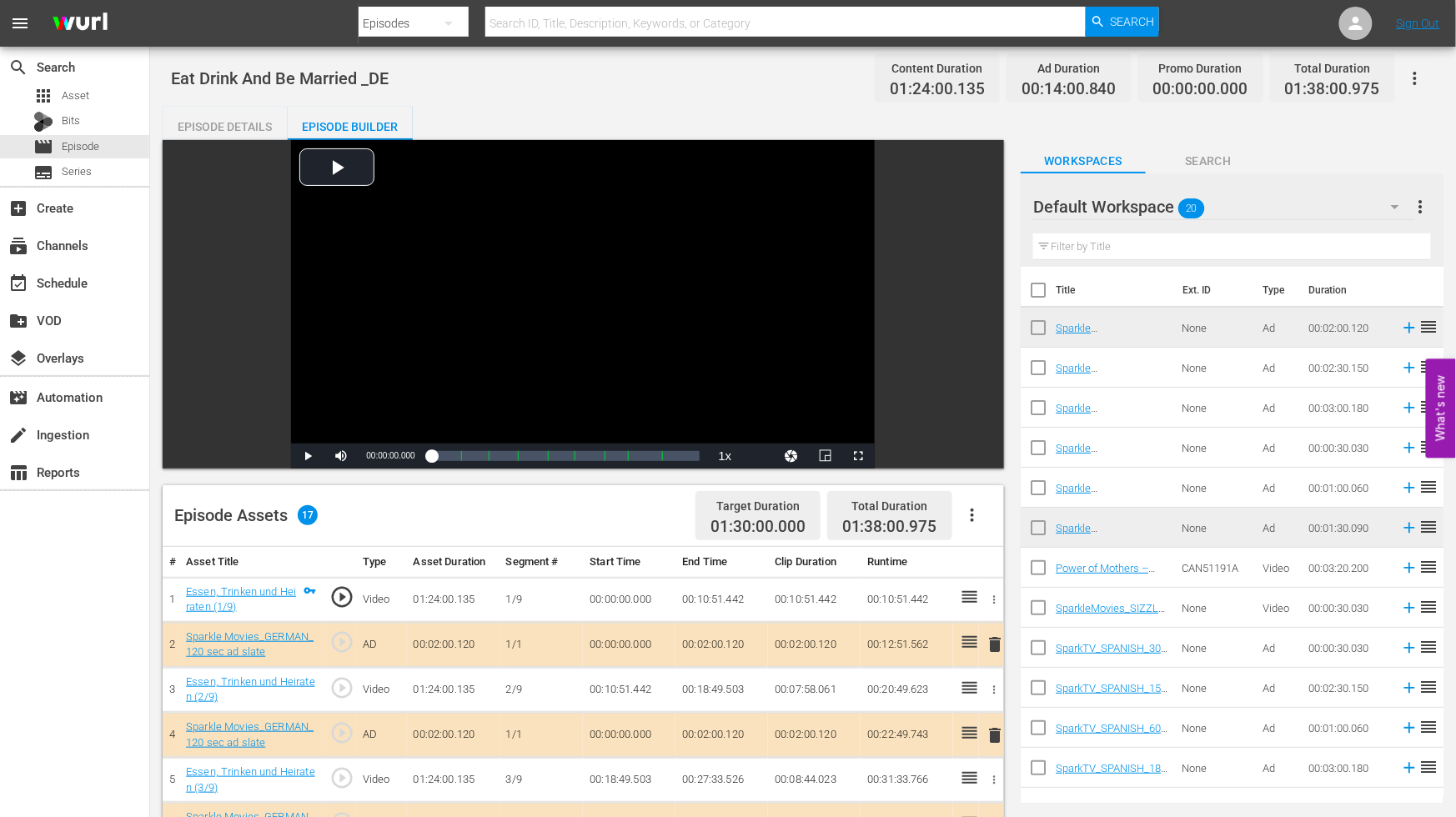
click at [1422, 70] on icon "button" at bounding box center [1415, 78] width 20 height 20
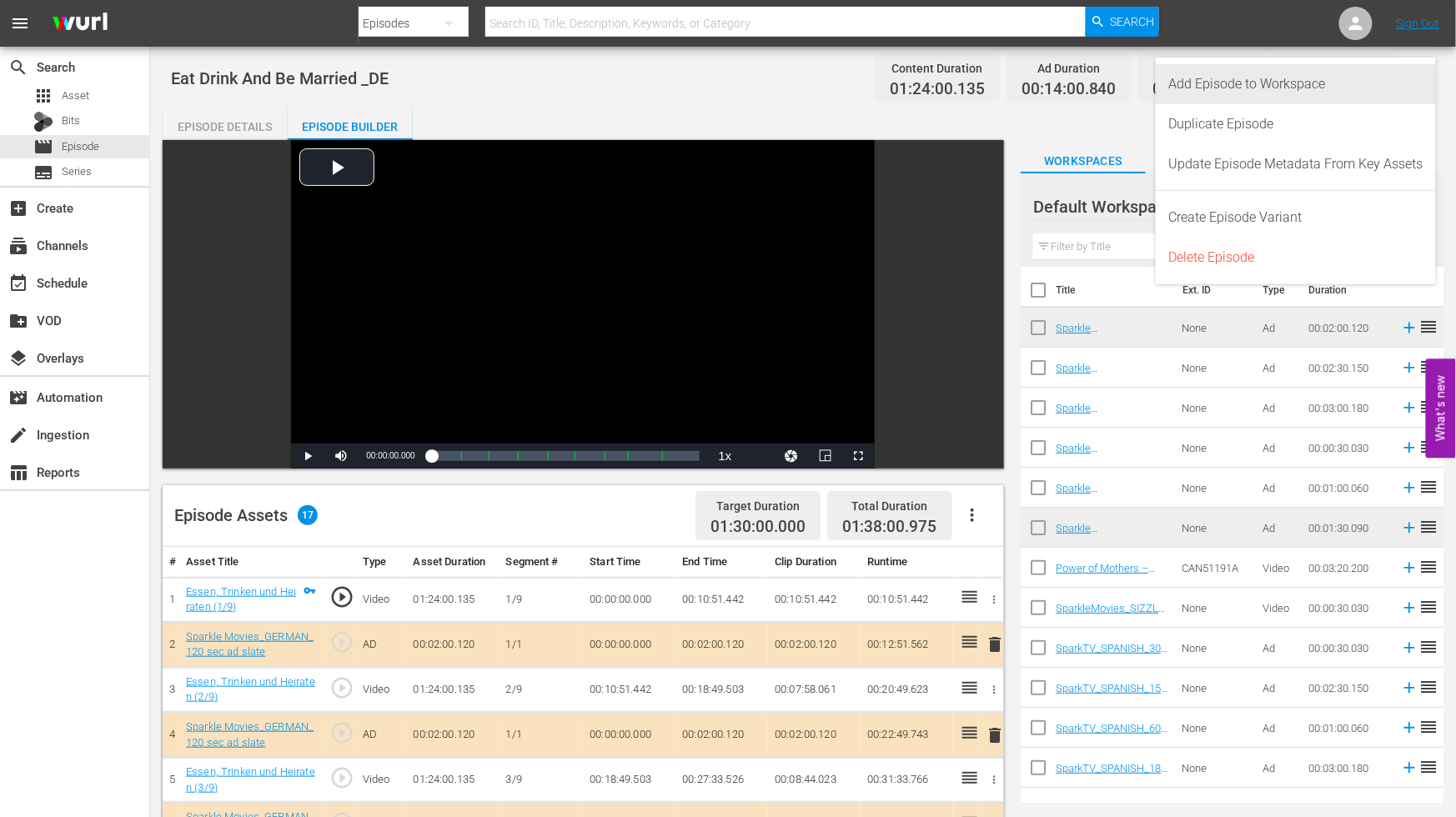
click at [1223, 82] on div "Add Episode to Workspace" at bounding box center [1296, 84] width 254 height 40
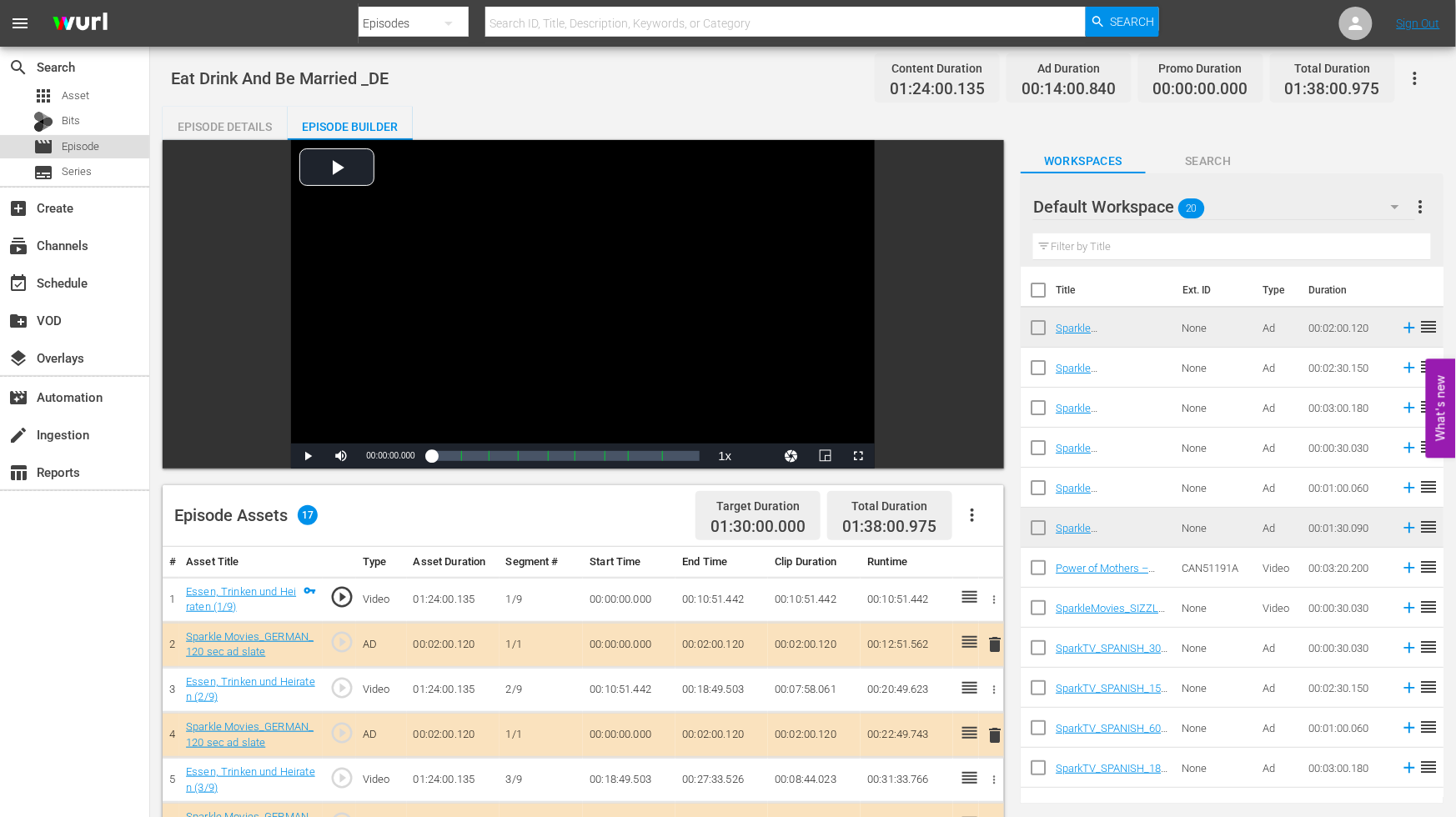
click at [96, 146] on span "Episode" at bounding box center [80, 146] width 37 height 17
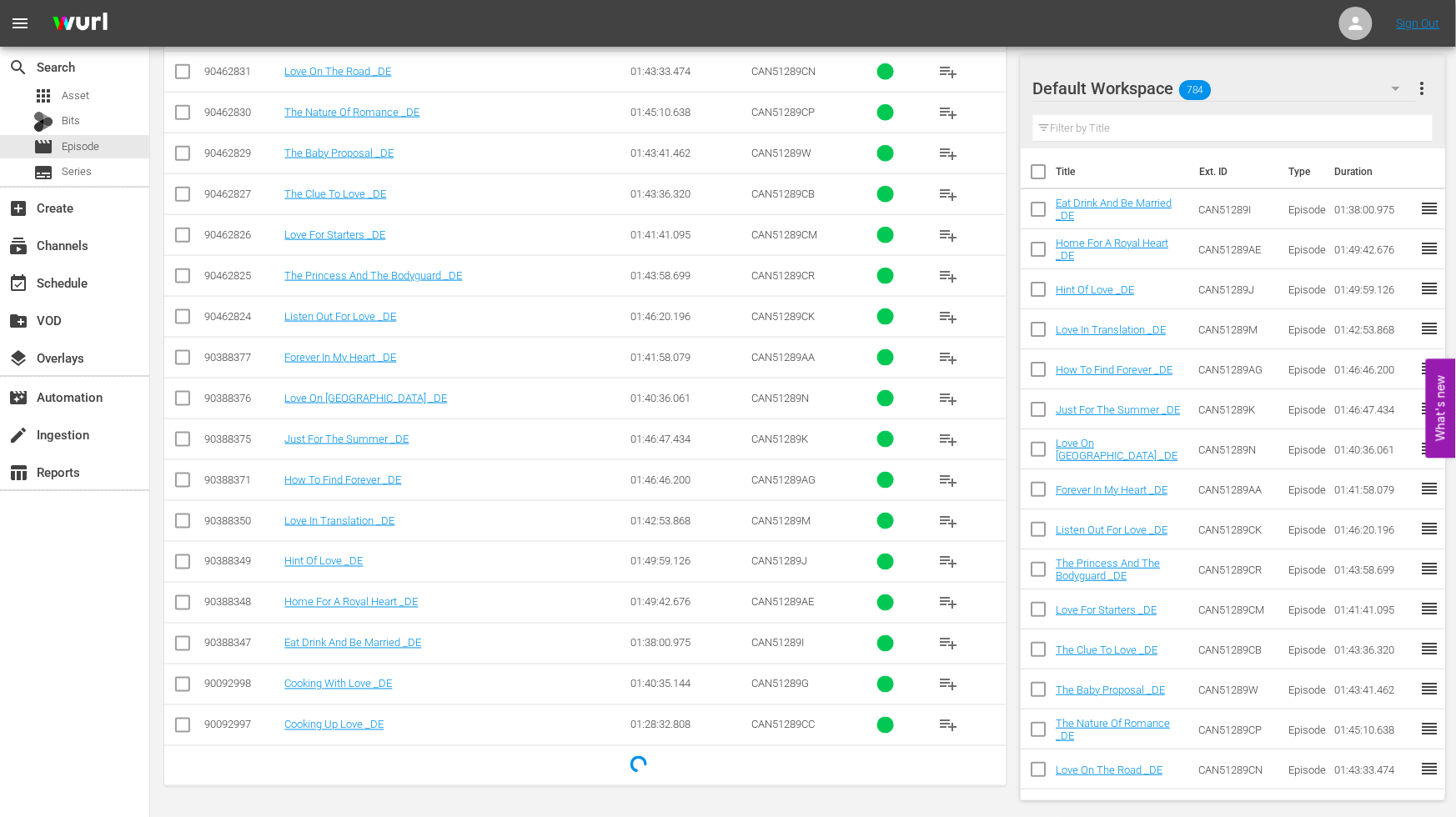
scroll to position [545, 0]
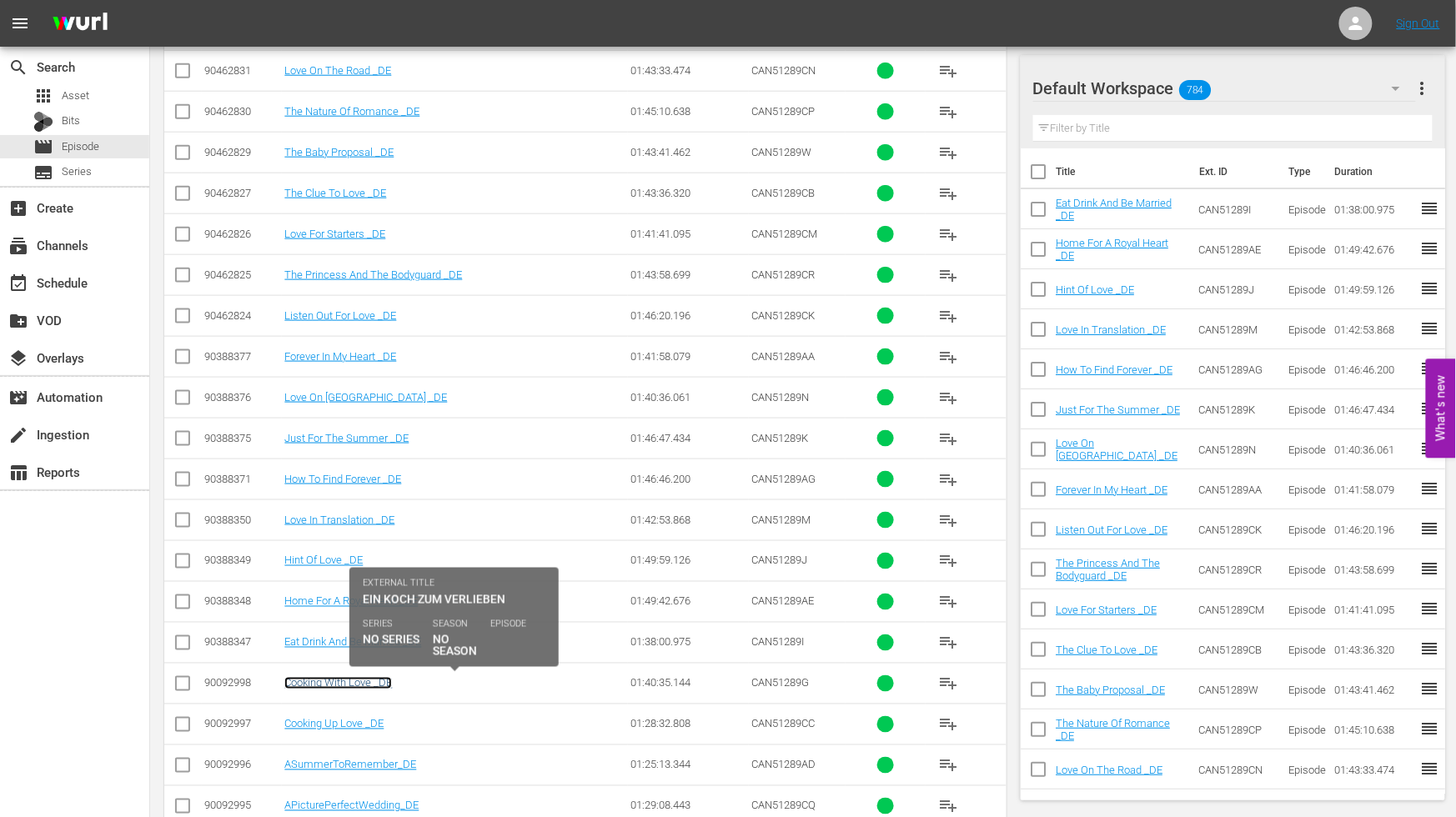
click at [333, 684] on link "Cooking With Love _DE" at bounding box center [338, 683] width 108 height 12
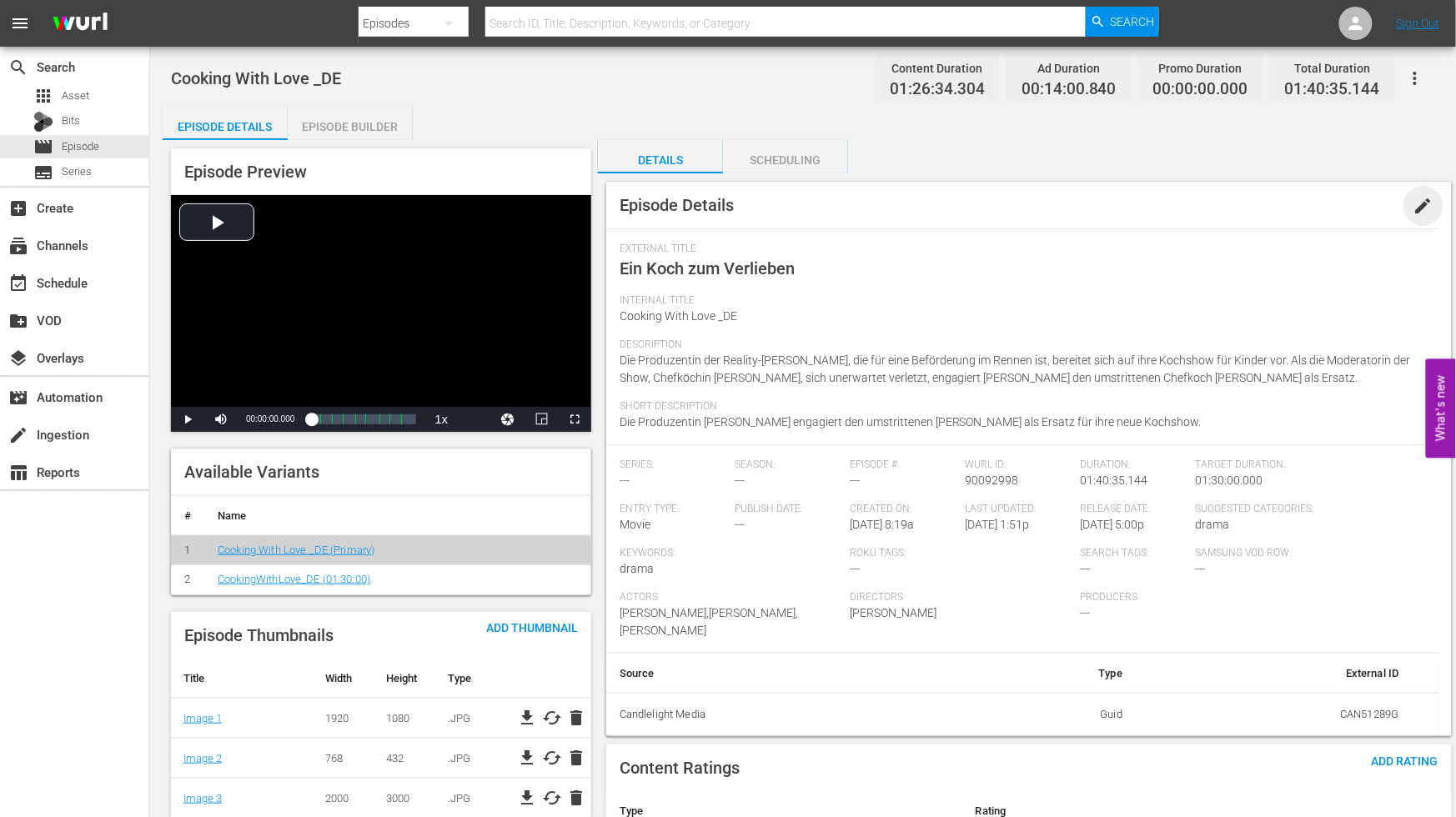
click at [1415, 203] on span "edit" at bounding box center [1424, 206] width 20 height 20
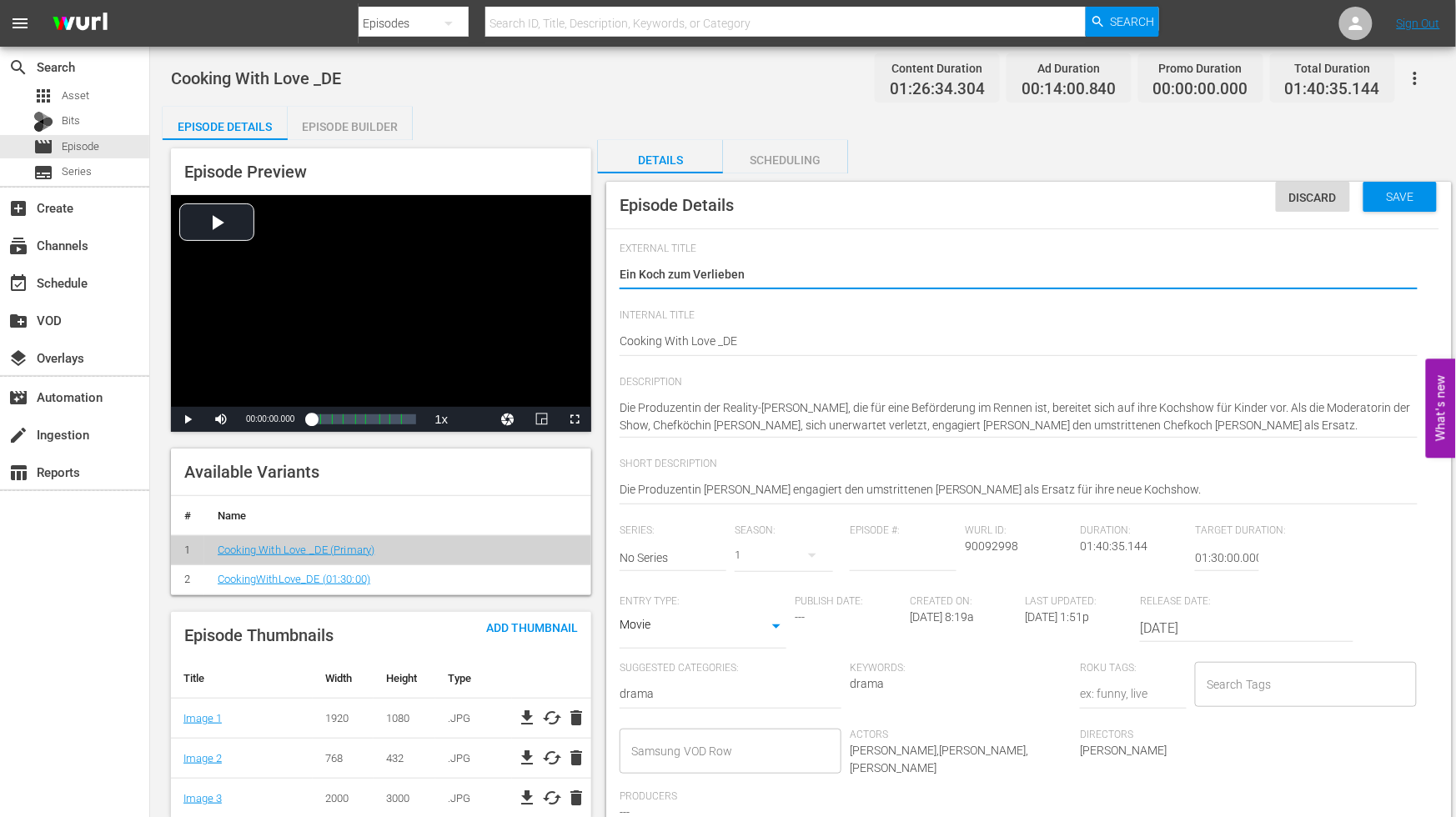
drag, startPoint x: 346, startPoint y: 127, endPoint x: 904, endPoint y: 290, distance: 581.3
click at [347, 127] on div "Episode Builder" at bounding box center [350, 127] width 125 height 40
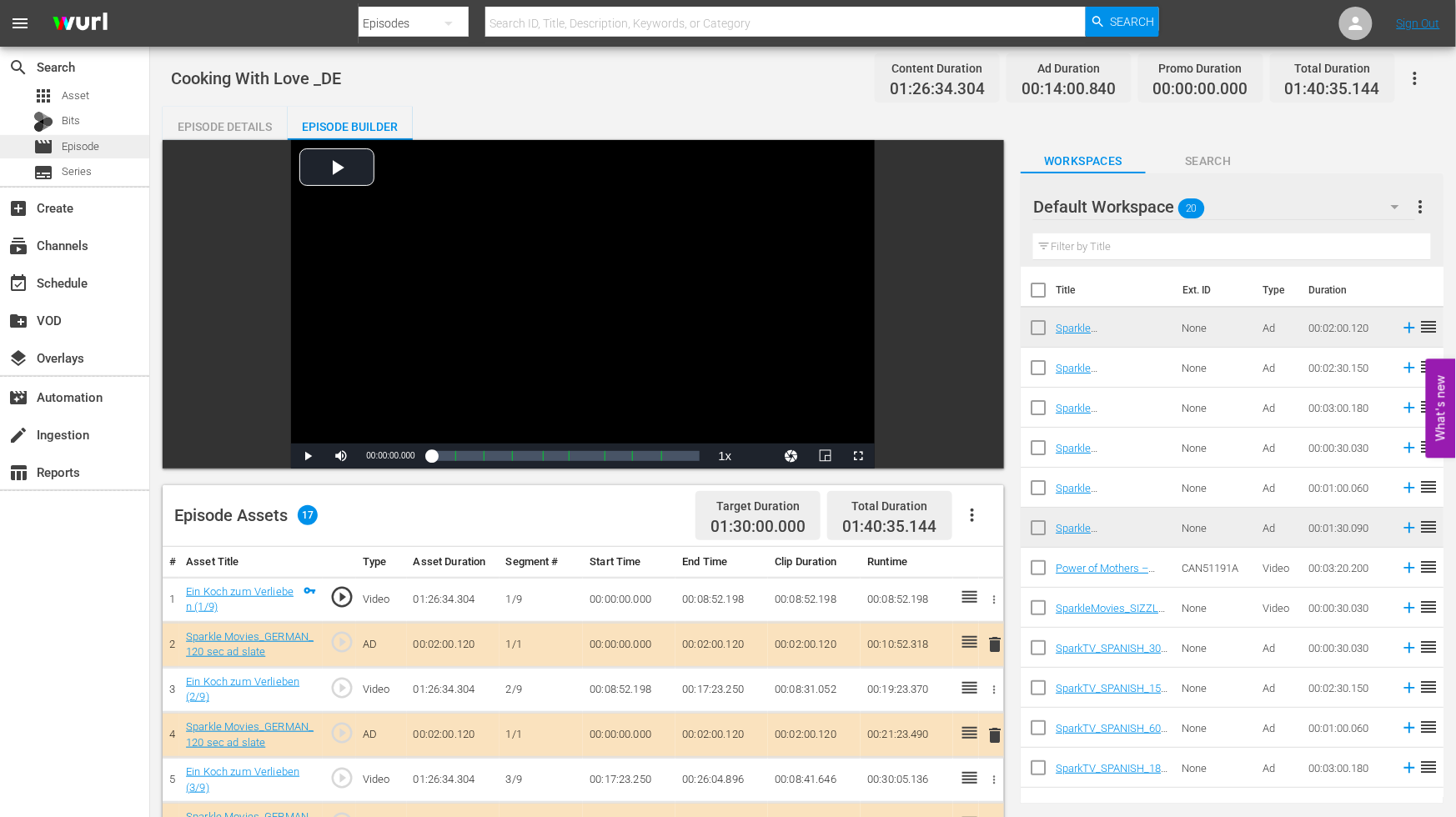
click at [98, 140] on span "Episode" at bounding box center [80, 146] width 37 height 17
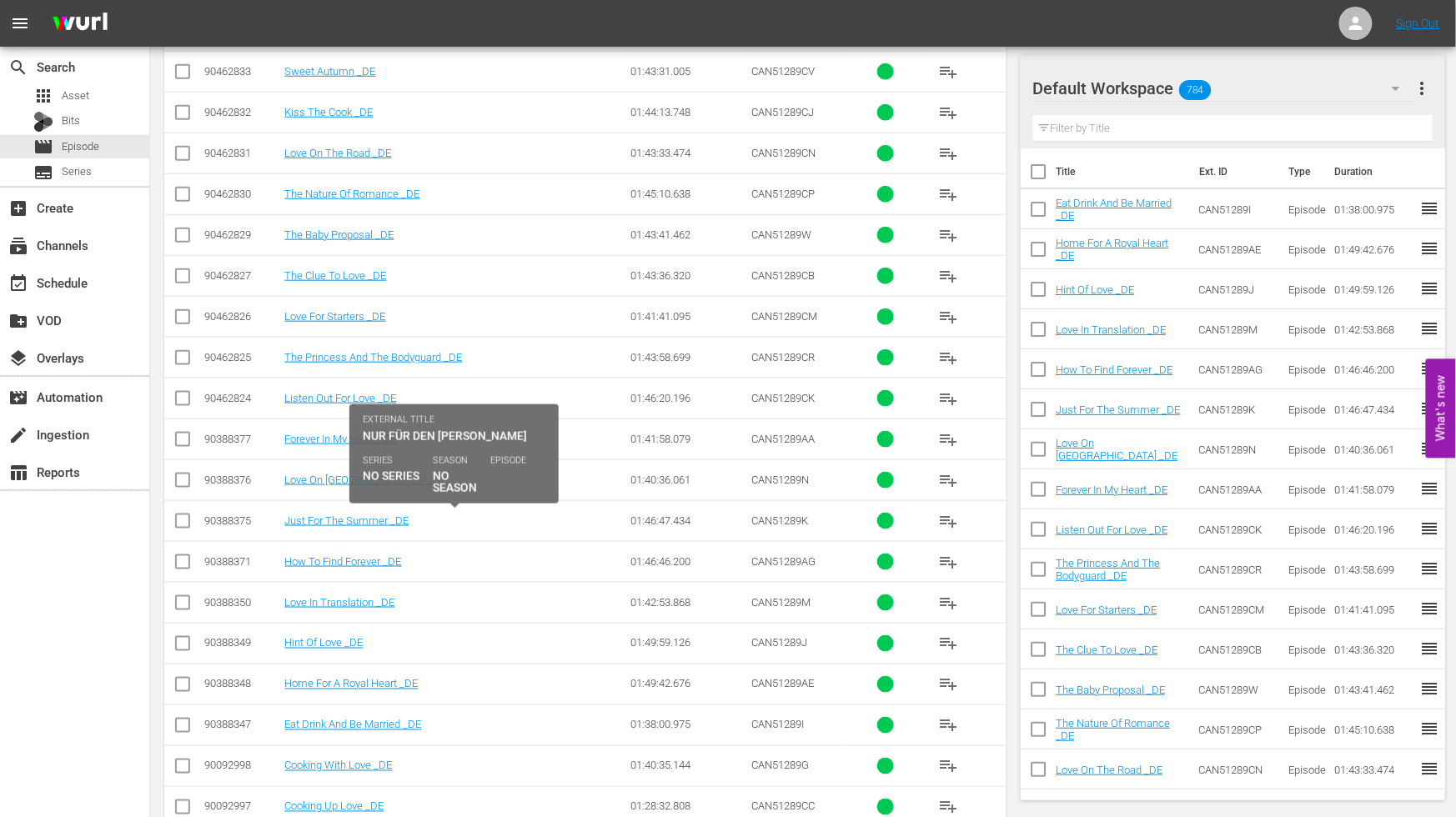
scroll to position [545, 0]
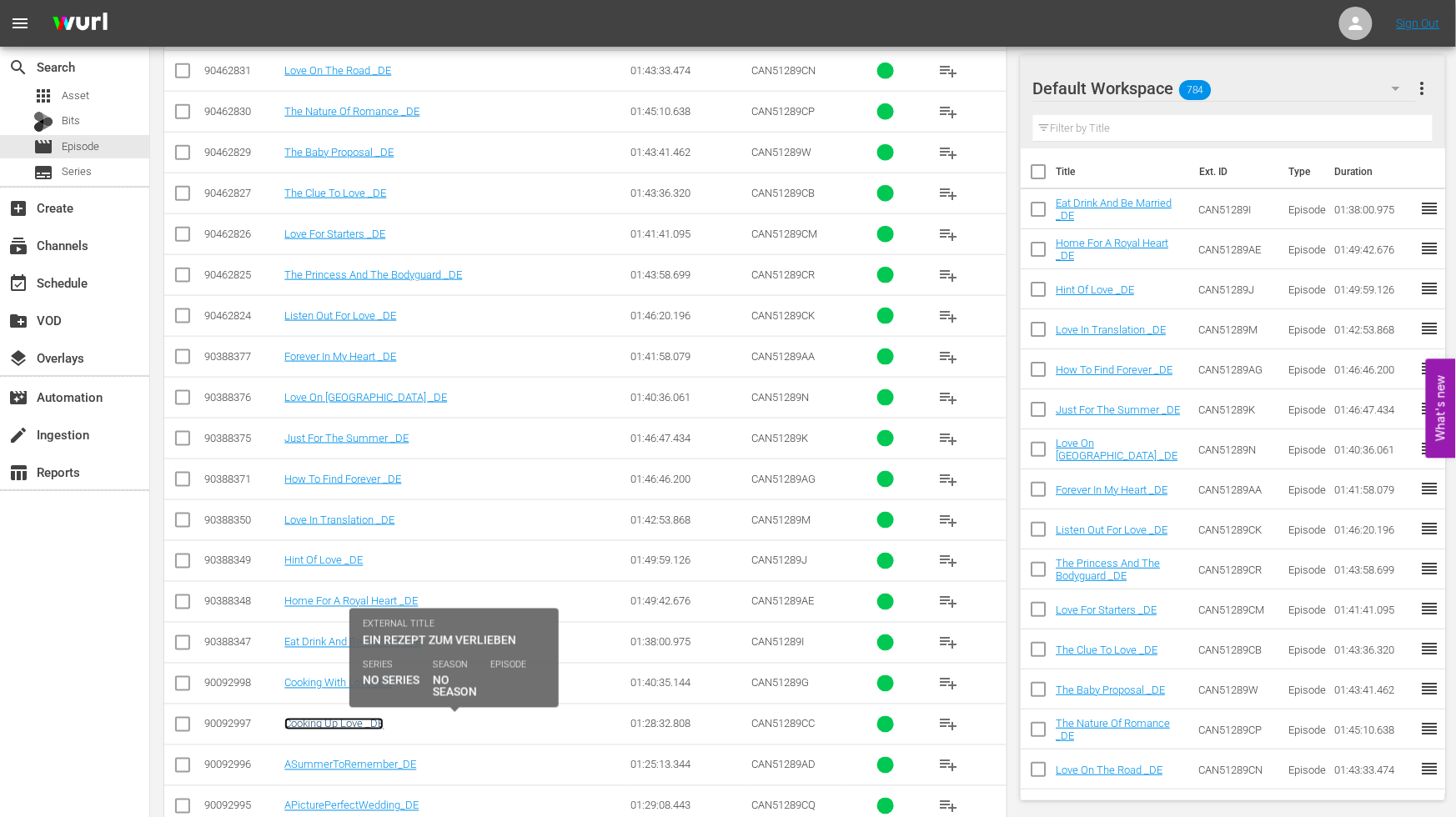
click at [344, 726] on link "Cooking Up Love _DE" at bounding box center [333, 724] width 99 height 12
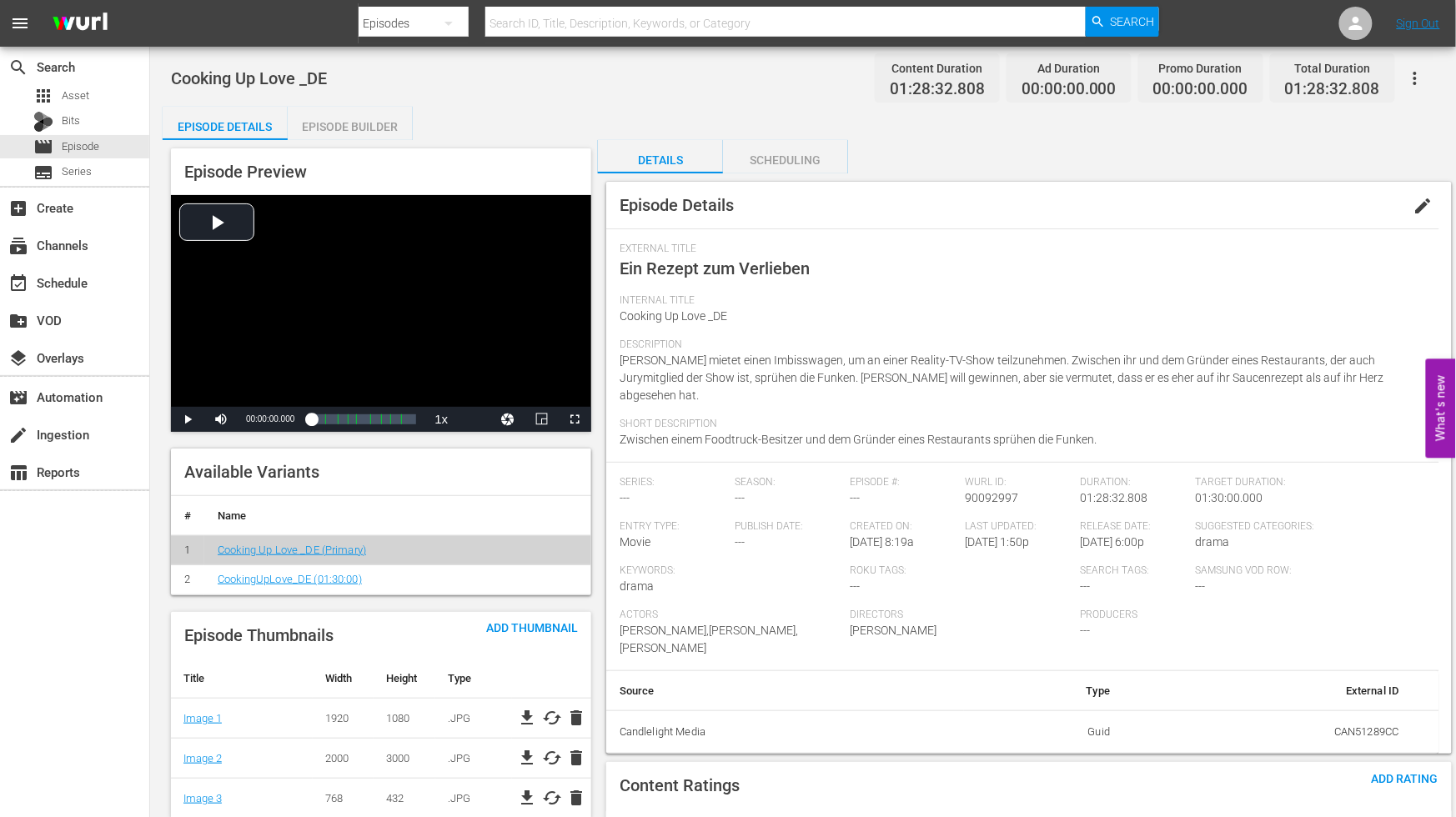
click at [373, 124] on div "Episode Builder" at bounding box center [350, 127] width 125 height 40
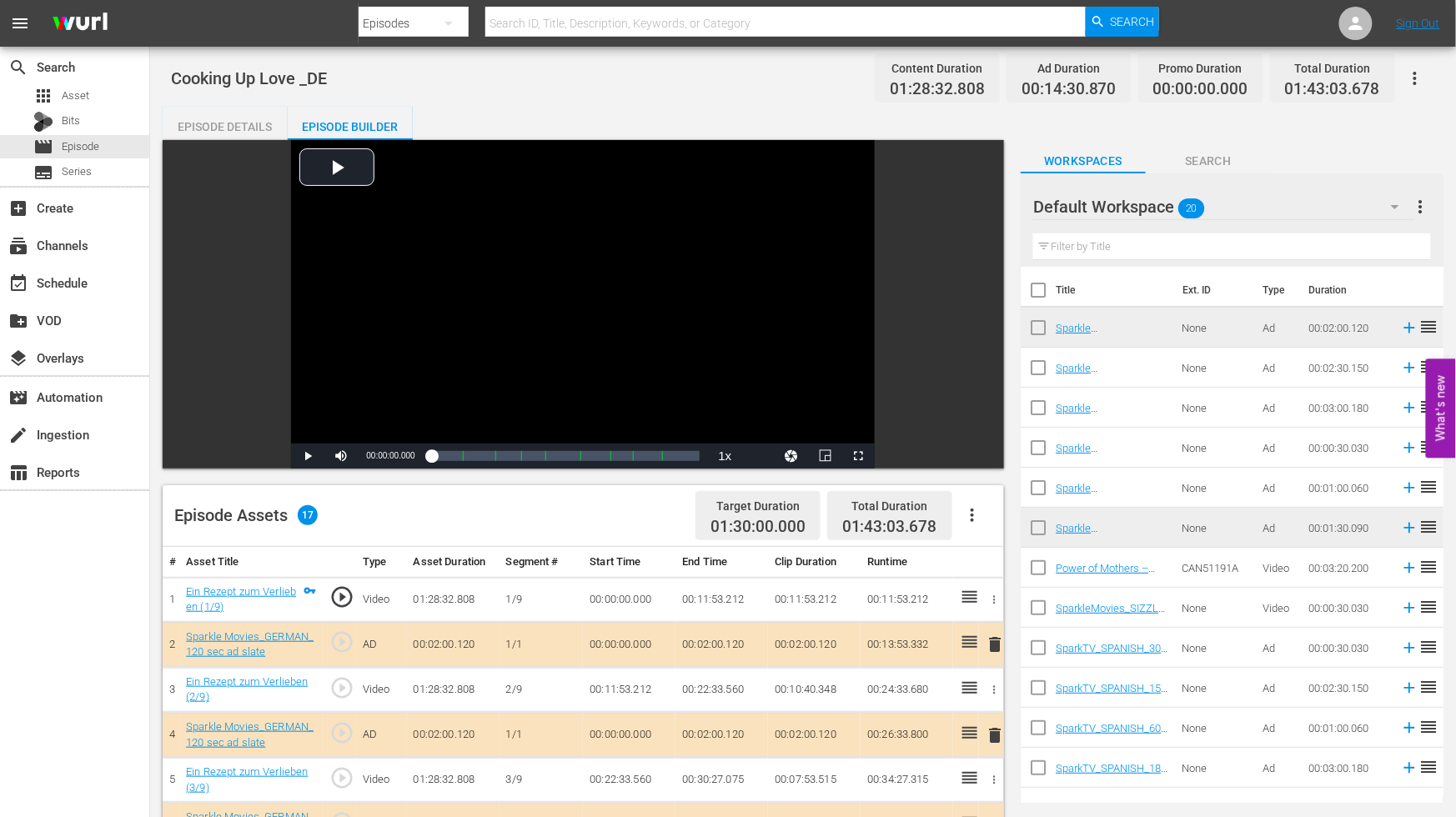
click at [1414, 75] on icon "button" at bounding box center [1415, 78] width 20 height 20
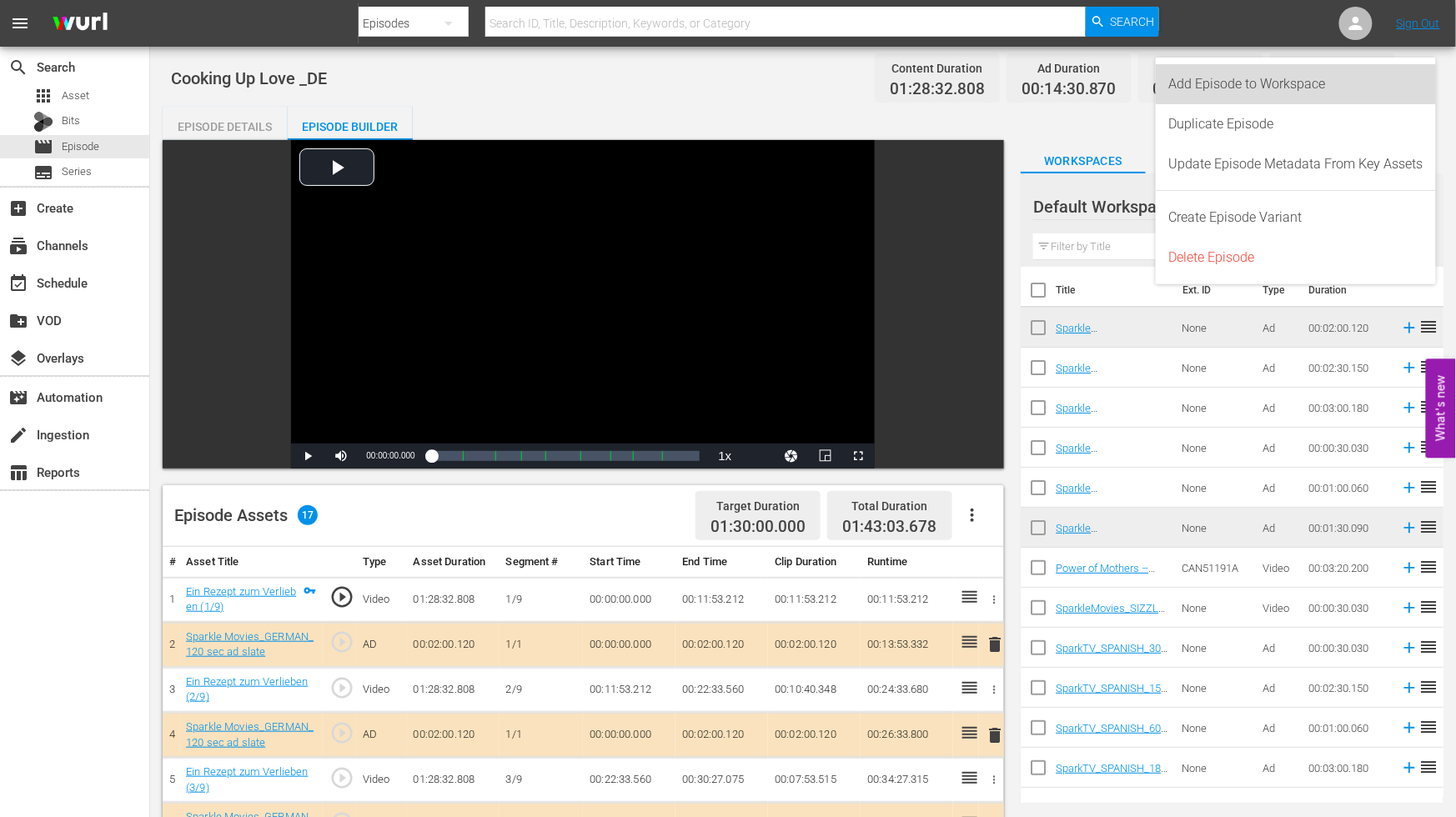
click at [1232, 80] on div "Add Episode to Workspace" at bounding box center [1296, 84] width 254 height 40
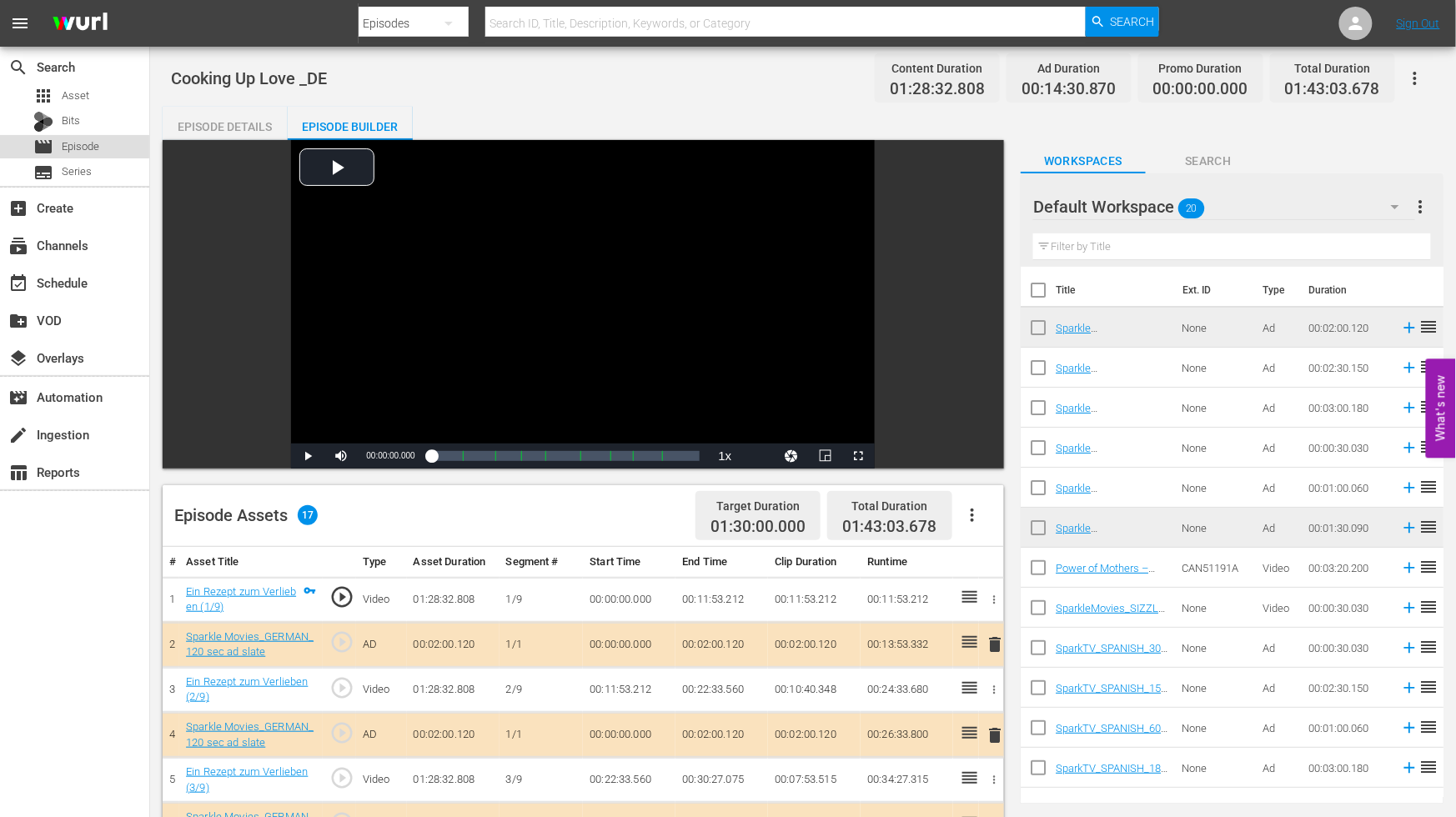
click at [104, 144] on div "movie Episode" at bounding box center [75, 147] width 150 height 23
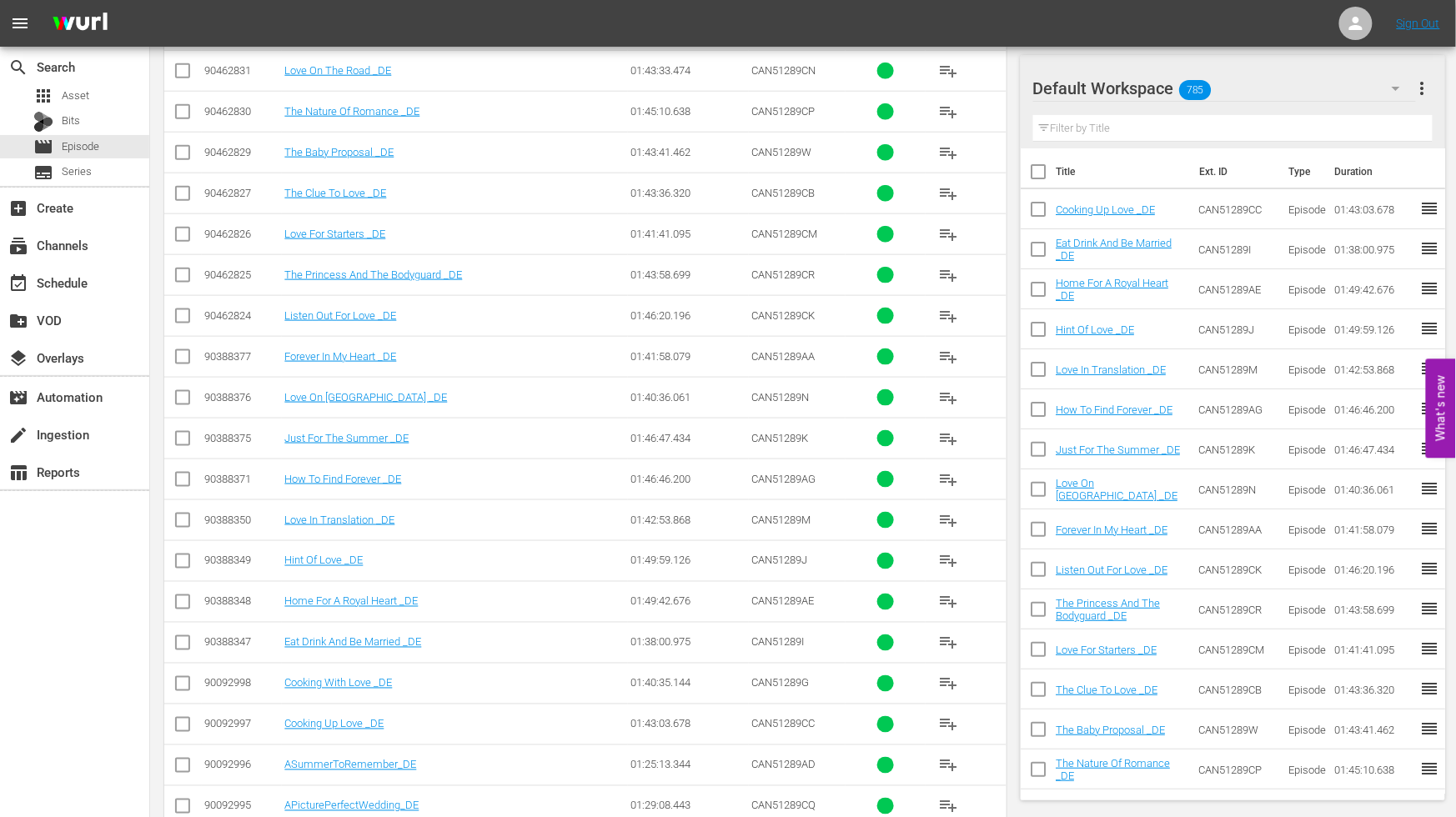
scroll to position [731, 0]
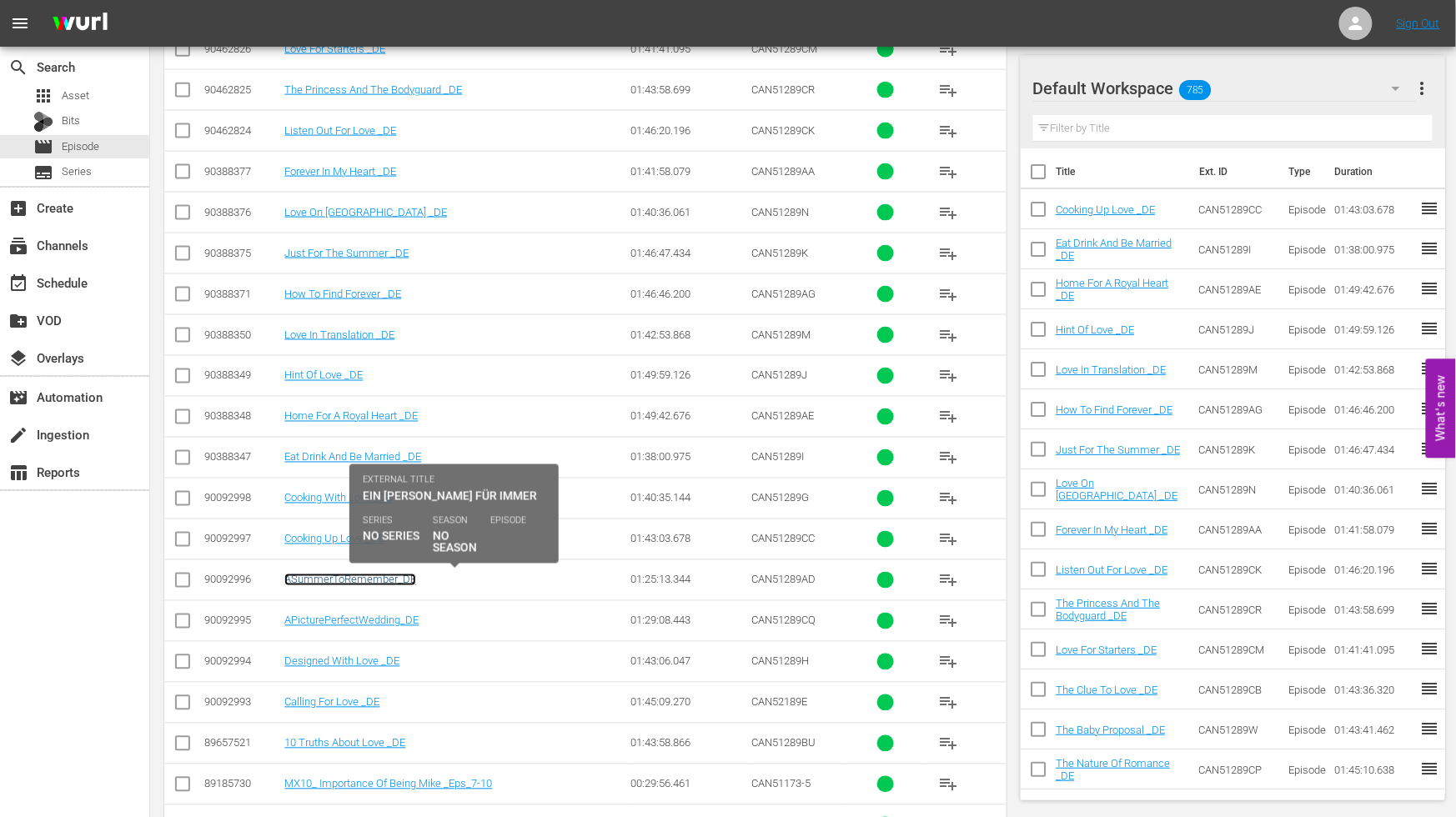
click at [343, 584] on link "ASummerToRemember_DE" at bounding box center [350, 580] width 132 height 12
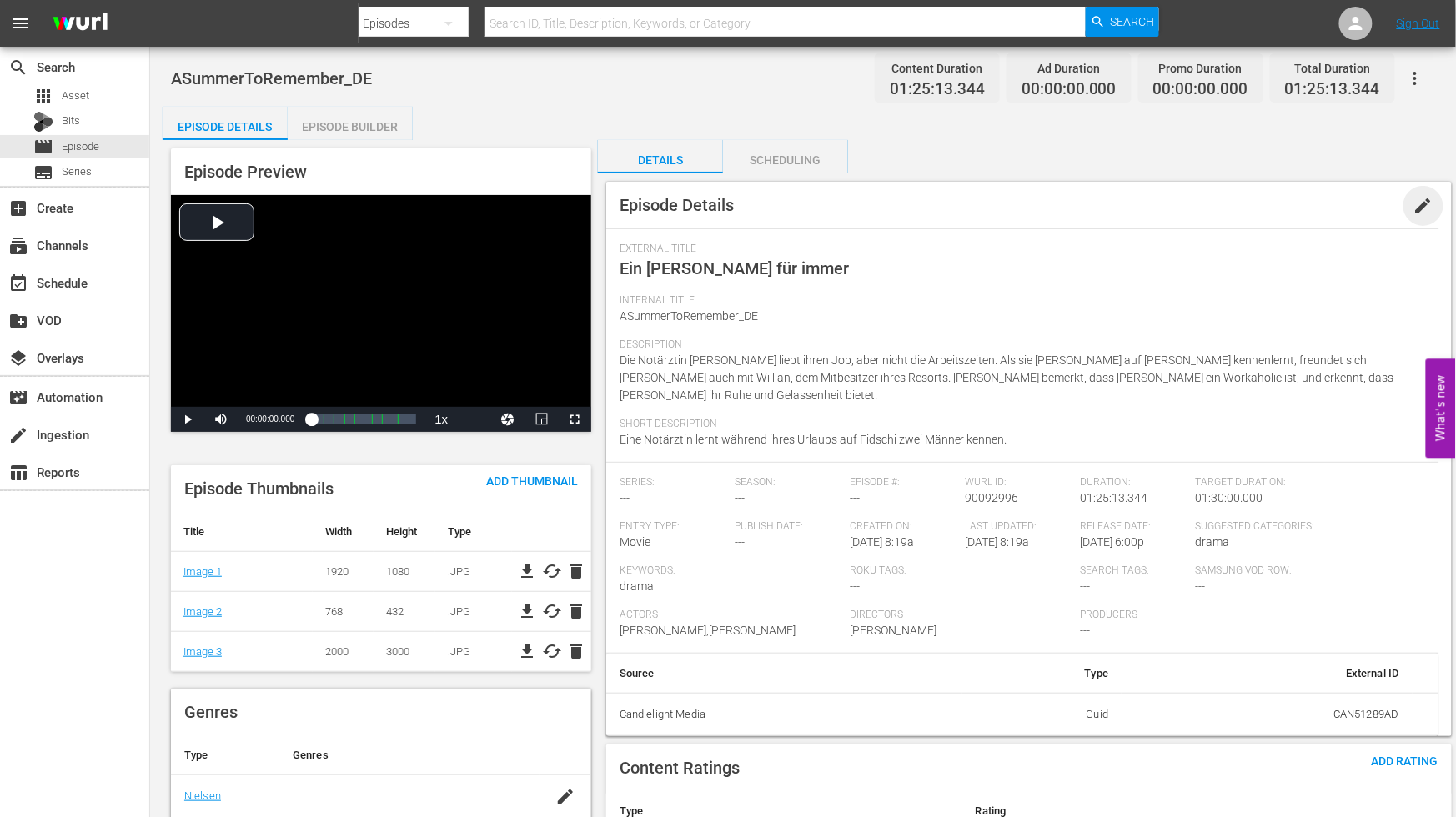
click at [1427, 203] on span "edit" at bounding box center [1424, 206] width 20 height 20
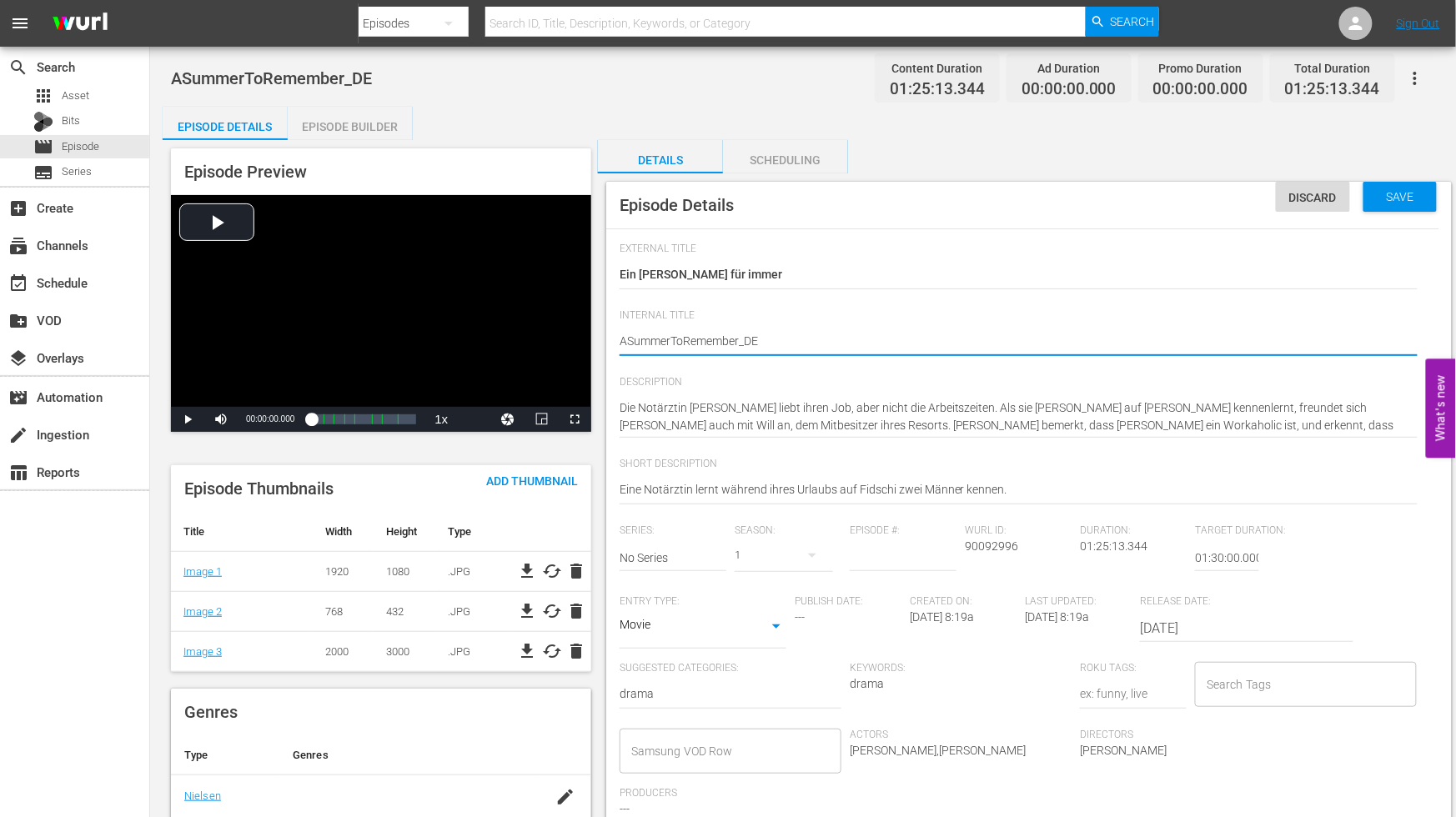
type textarea "A SummerToRemember_DE"
click at [673, 338] on textarea "ASummerToRemember_DE" at bounding box center [1018, 342] width 798 height 20
click at [676, 338] on textarea "ASummerToRemember_DE" at bounding box center [1018, 342] width 798 height 20
type textarea "A Summer ToRemember_DE"
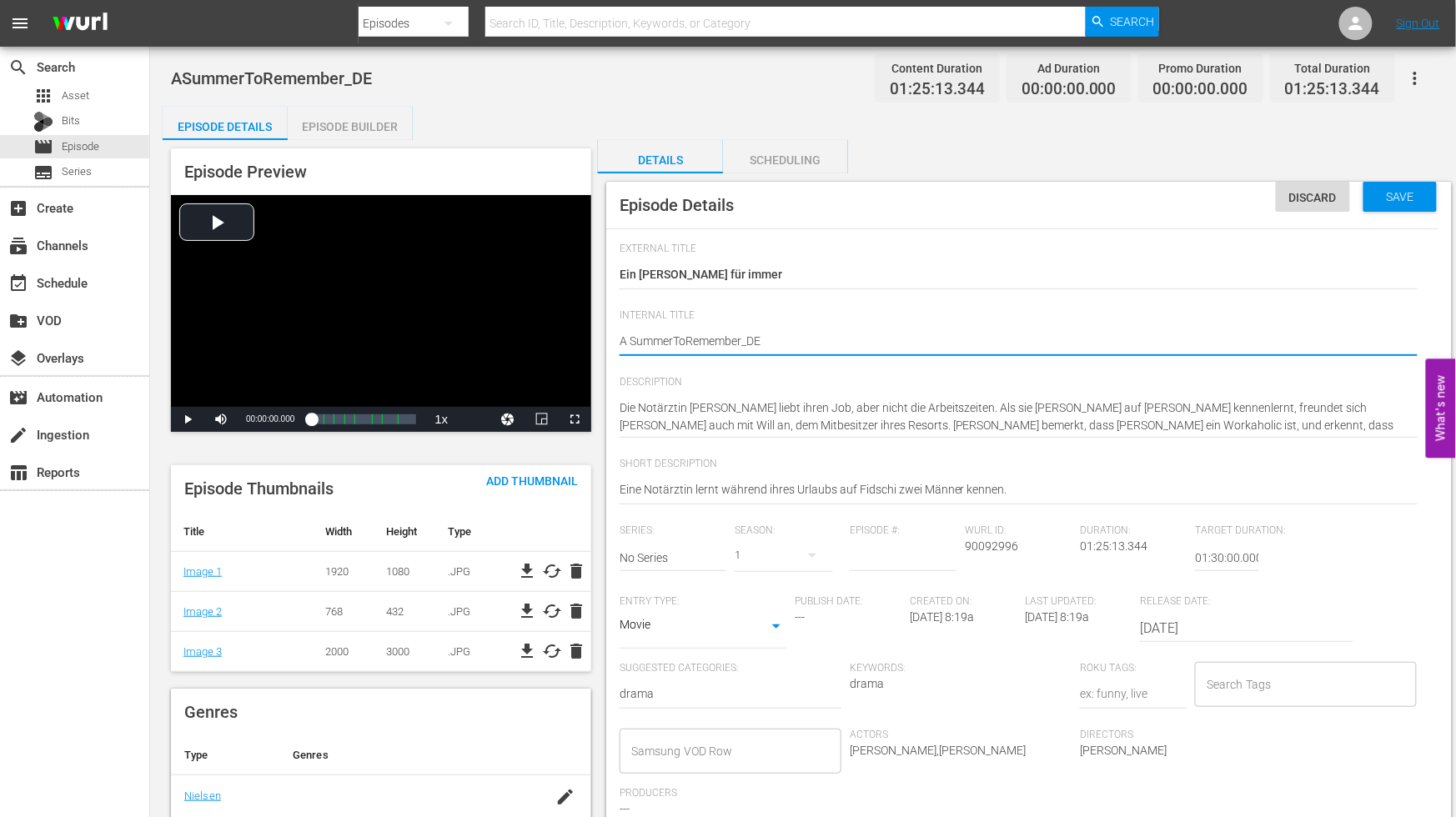
type textarea "A Summer ToRemember_DE"
click at [688, 343] on textarea "ASummerToRemember_DE" at bounding box center [1018, 342] width 798 height 20
type textarea "A Summer To Remember_DE"
click at [747, 338] on textarea "ASummerToRemember_DE" at bounding box center [1018, 342] width 798 height 20
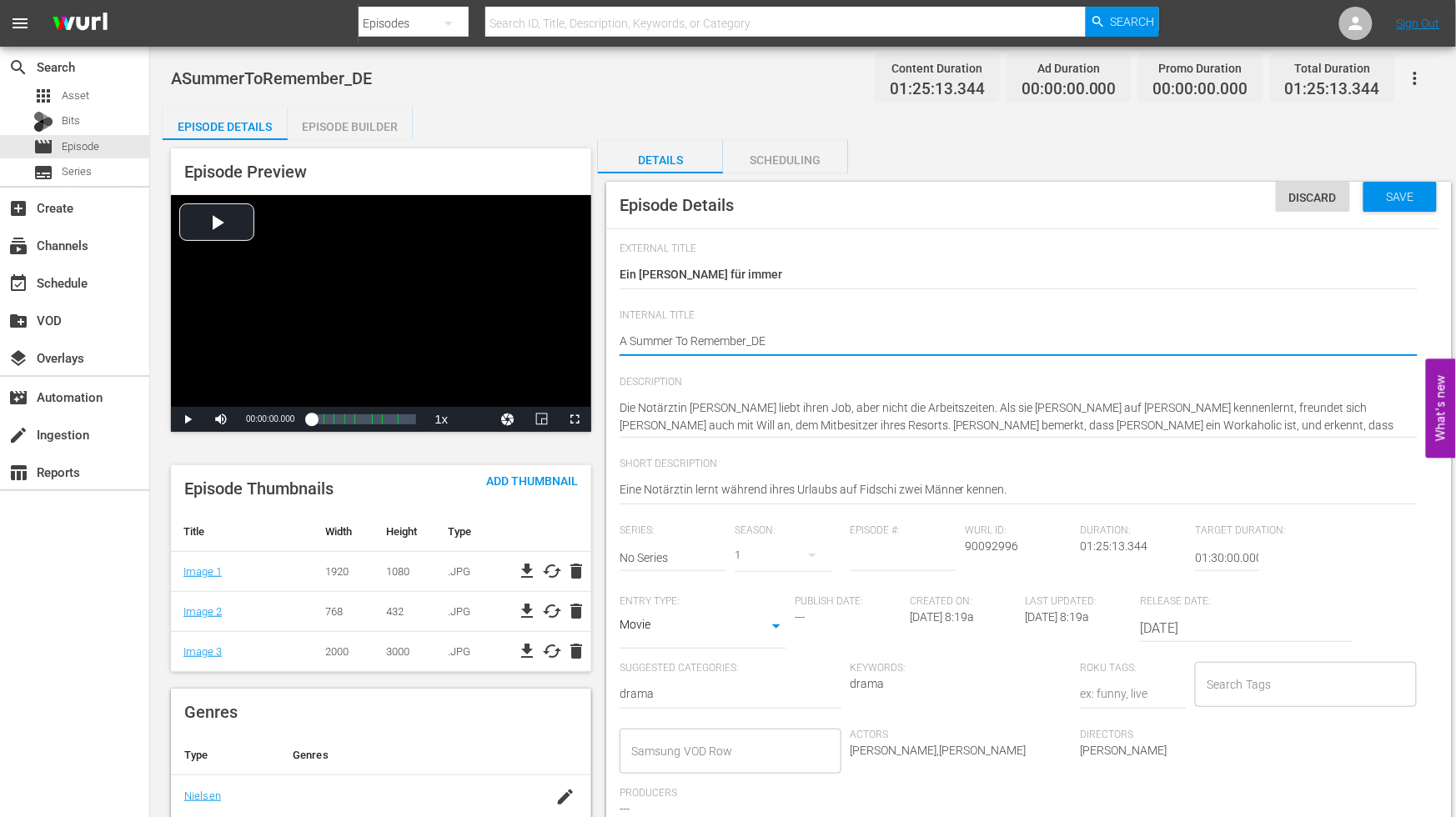
click at [750, 338] on textarea "ASummerToRemember_DE" at bounding box center [1018, 342] width 798 height 20
type textarea "A Summer To Remember _DE"
drag, startPoint x: 788, startPoint y: 328, endPoint x: 823, endPoint y: 328, distance: 35.0
click at [811, 328] on div "ASummerToRemember_DE ASummerToRemember_DE" at bounding box center [1018, 342] width 798 height 40
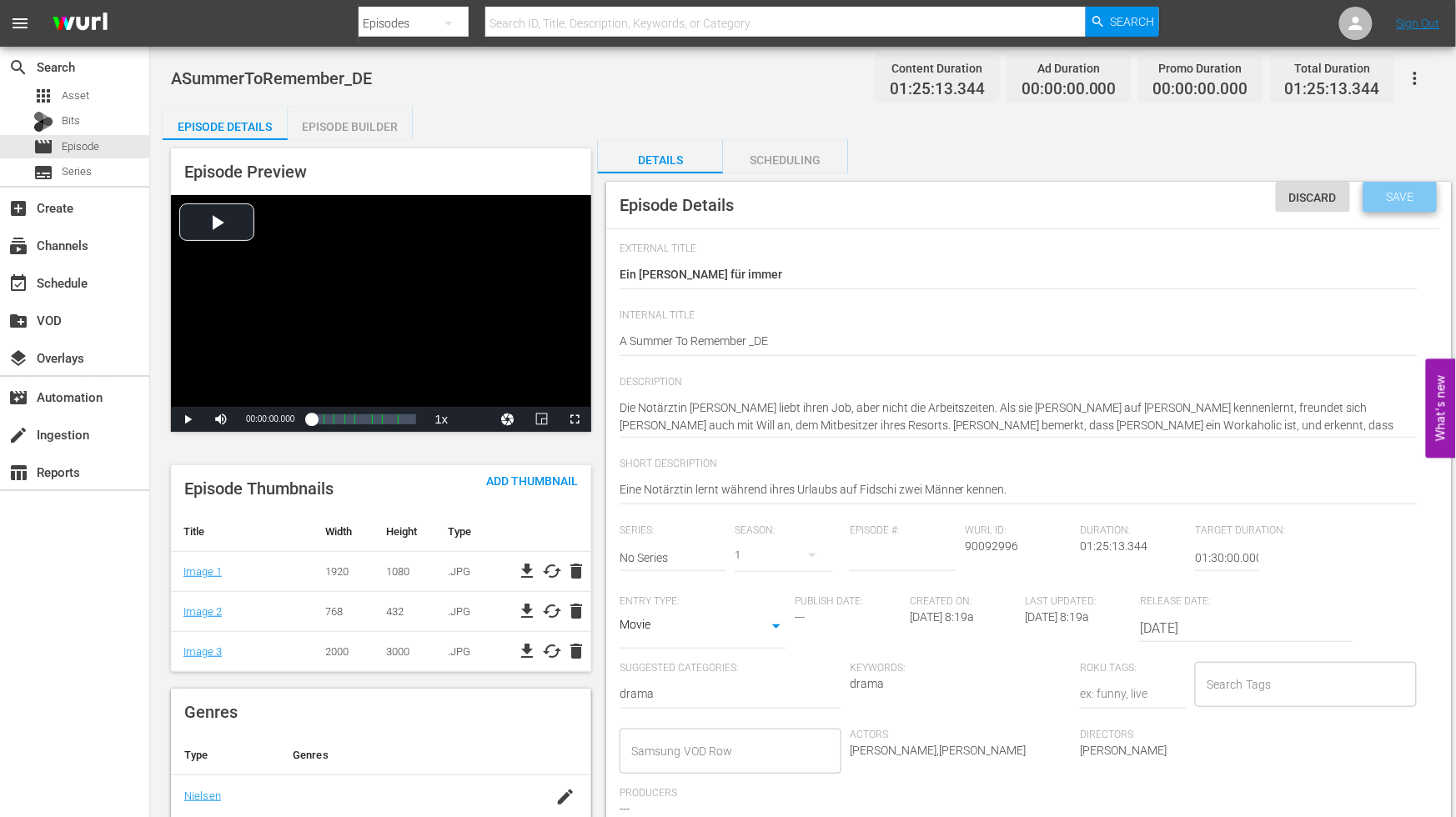
click at [1404, 198] on span "Save" at bounding box center [1401, 196] width 54 height 13
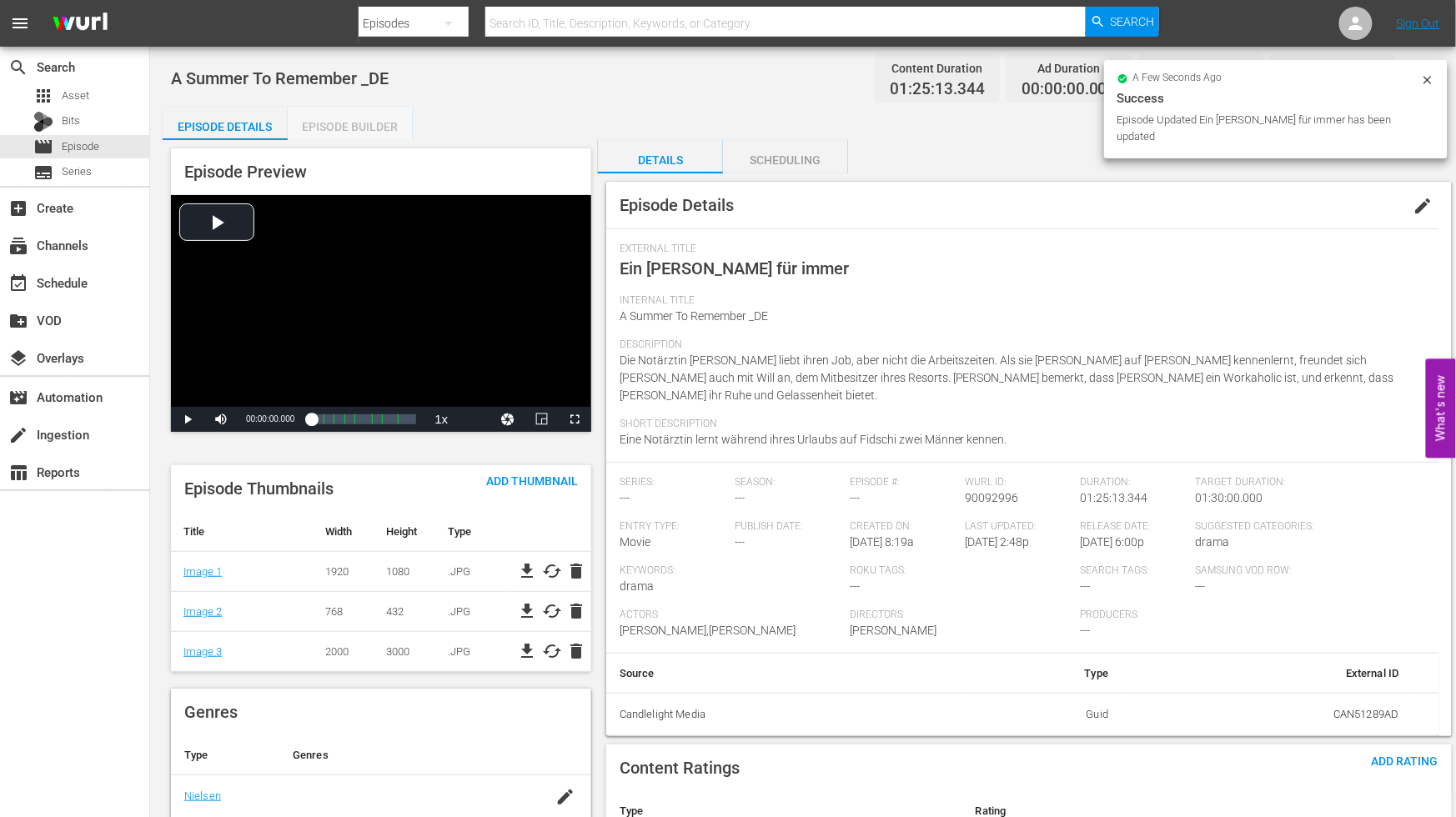
click at [333, 123] on div "Episode Builder" at bounding box center [350, 127] width 125 height 40
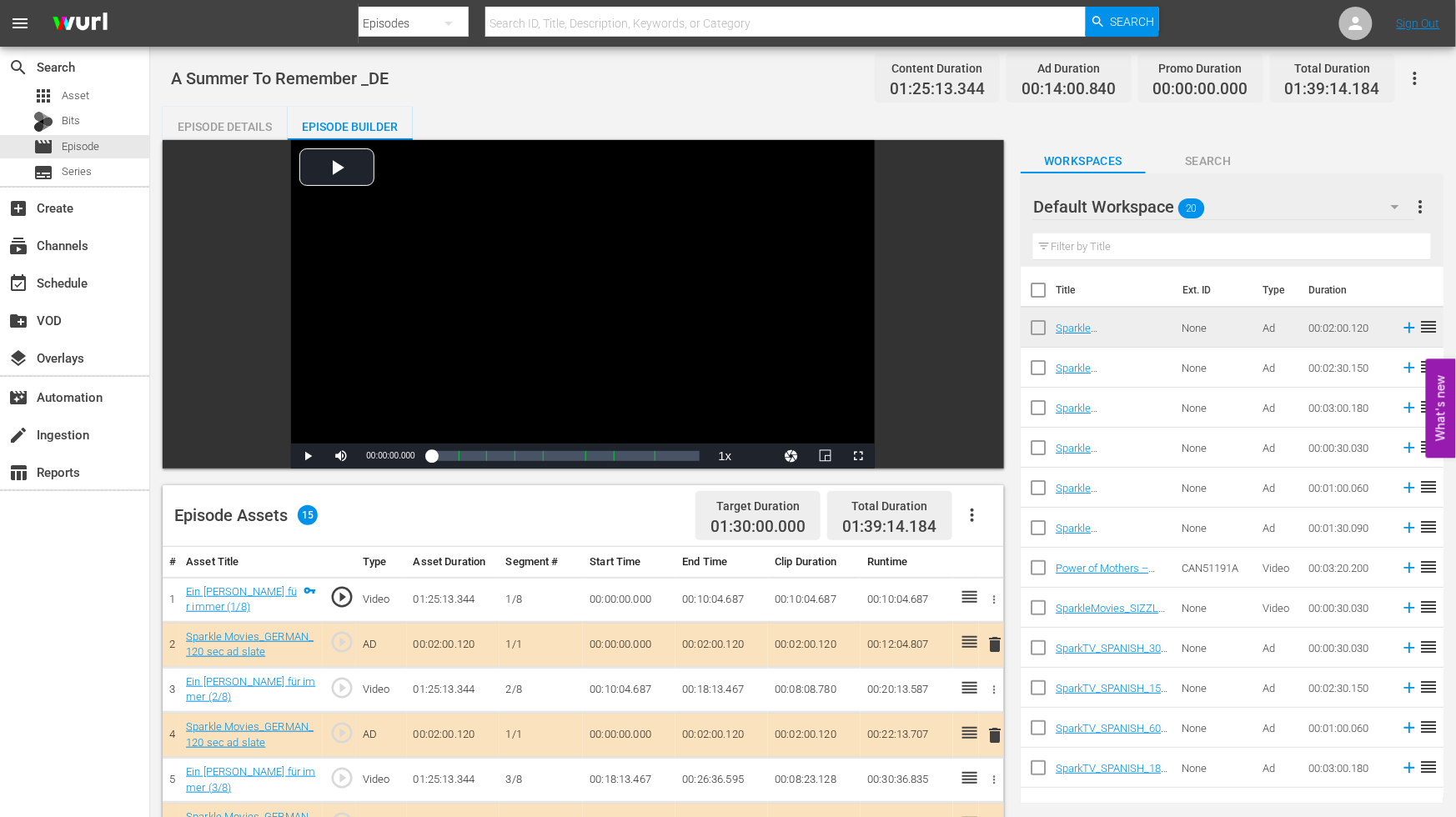
click at [1415, 63] on button "button" at bounding box center [1415, 78] width 40 height 40
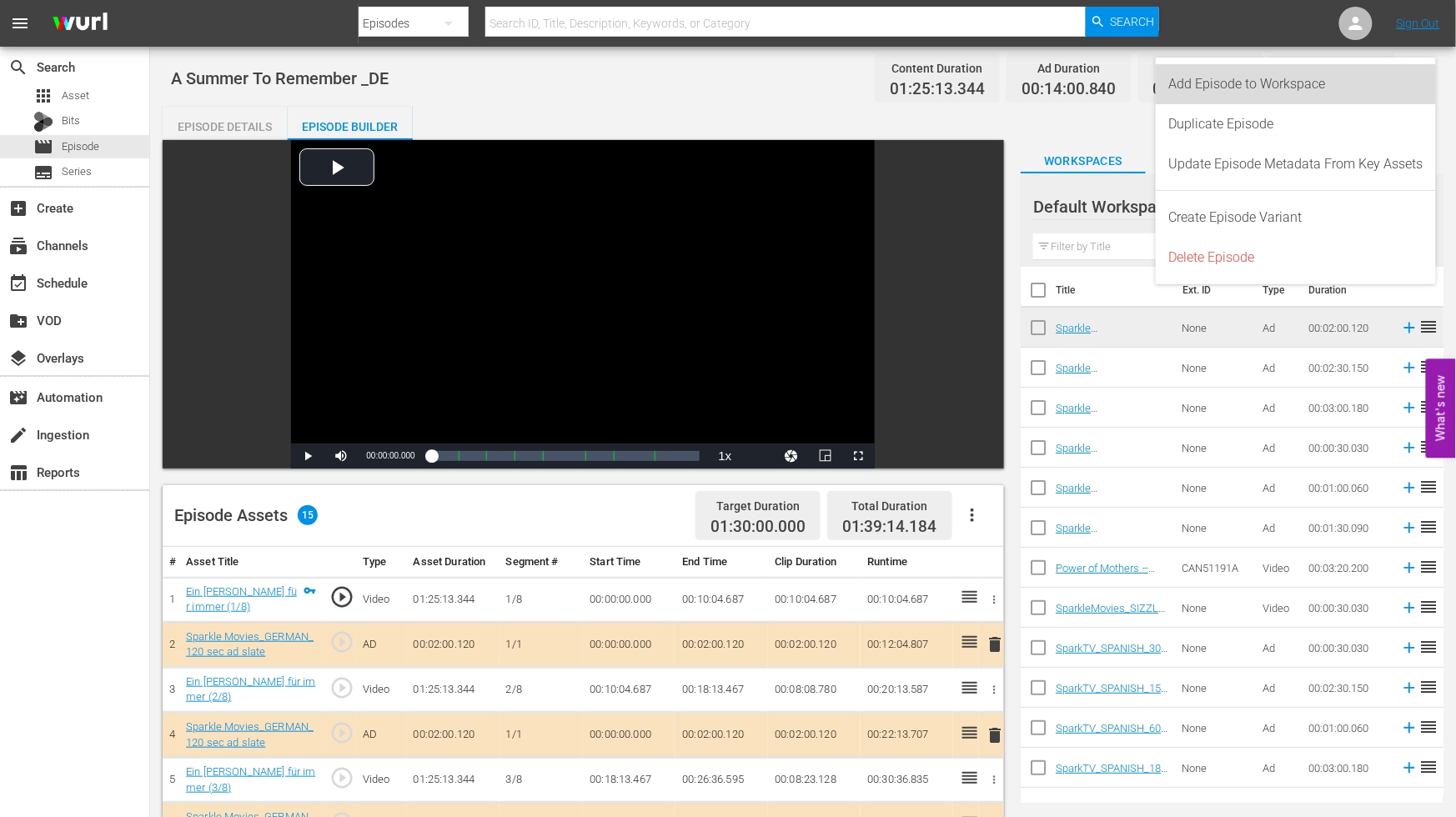
click at [1280, 78] on div "Add Episode to Workspace" at bounding box center [1296, 84] width 254 height 40
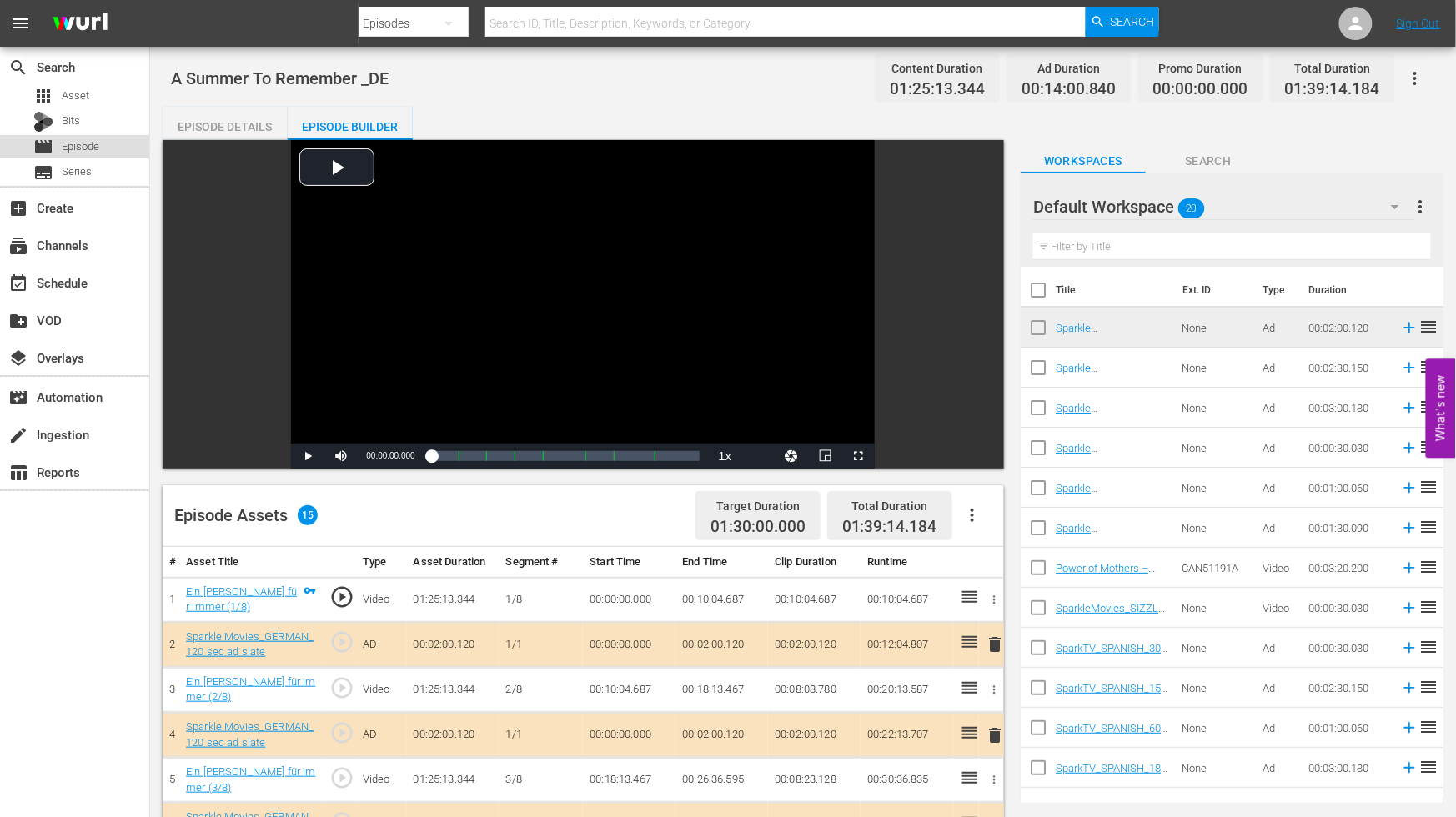
click at [86, 139] on span "Episode" at bounding box center [80, 146] width 37 height 17
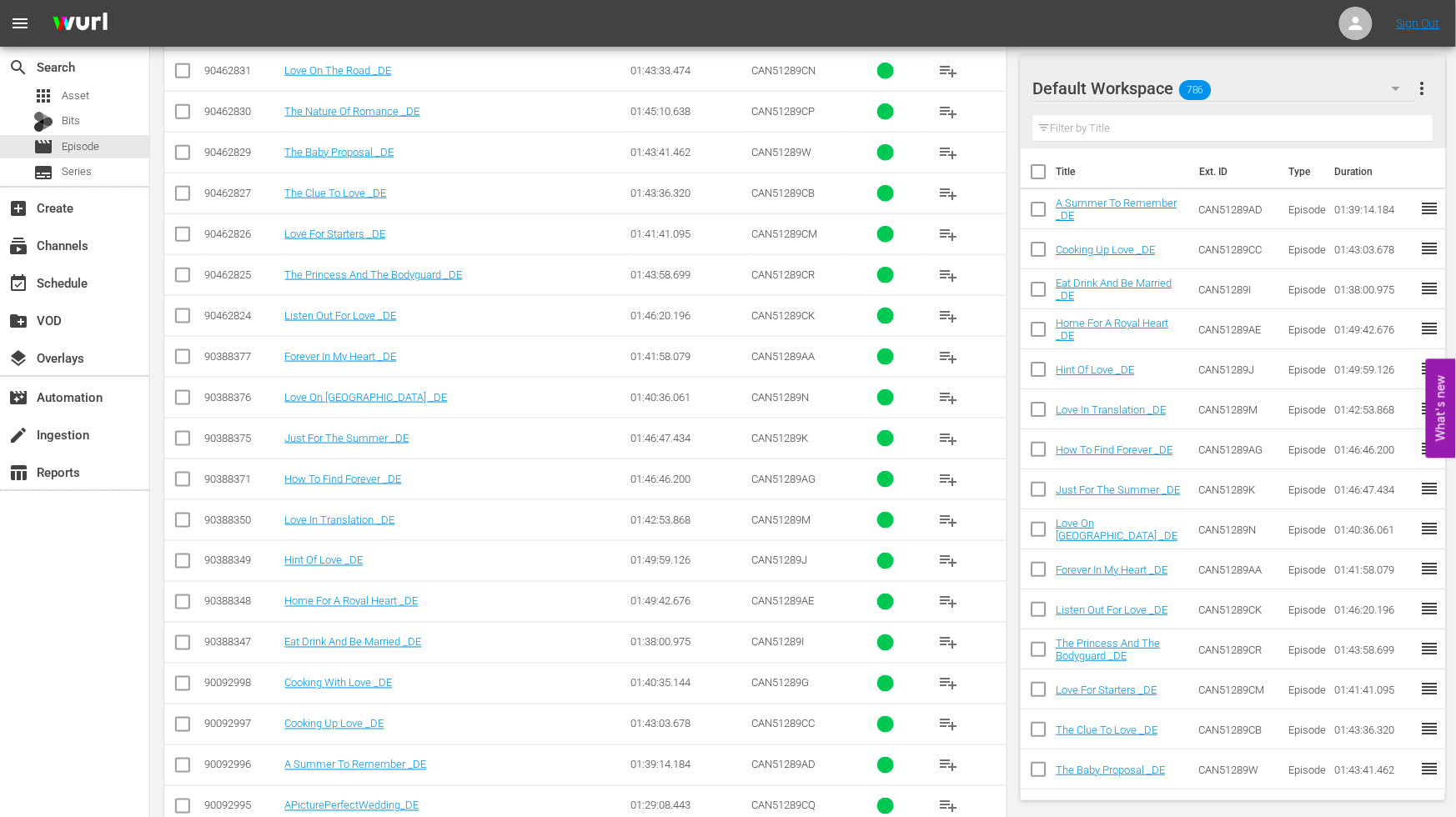
scroll to position [638, 0]
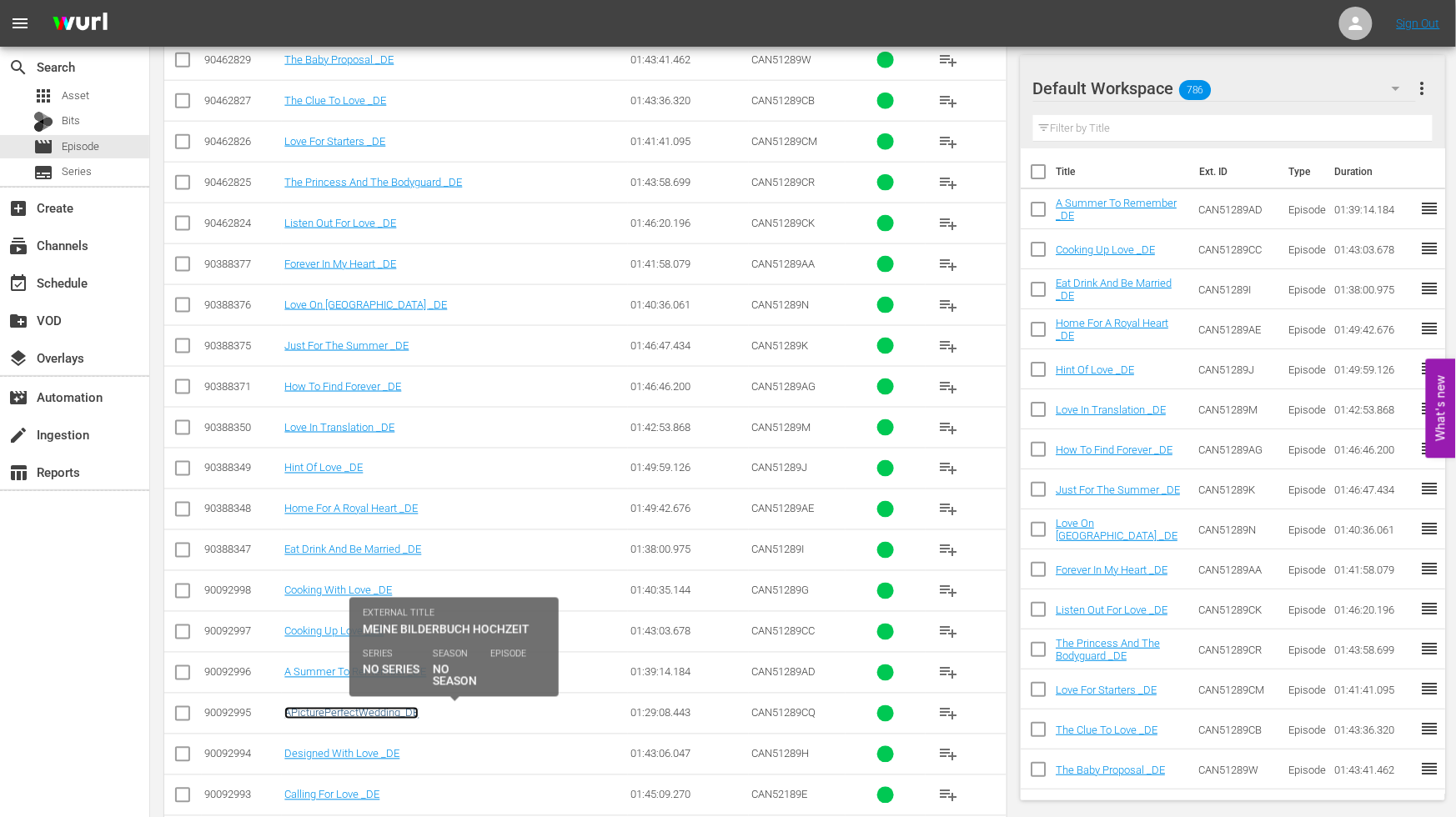
click at [343, 715] on link "APicturePerfectWedding_DE" at bounding box center [351, 714] width 135 height 12
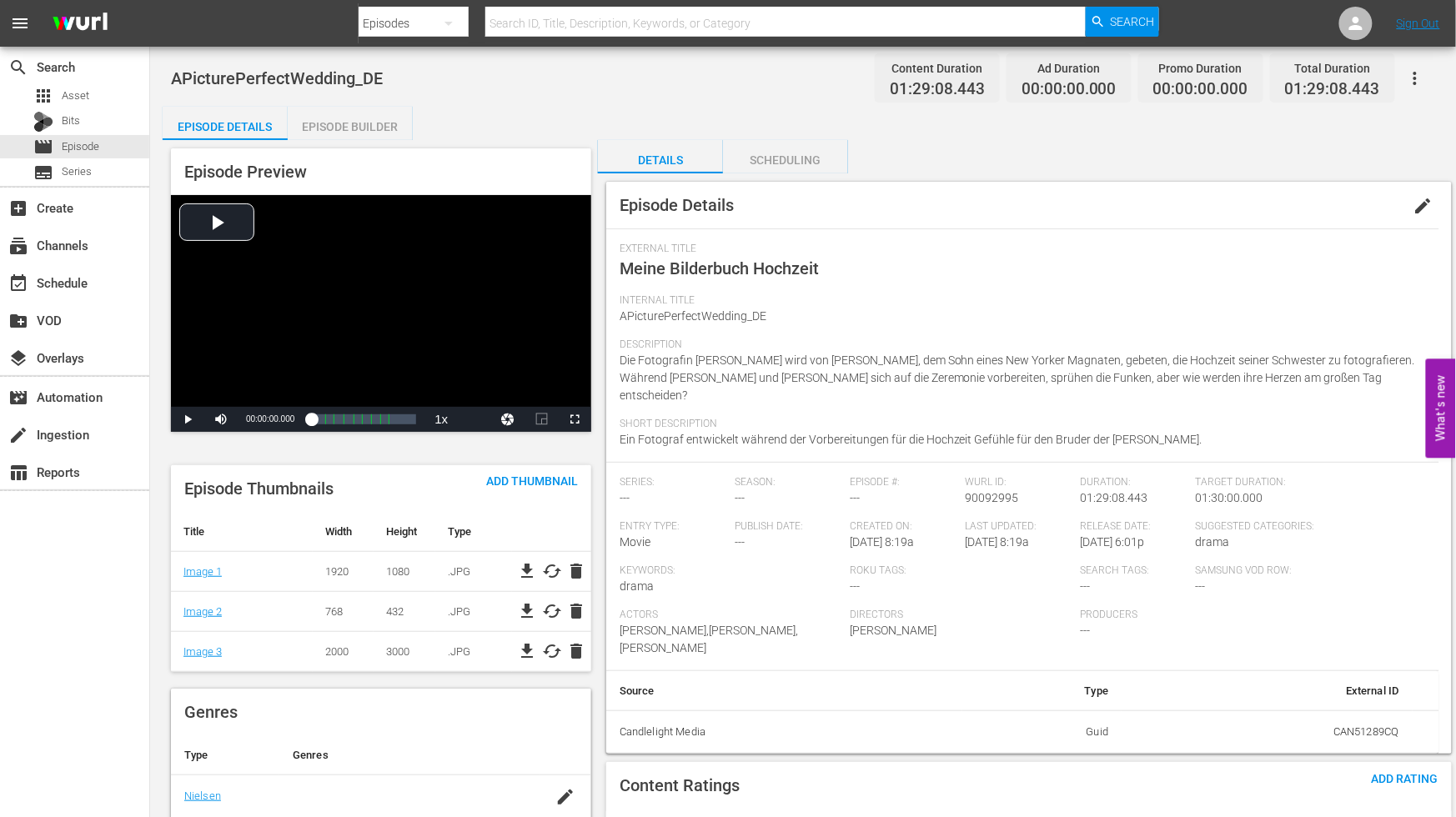
click at [1427, 205] on span "edit" at bounding box center [1424, 206] width 20 height 20
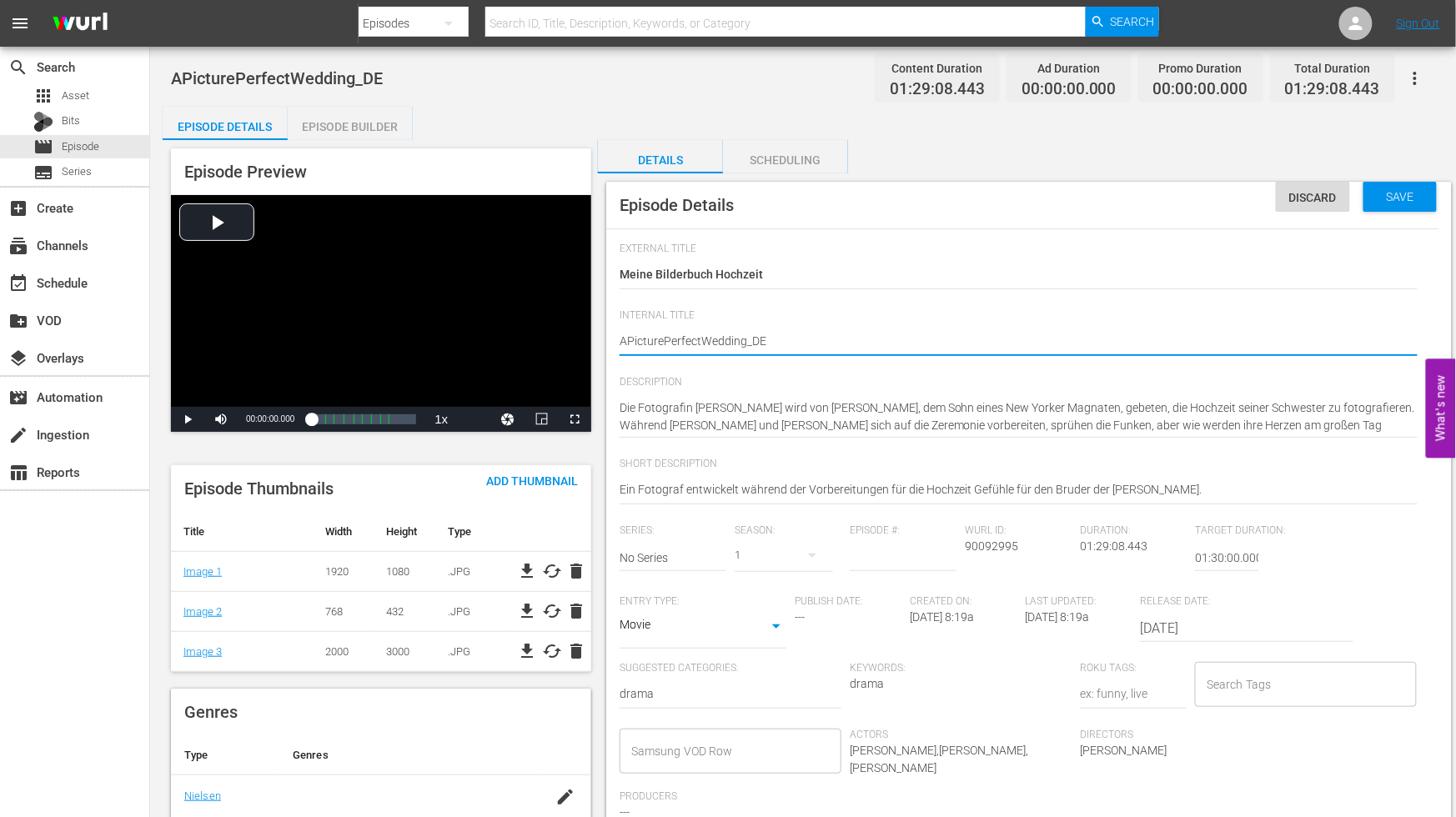
type textarea "A PicturePerfectWedding_DE"
click at [665, 339] on textarea "APicturePerfectWedding_DE" at bounding box center [1018, 342] width 798 height 20
type textarea "A Picture PerfectWedding_DE"
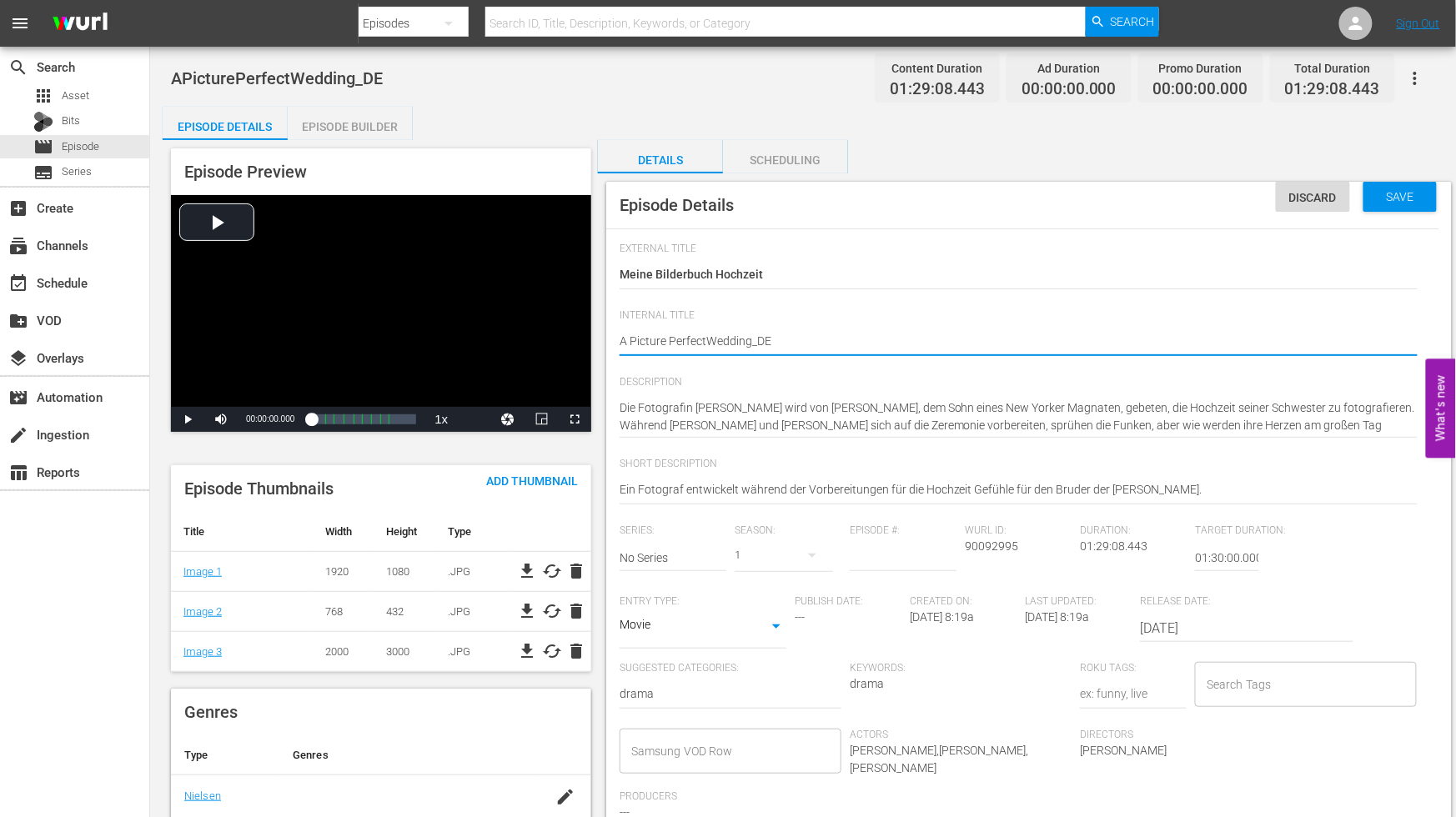
click at [705, 336] on textarea "APicturePerfectWedding_DE" at bounding box center [1018, 342] width 798 height 20
type textarea "A Picture Perfect Wedding_DE"
click at [751, 342] on textarea "APicturePerfectWedding_DE" at bounding box center [1018, 342] width 798 height 20
type textarea "A Picture Perfect Wedding _DE"
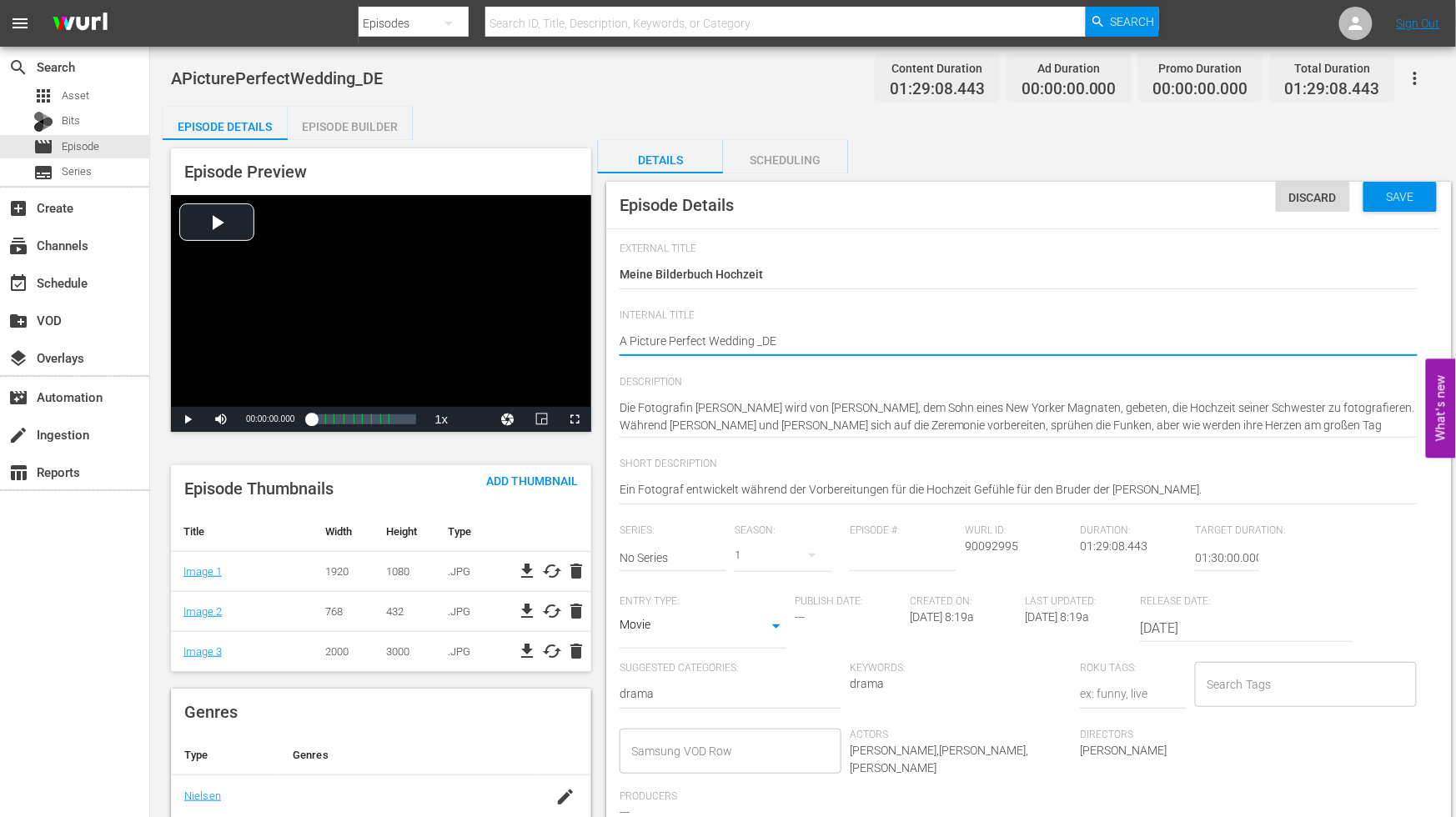
click at [941, 334] on textarea "APicturePerfectWedding_DE" at bounding box center [1018, 342] width 798 height 20
type textarea "A Picture Perfect Wedding _DE"
click at [1395, 196] on span "Save" at bounding box center [1401, 196] width 54 height 13
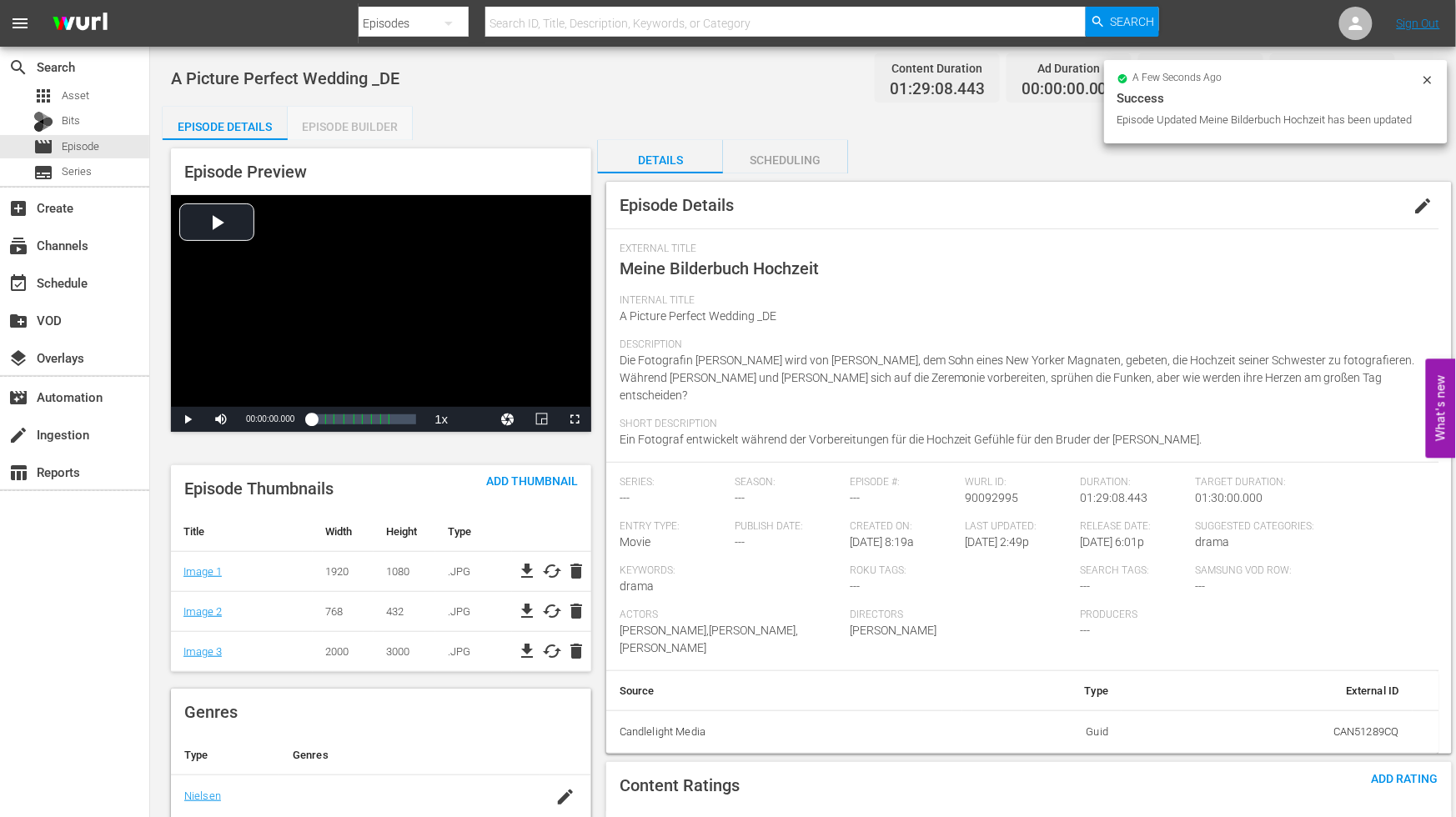
click at [320, 122] on div "Episode Builder" at bounding box center [350, 127] width 125 height 40
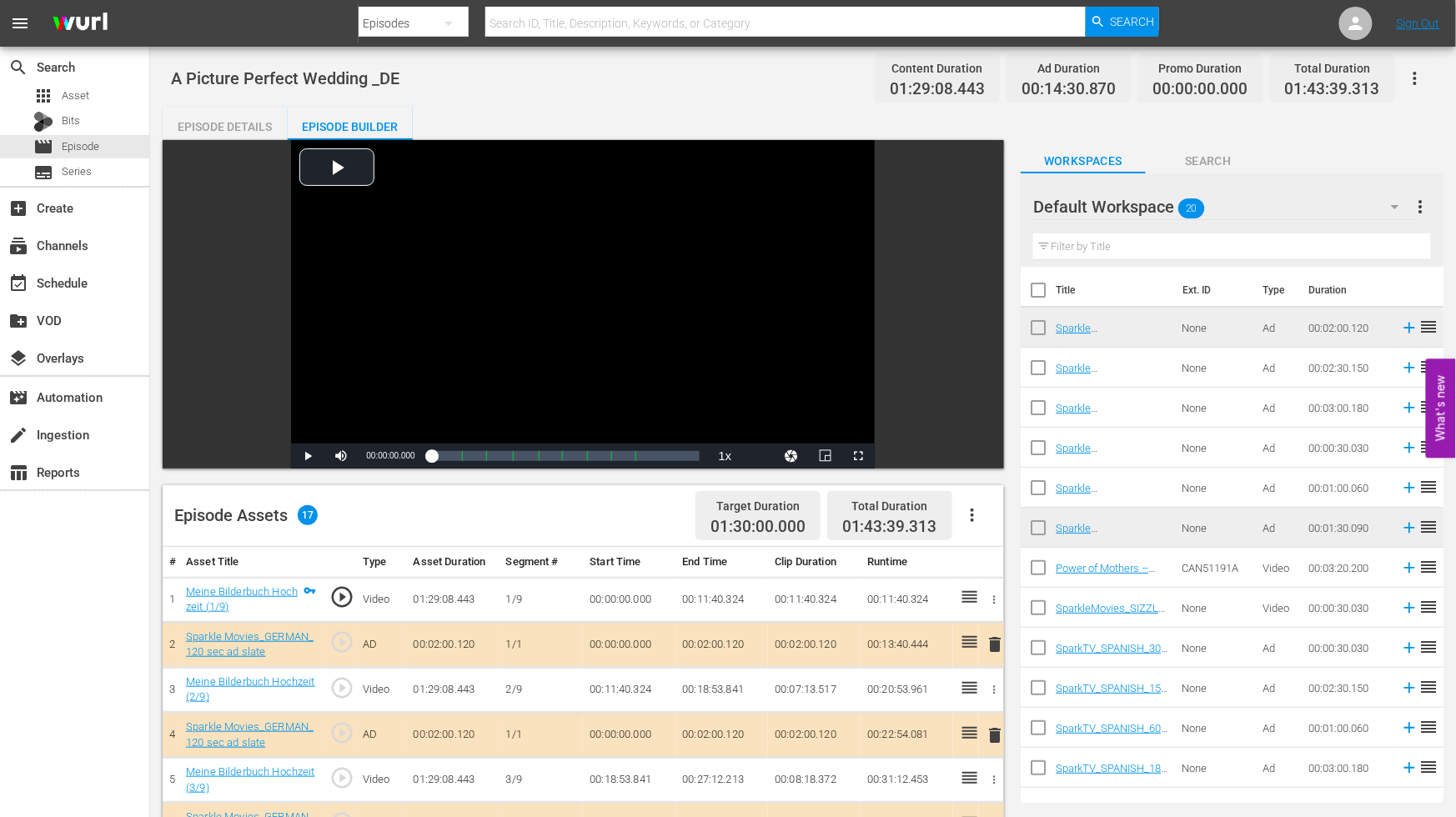
click at [1414, 78] on icon "button" at bounding box center [1416, 78] width 4 height 13
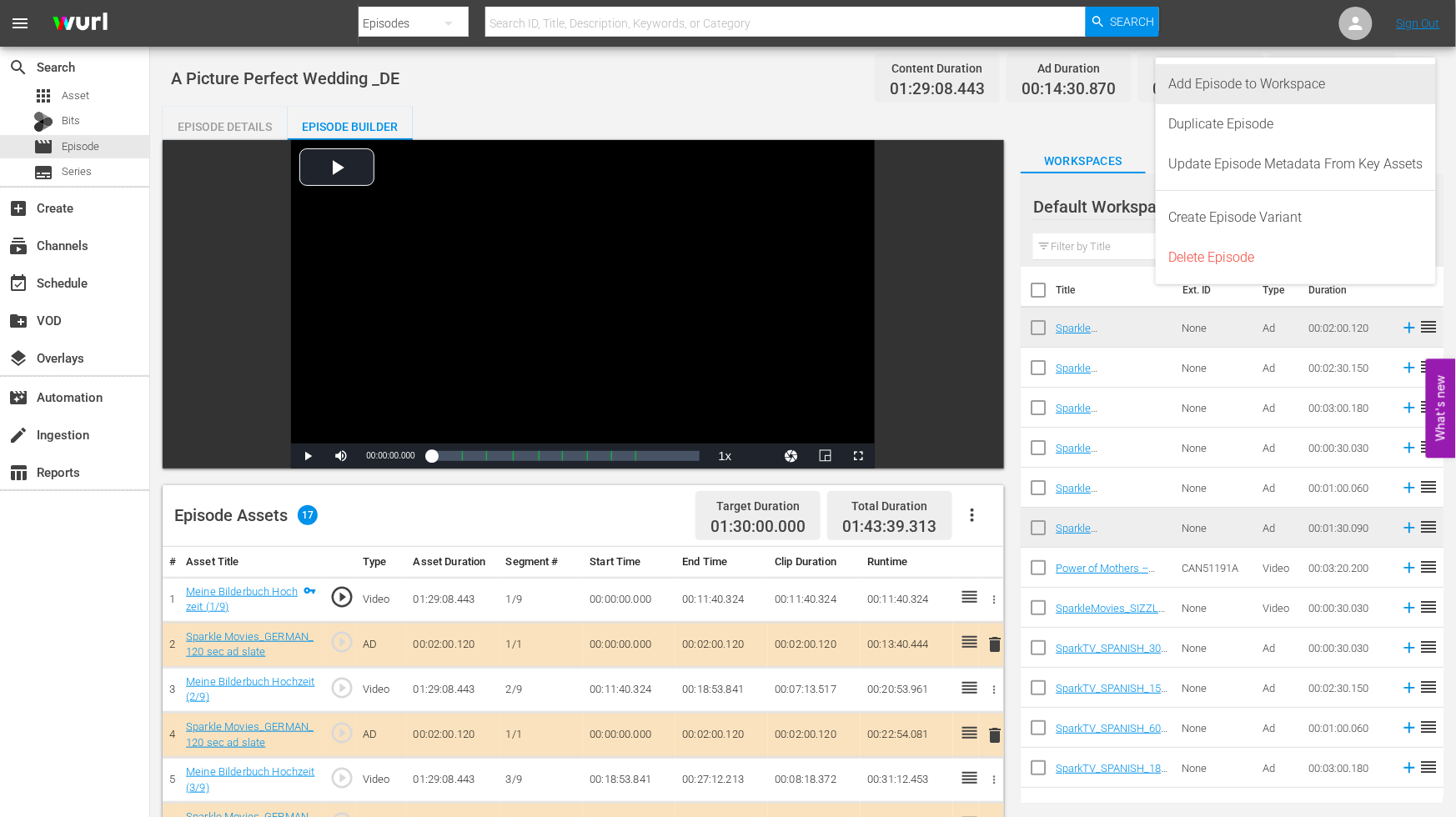
click at [1290, 82] on div "Add Episode to Workspace" at bounding box center [1296, 84] width 254 height 40
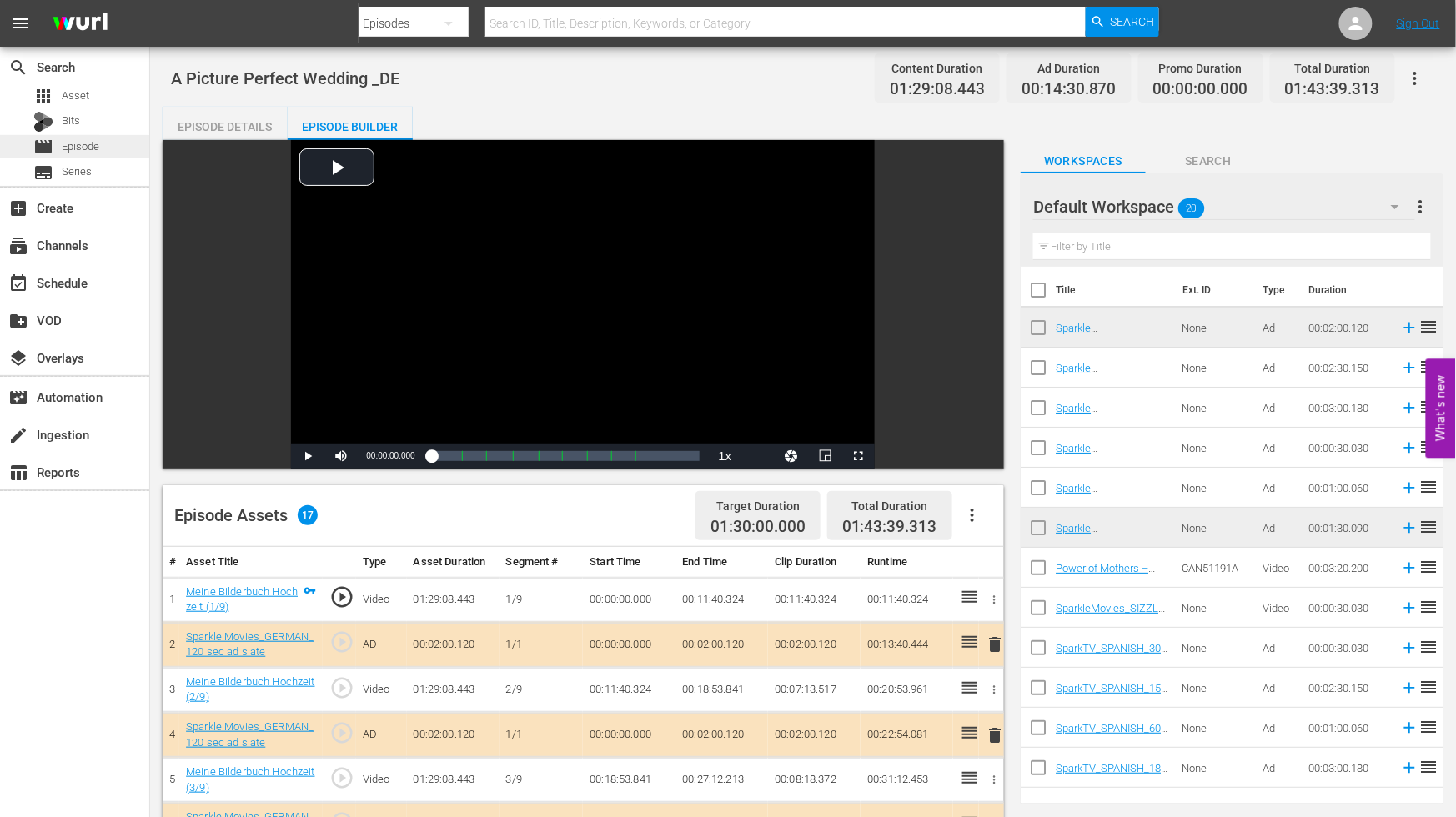
click at [85, 144] on span "Episode" at bounding box center [80, 146] width 37 height 17
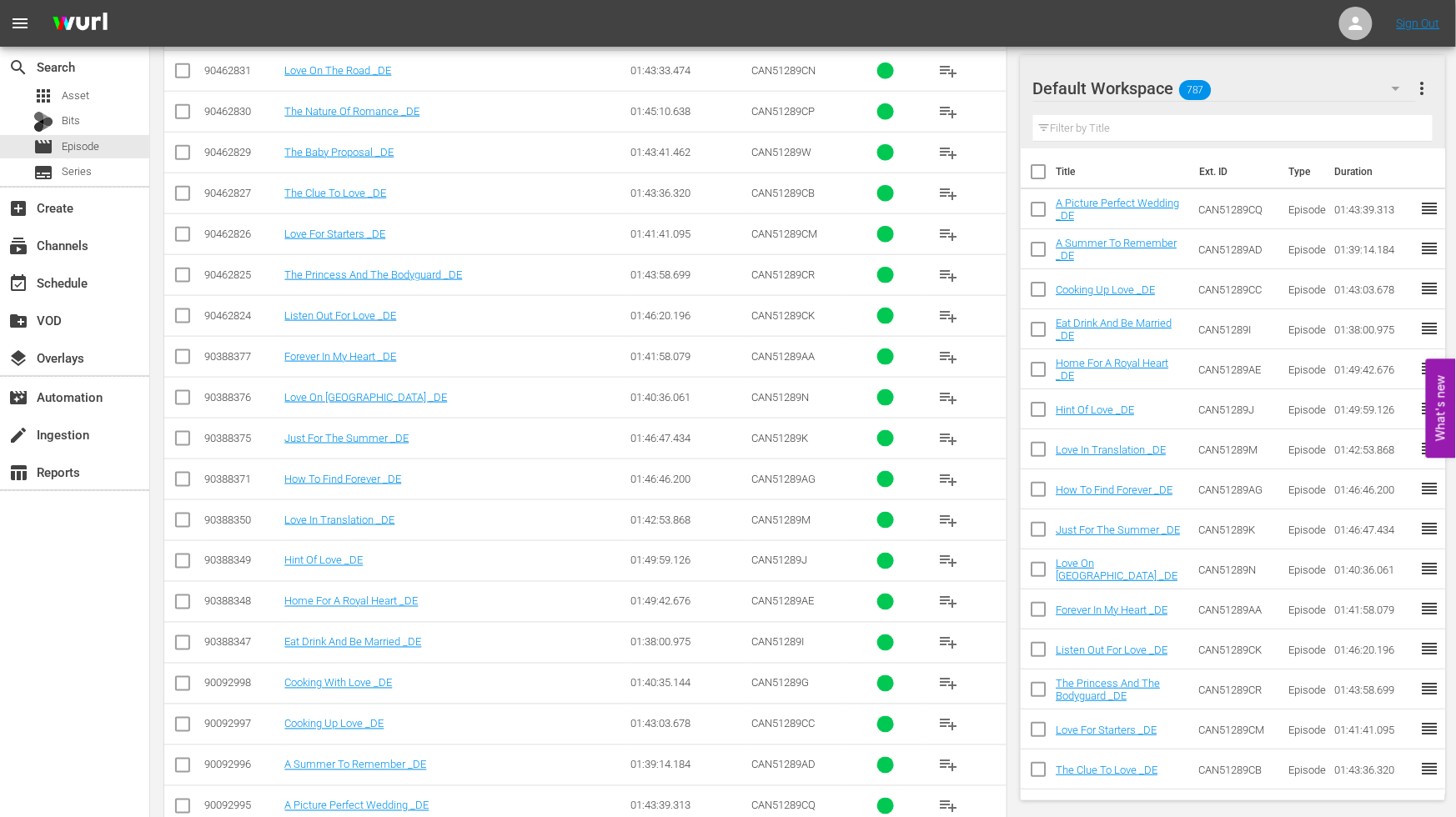
scroll to position [731, 0]
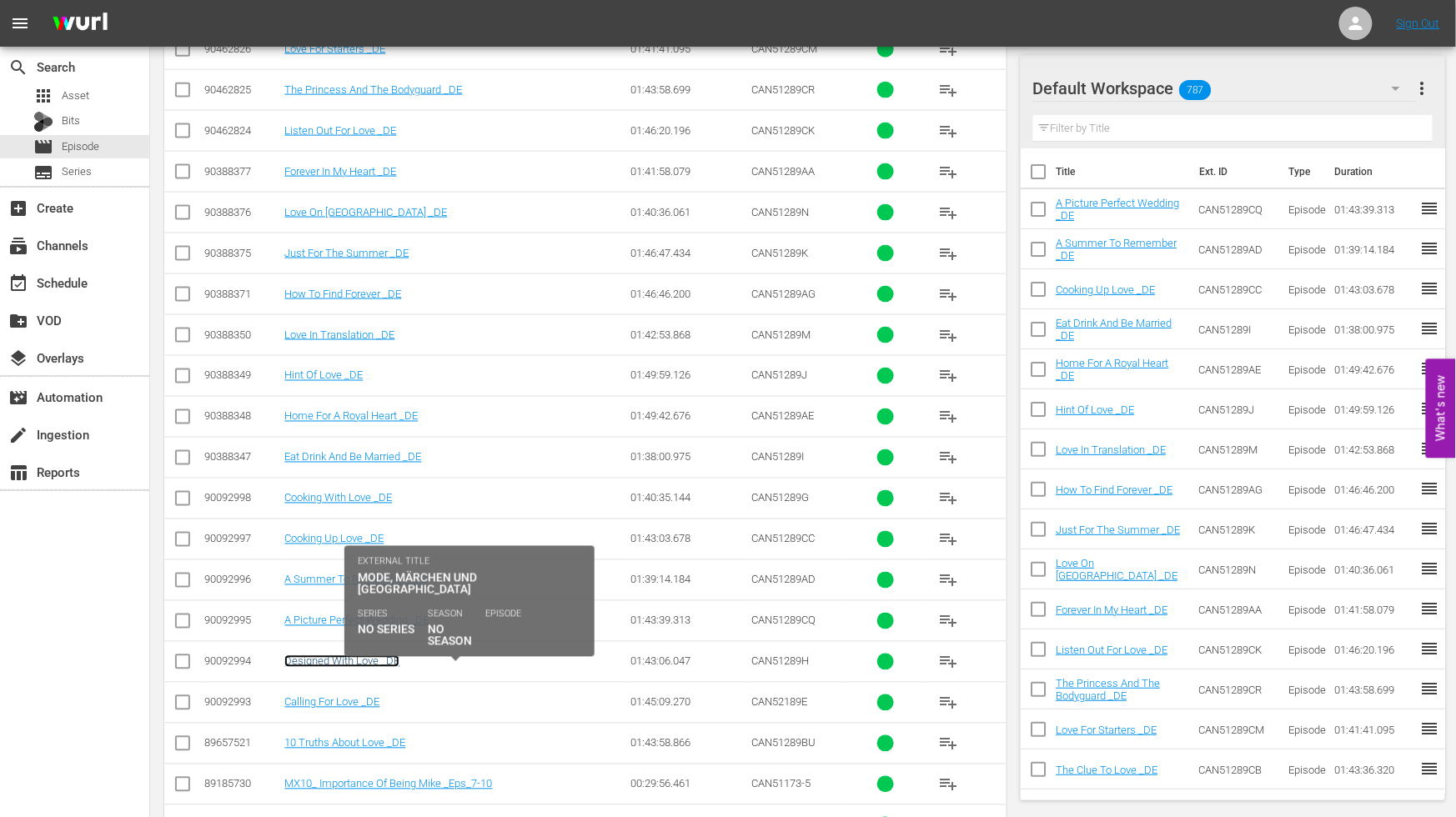
click at [321, 662] on link "Designed With Love _DE" at bounding box center [341, 662] width 115 height 12
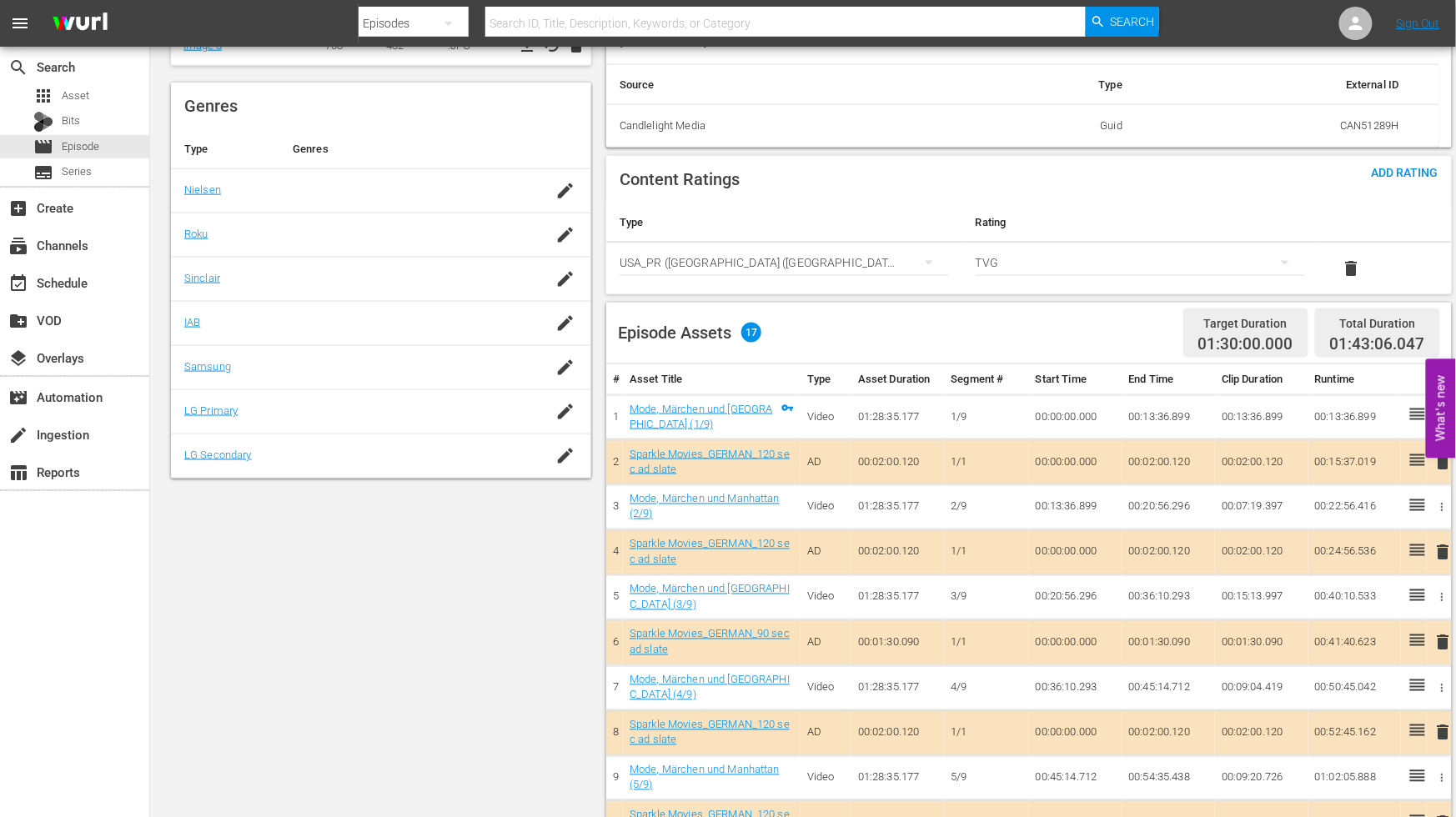
scroll to position [306, 0]
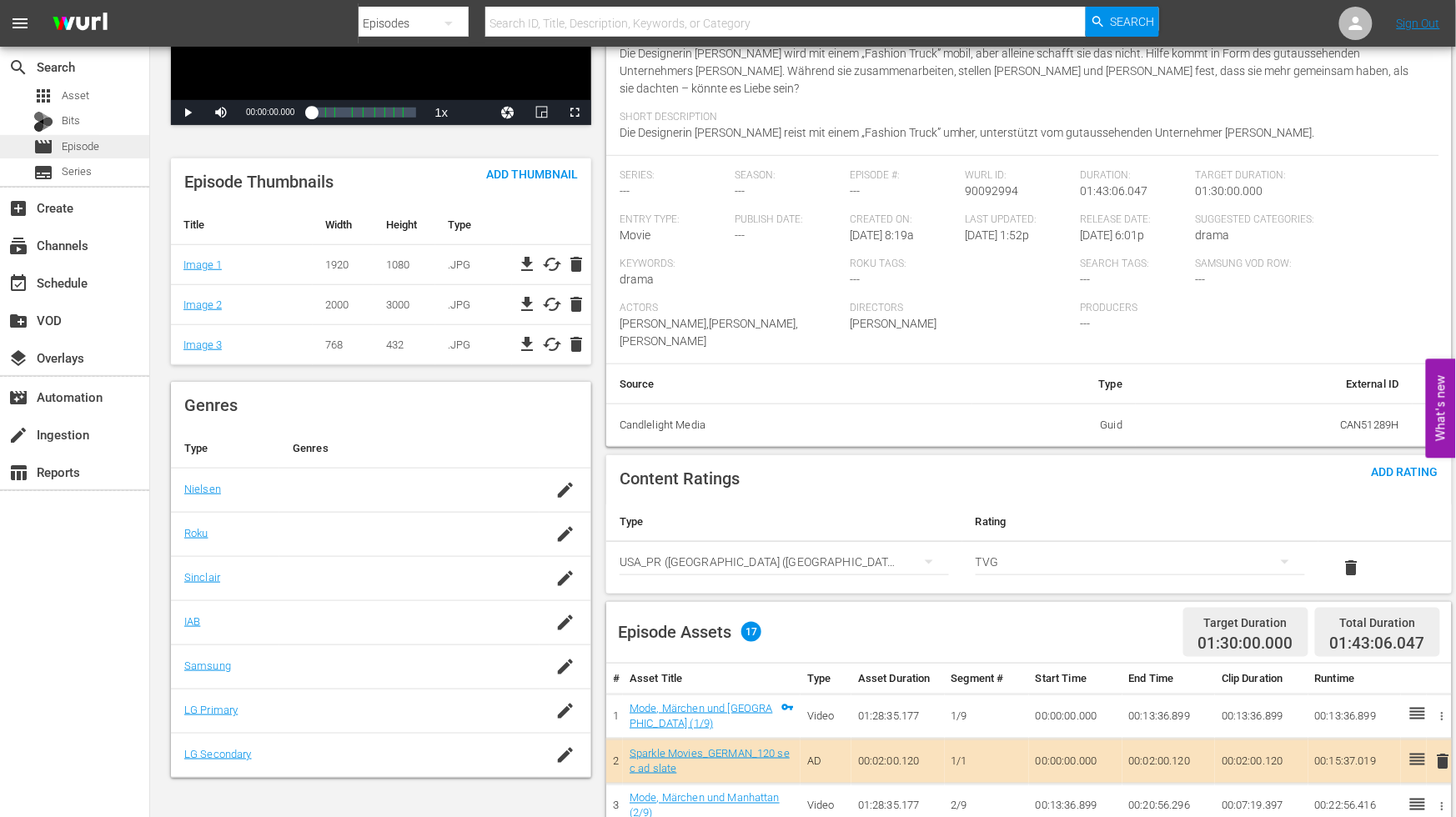
click at [72, 142] on span "Episode" at bounding box center [80, 146] width 37 height 17
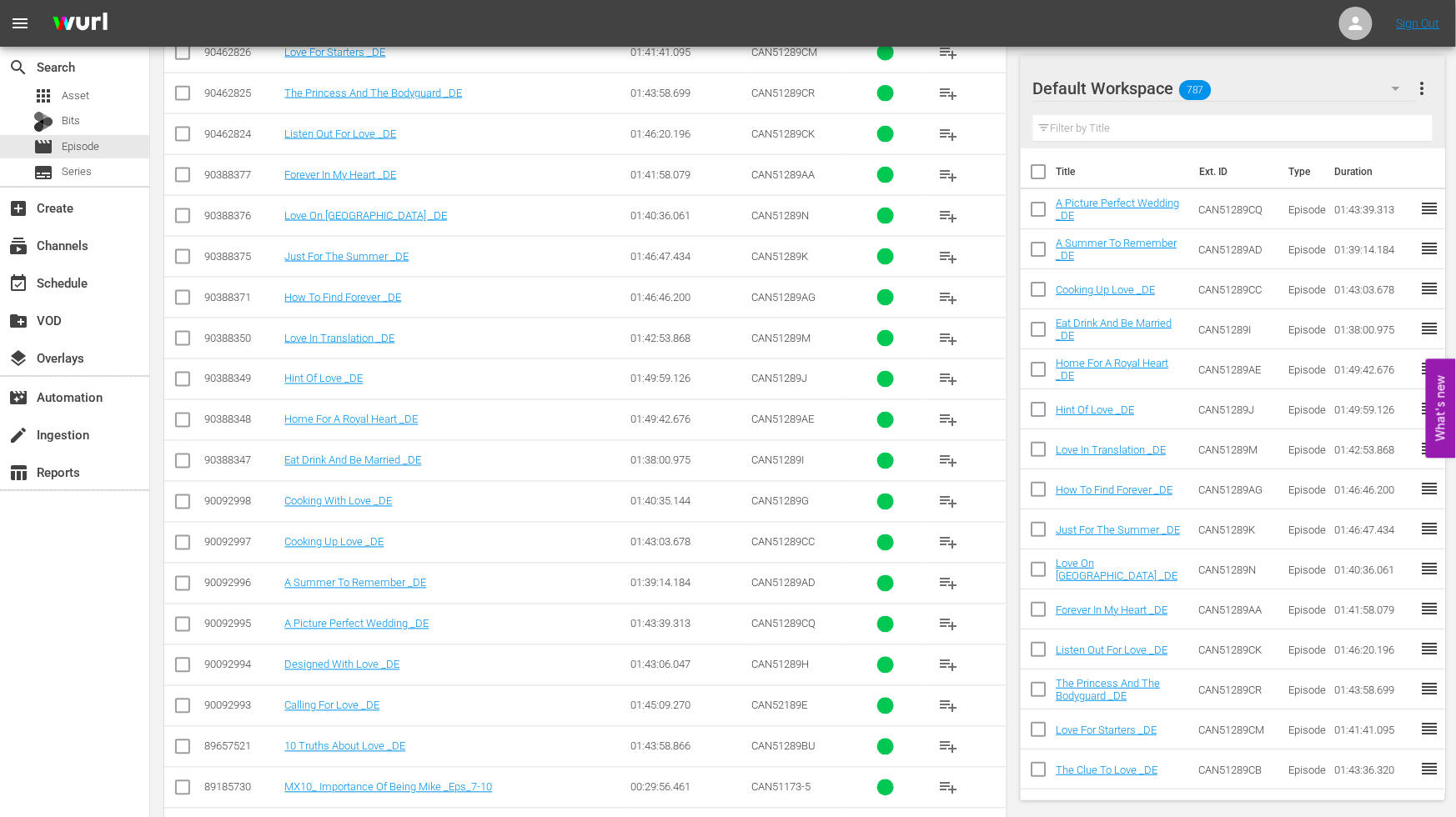
scroll to position [731, 0]
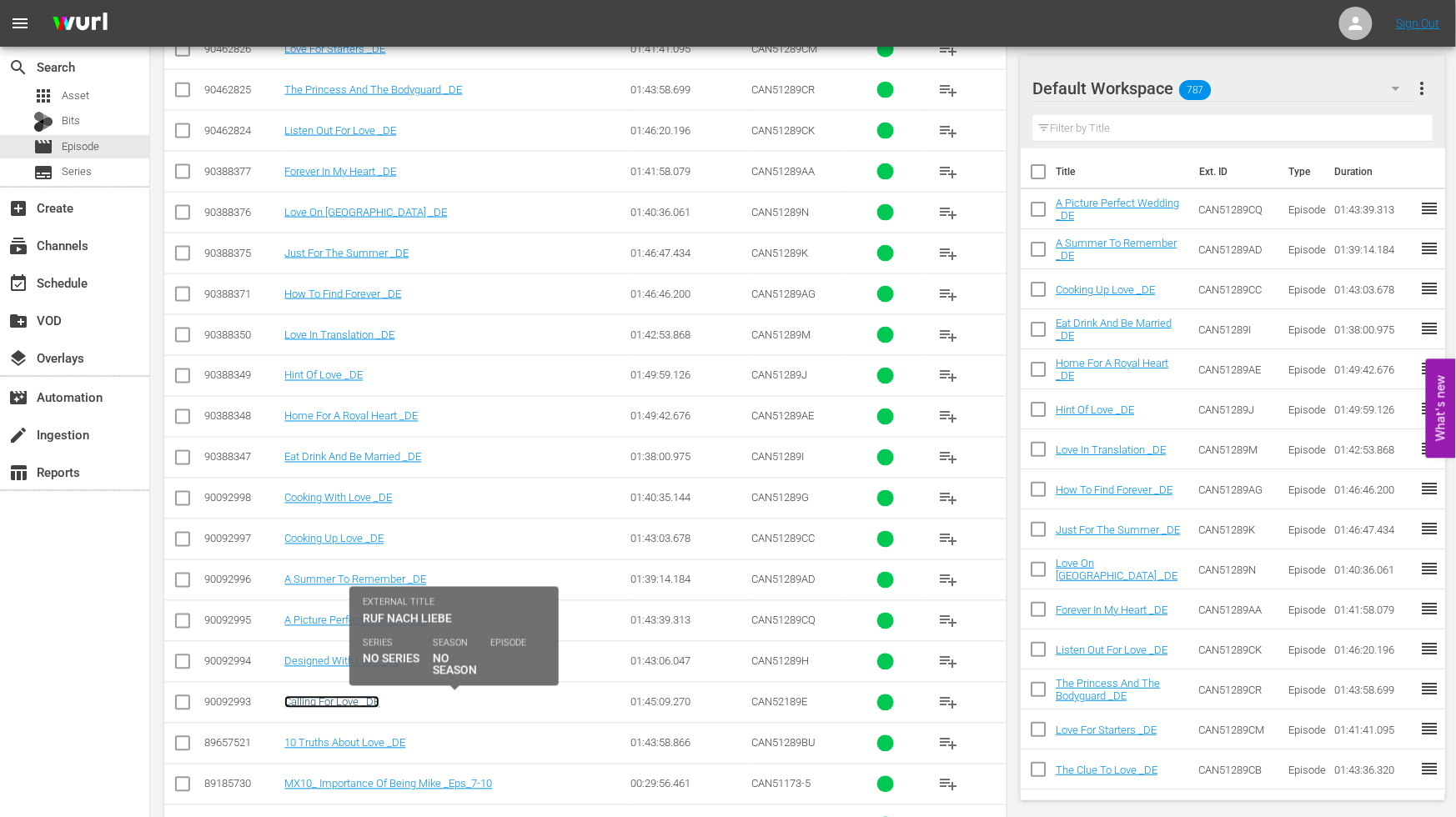
click at [346, 702] on link "Calling For Love _DE" at bounding box center [331, 703] width 95 height 12
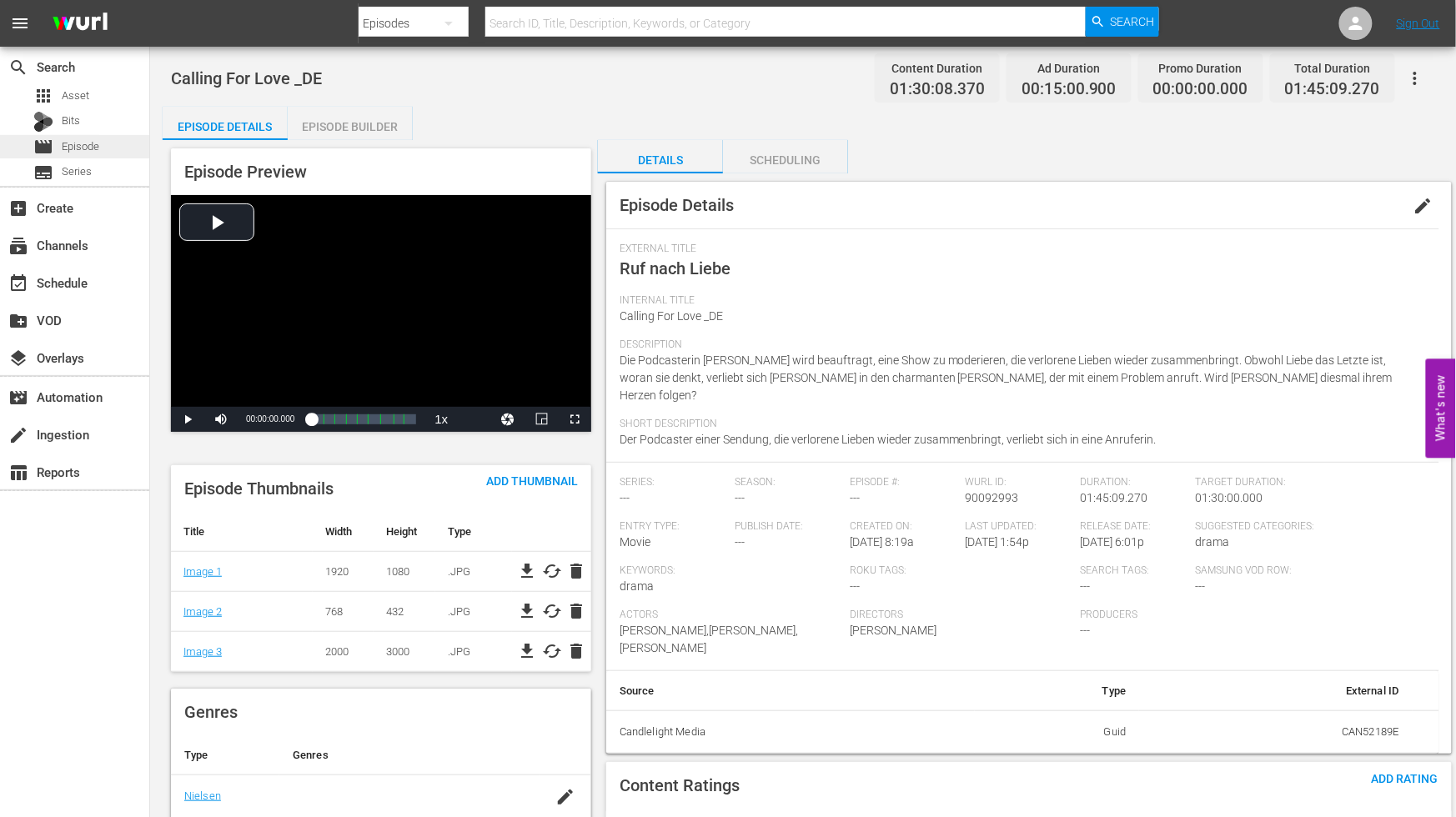
click at [72, 145] on span "Episode" at bounding box center [80, 146] width 37 height 17
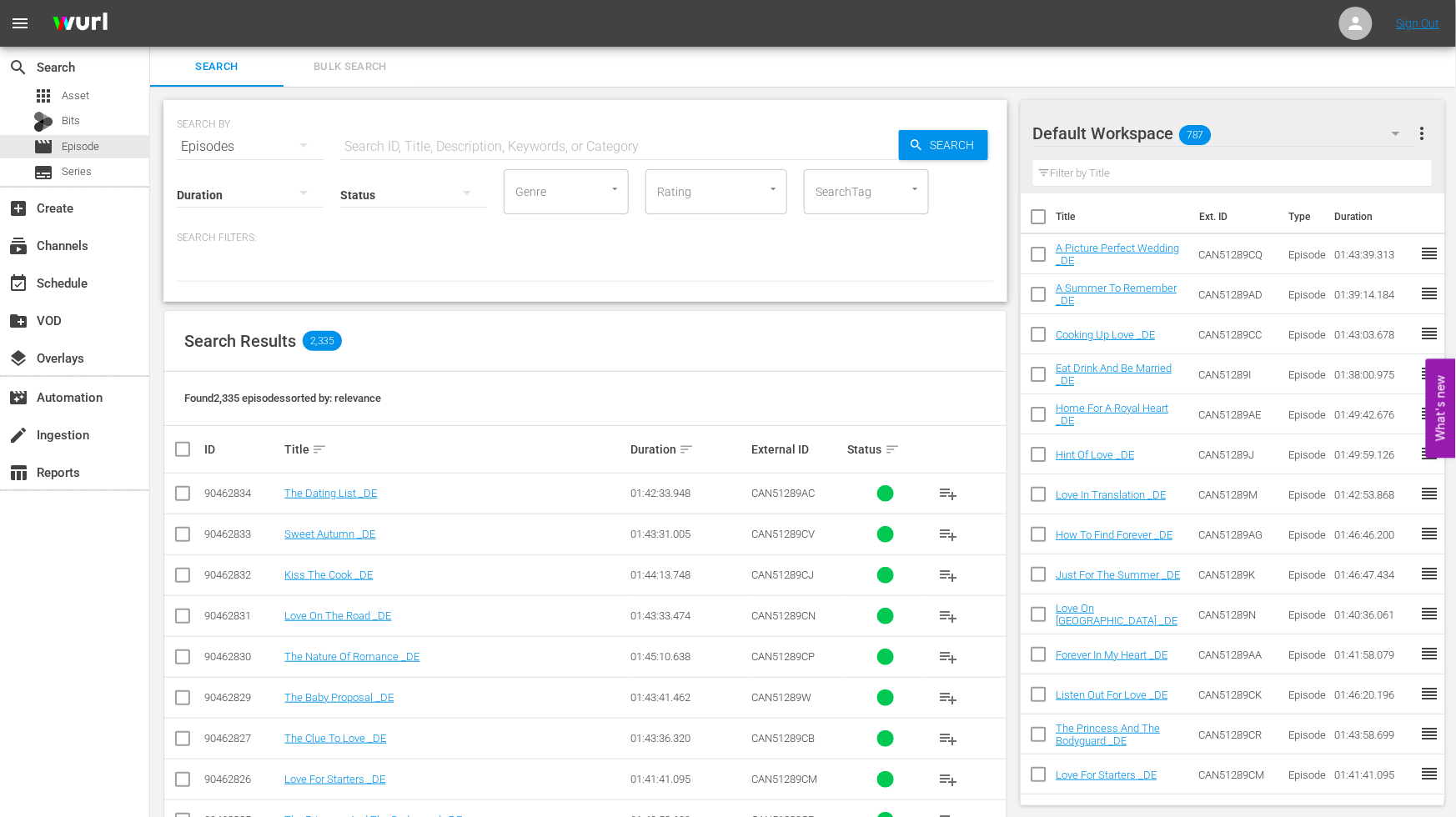
click at [422, 137] on input "text" at bounding box center [619, 146] width 559 height 40
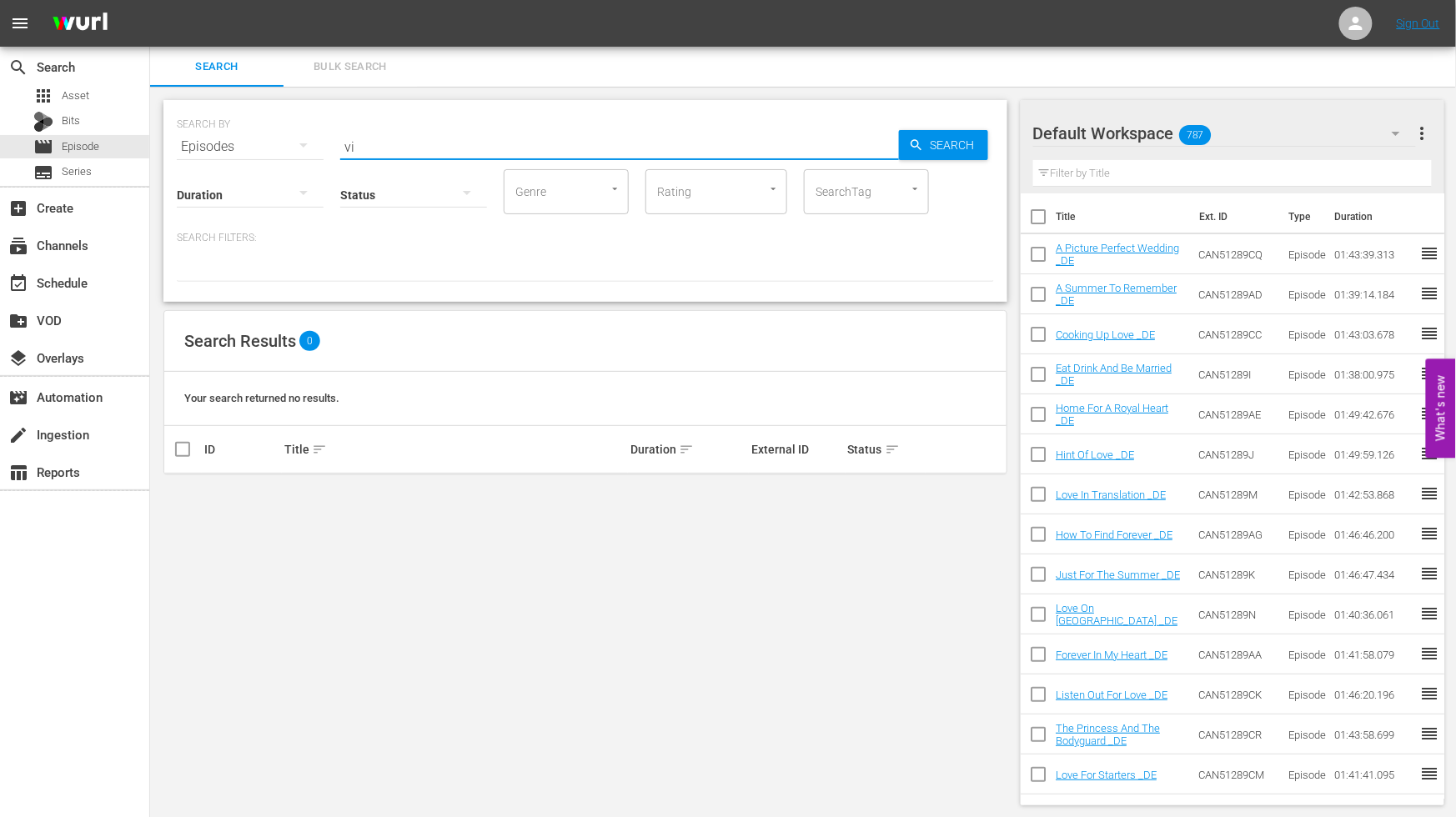
type input "v"
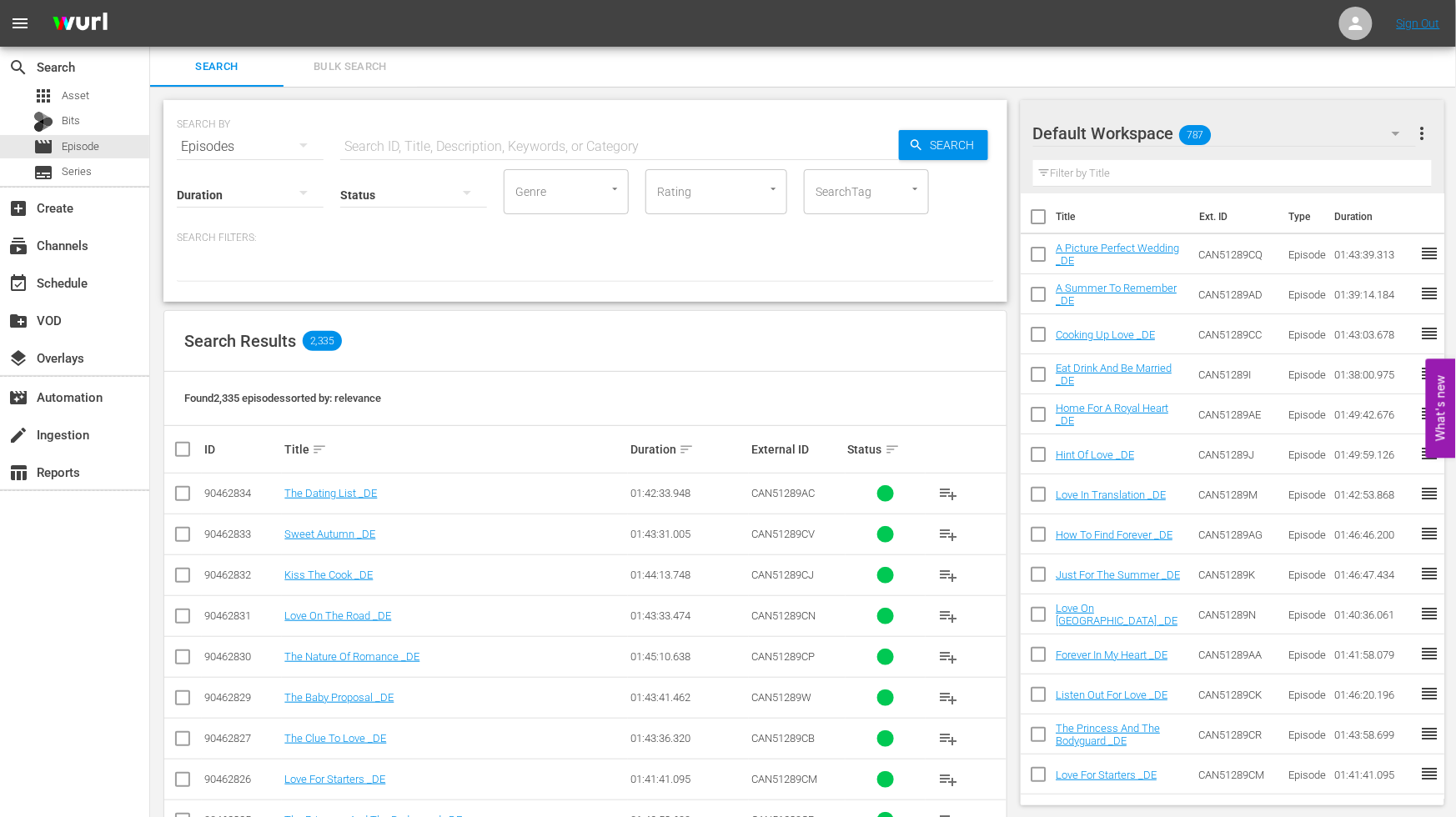
click at [413, 145] on input "text" at bounding box center [619, 146] width 559 height 40
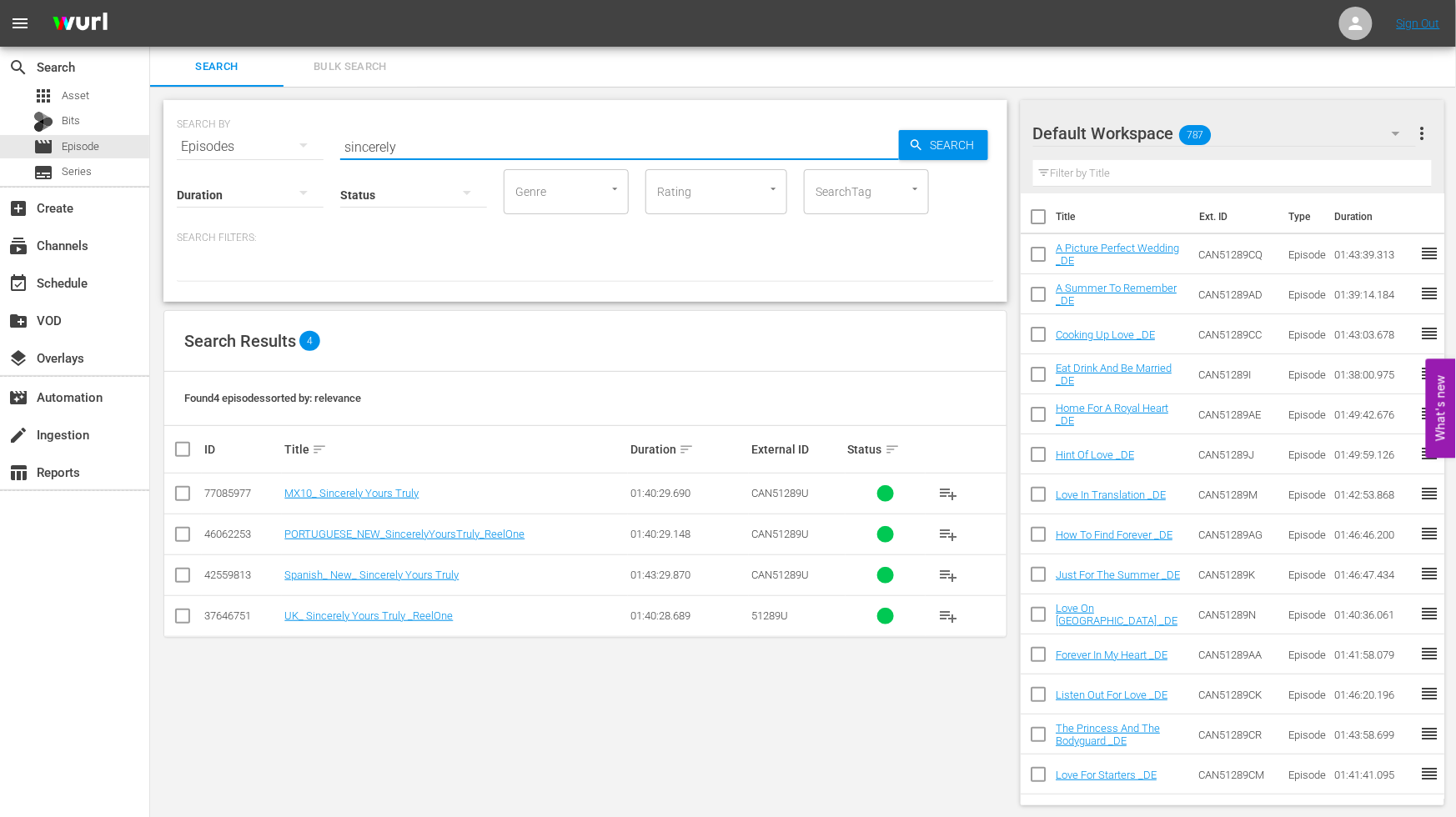
type input "sincerely"
click at [61, 244] on div "subscriptions Channels" at bounding box center [46, 242] width 94 height 15
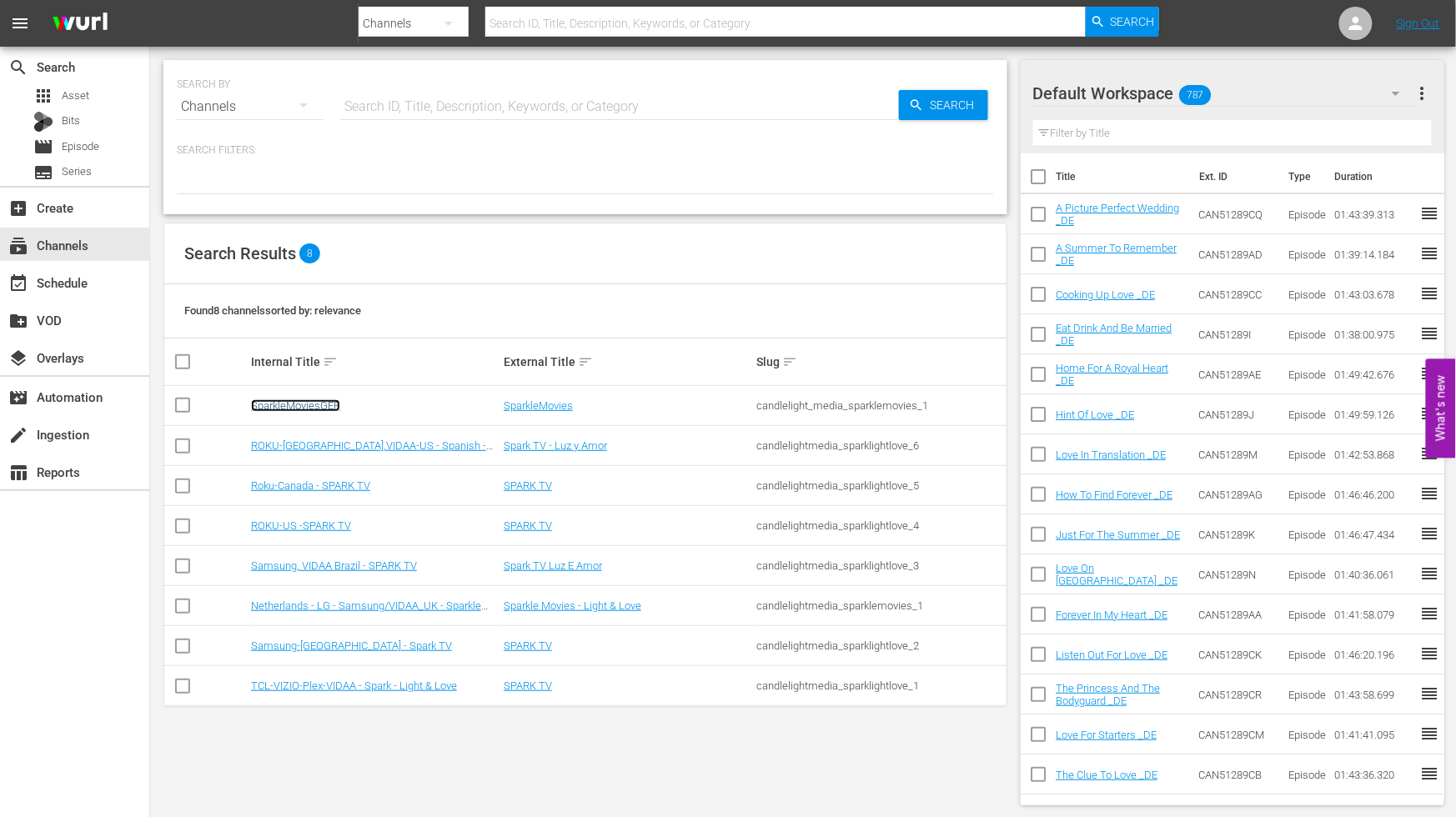
click at [317, 402] on link "SparkleMoviesGER" at bounding box center [296, 405] width 89 height 12
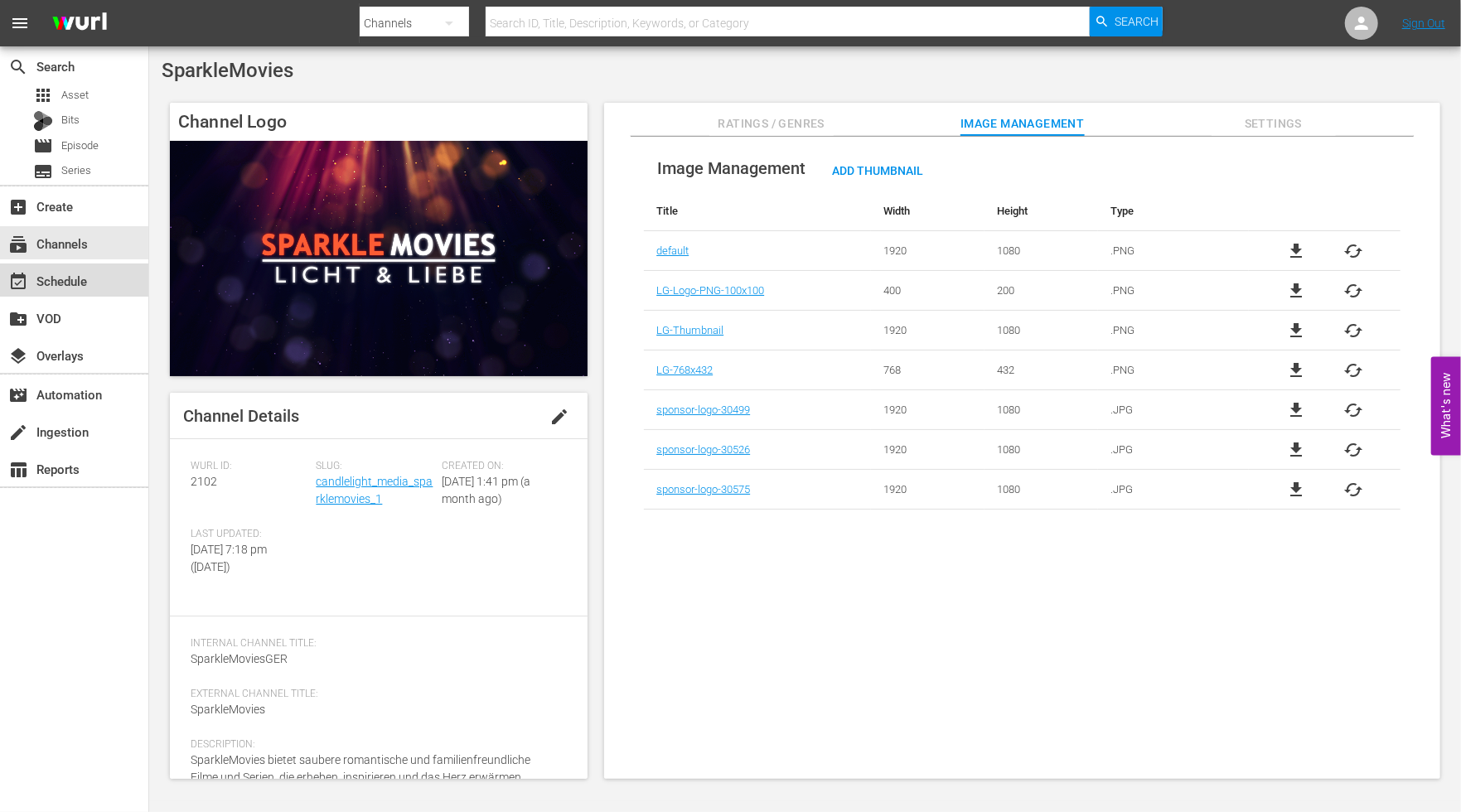
click at [81, 271] on div "event_available Schedule" at bounding box center [46, 278] width 93 height 15
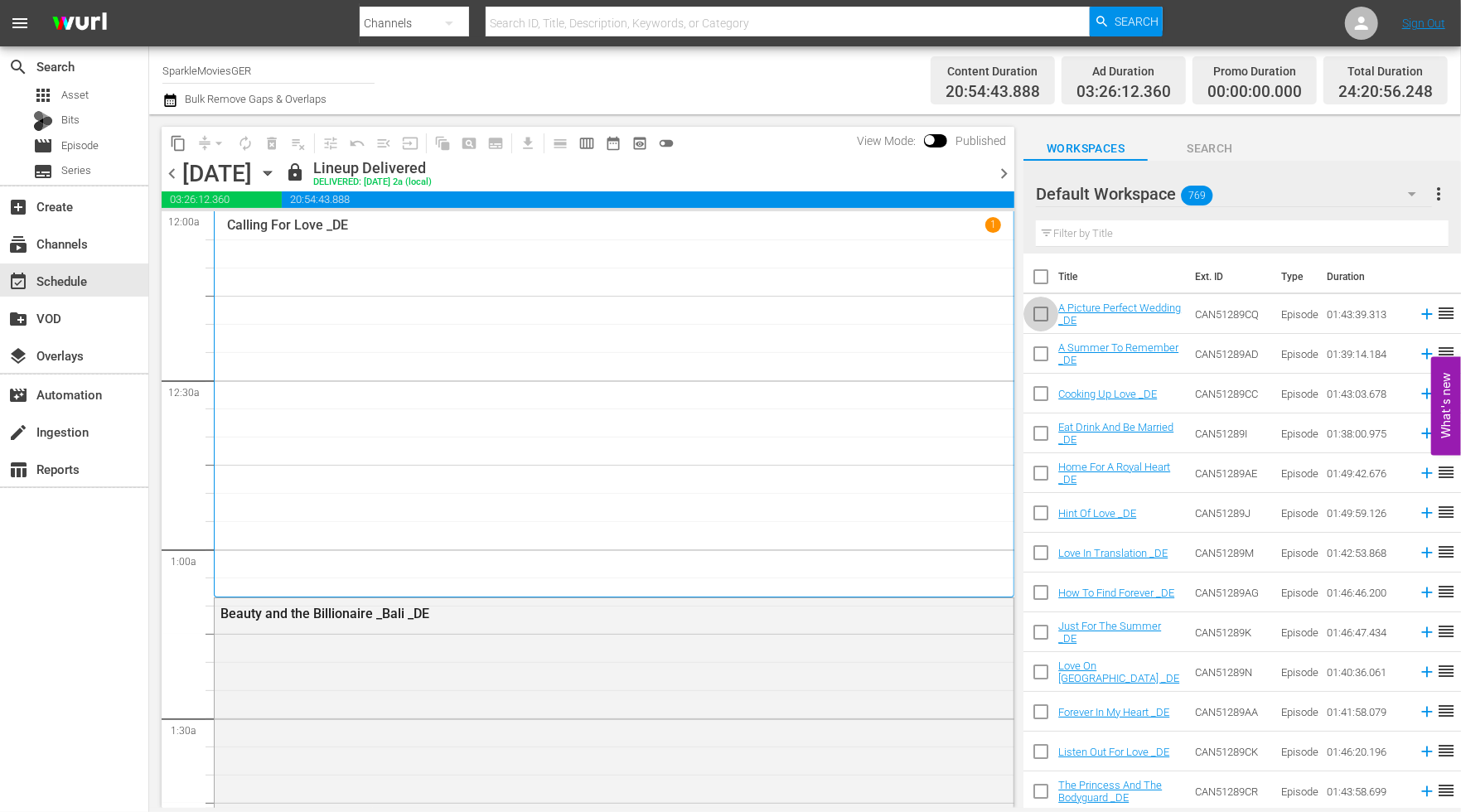
click at [1037, 313] on input "checkbox" at bounding box center [1040, 317] width 35 height 35
checkbox input "true"
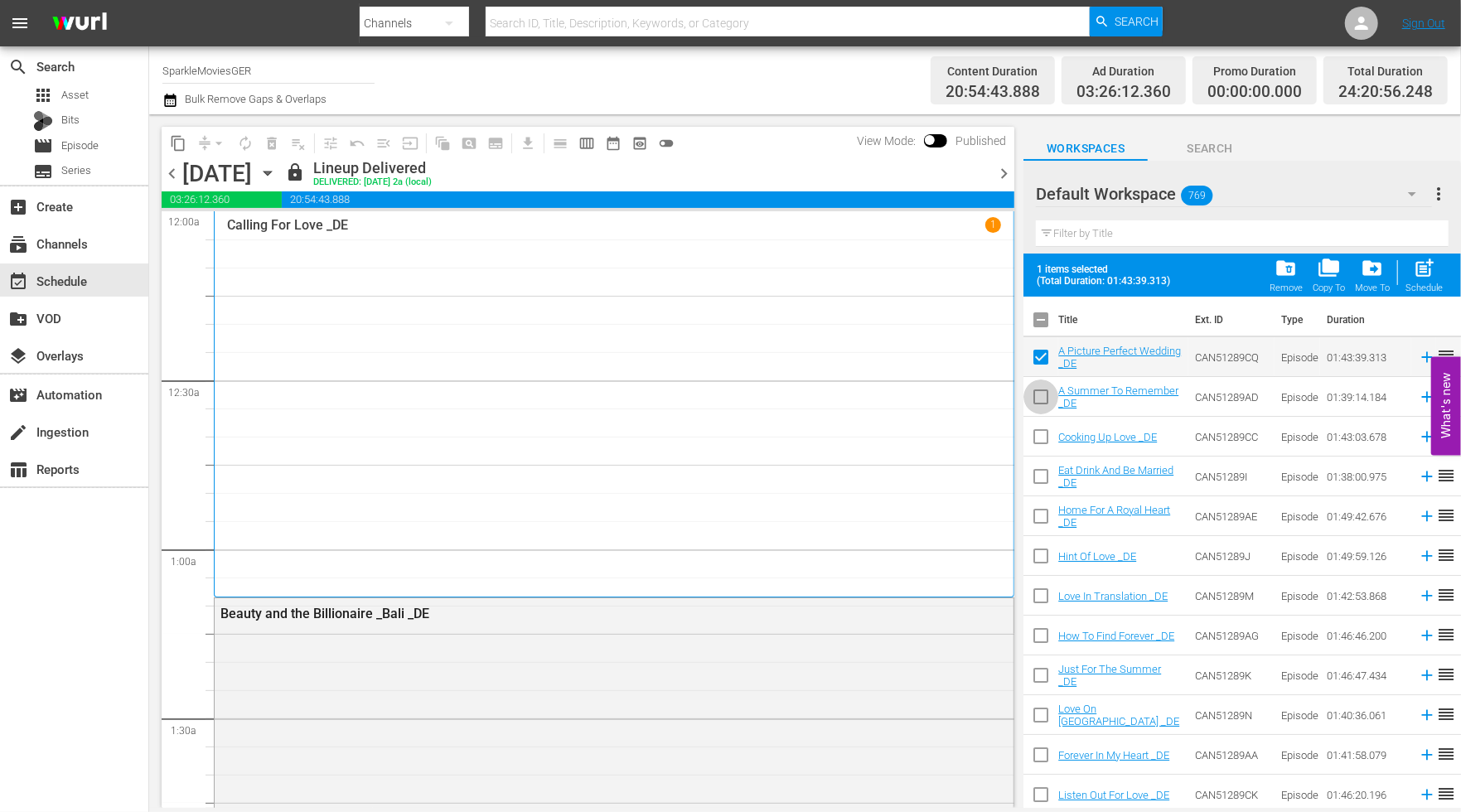
click at [1043, 398] on input "checkbox" at bounding box center [1040, 399] width 35 height 35
checkbox input "true"
click at [1042, 435] on input "checkbox" at bounding box center [1040, 439] width 35 height 35
checkbox input "true"
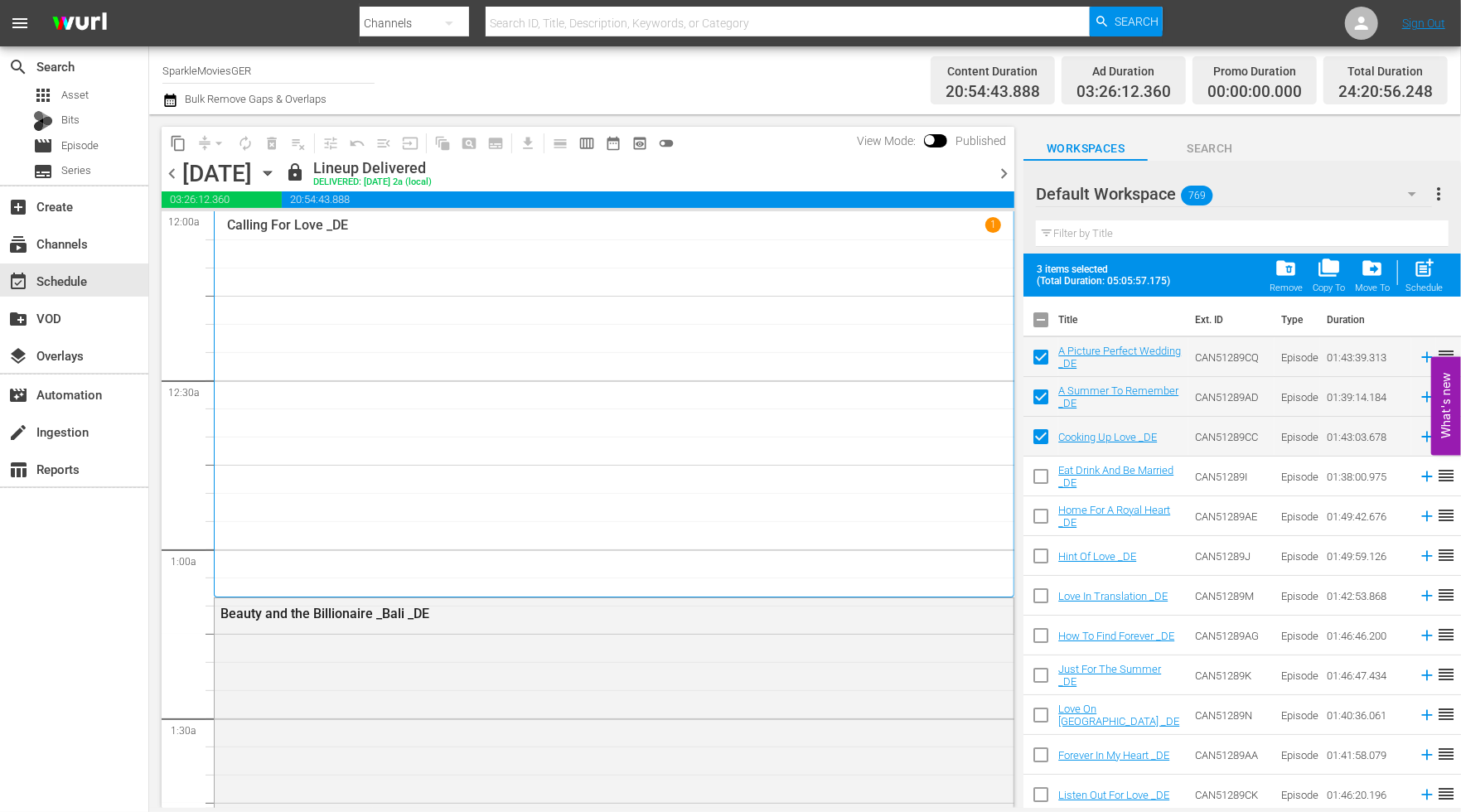
click at [1040, 475] on input "checkbox" at bounding box center [1040, 479] width 35 height 35
checkbox input "true"
click at [1040, 516] on input "checkbox" at bounding box center [1040, 519] width 35 height 35
checkbox input "true"
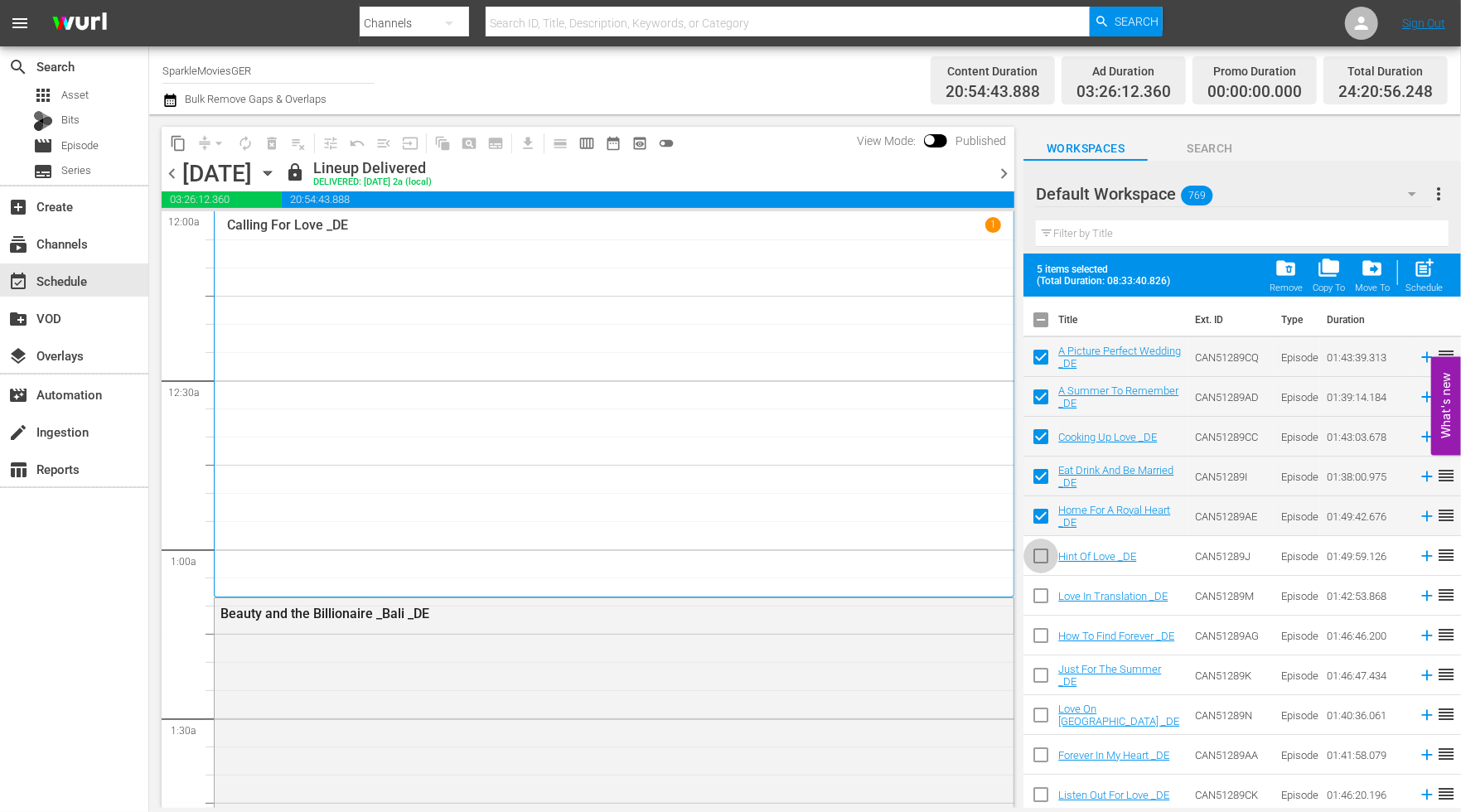
click at [1034, 557] on input "checkbox" at bounding box center [1040, 559] width 35 height 35
checkbox input "true"
click at [1044, 595] on input "checkbox" at bounding box center [1040, 599] width 35 height 35
checkbox input "true"
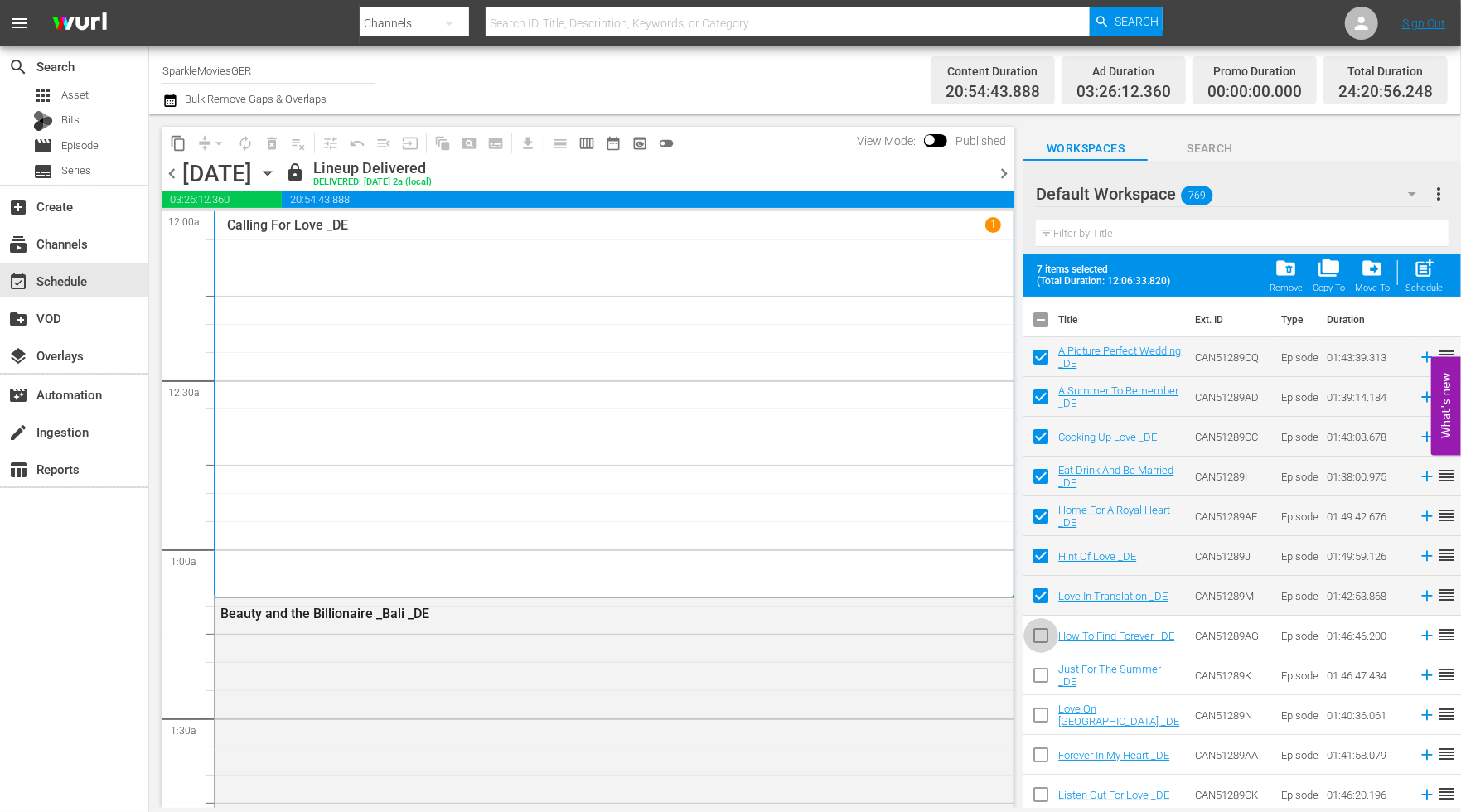
click at [1039, 638] on input "checkbox" at bounding box center [1040, 638] width 35 height 35
checkbox input "true"
click at [1039, 673] on input "checkbox" at bounding box center [1040, 678] width 35 height 35
checkbox input "true"
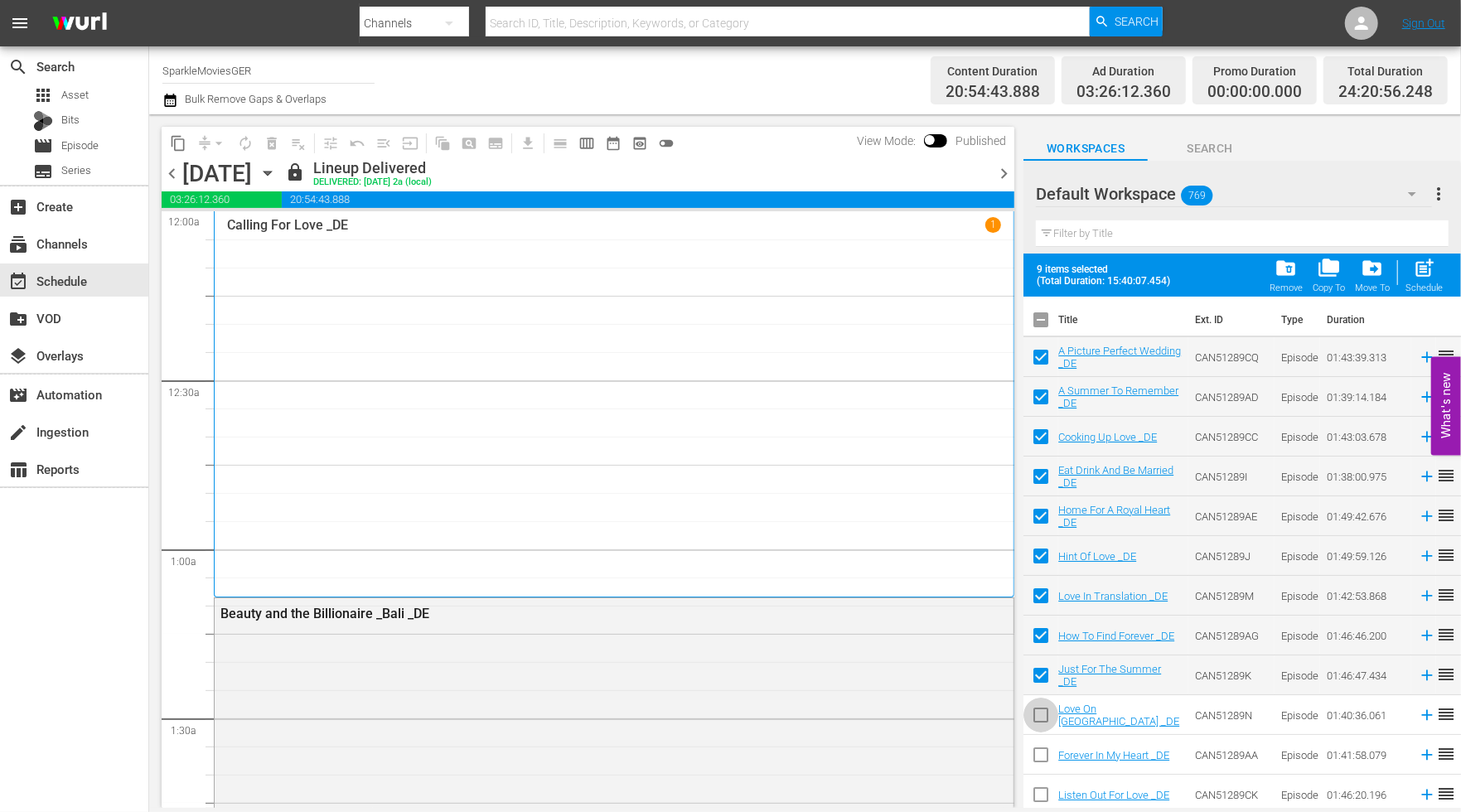
click at [1041, 716] on input "checkbox" at bounding box center [1040, 718] width 35 height 35
checkbox input "true"
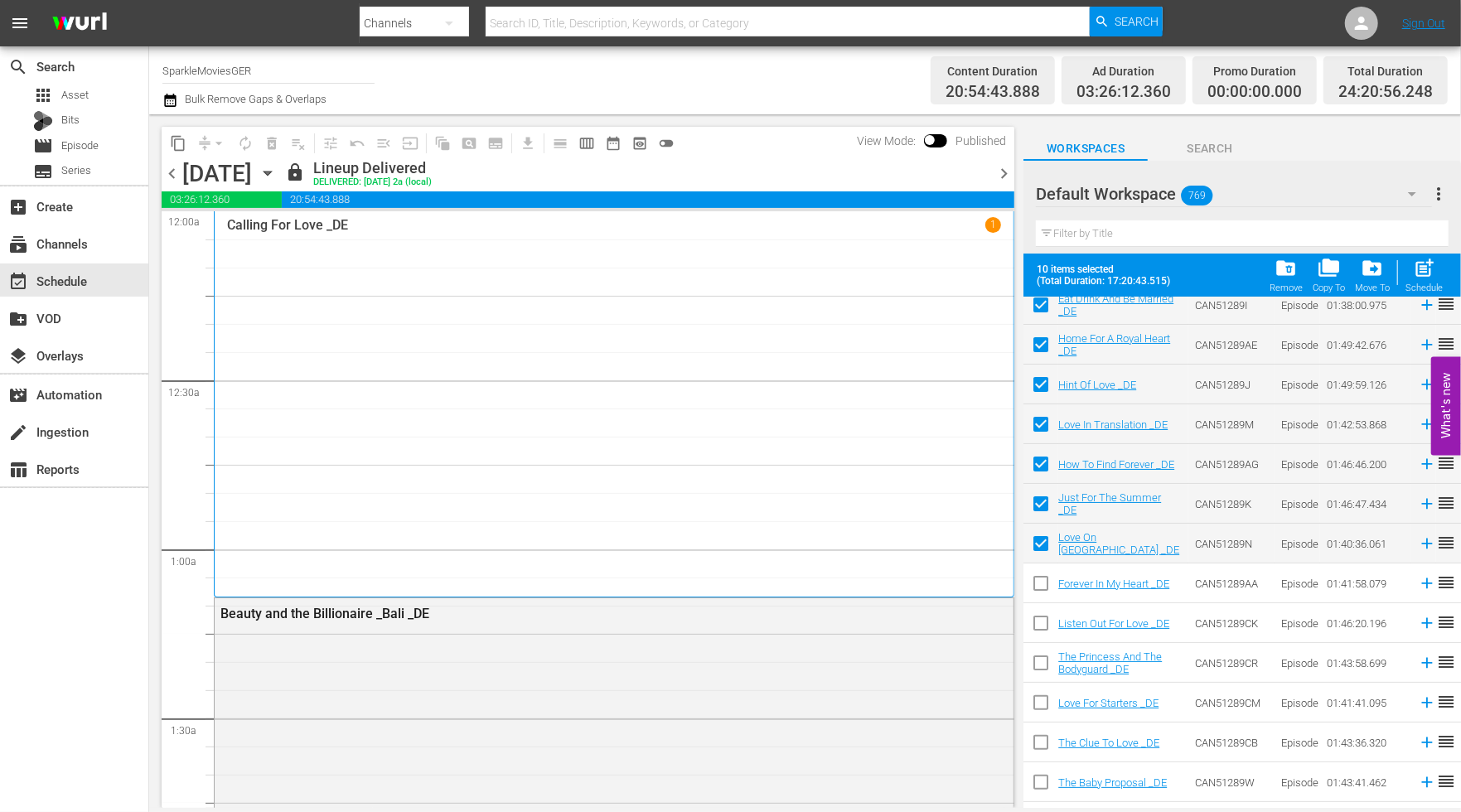
scroll to position [184, 0]
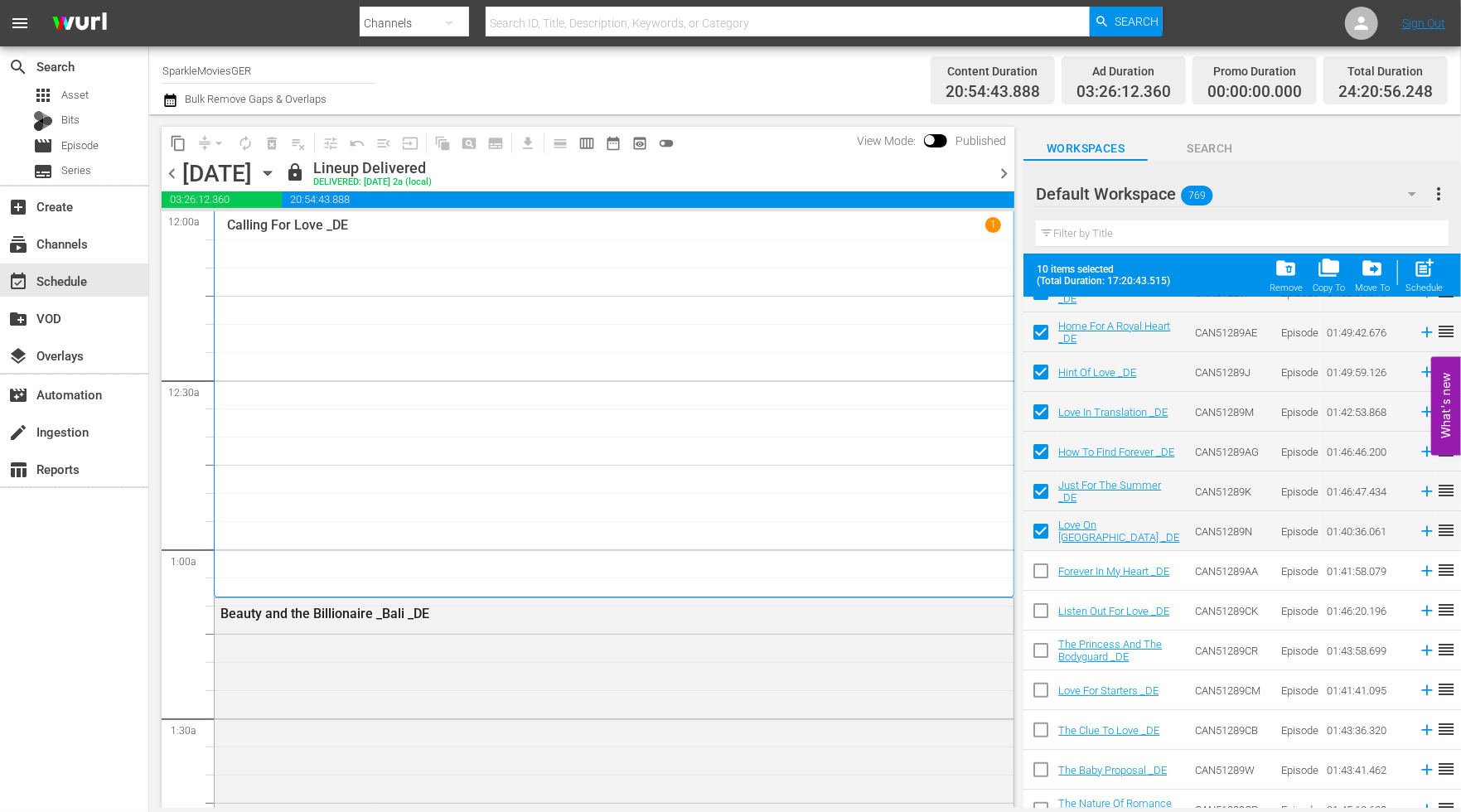
click at [1041, 574] on input "checkbox" at bounding box center [1040, 574] width 35 height 35
checkbox input "true"
click at [1040, 608] on input "checkbox" at bounding box center [1040, 614] width 35 height 35
checkbox input "true"
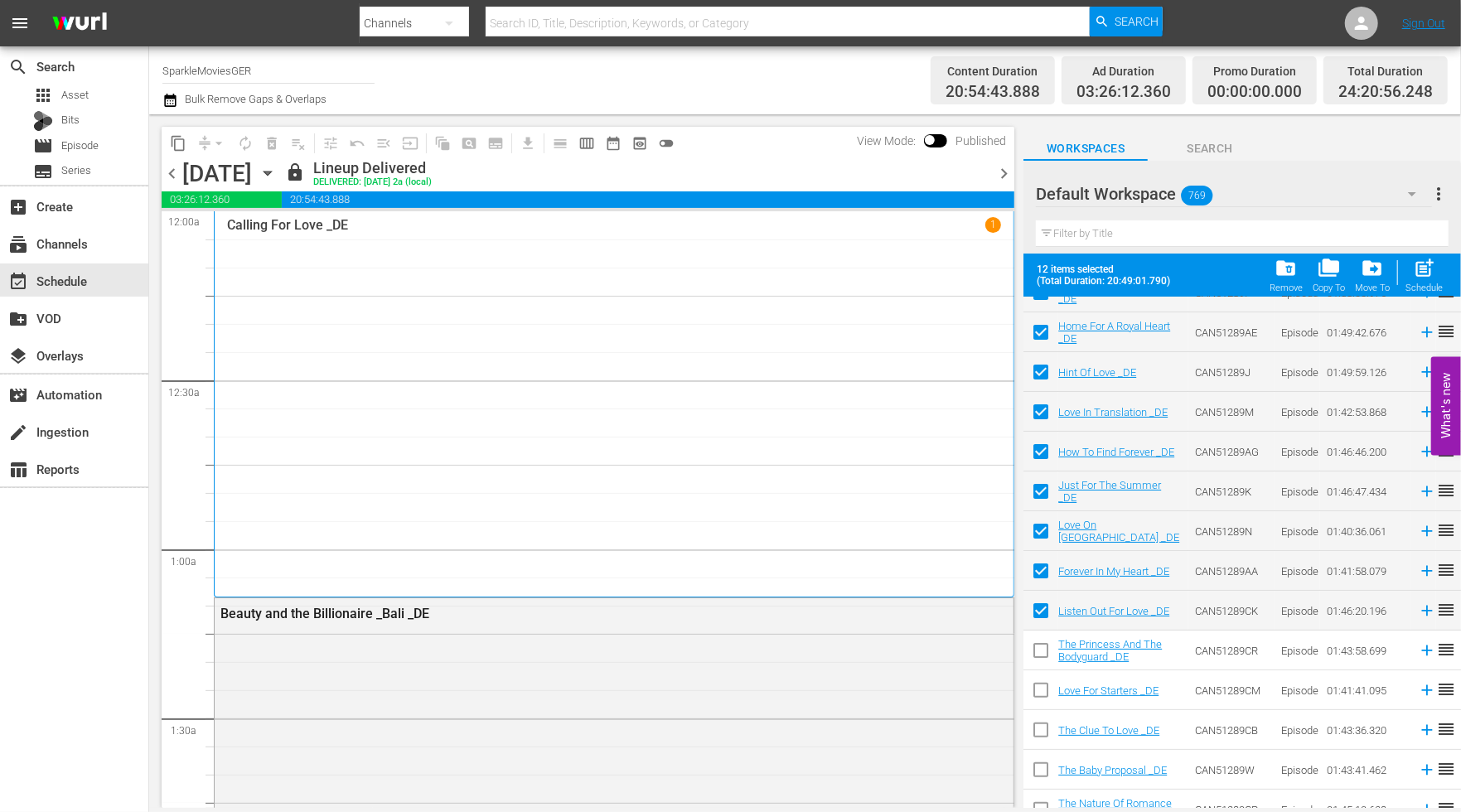
click at [1039, 647] on input "checkbox" at bounding box center [1040, 653] width 35 height 35
checkbox input "true"
click at [1041, 690] on input "checkbox" at bounding box center [1040, 693] width 35 height 35
checkbox input "true"
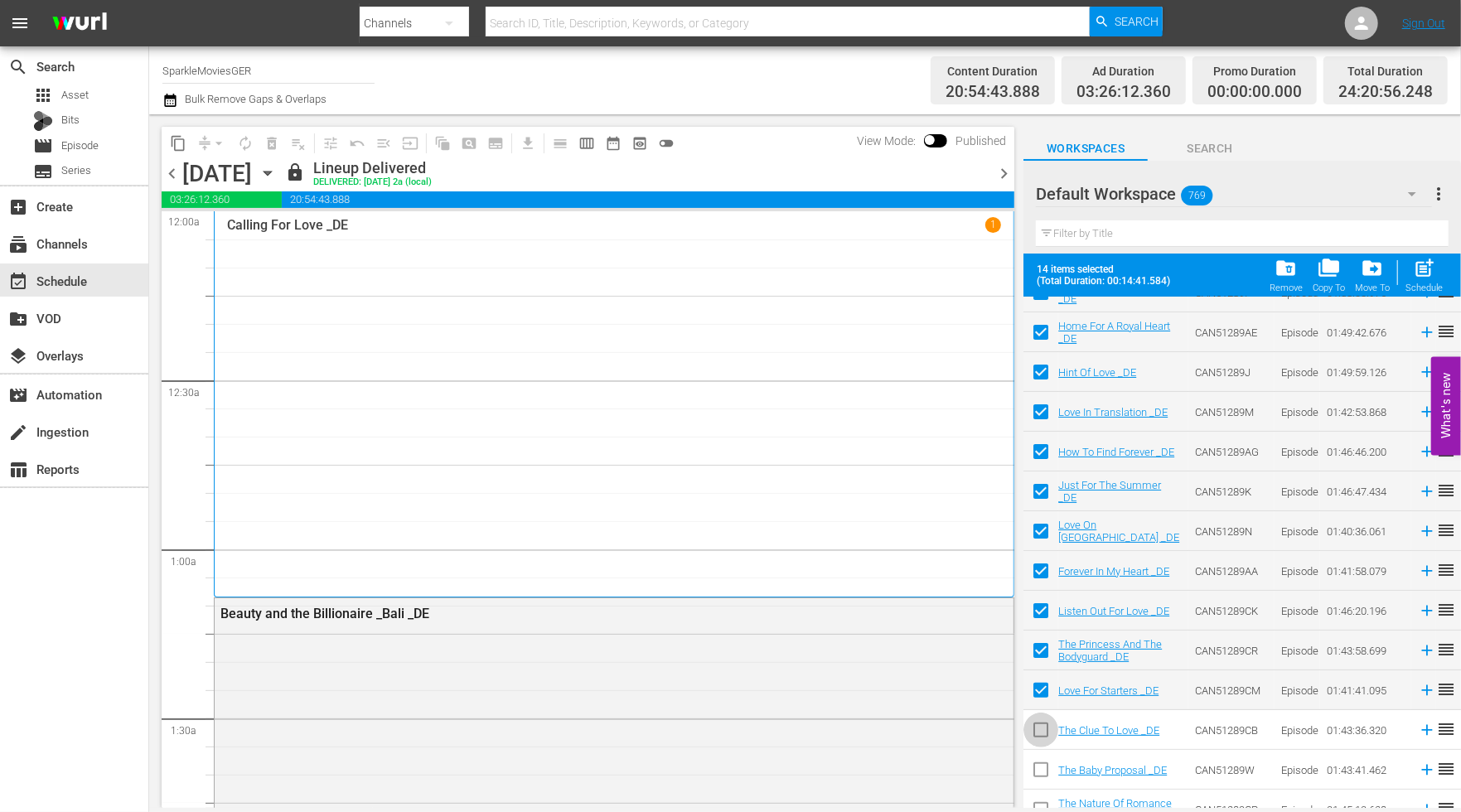
click at [1045, 731] on input "checkbox" at bounding box center [1040, 733] width 35 height 35
checkbox input "true"
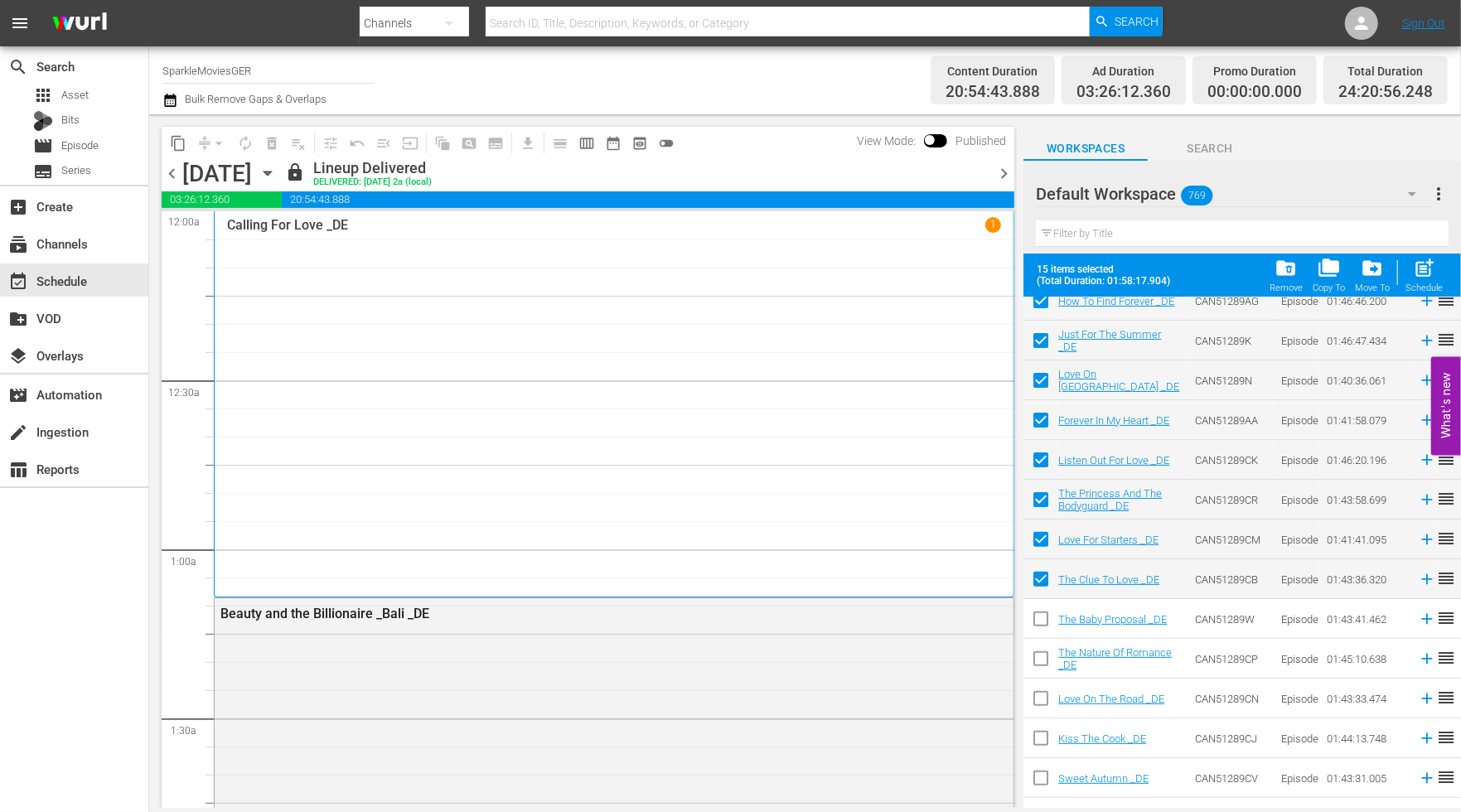
scroll to position [368, 0]
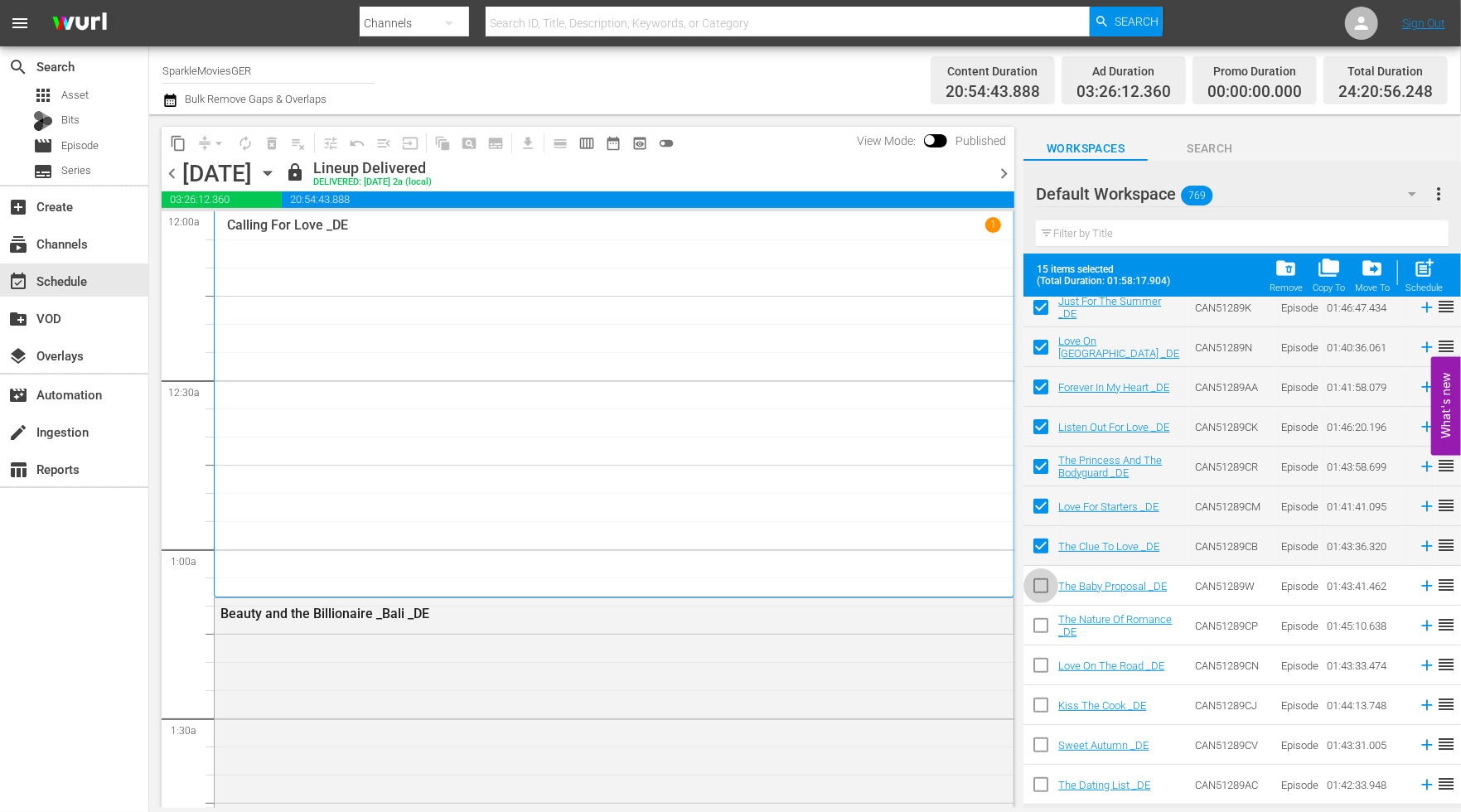
click at [1036, 584] on input "checkbox" at bounding box center [1040, 589] width 35 height 35
checkbox input "true"
click at [1043, 625] on input "checkbox" at bounding box center [1040, 629] width 35 height 35
checkbox input "true"
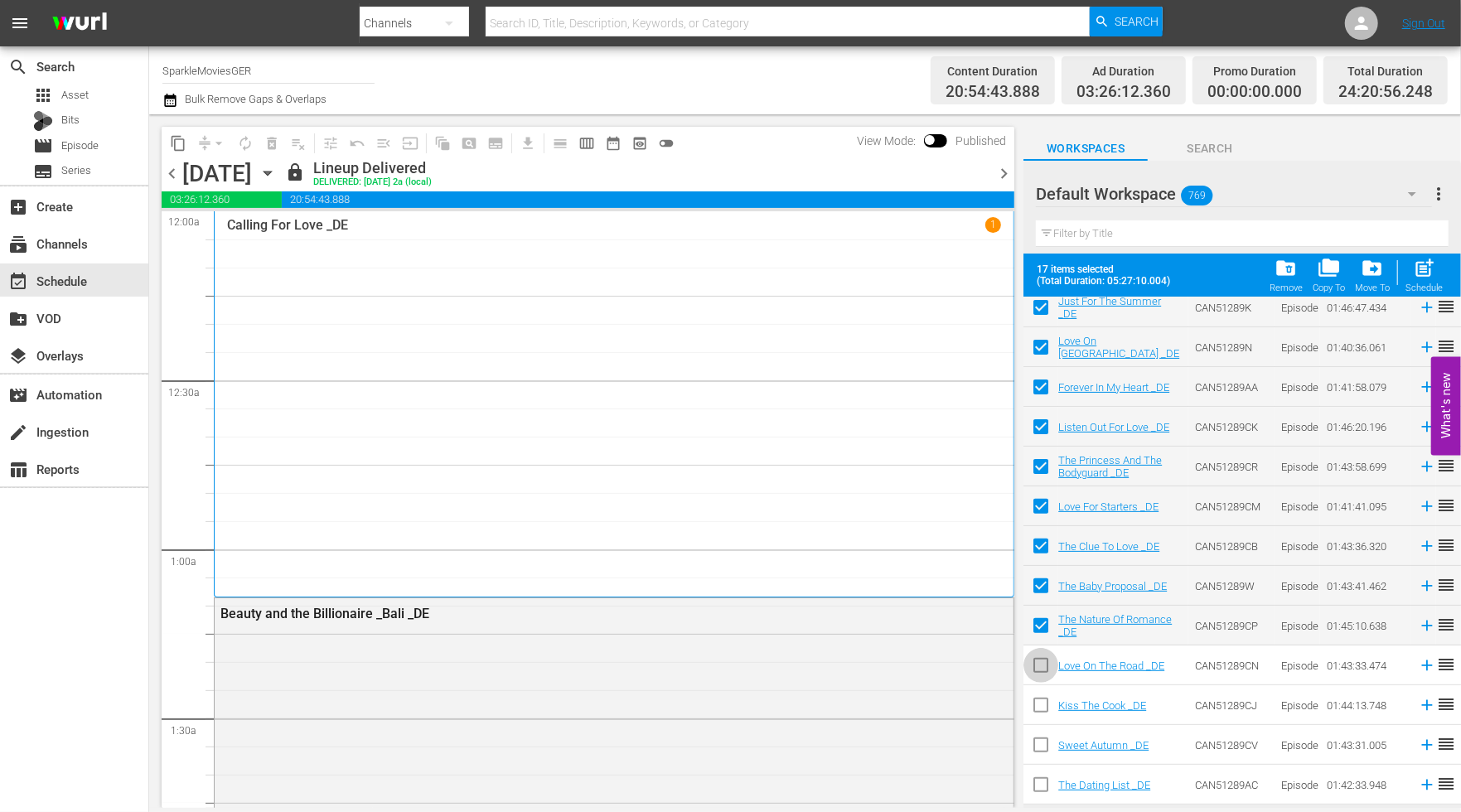
click at [1039, 666] on input "checkbox" at bounding box center [1040, 669] width 35 height 35
checkbox input "true"
click at [1041, 706] on input "checkbox" at bounding box center [1040, 708] width 35 height 35
checkbox input "true"
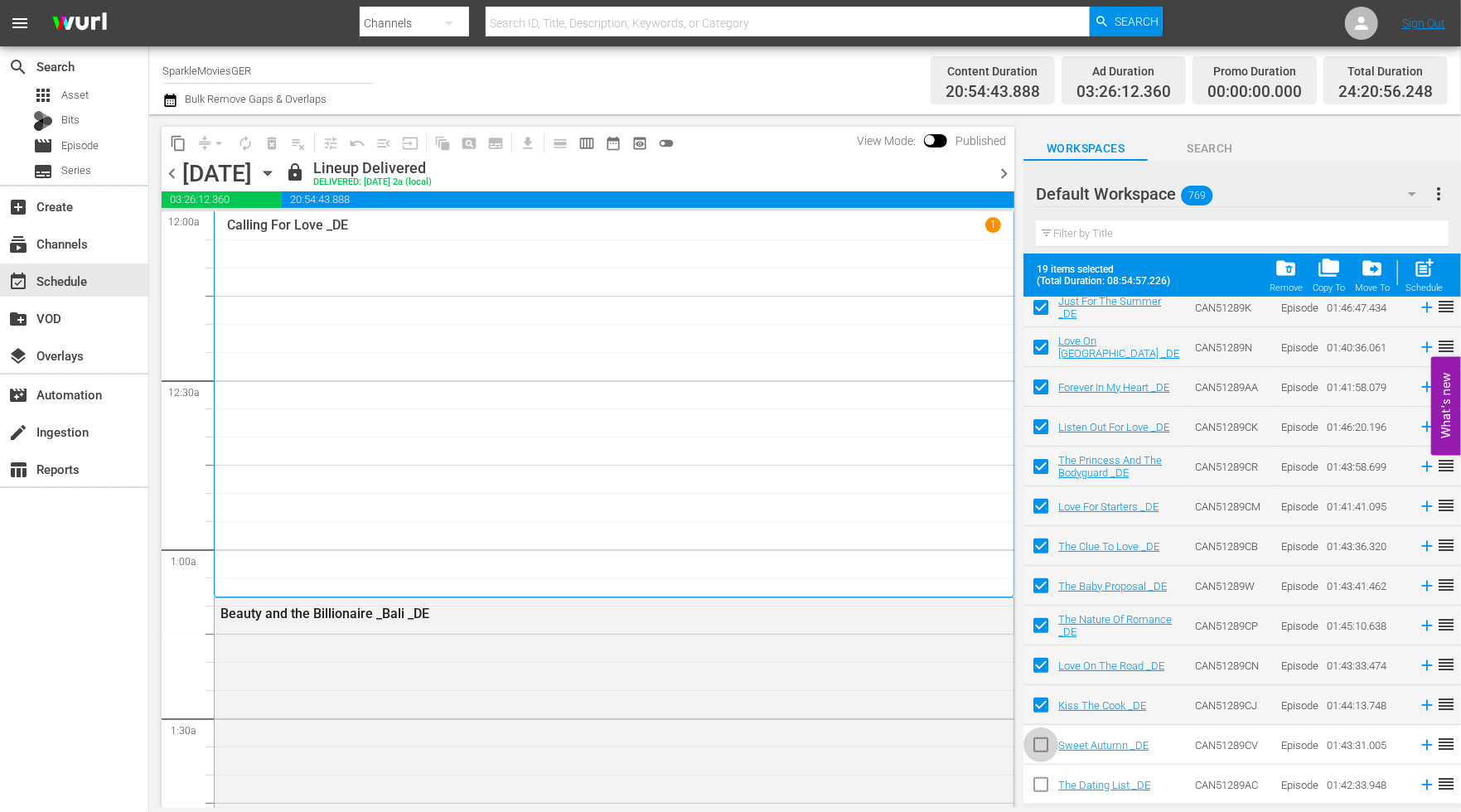
click at [1042, 742] on input "checkbox" at bounding box center [1040, 748] width 35 height 35
checkbox input "true"
click at [1037, 784] on input "checkbox" at bounding box center [1040, 788] width 35 height 35
checkbox input "true"
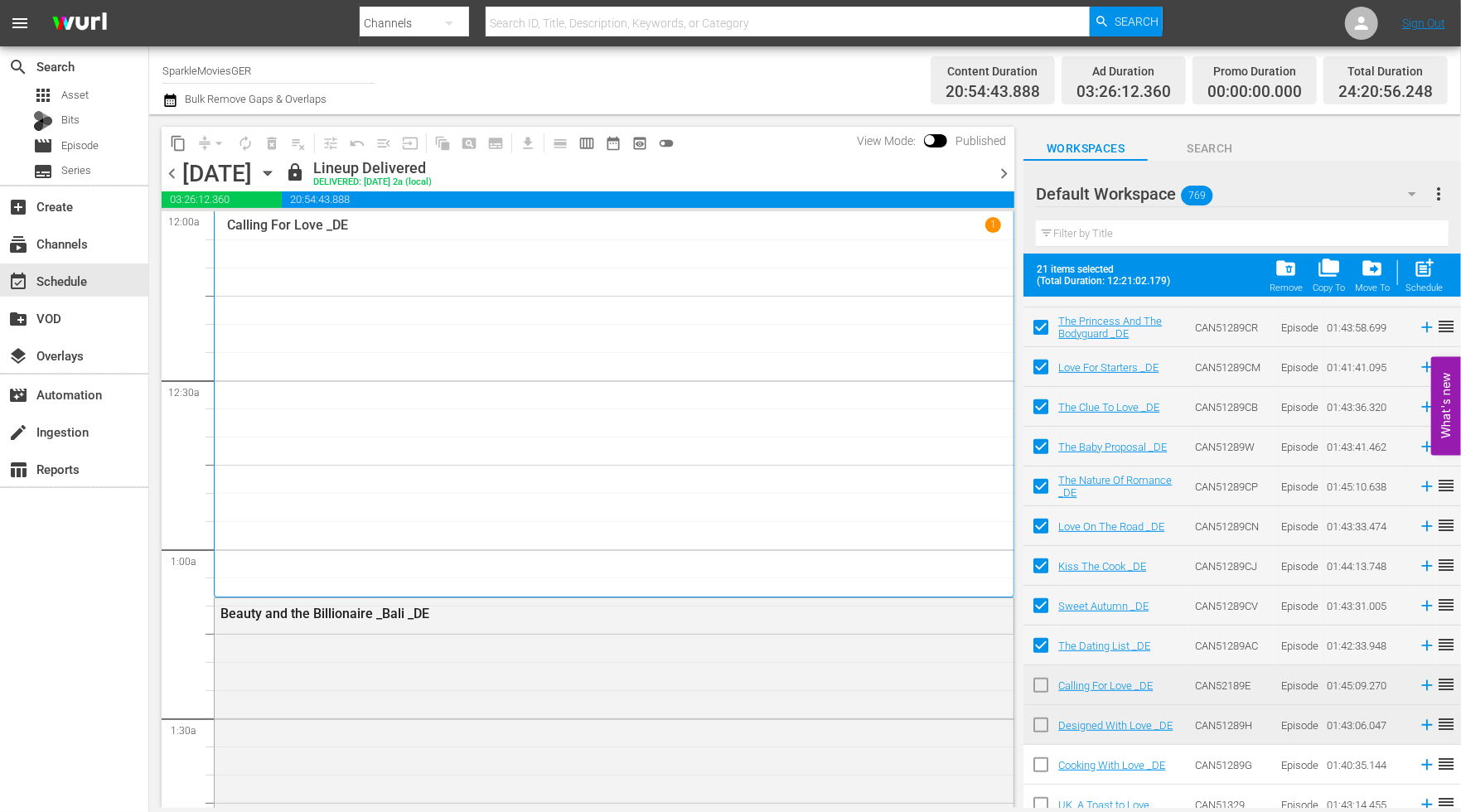
scroll to position [552, 0]
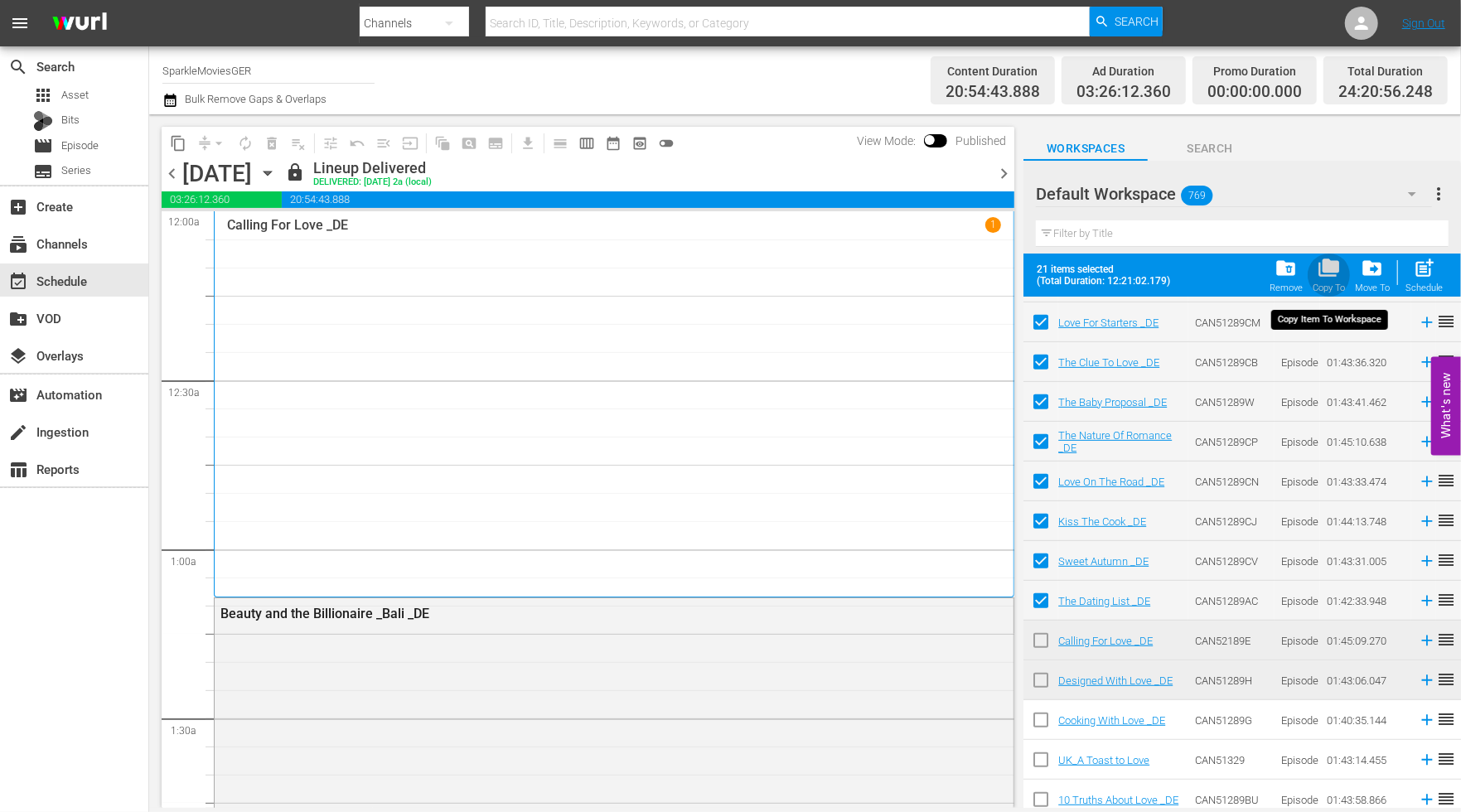
click at [1333, 268] on span "folder_copy" at bounding box center [1328, 267] width 22 height 22
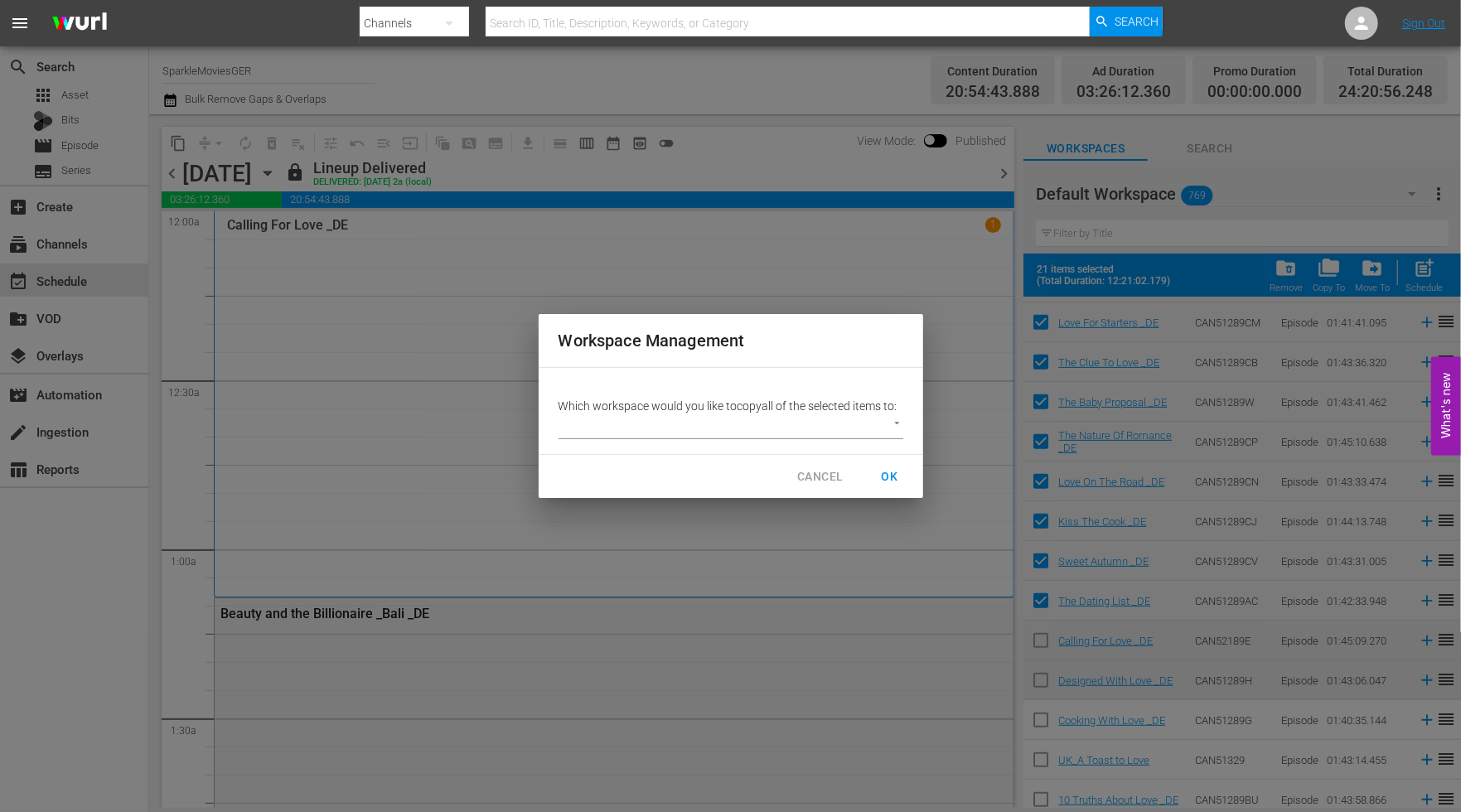
click at [891, 421] on body "menu Search By Channels Search ID, Title, Description, Keywords, or Category Se…" at bounding box center [730, 406] width 1461 height 812
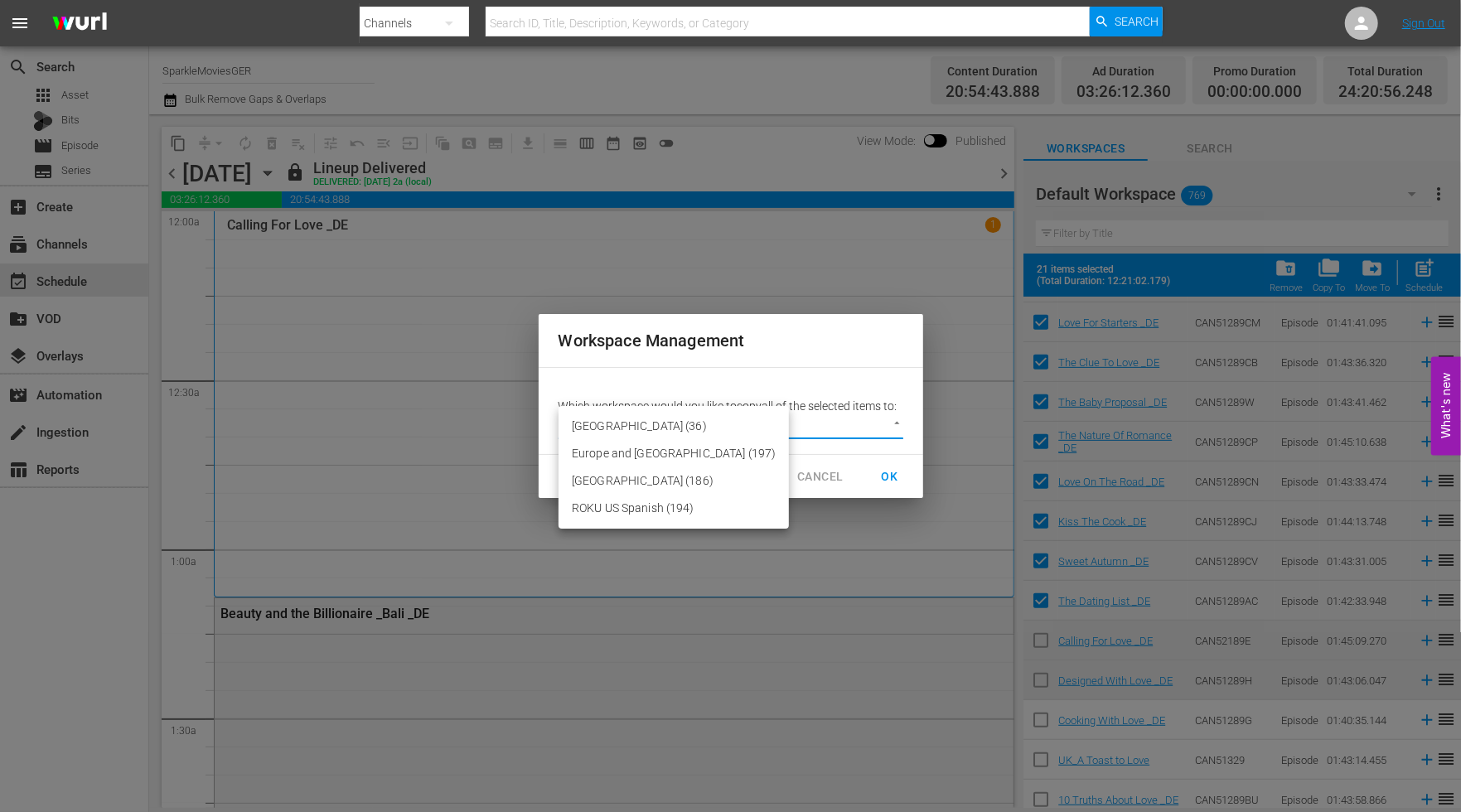
click at [615, 422] on li "Germany (36)" at bounding box center [674, 426] width 230 height 27
type input "3600"
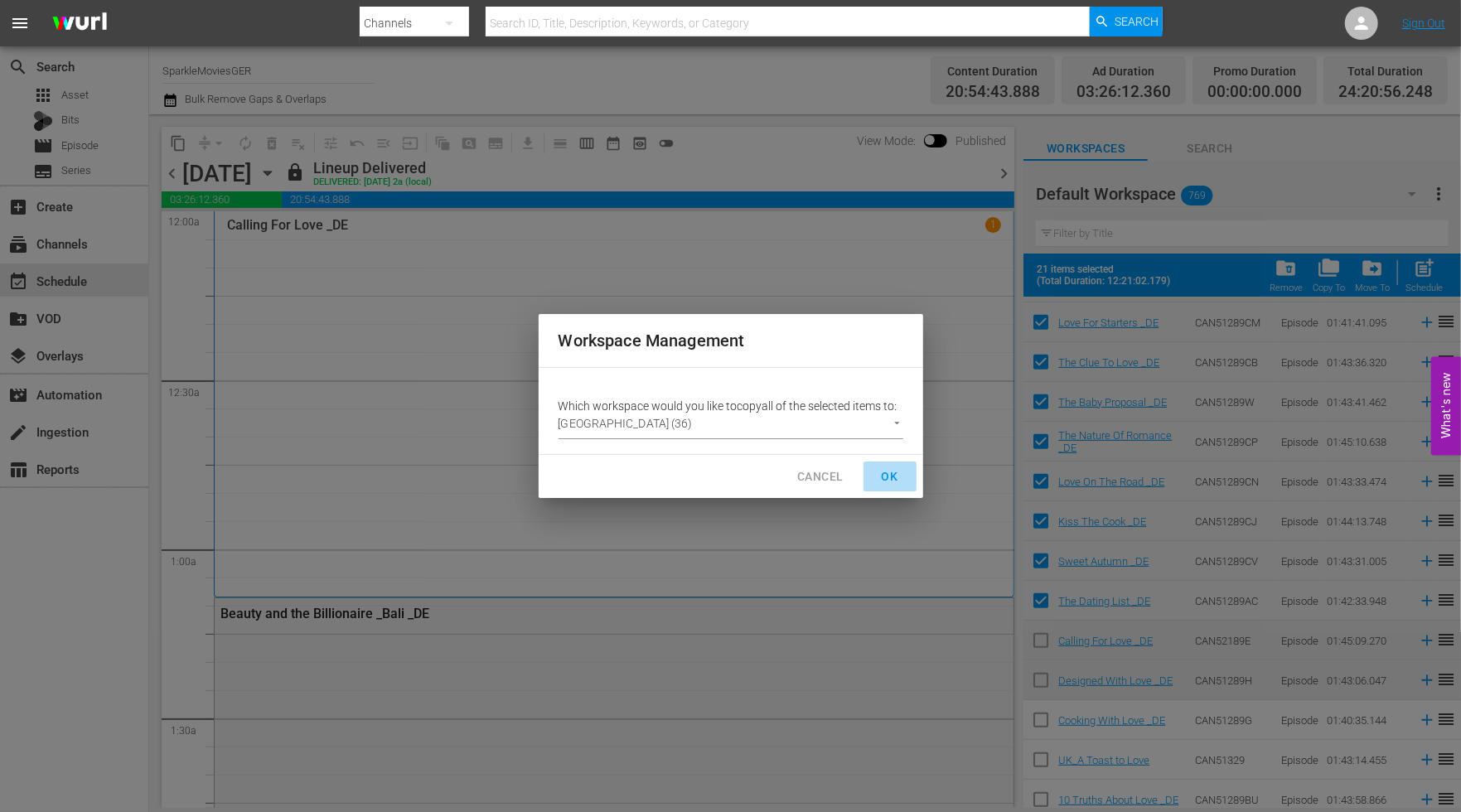
click at [884, 476] on span "OK" at bounding box center [890, 476] width 27 height 20
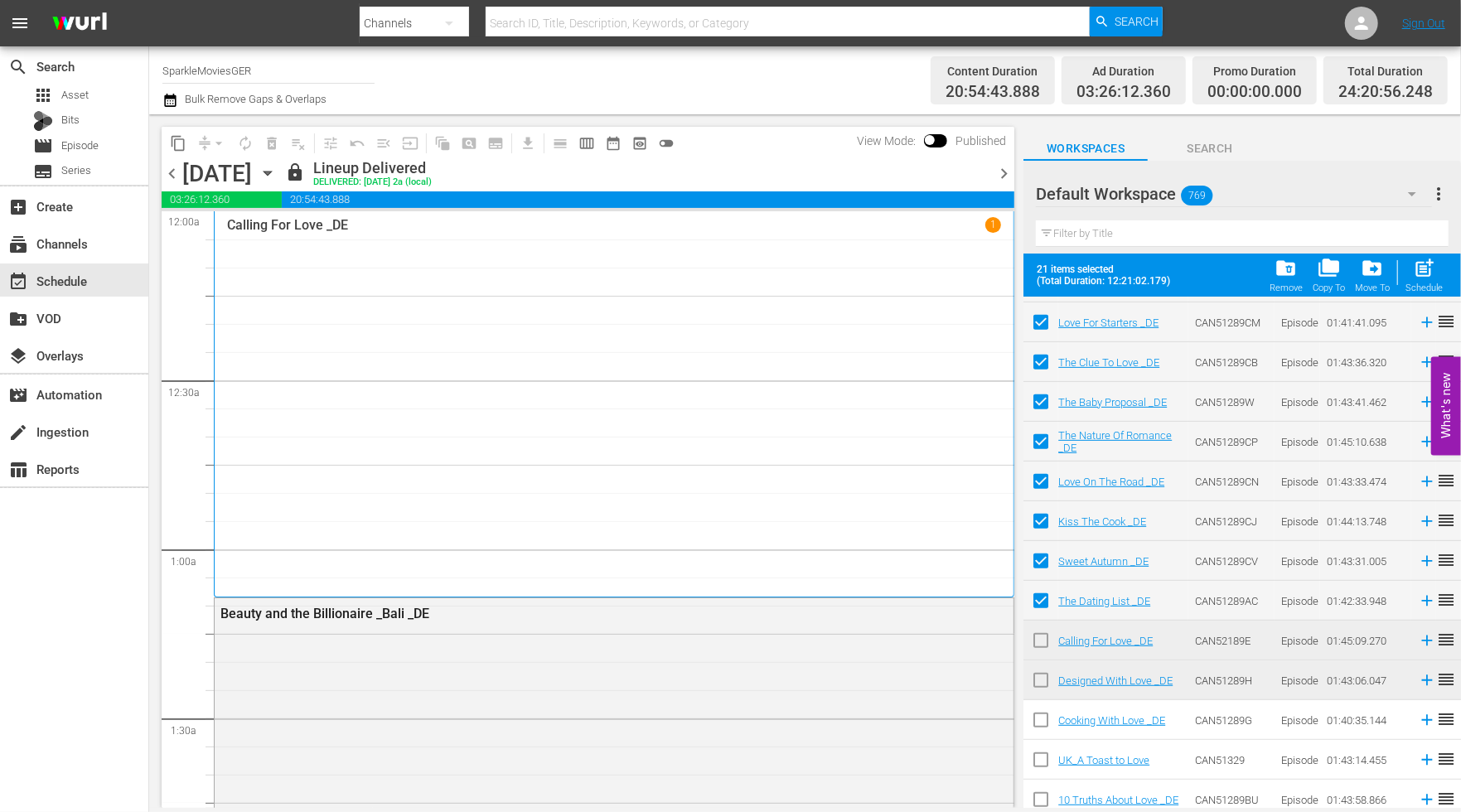
checkbox input "false"
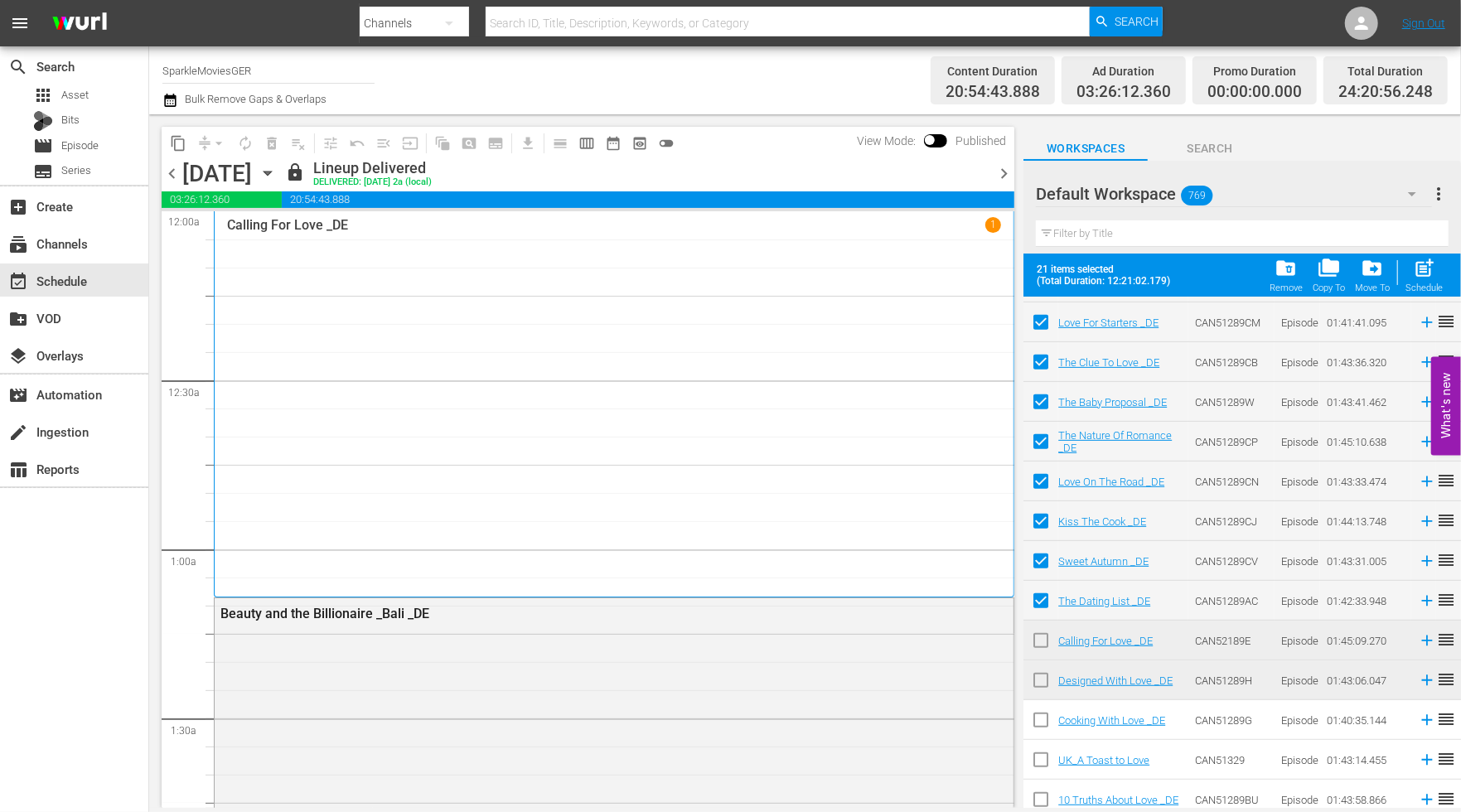
checkbox input "false"
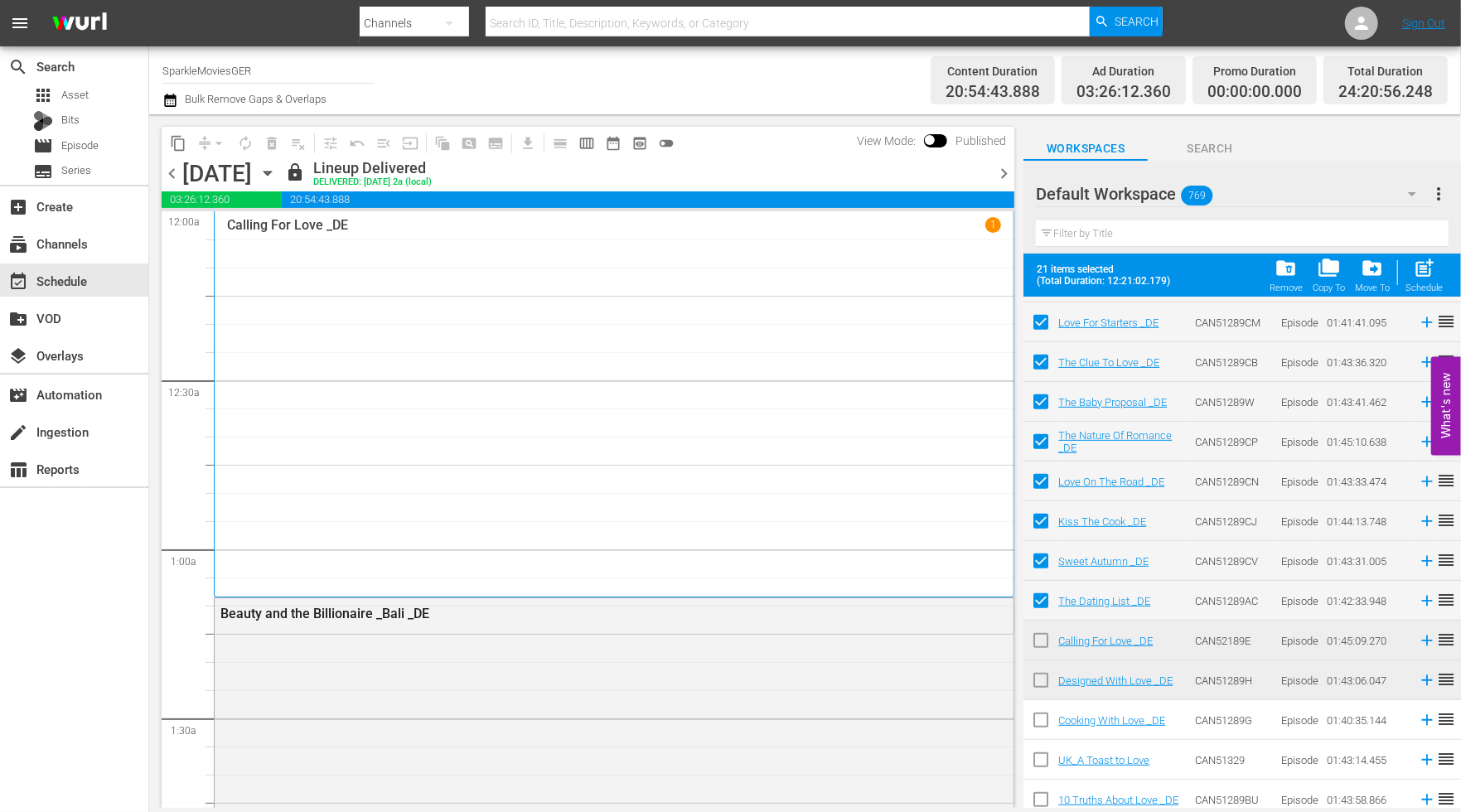
checkbox input "false"
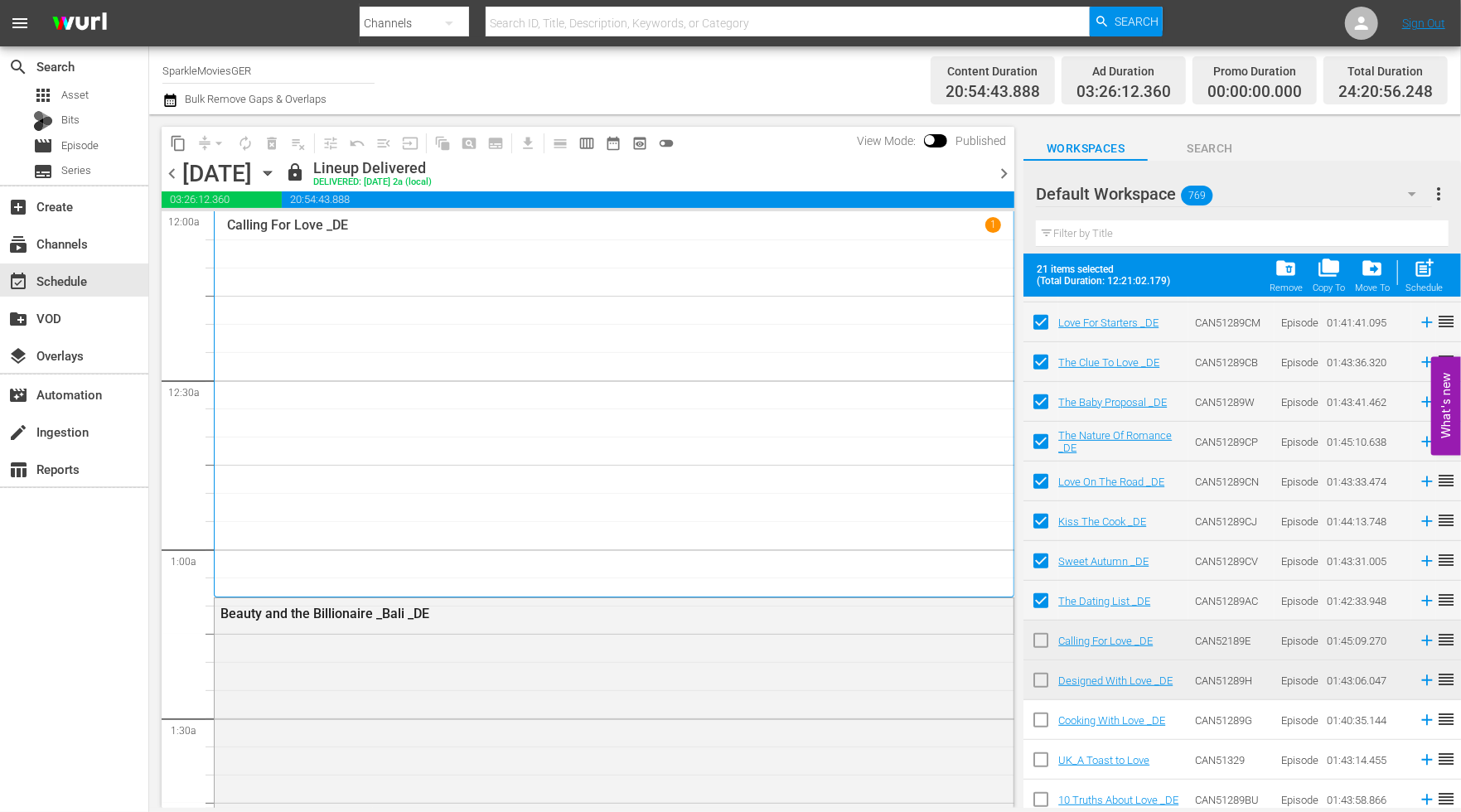
checkbox input "false"
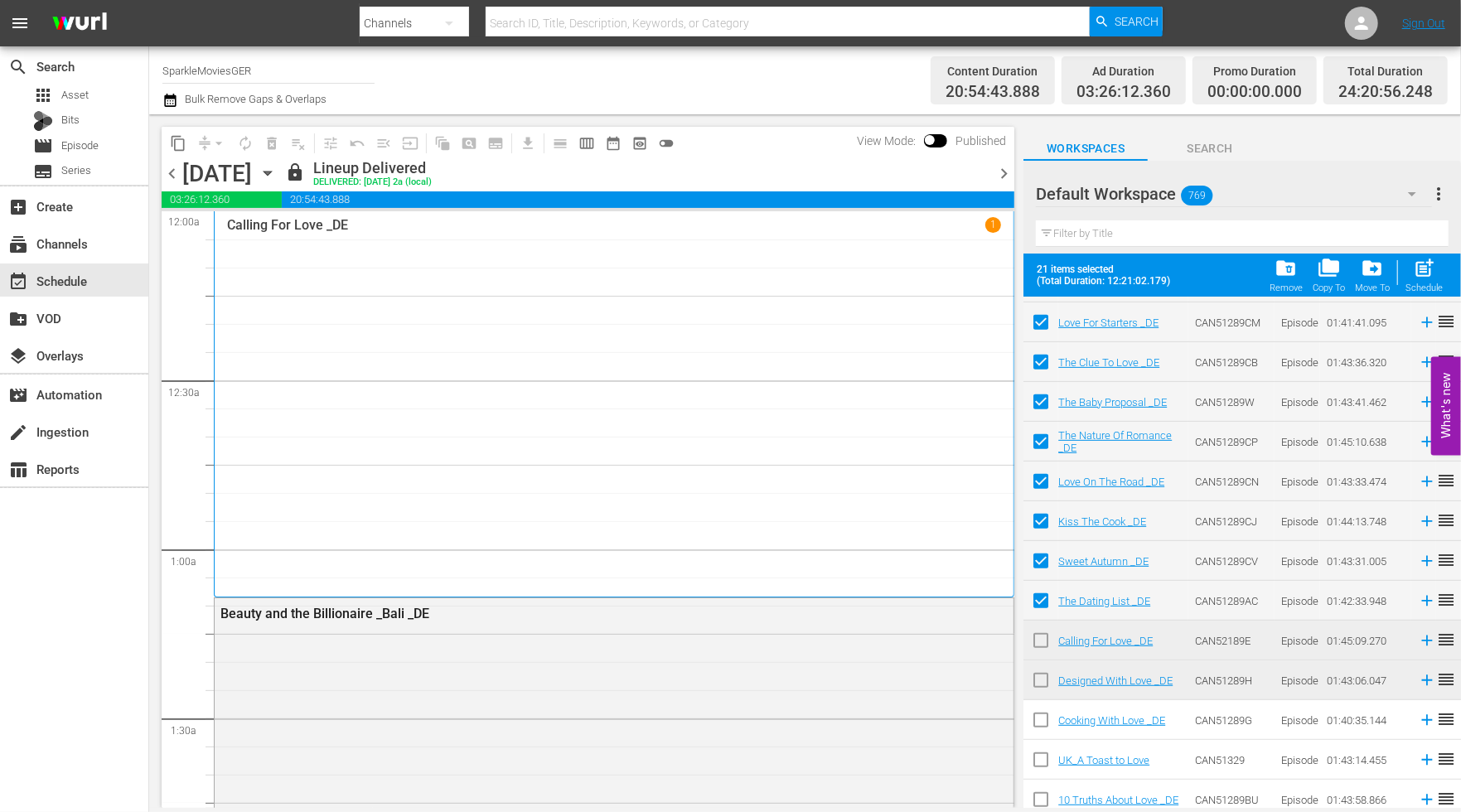
checkbox input "false"
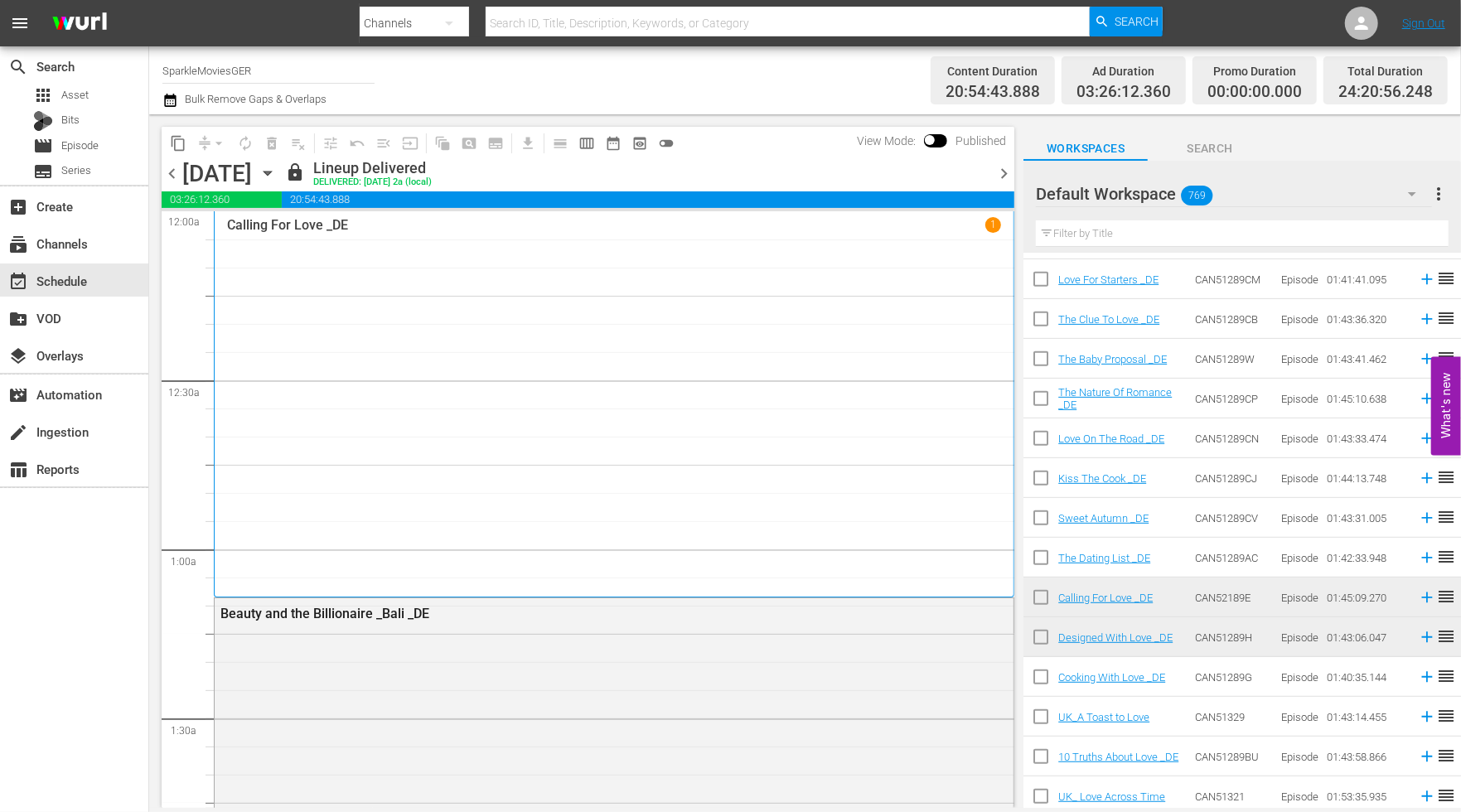
click at [1416, 197] on icon "button" at bounding box center [1412, 194] width 19 height 19
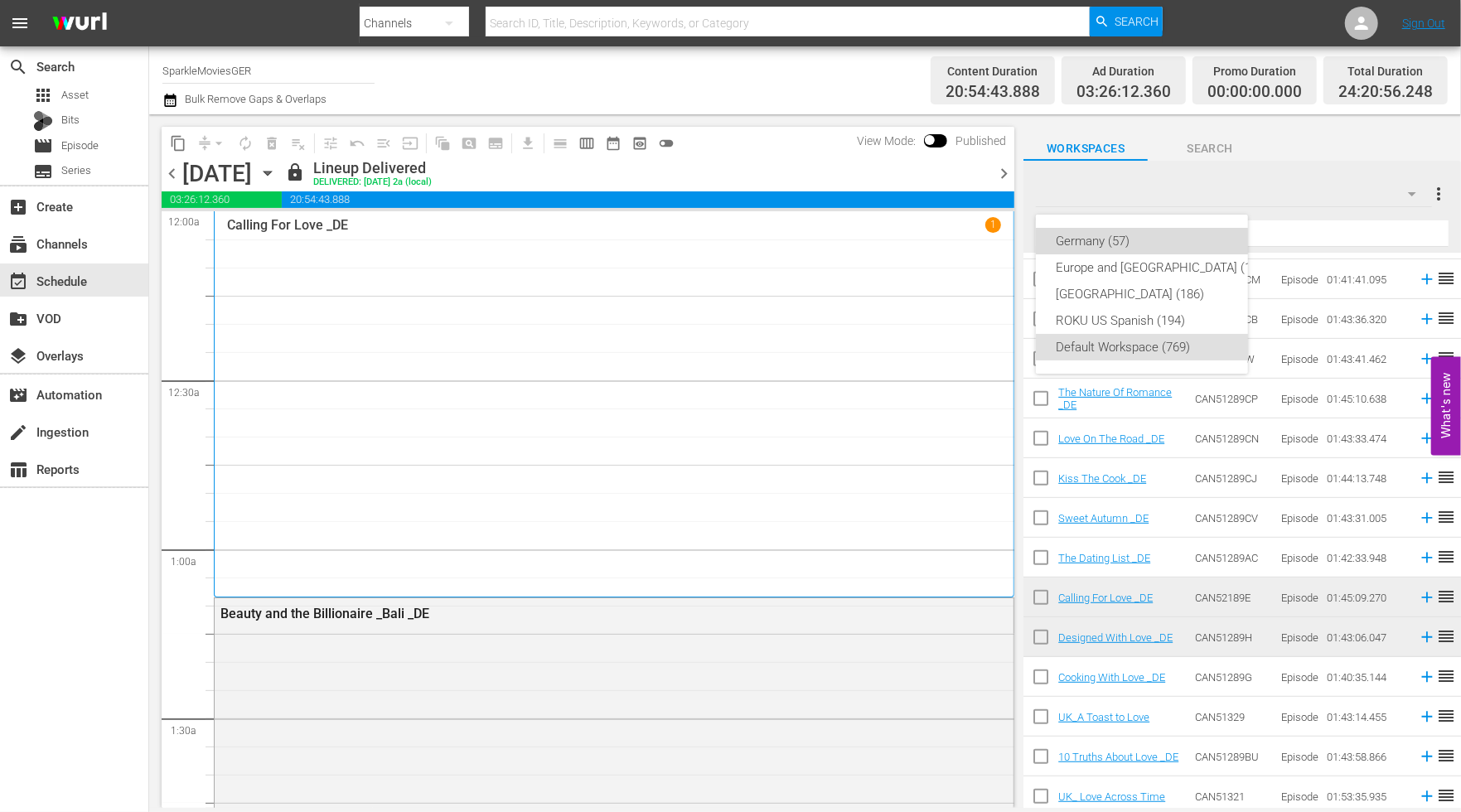
click at [1090, 243] on div "Germany (57)" at bounding box center [1162, 241] width 213 height 27
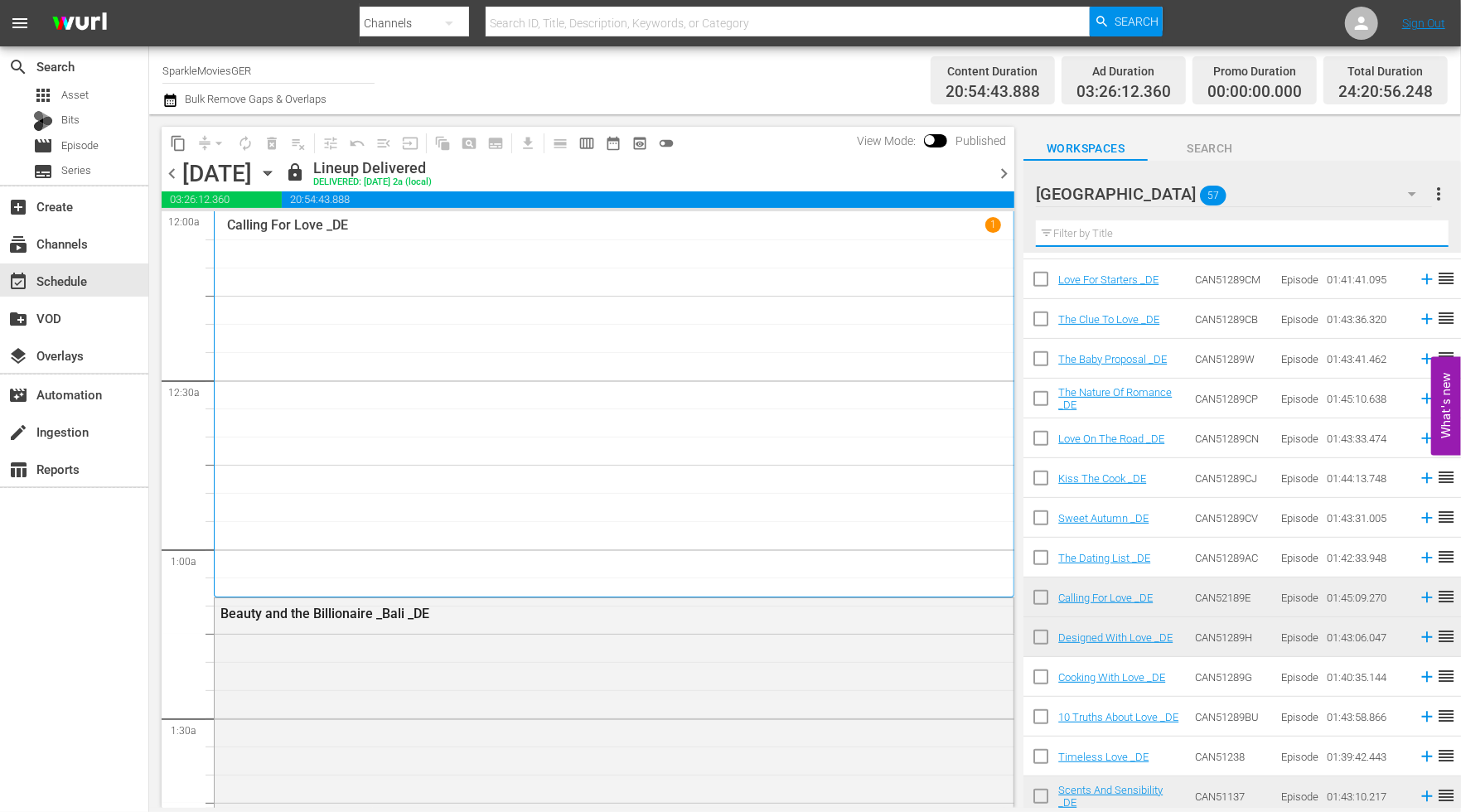
click at [1091, 229] on input "text" at bounding box center [1242, 234] width 413 height 27
type input "1"
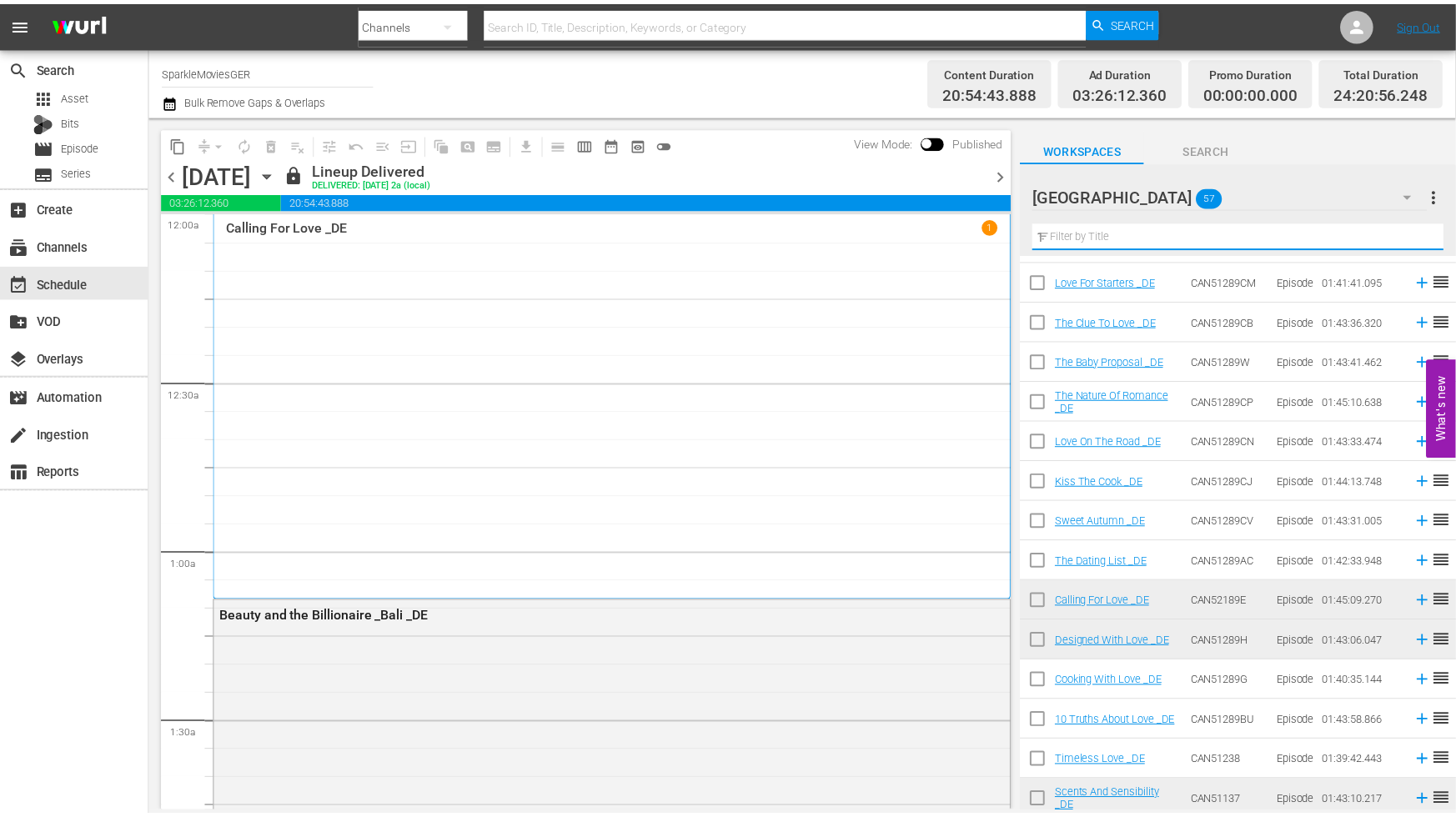
scroll to position [0, 0]
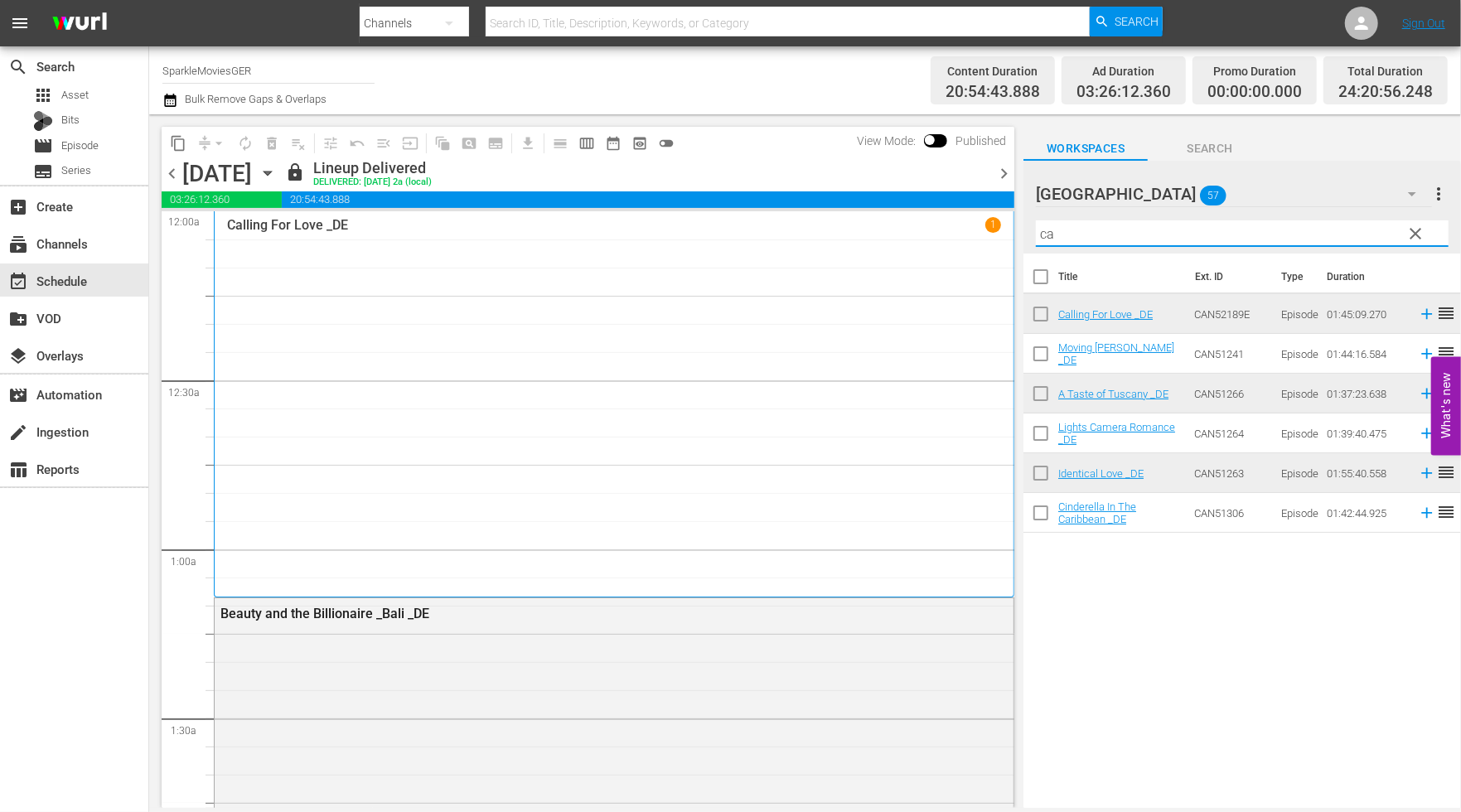
type input "c"
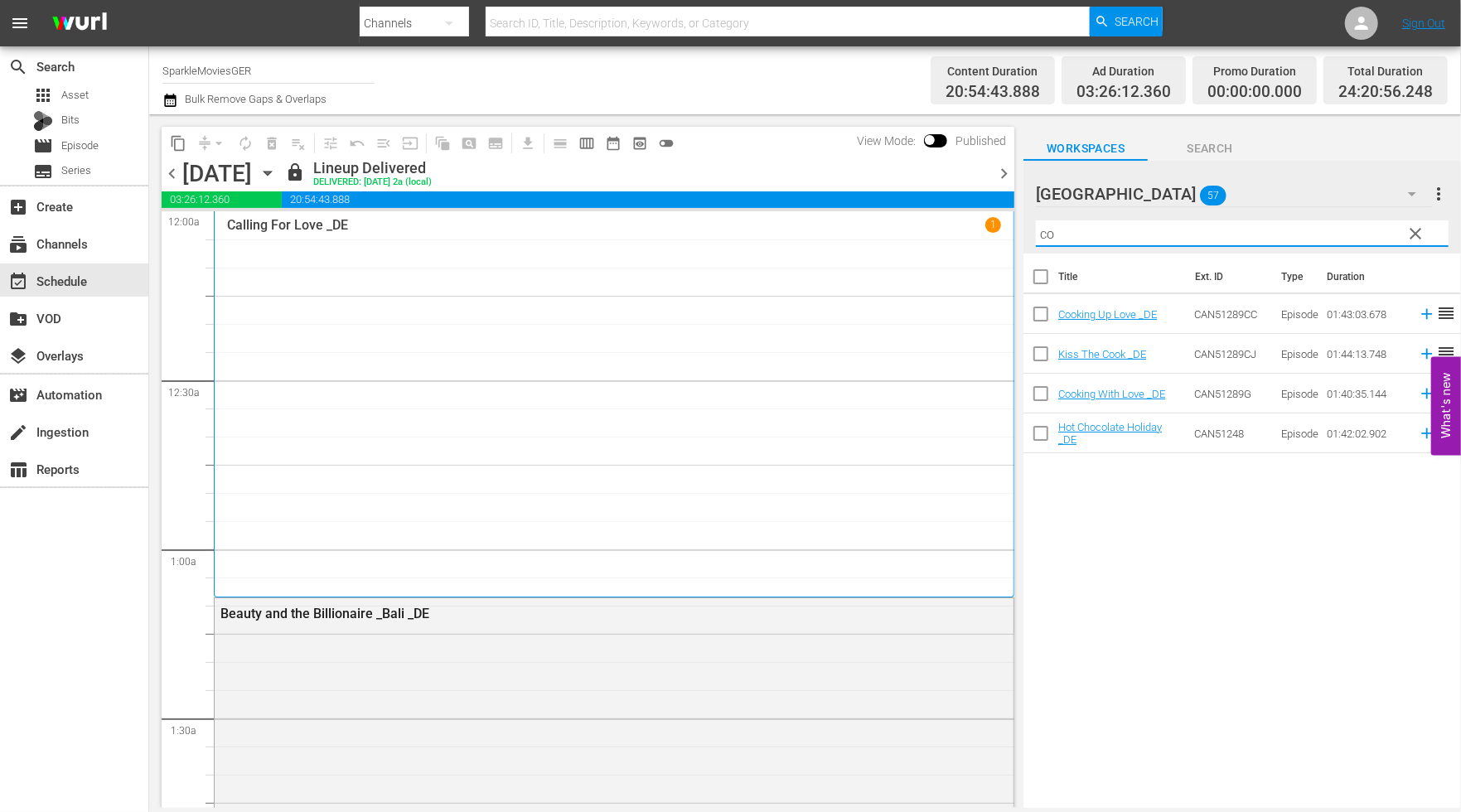
type input "c"
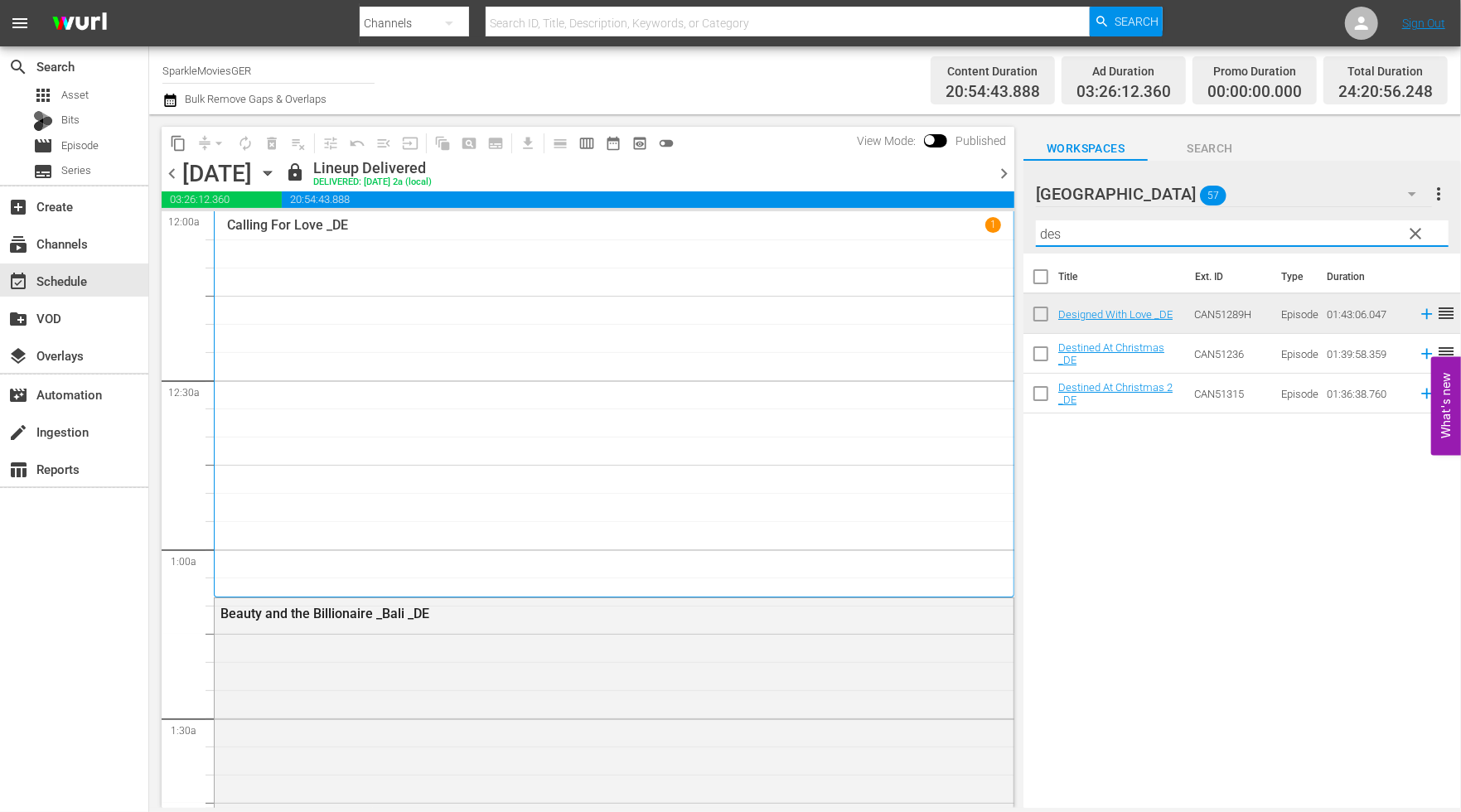
type input "des"
click at [1279, 599] on div "Title Ext. ID Type Duration Designed With Love _DE CAN51289H Episode 01:43:06.0…" at bounding box center [1242, 531] width 437 height 557
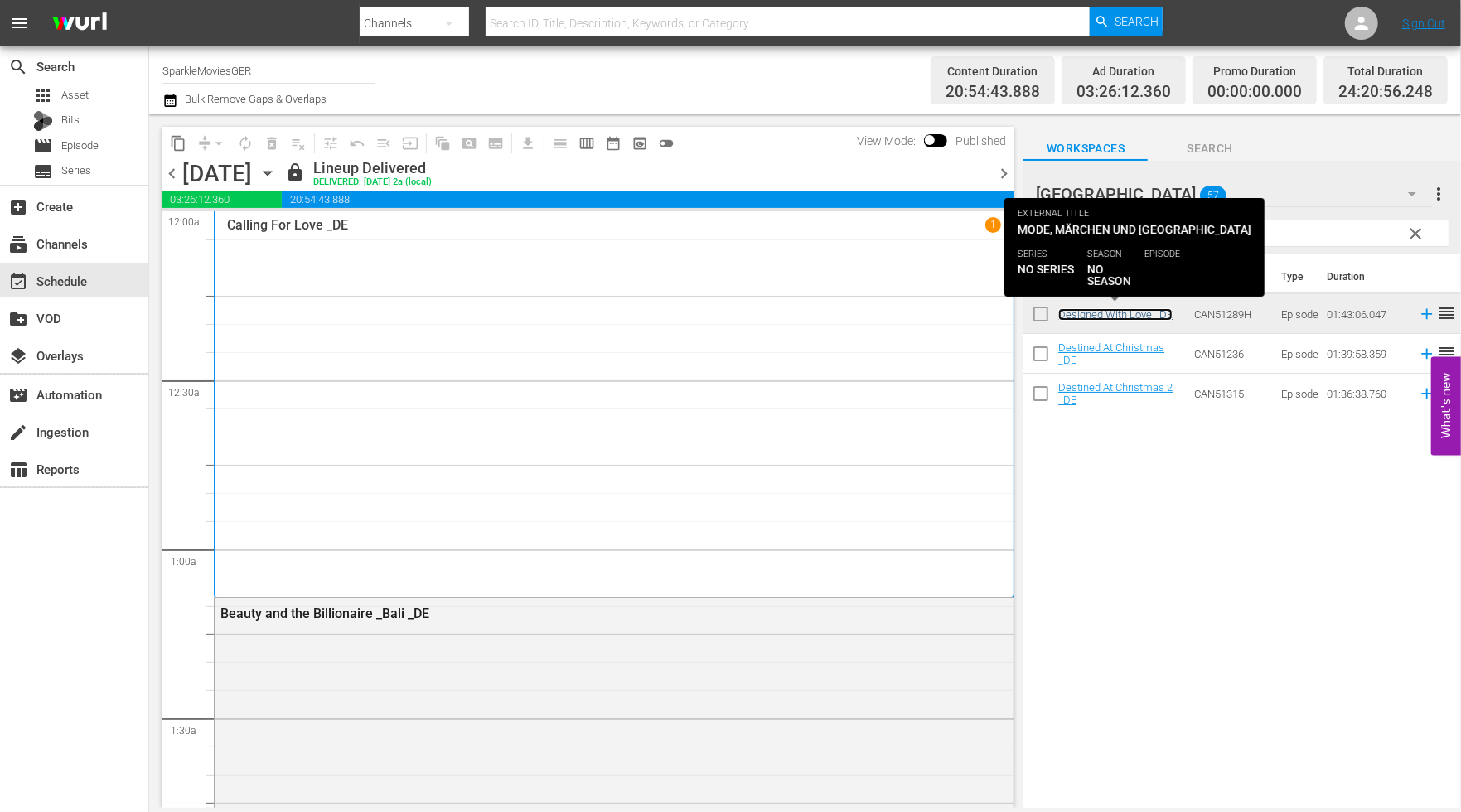
click at [1109, 317] on link "Designed With Love _DE" at bounding box center [1115, 314] width 114 height 12
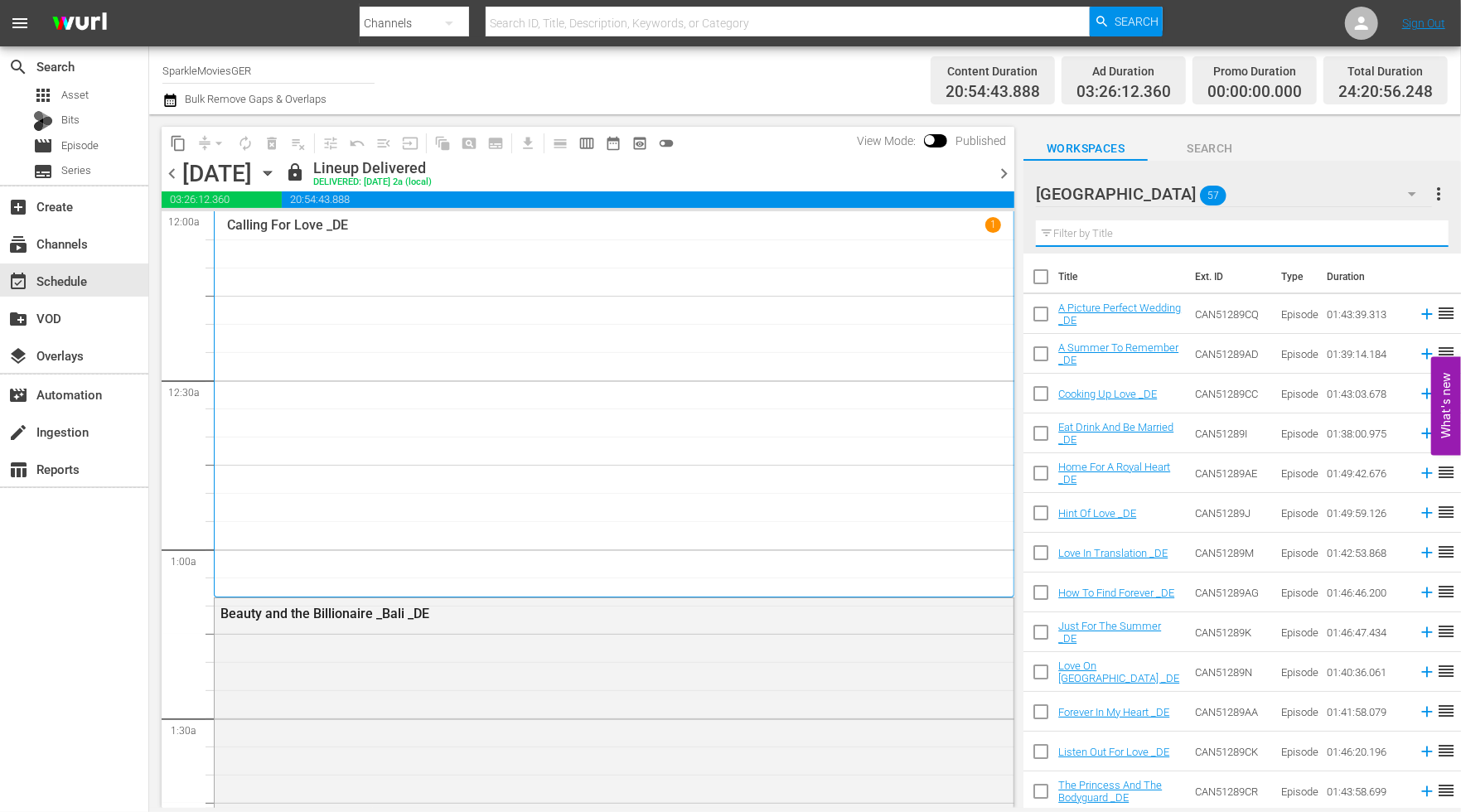
click at [1092, 227] on input "text" at bounding box center [1242, 234] width 413 height 27
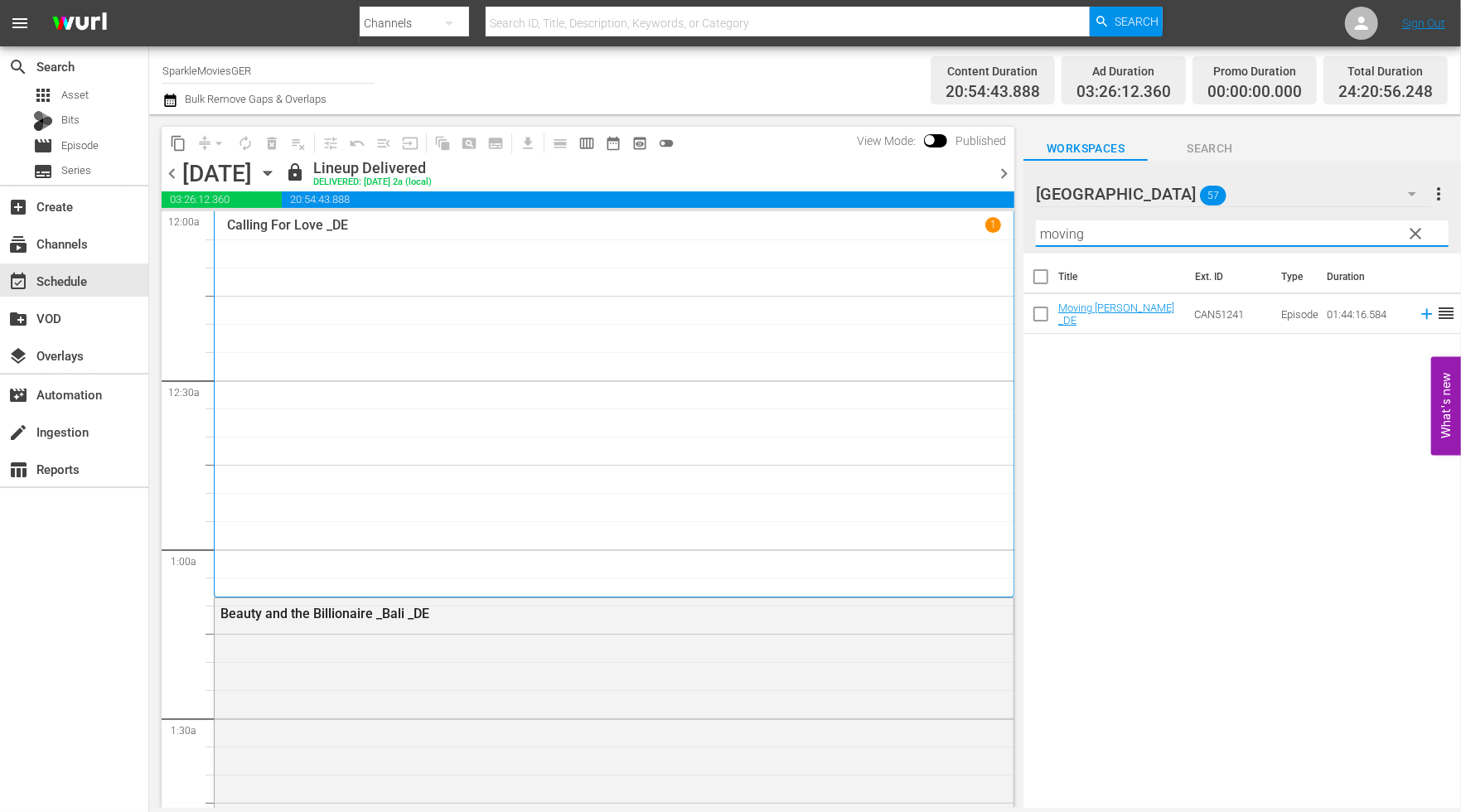
drag, startPoint x: 1128, startPoint y: 235, endPoint x: 819, endPoint y: 233, distance: 309.0
click at [819, 233] on div "content_copy compress arrow_drop_down autorenew_outlined delete_forever_outline…" at bounding box center [805, 460] width 1312 height 693
drag, startPoint x: 854, startPoint y: 236, endPoint x: 748, endPoint y: 236, distance: 106.0
click at [750, 236] on div "content_copy compress arrow_drop_down autorenew_outlined delete_forever_outline…" at bounding box center [805, 460] width 1312 height 693
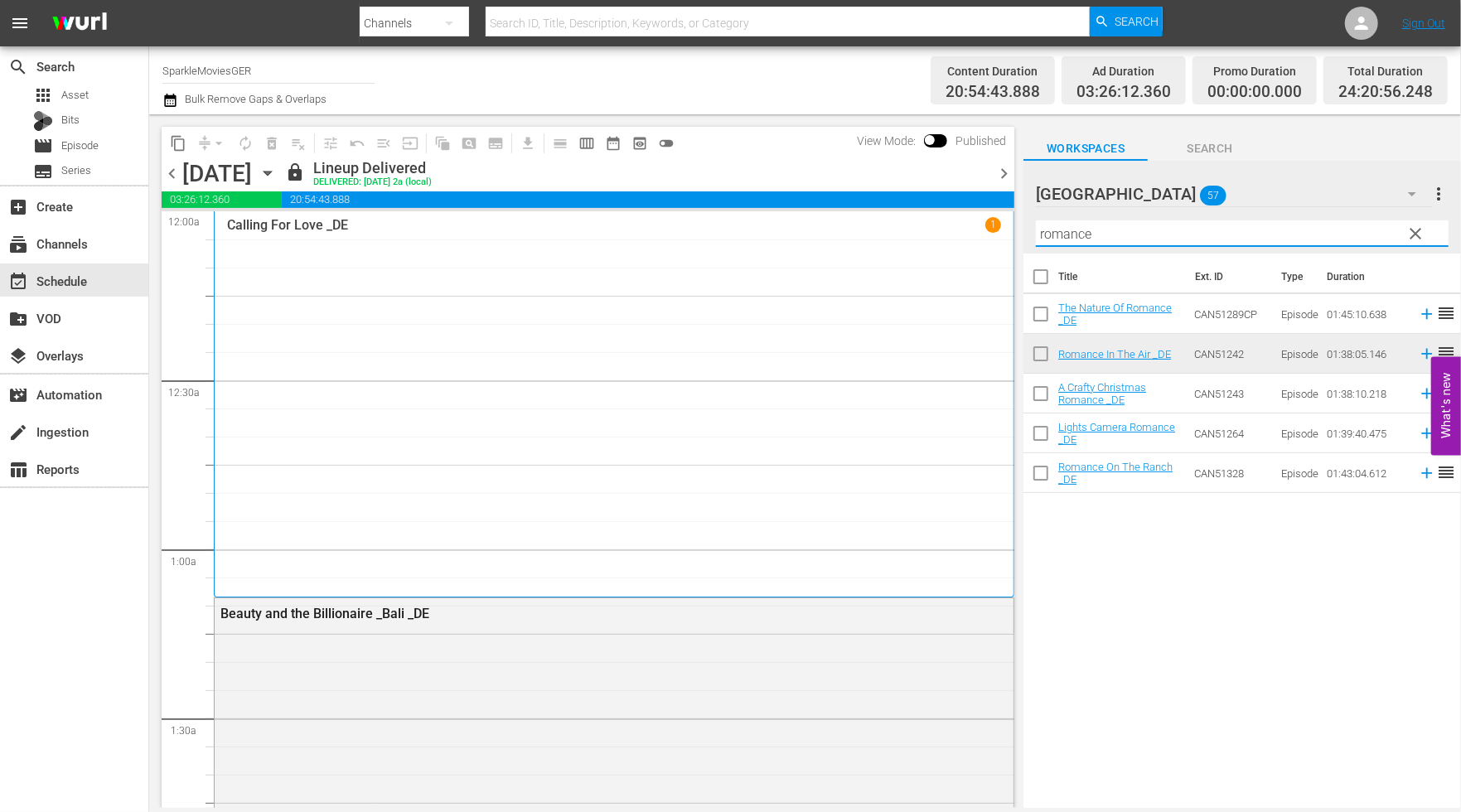
drag, startPoint x: 1123, startPoint y: 228, endPoint x: 1167, endPoint y: 243, distance: 46.5
click at [1167, 243] on input "romance" at bounding box center [1242, 234] width 413 height 27
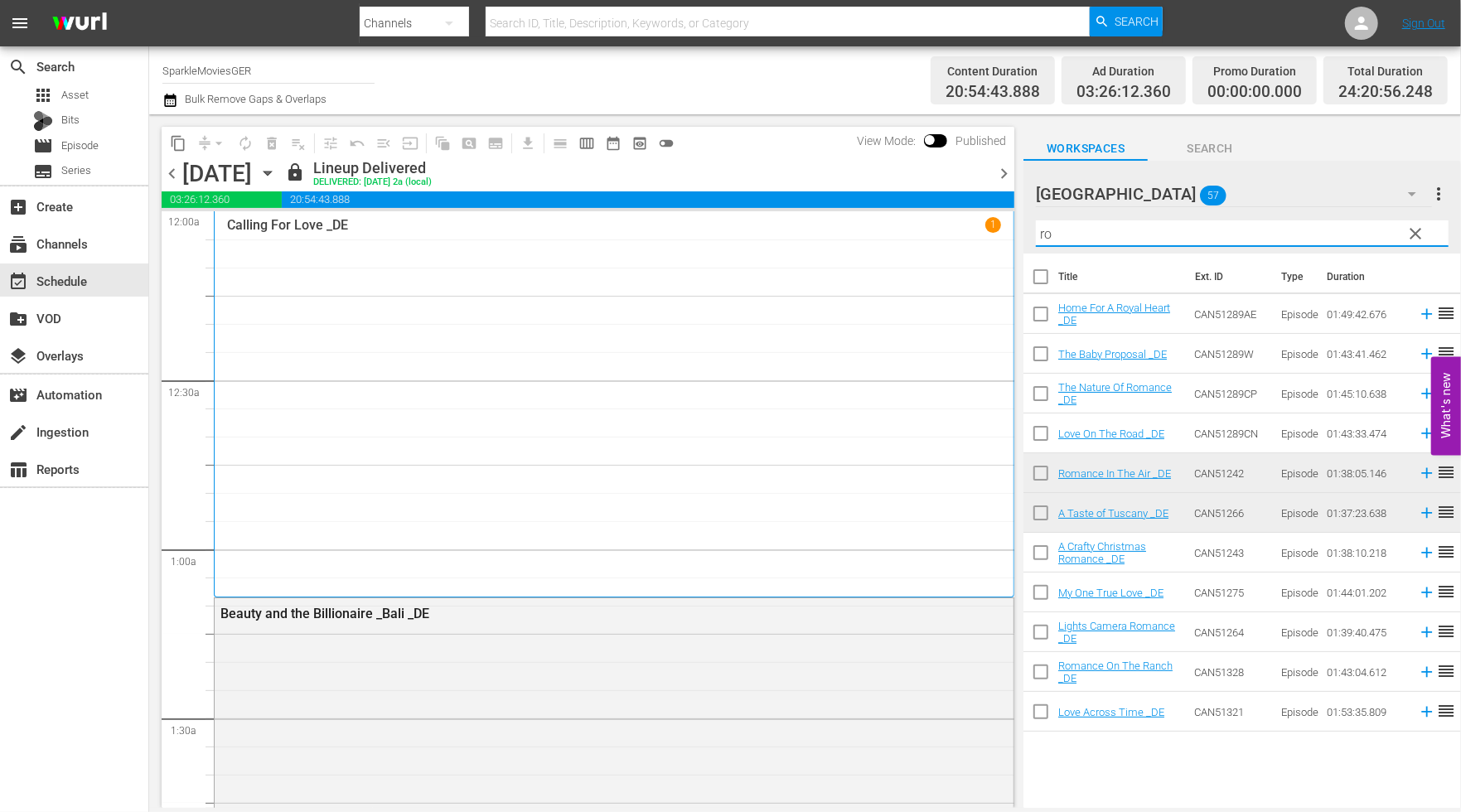
type input "r"
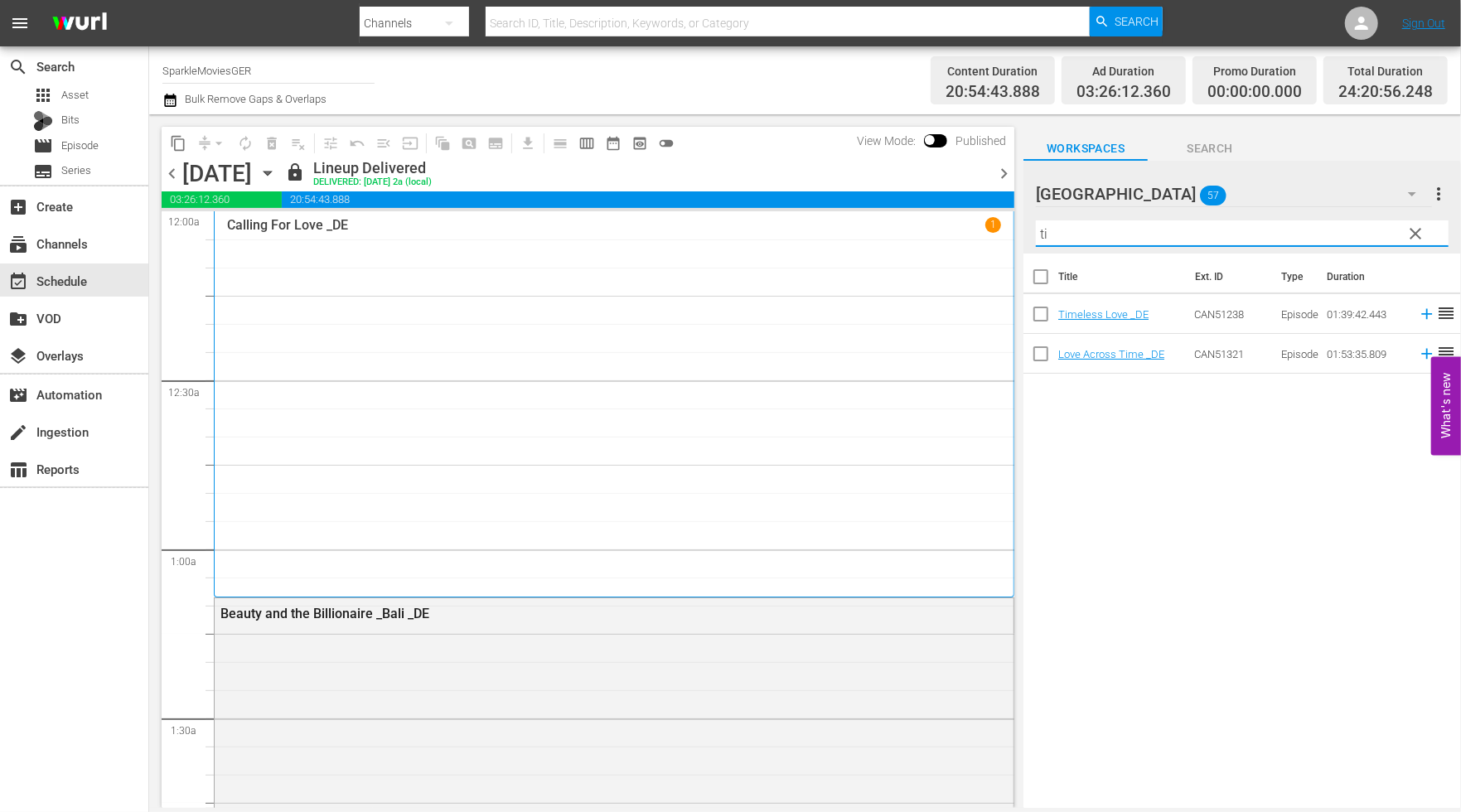
type input "t"
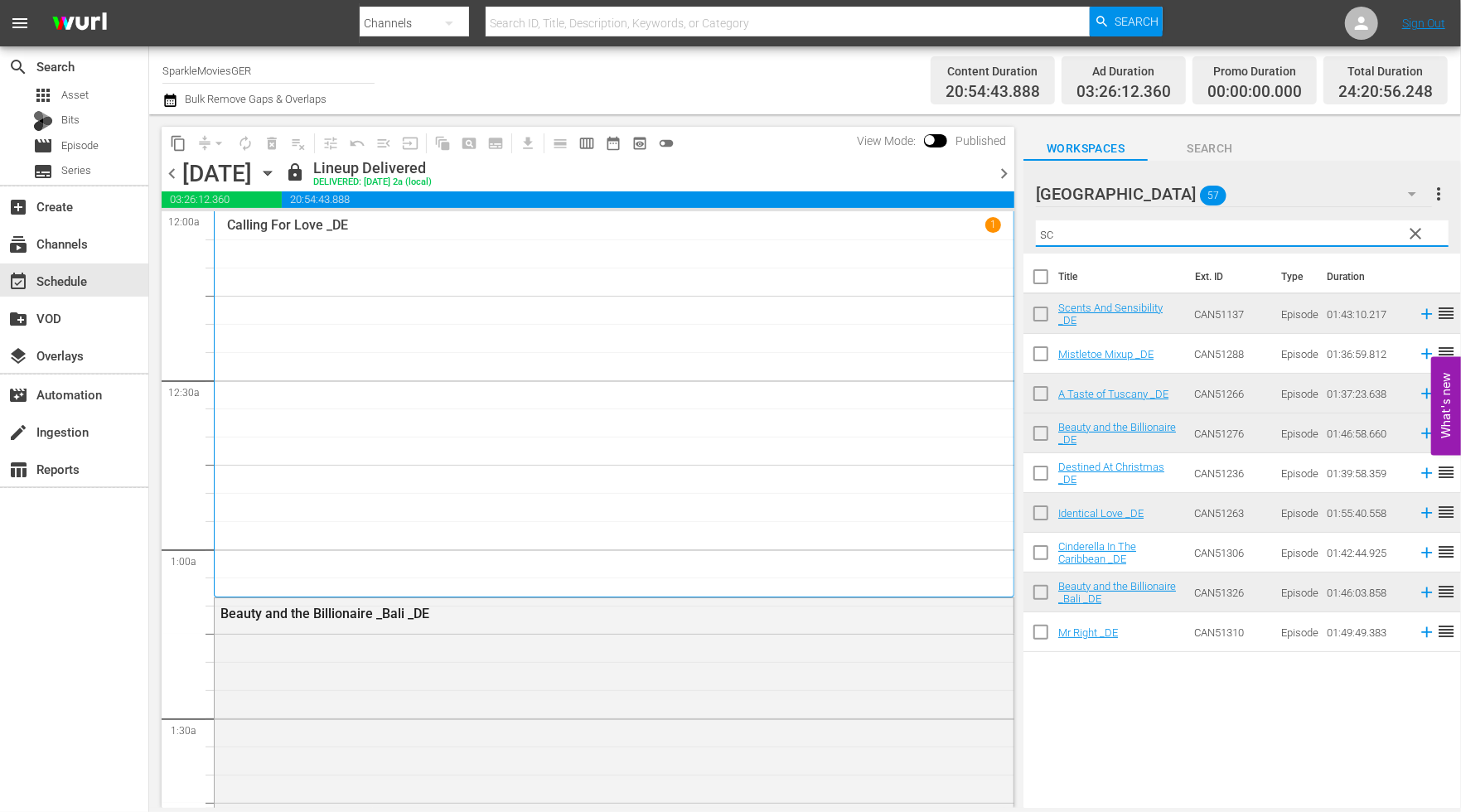
type input "s"
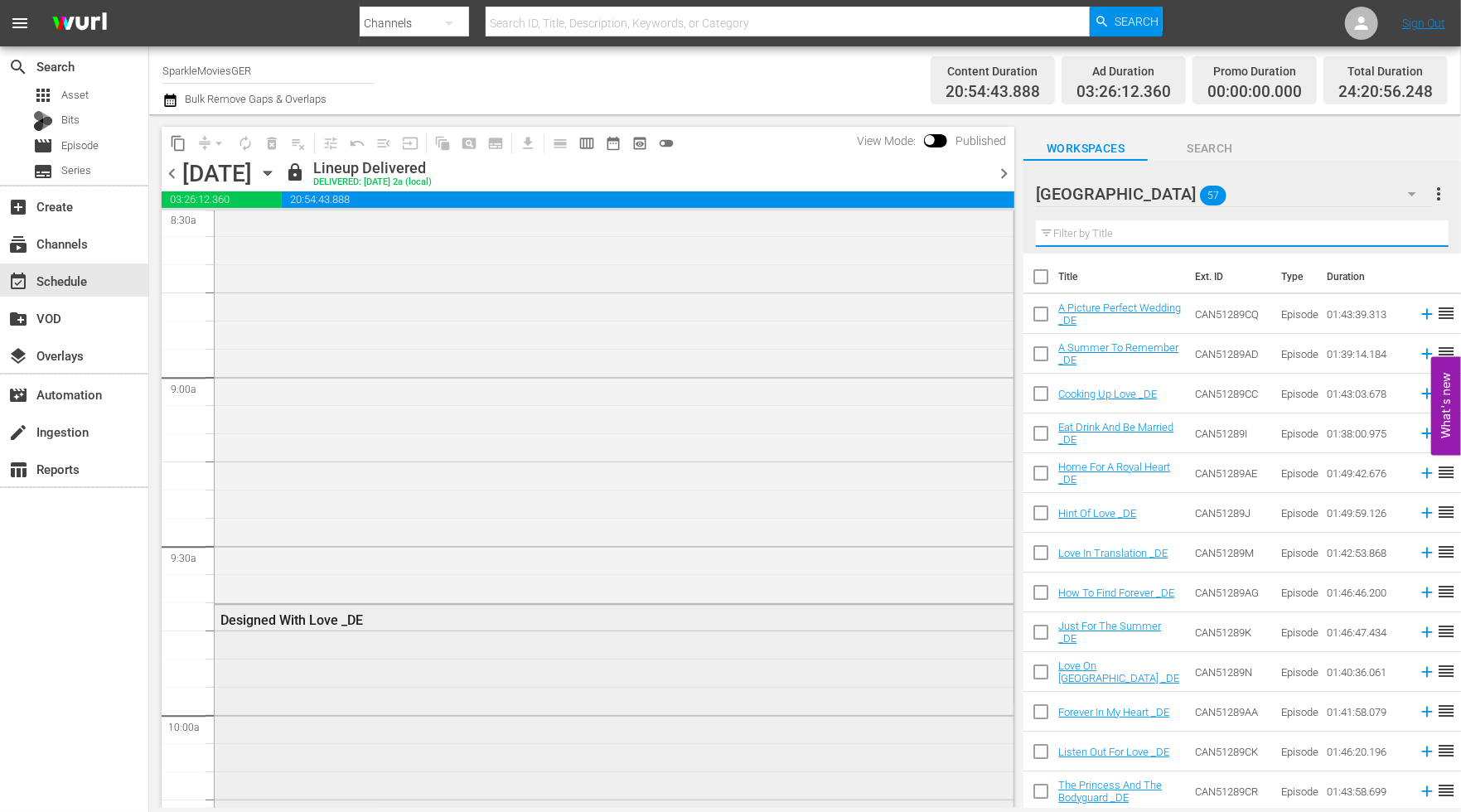
scroll to position [3222, 0]
